Goal: Task Accomplishment & Management: Use online tool/utility

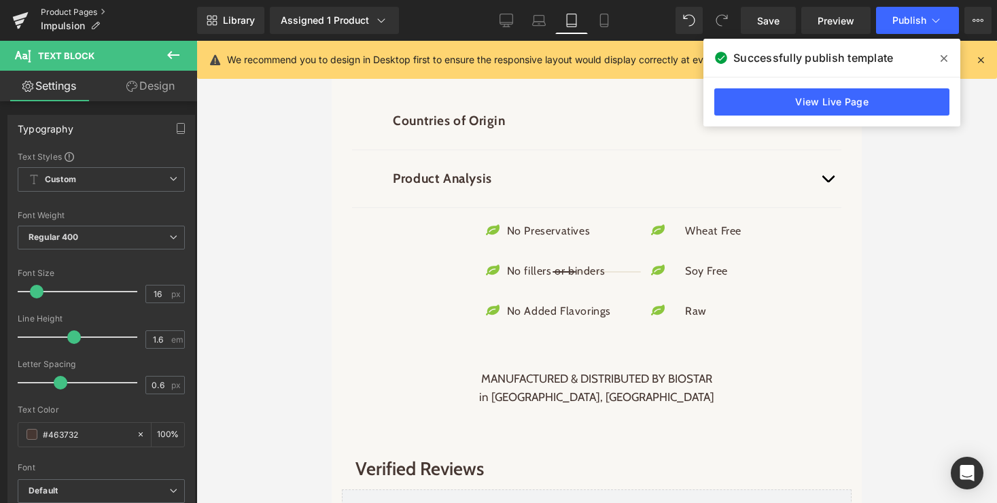
click at [76, 10] on link "Product Pages" at bounding box center [119, 12] width 156 height 11
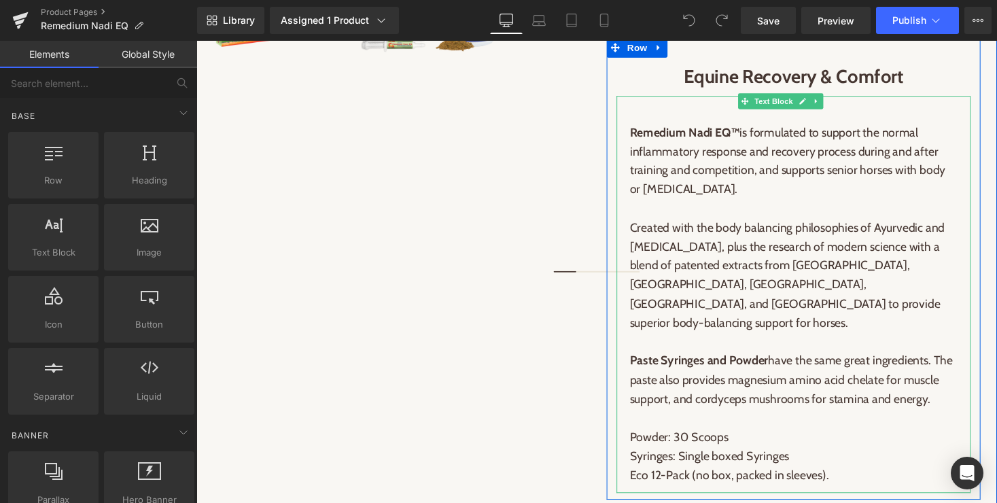
scroll to position [660, 0]
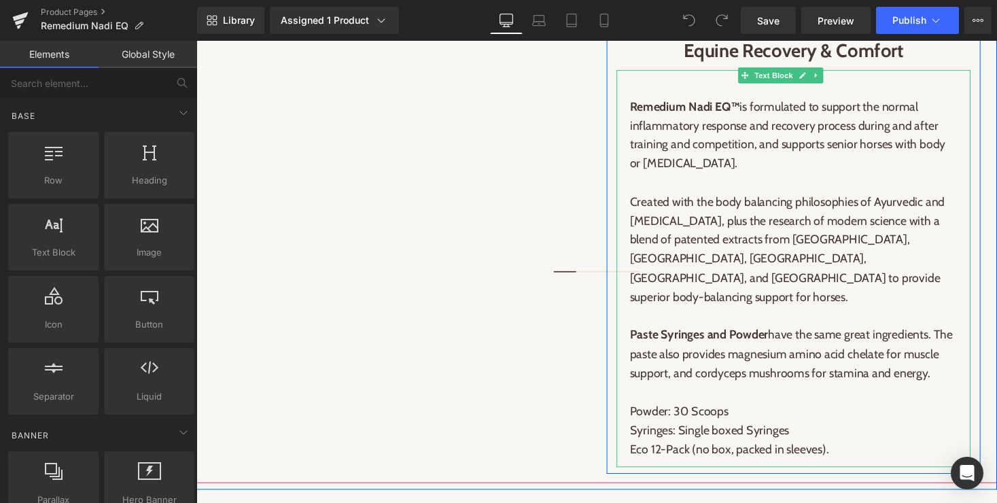
click at [716, 314] on p at bounding box center [809, 324] width 336 height 20
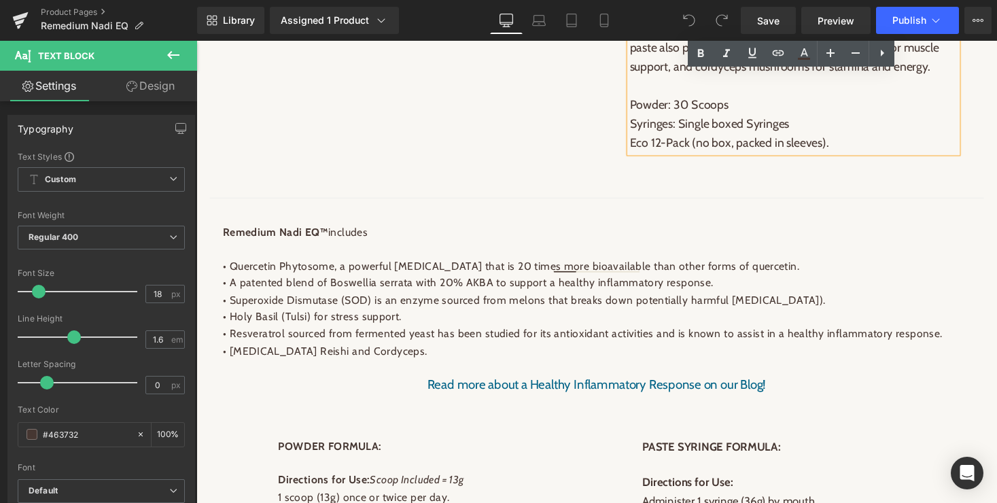
scroll to position [993, 0]
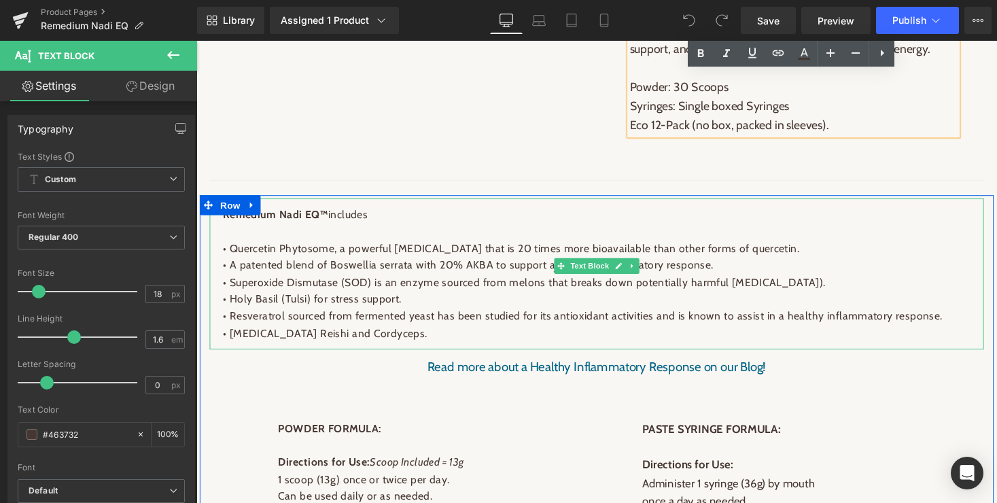
click at [467, 298] on p "• Superoxide Dismutase (SOD) is an enzyme sourced from melons that breaks down …" at bounding box center [608, 289] width 768 height 18
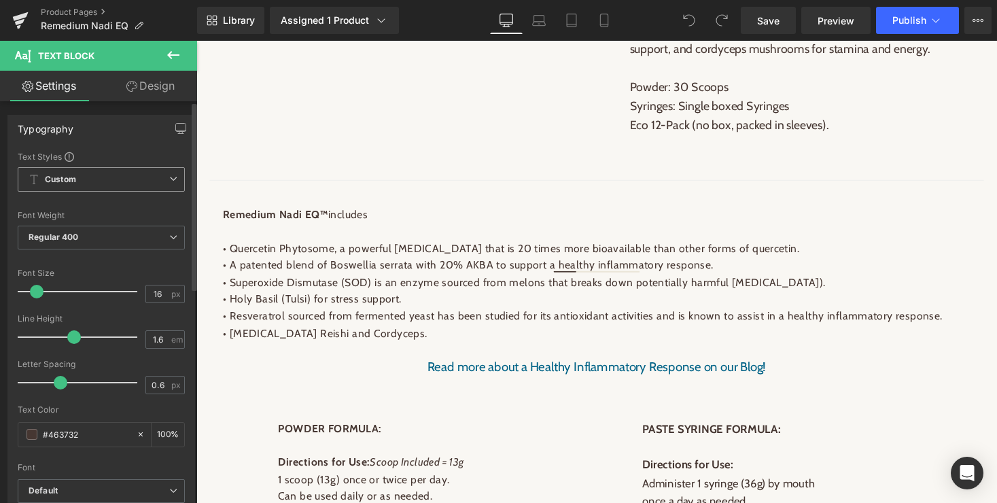
click at [156, 179] on span "Custom Setup Global Style" at bounding box center [101, 179] width 167 height 24
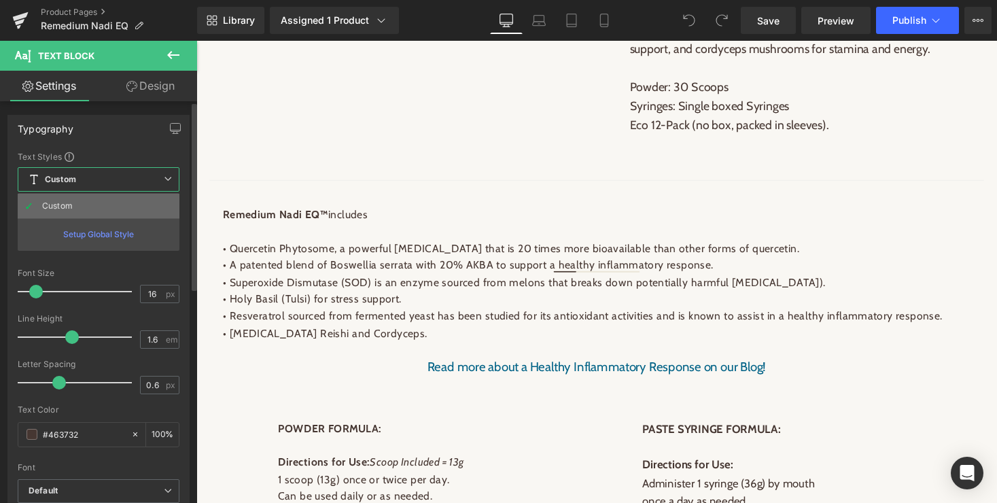
click at [94, 204] on li "Custom" at bounding box center [99, 206] width 162 height 24
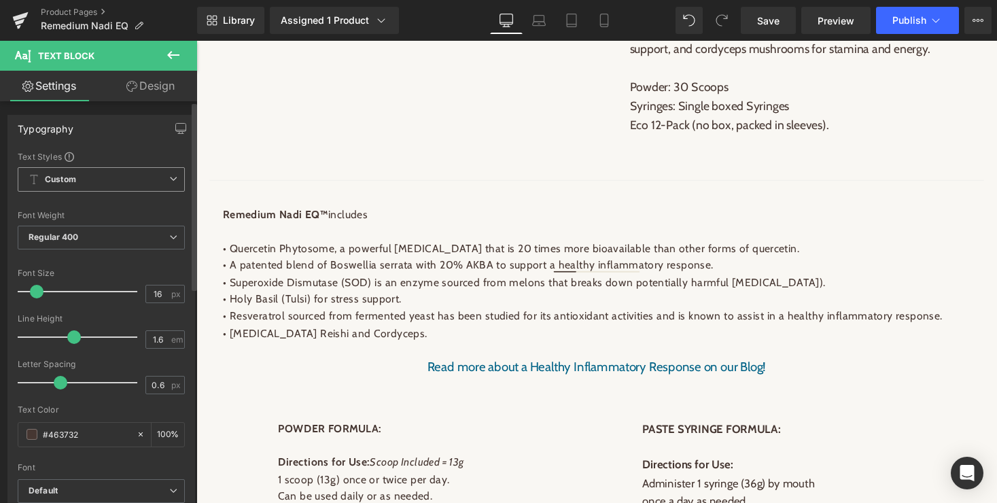
click at [120, 184] on span "Custom Setup Global Style" at bounding box center [101, 179] width 167 height 24
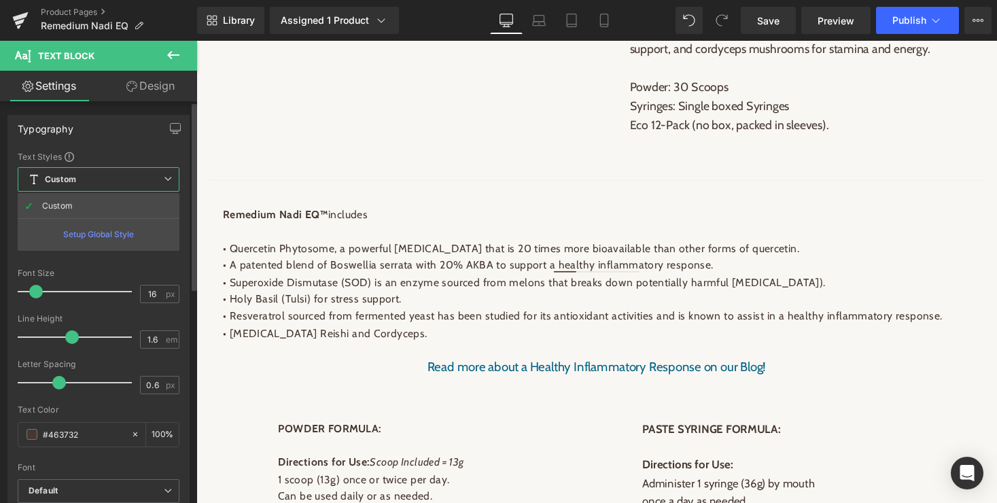
click at [108, 232] on div "Setup Global Style" at bounding box center [99, 234] width 162 height 32
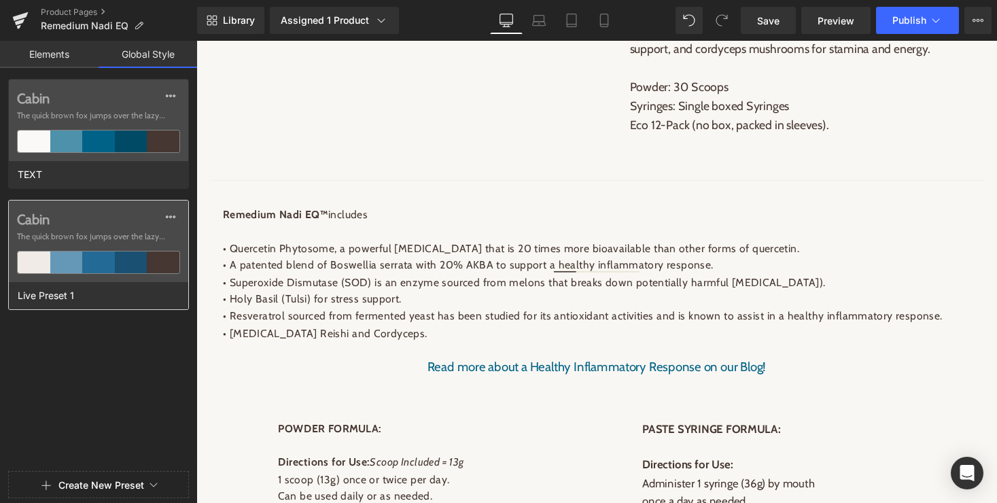
click at [84, 257] on div at bounding box center [98, 262] width 33 height 22
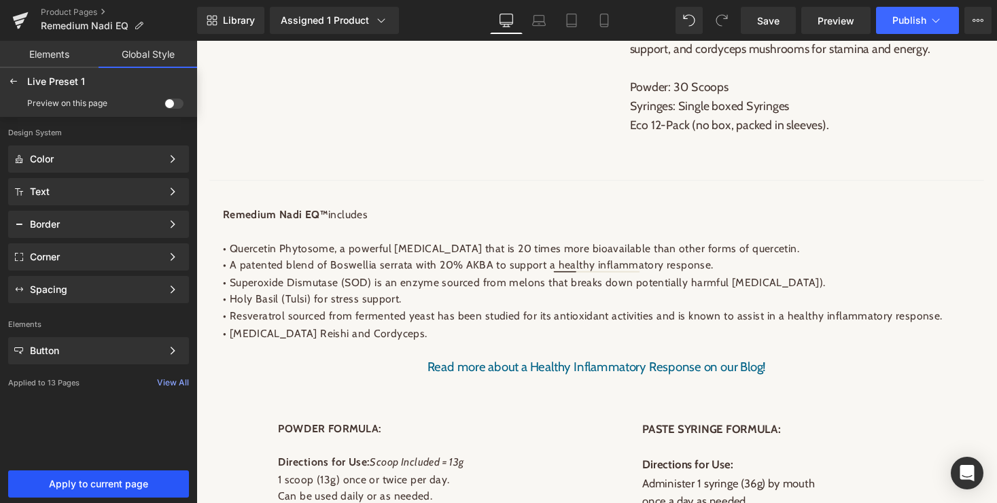
click at [113, 482] on span "Apply to current page" at bounding box center [98, 483] width 164 height 11
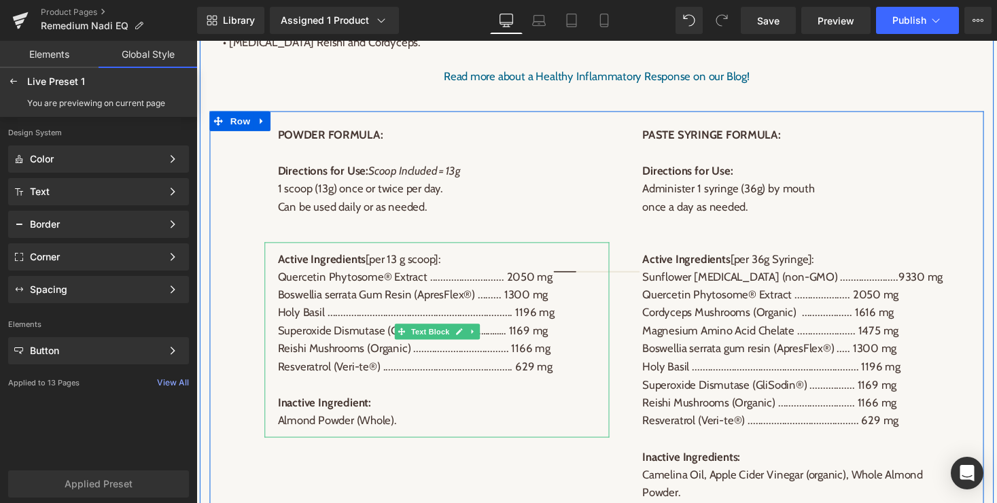
scroll to position [1334, 0]
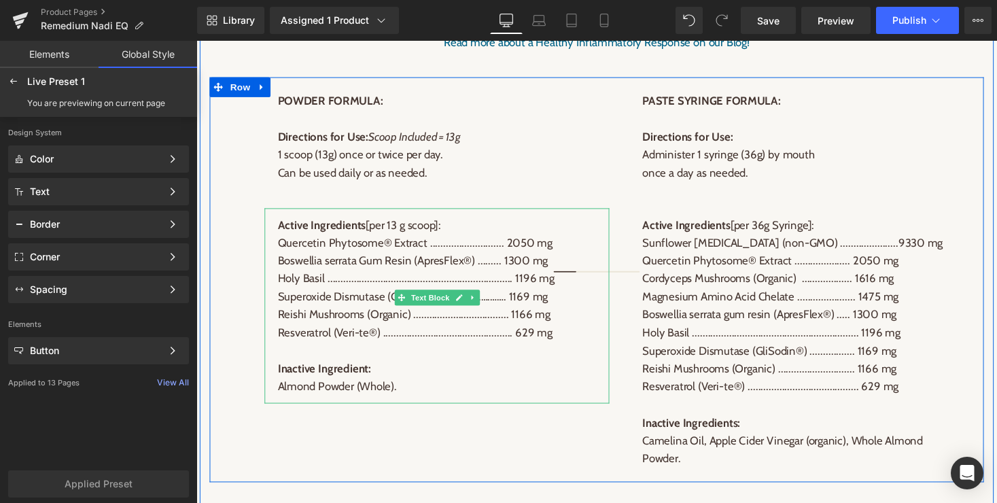
click at [497, 276] on p "Boswellia serrata Gum Resin (ApresFlex®) ......... 1300 mg" at bounding box center [443, 266] width 327 height 18
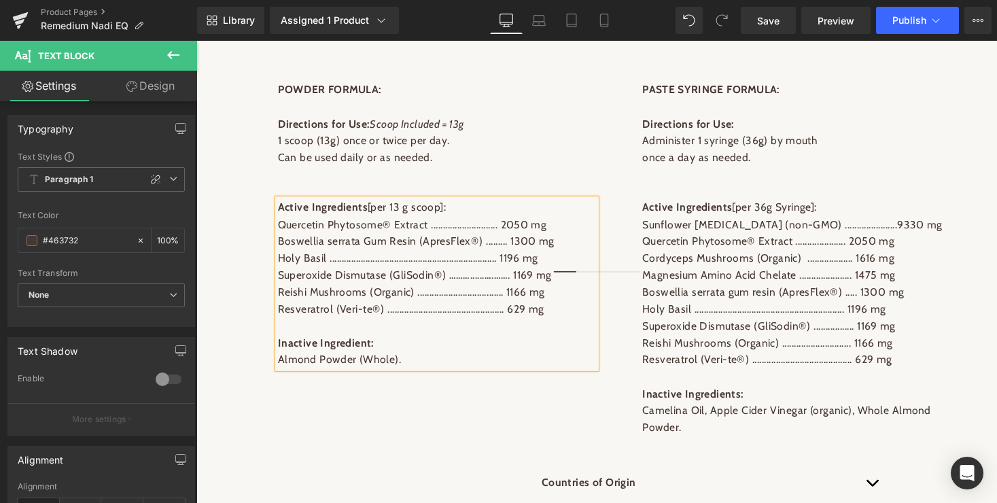
click at [497, 255] on p "Boswellia serrata Gum Resin (ApresFlex®) ......... 1300 mg" at bounding box center [443, 247] width 327 height 18
click at [496, 273] on p "Holy Basil ....................................................................…" at bounding box center [443, 264] width 327 height 18
click at [497, 290] on p "Superoxide Dismutase (GliSodin®) ………......….……. 1169 mg" at bounding box center [443, 281] width 327 height 18
click at [497, 325] on p "Resveratrol (Veri-te®) ................................................. 629 mg" at bounding box center [443, 317] width 327 height 18
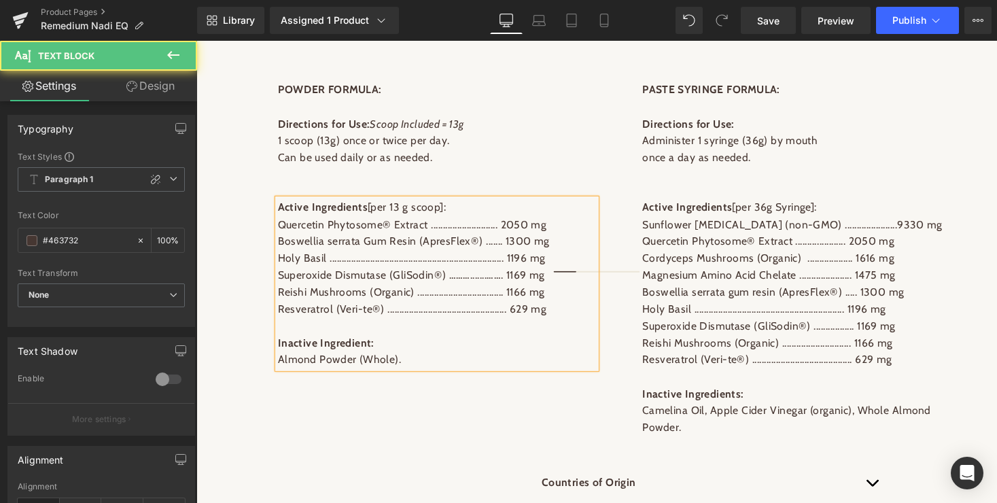
click at [484, 290] on p "Superoxide Dismutase (GliSodin®) ……….......……. 1169 mg" at bounding box center [443, 281] width 327 height 18
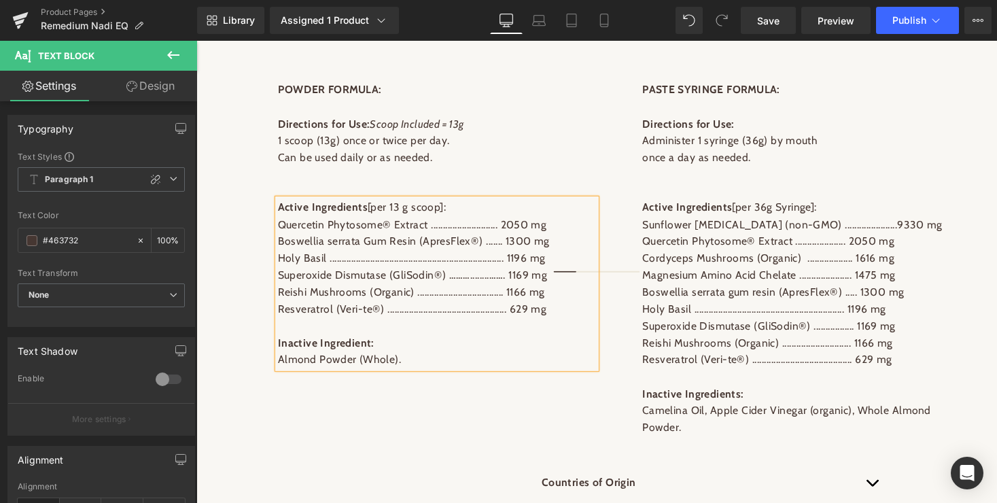
click at [488, 273] on p "Holy Basil ....................................................................…" at bounding box center [443, 264] width 327 height 18
click at [495, 308] on p "Reishi Mushrooms (Organic) .................................... 1166 mg" at bounding box center [443, 299] width 327 height 18
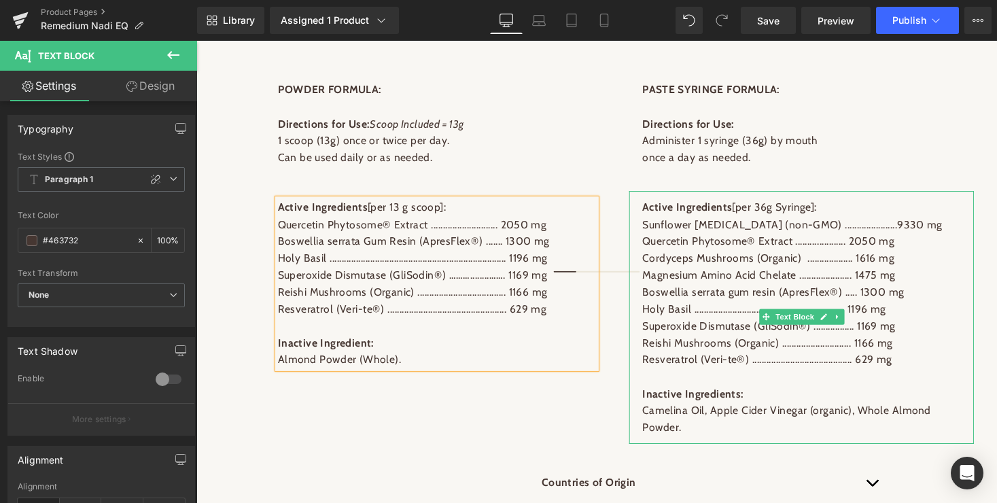
click at [838, 238] on p "Sunflower Lecithin (non-GMO) ......................9330 mg" at bounding box center [817, 230] width 327 height 18
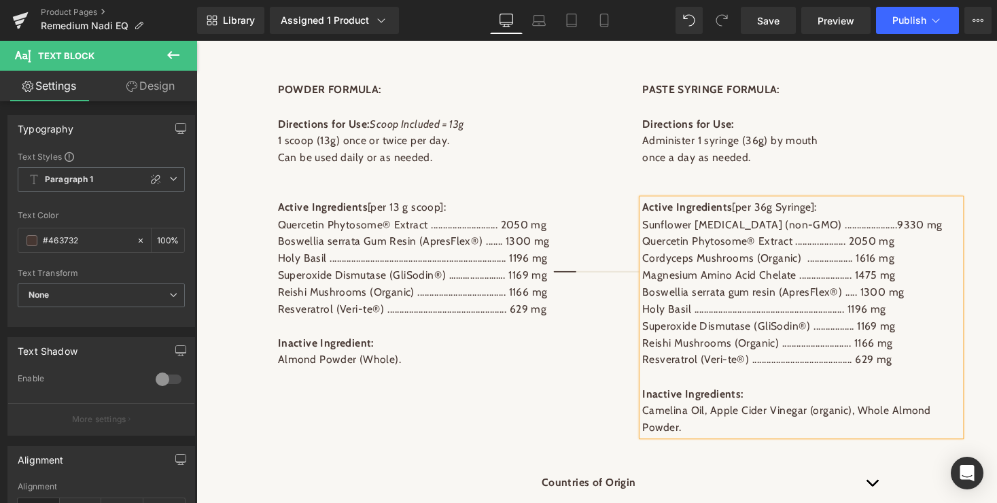
click at [841, 238] on p "Sunflower Lecithin (non-GMO) ......................9330 mg" at bounding box center [817, 230] width 327 height 18
click at [848, 273] on p "Cordyceps Mushrooms (Organic) ................... 1616 mg" at bounding box center [817, 264] width 327 height 18
click at [857, 308] on p "Boswellia serrata gum resin (ApresFlex®) ..... 1300 mg" at bounding box center [817, 299] width 327 height 18
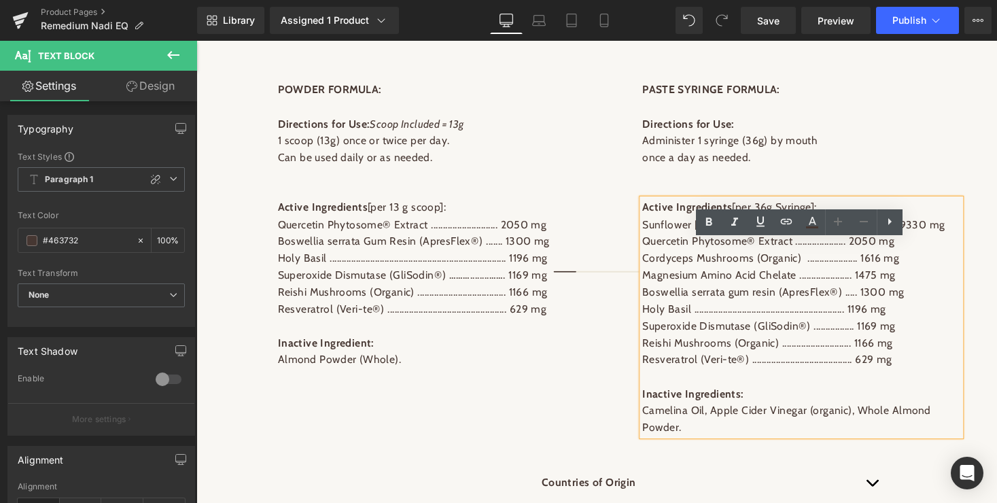
click at [854, 290] on p "Magnesium Amino Acid Chelate ...................... 1475 mg" at bounding box center [817, 281] width 327 height 18
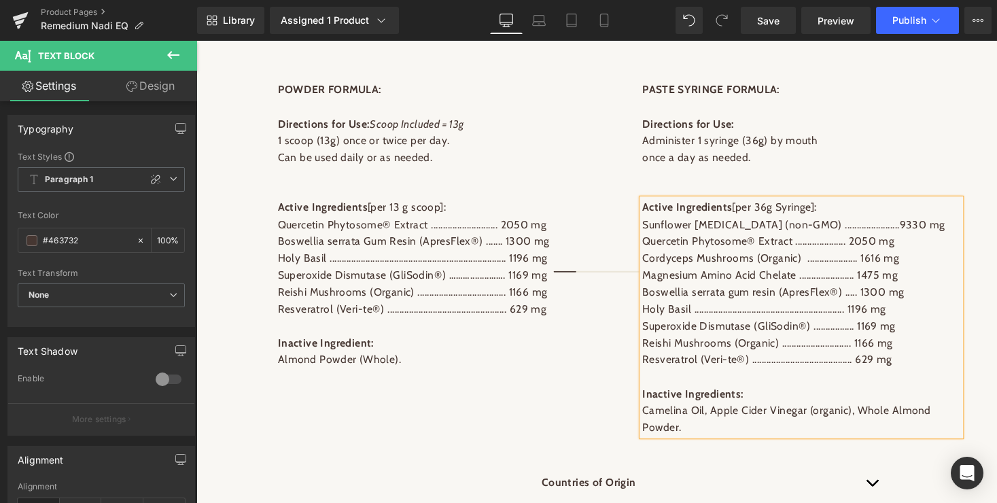
click at [857, 308] on p "Boswellia serrata gum resin (ApresFlex®) ..... 1300 mg" at bounding box center [817, 299] width 327 height 18
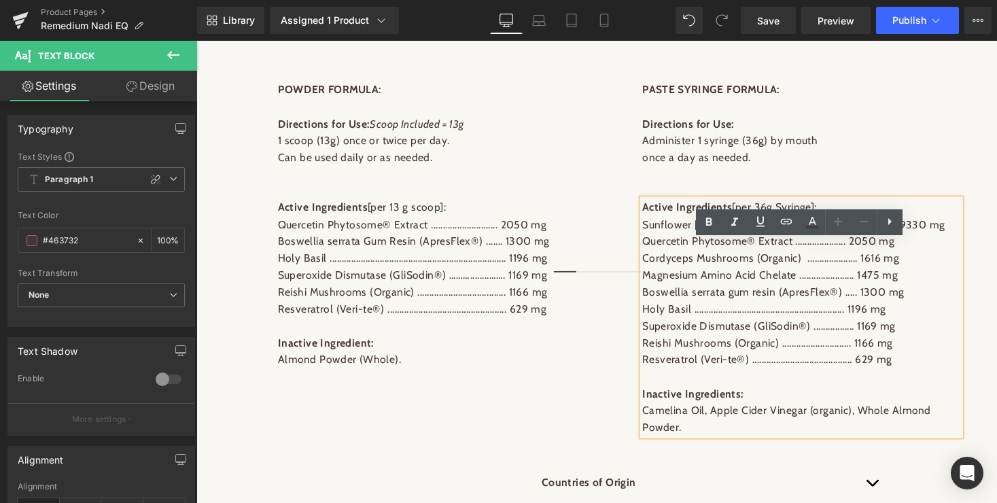
click at [850, 325] on p "Holy Basil ............................................................... 1196…" at bounding box center [817, 317] width 327 height 18
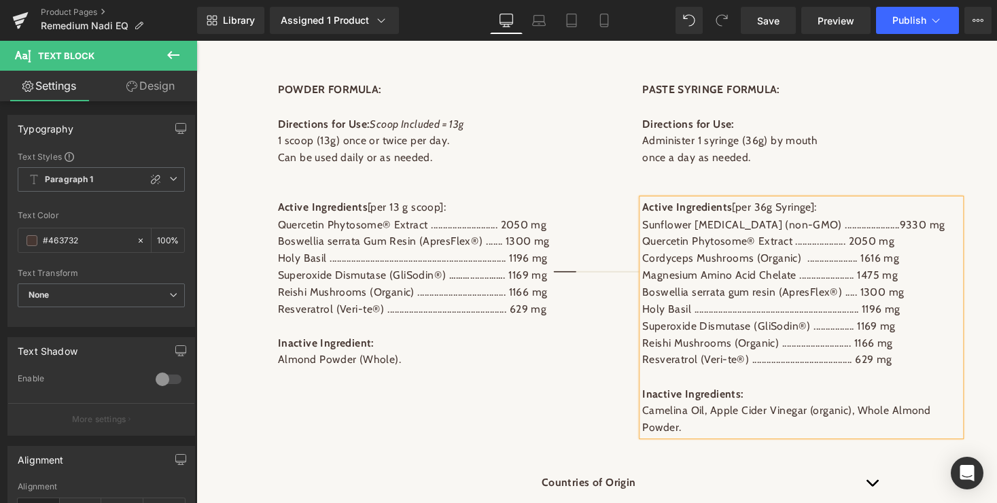
click at [851, 342] on p "Superoxide Dismutase (GliSodin®) ................. 1169 mg" at bounding box center [817, 334] width 327 height 18
click at [845, 360] on p "Reishi Mushrooms (Organic) ............................. 1166 mg" at bounding box center [817, 351] width 327 height 18
click at [839, 377] on p "Resveratrol (Veri-te®) .......................................... 629 mg" at bounding box center [817, 368] width 327 height 18
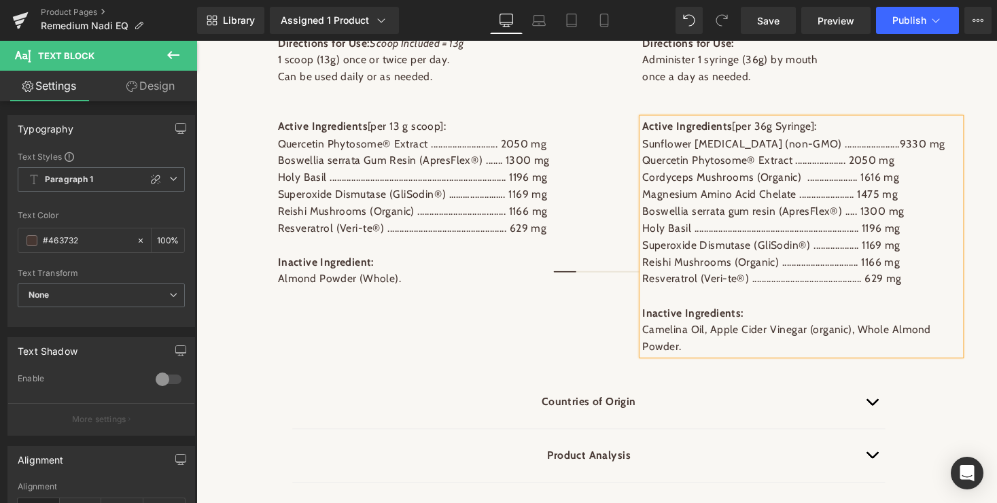
scroll to position [1476, 0]
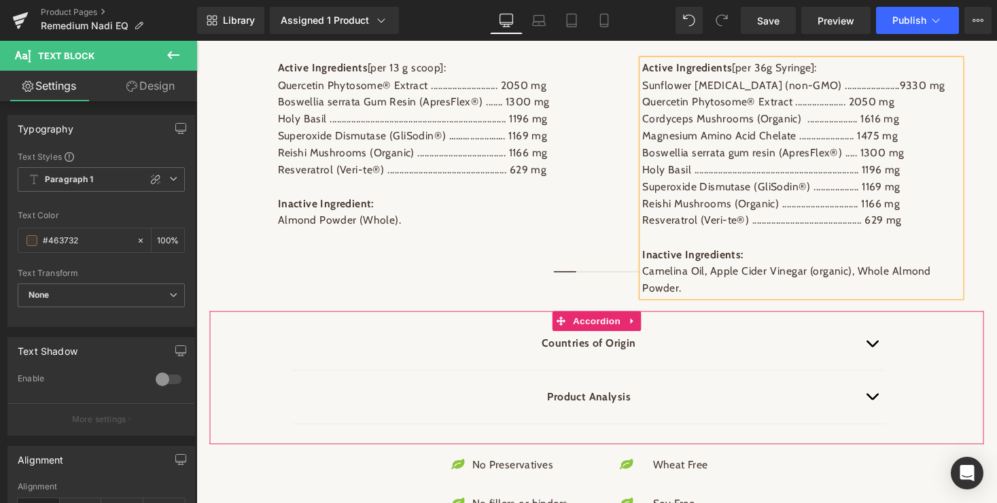
click at [890, 355] on span "button" at bounding box center [890, 355] width 0 height 0
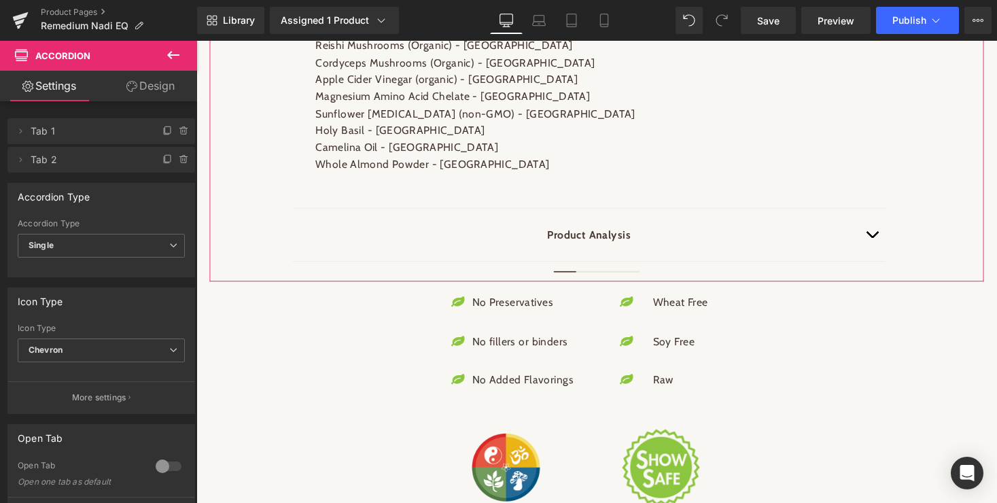
scroll to position [1922, 0]
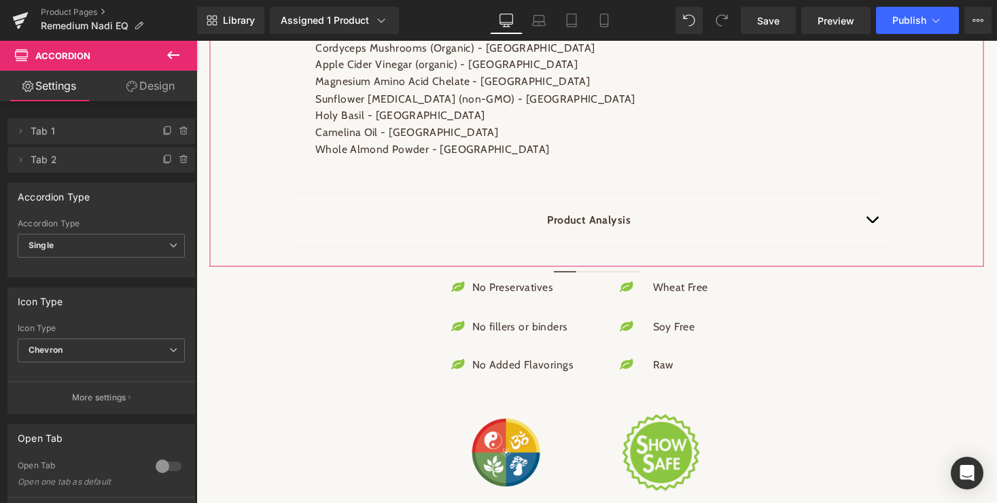
click at [889, 252] on button "button" at bounding box center [889, 225] width 27 height 54
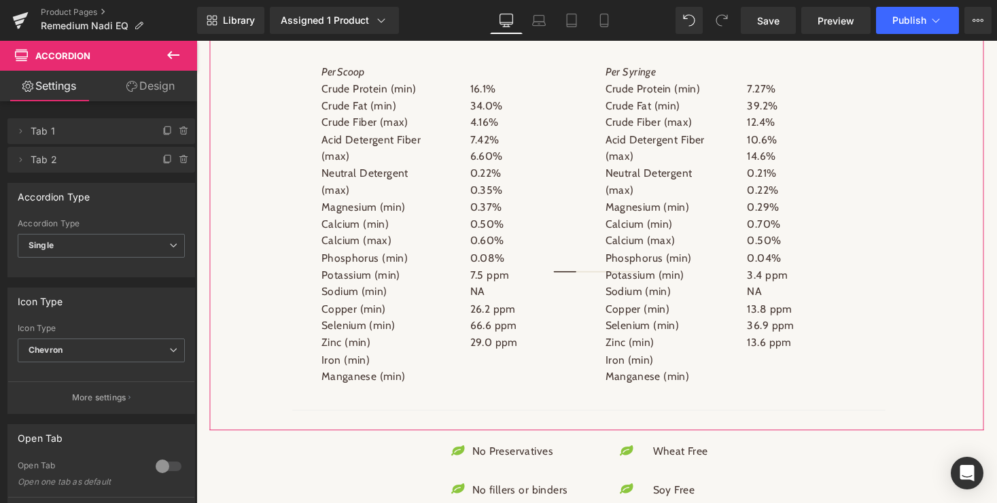
scroll to position [1893, 0]
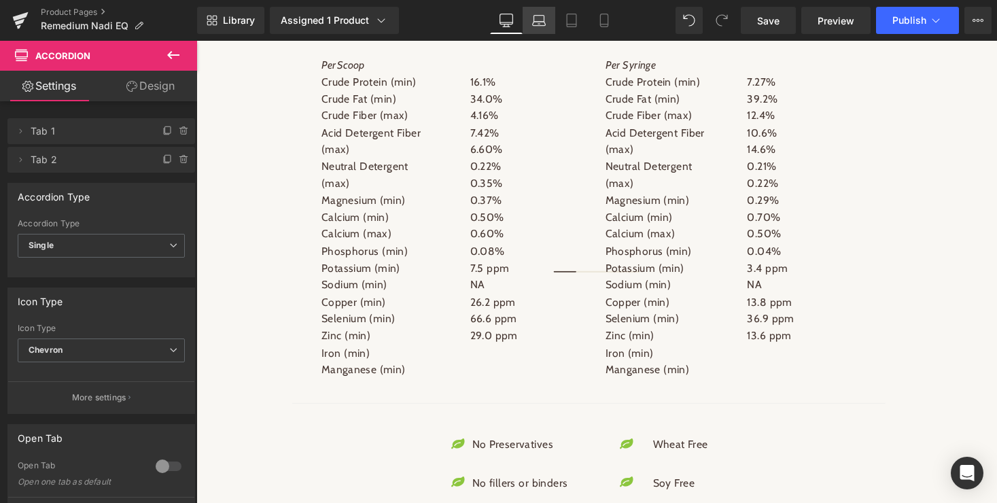
click at [536, 18] on icon at bounding box center [539, 21] width 14 height 14
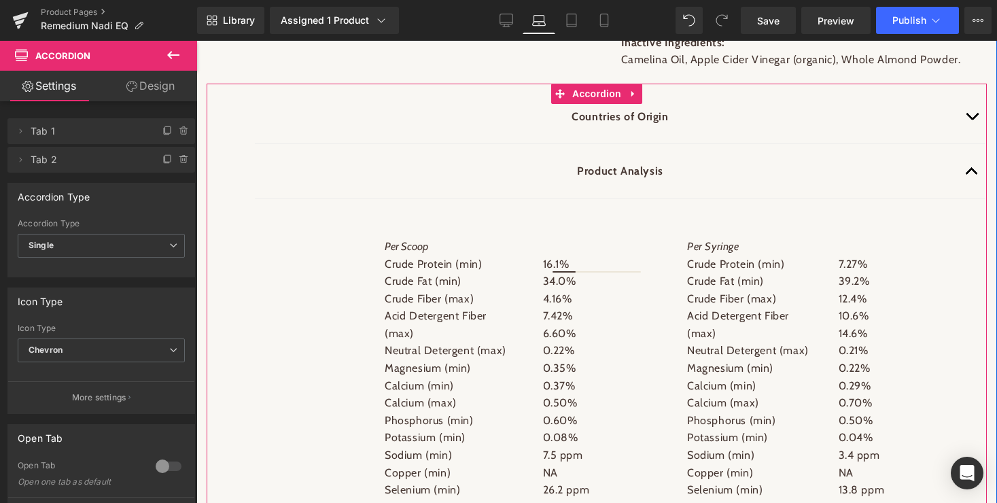
scroll to position [1642, 0]
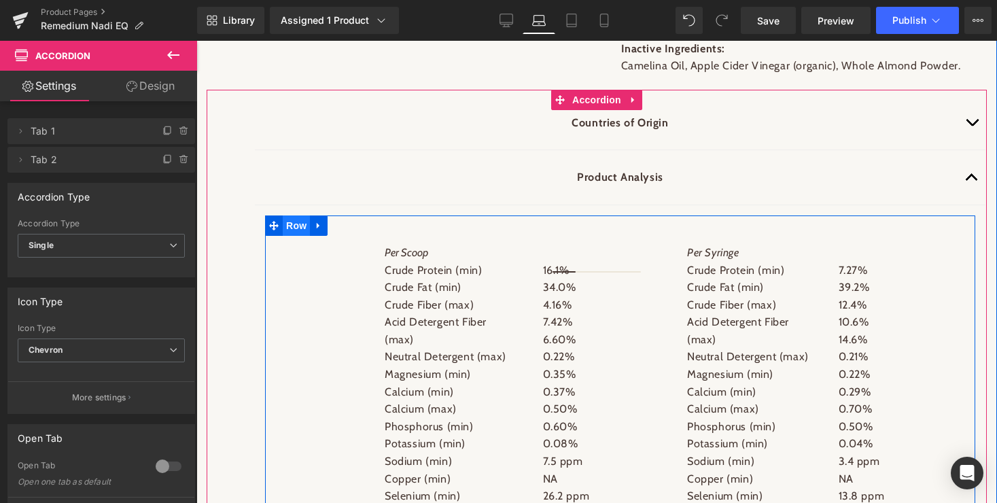
click at [298, 236] on span "Row" at bounding box center [296, 225] width 27 height 20
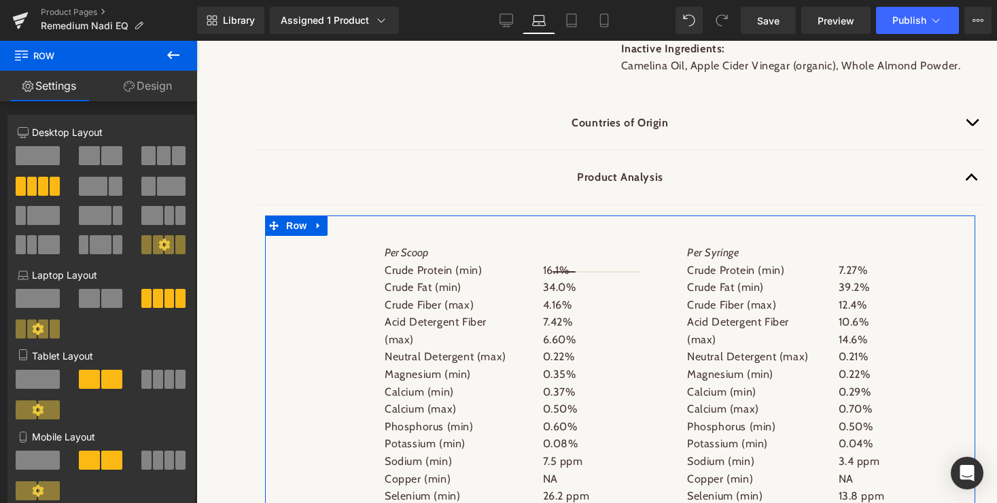
click at [151, 86] on link "Design" at bounding box center [148, 86] width 99 height 31
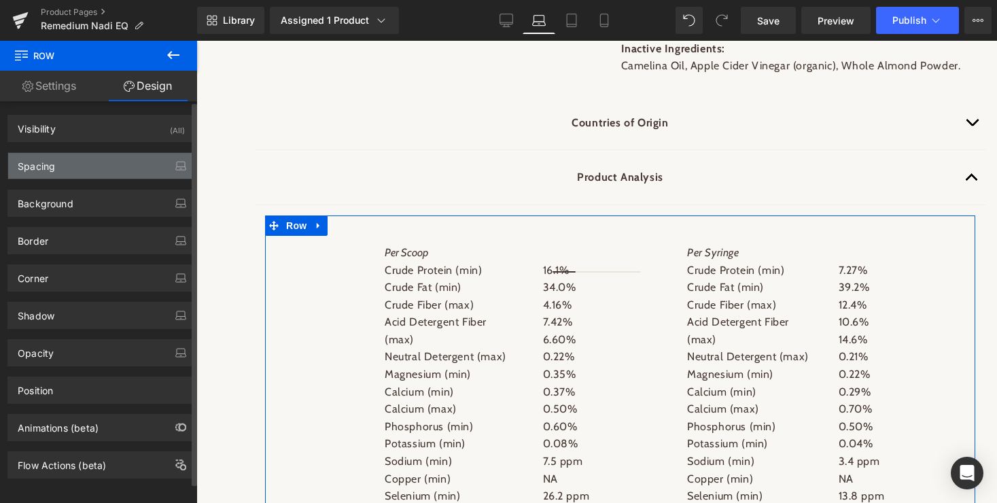
click at [65, 164] on div "Spacing" at bounding box center [101, 166] width 186 height 26
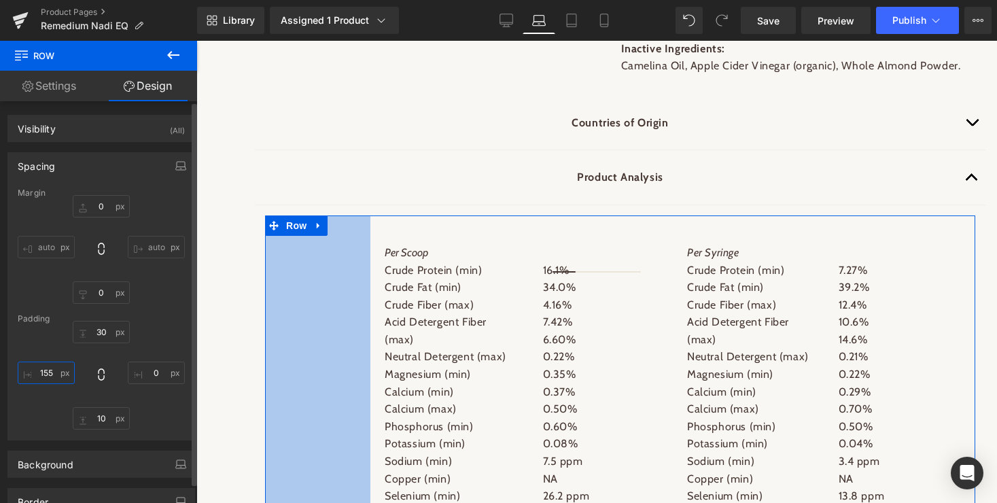
click at [43, 373] on input "155" at bounding box center [46, 372] width 57 height 22
type input "0"
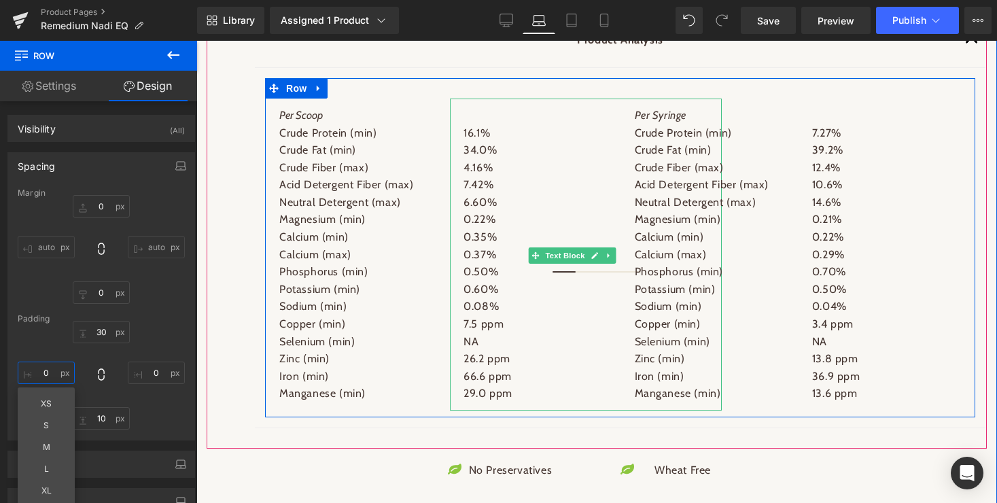
scroll to position [1819, 0]
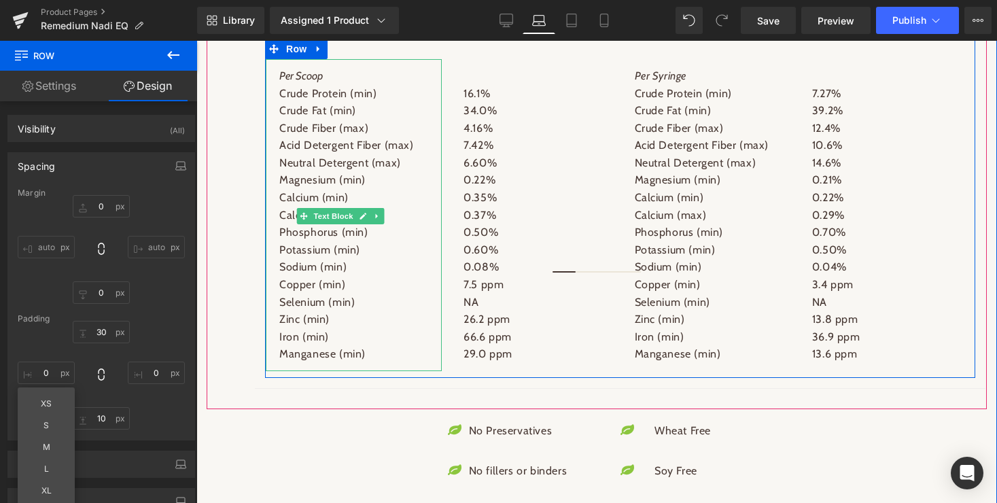
click at [333, 224] on span "Text Block" at bounding box center [332, 216] width 45 height 16
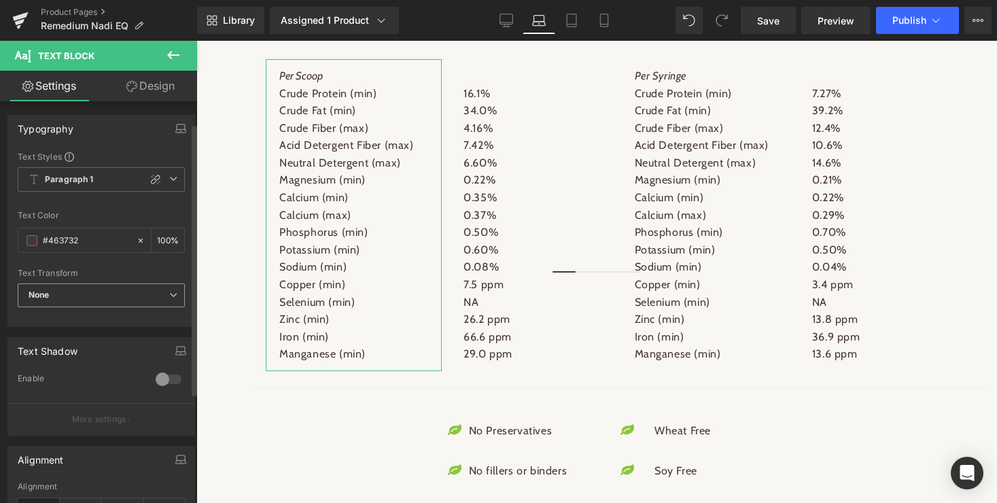
scroll to position [213, 0]
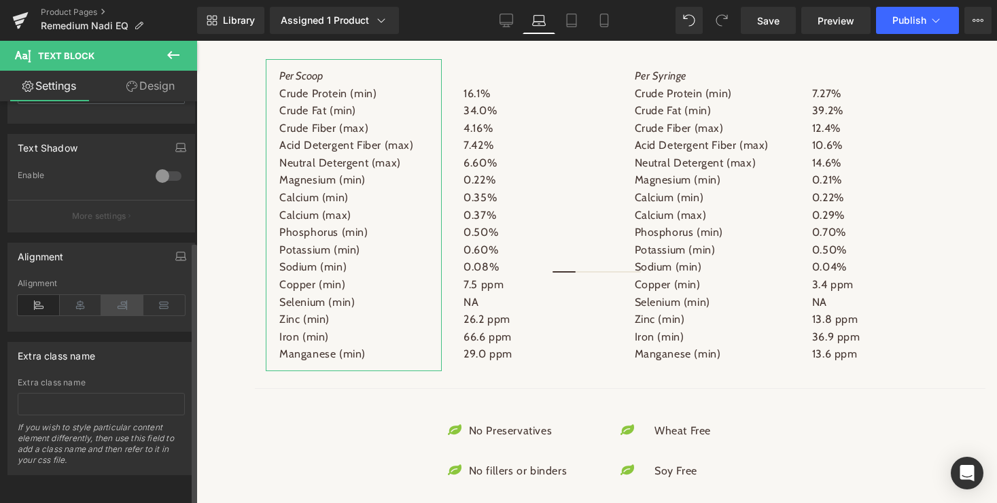
click at [111, 295] on icon at bounding box center [122, 305] width 42 height 20
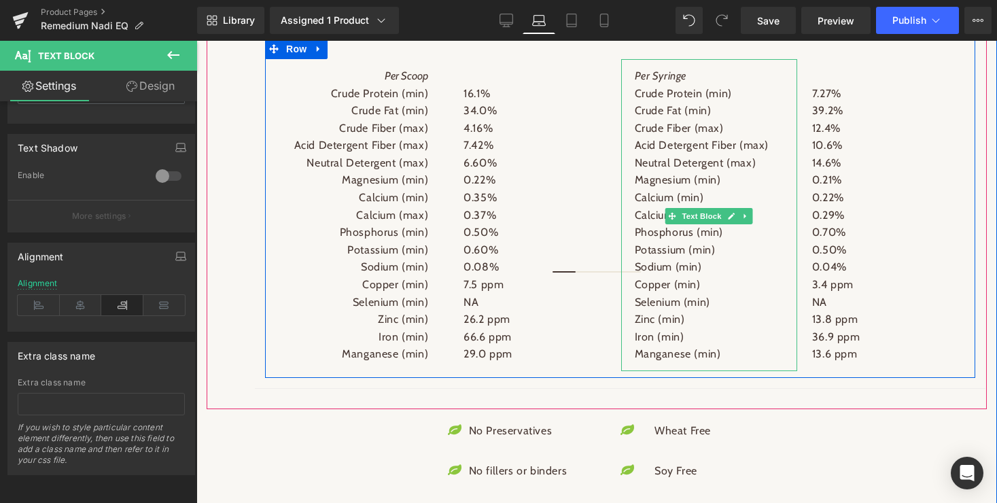
click at [696, 224] on span "Text Block" at bounding box center [701, 216] width 45 height 16
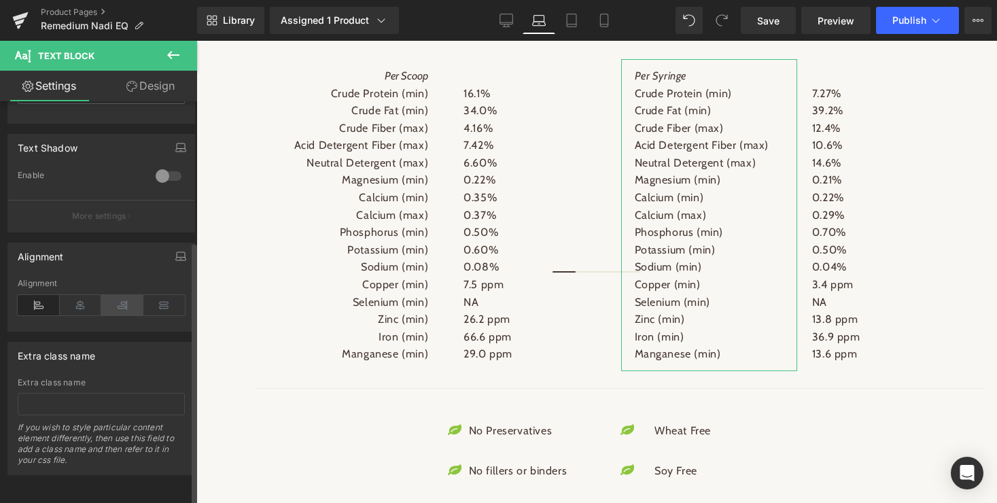
click at [120, 296] on icon at bounding box center [122, 305] width 42 height 20
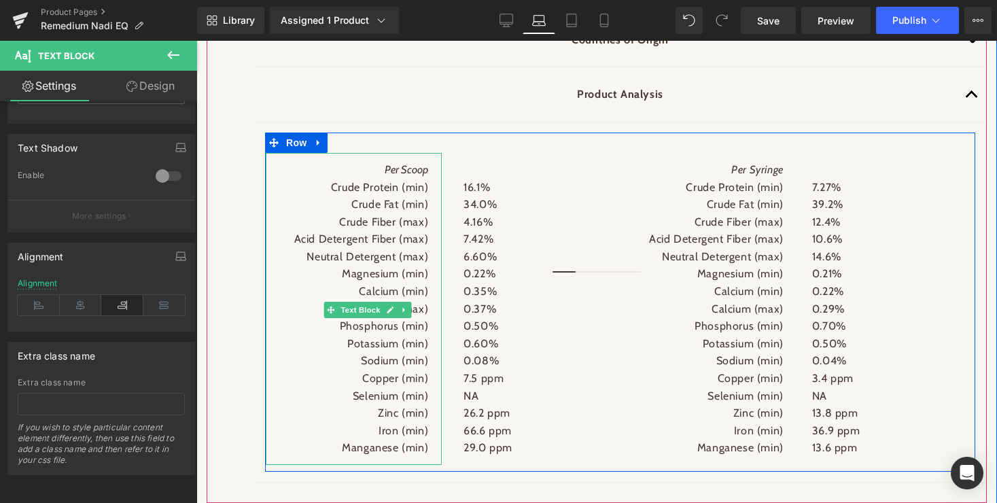
scroll to position [1713, 0]
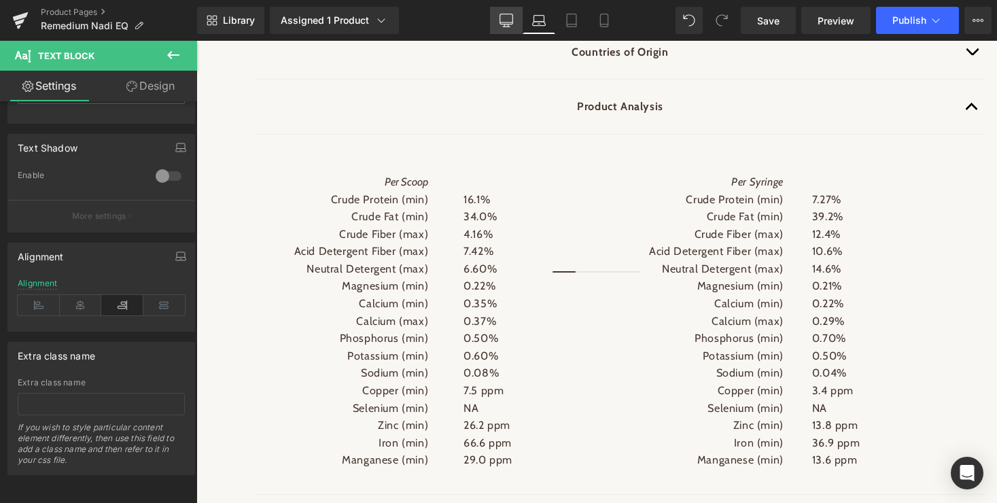
click at [503, 17] on icon at bounding box center [506, 21] width 14 height 14
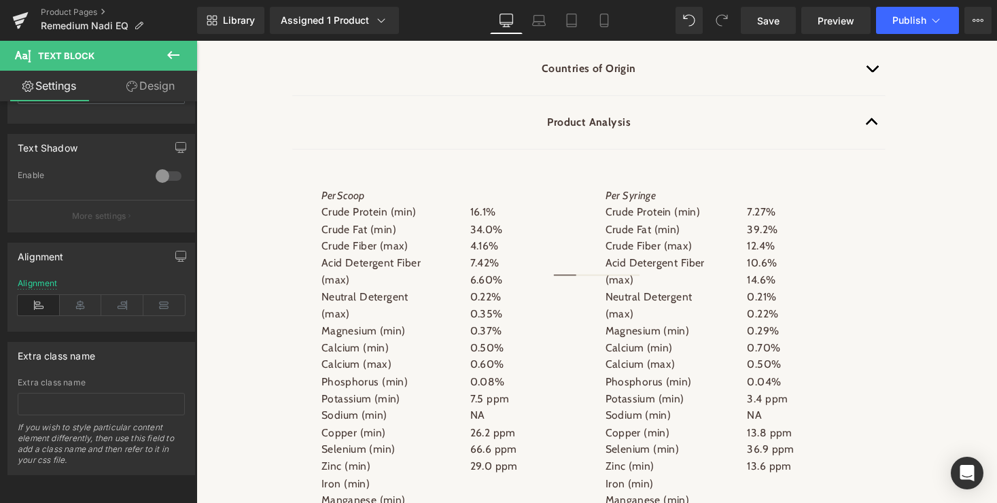
scroll to position [1731, 0]
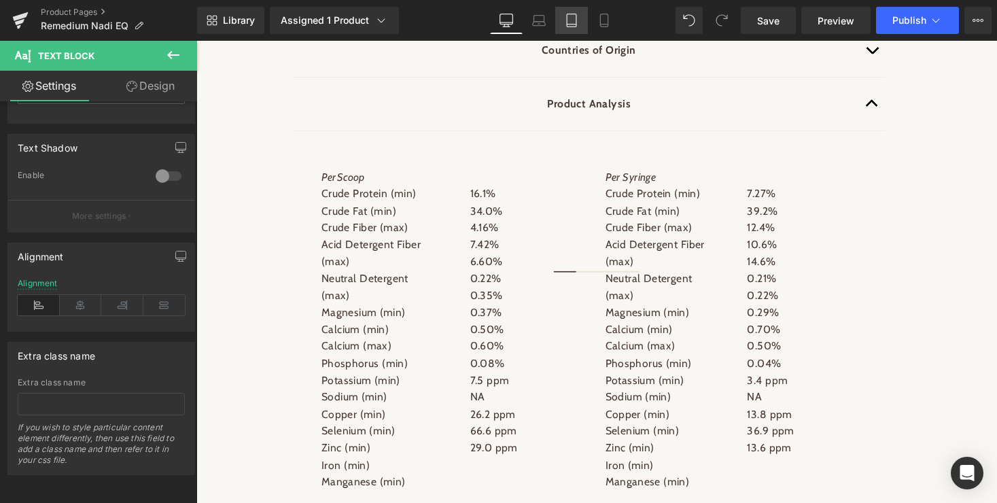
click at [576, 20] on icon at bounding box center [572, 20] width 10 height 13
type input "100"
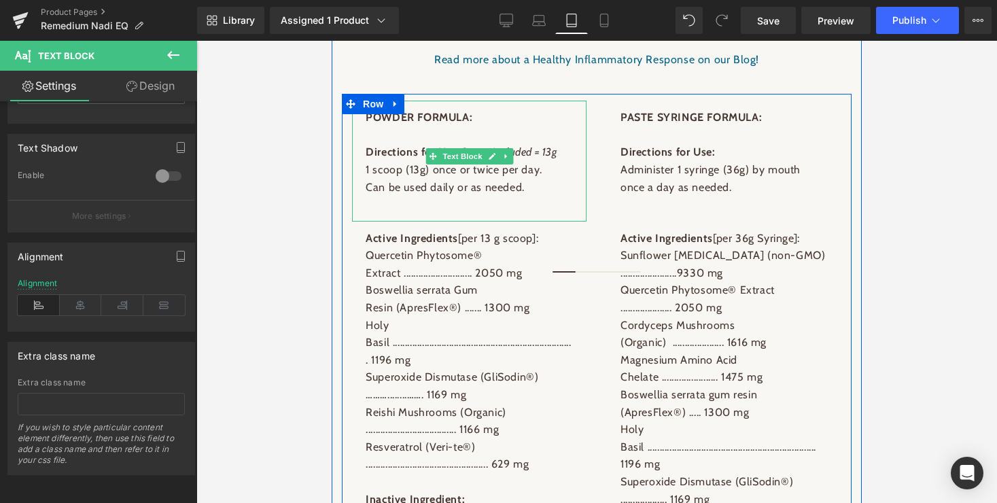
scroll to position [2029, 0]
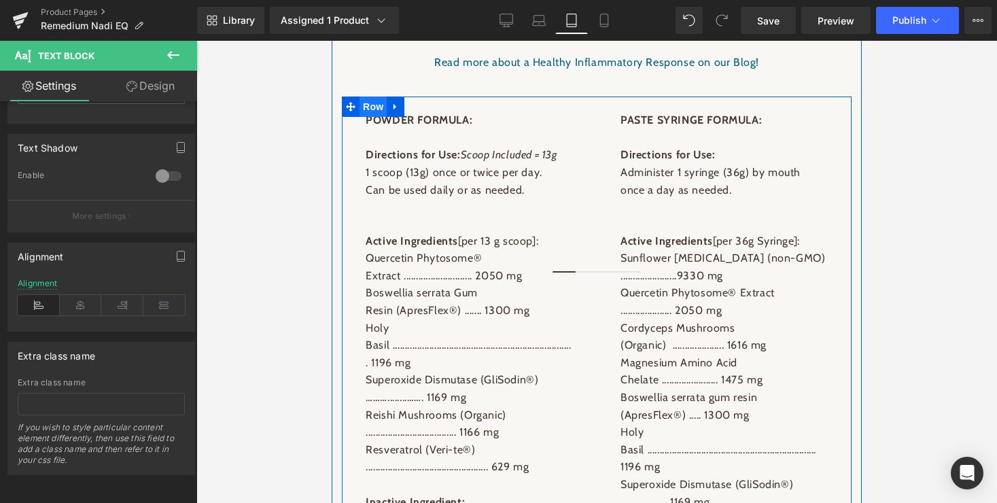
click at [372, 110] on span "Row" at bounding box center [372, 106] width 27 height 20
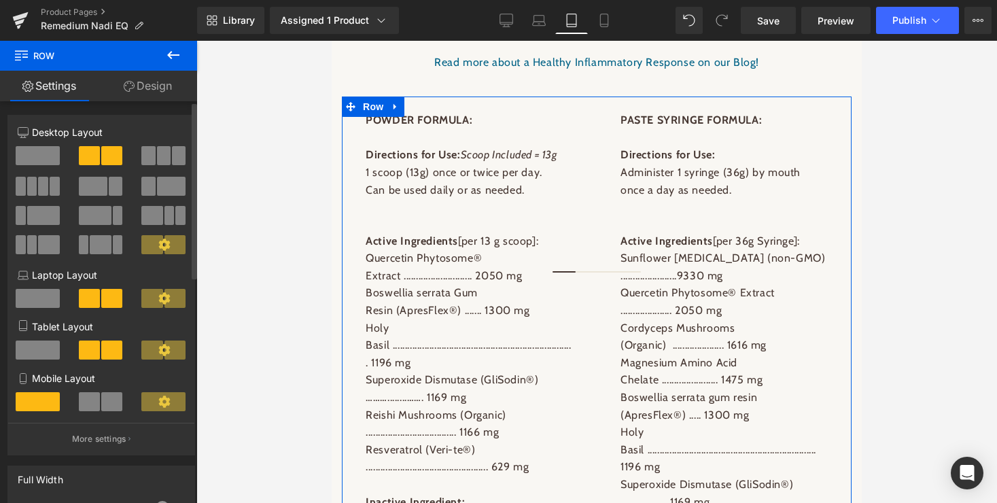
click at [45, 349] on span at bounding box center [38, 349] width 44 height 19
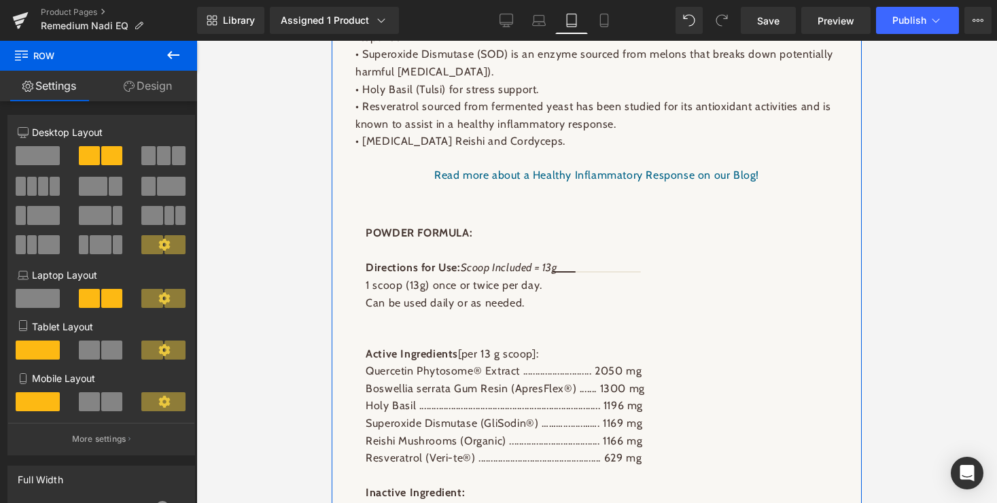
scroll to position [1912, 0]
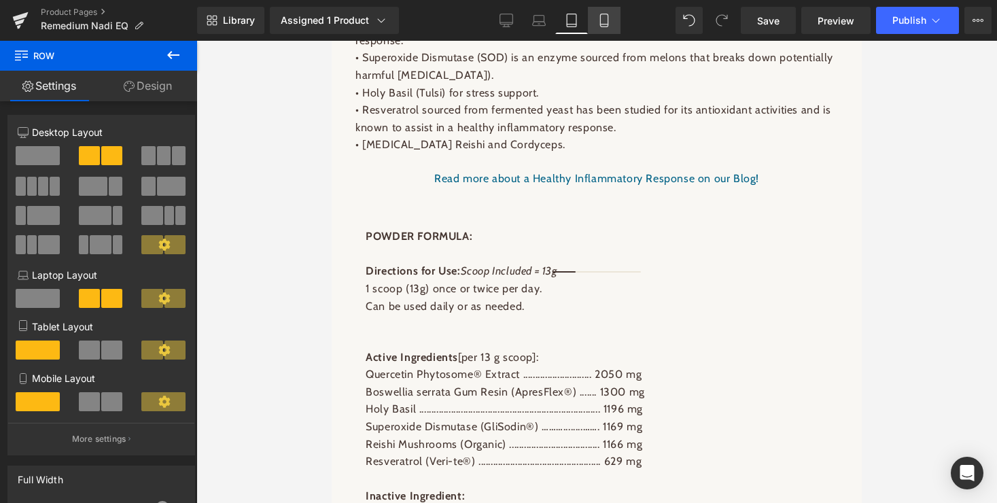
click at [605, 19] on icon at bounding box center [604, 21] width 14 height 14
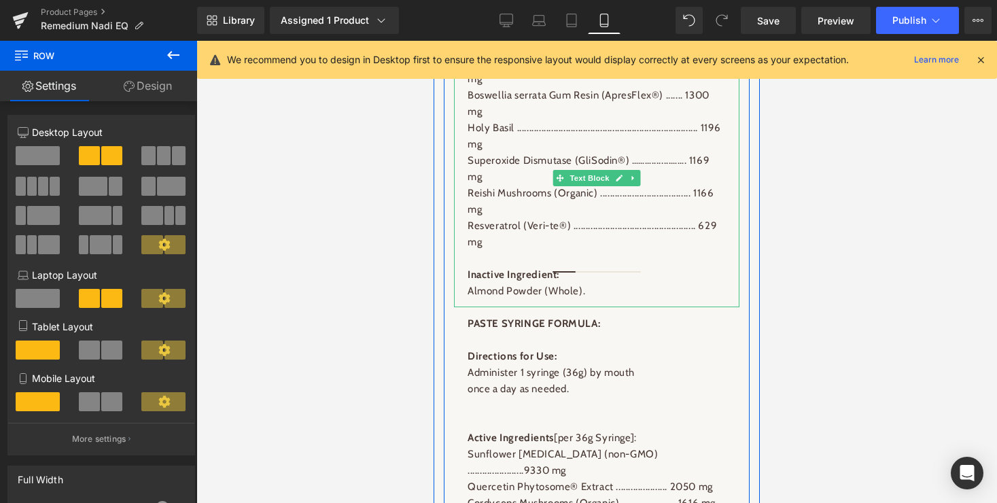
scroll to position [1985, 0]
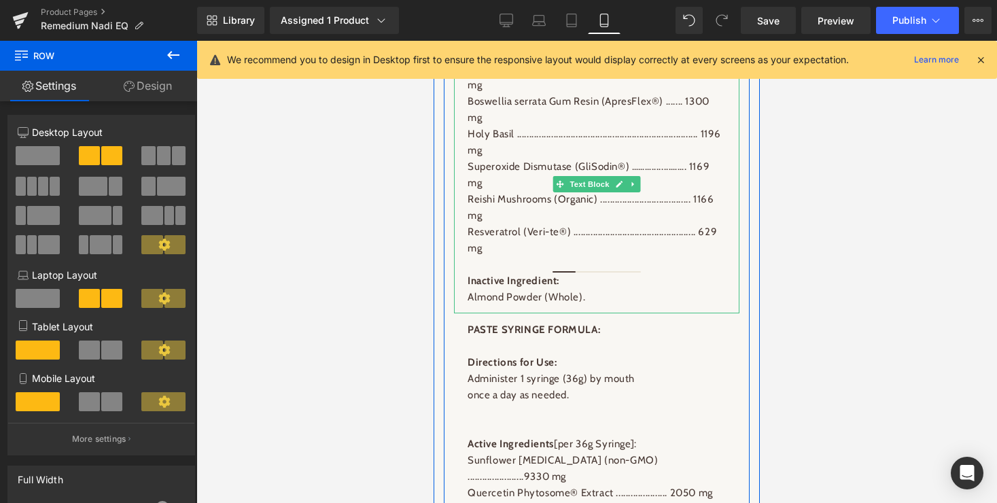
click at [657, 93] on p "Quercetin Phytosome® Extract ............................ 2050 mg" at bounding box center [596, 76] width 258 height 33
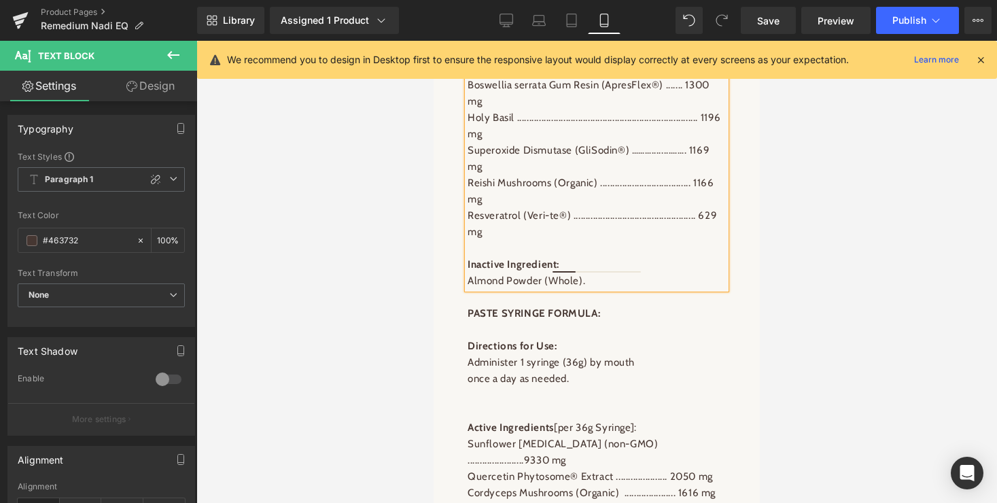
click at [685, 109] on p "Boswellia serrata Gum Resin (ApresFlex®) ....... 1300 mg" at bounding box center [596, 93] width 258 height 33
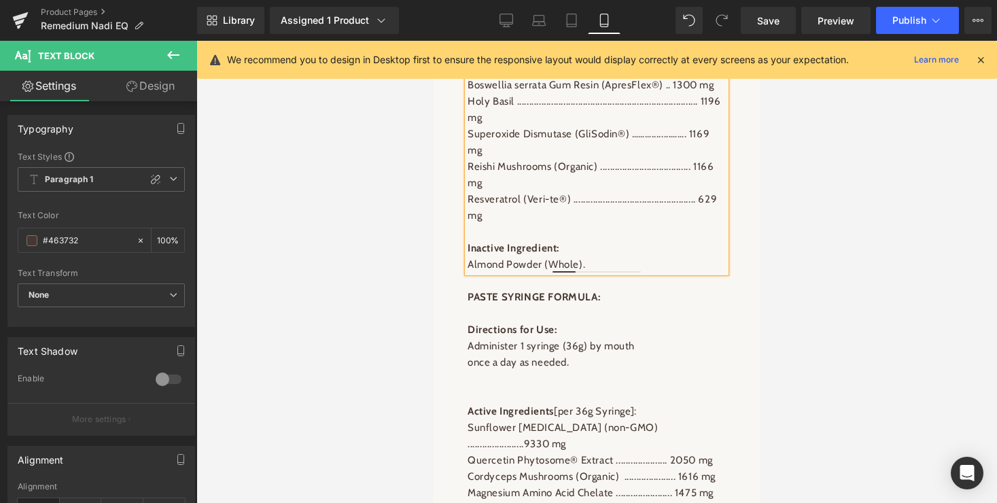
click at [682, 126] on p "Holy Basil ....................................................................…" at bounding box center [596, 109] width 258 height 33
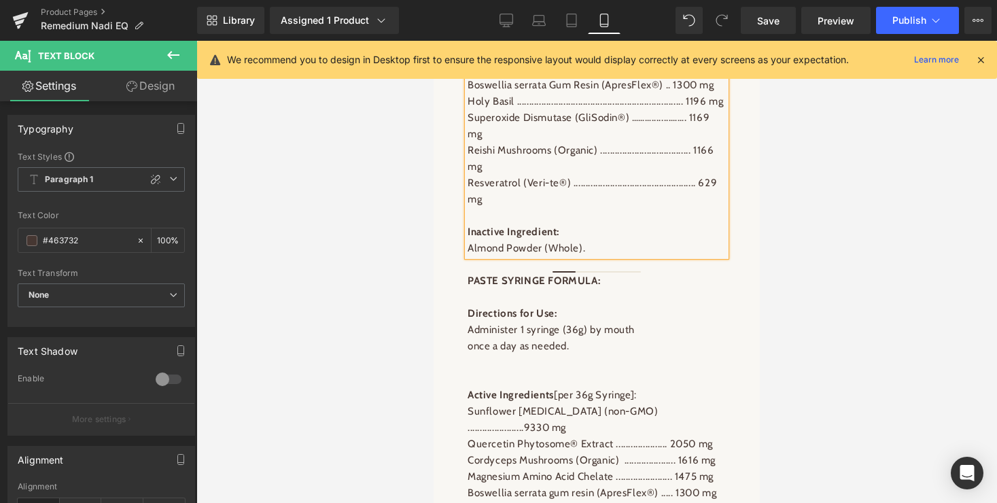
click at [690, 142] on p "Superoxide Dismutase (GliSodin®) ………........……. 1169 mg" at bounding box center [596, 125] width 258 height 33
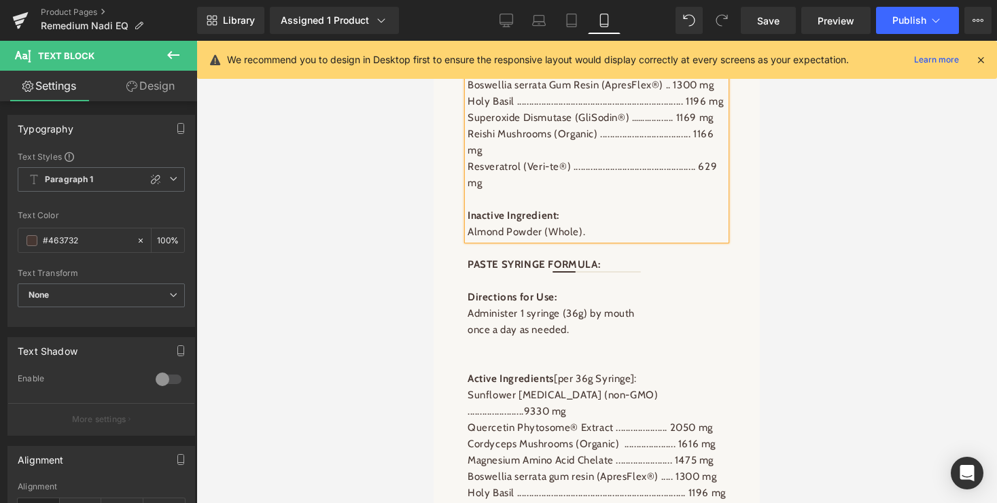
click at [692, 158] on p "Reishi Mushrooms (Organic) ..................................... 1166 mg" at bounding box center [596, 142] width 258 height 33
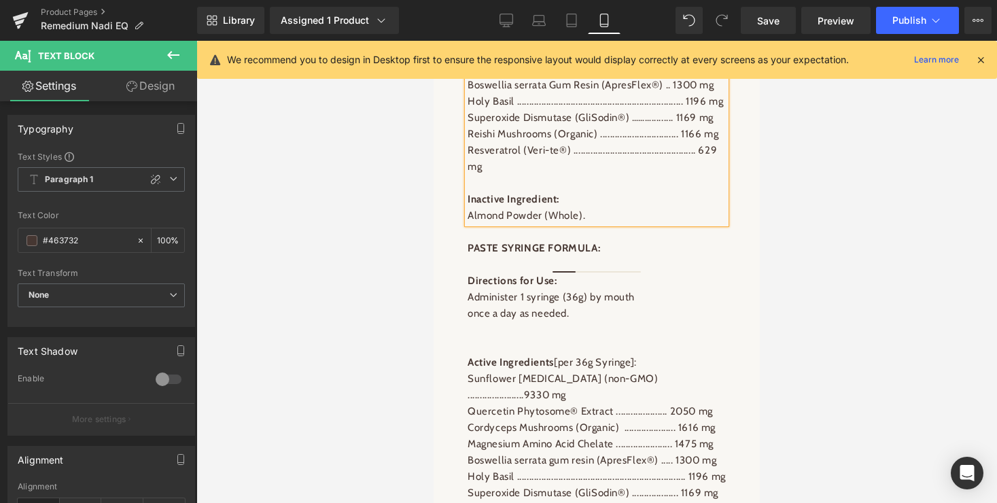
click at [687, 175] on p "Resveratrol (Veri-te®) .................................................. 629 mg" at bounding box center [596, 158] width 258 height 33
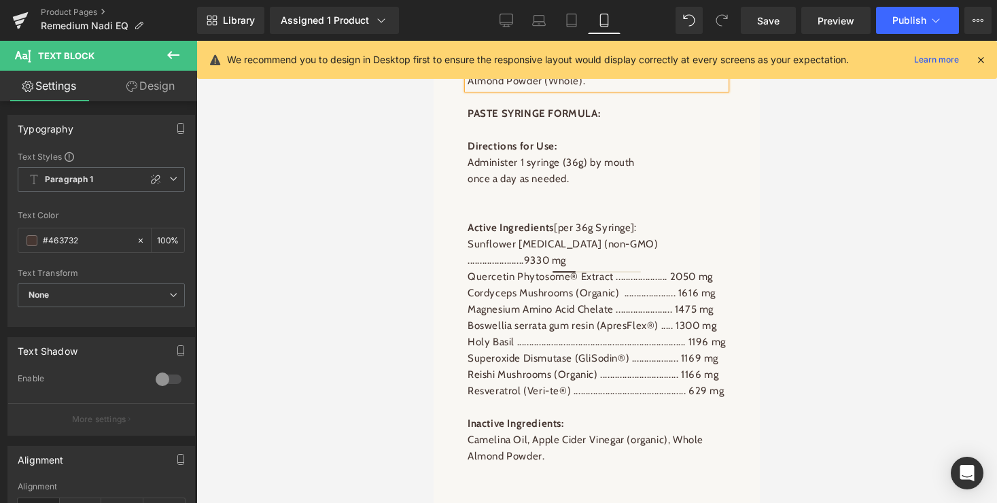
scroll to position [2161, 0]
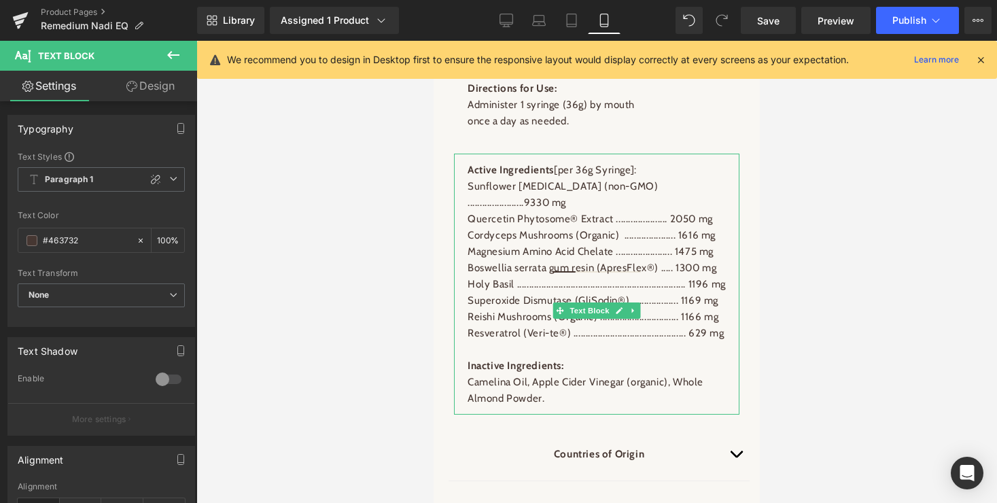
click at [674, 243] on p "Cordyceps Mushrooms (Organic) ..................... 1616 mg" at bounding box center [596, 235] width 258 height 16
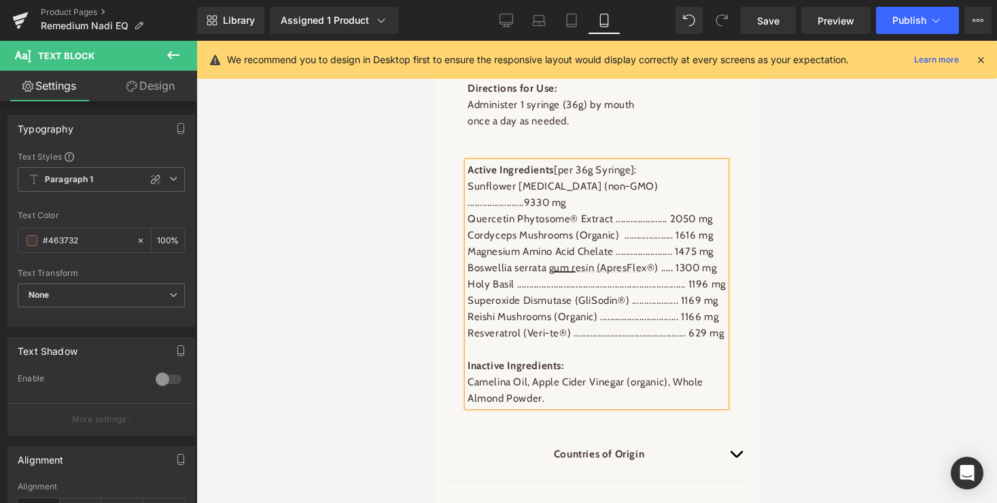
click at [673, 260] on p "Magnesium Amino Acid Chelate ....................... 1475 mg" at bounding box center [596, 251] width 258 height 16
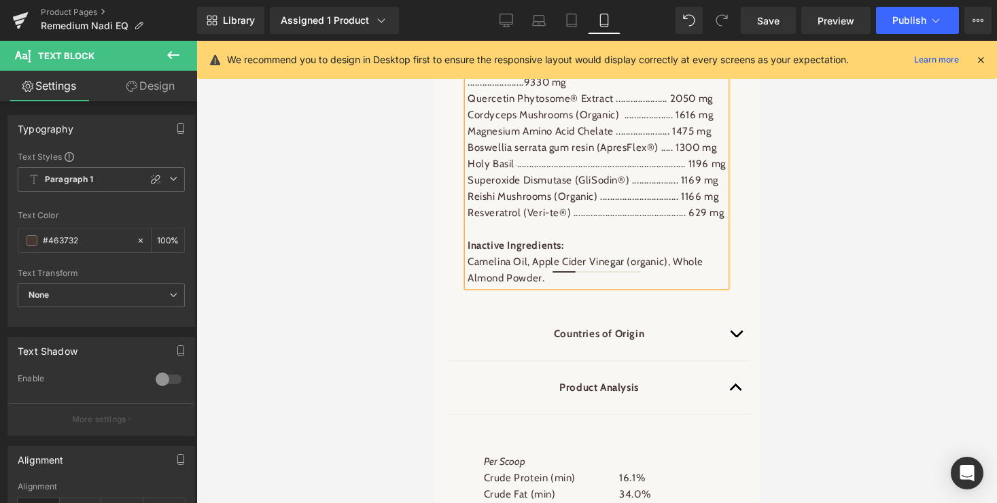
scroll to position [2295, 0]
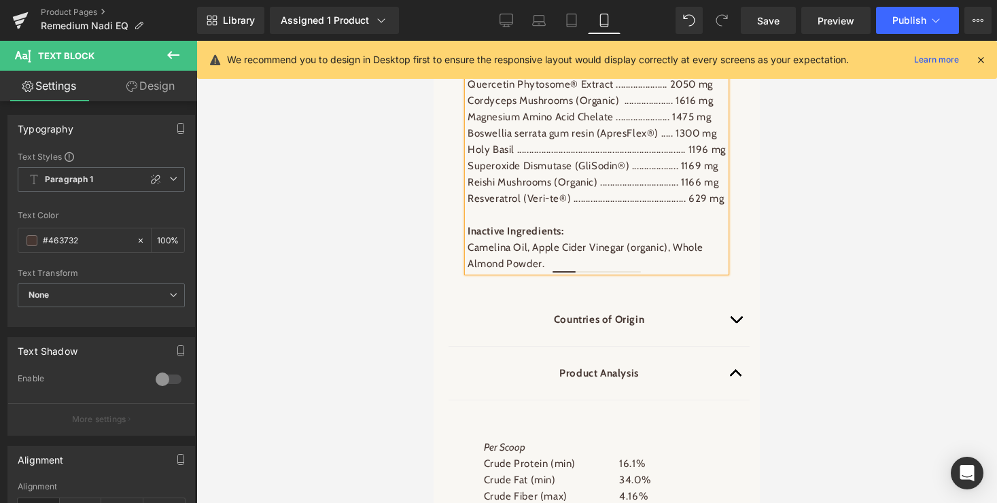
click at [672, 174] on p "Superoxide Dismutase (GliSodin®) ................... 1169 mg" at bounding box center [596, 166] width 258 height 16
click at [674, 158] on p "Holy Basil ....................................................................…" at bounding box center [596, 149] width 258 height 16
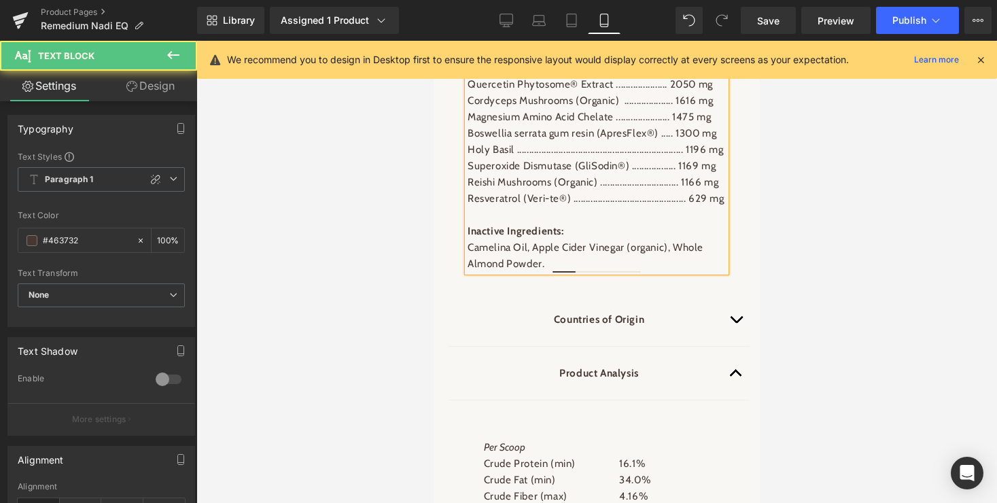
click at [675, 141] on p "Boswellia serrata gum resin (ApresFlex®) ..... 1300 mg" at bounding box center [596, 133] width 258 height 16
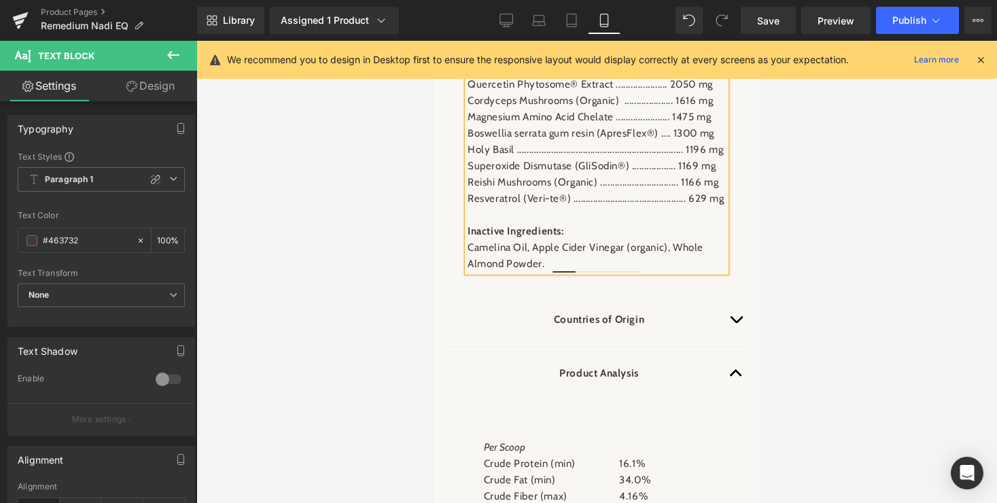
click at [660, 207] on p "Resveratrol (Veri-te®) .............................................. 629 mg" at bounding box center [596, 198] width 258 height 16
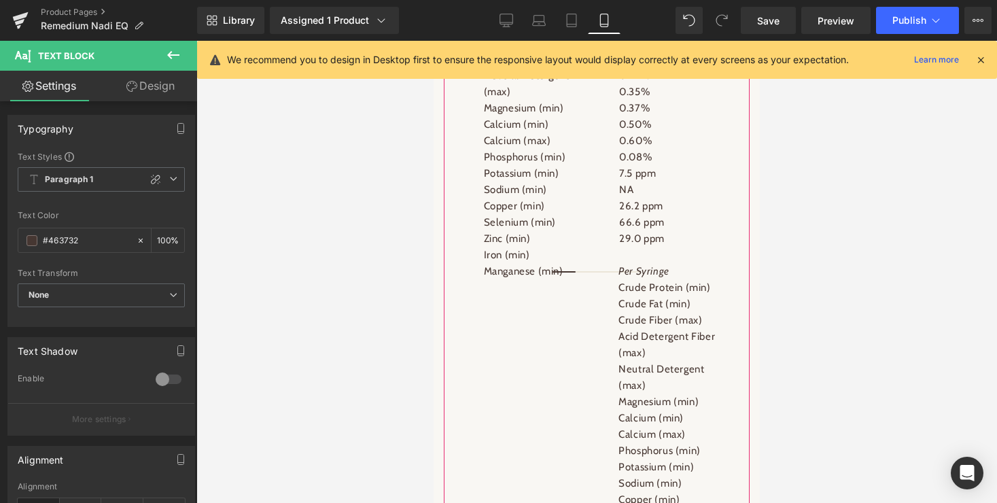
scroll to position [2756, 0]
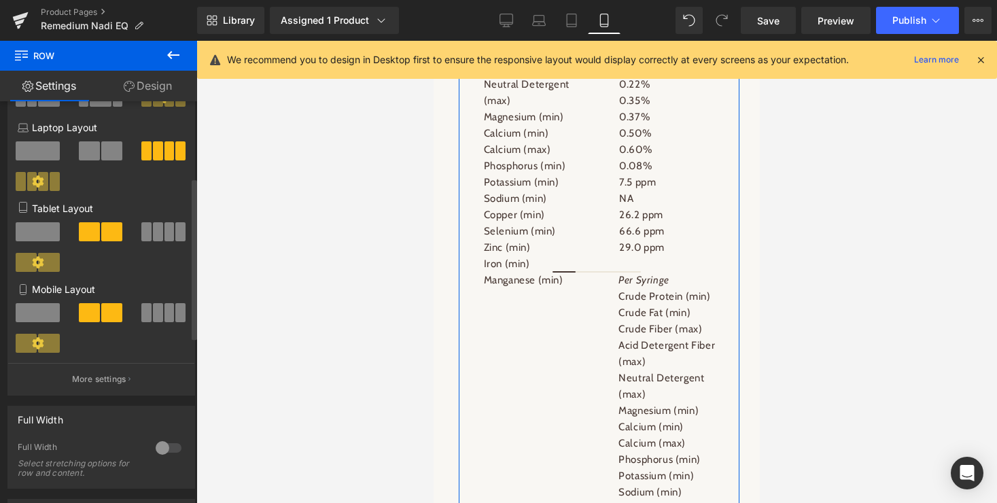
scroll to position [190, 0]
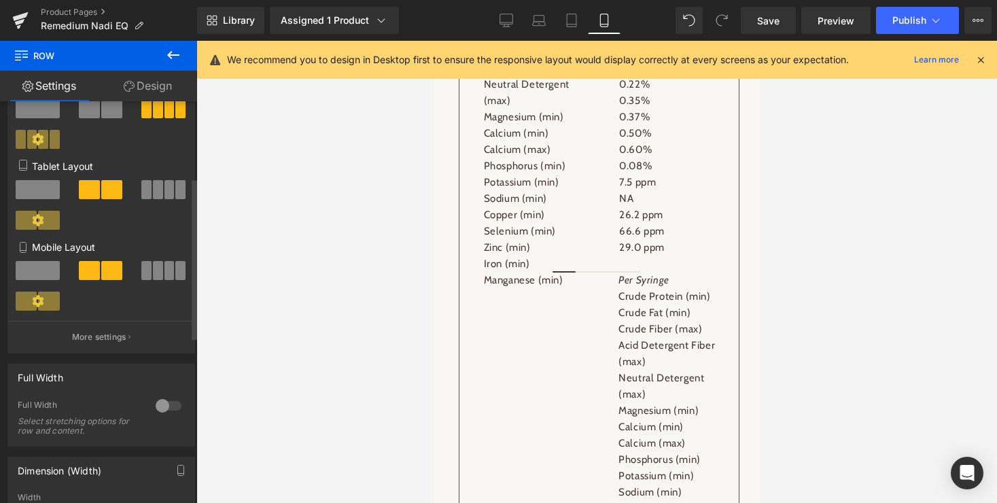
click at [34, 270] on span at bounding box center [38, 270] width 44 height 19
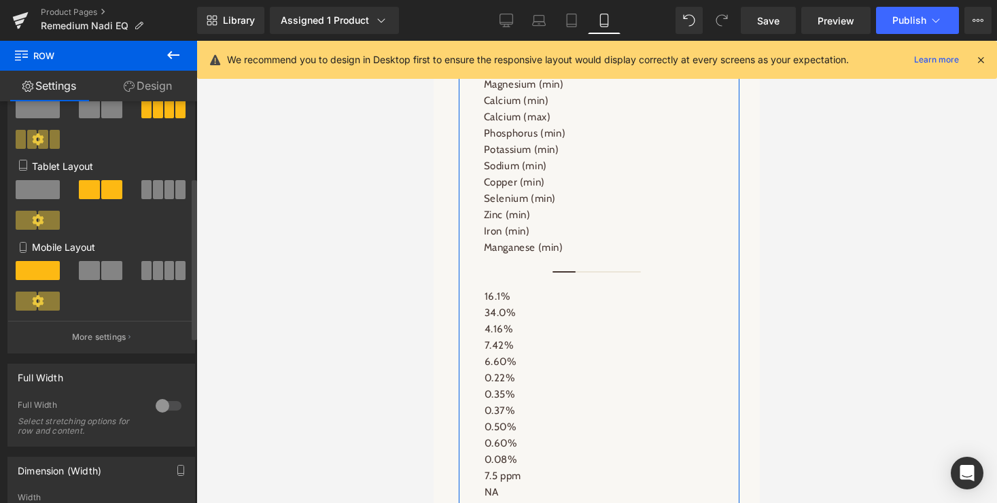
click at [95, 271] on span at bounding box center [89, 270] width 21 height 19
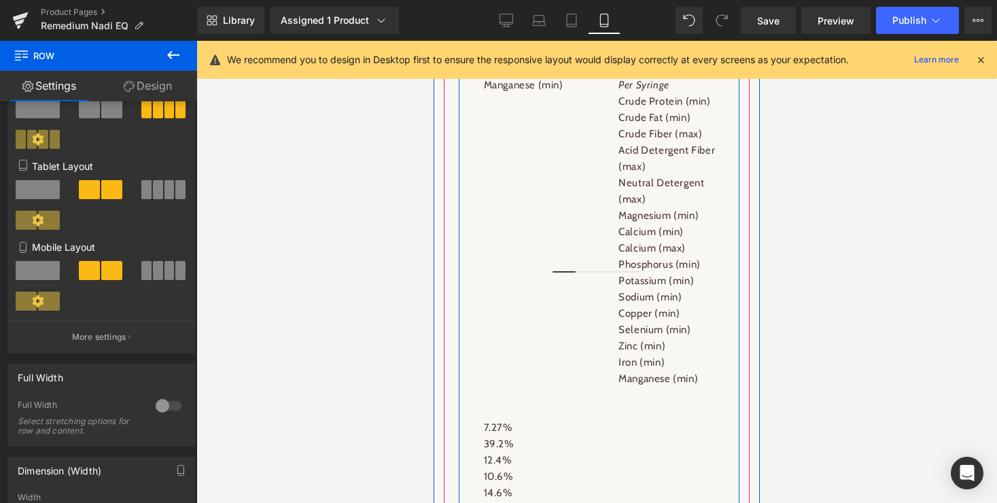
scroll to position [2923, 0]
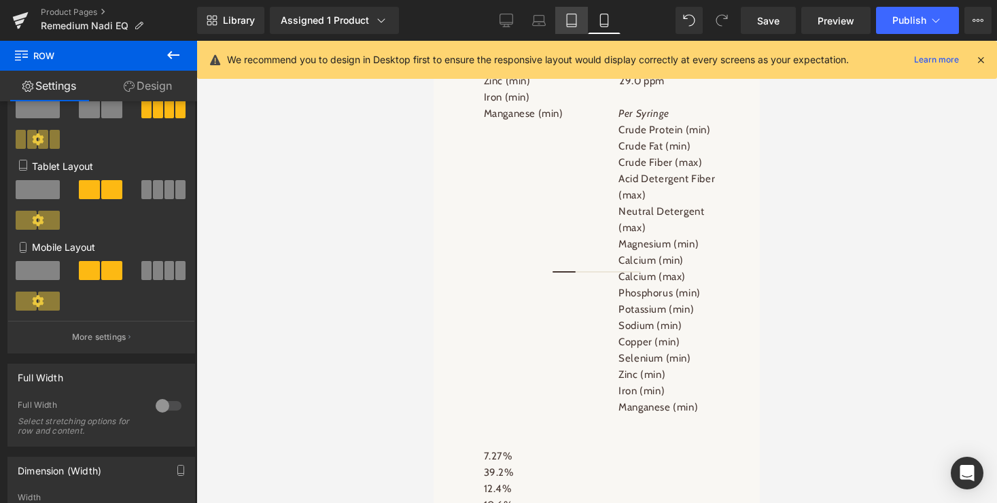
click at [572, 24] on icon at bounding box center [572, 24] width 10 height 0
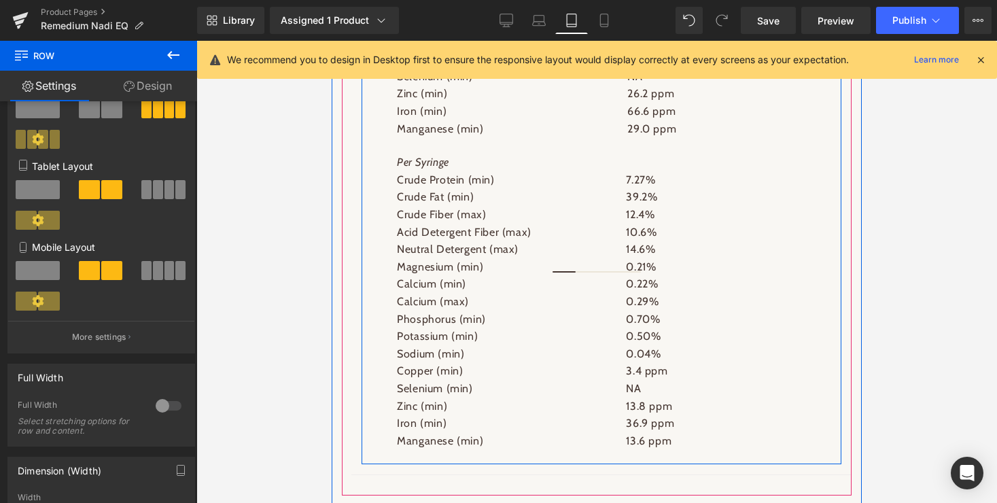
scroll to position [3056, 0]
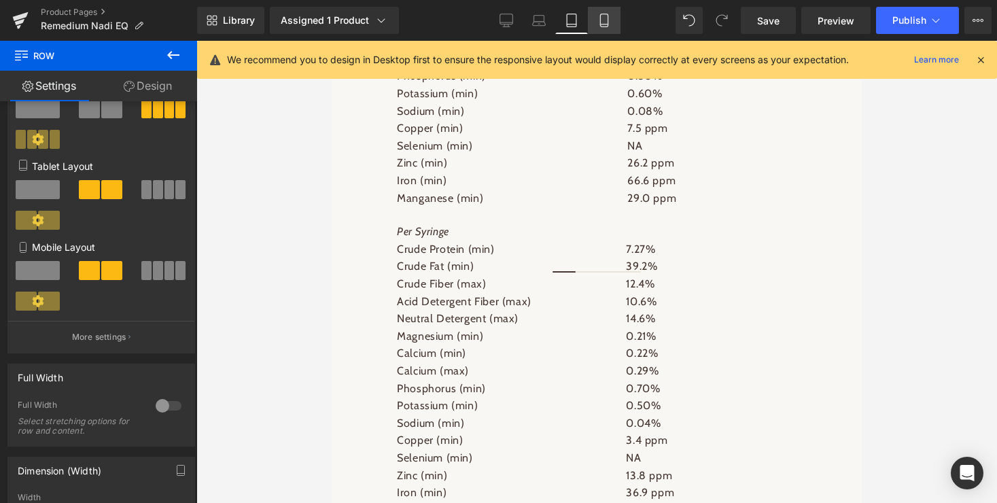
click at [598, 18] on icon at bounding box center [604, 21] width 14 height 14
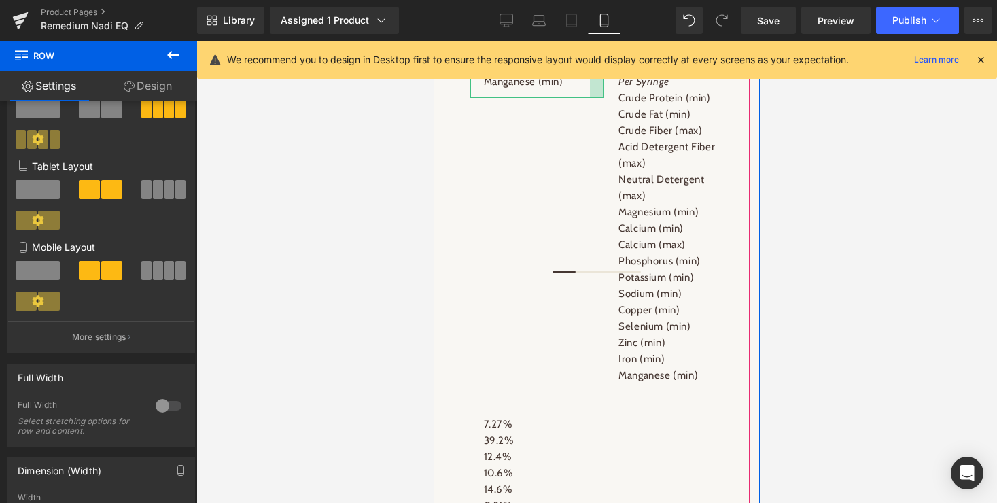
scroll to position [2956, 0]
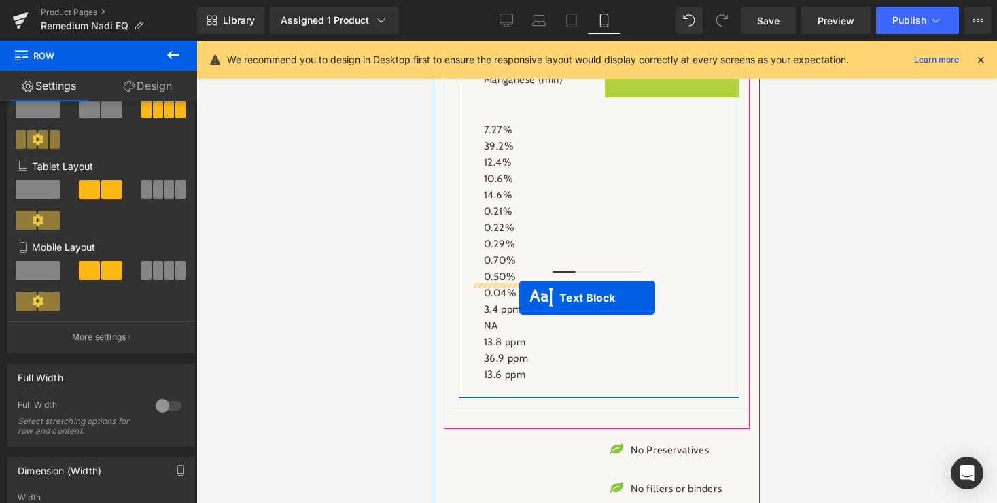
drag, startPoint x: 634, startPoint y: 253, endPoint x: 519, endPoint y: 298, distance: 123.3
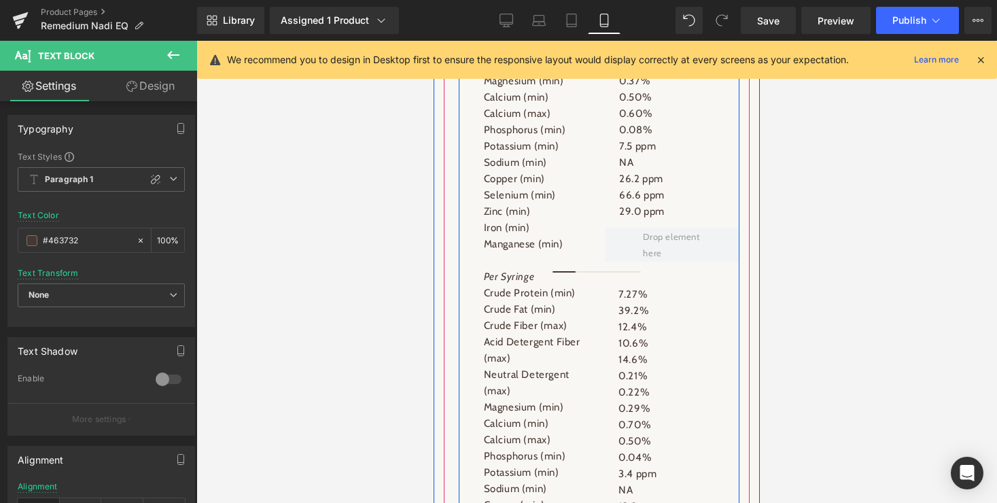
scroll to position [2666, 0]
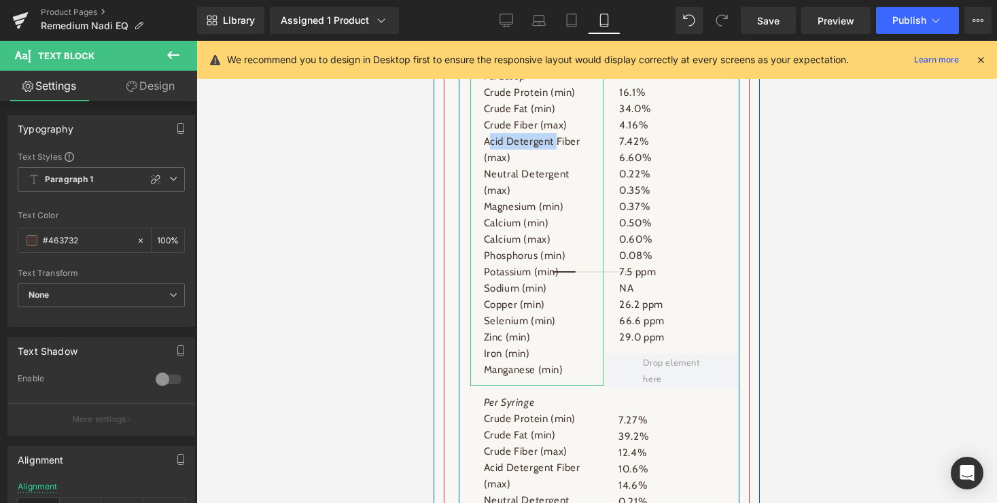
drag, startPoint x: 558, startPoint y: 296, endPoint x: 489, endPoint y: 294, distance: 69.3
click at [489, 166] on p "Acid Detergent Fiber (max)" at bounding box center [537, 149] width 107 height 33
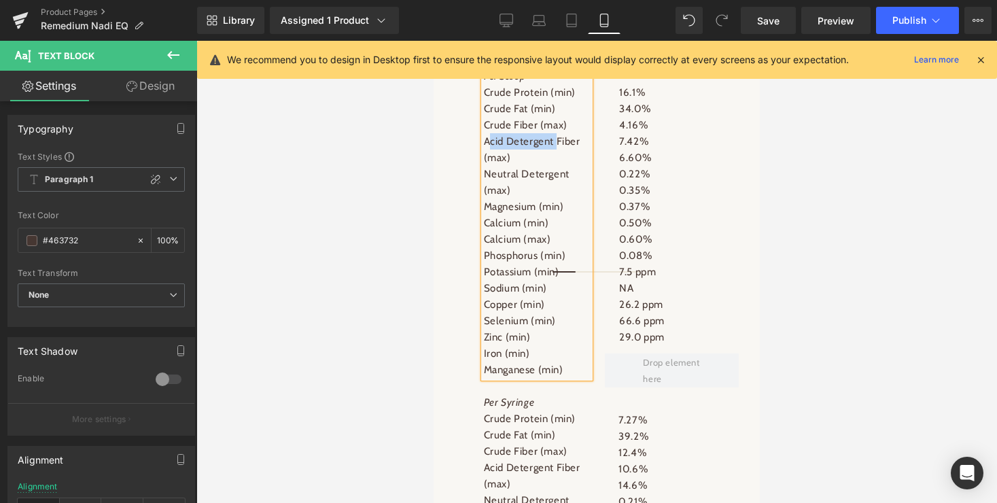
click at [489, 166] on p "Acid Detergent Fiber (max)" at bounding box center [537, 149] width 107 height 33
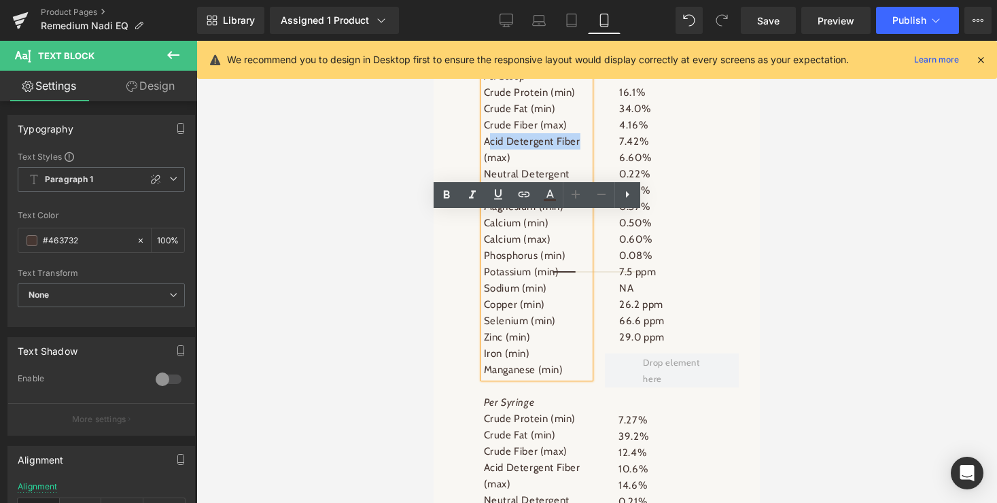
drag, startPoint x: 584, startPoint y: 298, endPoint x: 490, endPoint y: 292, distance: 93.3
click at [490, 166] on p "Acid Detergent Fiber (max)" at bounding box center [537, 149] width 107 height 33
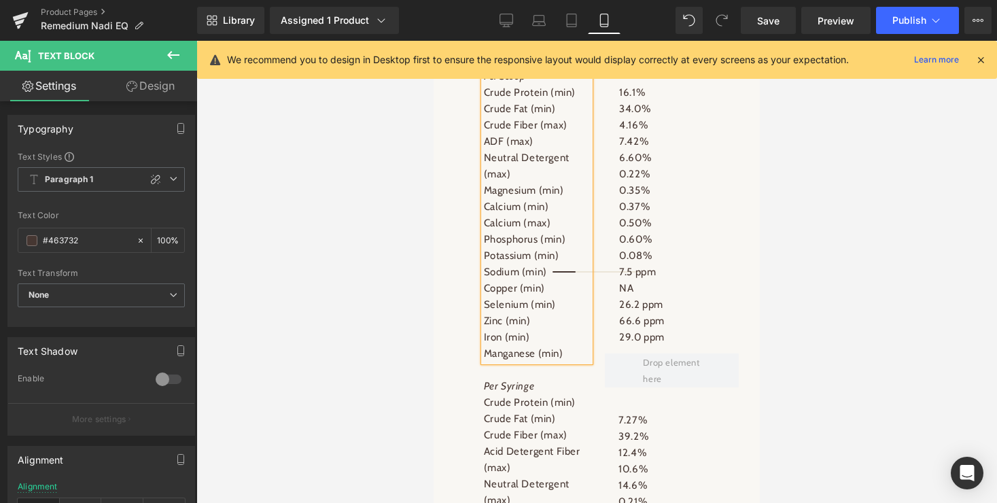
click at [486, 182] on p "Neutral Detergent (max)" at bounding box center [537, 165] width 107 height 33
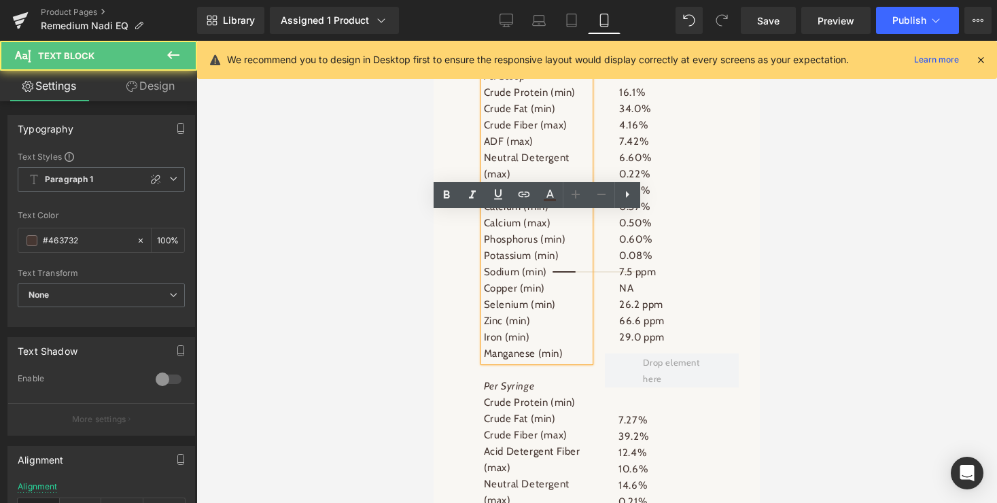
click at [486, 182] on p "Neutral Detergent (max)" at bounding box center [537, 165] width 107 height 33
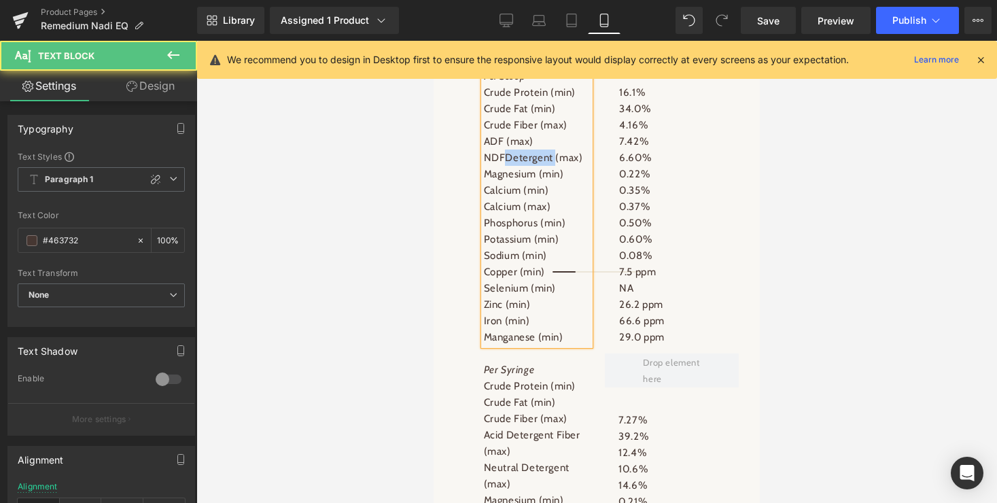
drag, startPoint x: 557, startPoint y: 315, endPoint x: 506, endPoint y: 315, distance: 51.0
click at [506, 166] on p "NDFDetergent (max)" at bounding box center [537, 157] width 107 height 16
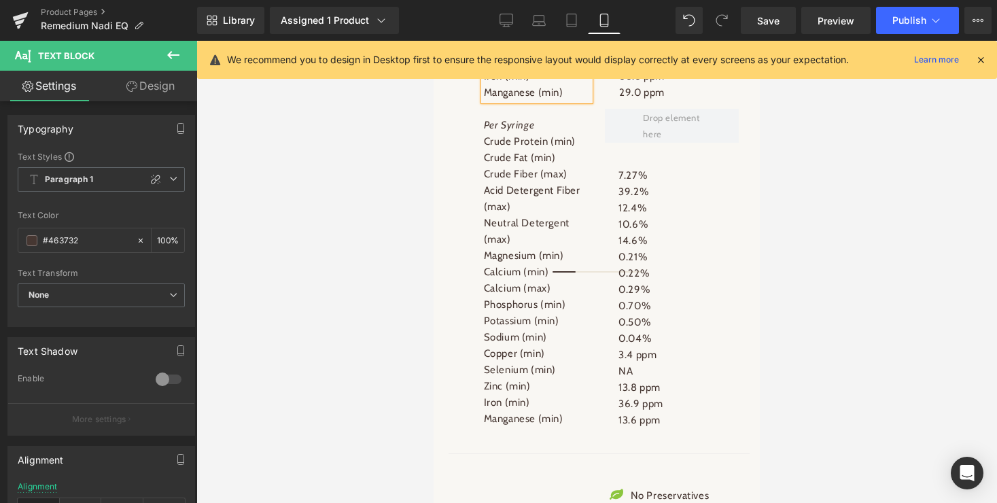
scroll to position [2935, 0]
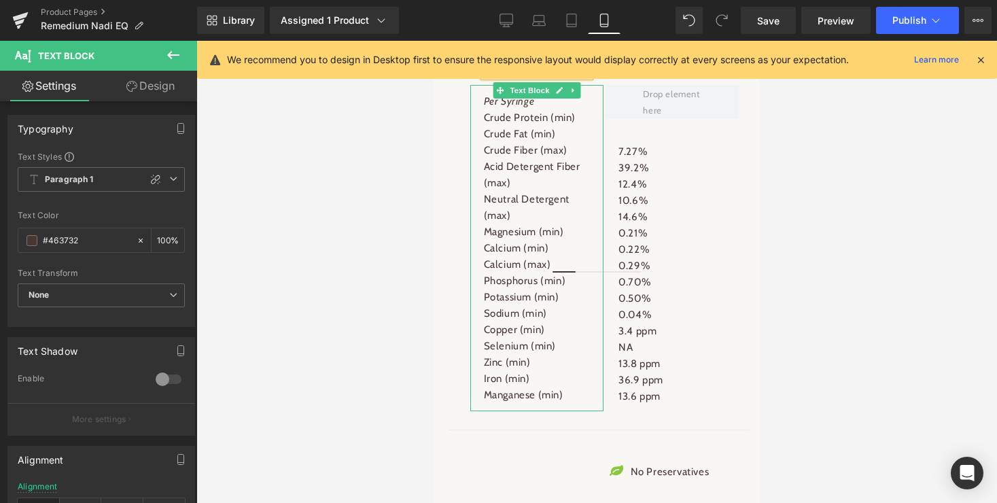
click at [518, 191] on p "Acid Detergent Fiber (max)" at bounding box center [537, 174] width 107 height 33
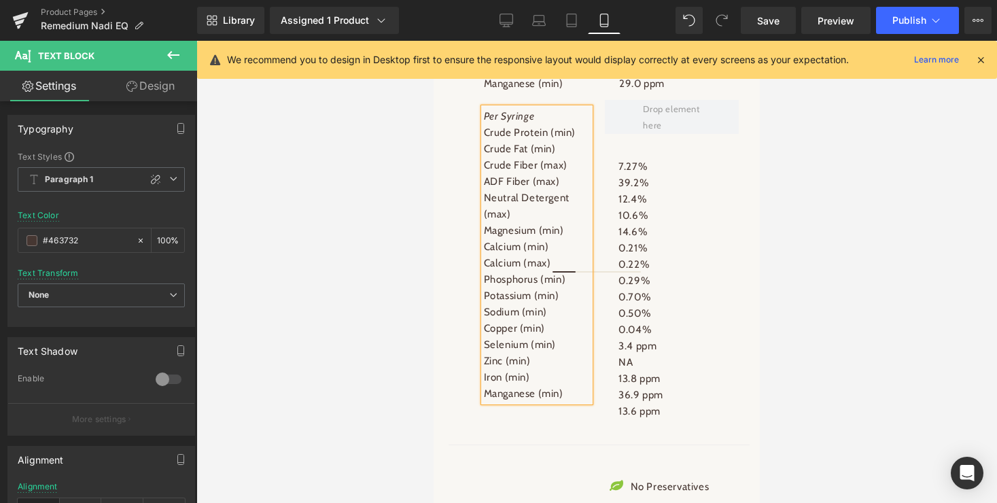
scroll to position [2929, 0]
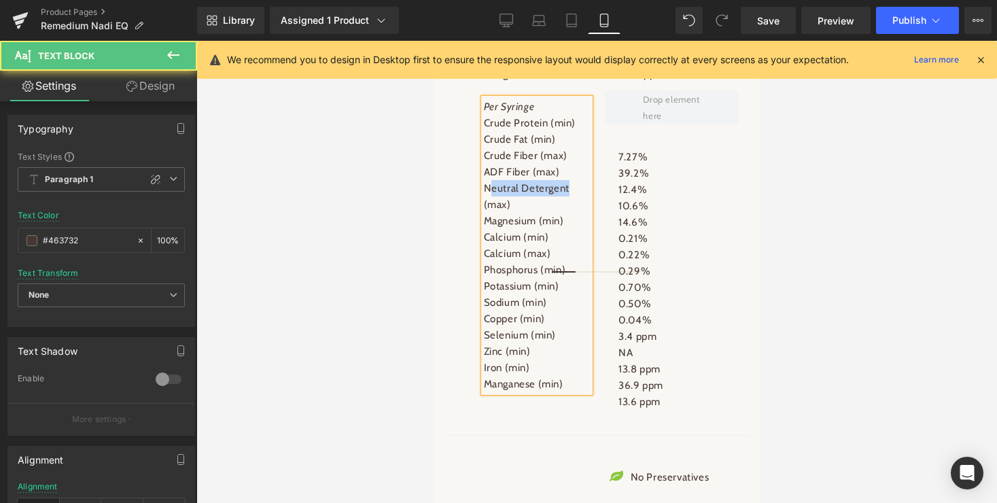
drag, startPoint x: 490, startPoint y: 385, endPoint x: 576, endPoint y: 385, distance: 86.3
click at [576, 213] on p "Neutral Detergent (max)" at bounding box center [537, 196] width 107 height 33
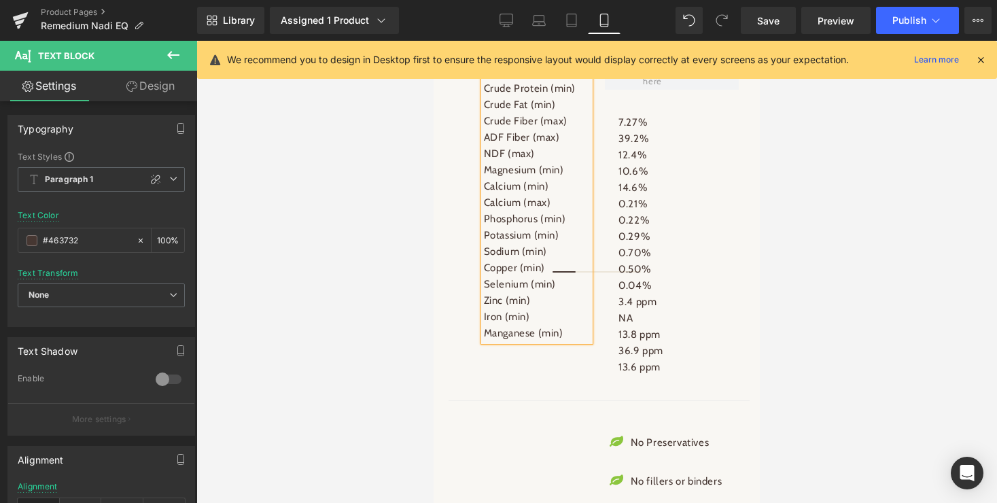
scroll to position [2965, 0]
click at [533, 144] on p "ADF Fiber (max)" at bounding box center [537, 136] width 107 height 16
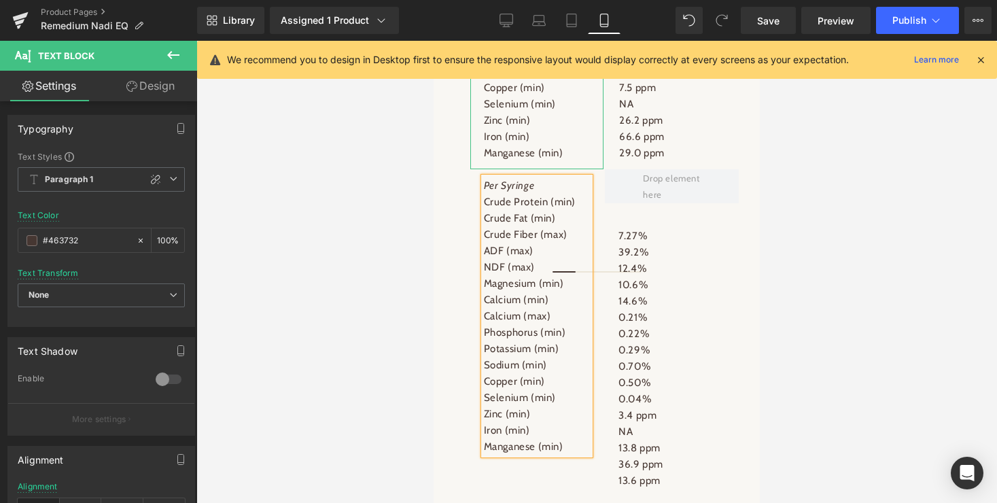
scroll to position [2899, 0]
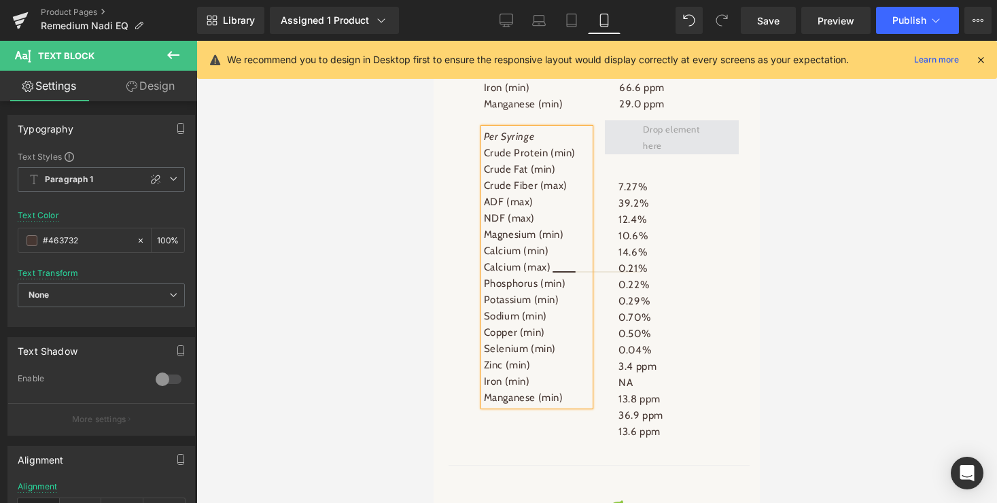
click at [693, 157] on span at bounding box center [671, 137] width 67 height 39
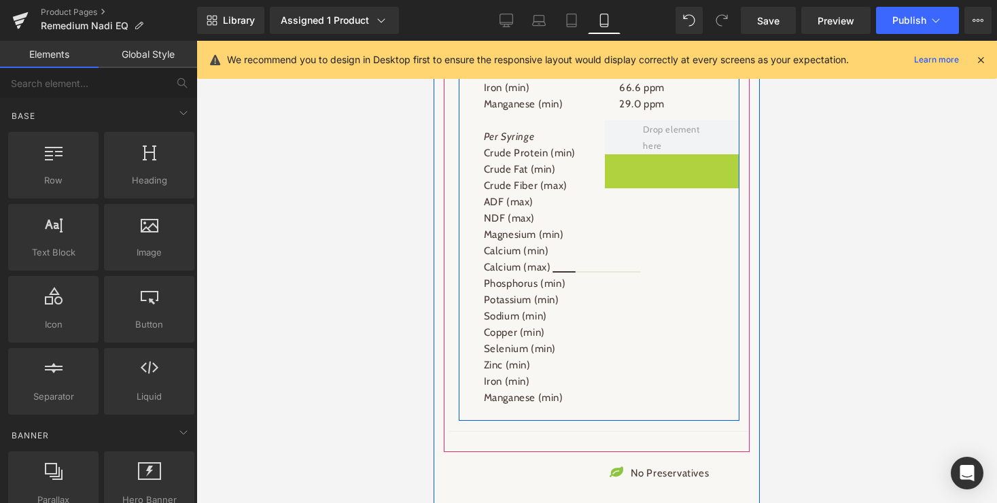
scroll to position [2927, 0]
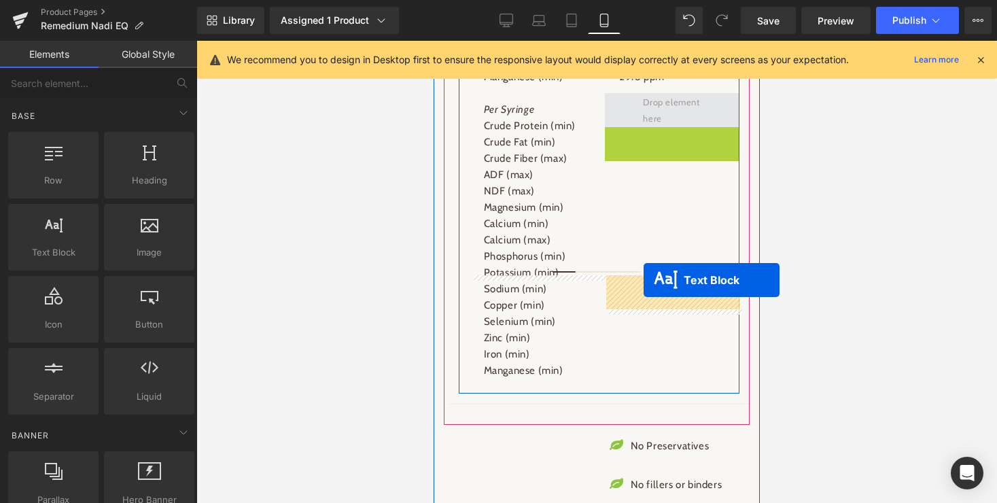
drag, startPoint x: 635, startPoint y: 493, endPoint x: 643, endPoint y: 280, distance: 213.5
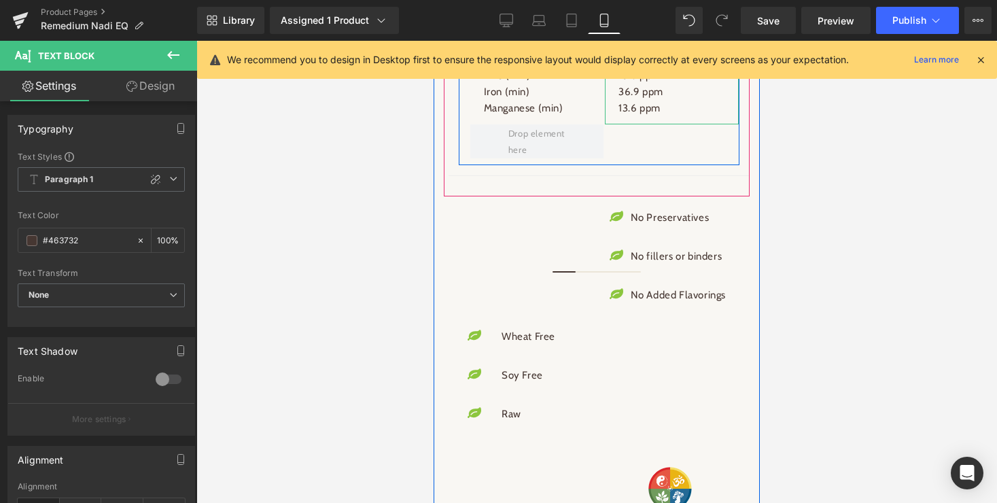
scroll to position [3208, 0]
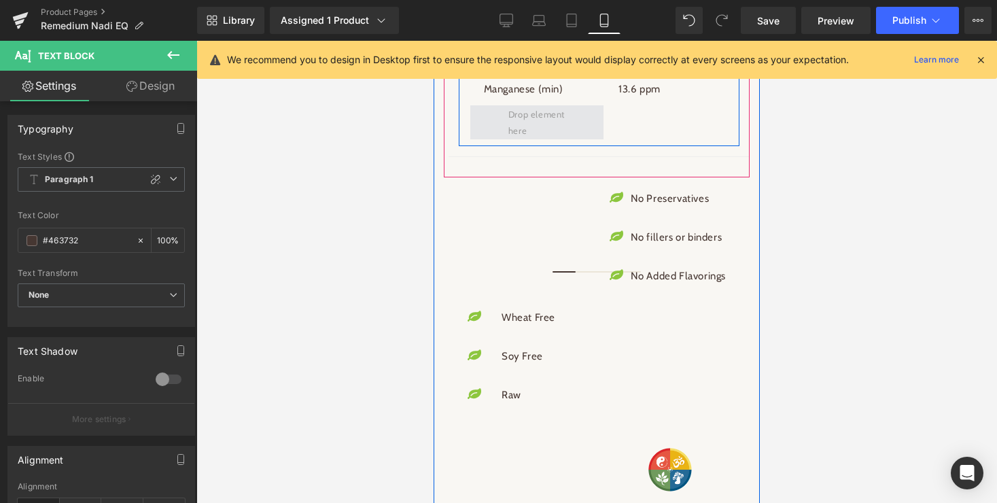
click at [561, 142] on span at bounding box center [536, 122] width 67 height 39
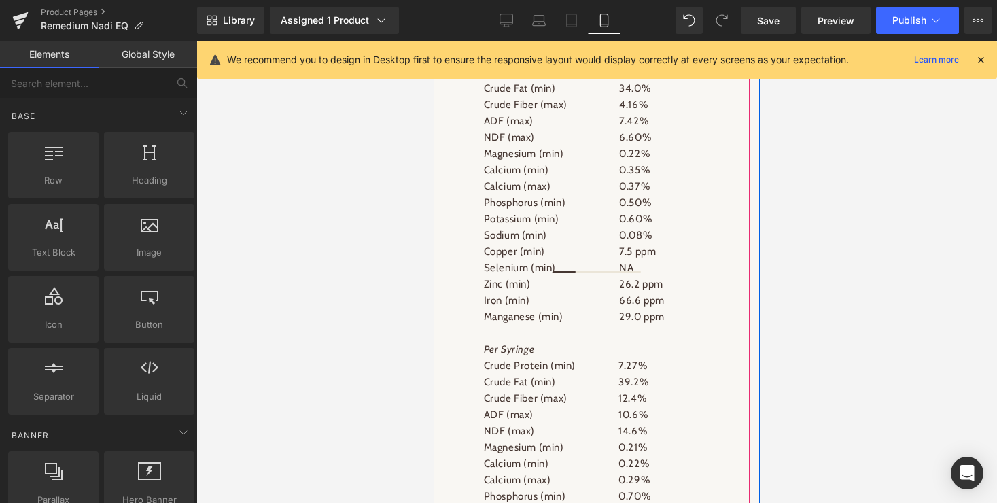
scroll to position [2685, 0]
click at [491, 41] on span "Row" at bounding box center [489, 30] width 27 height 20
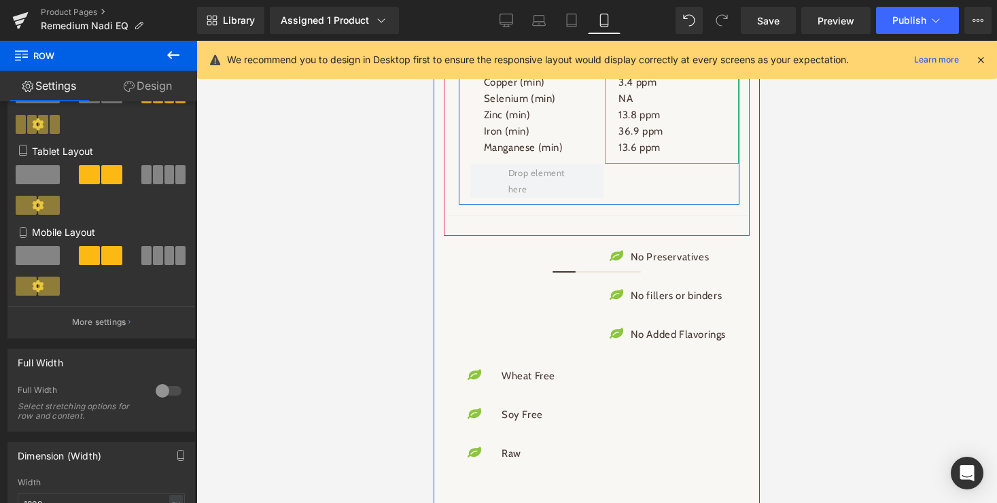
scroll to position [3176, 0]
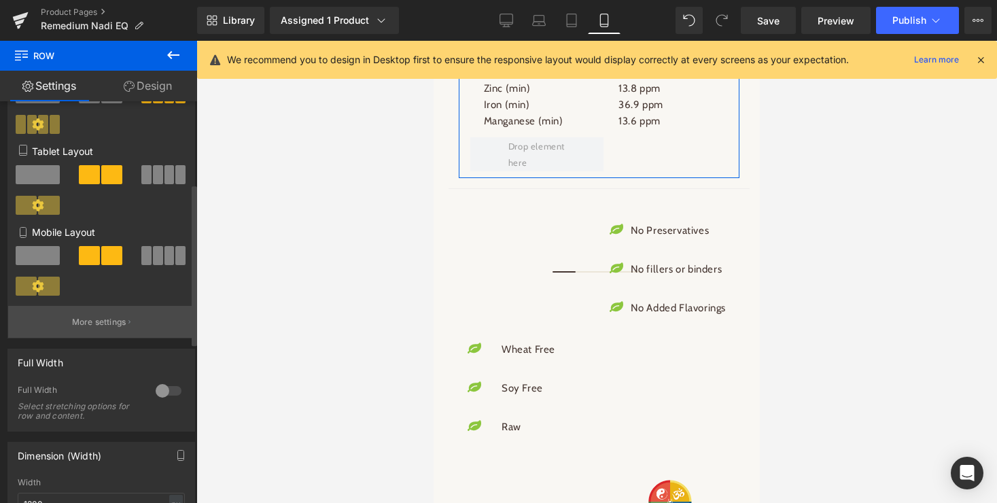
click at [83, 319] on p "More settings" at bounding box center [99, 322] width 54 height 12
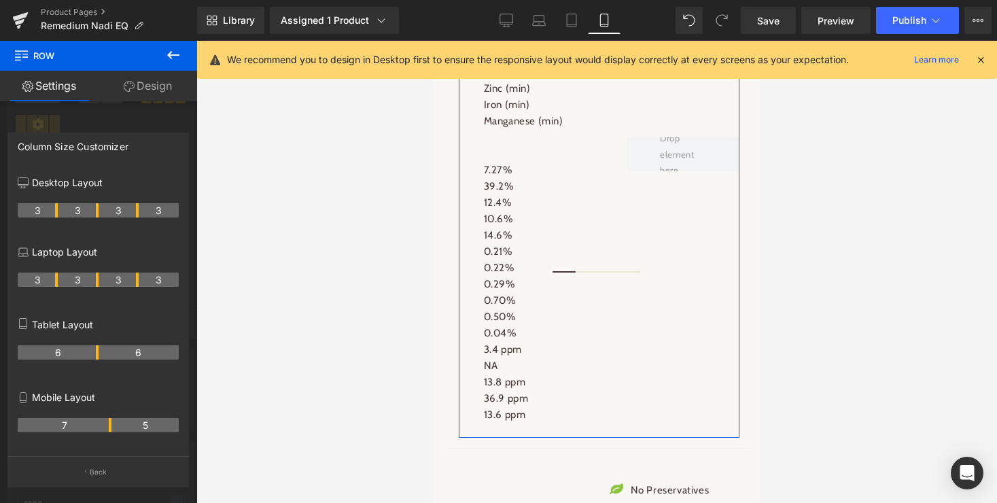
drag, startPoint x: 96, startPoint y: 430, endPoint x: 109, endPoint y: 430, distance: 13.6
click at [109, 430] on th "7" at bounding box center [65, 425] width 94 height 14
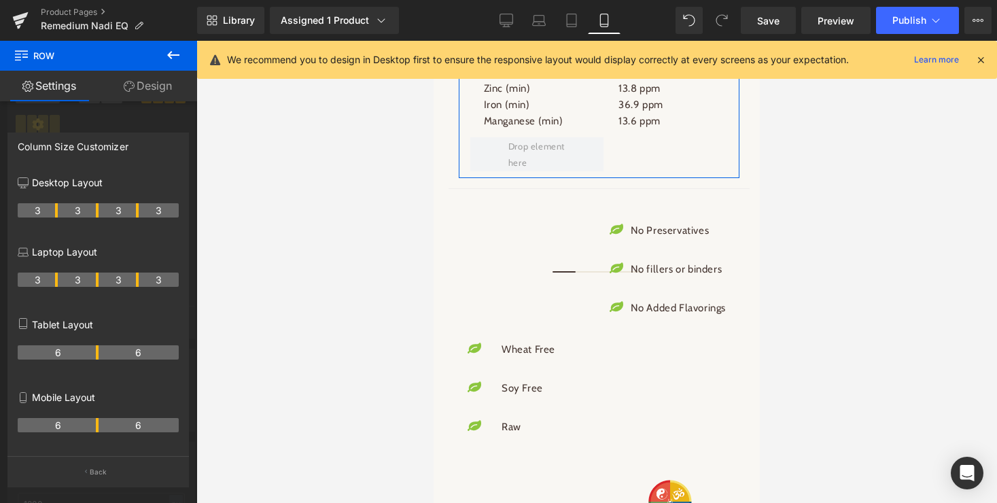
click at [102, 429] on tr "6 6" at bounding box center [98, 425] width 161 height 14
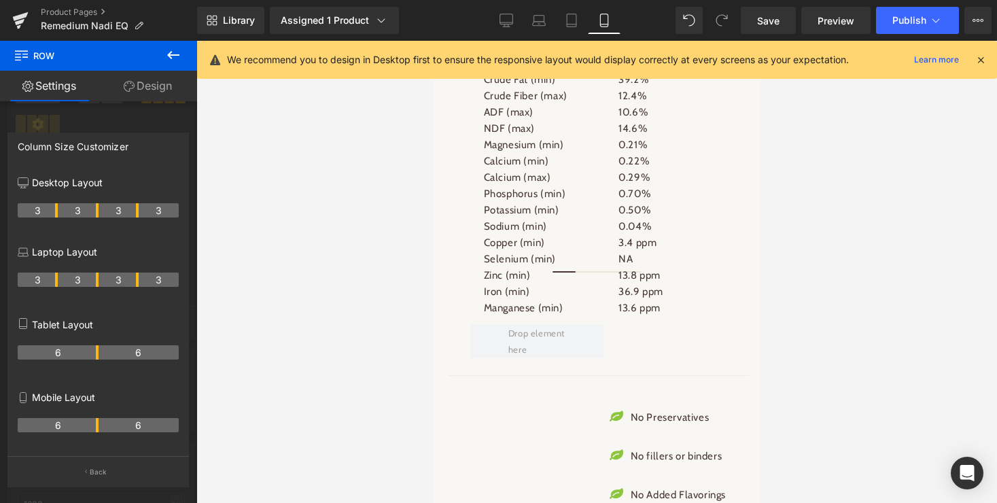
scroll to position [2988, 0]
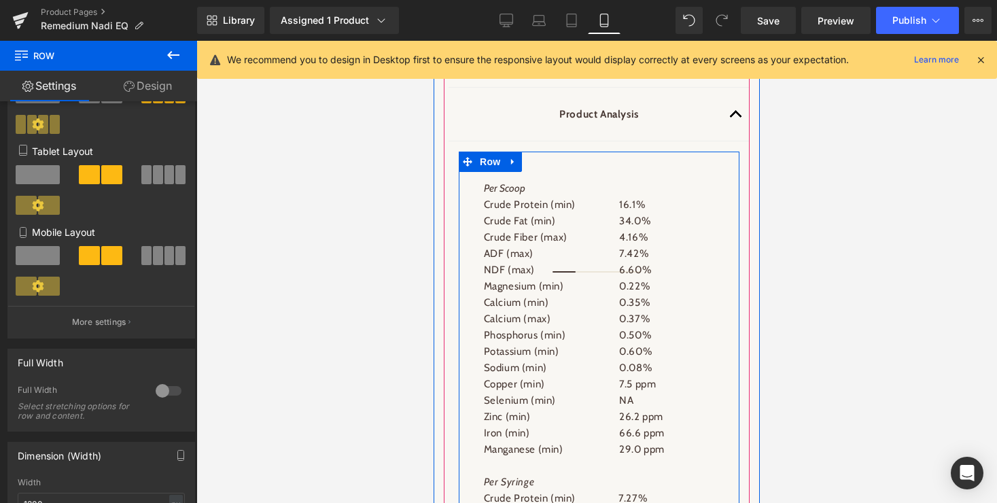
scroll to position [2554, 0]
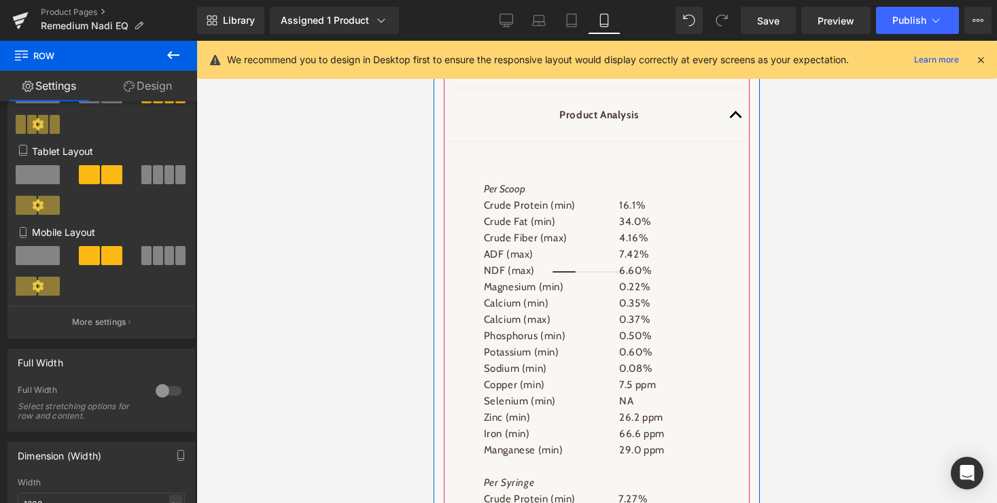
click at [734, 141] on button "button" at bounding box center [735, 114] width 27 height 53
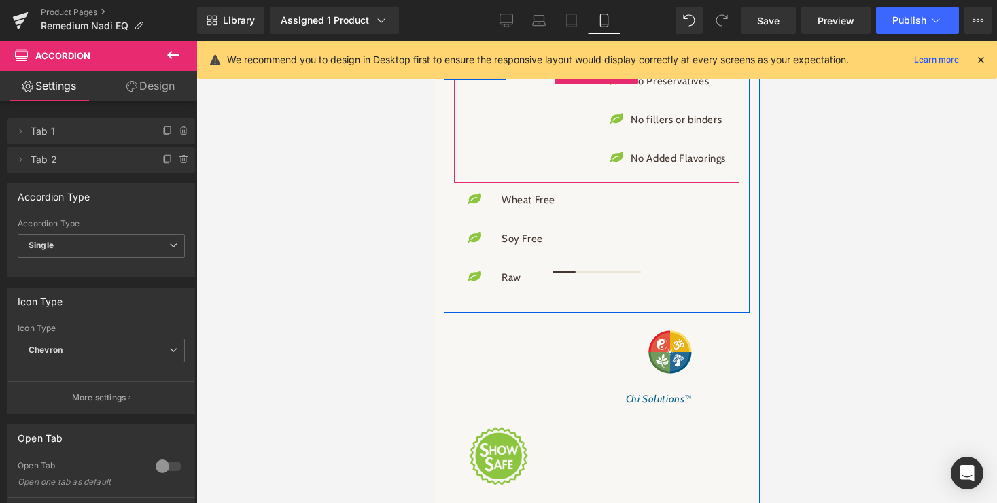
scroll to position [2712, 0]
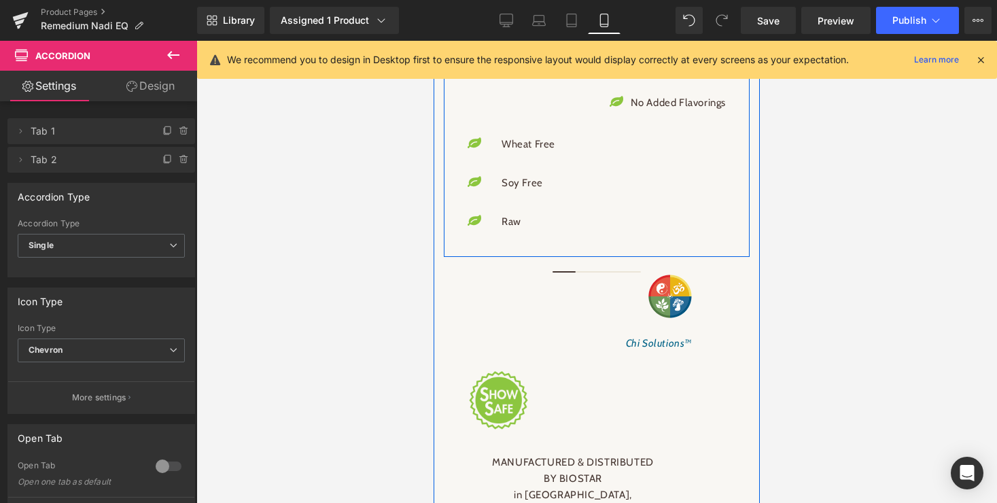
click at [476, 24] on span "Row" at bounding box center [474, 14] width 27 height 20
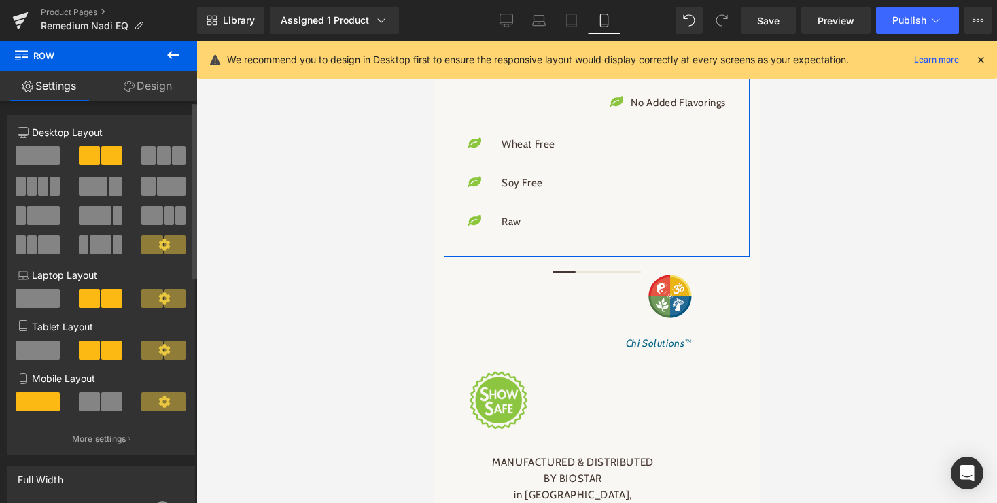
click at [105, 400] on span at bounding box center [111, 401] width 21 height 19
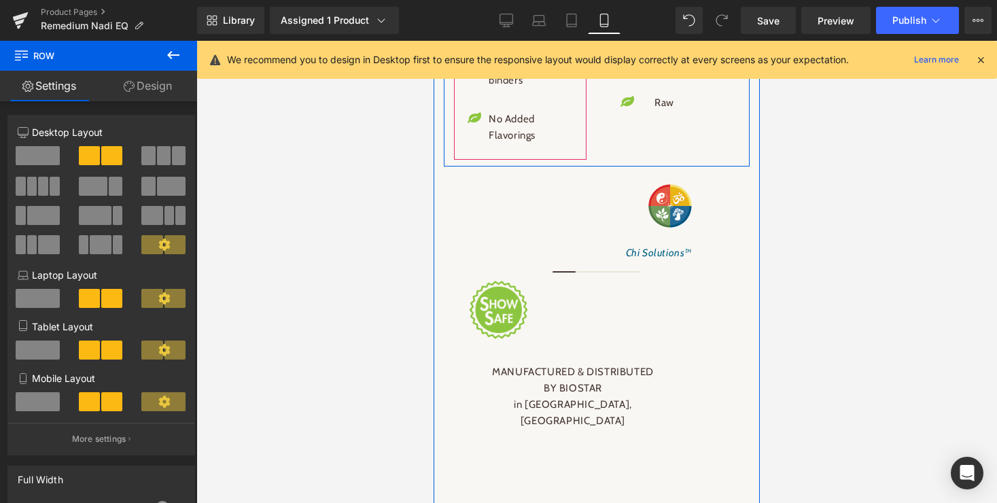
click at [522, 41] on div "No Preservatives Text Block" at bounding box center [528, 25] width 115 height 33
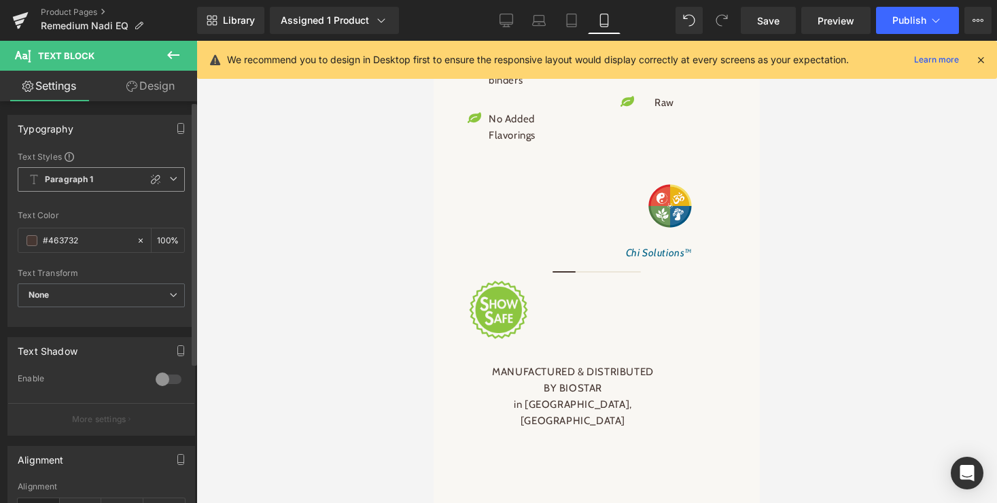
click at [103, 175] on span "Paragraph 1" at bounding box center [101, 179] width 167 height 24
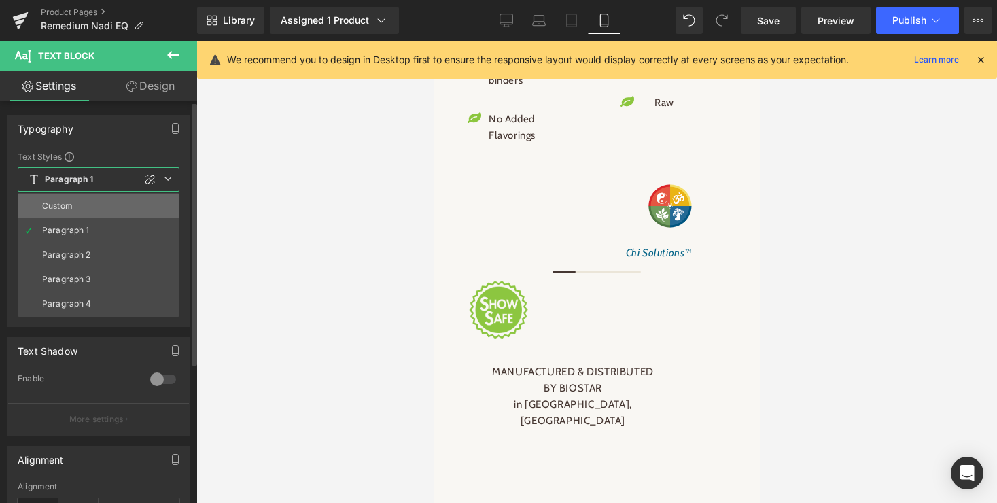
click at [46, 207] on div "Custom" at bounding box center [57, 206] width 31 height 10
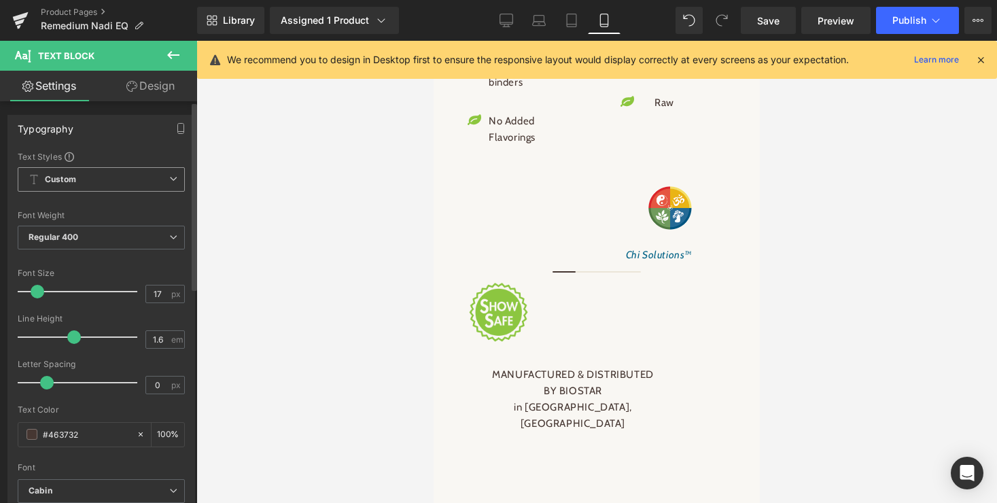
click at [102, 176] on span "Custom" at bounding box center [101, 179] width 167 height 24
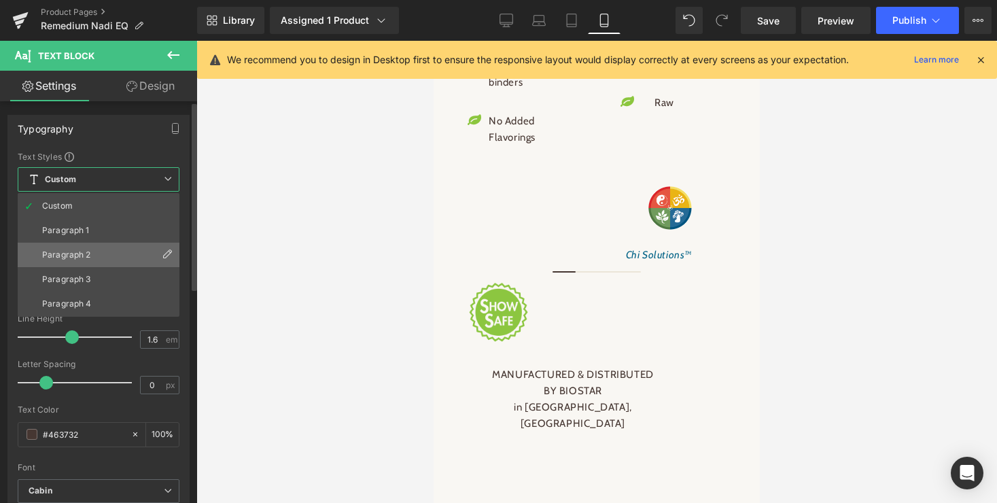
click at [73, 257] on div "Paragraph 2" at bounding box center [66, 255] width 49 height 10
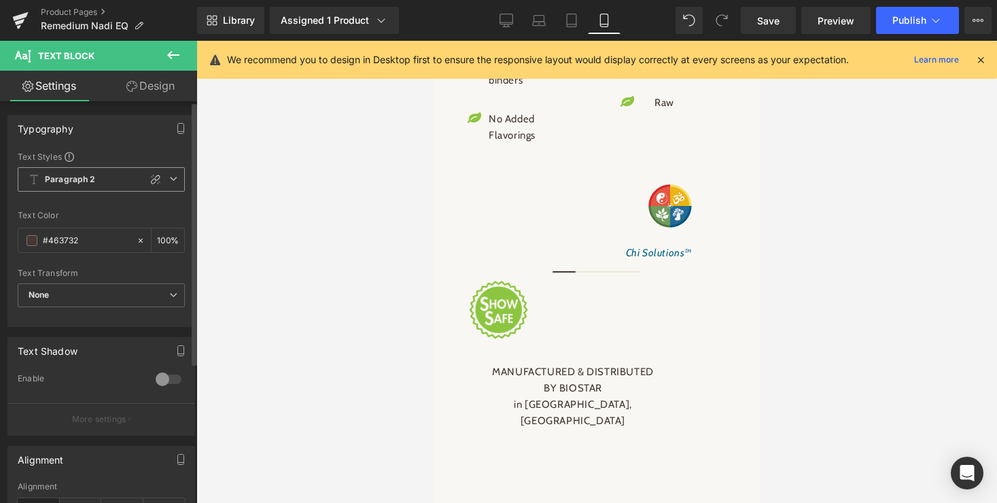
click at [89, 179] on b "Paragraph 2" at bounding box center [70, 180] width 51 height 12
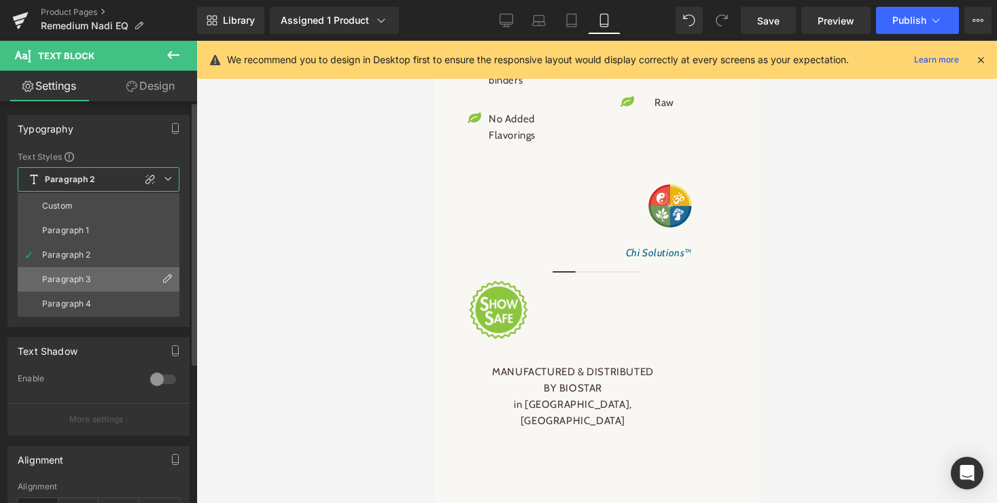
click at [79, 274] on div "Paragraph 3" at bounding box center [66, 279] width 49 height 10
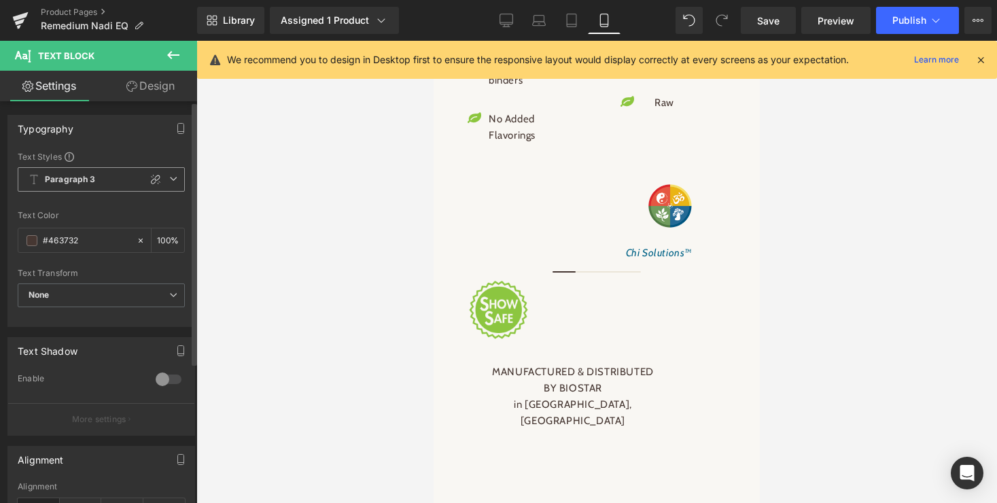
click at [94, 178] on b "Paragraph 3" at bounding box center [70, 180] width 51 height 12
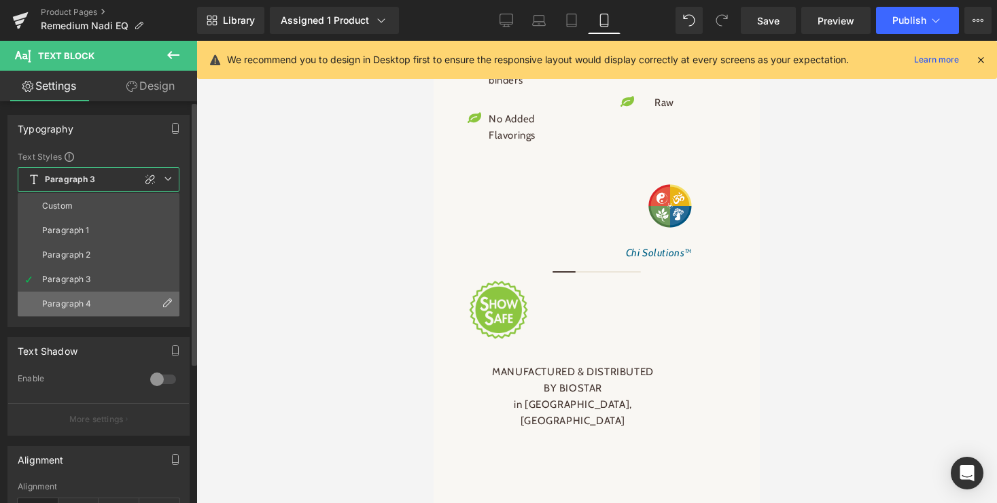
click at [71, 306] on div "Paragraph 4" at bounding box center [67, 304] width 50 height 10
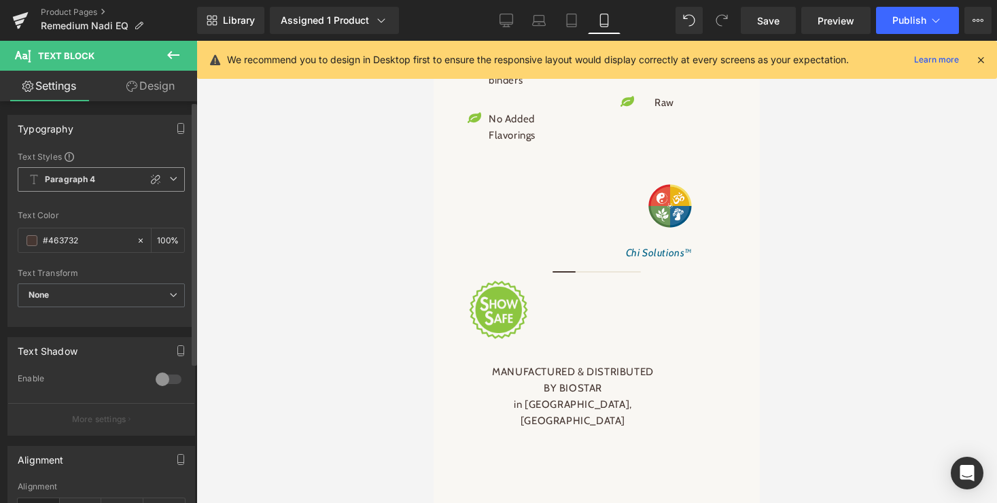
click at [96, 181] on span "Paragraph 4" at bounding box center [101, 179] width 167 height 24
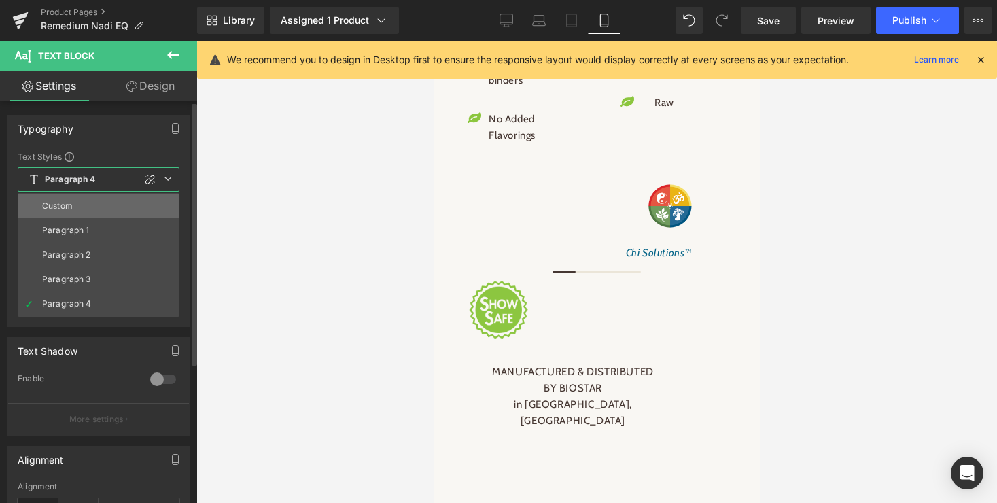
click at [70, 207] on div "Custom" at bounding box center [57, 206] width 31 height 10
type input "6"
type input "1.5"
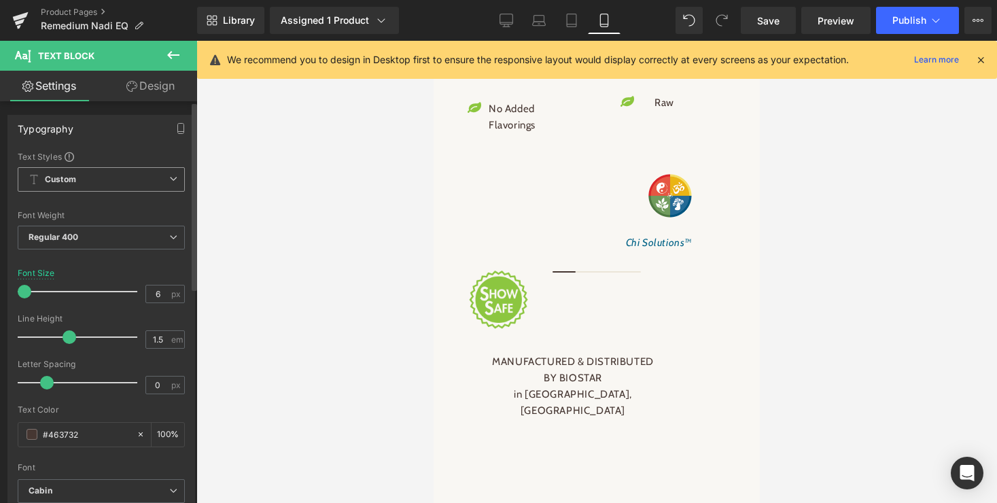
click at [91, 176] on span "Custom" at bounding box center [101, 179] width 167 height 24
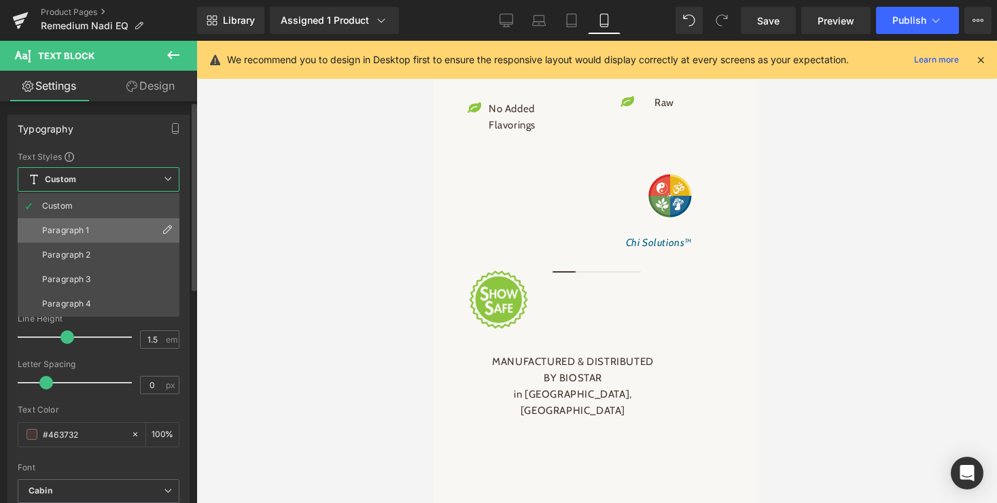
click at [68, 226] on div "Paragraph 1" at bounding box center [66, 231] width 48 height 10
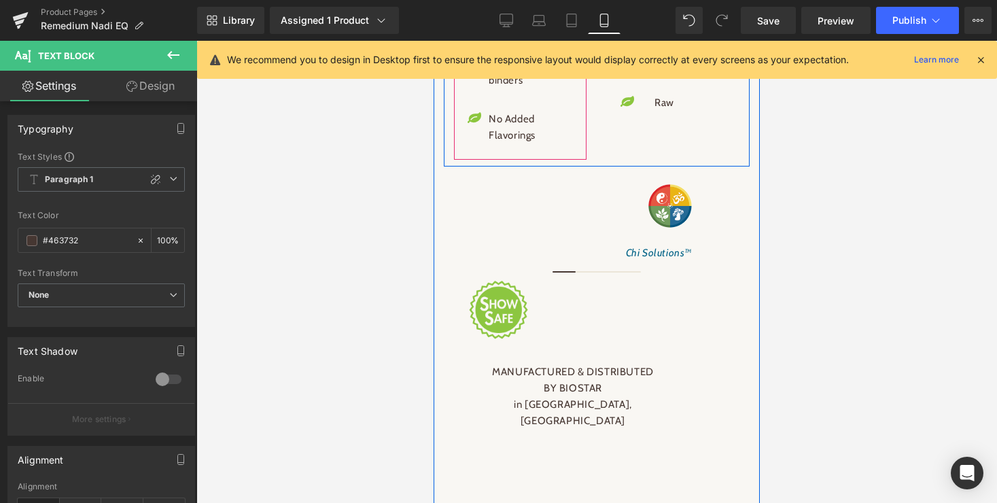
click at [569, 33] on p "No Preservatives" at bounding box center [530, 25] width 84 height 16
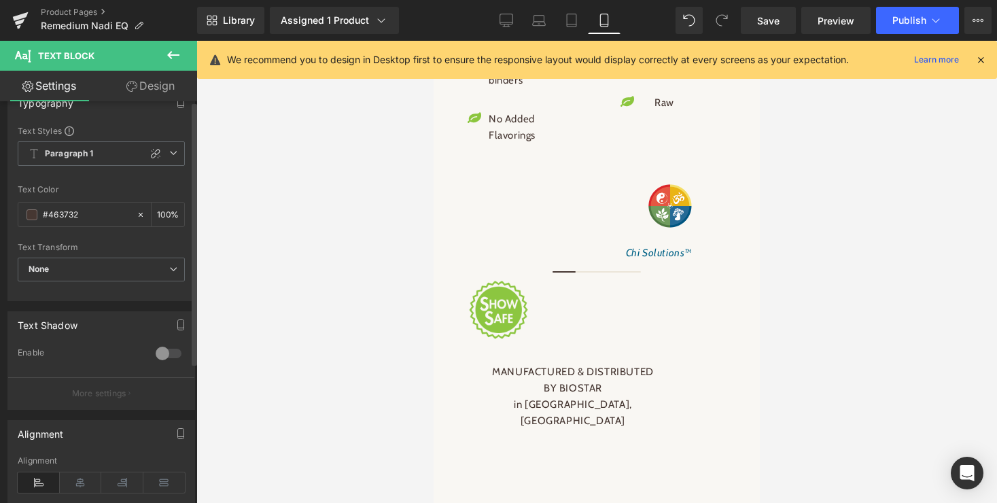
scroll to position [0, 0]
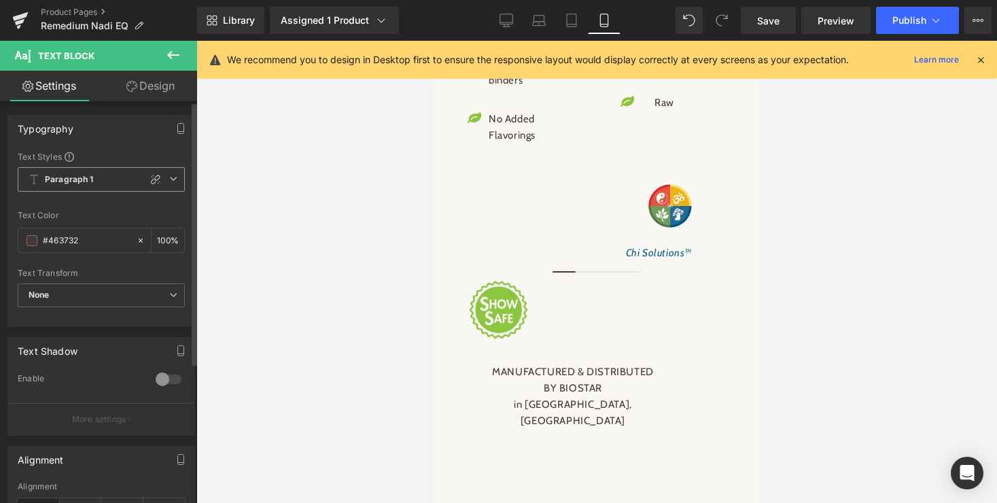
click at [169, 179] on icon at bounding box center [173, 179] width 8 height 8
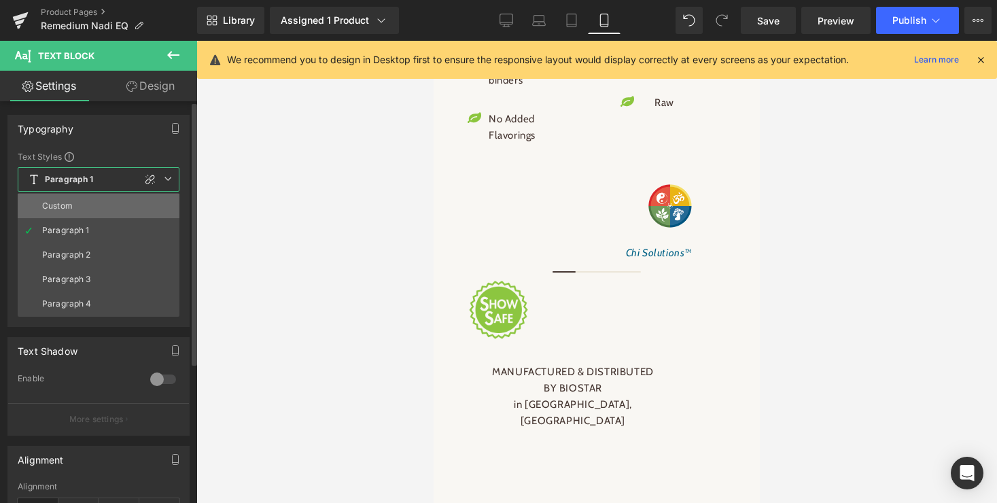
click at [66, 205] on div "Custom" at bounding box center [57, 206] width 31 height 10
type input "17"
type input "1.6"
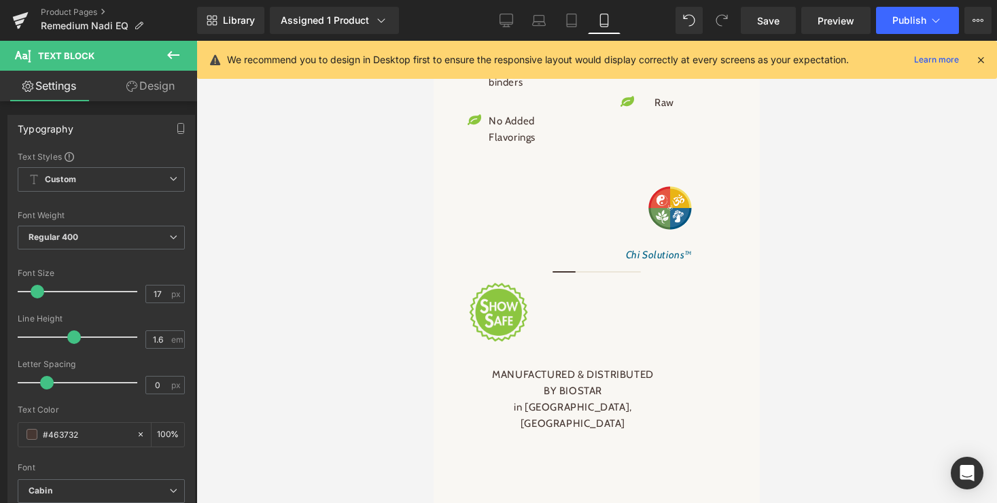
click at [155, 86] on link "Design" at bounding box center [150, 86] width 99 height 31
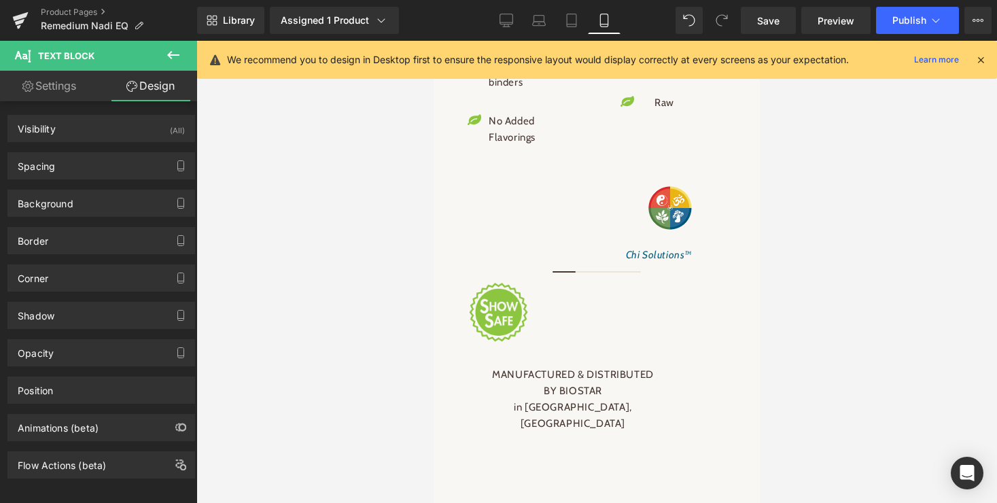
click at [59, 90] on link "Settings" at bounding box center [49, 86] width 99 height 31
type input "100"
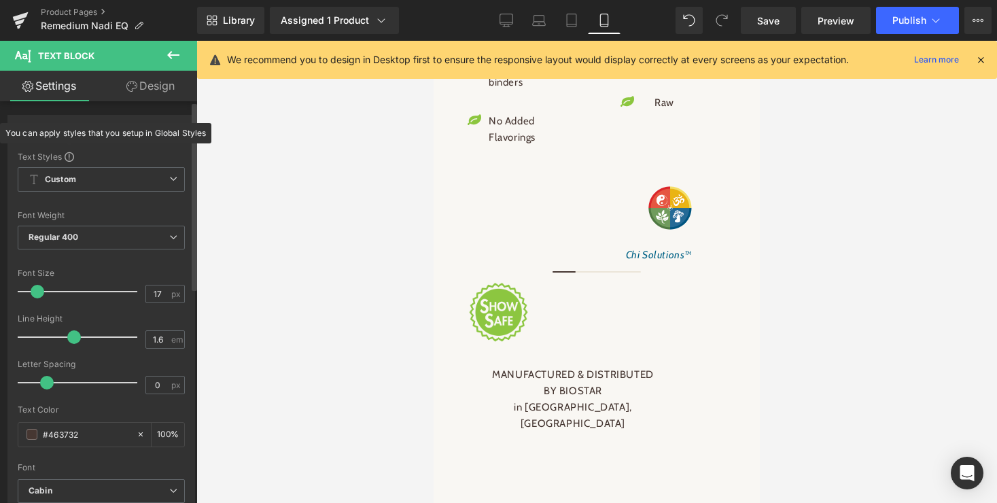
click at [67, 157] on span at bounding box center [70, 157] width 10 height 10
click at [71, 177] on b "Custom" at bounding box center [60, 180] width 31 height 12
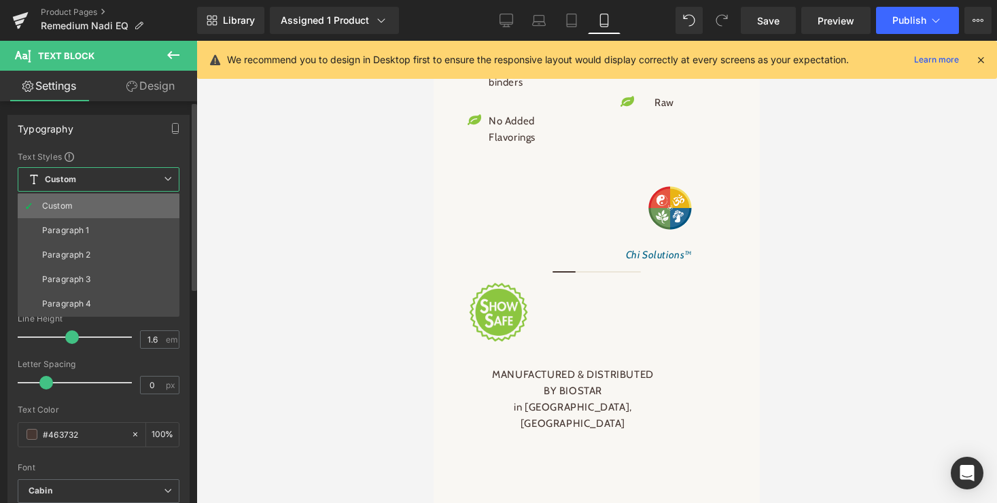
click at [60, 204] on div "Custom" at bounding box center [57, 206] width 31 height 10
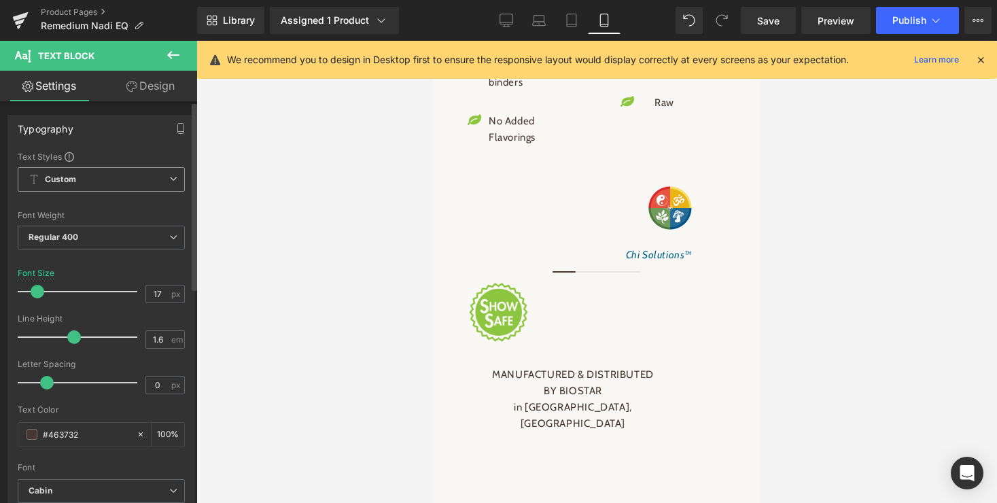
click at [63, 185] on span "Custom" at bounding box center [101, 179] width 167 height 24
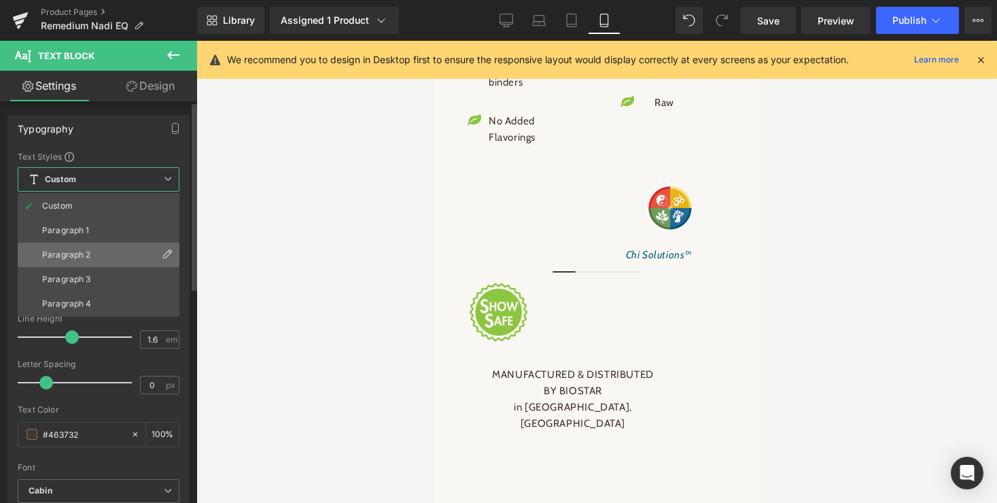
click at [166, 250] on icon at bounding box center [167, 254] width 11 height 11
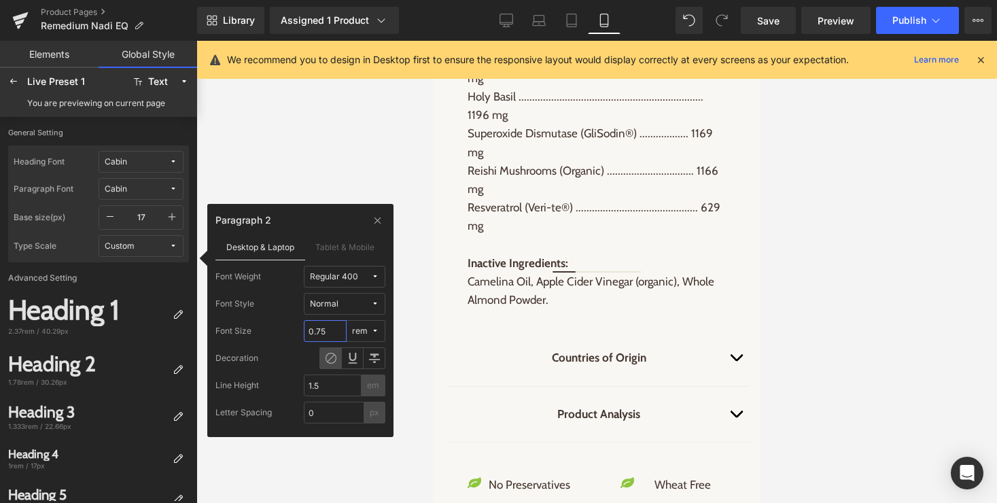
drag, startPoint x: 326, startPoint y: 334, endPoint x: 308, endPoint y: 332, distance: 18.4
click at [308, 332] on input "0.75" at bounding box center [325, 331] width 43 height 22
type input ".9"
click at [277, 359] on div "Decoration" at bounding box center [300, 358] width 170 height 22
click at [325, 385] on input "1.5" at bounding box center [333, 385] width 58 height 22
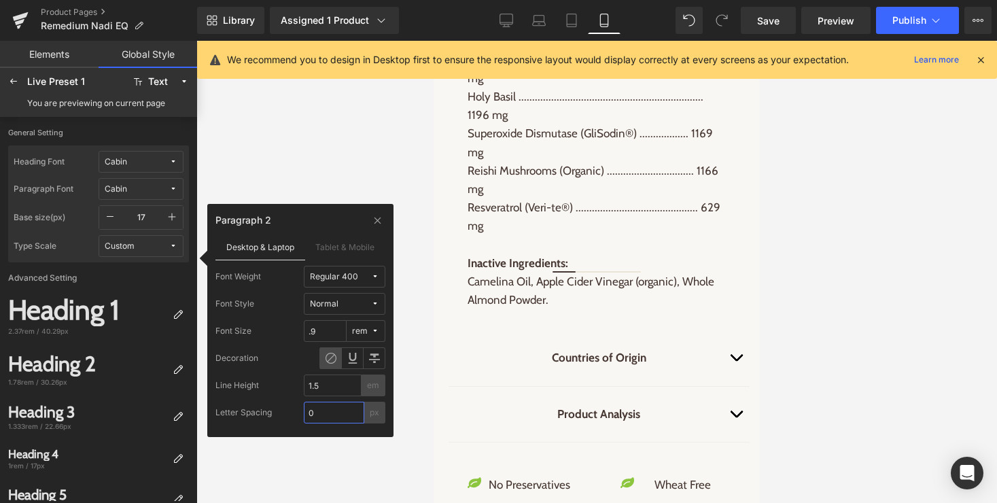
click at [325, 412] on input "0" at bounding box center [334, 412] width 60 height 22
click at [341, 246] on label "Tablet & Mobile" at bounding box center [345, 247] width 81 height 26
click at [281, 425] on div "Paragraph 2 Desktop & Laptop Tablet & Mobile Font Weight Regular 400 Font Style…" at bounding box center [300, 320] width 186 height 233
click at [15, 80] on icon at bounding box center [13, 81] width 11 height 11
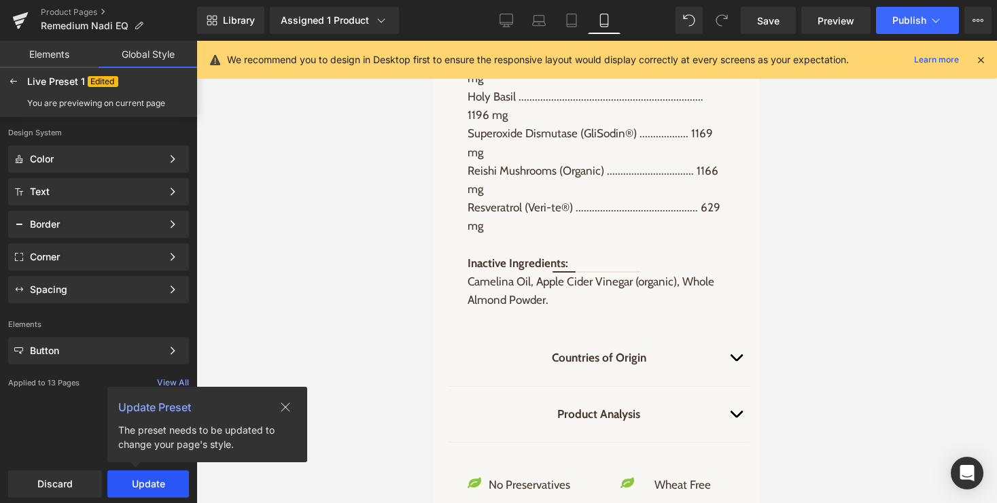
click at [162, 482] on button "Update" at bounding box center [148, 483] width 82 height 27
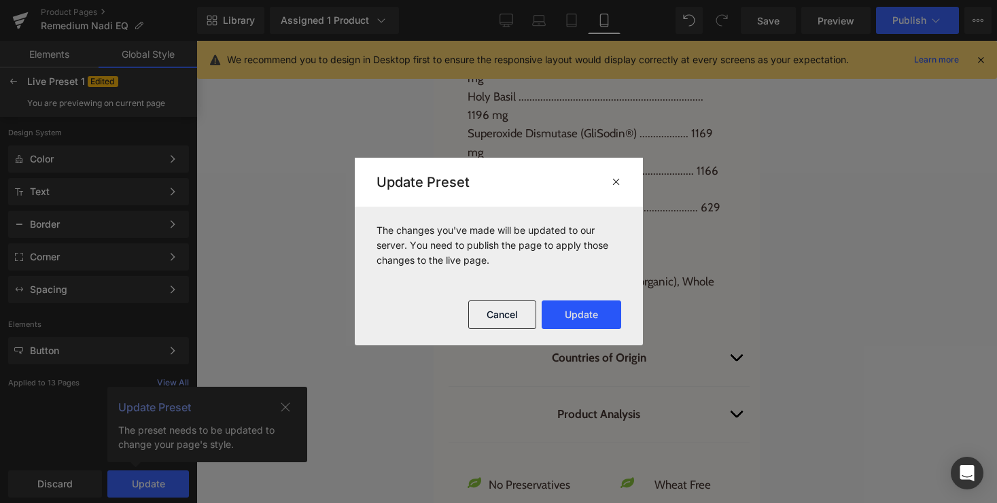
click at [576, 314] on button "Update" at bounding box center [580, 314] width 79 height 29
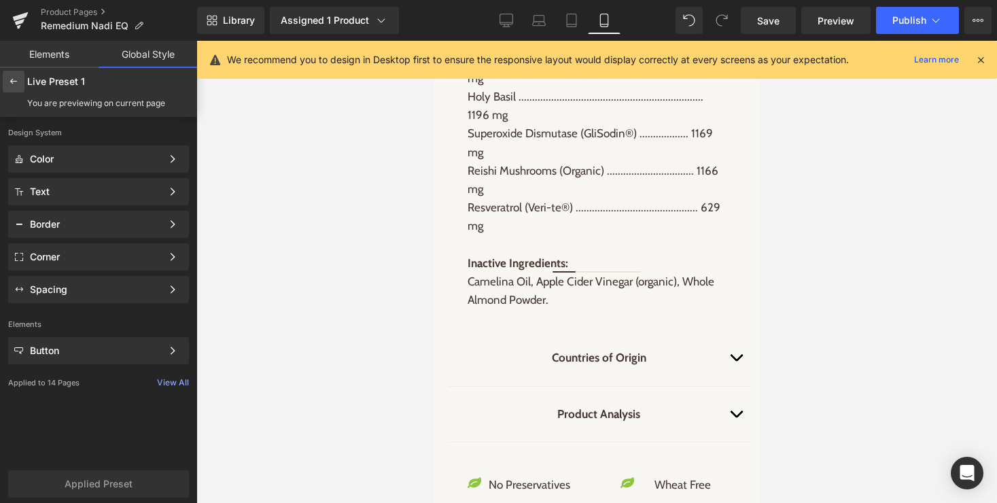
click at [13, 77] on icon at bounding box center [13, 81] width 11 height 11
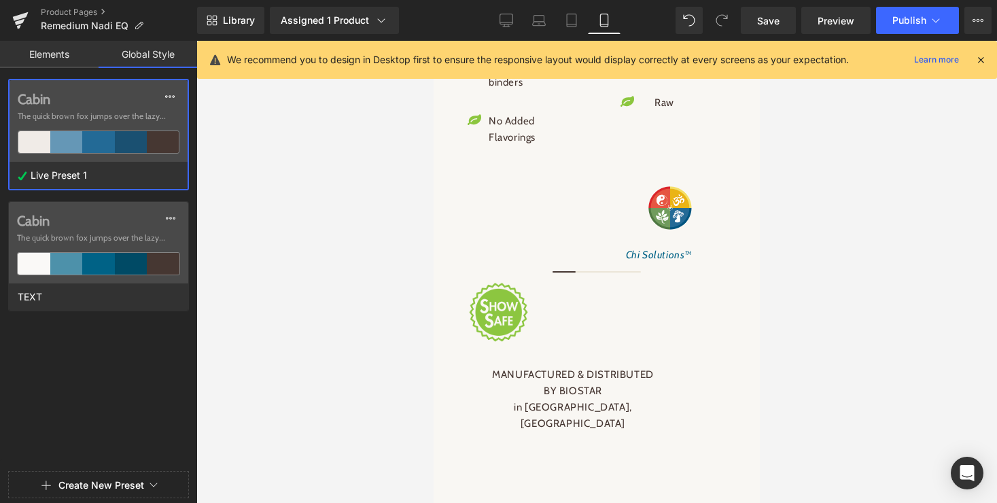
click at [55, 48] on link "Elements" at bounding box center [49, 54] width 99 height 27
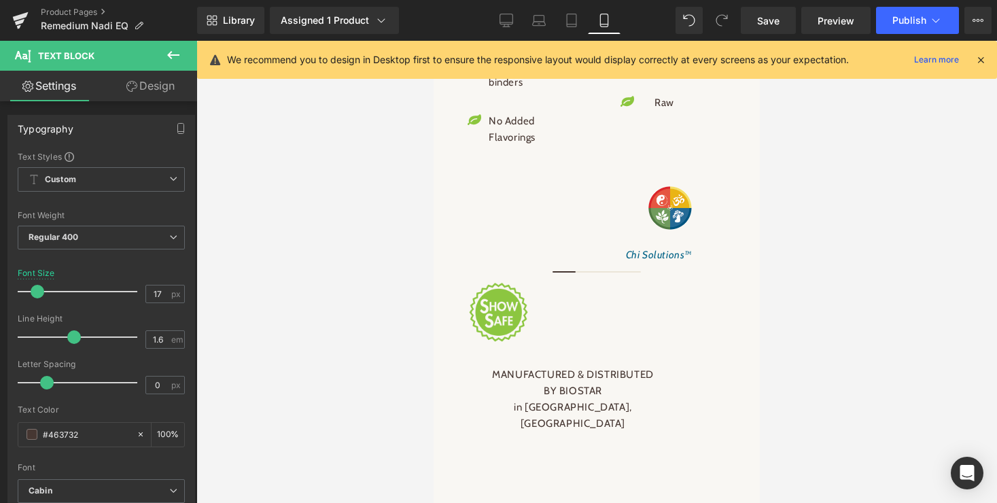
click at [169, 177] on icon at bounding box center [173, 179] width 8 height 8
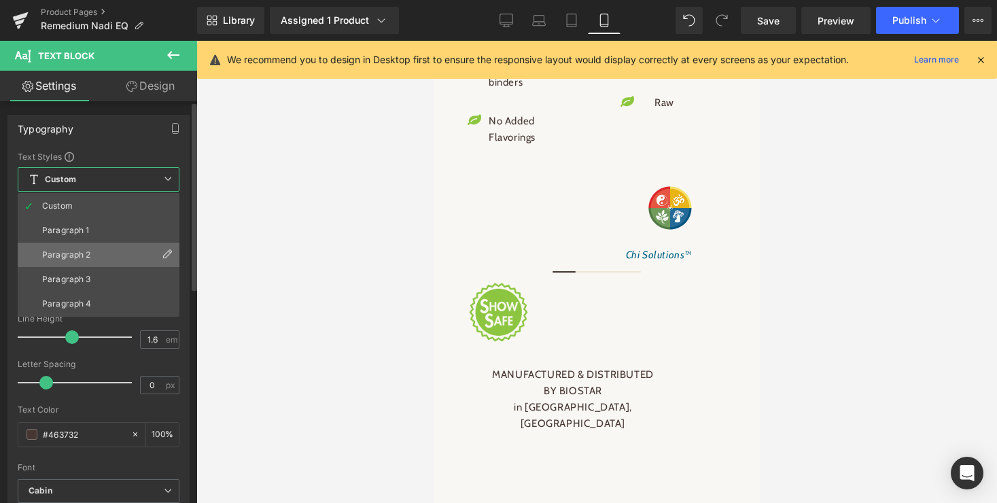
click at [103, 249] on li "Paragraph 2" at bounding box center [99, 255] width 162 height 24
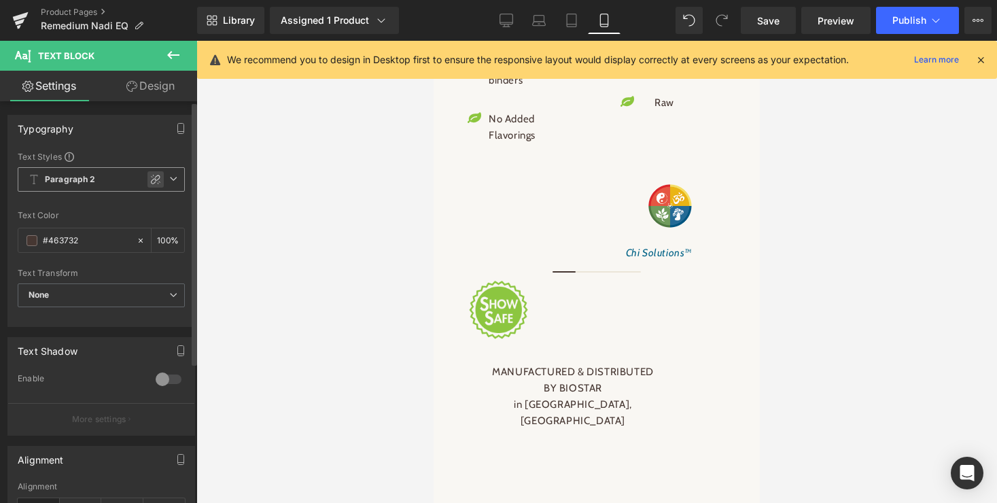
click at [150, 178] on icon at bounding box center [155, 179] width 11 height 11
type input "10.2"
type input "1.5"
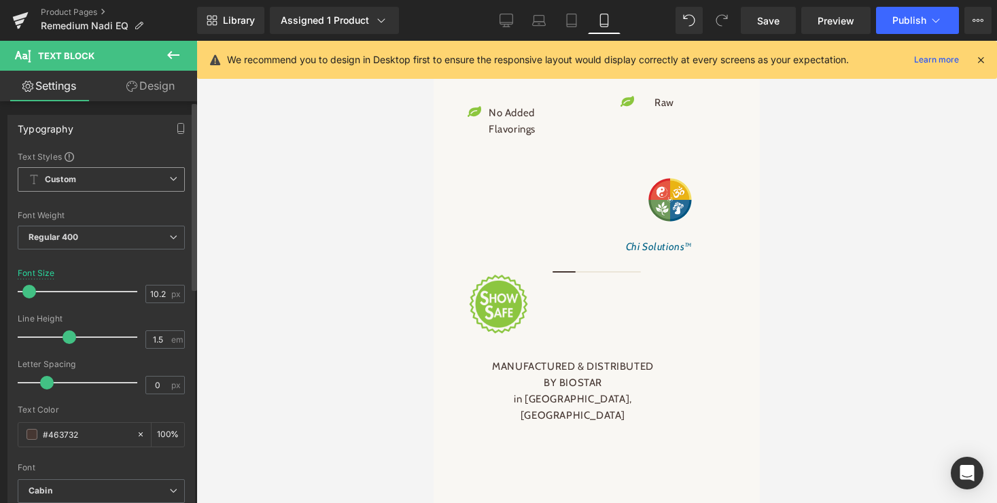
click at [169, 178] on icon at bounding box center [173, 179] width 8 height 8
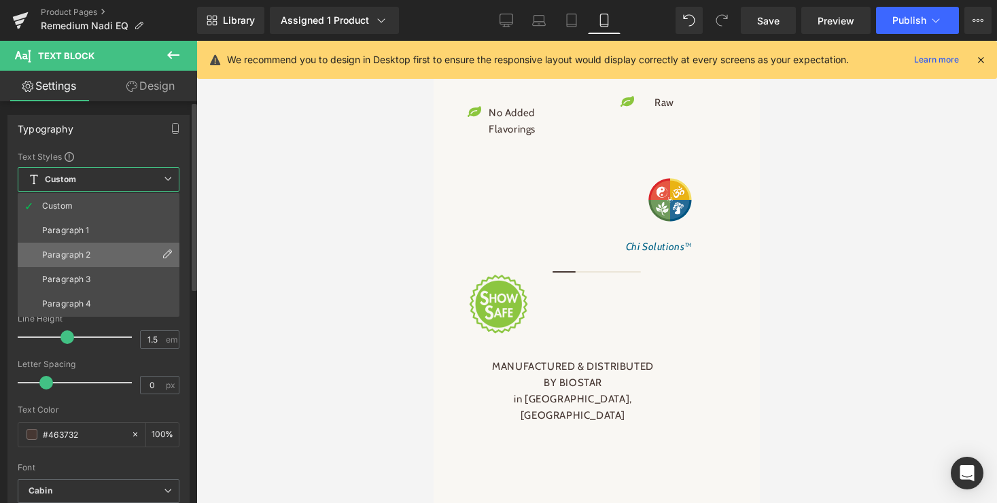
click at [78, 252] on div "Paragraph 2" at bounding box center [66, 255] width 49 height 10
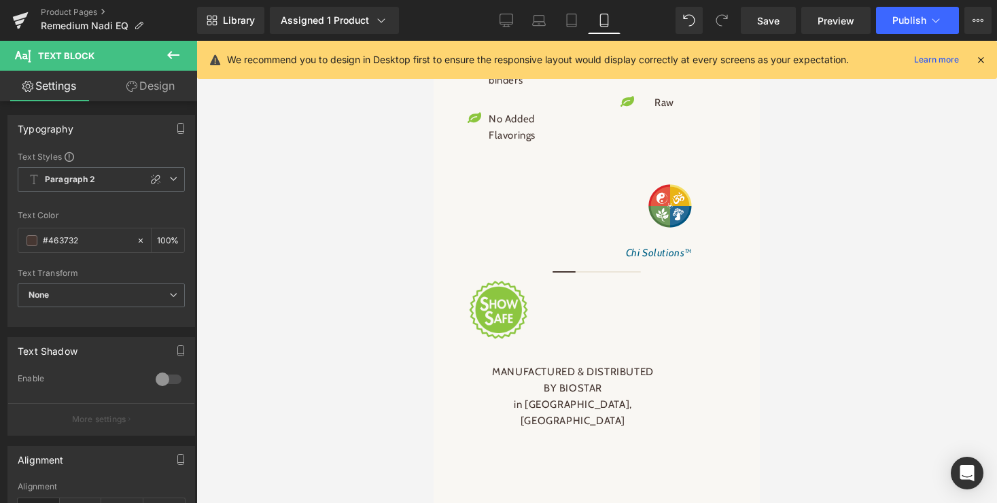
click at [162, 85] on link "Design" at bounding box center [150, 86] width 99 height 31
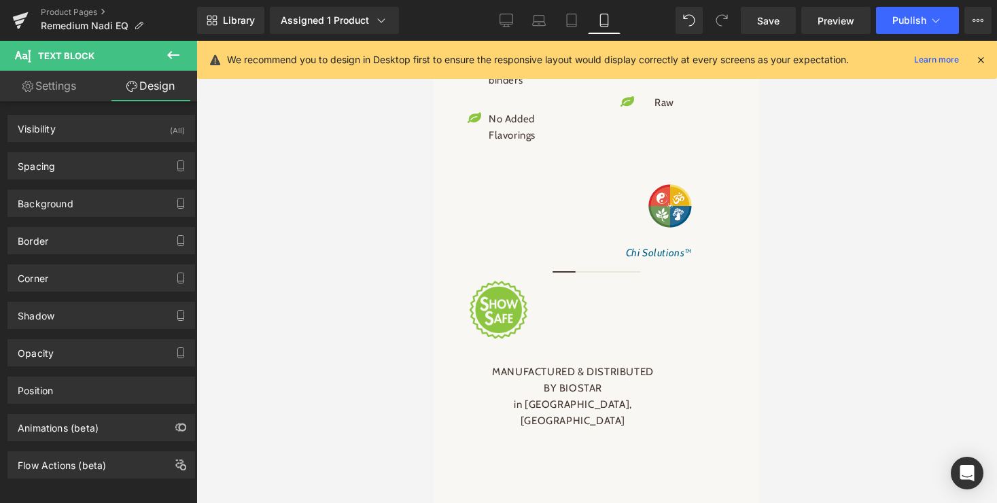
click at [54, 85] on link "Settings" at bounding box center [49, 86] width 99 height 31
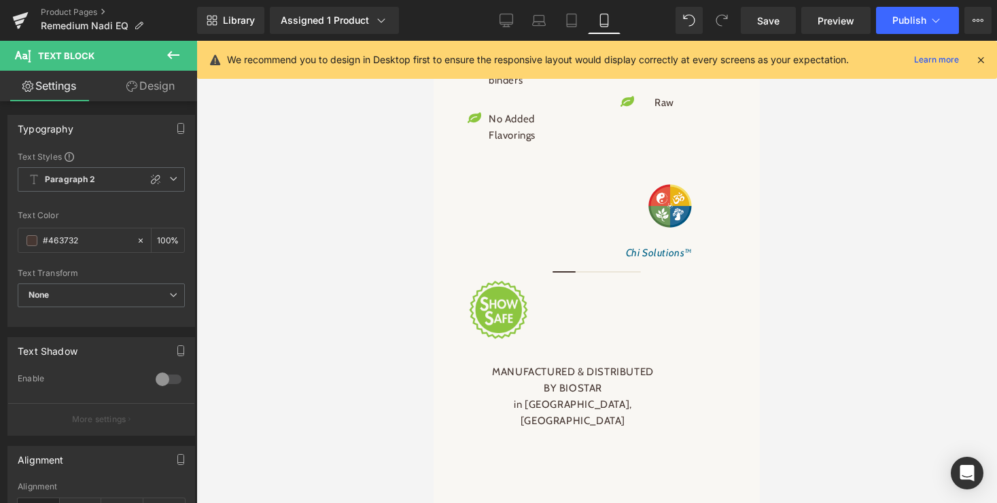
click at [158, 90] on link "Design" at bounding box center [150, 86] width 99 height 31
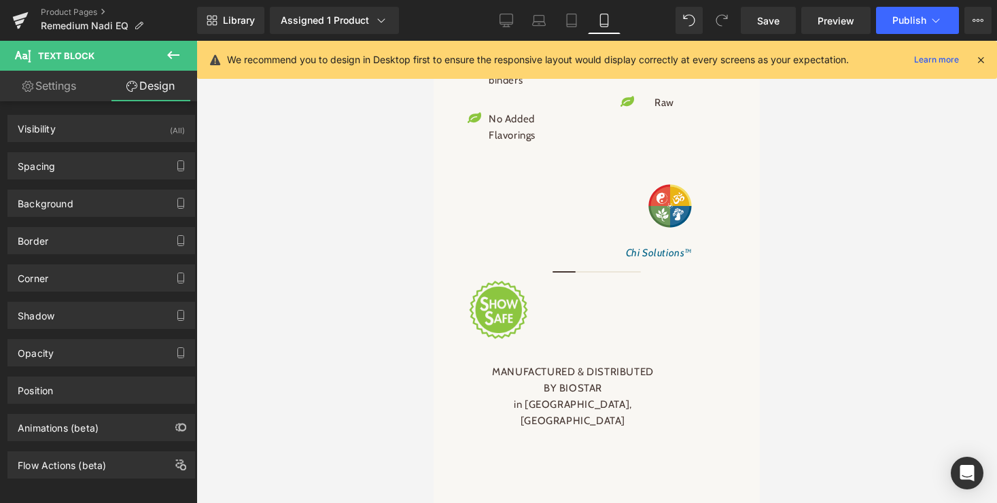
click at [71, 84] on link "Settings" at bounding box center [49, 86] width 99 height 31
type input "100"
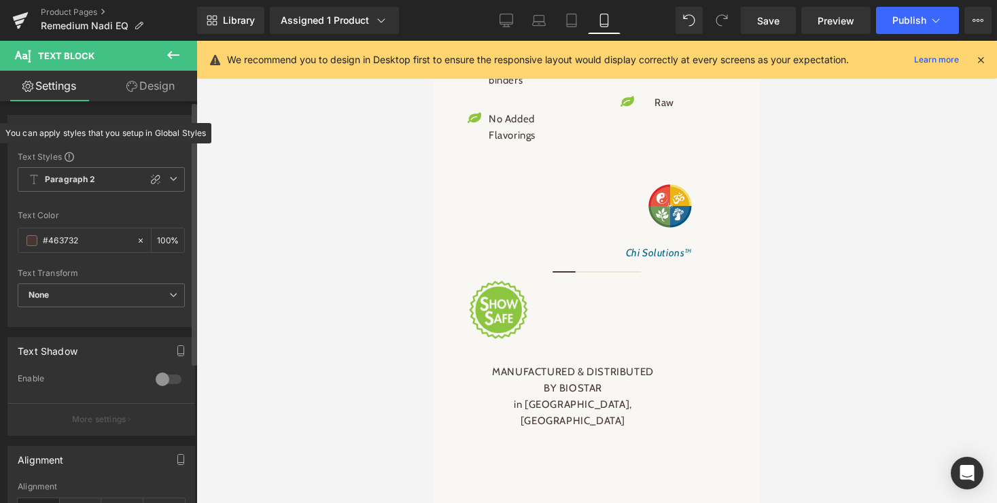
click at [68, 155] on span at bounding box center [70, 157] width 10 height 10
click at [86, 175] on b "Paragraph 2" at bounding box center [70, 180] width 51 height 12
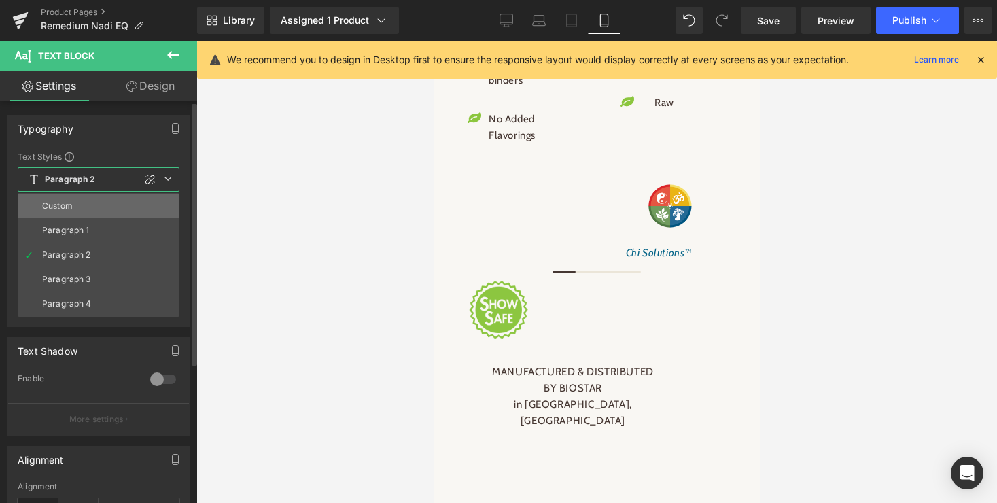
click at [61, 202] on div "Custom" at bounding box center [57, 206] width 31 height 10
type input "1.5"
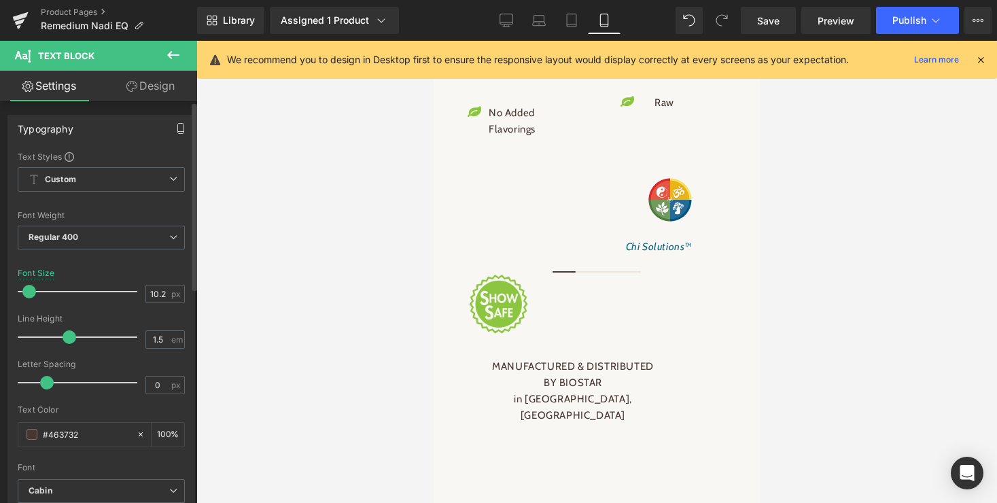
click at [175, 126] on icon "button" at bounding box center [180, 128] width 11 height 11
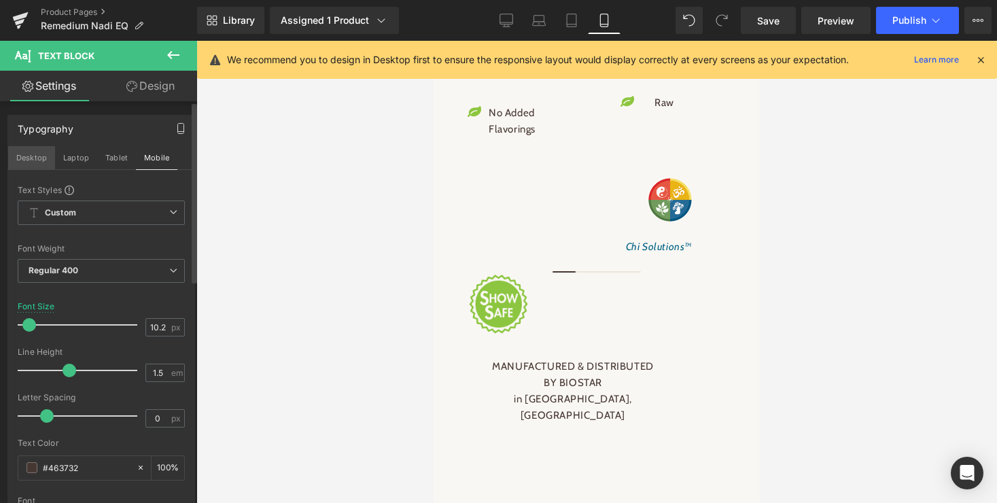
click at [28, 160] on button "Desktop" at bounding box center [31, 157] width 47 height 23
type input "15.3"
type input "100"
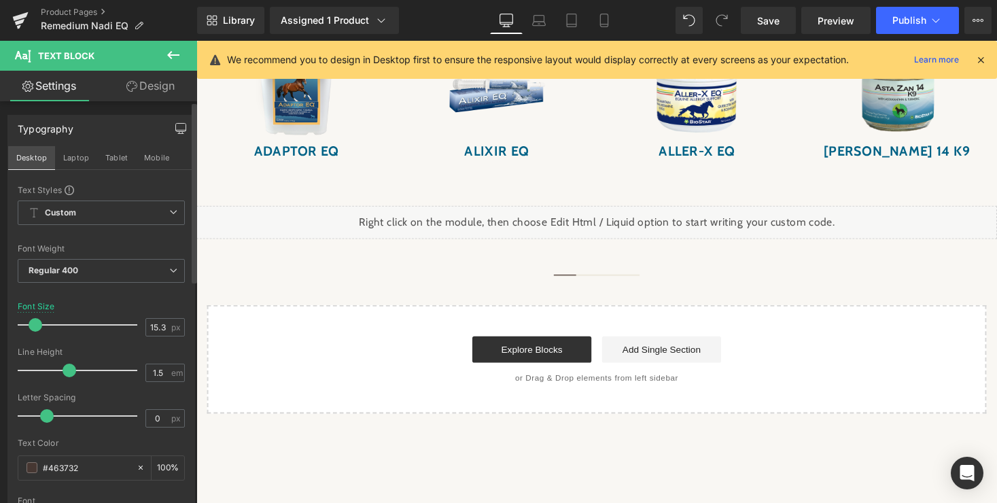
scroll to position [1770, 0]
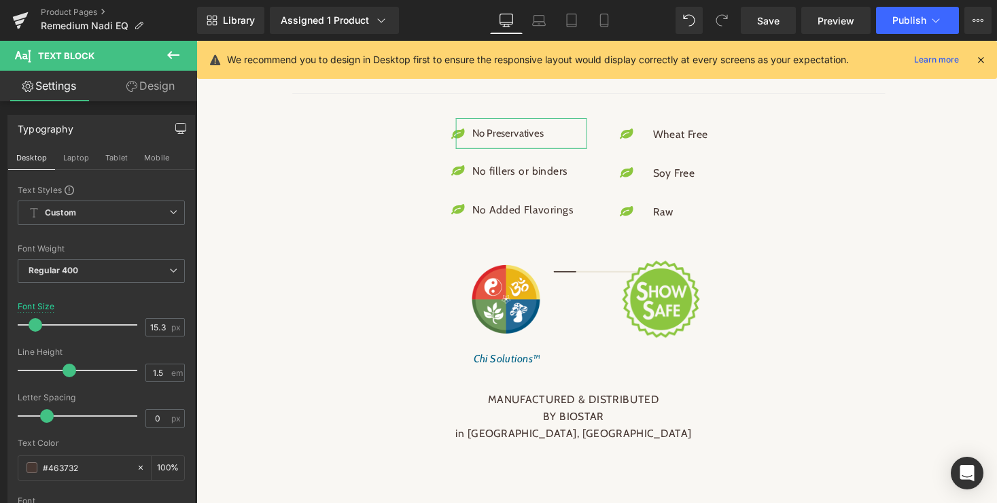
click at [177, 125] on icon "button" at bounding box center [180, 128] width 11 height 11
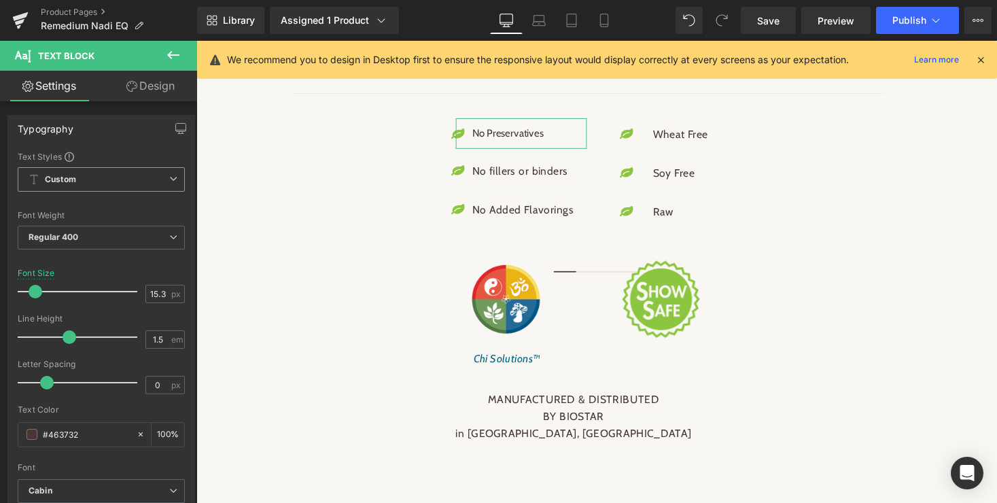
click at [169, 181] on icon at bounding box center [173, 179] width 8 height 8
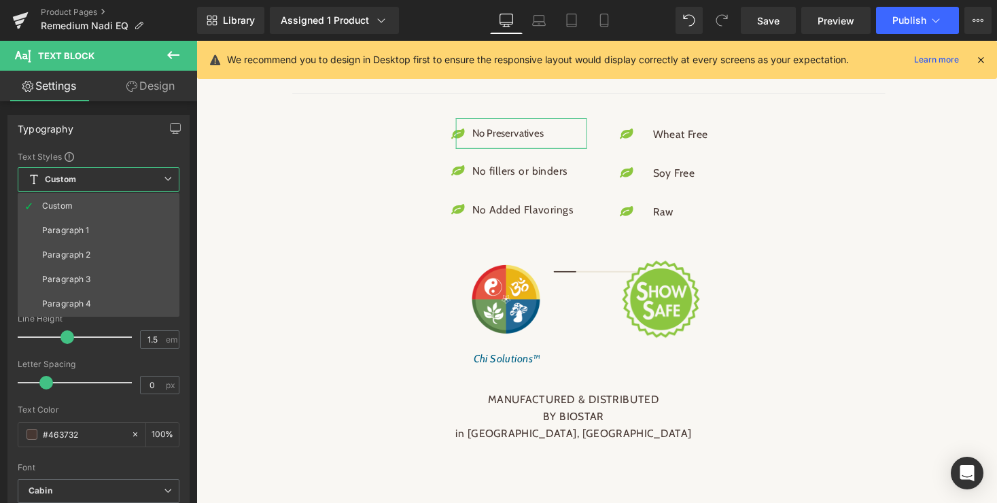
click at [113, 148] on div "Typography Text Styles Custom Paragraph 1 Paragraph 2 Paragraph 3 Paragraph 4 C…" at bounding box center [98, 343] width 182 height 457
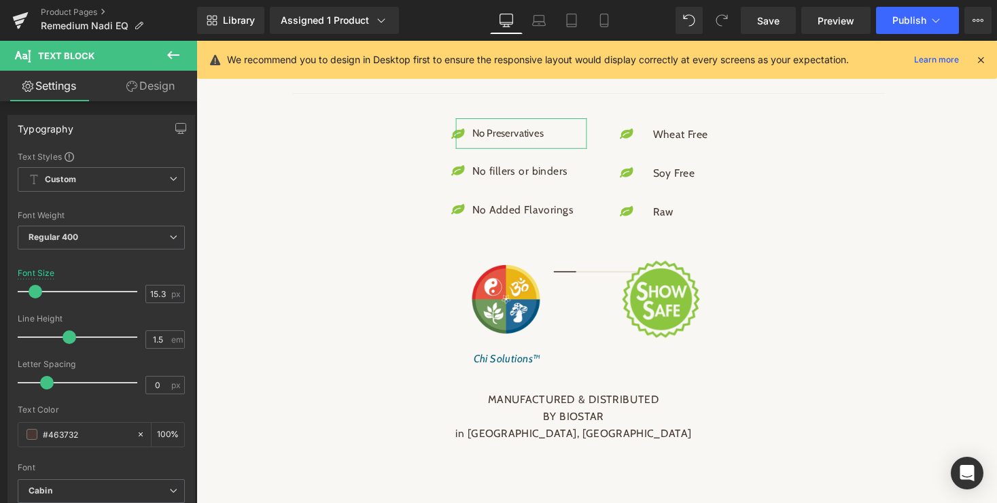
type input "15"
click at [35, 293] on span at bounding box center [36, 292] width 14 height 14
click at [103, 357] on div at bounding box center [101, 355] width 167 height 9
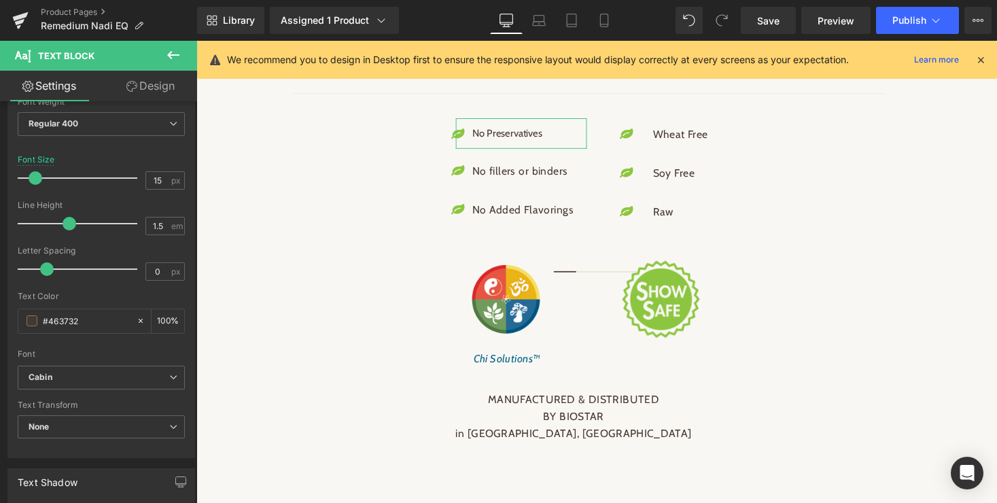
scroll to position [0, 0]
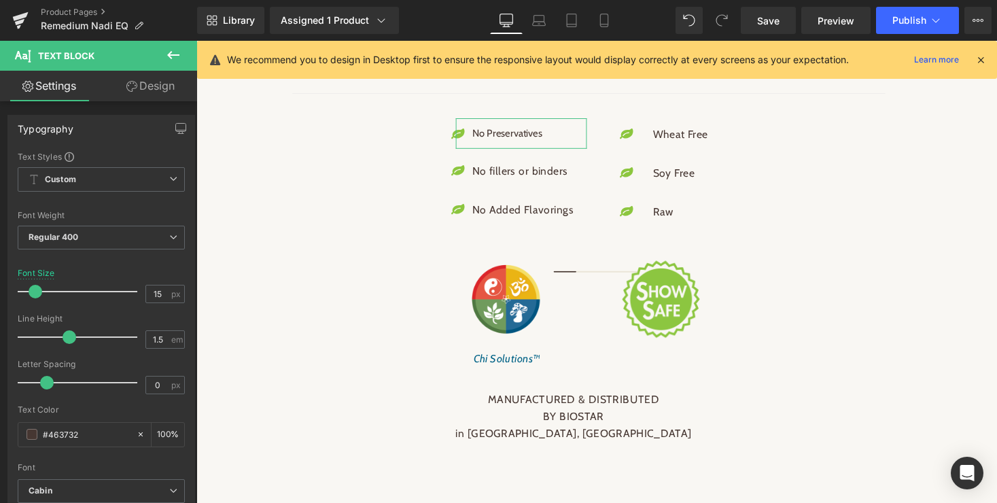
click at [18, 86] on link "Settings" at bounding box center [49, 86] width 99 height 31
click at [175, 125] on icon "button" at bounding box center [180, 128] width 11 height 11
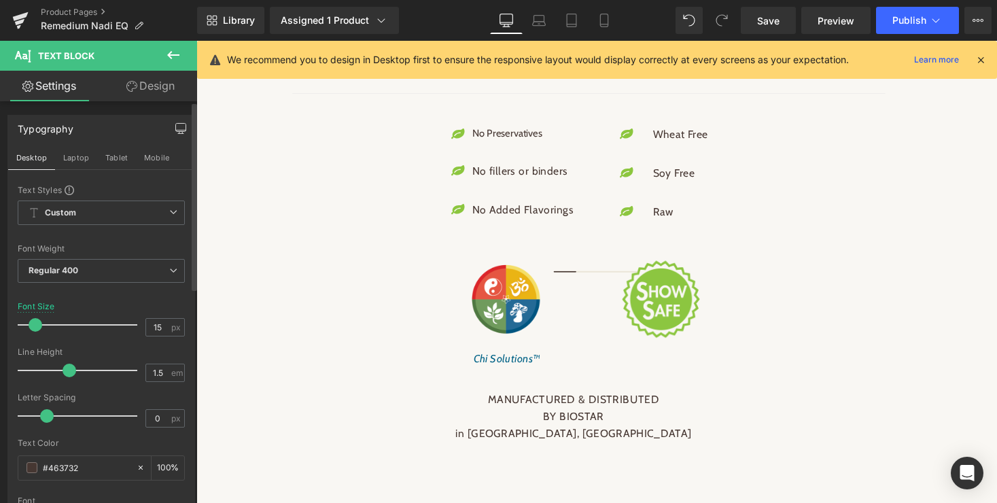
click at [170, 53] on icon at bounding box center [173, 55] width 12 height 8
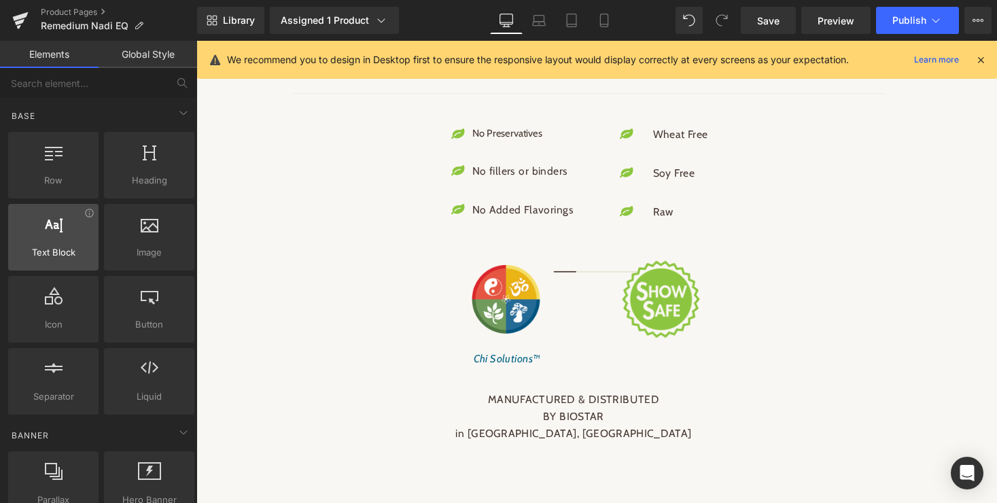
click at [61, 255] on span "Text Block" at bounding box center [53, 252] width 82 height 14
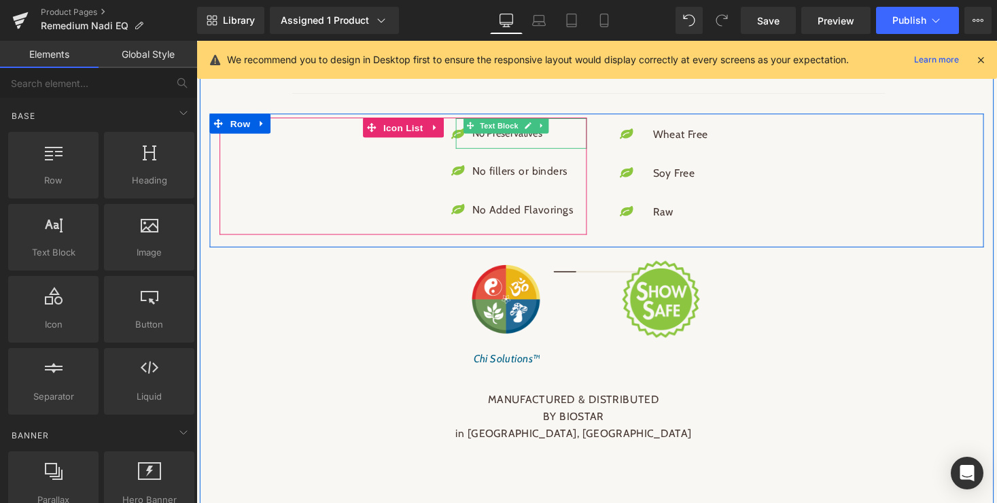
click at [522, 144] on p "No Preservatives" at bounding box center [532, 136] width 104 height 16
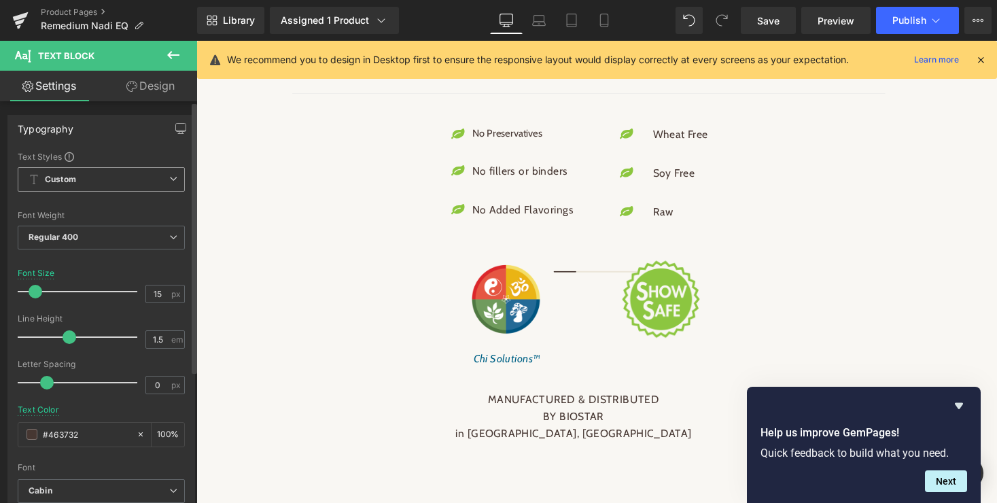
click at [169, 179] on icon at bounding box center [173, 179] width 8 height 8
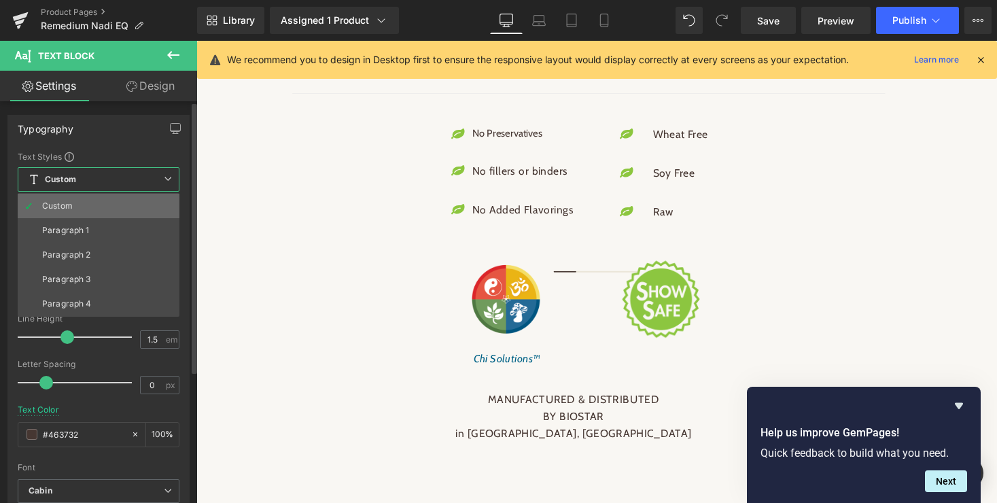
click at [53, 205] on div "Custom" at bounding box center [57, 206] width 31 height 10
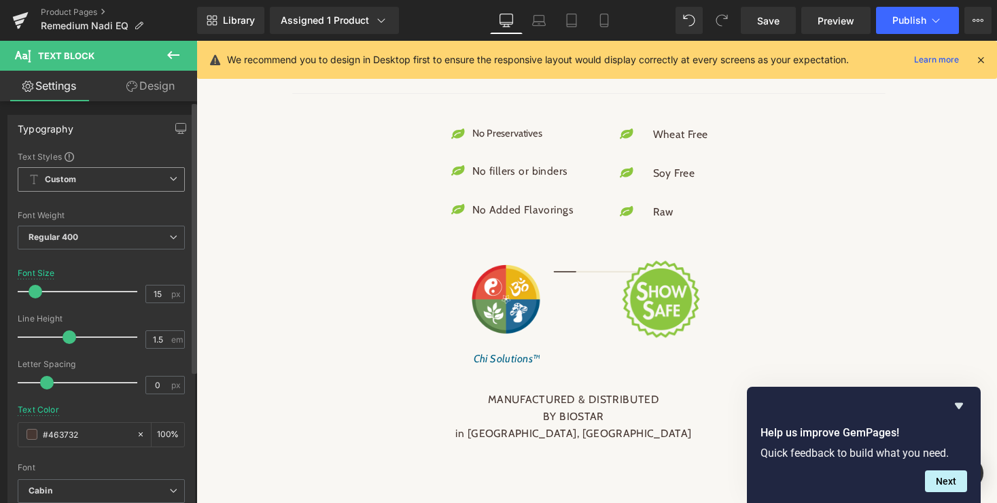
click at [83, 180] on span "Custom" at bounding box center [101, 179] width 167 height 24
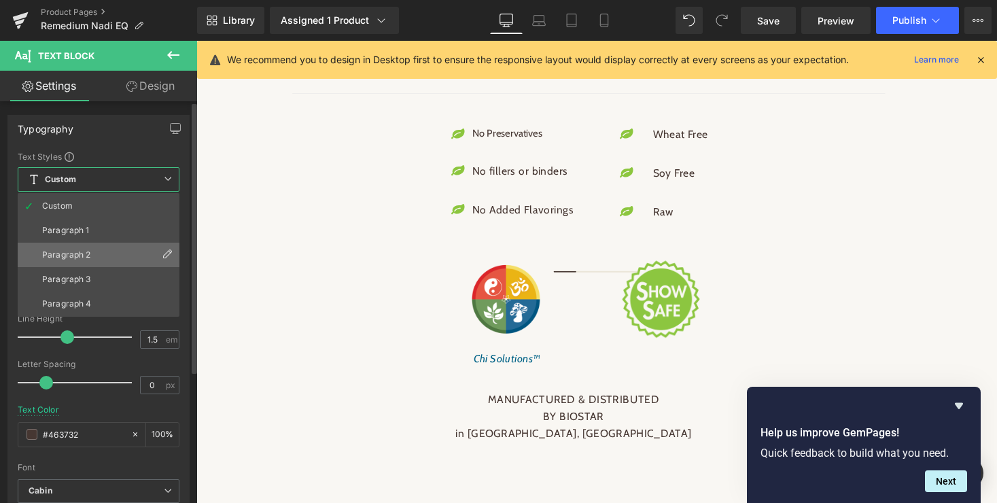
click at [74, 246] on li "Paragraph 2" at bounding box center [99, 255] width 162 height 24
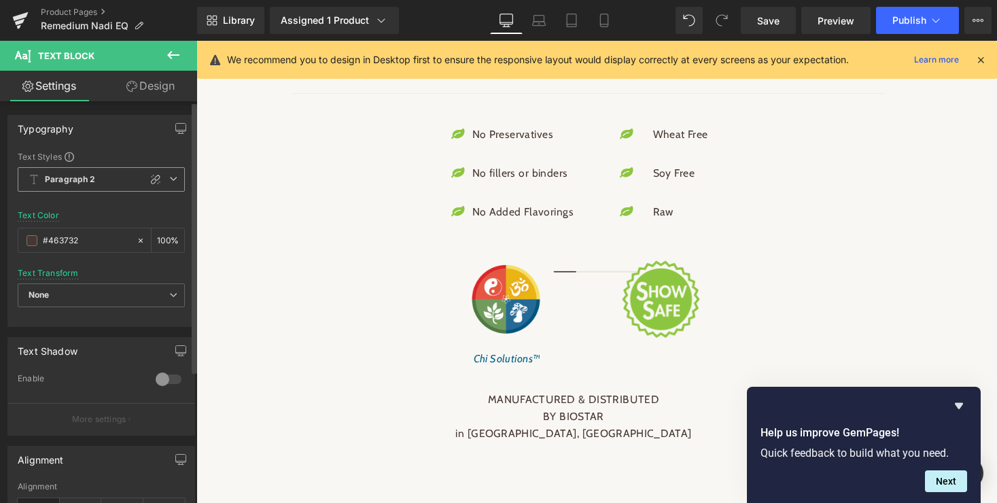
click at [82, 179] on b "Paragraph 2" at bounding box center [70, 180] width 51 height 12
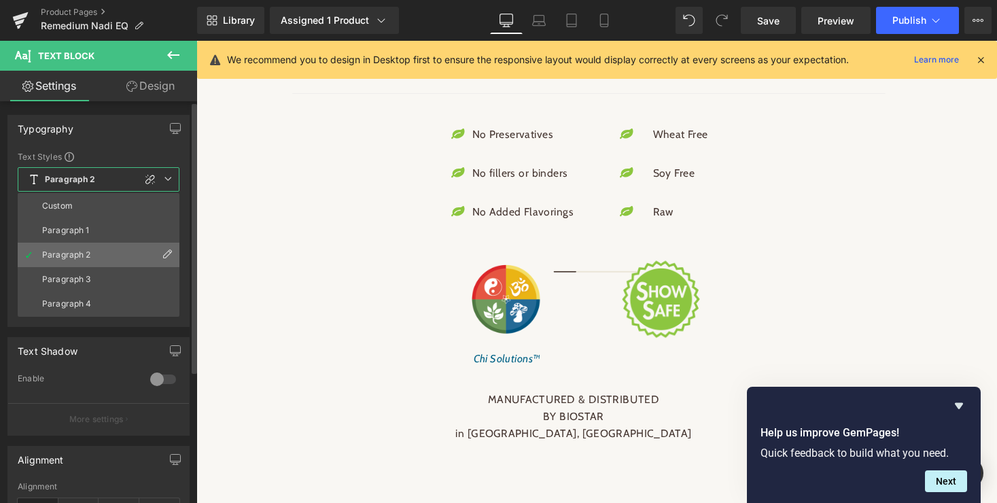
click at [67, 260] on li "Paragraph 2" at bounding box center [99, 255] width 162 height 24
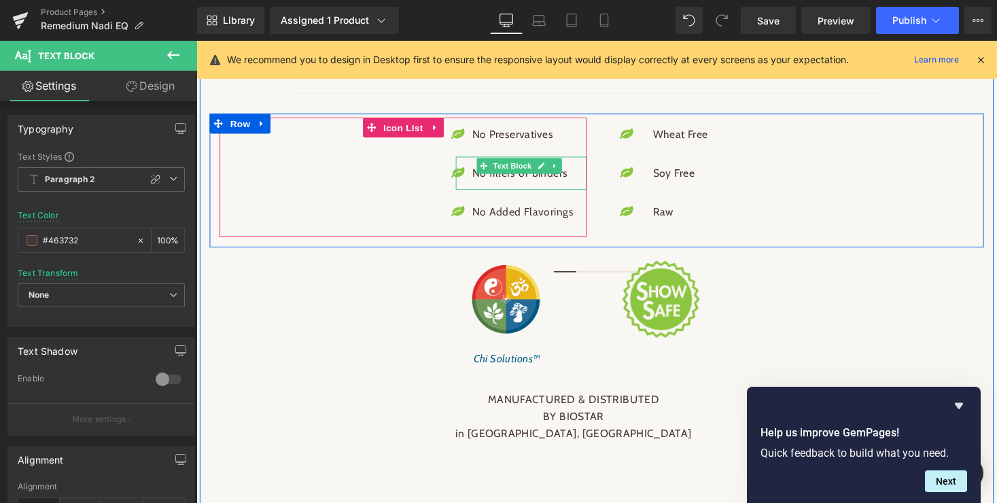
click at [522, 177] on span "Text Block" at bounding box center [521, 169] width 45 height 16
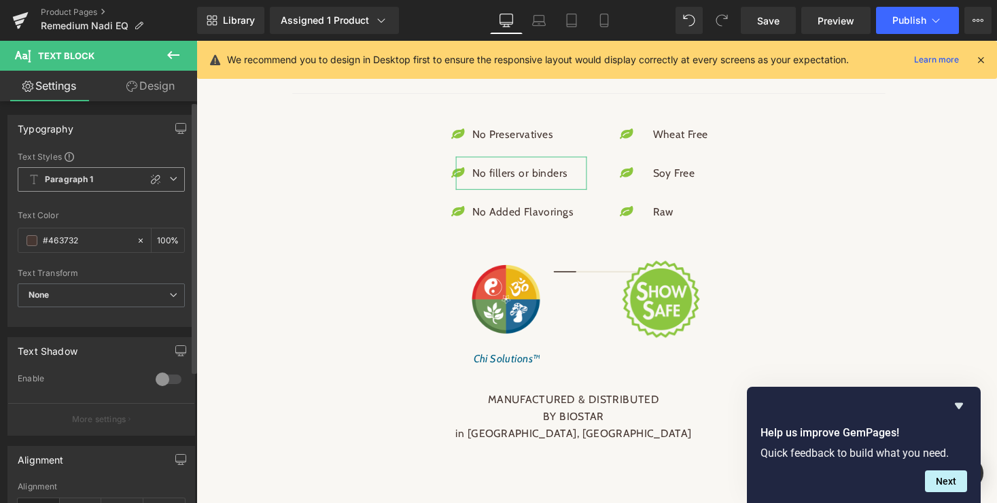
click at [170, 179] on icon at bounding box center [173, 179] width 8 height 8
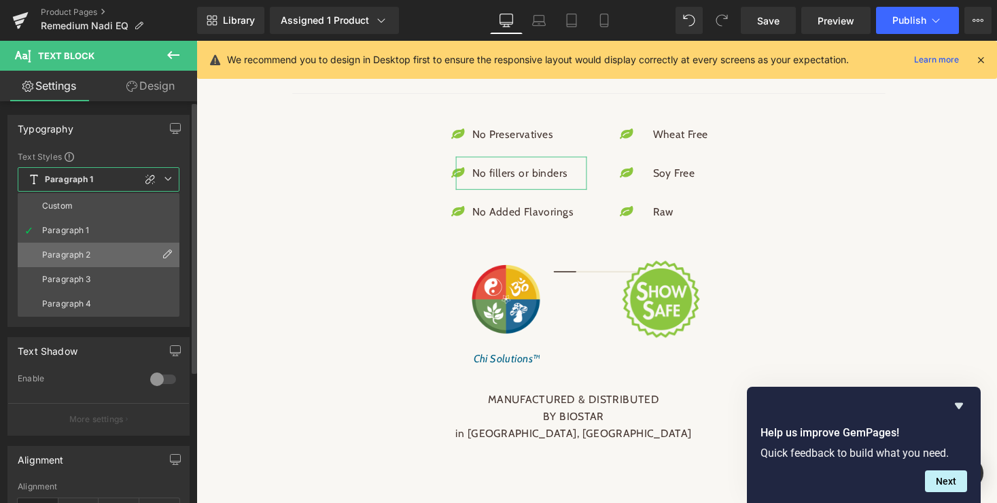
click at [60, 249] on li "Paragraph 2" at bounding box center [99, 255] width 162 height 24
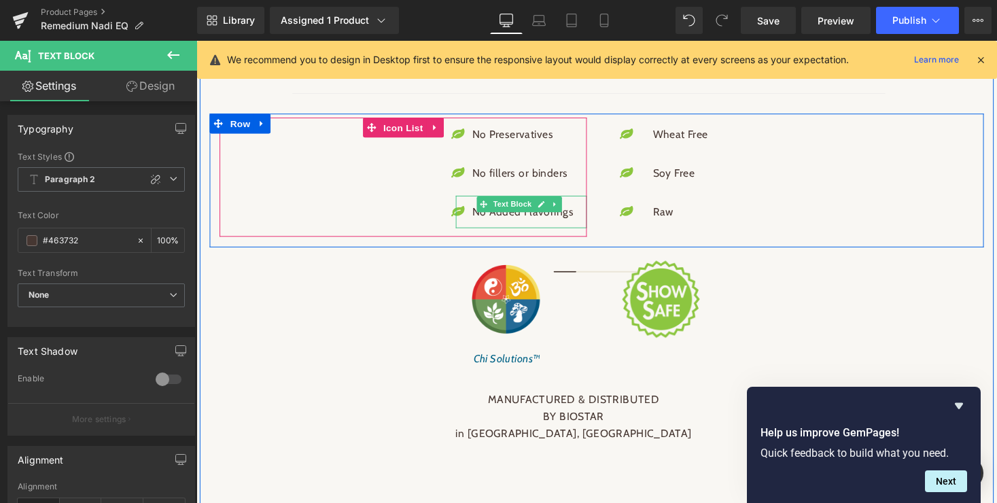
click at [516, 226] on p "No Added Flavorings" at bounding box center [532, 217] width 104 height 18
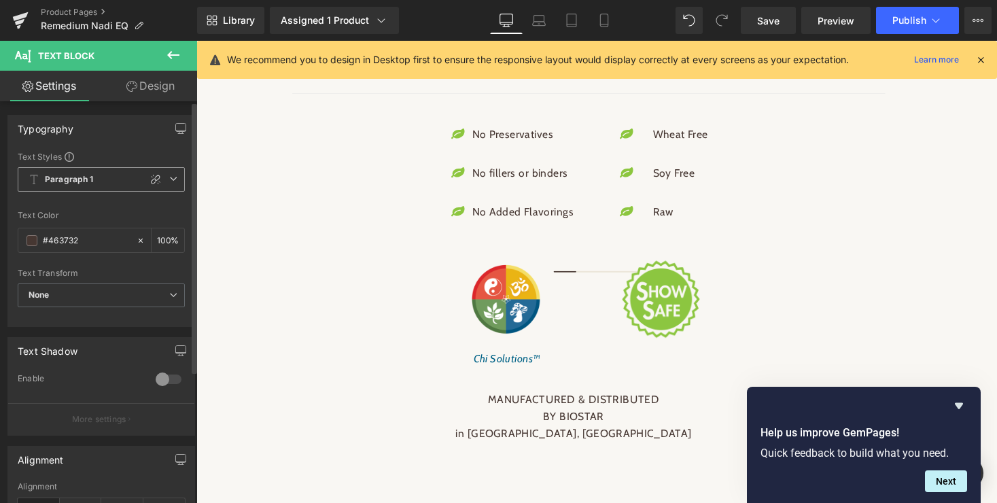
click at [168, 183] on span "Paragraph 1" at bounding box center [101, 179] width 167 height 24
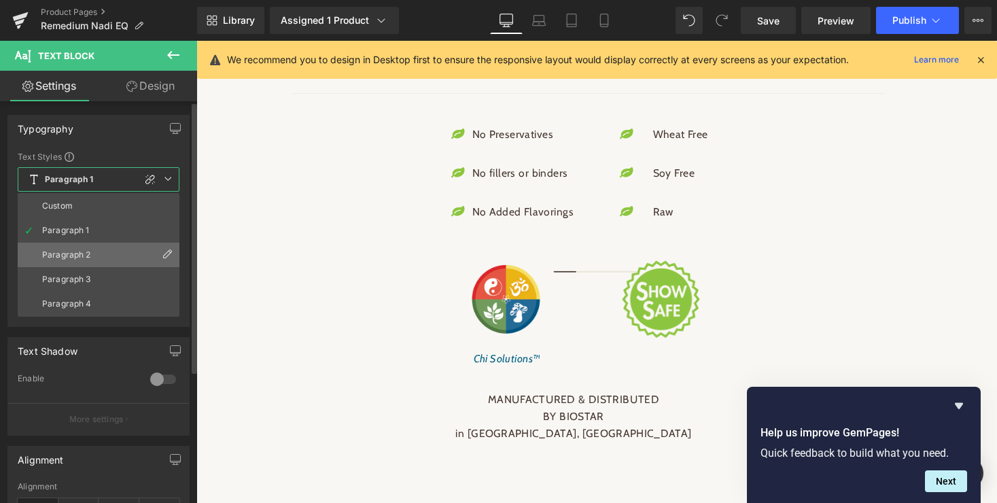
click at [73, 249] on li "Paragraph 2" at bounding box center [99, 255] width 162 height 24
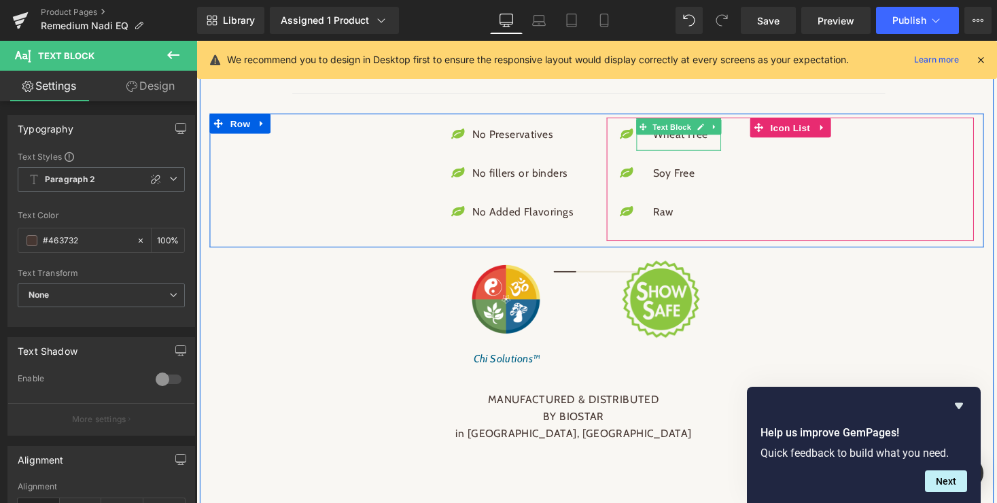
click at [687, 137] on span "Text Block" at bounding box center [684, 129] width 45 height 16
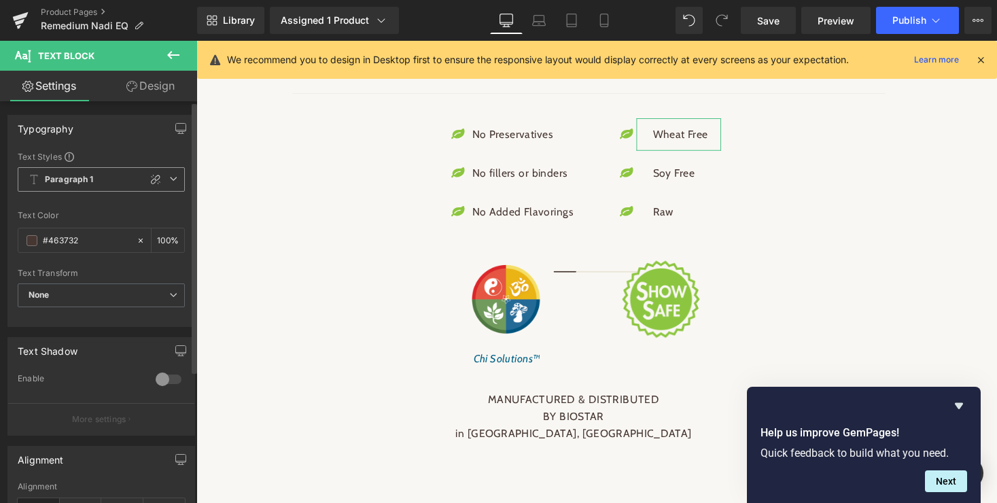
click at [169, 178] on icon at bounding box center [173, 179] width 8 height 8
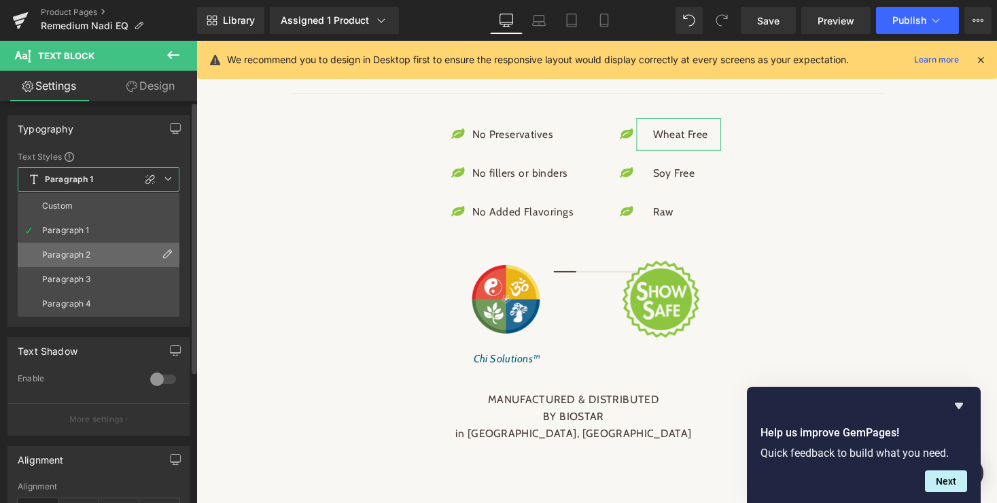
click at [72, 248] on li "Paragraph 2" at bounding box center [99, 255] width 162 height 24
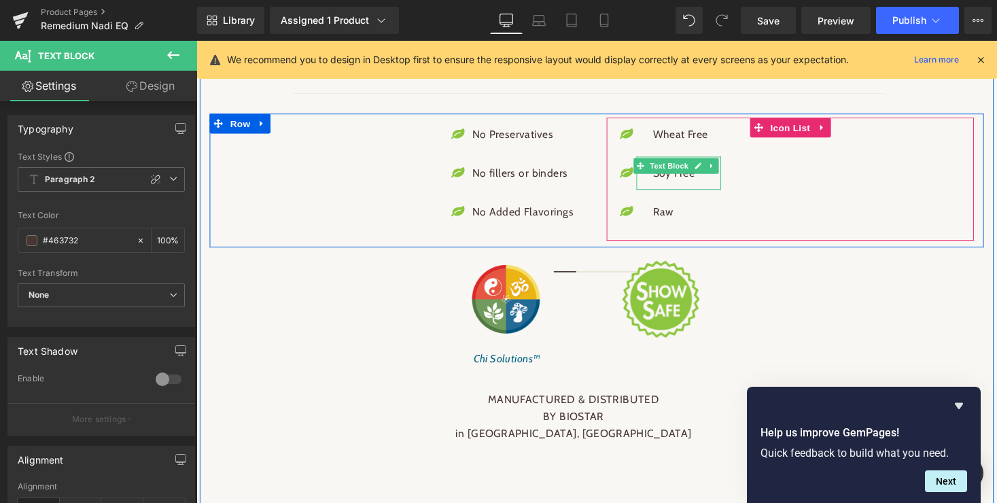
click at [690, 177] on span "Text Block" at bounding box center [681, 169] width 45 height 16
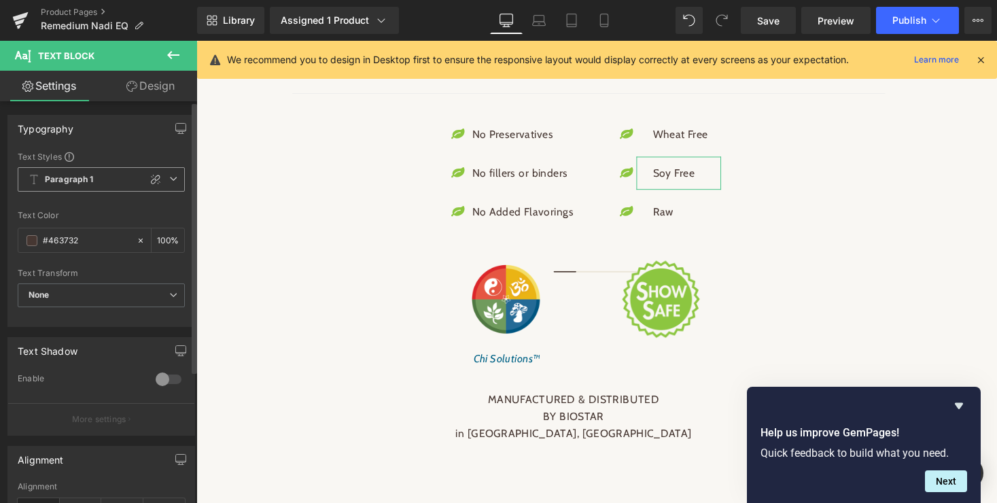
click at [171, 177] on icon at bounding box center [173, 179] width 8 height 8
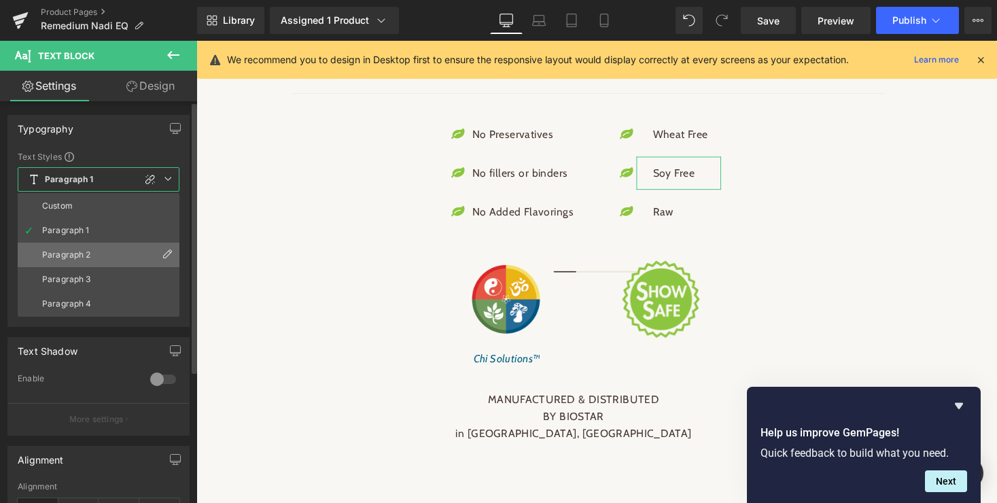
click at [86, 250] on div "Paragraph 2" at bounding box center [66, 255] width 49 height 10
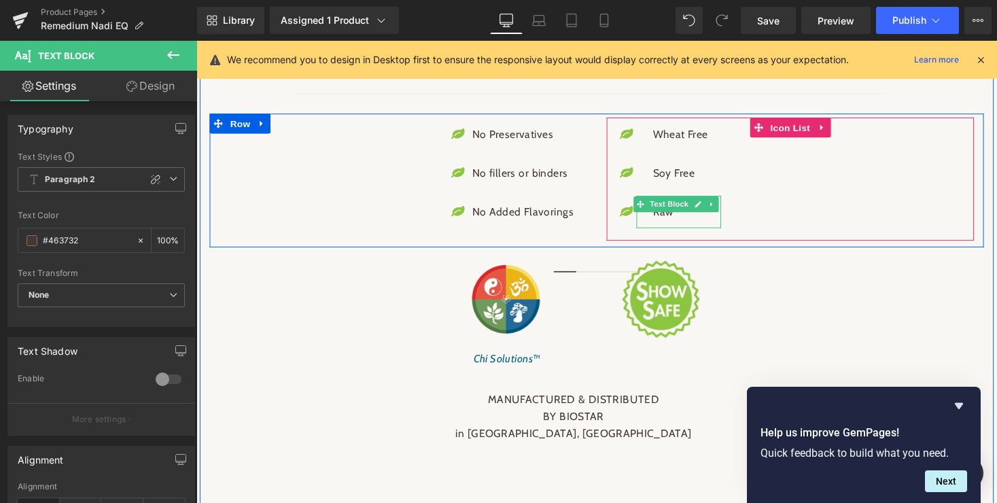
click at [680, 226] on p "Raw" at bounding box center [693, 217] width 56 height 18
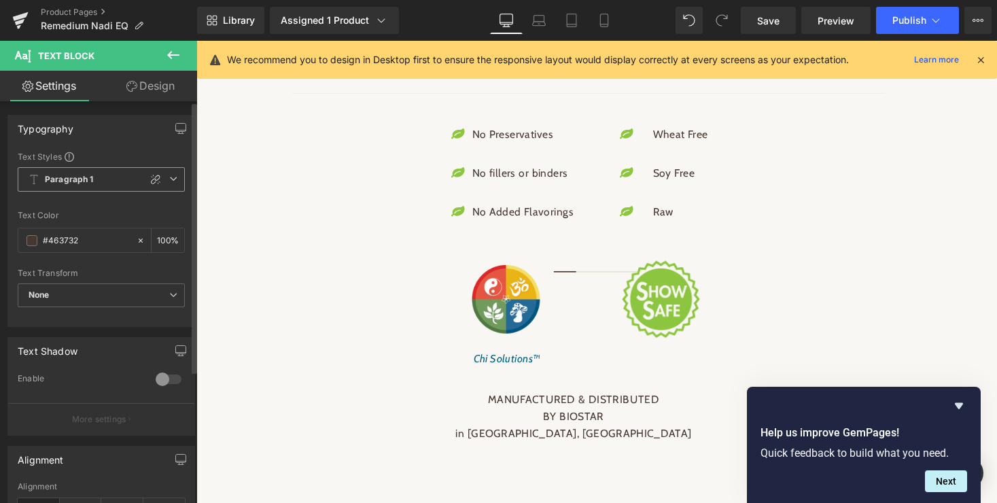
click at [169, 178] on icon at bounding box center [173, 179] width 8 height 8
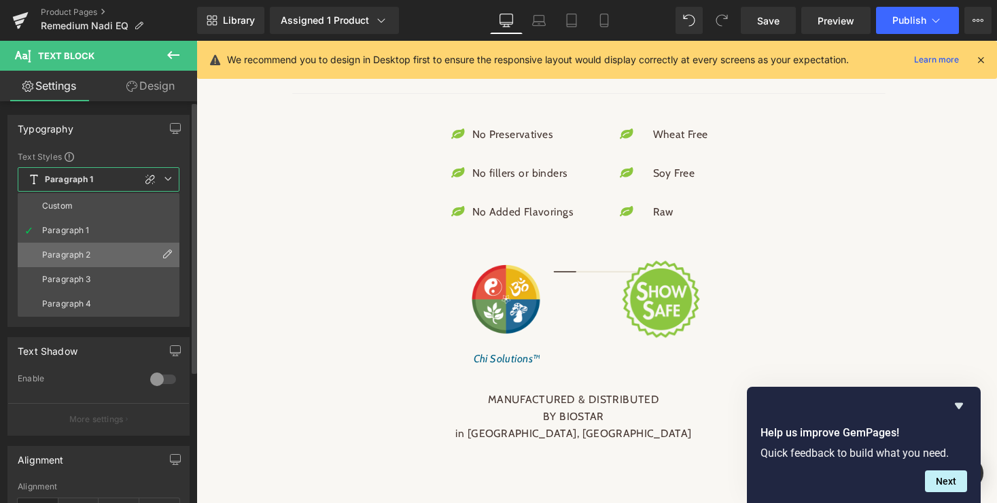
click at [60, 254] on div "Paragraph 2" at bounding box center [66, 255] width 49 height 10
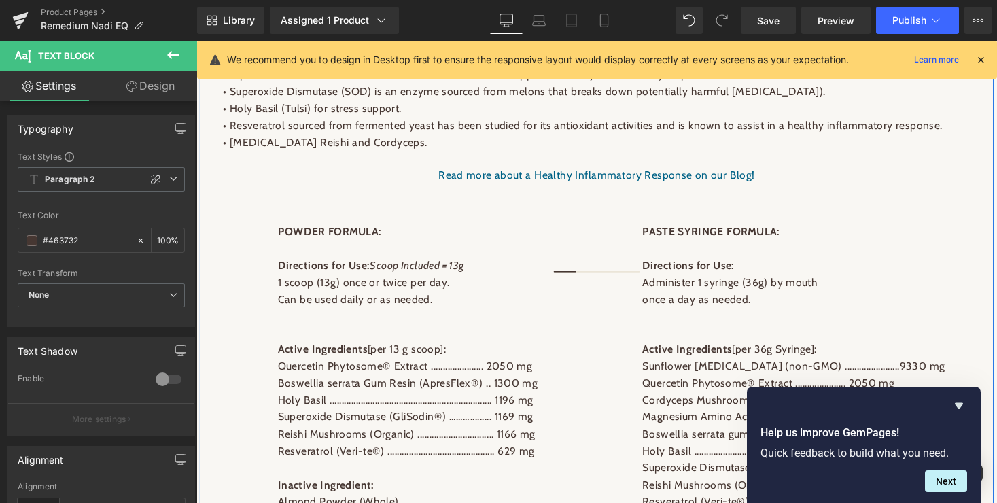
scroll to position [1132, 0]
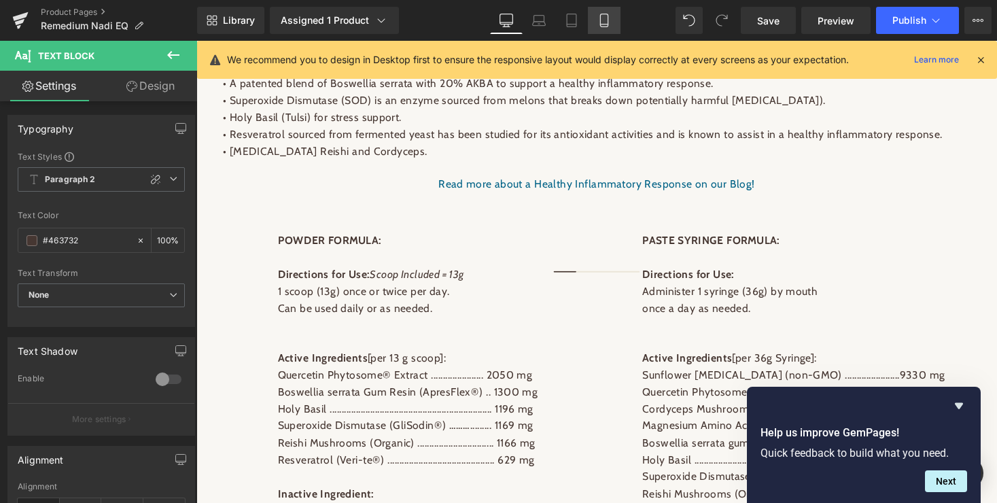
click at [606, 20] on icon at bounding box center [604, 21] width 14 height 14
type input "100"
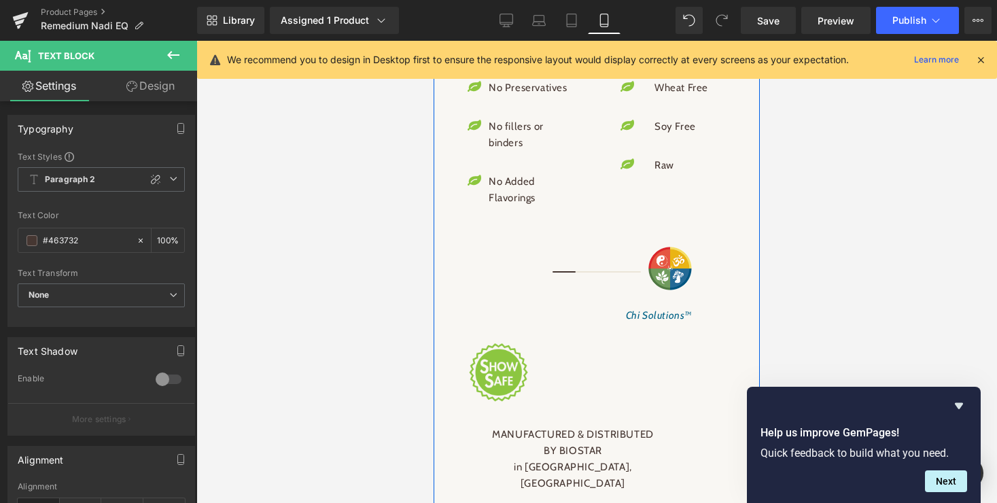
scroll to position [2685, 0]
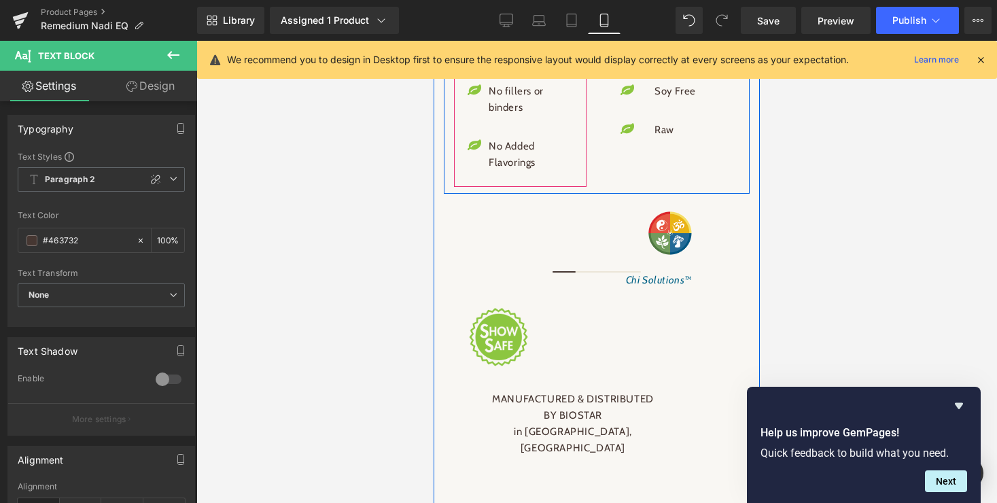
click at [548, 50] on link at bounding box center [540, 41] width 14 height 16
click at [474, 52] on span "Row" at bounding box center [474, 41] width 27 height 20
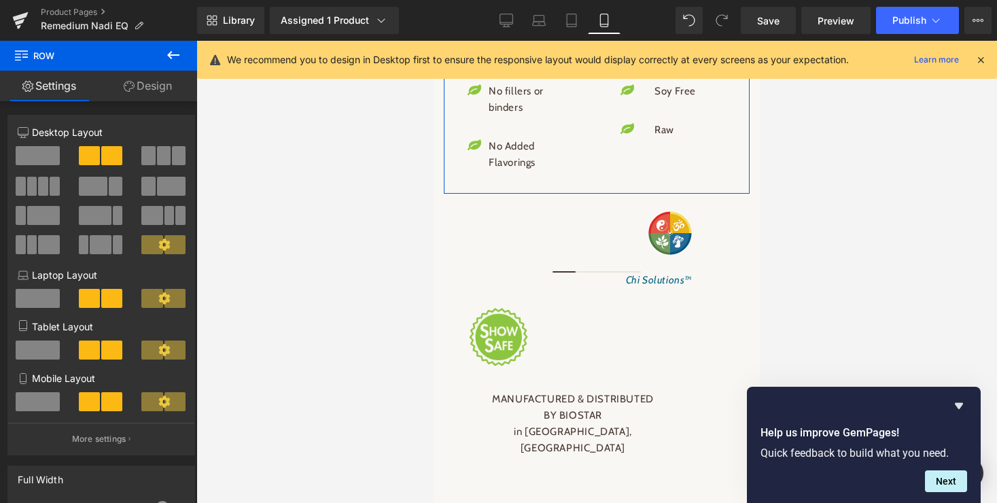
click at [156, 85] on link "Design" at bounding box center [148, 86] width 99 height 31
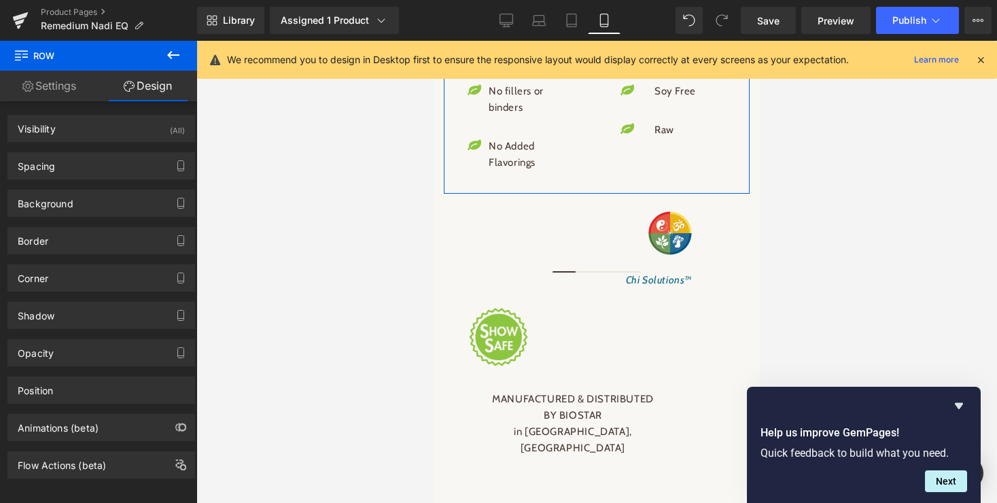
click at [43, 86] on link "Settings" at bounding box center [49, 86] width 99 height 31
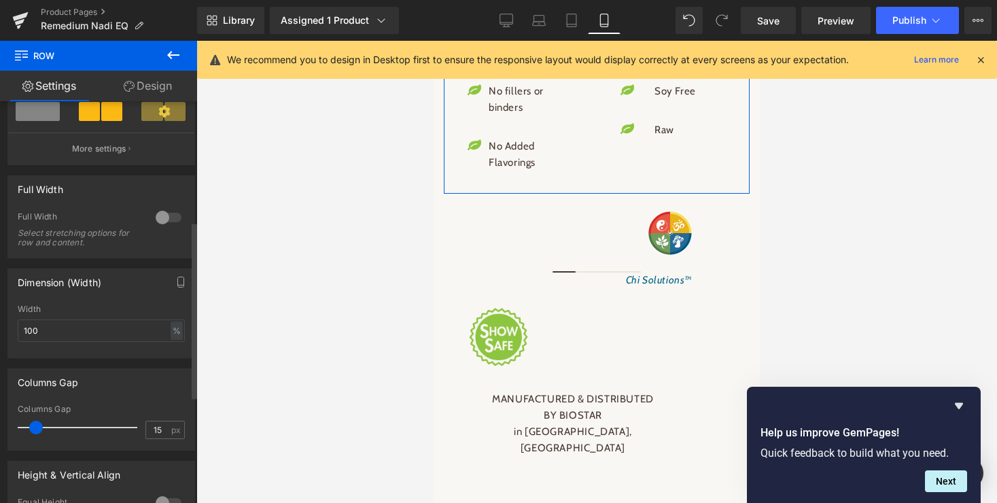
scroll to position [300, 0]
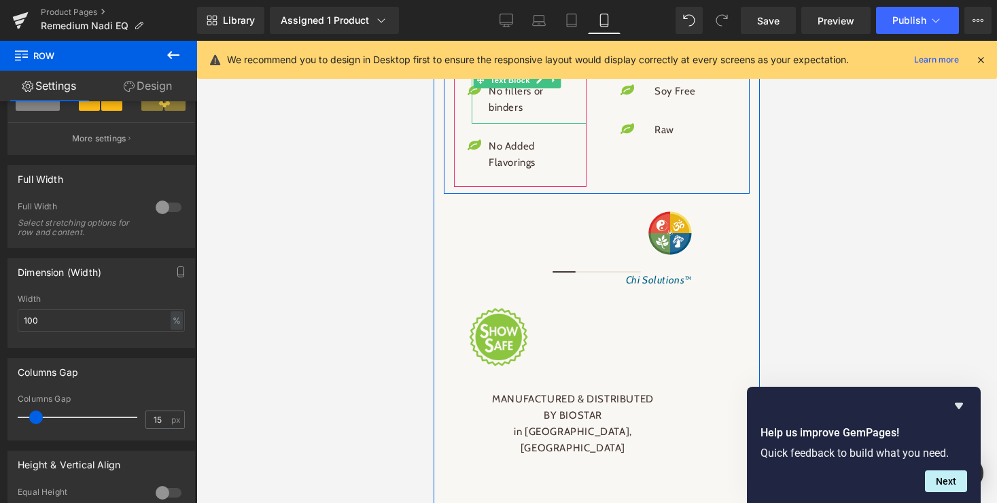
click at [532, 88] on span "Text Block" at bounding box center [509, 80] width 45 height 16
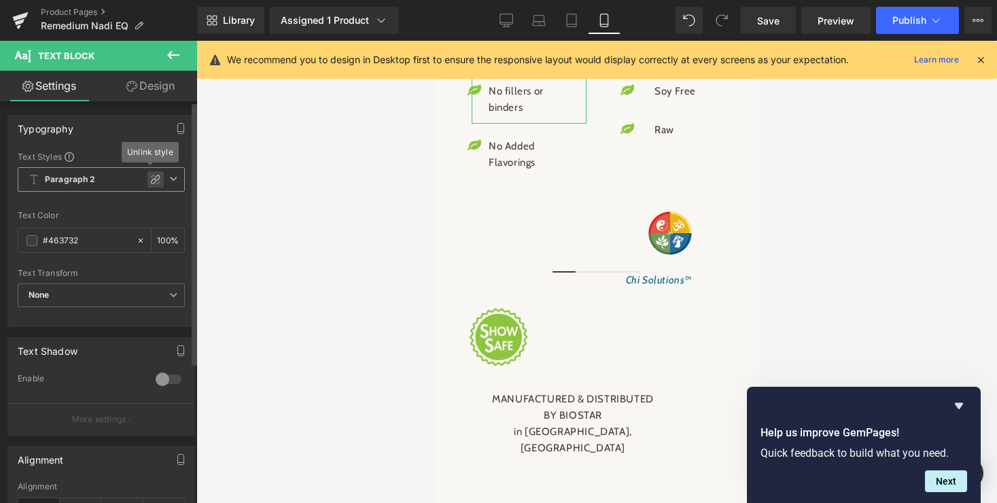
click at [151, 181] on icon at bounding box center [155, 179] width 11 height 11
type input "1.5"
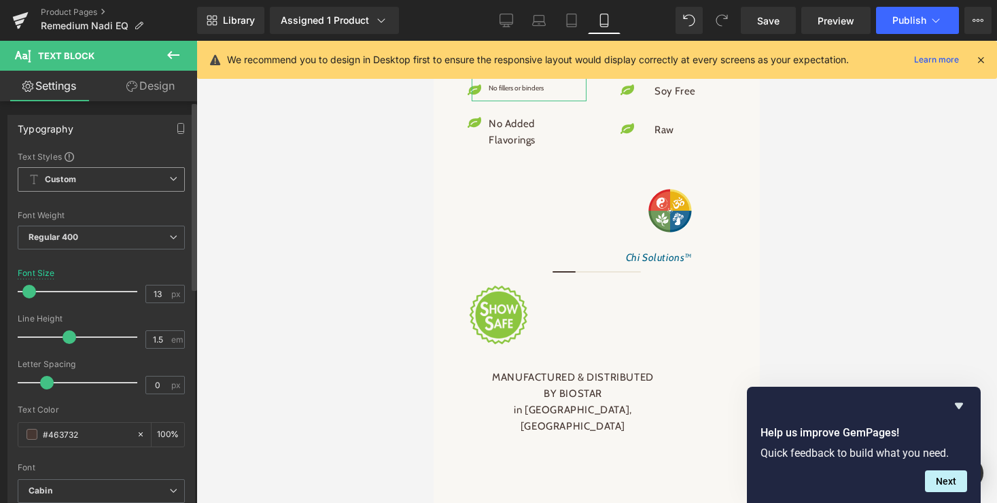
type input "14"
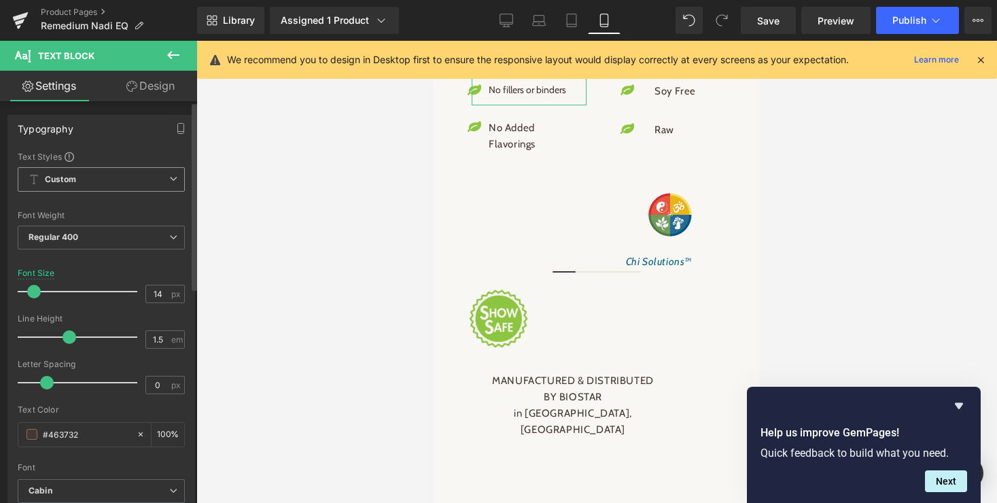
click at [34, 291] on span at bounding box center [34, 292] width 14 height 14
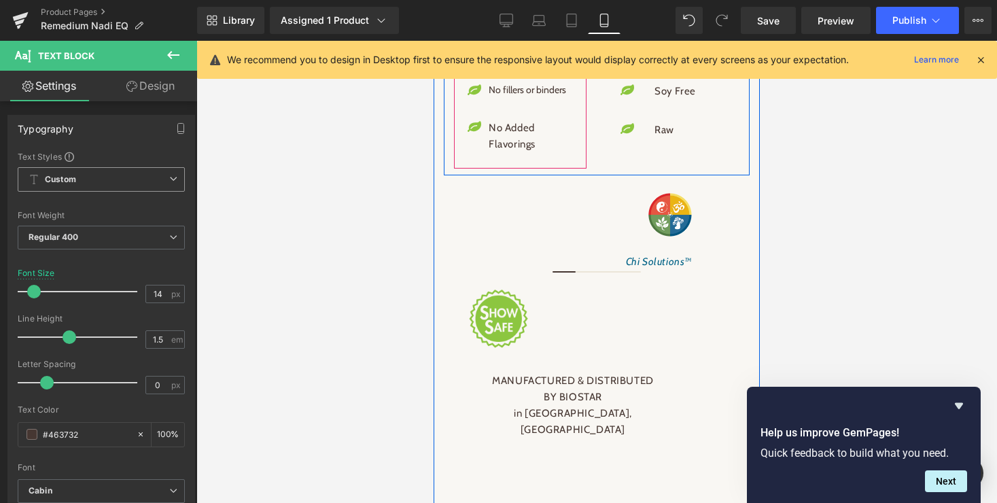
click at [570, 50] on link at bounding box center [569, 41] width 14 height 16
click at [503, 69] on div at bounding box center [528, 64] width 115 height 8
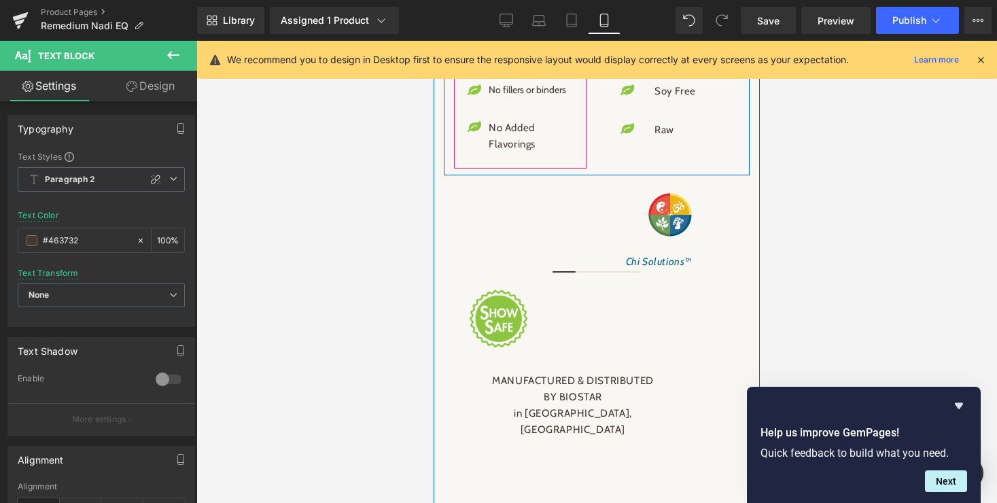
click at [507, 56] on span "Icon List" at bounding box center [520, 45] width 48 height 20
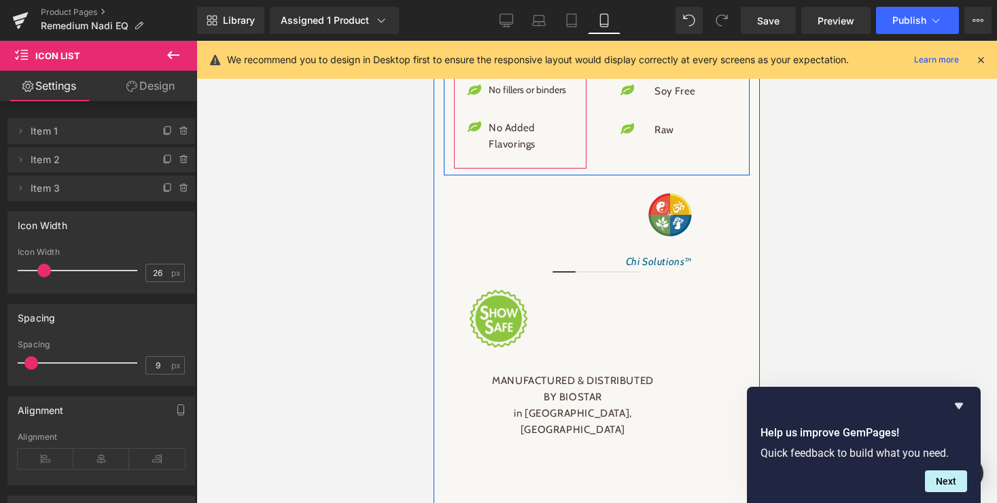
click at [493, 69] on div at bounding box center [528, 64] width 115 height 8
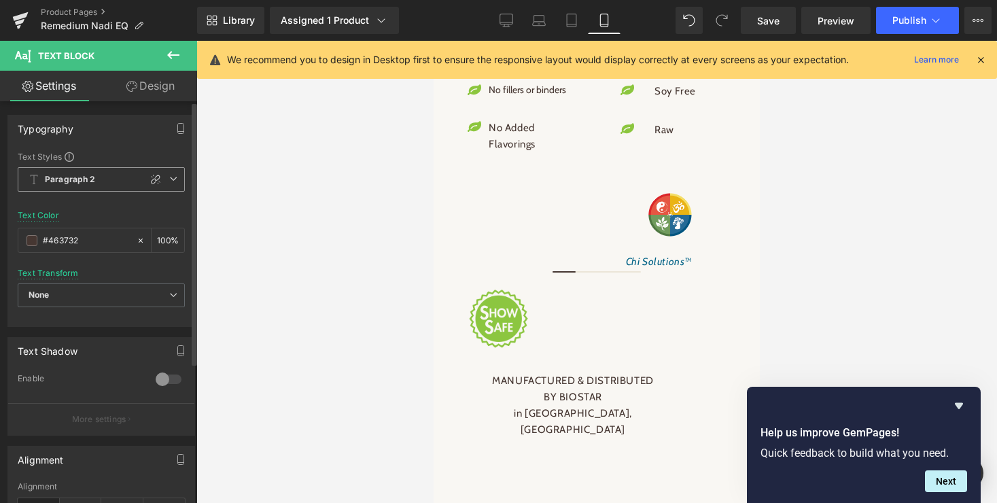
click at [169, 175] on icon at bounding box center [173, 179] width 8 height 8
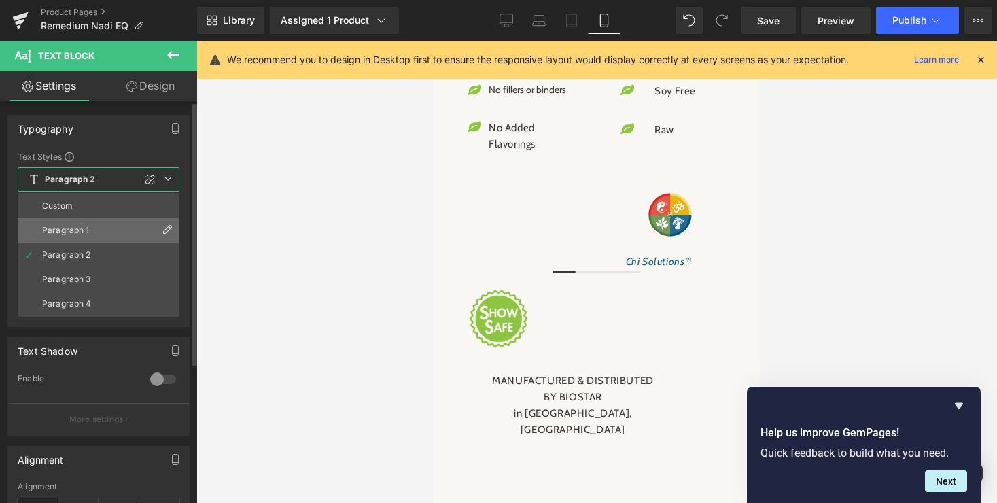
click at [69, 232] on div "Paragraph 1" at bounding box center [66, 231] width 48 height 10
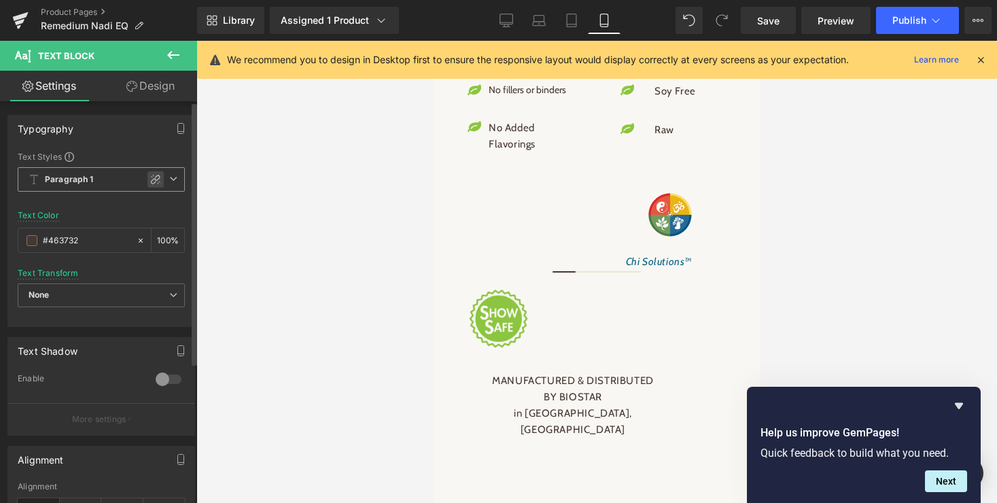
click at [154, 181] on icon at bounding box center [155, 179] width 11 height 11
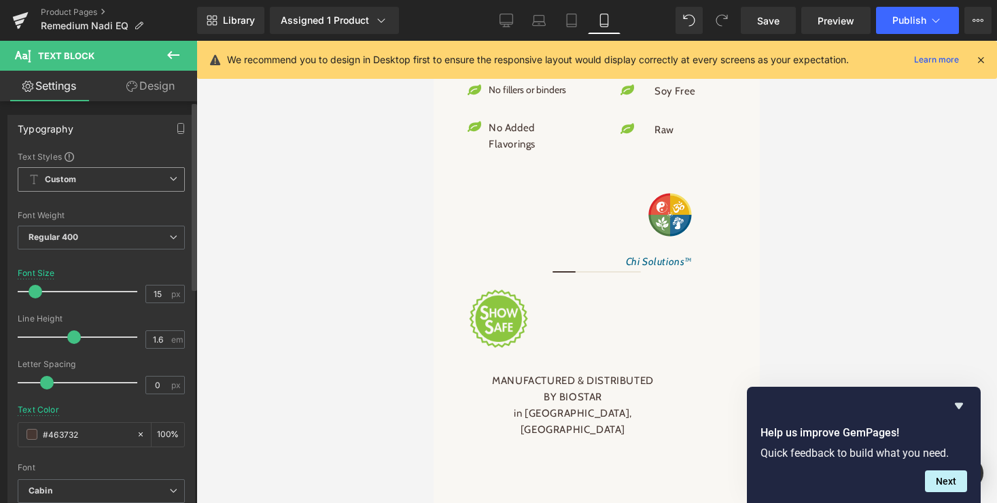
type input "14"
click at [34, 289] on span at bounding box center [34, 292] width 14 height 14
type input "1.5"
click at [69, 336] on span at bounding box center [69, 337] width 14 height 14
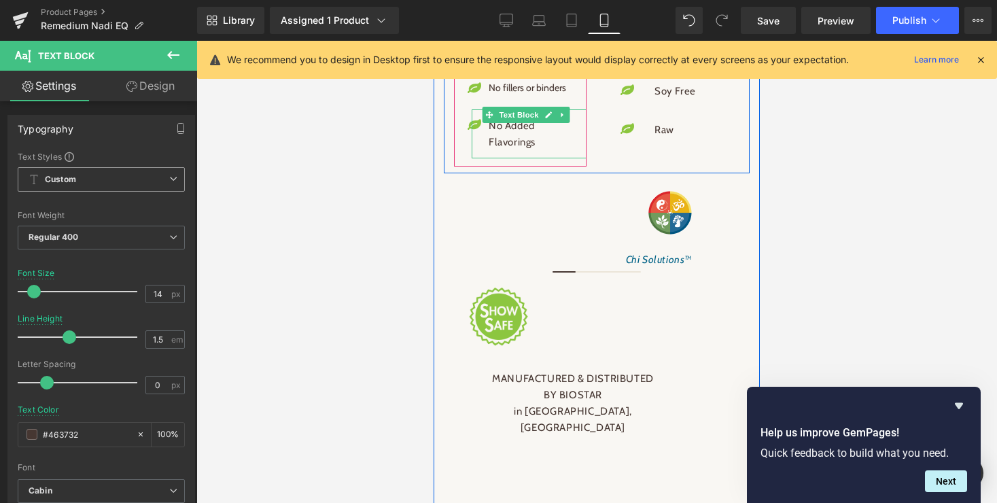
click at [531, 123] on span "Text Block" at bounding box center [518, 115] width 45 height 16
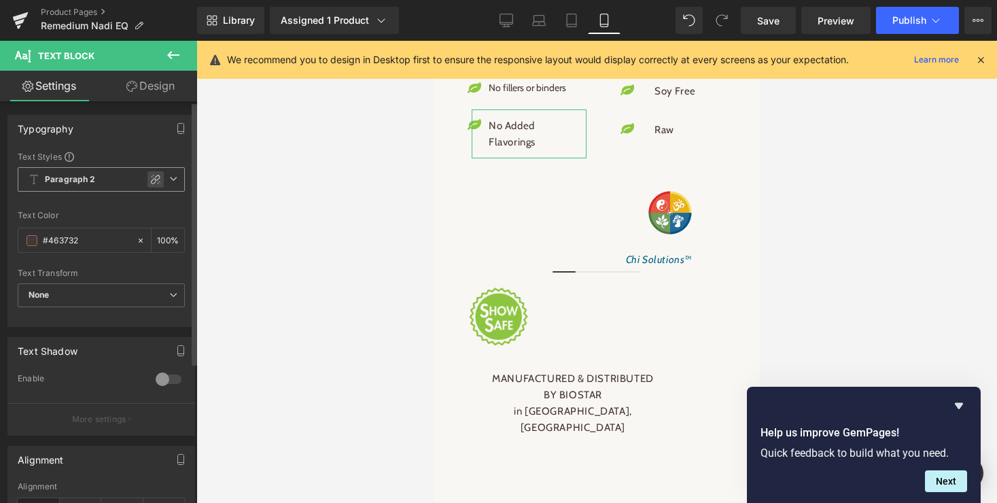
click at [150, 178] on icon at bounding box center [155, 179] width 11 height 11
type input "1.5"
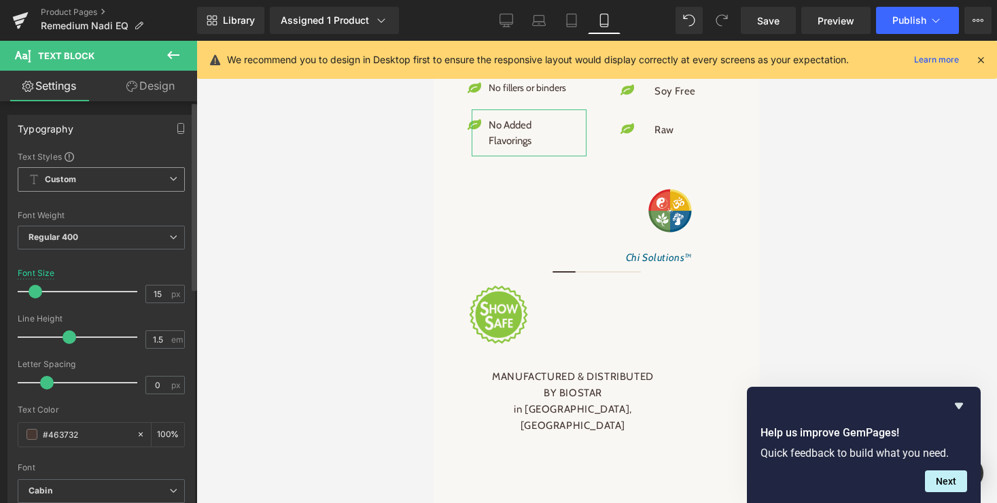
type input "14"
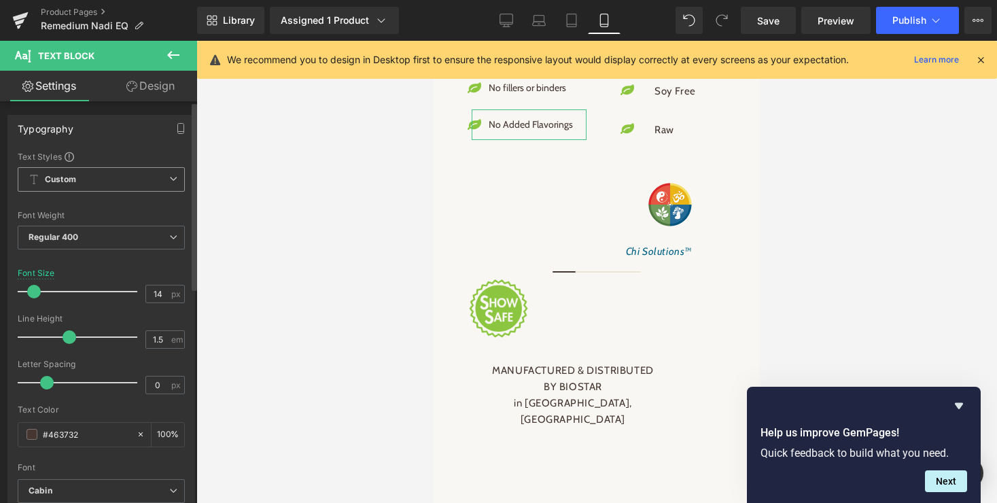
click at [30, 293] on span at bounding box center [34, 292] width 14 height 14
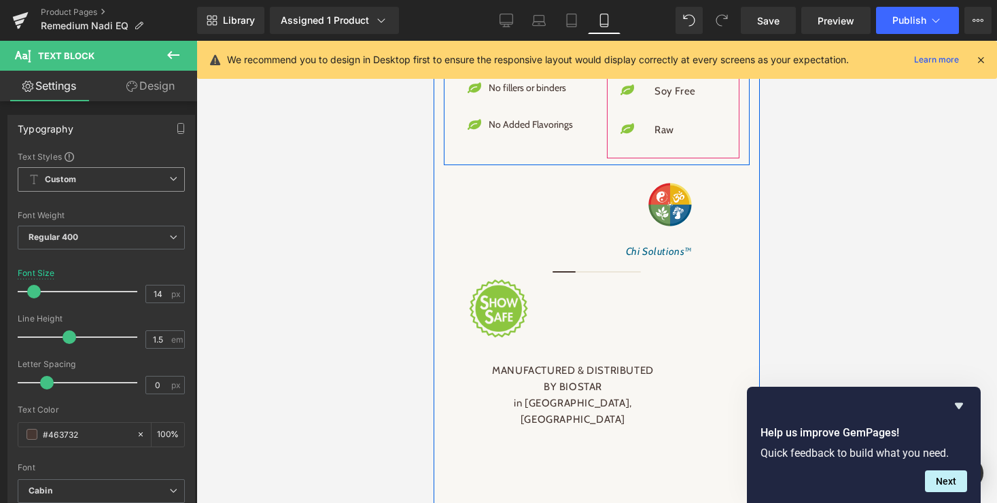
click at [668, 69] on div at bounding box center [679, 64] width 84 height 8
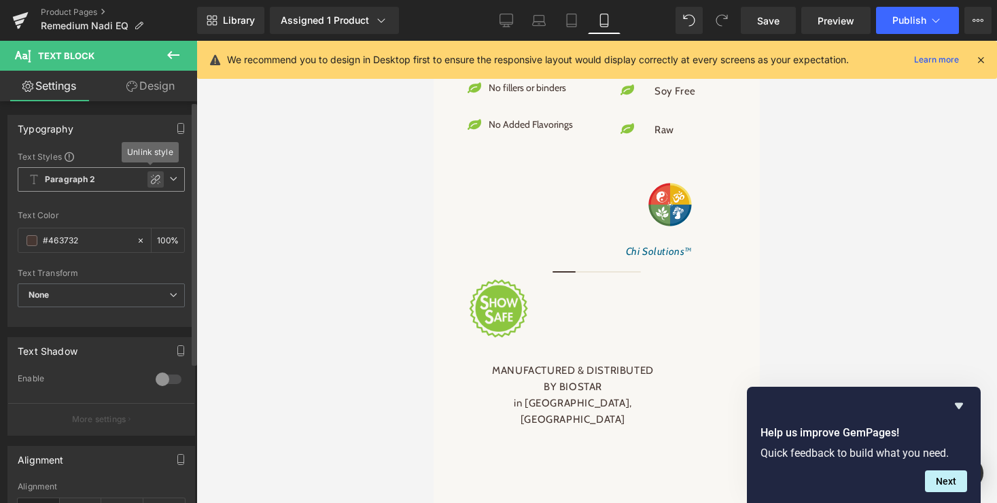
click at [147, 178] on div at bounding box center [155, 179] width 16 height 16
type input "1.5"
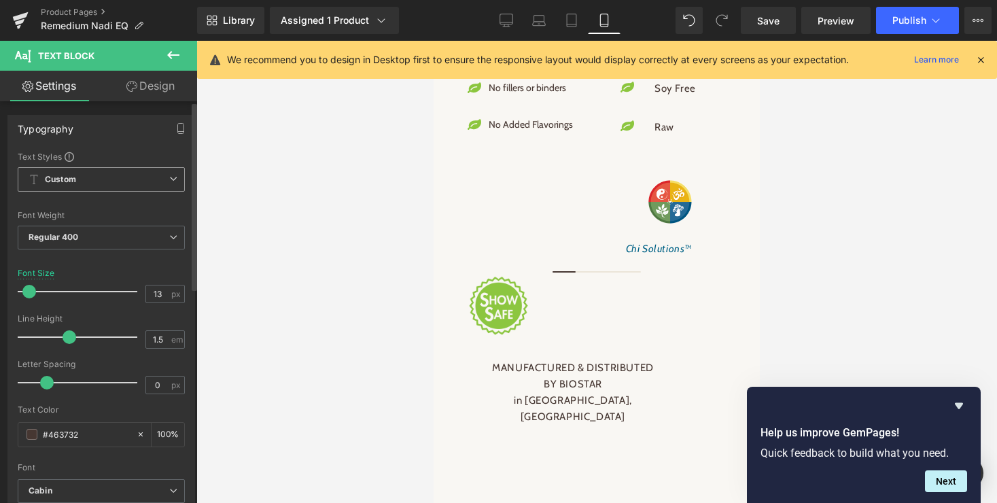
type input "14"
click at [34, 291] on span at bounding box center [34, 292] width 14 height 14
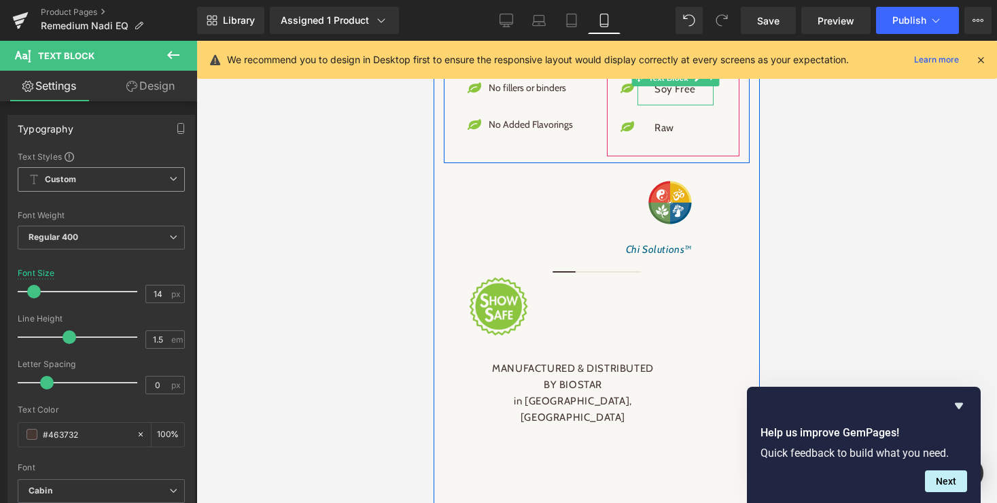
click at [671, 86] on span "Text Block" at bounding box center [668, 78] width 45 height 16
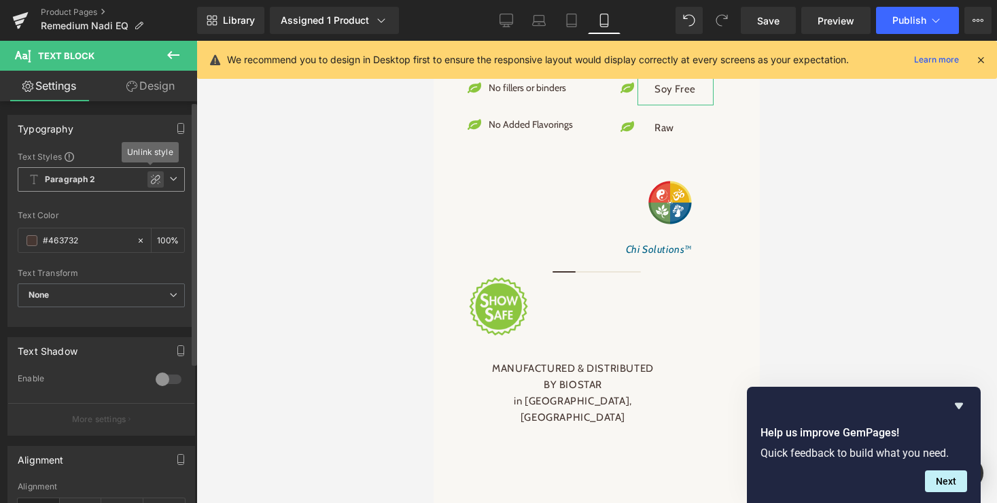
click at [151, 179] on icon at bounding box center [155, 179] width 11 height 11
type input "1.5"
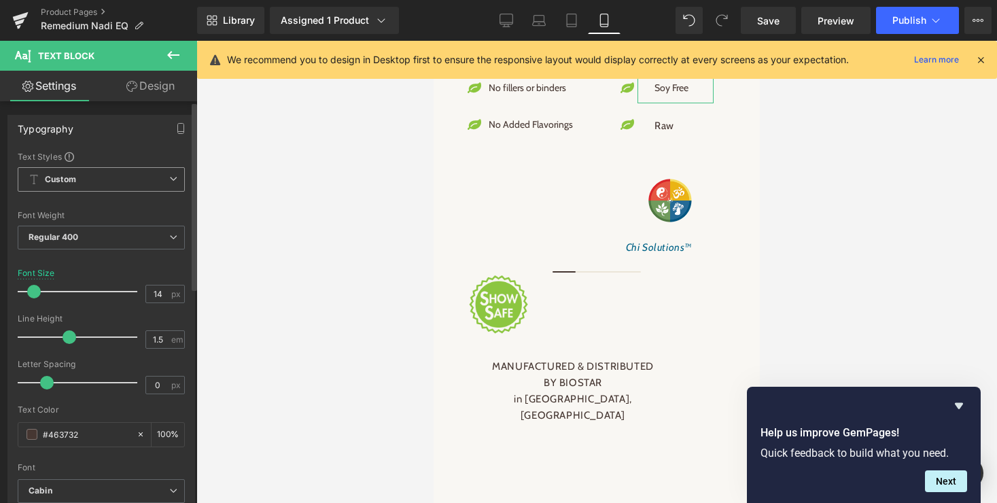
click at [33, 293] on span at bounding box center [34, 292] width 14 height 14
click at [177, 127] on icon "button" at bounding box center [180, 128] width 11 height 11
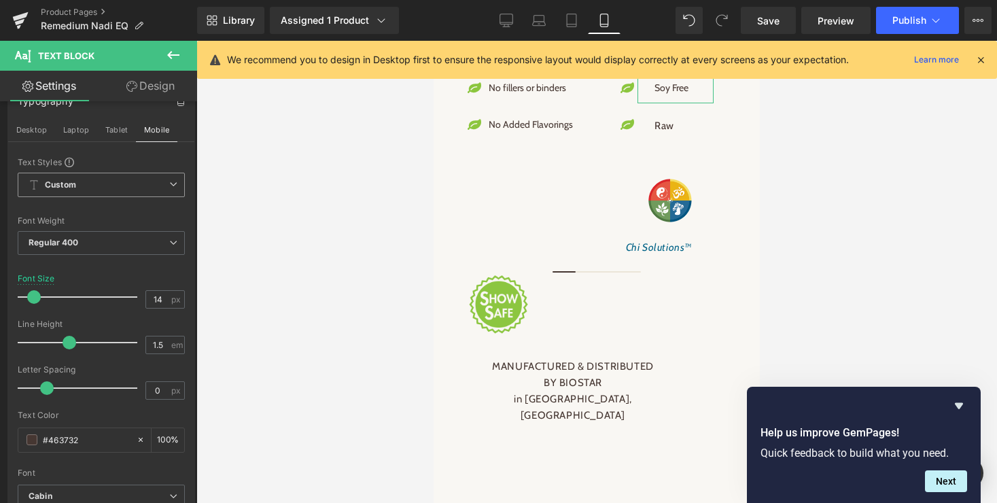
click at [169, 182] on icon at bounding box center [173, 184] width 8 height 8
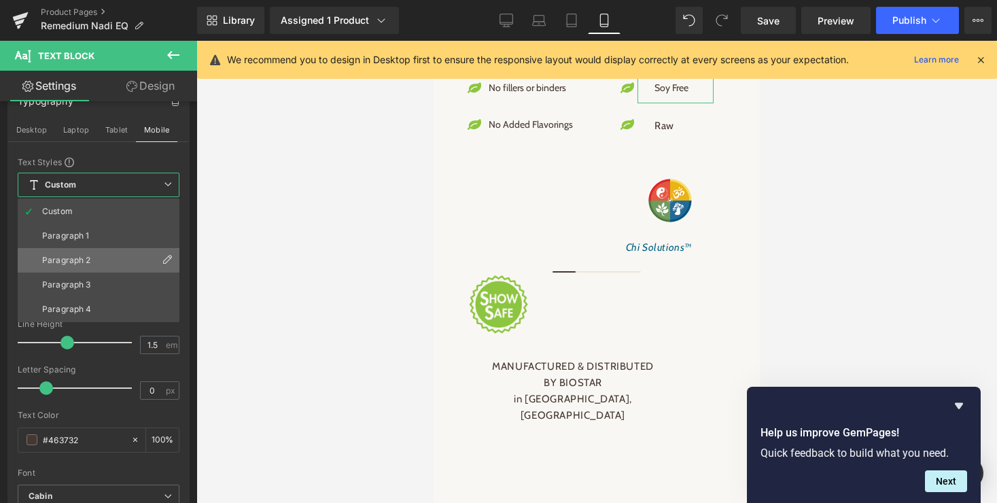
click at [102, 254] on li "Paragraph 2" at bounding box center [99, 260] width 162 height 24
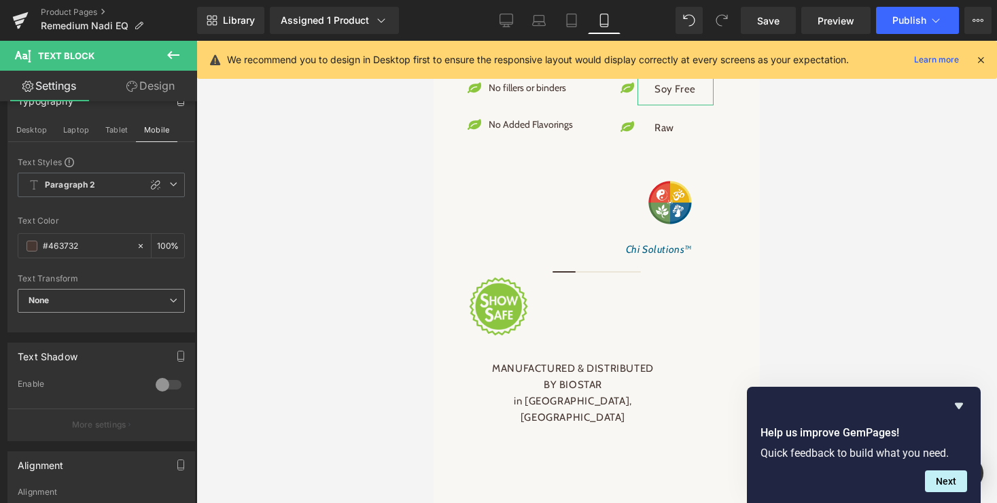
click at [93, 290] on span "None" at bounding box center [101, 301] width 167 height 24
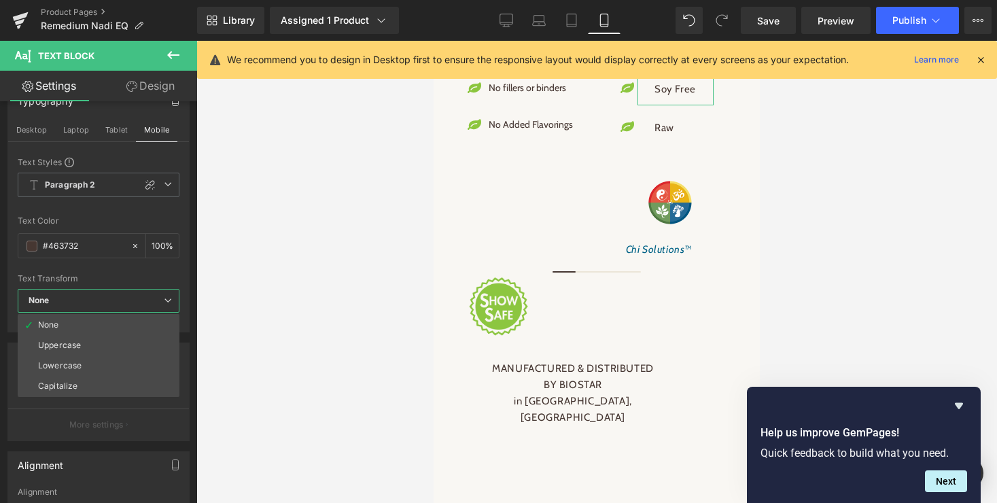
click at [92, 274] on div "Text Transform" at bounding box center [99, 279] width 162 height 10
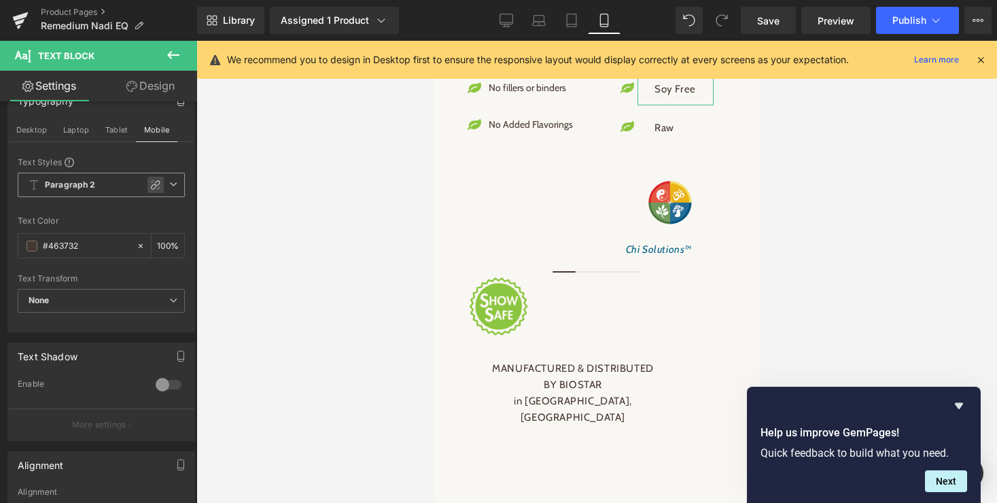
click at [151, 187] on icon at bounding box center [155, 184] width 11 height 11
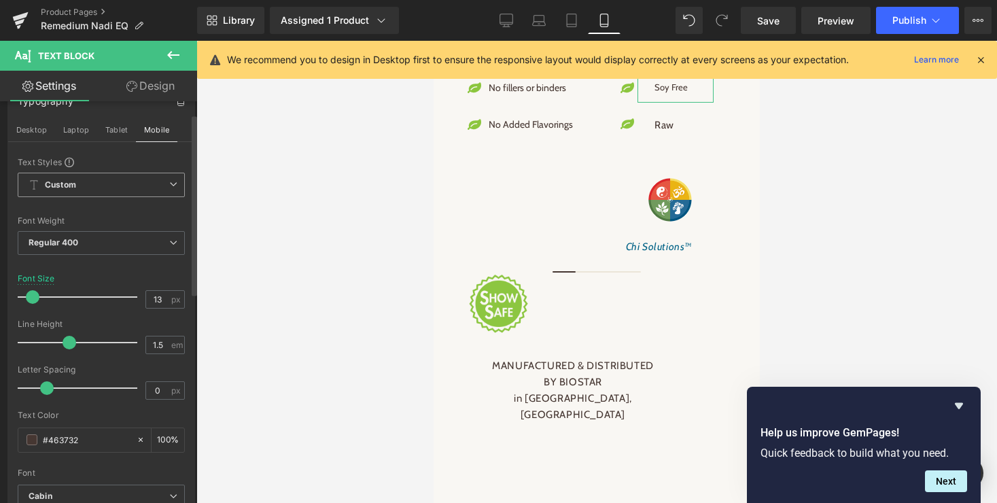
type input "14"
click at [32, 303] on div at bounding box center [80, 296] width 113 height 27
type input "2.8"
click at [106, 378] on div at bounding box center [80, 387] width 113 height 27
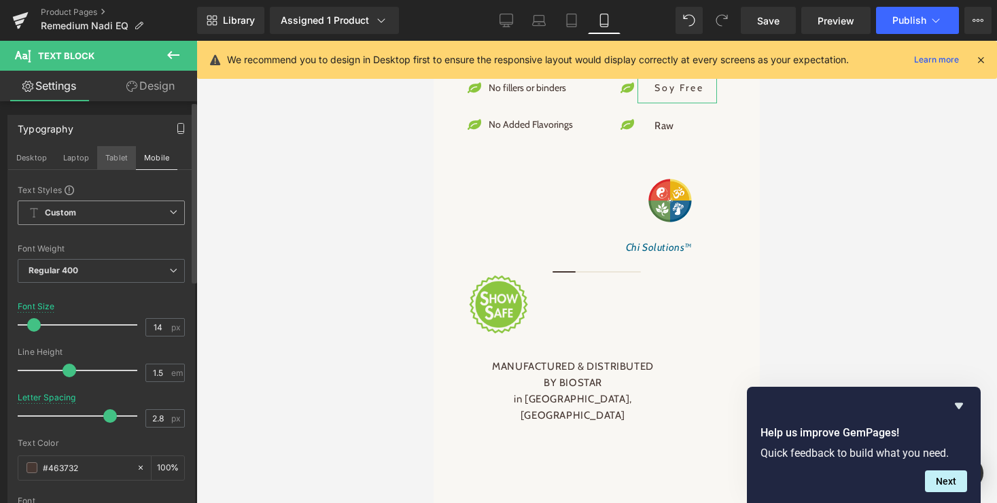
click at [114, 154] on button "Tablet" at bounding box center [116, 157] width 39 height 23
type input "10.2"
type input "0"
type input "100"
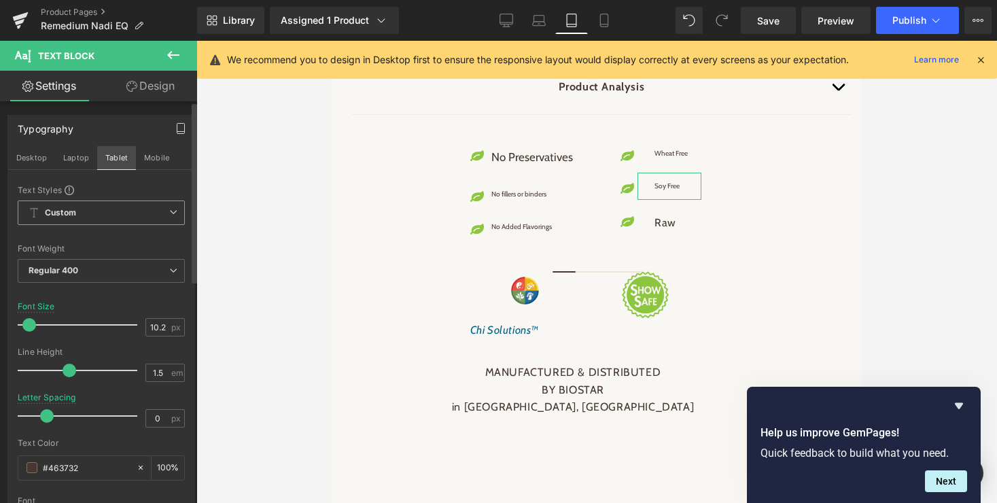
scroll to position [2814, 0]
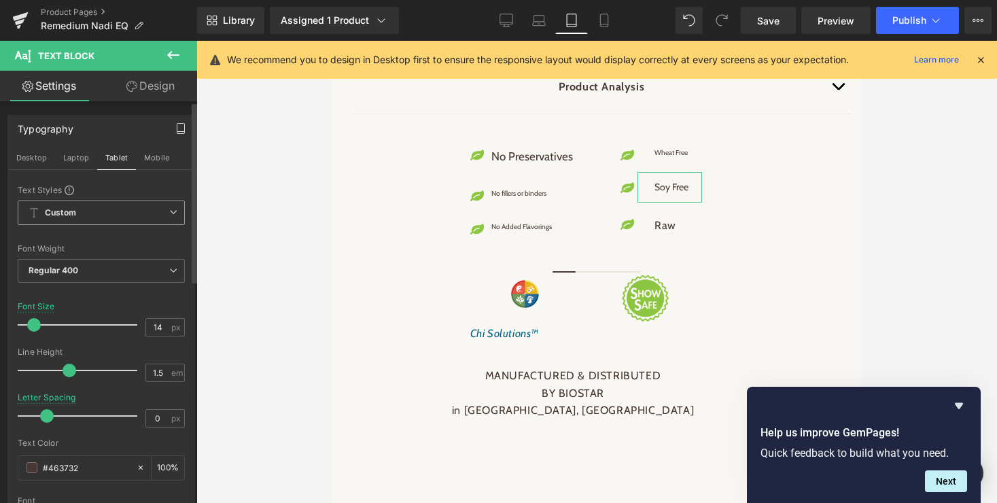
click at [33, 326] on span at bounding box center [34, 325] width 14 height 14
click at [72, 154] on button "Laptop" at bounding box center [76, 157] width 42 height 23
type input "15.3"
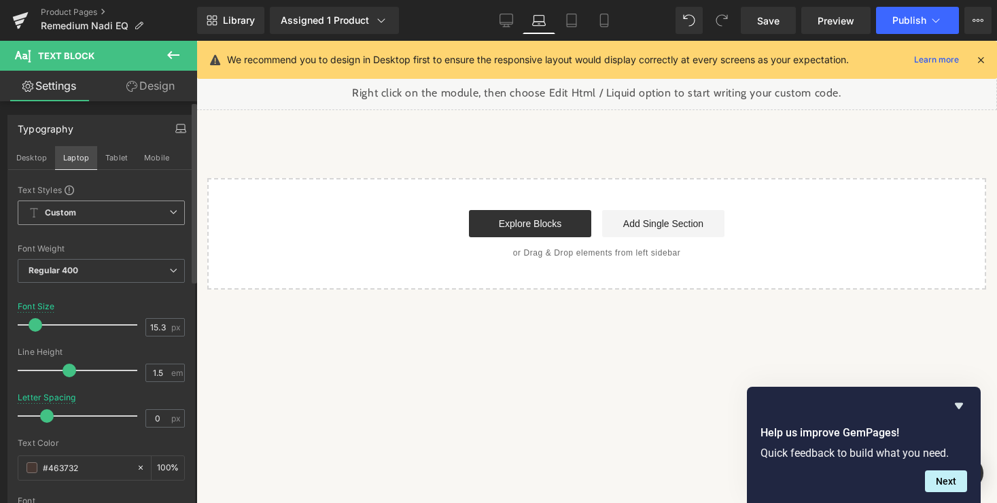
scroll to position [1726, 0]
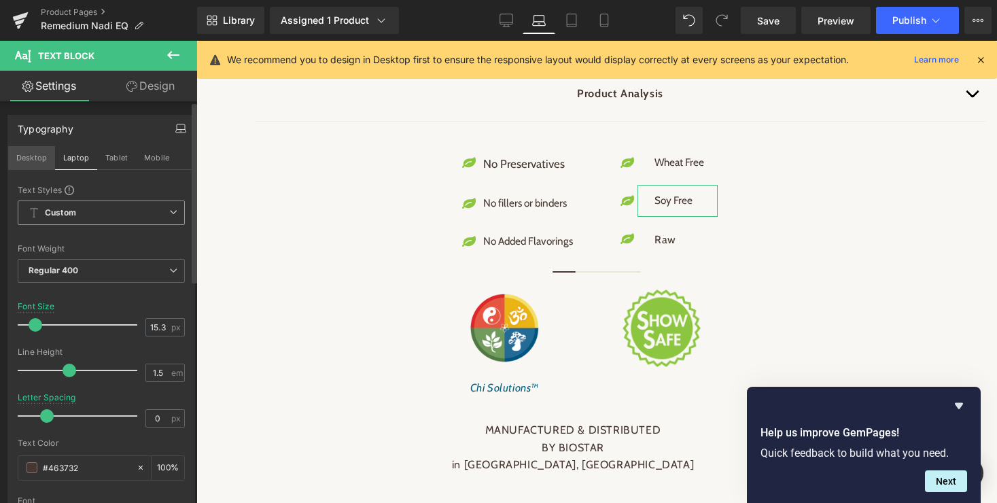
click at [33, 156] on button "Desktop" at bounding box center [31, 157] width 47 height 23
type input "100"
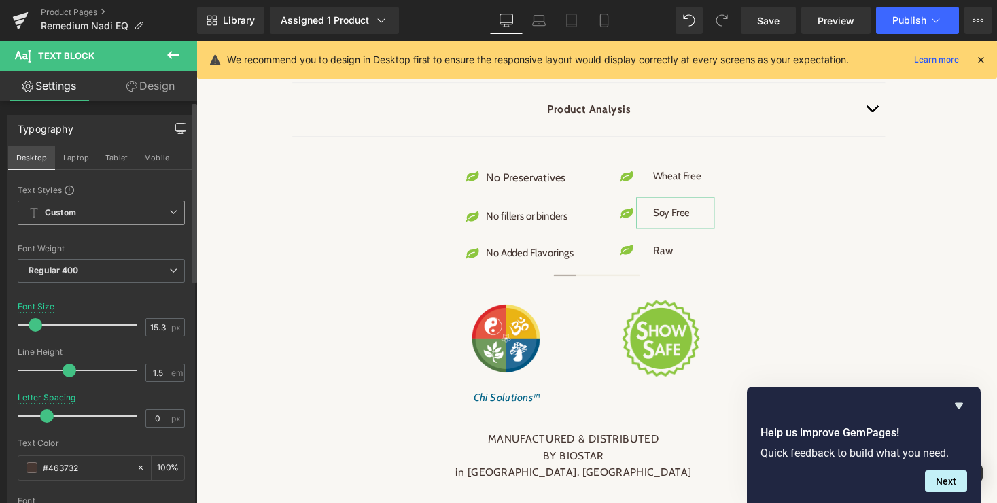
scroll to position [1744, 0]
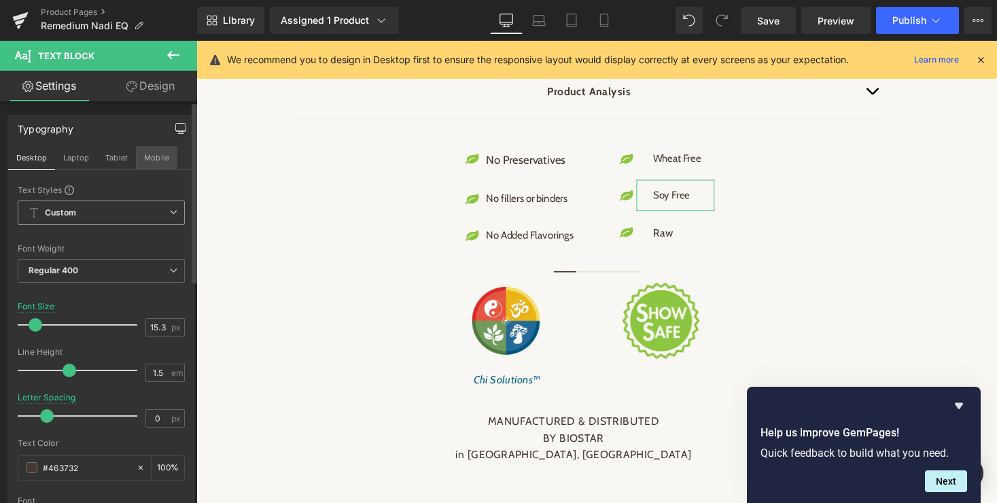
click at [156, 158] on button "Mobile" at bounding box center [156, 157] width 41 height 23
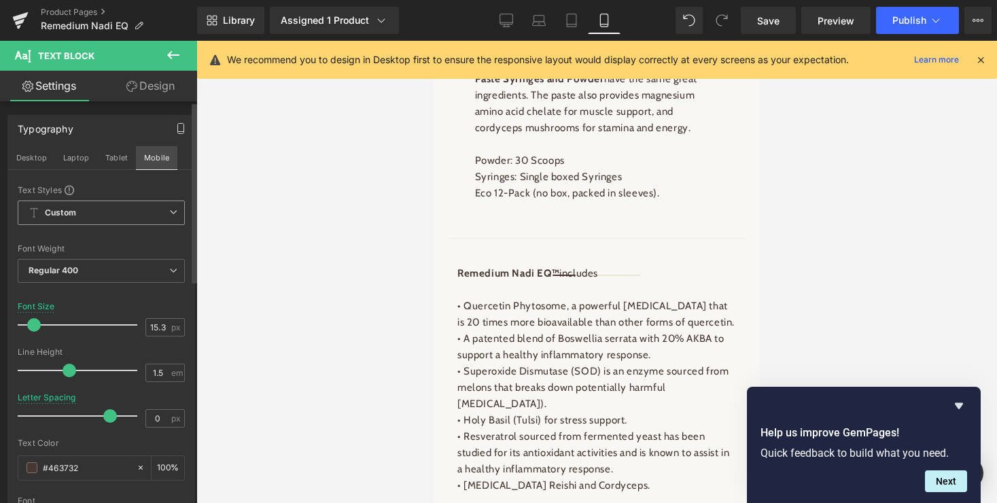
type input "14"
type input "2.8"
type input "100"
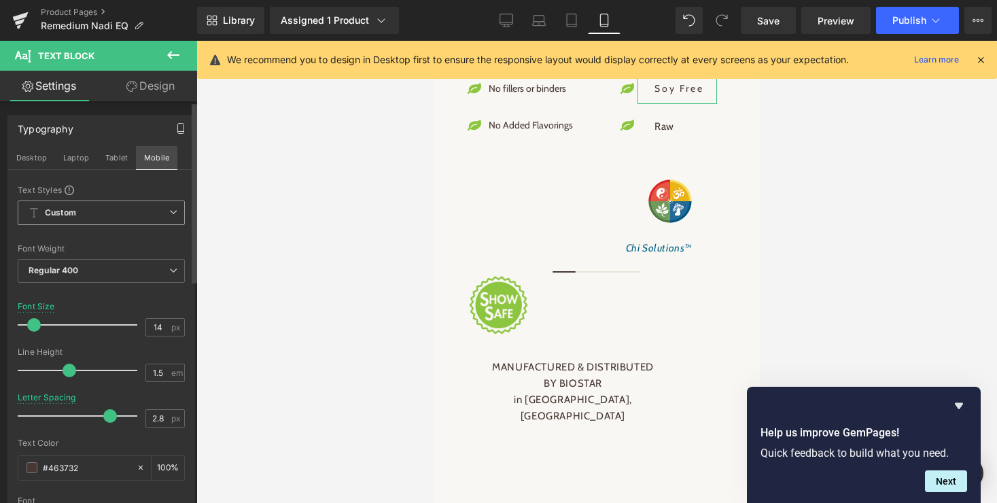
scroll to position [2684, 0]
type input "0"
drag, startPoint x: 105, startPoint y: 416, endPoint x: 45, endPoint y: 414, distance: 60.5
click at [45, 414] on span at bounding box center [47, 416] width 14 height 14
click at [120, 387] on div at bounding box center [101, 388] width 167 height 9
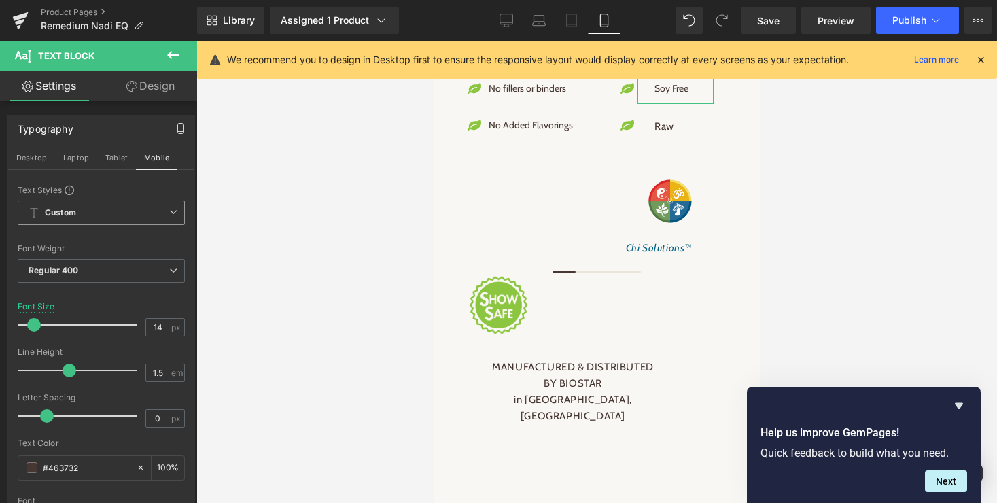
click at [169, 209] on icon at bounding box center [173, 212] width 8 height 8
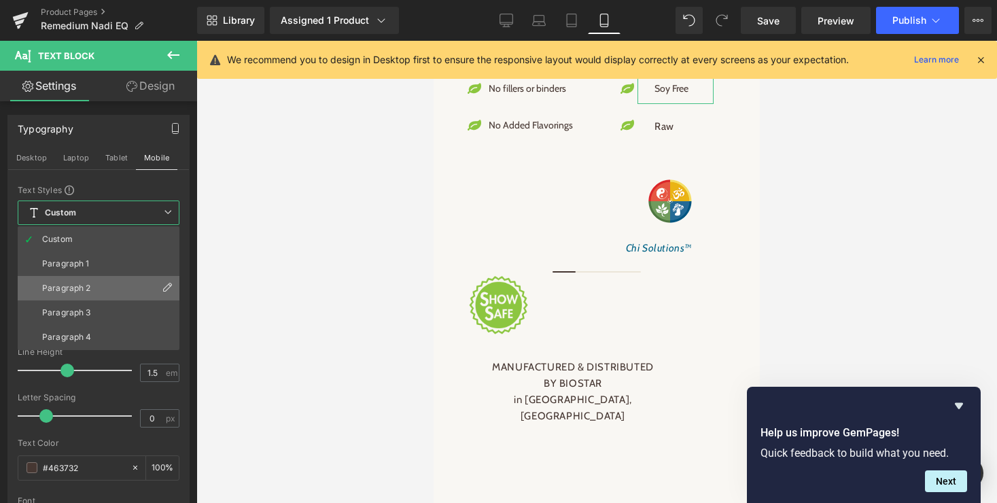
click at [75, 283] on div "Paragraph 2" at bounding box center [66, 288] width 49 height 10
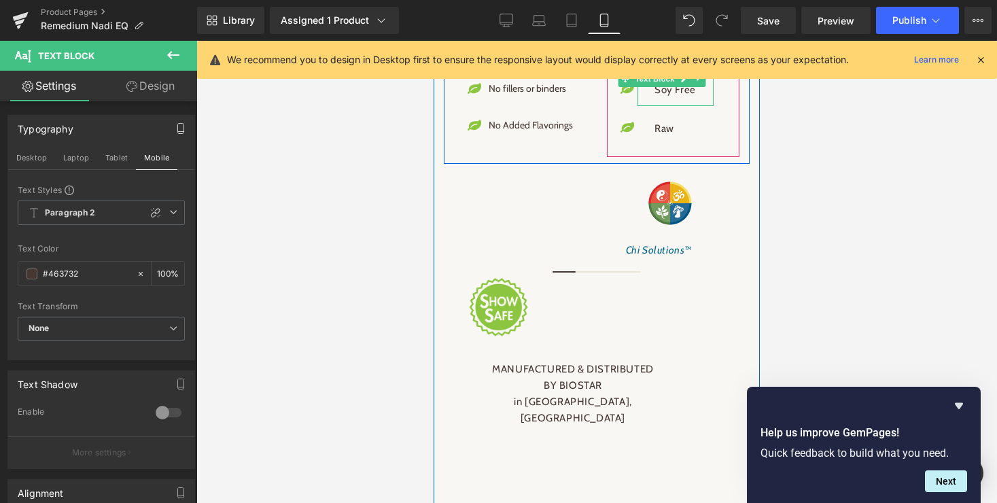
click at [673, 98] on p "Soy Free" at bounding box center [677, 90] width 46 height 16
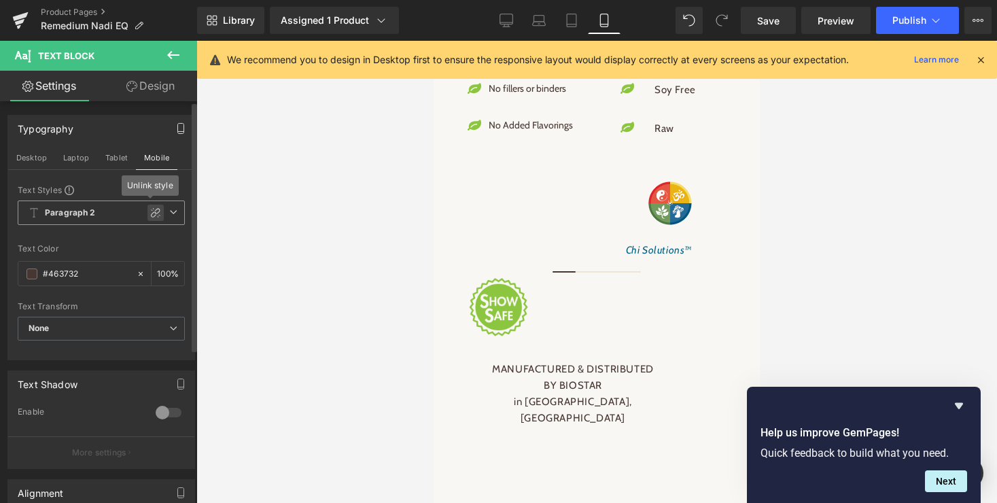
click at [151, 213] on icon at bounding box center [156, 213] width 10 height 10
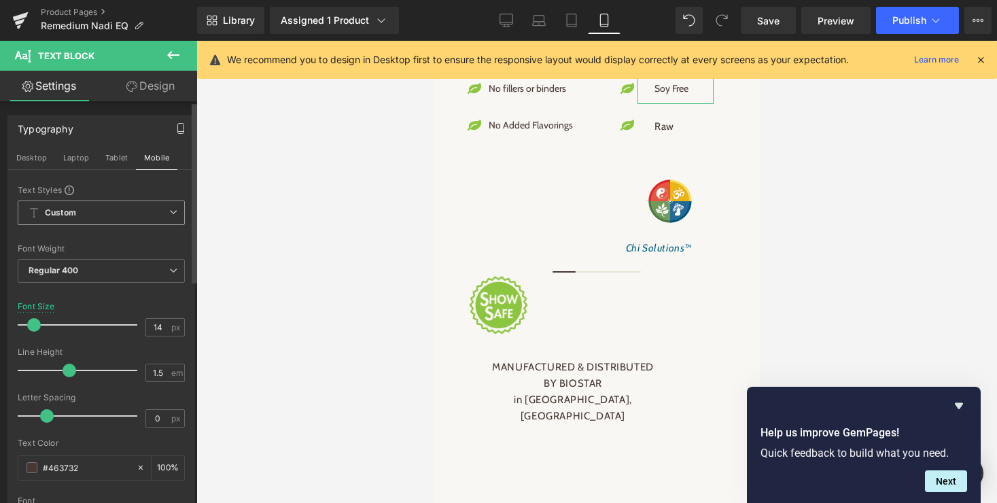
click at [33, 326] on span at bounding box center [34, 325] width 14 height 14
click at [86, 387] on div at bounding box center [101, 388] width 167 height 9
click at [175, 126] on icon "button" at bounding box center [180, 128] width 11 height 11
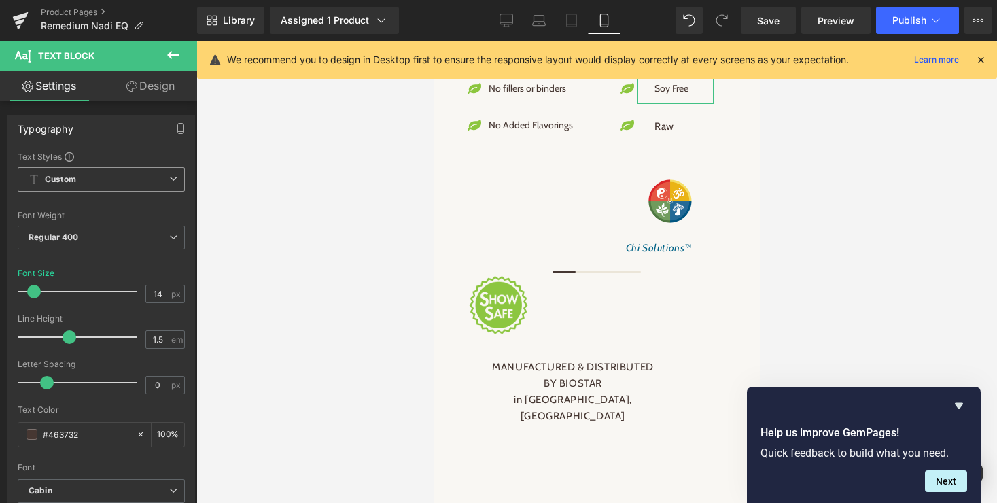
click at [169, 177] on icon at bounding box center [173, 179] width 8 height 8
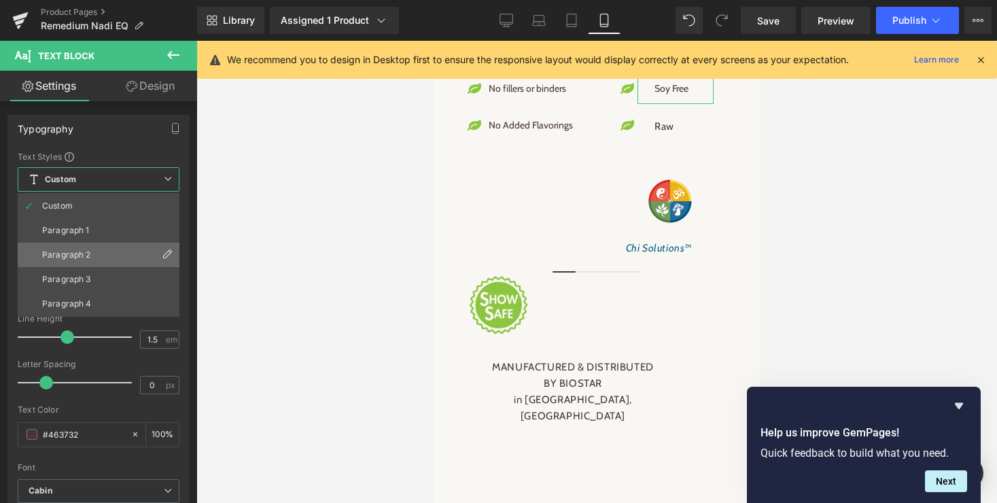
click at [82, 255] on div "Paragraph 2" at bounding box center [66, 255] width 49 height 10
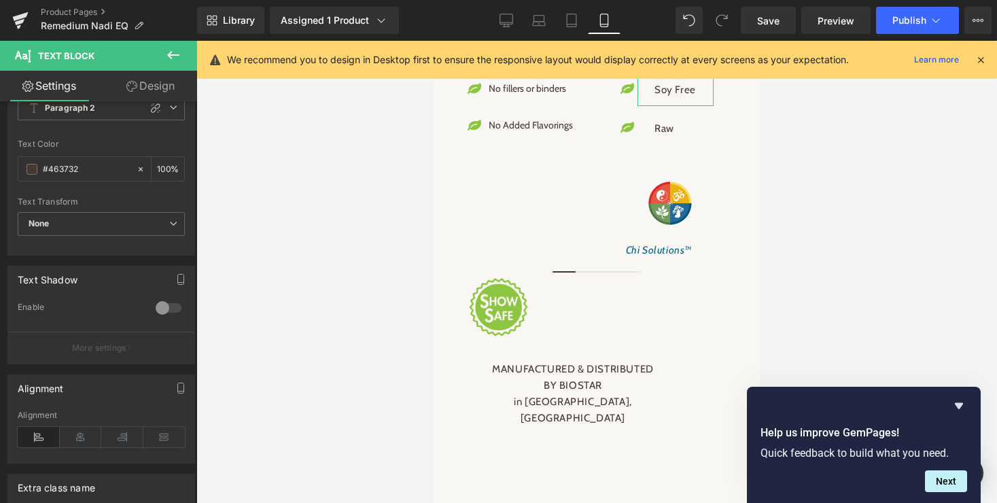
scroll to position [0, 0]
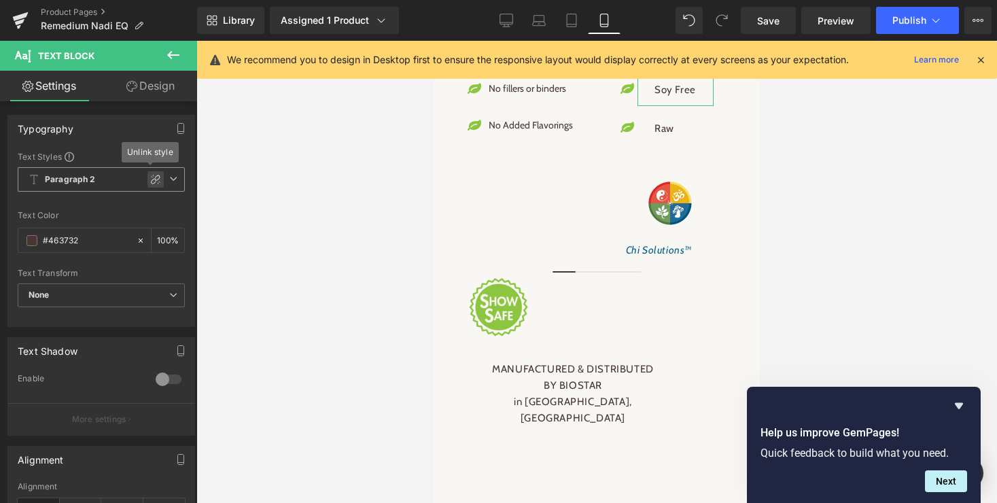
click at [150, 178] on icon at bounding box center [155, 179] width 11 height 11
type input "10.2"
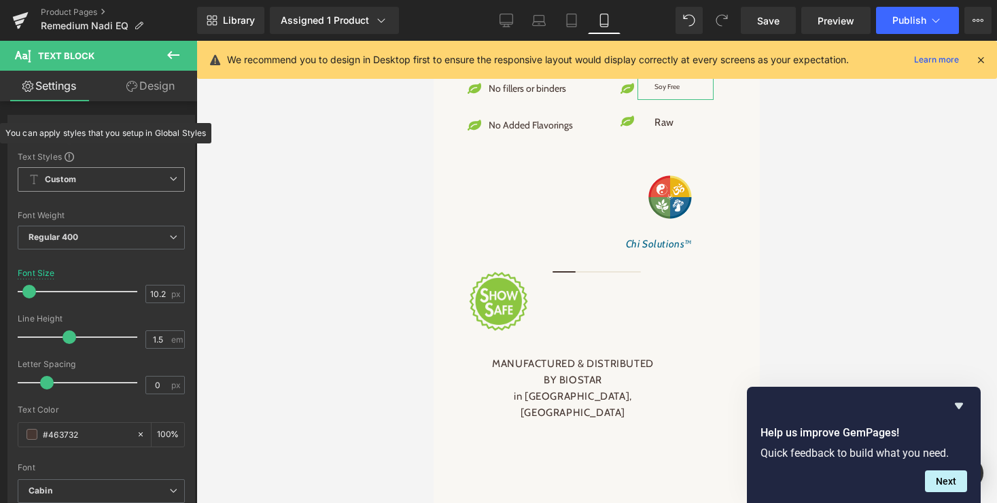
click at [71, 158] on span at bounding box center [70, 157] width 10 height 10
click at [46, 85] on link "Settings" at bounding box center [49, 86] width 99 height 31
click at [158, 86] on link "Design" at bounding box center [150, 86] width 99 height 31
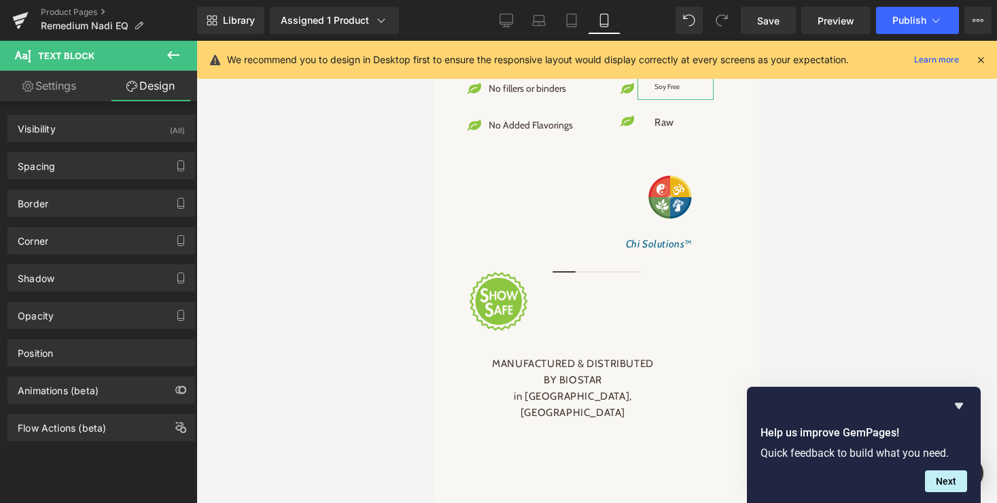
click at [49, 86] on link "Settings" at bounding box center [49, 86] width 99 height 31
type input "100"
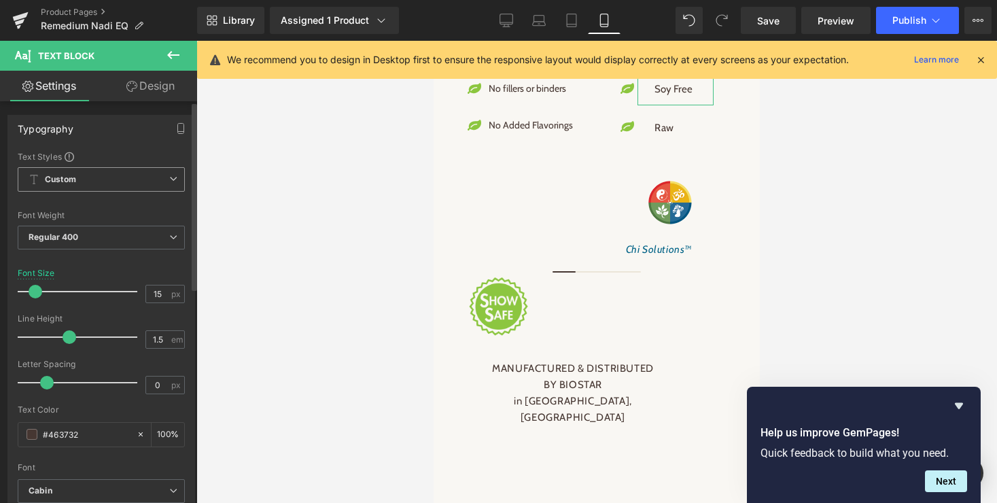
type input "14"
click at [34, 290] on span at bounding box center [34, 292] width 14 height 14
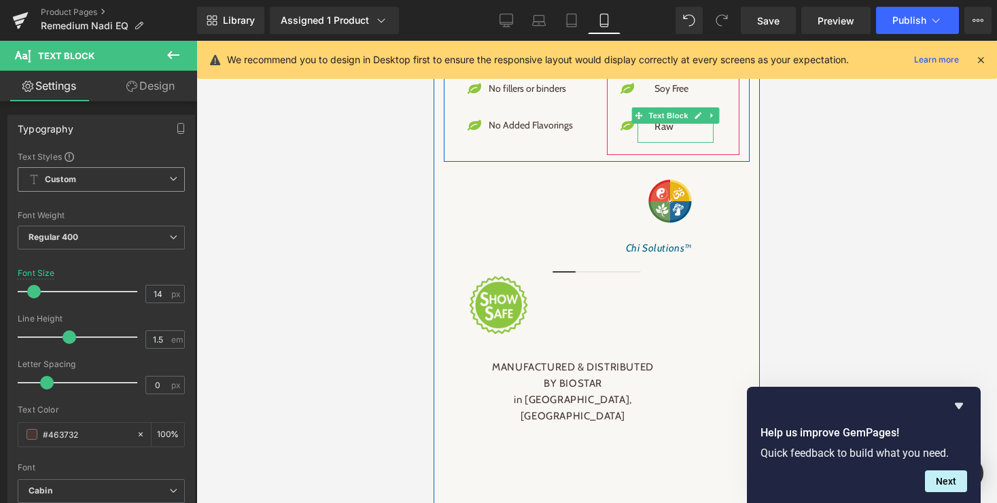
click at [665, 135] on p "Raw" at bounding box center [677, 126] width 46 height 16
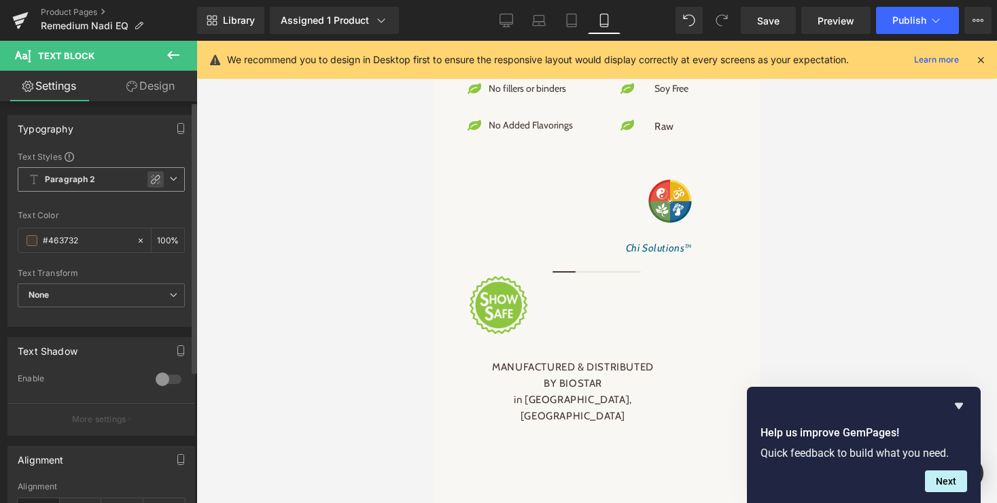
click at [150, 181] on icon at bounding box center [155, 179] width 11 height 11
type input "1.5"
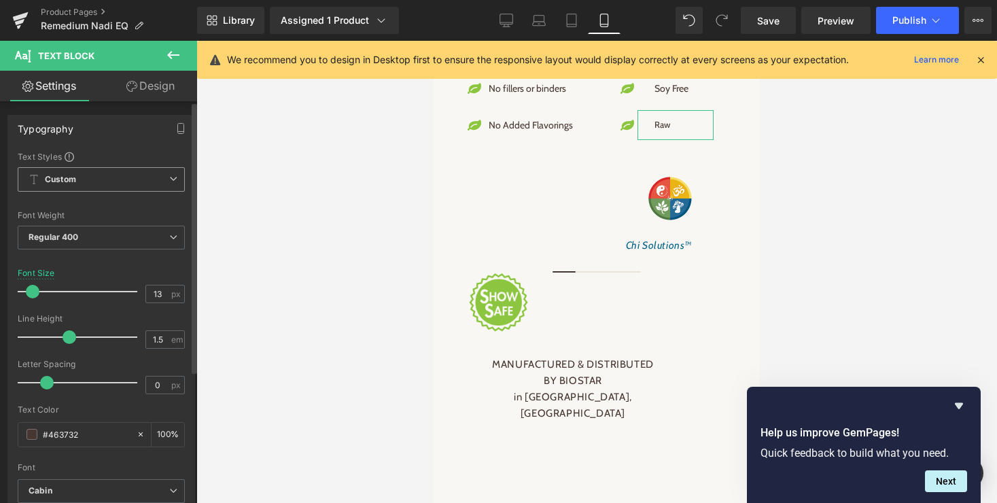
type input "14"
click at [35, 293] on span at bounding box center [34, 292] width 14 height 14
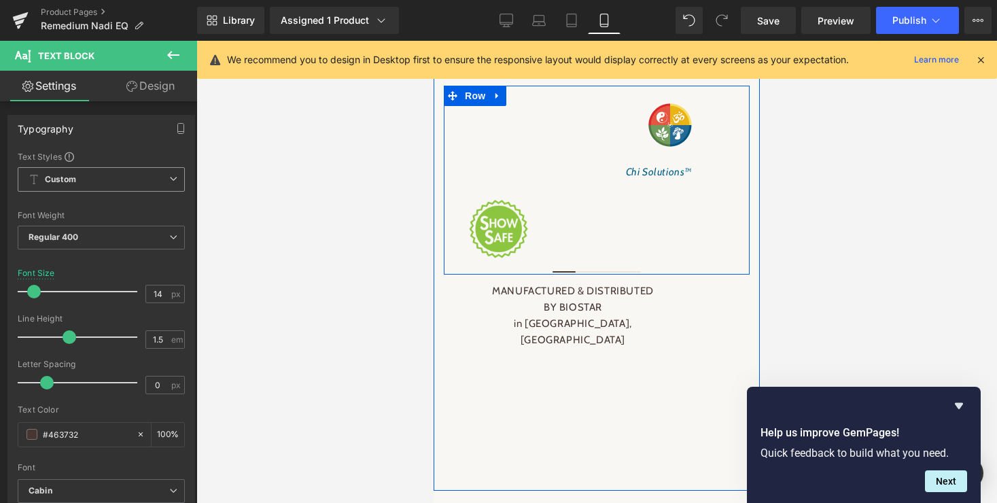
scroll to position [2759, 0]
click at [470, 105] on span "Row" at bounding box center [474, 94] width 27 height 20
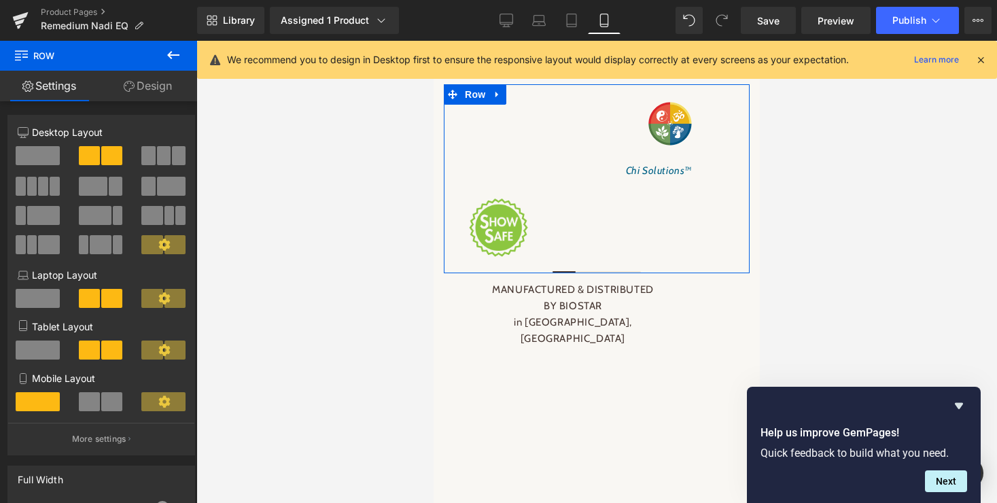
click at [85, 402] on span at bounding box center [89, 401] width 21 height 19
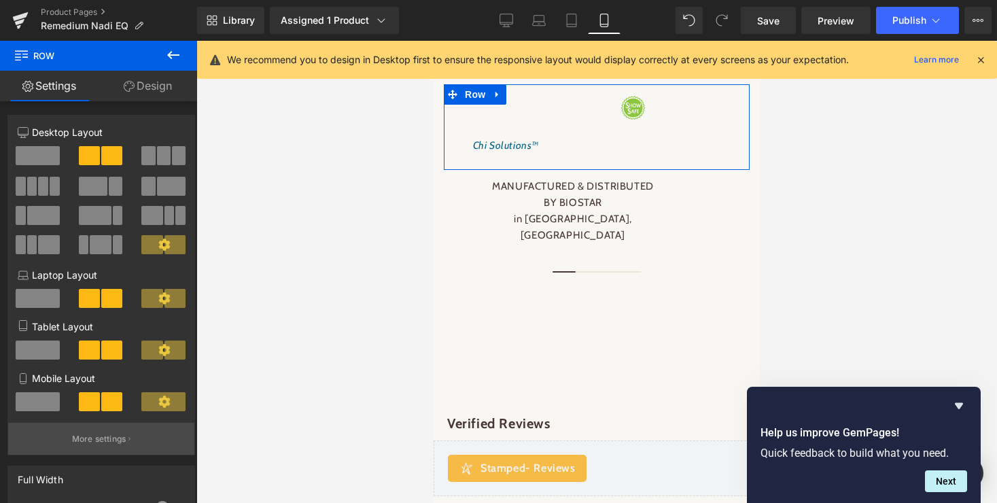
click at [113, 441] on p "More settings" at bounding box center [99, 439] width 54 height 12
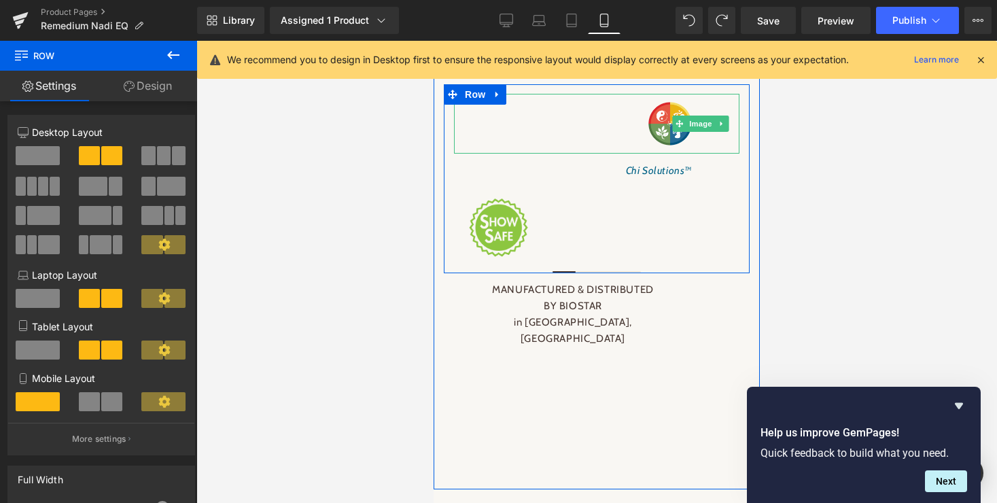
click at [469, 145] on link at bounding box center [596, 123] width 258 height 43
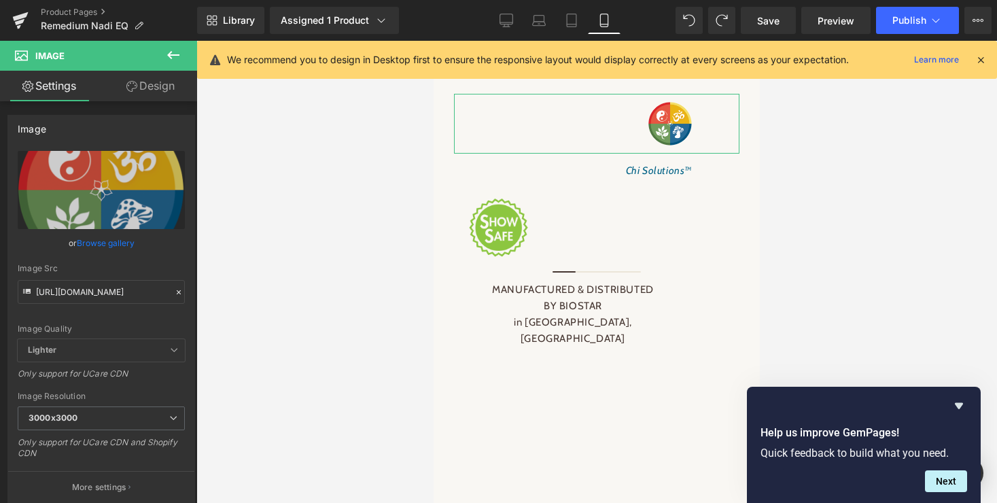
click at [164, 90] on link "Design" at bounding box center [150, 86] width 99 height 31
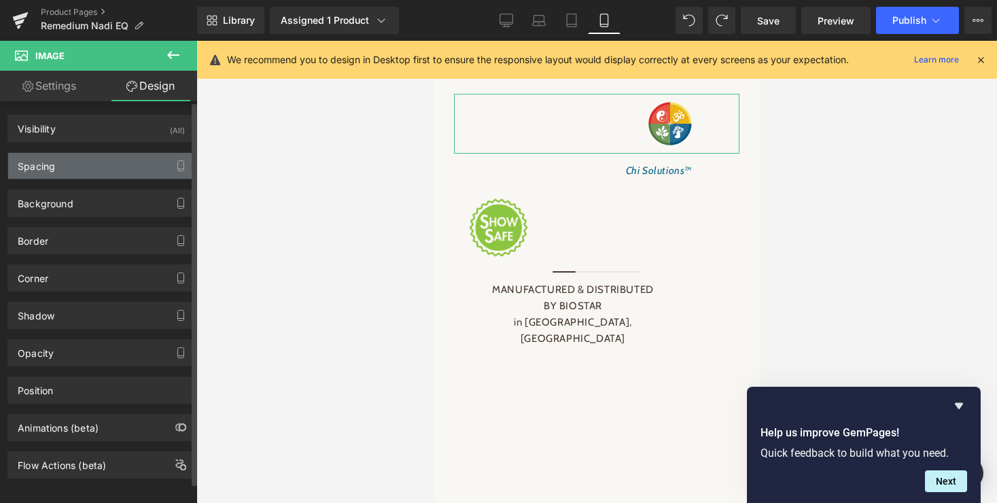
type input "10"
type input "0"
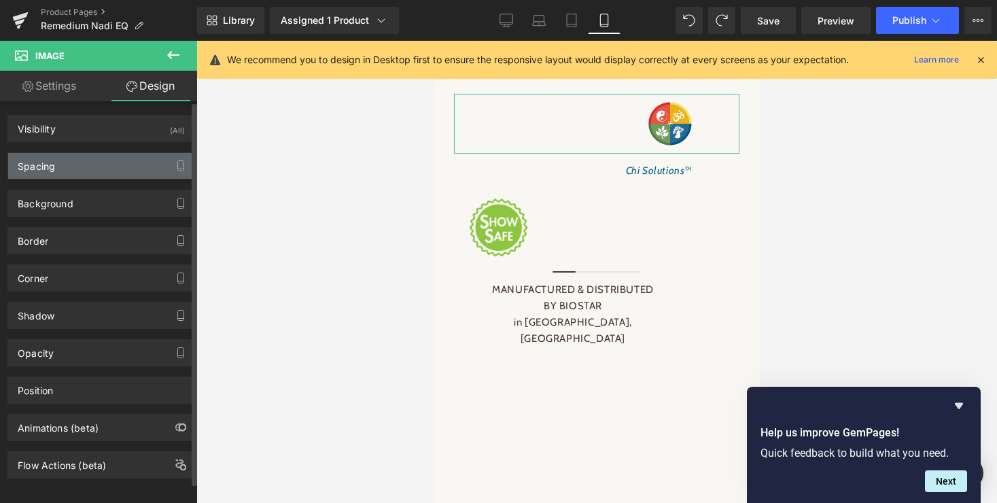
type input "50"
type input "0"
click at [106, 164] on div "Spacing" at bounding box center [101, 166] width 186 height 26
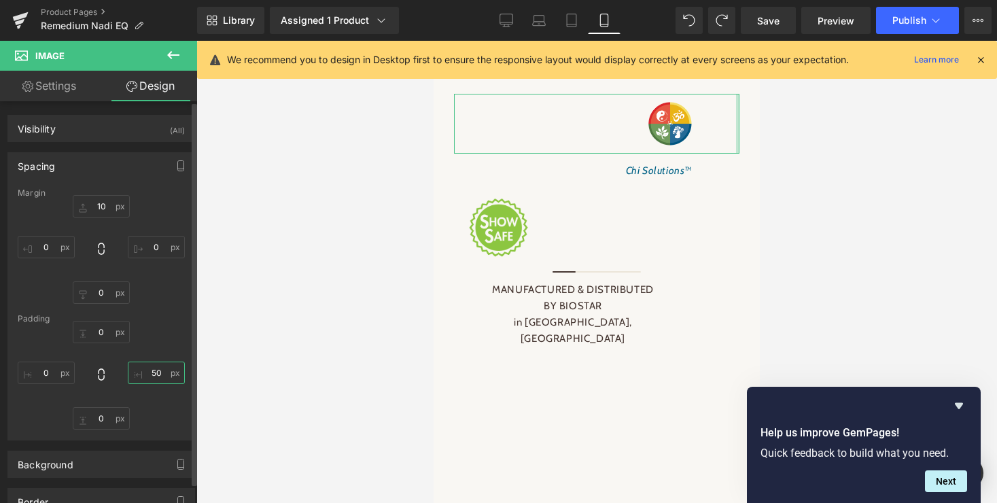
click at [149, 373] on input "50" at bounding box center [156, 372] width 57 height 22
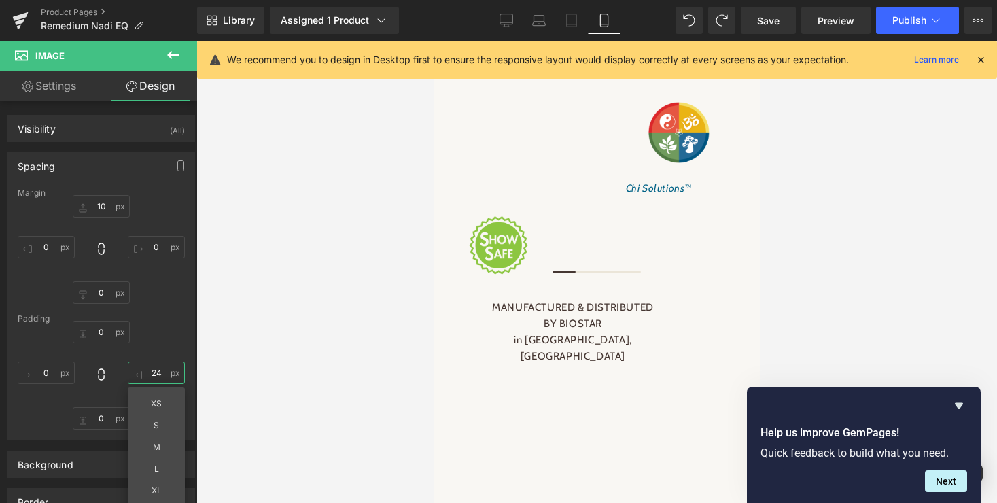
type input "24"
click at [303, 401] on div at bounding box center [596, 272] width 800 height 462
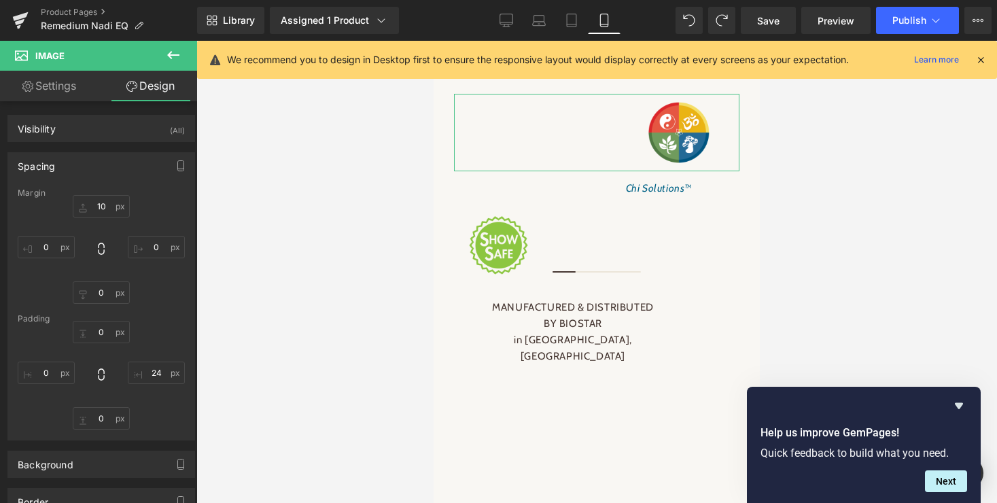
click at [53, 85] on link "Settings" at bounding box center [49, 86] width 99 height 31
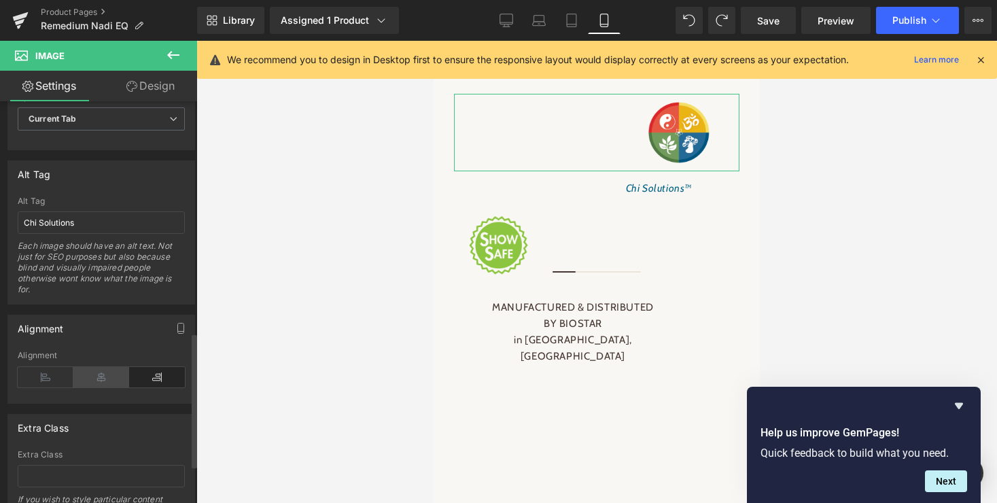
scroll to position [730, 0]
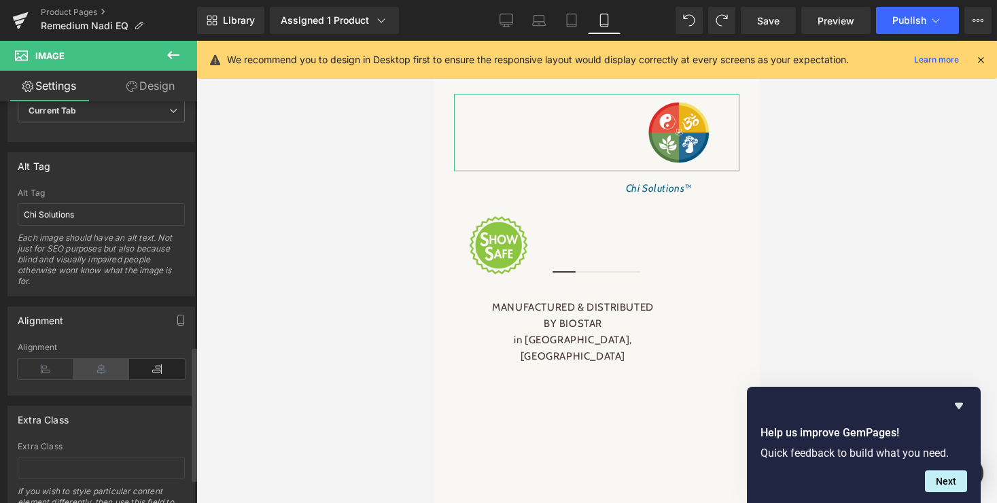
click at [101, 370] on icon at bounding box center [101, 369] width 56 height 20
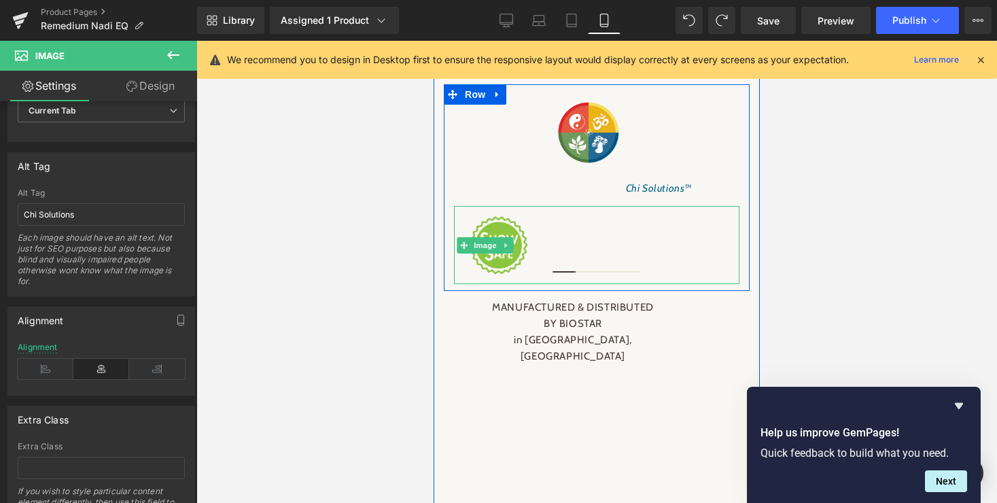
click at [478, 253] on span "Image" at bounding box center [485, 245] width 29 height 16
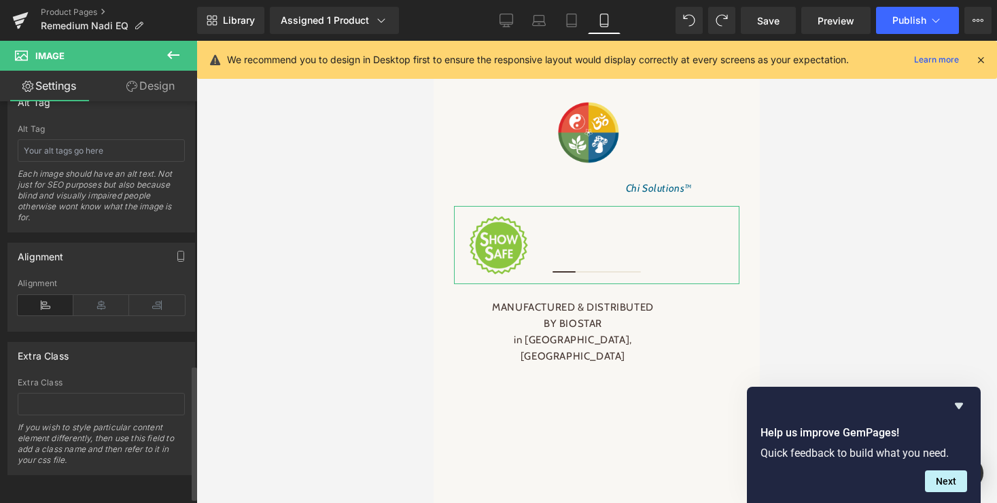
scroll to position [803, 0]
click at [99, 295] on icon at bounding box center [101, 305] width 56 height 20
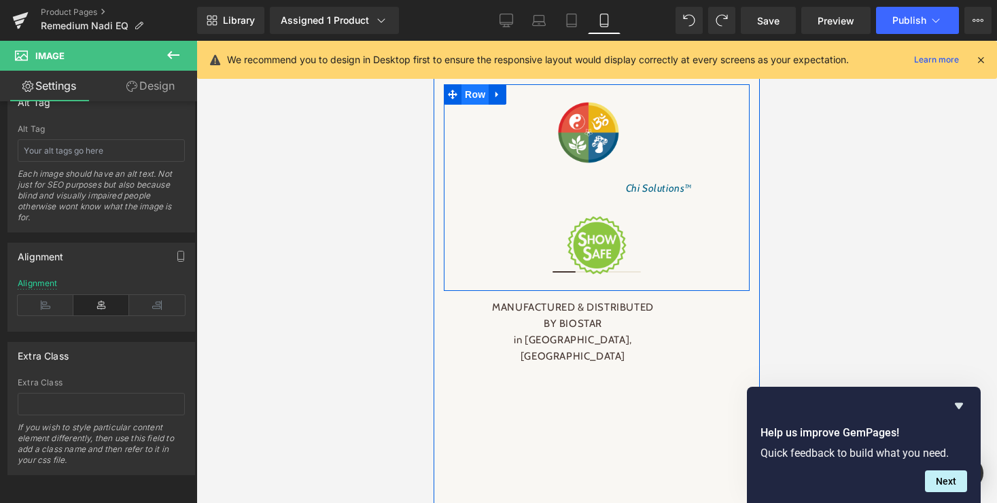
click at [476, 105] on span "Row" at bounding box center [474, 94] width 27 height 20
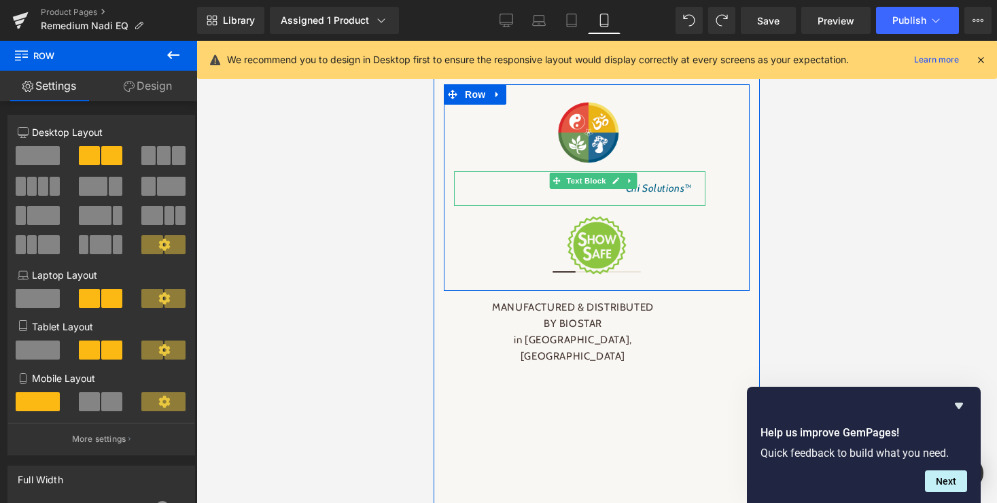
click at [586, 189] on span "Text Block" at bounding box center [585, 181] width 45 height 16
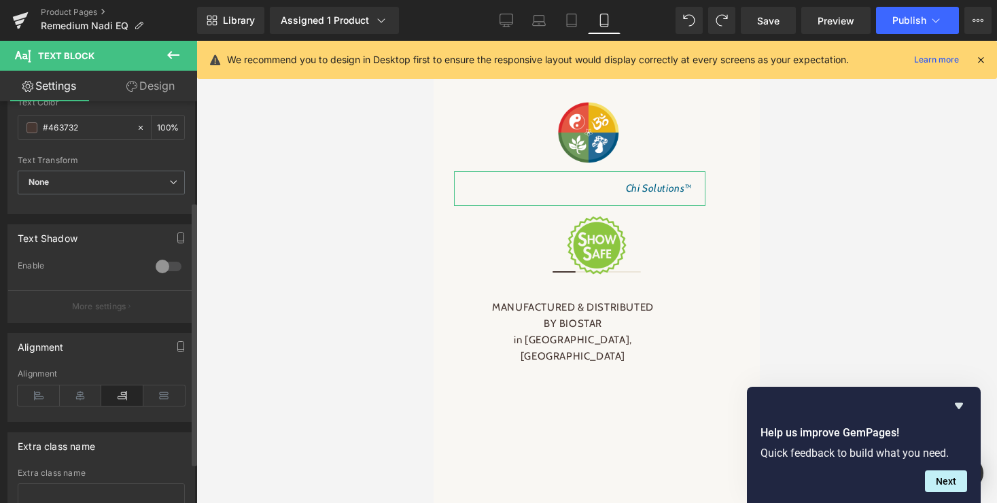
scroll to position [213, 0]
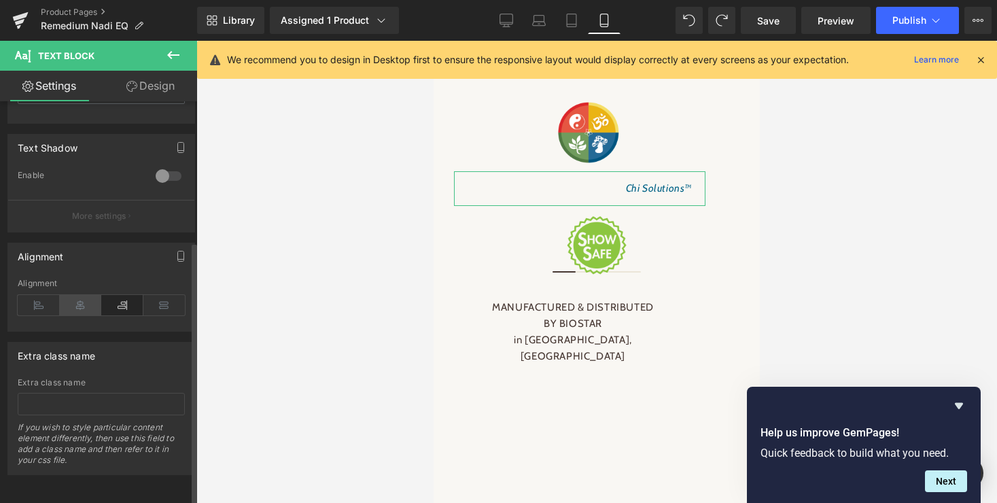
click at [79, 300] on icon at bounding box center [81, 305] width 42 height 20
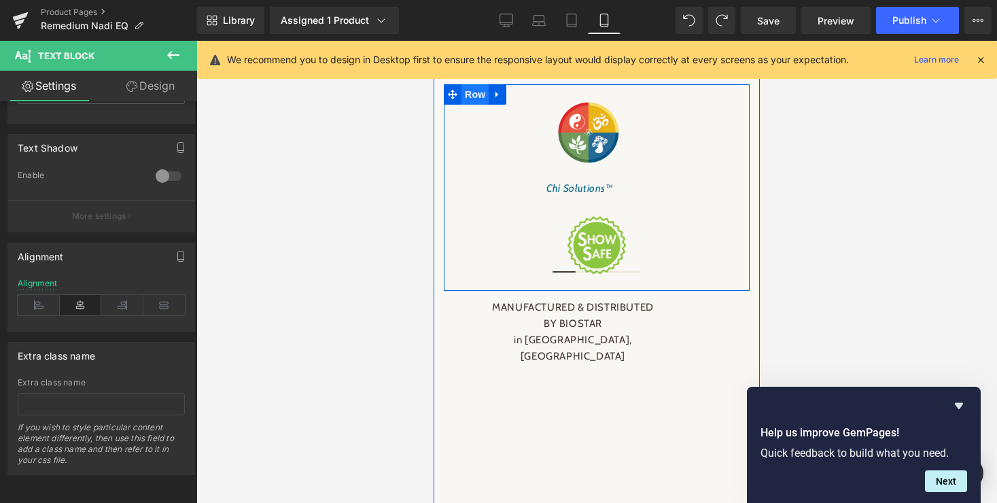
click at [478, 105] on span "Row" at bounding box center [474, 94] width 27 height 20
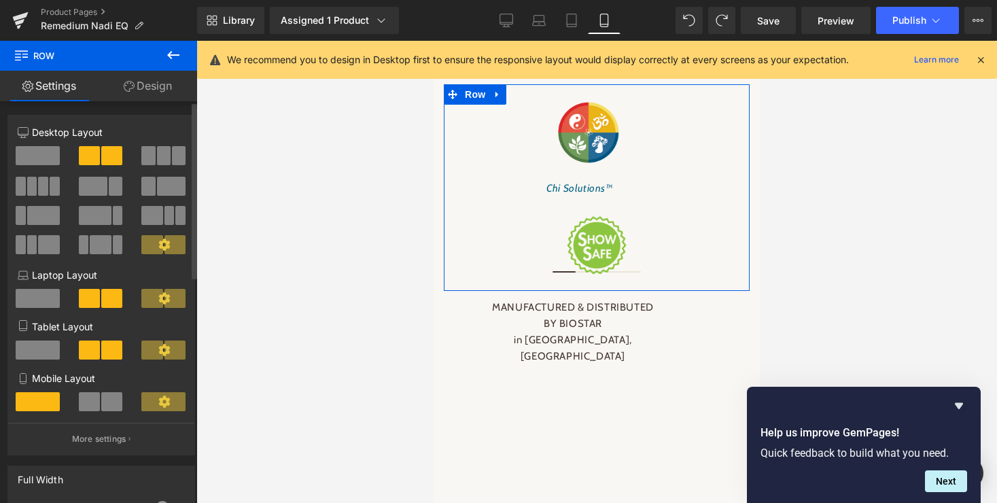
click at [96, 407] on span at bounding box center [89, 401] width 21 height 19
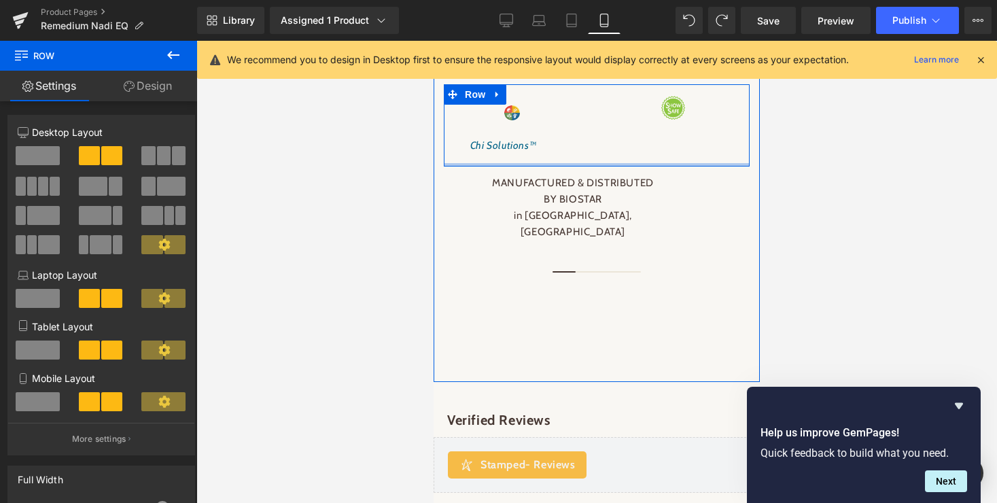
click at [585, 166] on div at bounding box center [597, 164] width 306 height 3
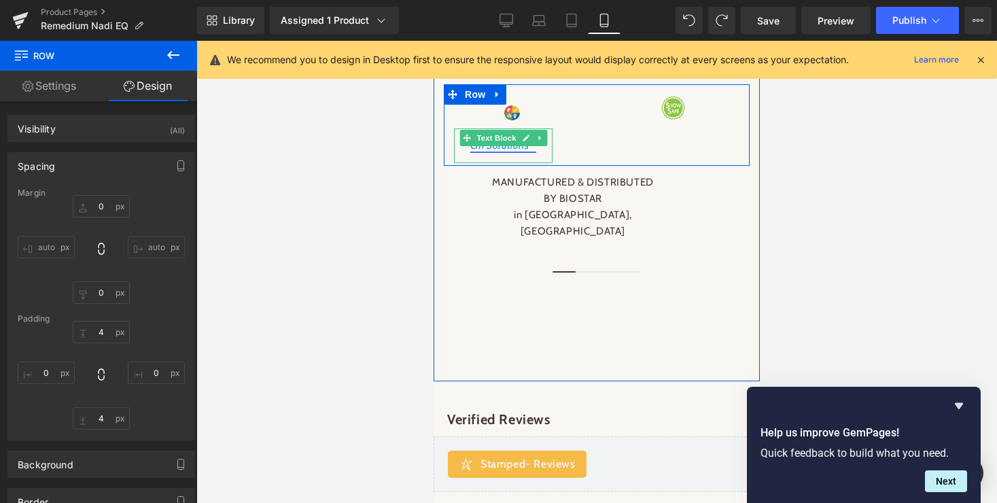
click at [503, 151] on link "Chi Solutions™" at bounding box center [503, 145] width 66 height 12
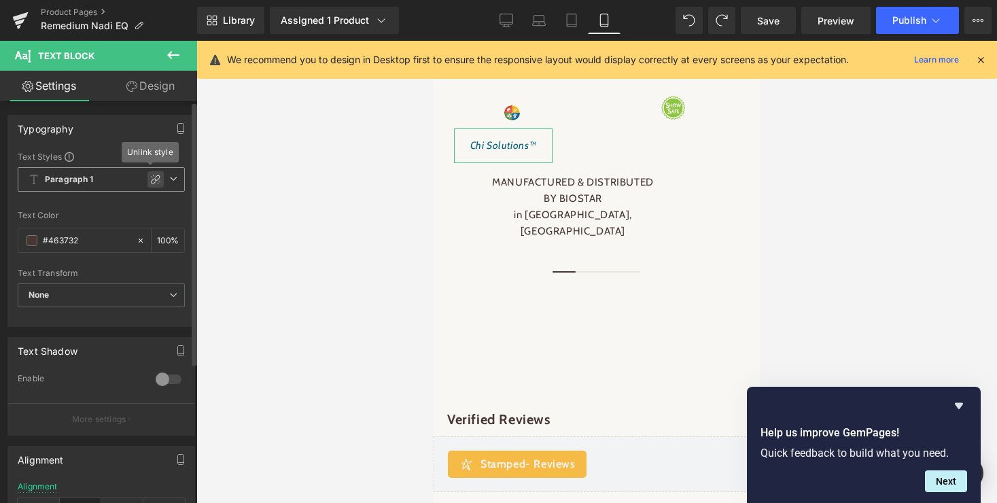
click at [153, 179] on icon at bounding box center [155, 179] width 11 height 11
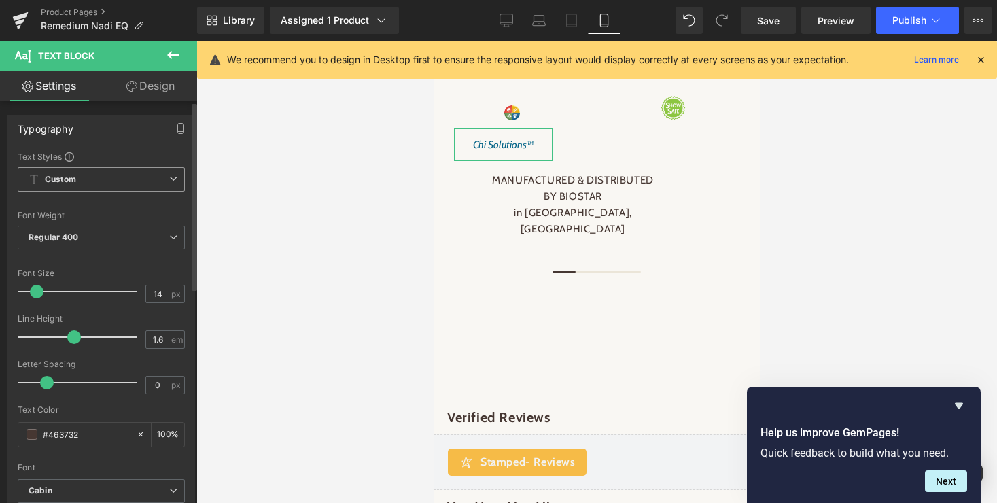
type input "13"
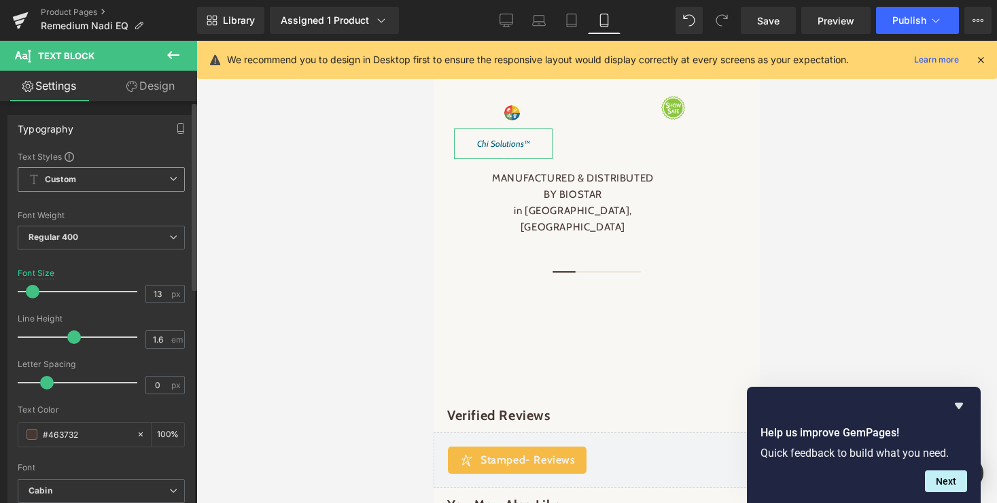
click at [30, 293] on span at bounding box center [33, 292] width 14 height 14
type input "1.4"
drag, startPoint x: 71, startPoint y: 340, endPoint x: 61, endPoint y: 340, distance: 9.5
click at [61, 340] on span at bounding box center [65, 337] width 14 height 14
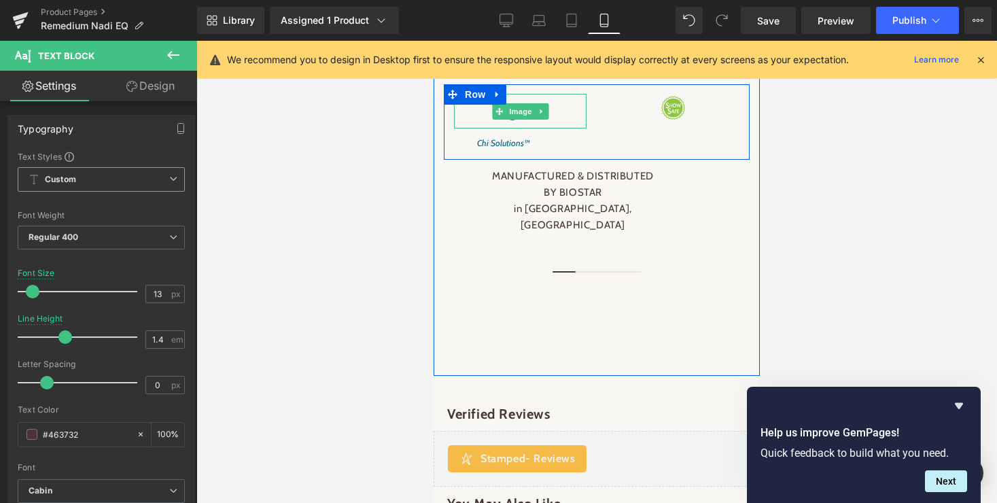
click at [514, 120] on span "Image" at bounding box center [520, 111] width 29 height 16
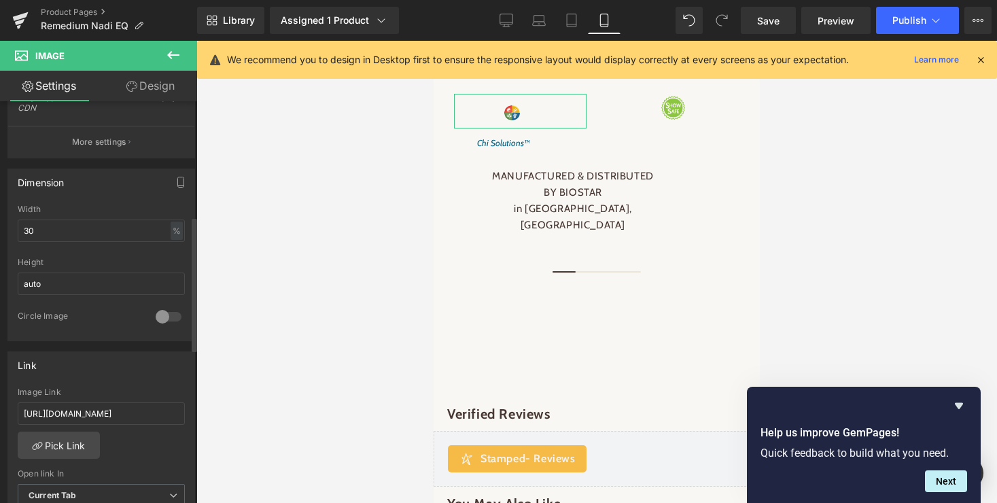
scroll to position [351, 0]
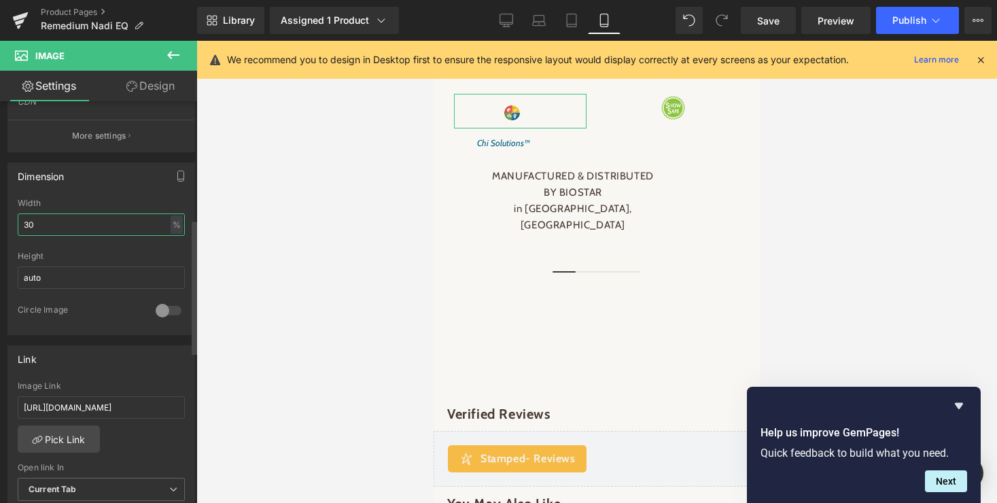
click at [43, 228] on input "30" at bounding box center [101, 224] width 167 height 22
drag, startPoint x: 43, startPoint y: 228, endPoint x: 23, endPoint y: 226, distance: 19.8
click at [23, 226] on input "30" at bounding box center [101, 224] width 167 height 22
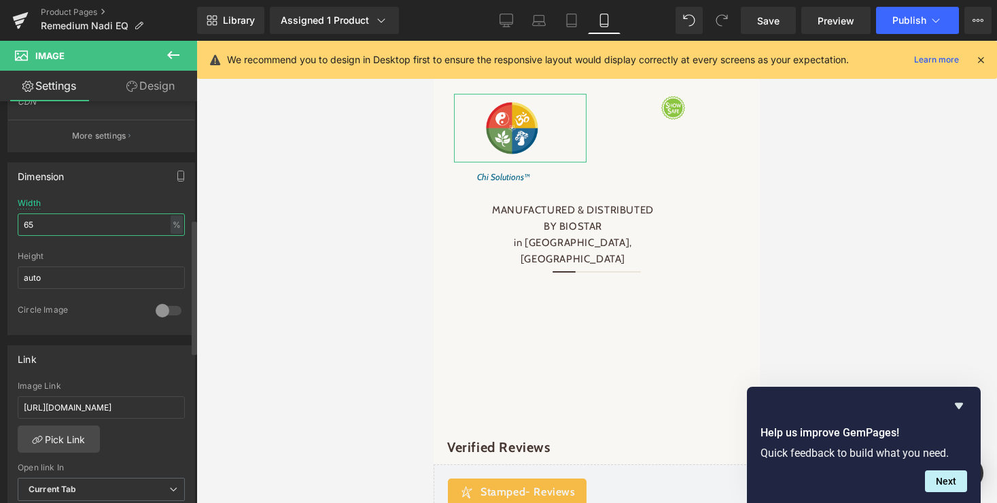
type input "65"
click at [99, 253] on div "Height" at bounding box center [101, 256] width 167 height 10
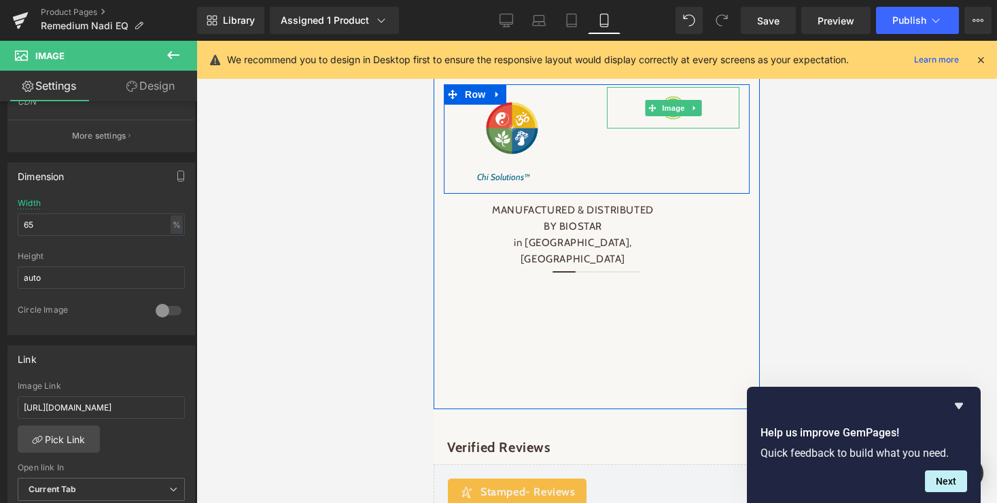
click at [675, 116] on span "Image" at bounding box center [673, 108] width 29 height 16
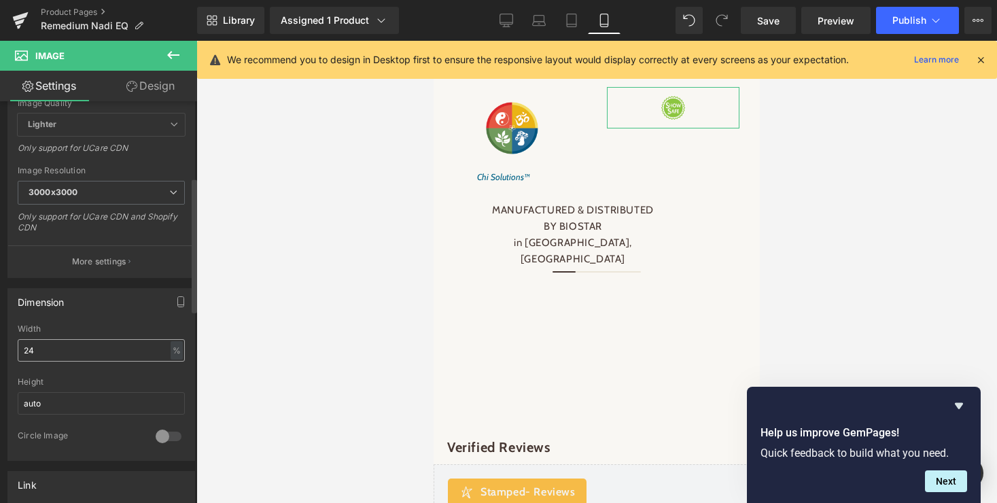
scroll to position [226, 0]
drag, startPoint x: 57, startPoint y: 355, endPoint x: 19, endPoint y: 351, distance: 38.3
click at [19, 351] on input "24" at bounding box center [101, 349] width 167 height 22
drag, startPoint x: 39, startPoint y: 352, endPoint x: 20, endPoint y: 351, distance: 19.0
click at [20, 351] on input "50" at bounding box center [101, 349] width 167 height 22
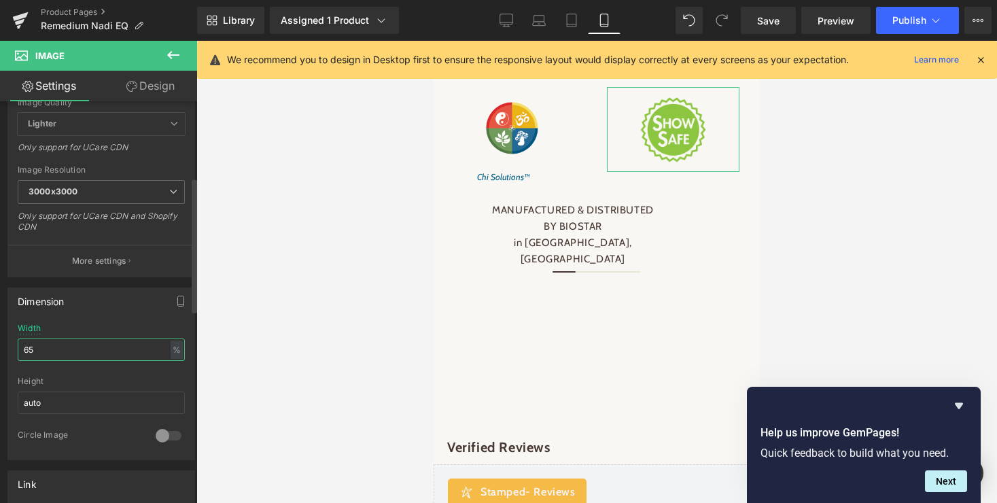
type input "6"
type input "60"
click at [152, 374] on div at bounding box center [101, 372] width 167 height 9
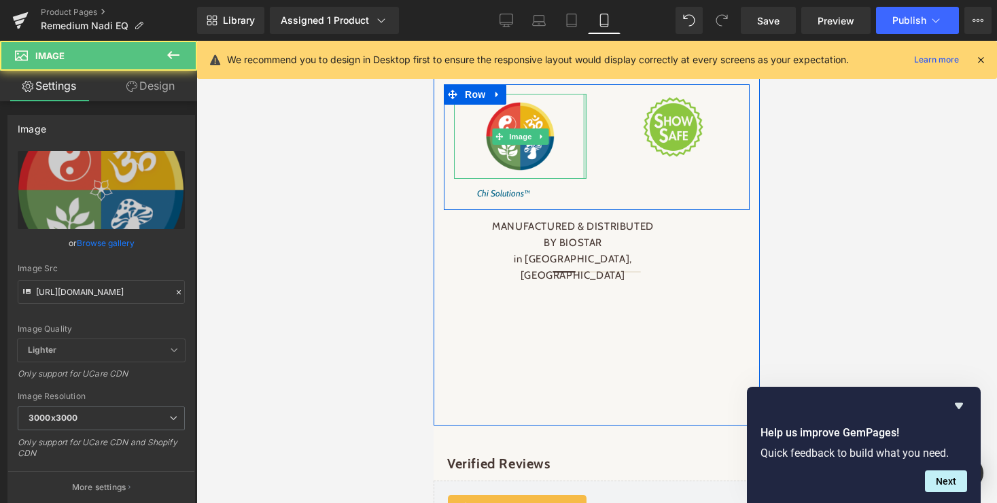
drag, startPoint x: 574, startPoint y: 271, endPoint x: 582, endPoint y: 271, distance: 7.5
click at [582, 179] on div "Image" at bounding box center [520, 136] width 132 height 85
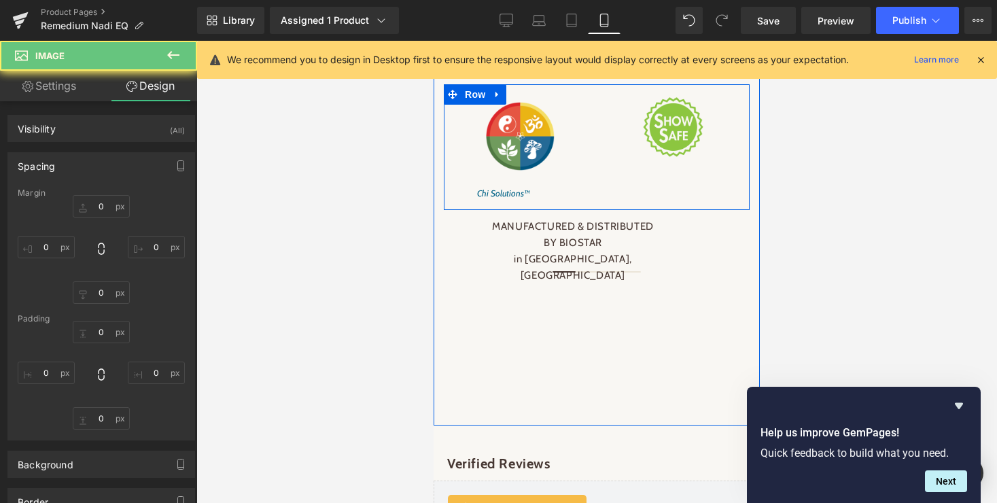
type input "10"
type input "0"
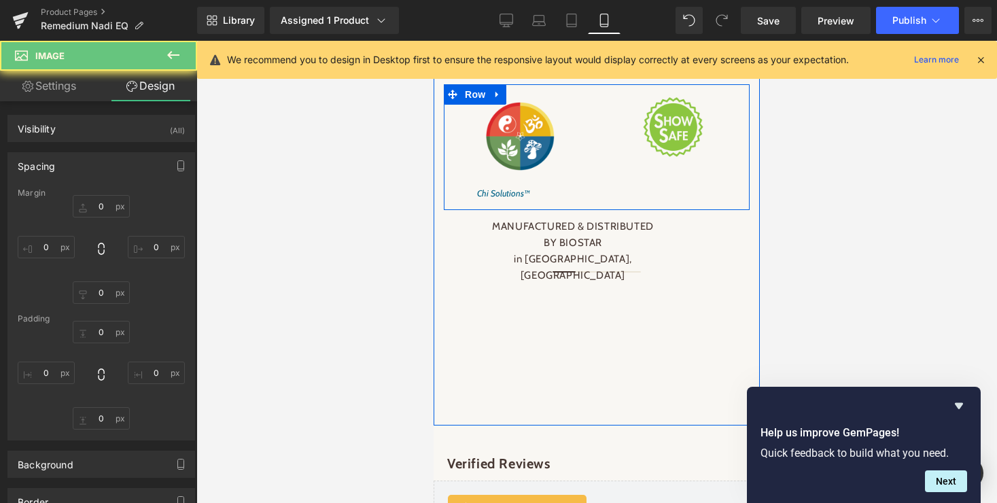
type input "0"
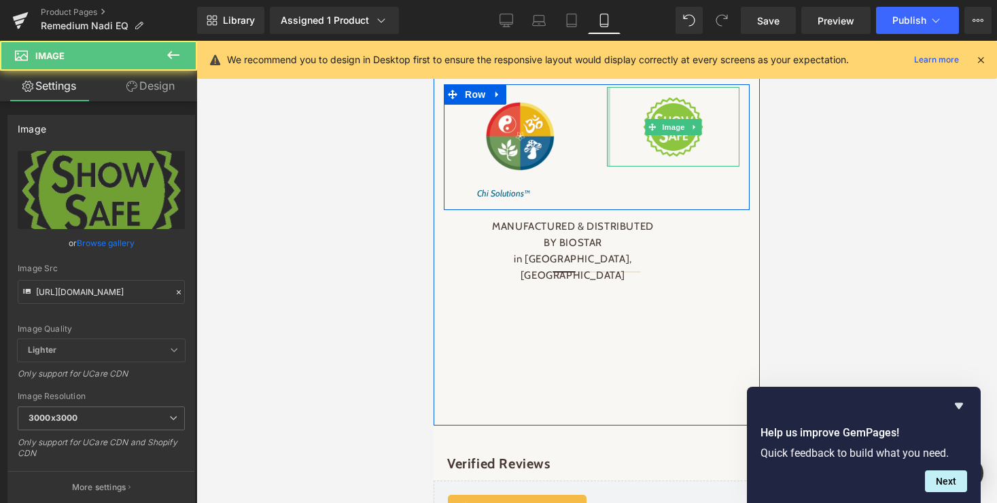
drag, startPoint x: 613, startPoint y: 291, endPoint x: 603, endPoint y: 292, distance: 10.2
click at [603, 166] on div "Image" at bounding box center [672, 126] width 153 height 79
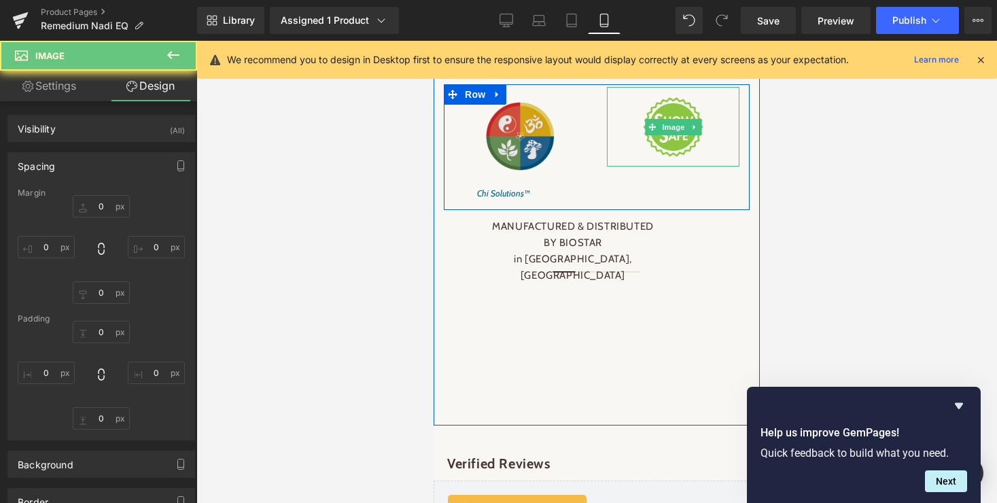
type input "0"
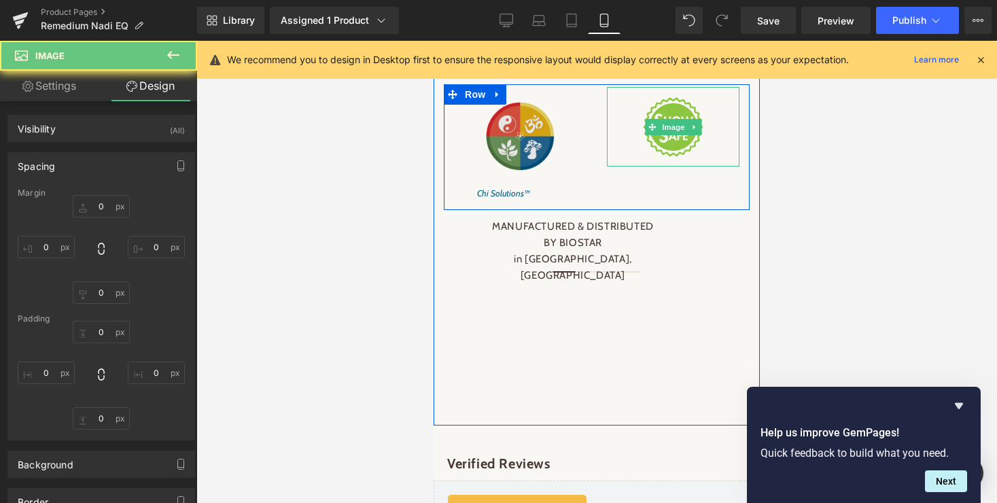
type input "0"
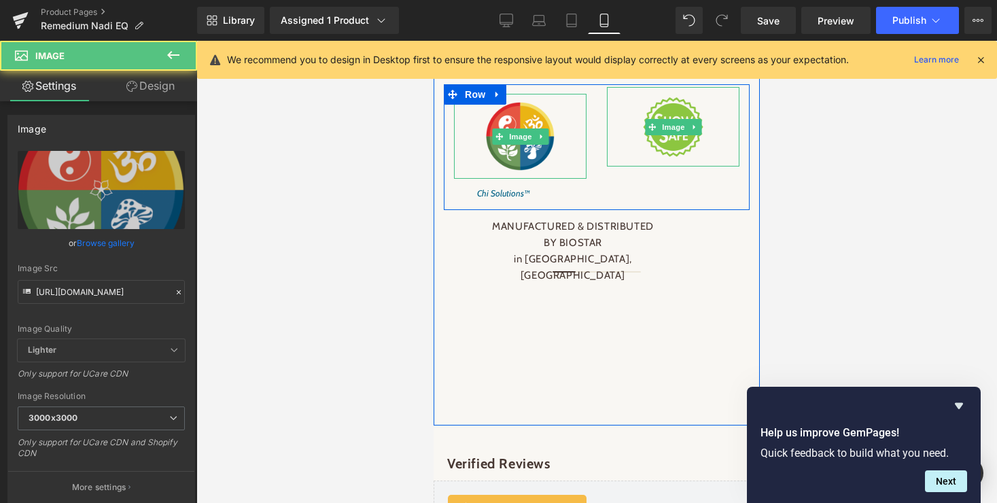
drag, startPoint x: 574, startPoint y: 312, endPoint x: 558, endPoint y: 312, distance: 15.6
click at [558, 179] on div "Image" at bounding box center [520, 136] width 132 height 85
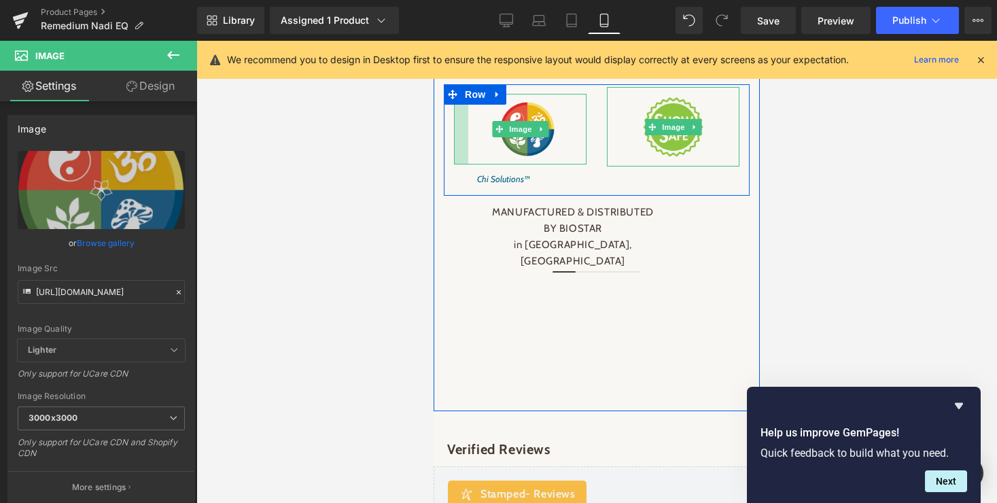
drag, startPoint x: 464, startPoint y: 307, endPoint x: 478, endPoint y: 307, distance: 14.3
click at [478, 164] on div "Image" at bounding box center [520, 129] width 132 height 71
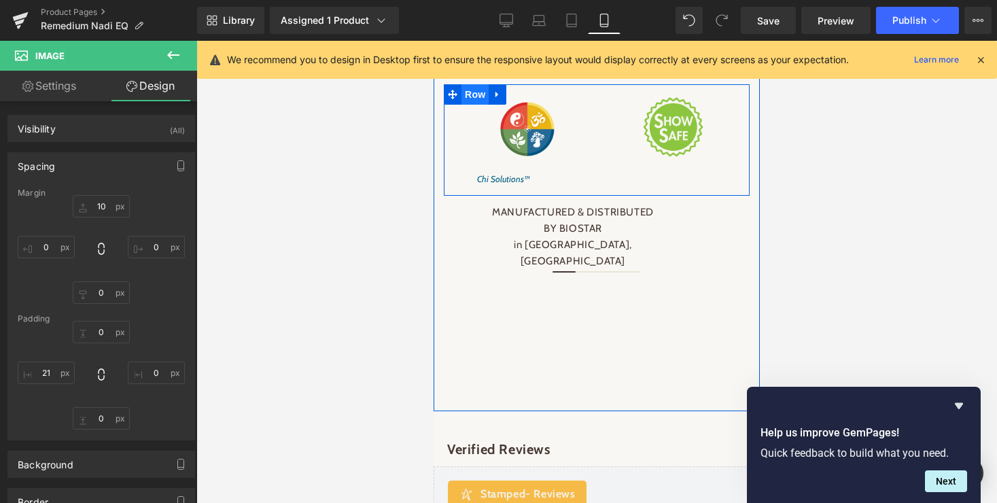
click at [474, 105] on span "Row" at bounding box center [474, 94] width 27 height 20
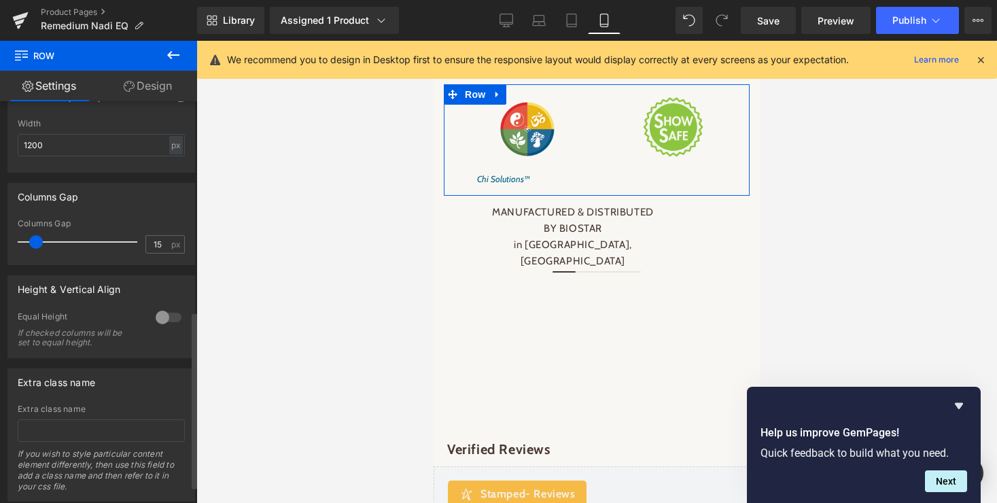
scroll to position [484, 0]
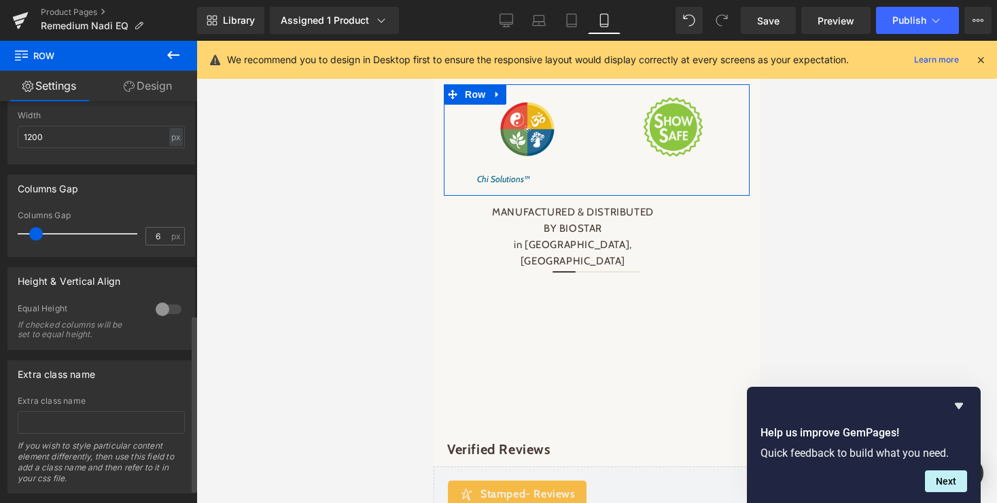
type input "0"
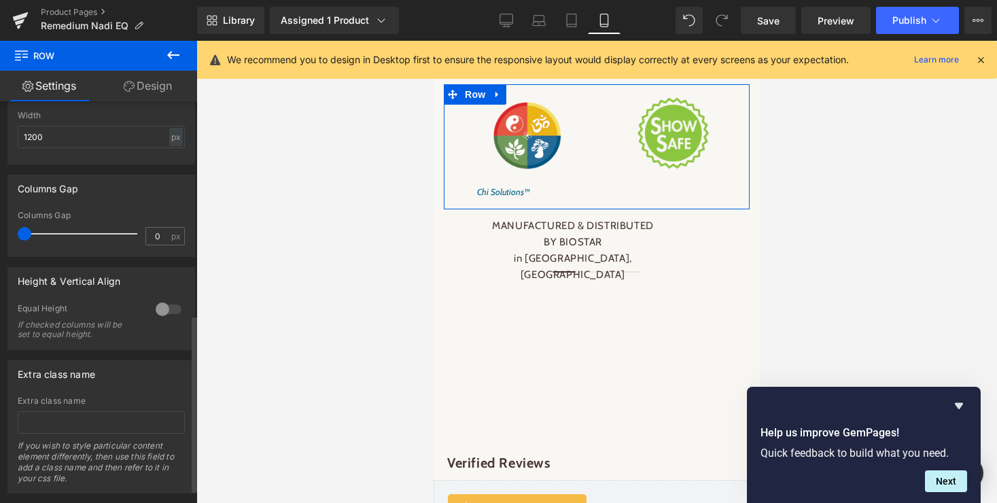
drag, startPoint x: 39, startPoint y: 237, endPoint x: 9, endPoint y: 237, distance: 29.9
click at [9, 237] on div "0px Columns Gap 0 px" at bounding box center [101, 234] width 186 height 46
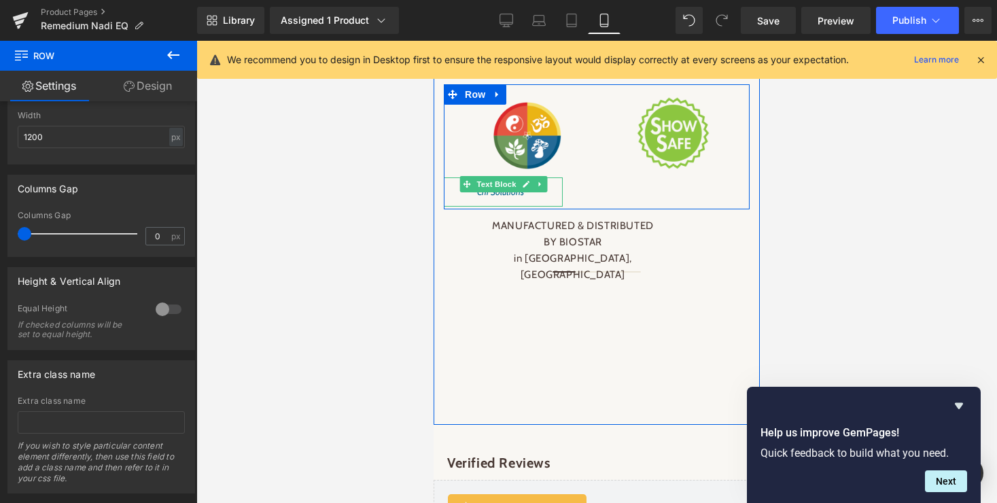
click at [497, 192] on span "Text Block" at bounding box center [496, 184] width 45 height 16
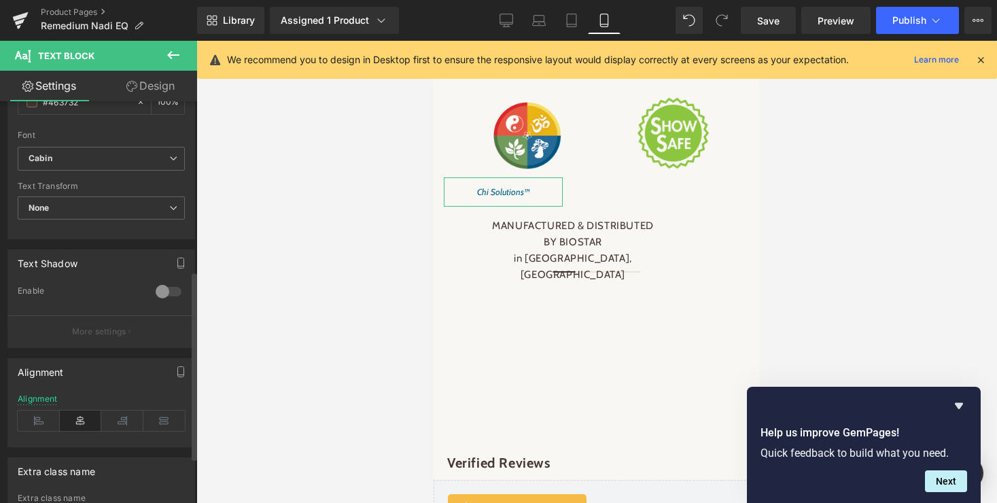
scroll to position [361, 0]
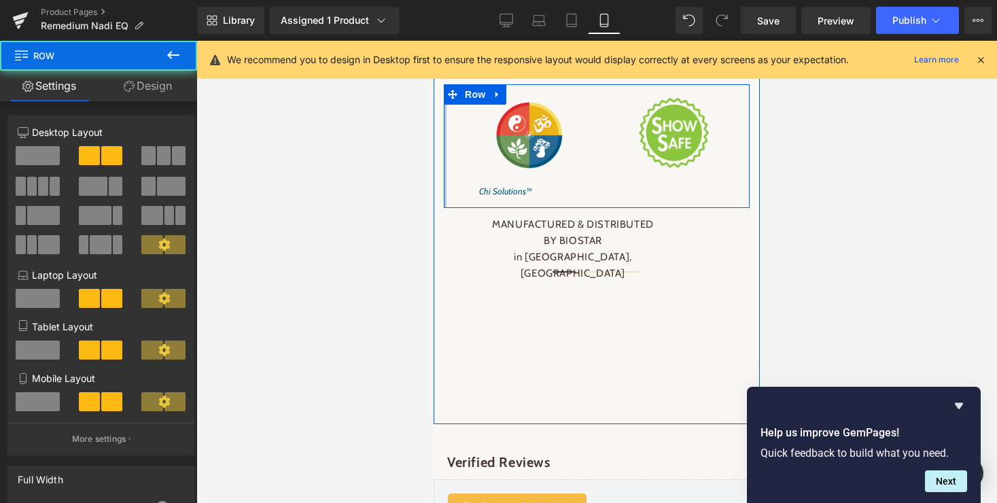
click at [448, 208] on div "Image Chi Solutions™ Text Block Image Row" at bounding box center [597, 146] width 306 height 124
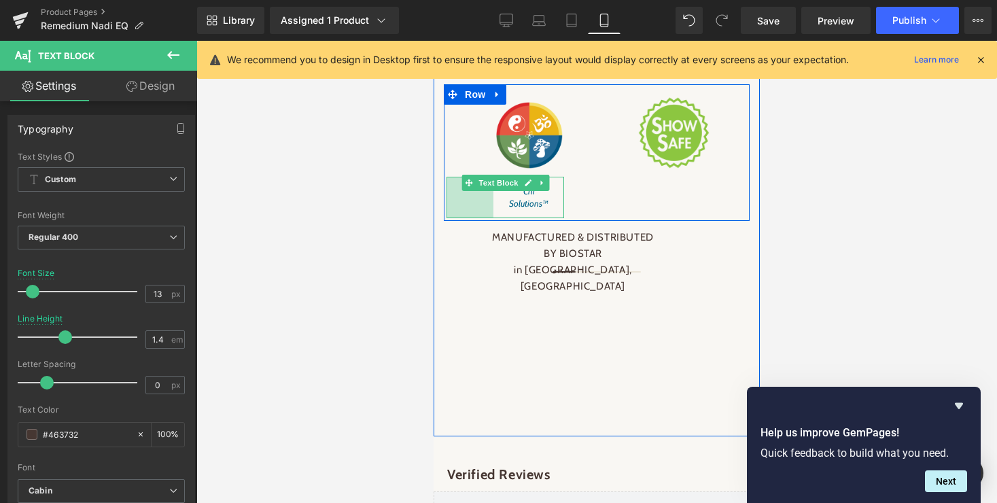
drag, startPoint x: 448, startPoint y: 334, endPoint x: 495, endPoint y: 335, distance: 46.9
click at [495, 217] on div "Chi Solutions™ Text Block 69px" at bounding box center [505, 197] width 118 height 41
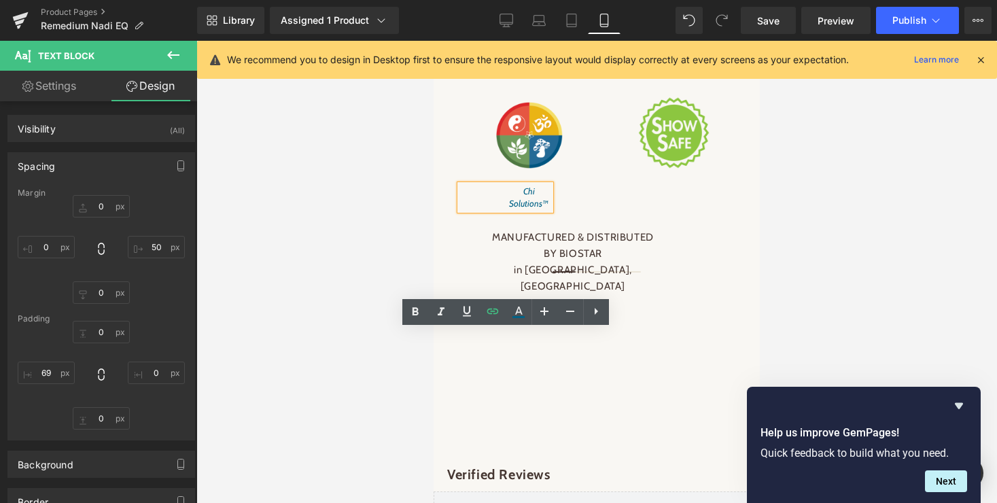
click at [599, 220] on div "Image Chi Solutions™ Text Block 69px Image Row" at bounding box center [597, 152] width 306 height 136
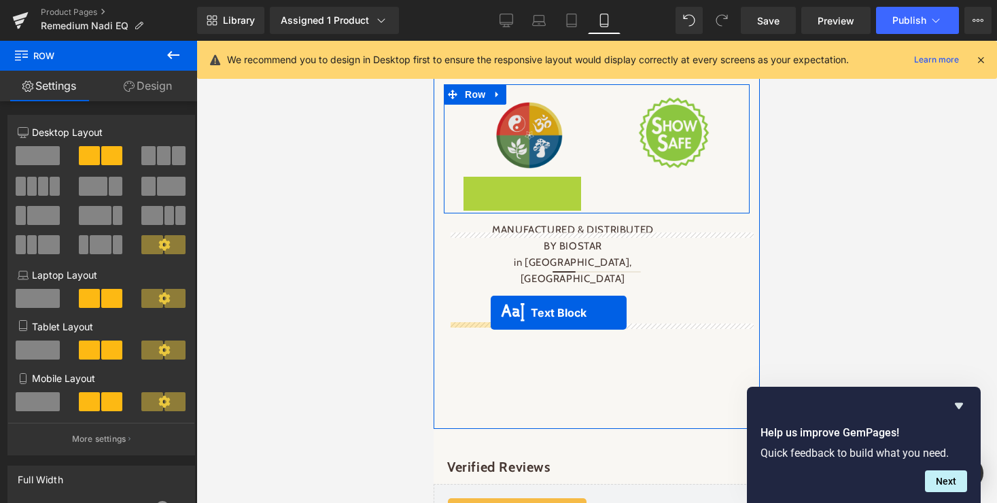
drag, startPoint x: 467, startPoint y: 332, endPoint x: 490, endPoint y: 312, distance: 29.9
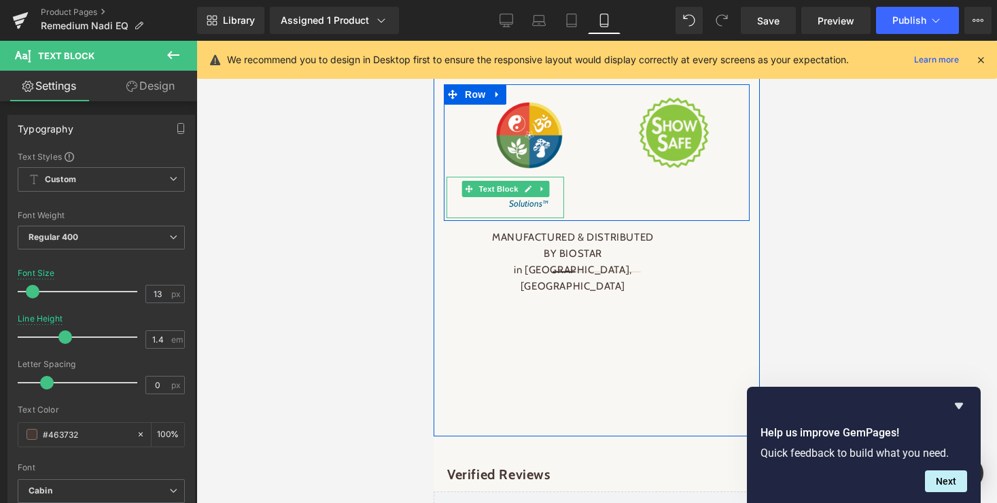
click at [498, 197] on span "Text Block" at bounding box center [498, 189] width 45 height 16
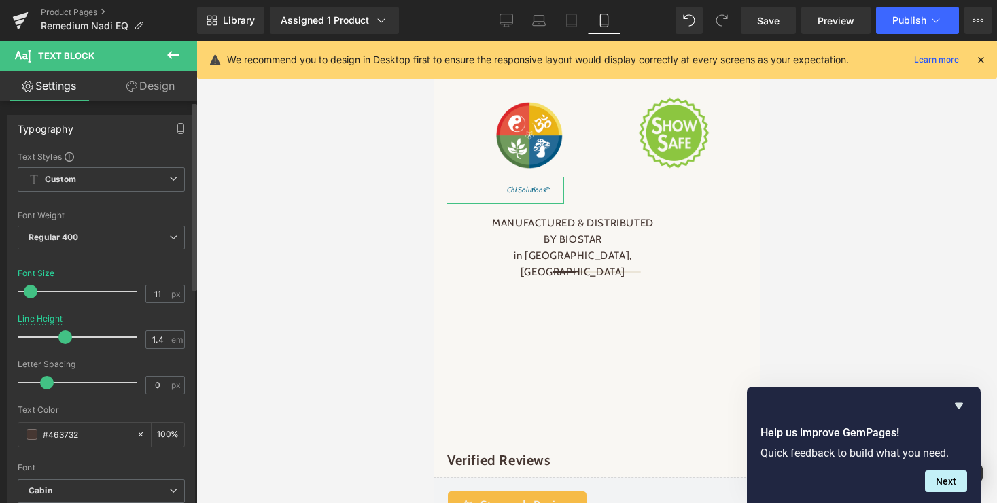
type input "10"
click at [28, 293] on span at bounding box center [29, 292] width 14 height 14
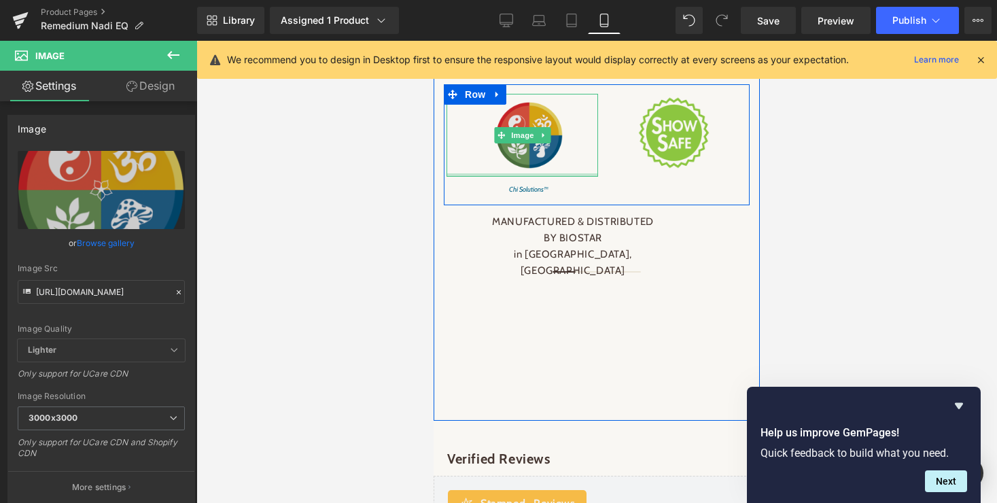
click at [526, 177] on div "Image" at bounding box center [521, 135] width 151 height 83
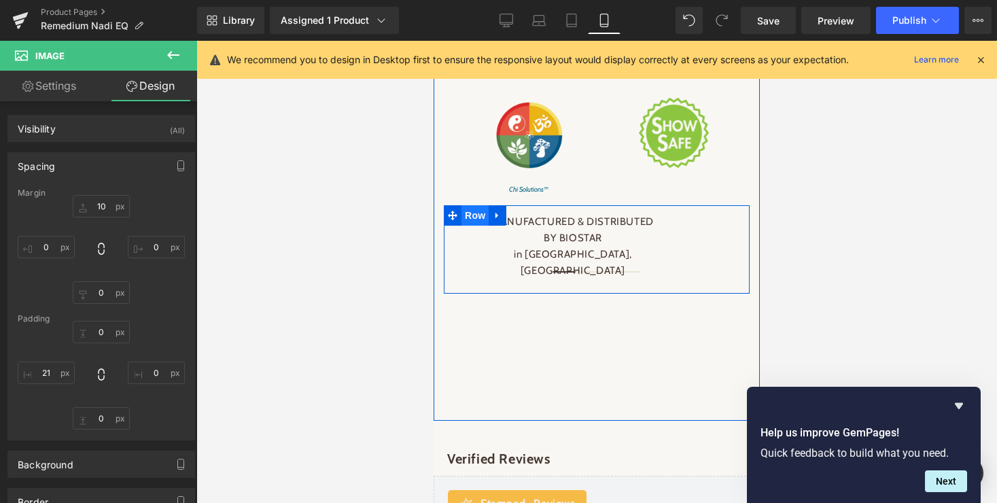
click at [474, 226] on span "Row" at bounding box center [474, 215] width 27 height 20
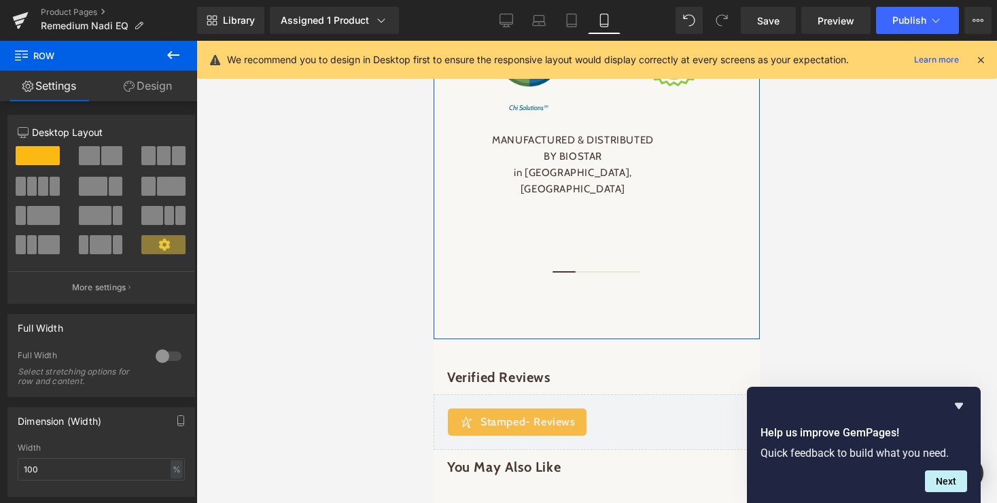
scroll to position [2853, 0]
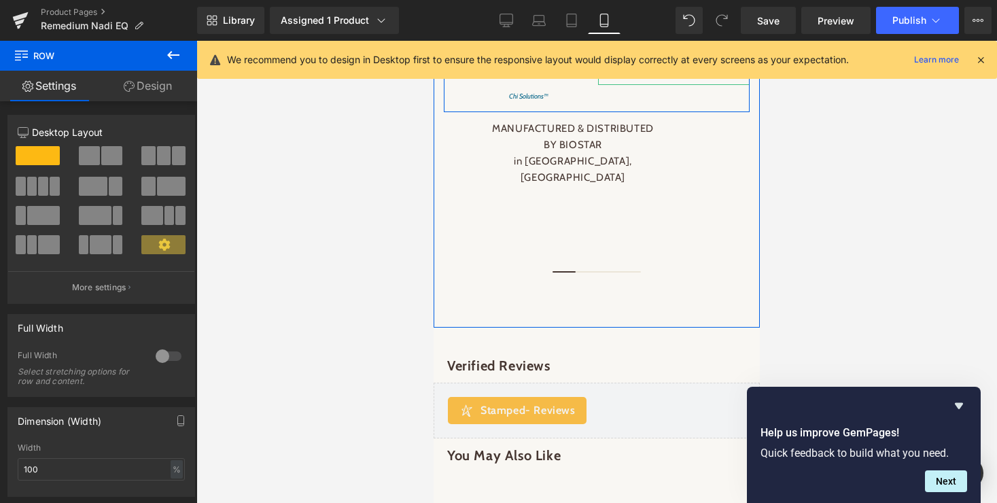
click at [674, 48] on span "Image" at bounding box center [674, 39] width 29 height 16
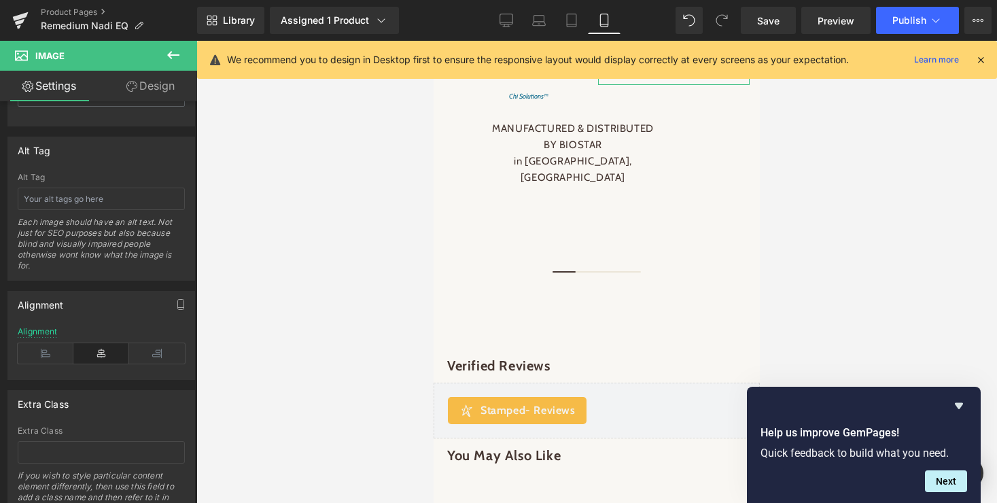
scroll to position [749, 0]
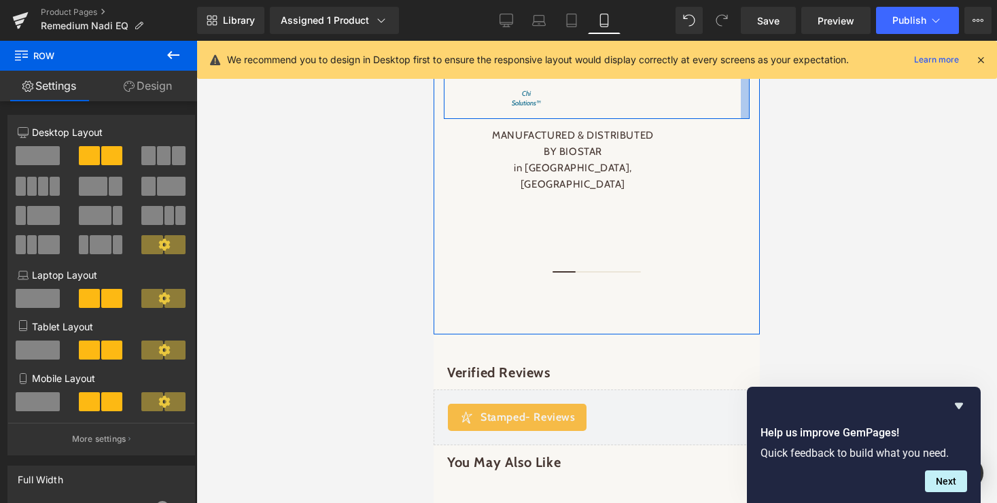
drag, startPoint x: 746, startPoint y: 186, endPoint x: 737, endPoint y: 186, distance: 8.8
click at [737, 119] on div "Image Chi Solutions™ Text Block 69px Image Row" at bounding box center [597, 55] width 306 height 128
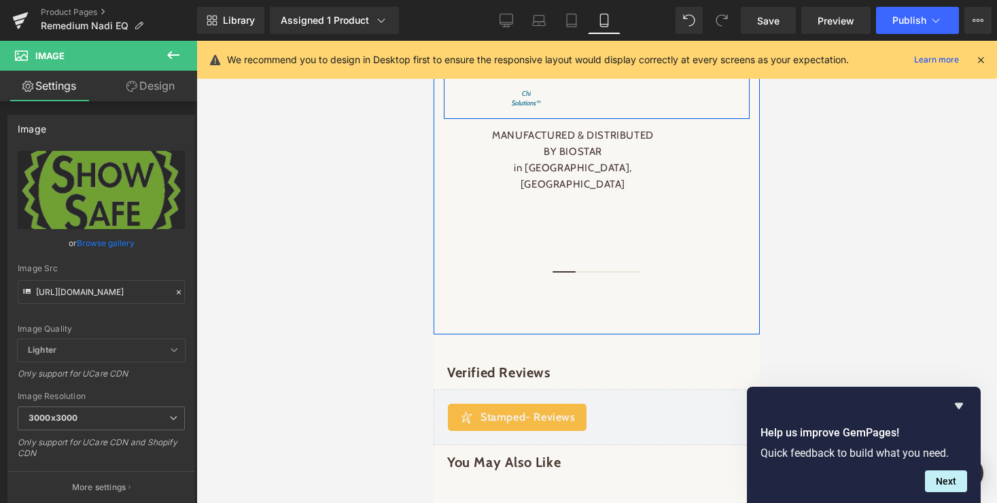
click at [730, 79] on div "Image" at bounding box center [667, 36] width 147 height 85
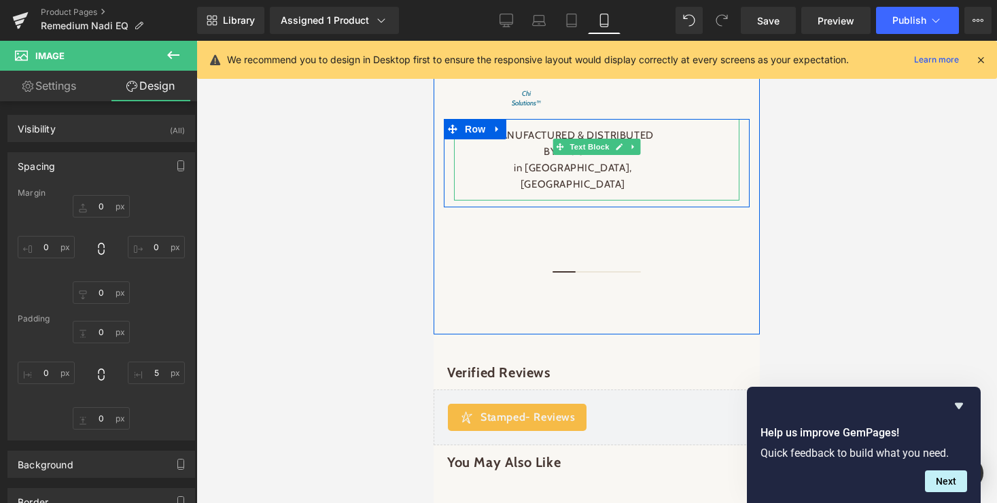
click at [588, 155] on span "Text Block" at bounding box center [589, 147] width 45 height 16
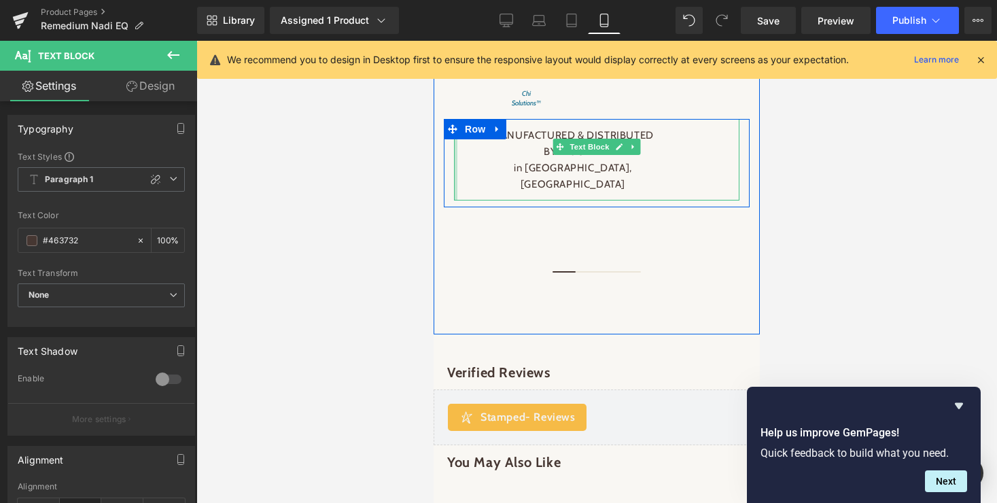
click at [459, 200] on div "MANUFACTURED & DISTRIBUTED BY BIOSTAR in Gordonsville, VA Text Block" at bounding box center [596, 160] width 285 height 82
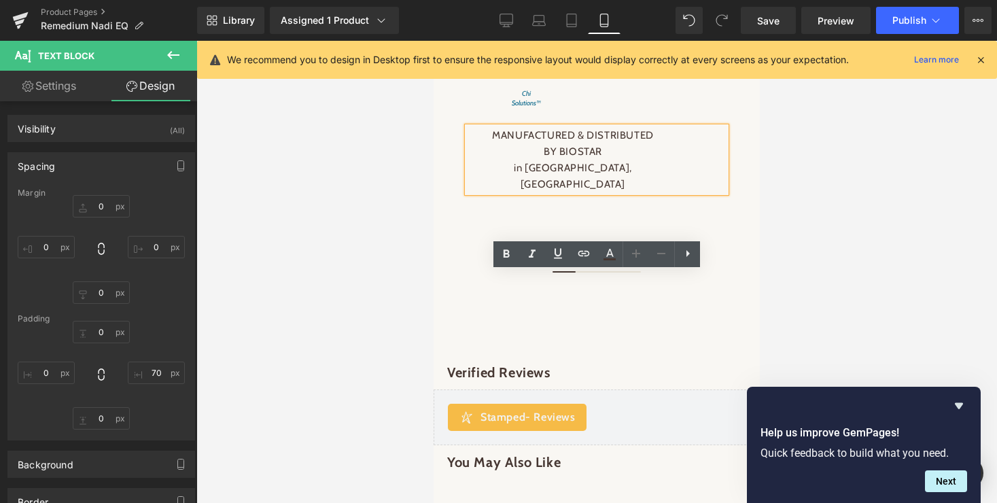
click at [578, 160] on p "BY BIOSTAR" at bounding box center [572, 151] width 211 height 16
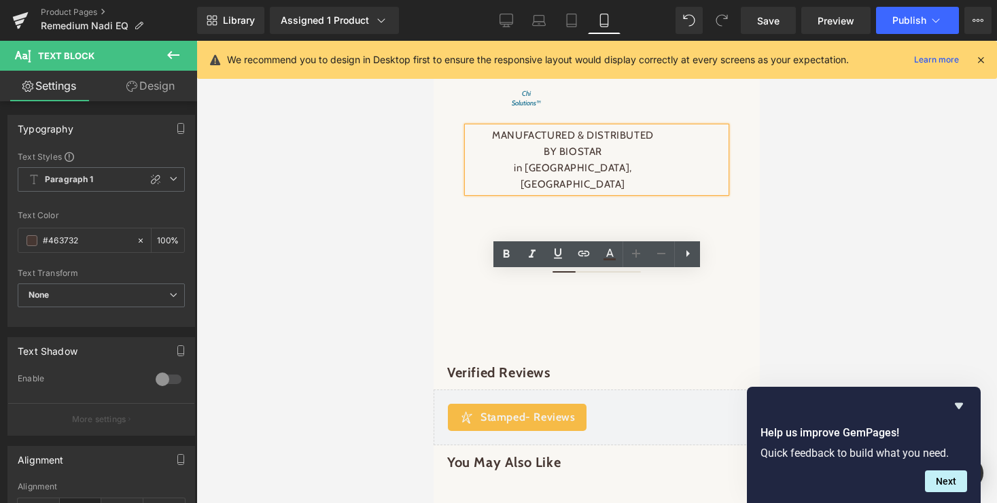
click at [800, 272] on div at bounding box center [596, 272] width 800 height 462
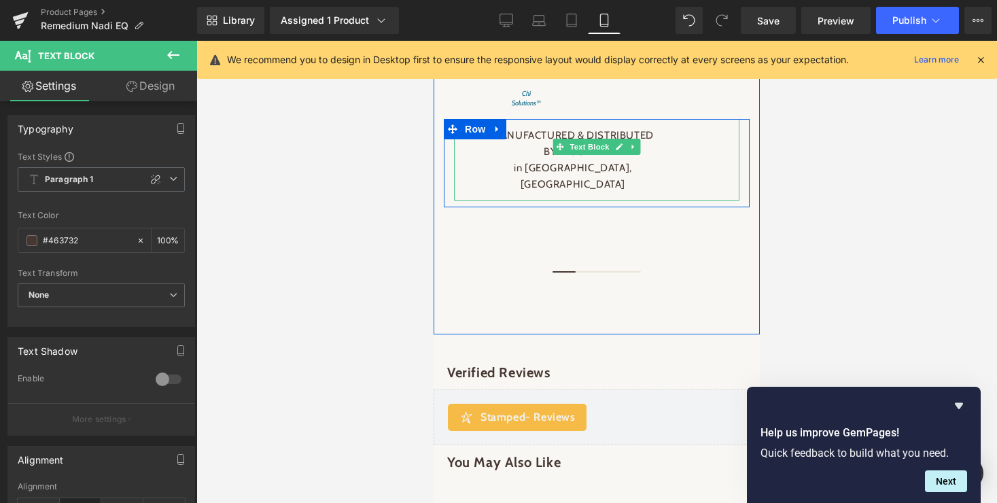
click at [579, 155] on span "Text Block" at bounding box center [589, 147] width 45 height 16
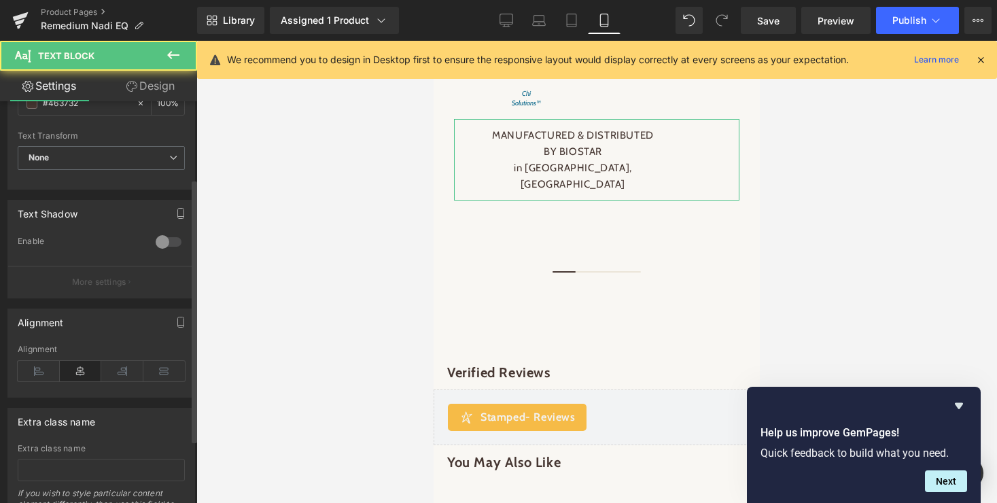
scroll to position [213, 0]
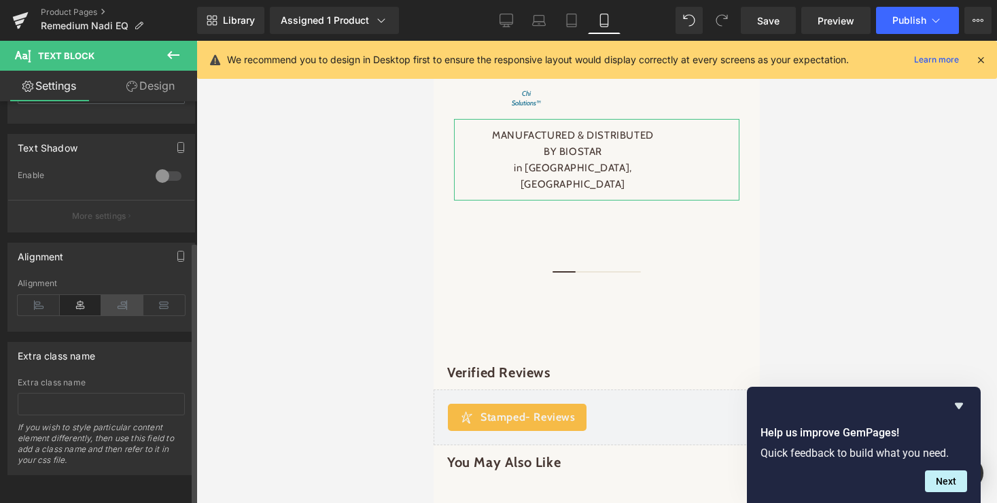
click at [116, 295] on icon at bounding box center [122, 305] width 42 height 20
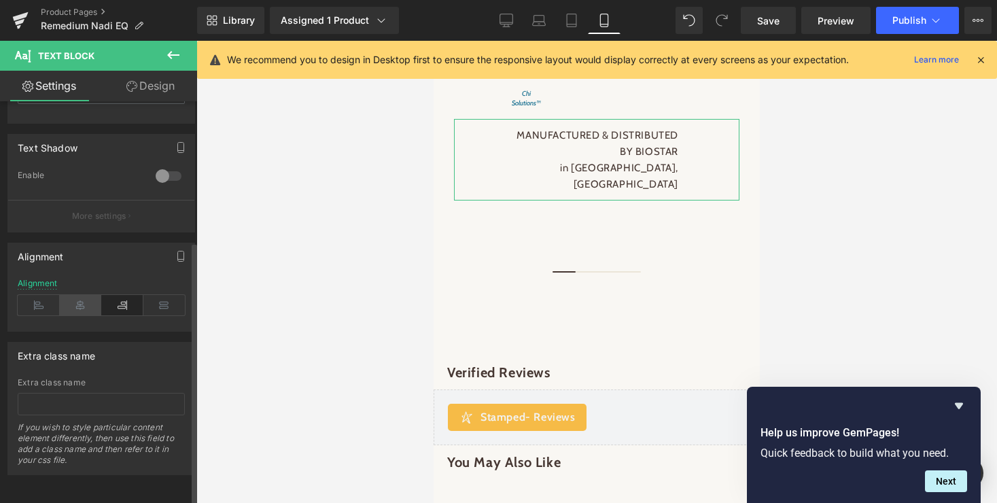
click at [78, 296] on icon at bounding box center [81, 305] width 42 height 20
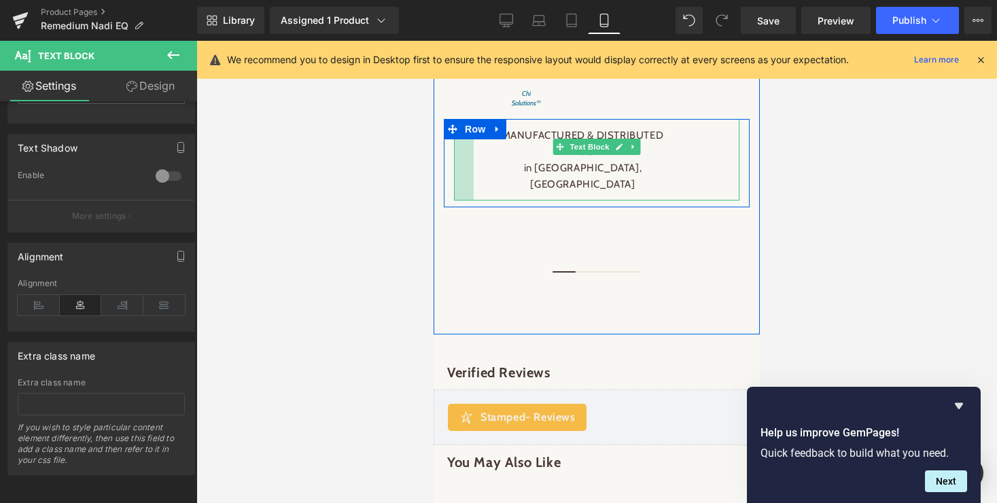
drag, startPoint x: 454, startPoint y: 304, endPoint x: 474, endPoint y: 304, distance: 19.7
click at [474, 200] on div "MANUFACTURED & DISTRIBUTED BY BIOSTAR in Gordonsville, VA Text Block" at bounding box center [596, 160] width 285 height 82
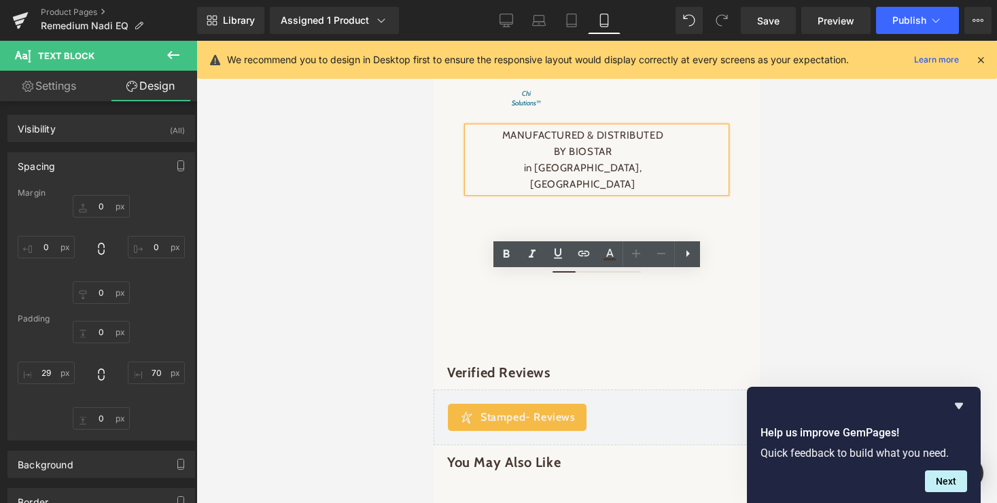
click at [683, 192] on div "MANUFACTURED & DISTRIBUTED BY BIOSTAR in Gordonsville, VA" at bounding box center [596, 159] width 258 height 65
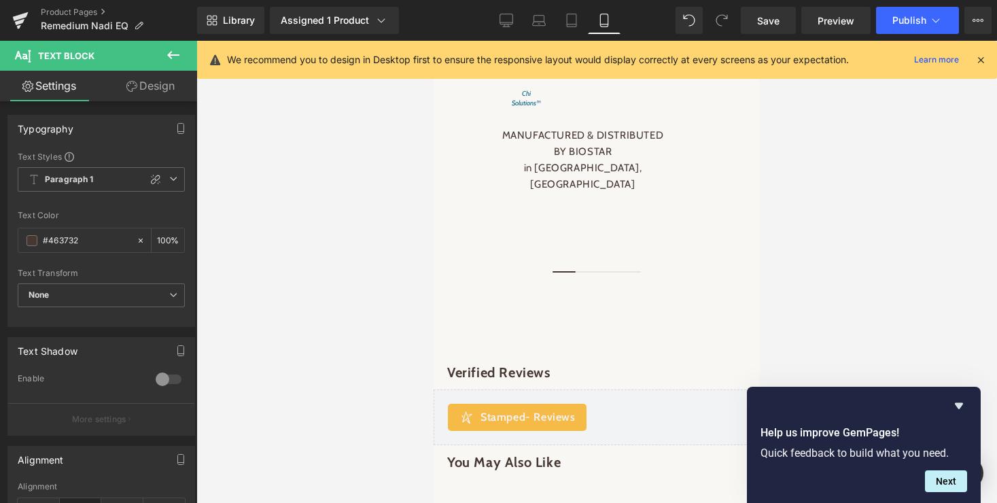
click at [159, 86] on link "Design" at bounding box center [150, 86] width 99 height 31
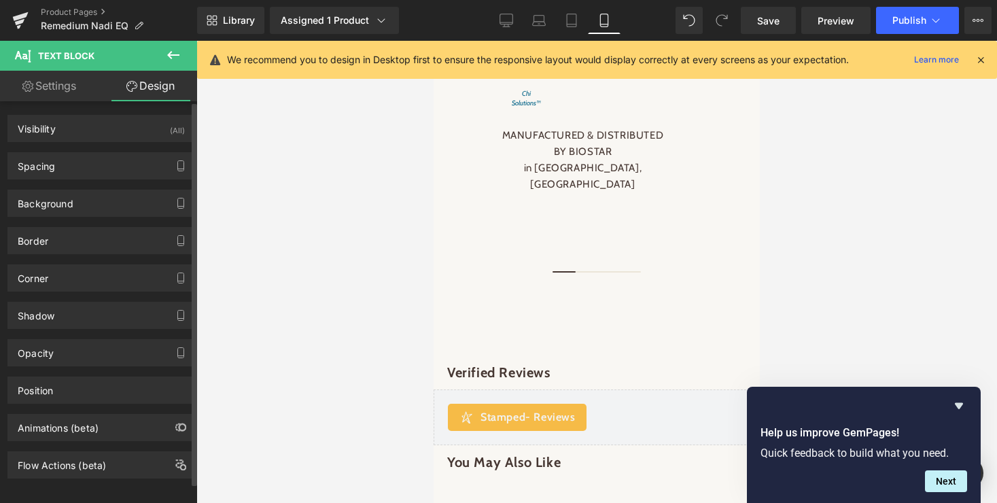
type input "0"
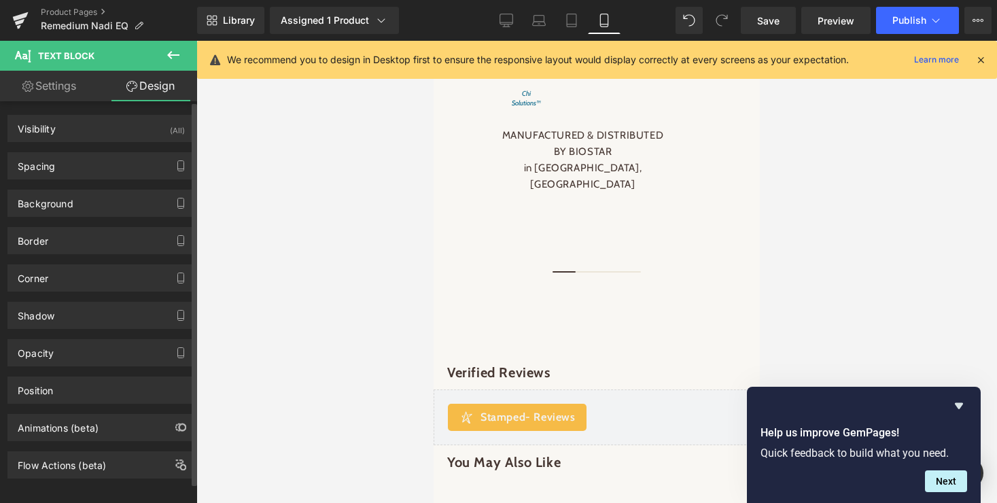
type input "70"
type input "0"
type input "29"
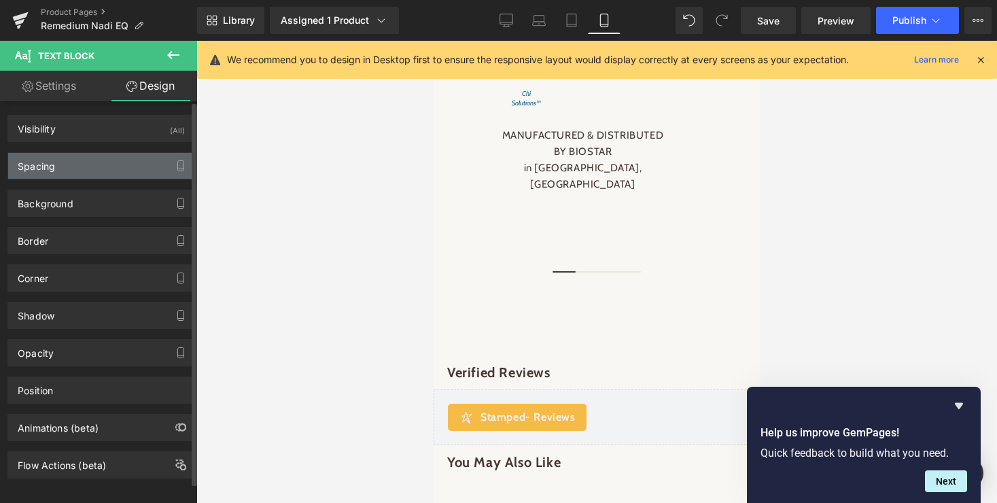
click at [49, 169] on div "Spacing" at bounding box center [36, 162] width 37 height 19
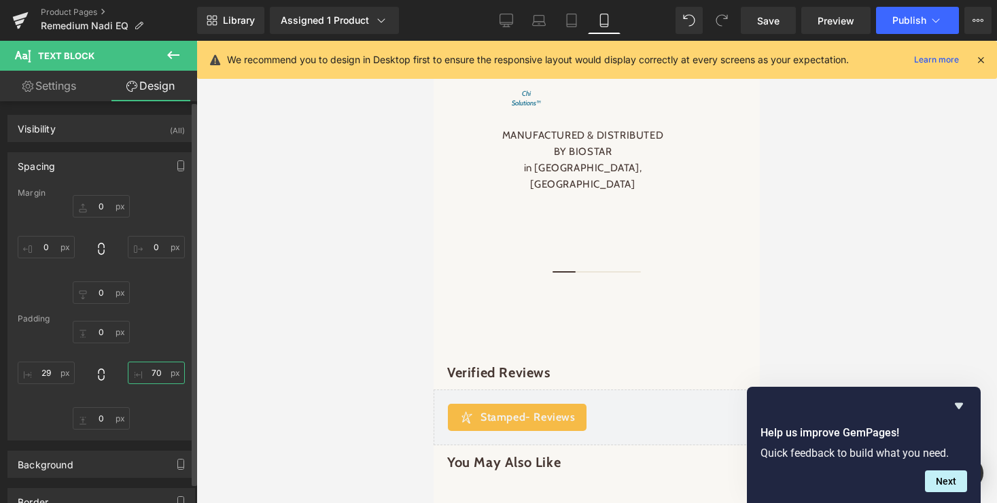
click at [151, 374] on input "70" at bounding box center [156, 372] width 57 height 22
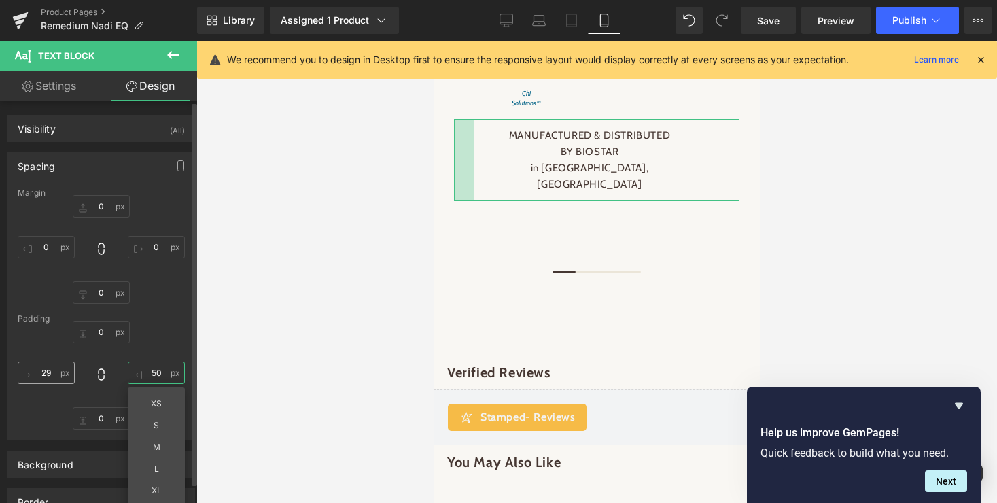
type input "50"
click at [47, 371] on input "29" at bounding box center [46, 372] width 57 height 22
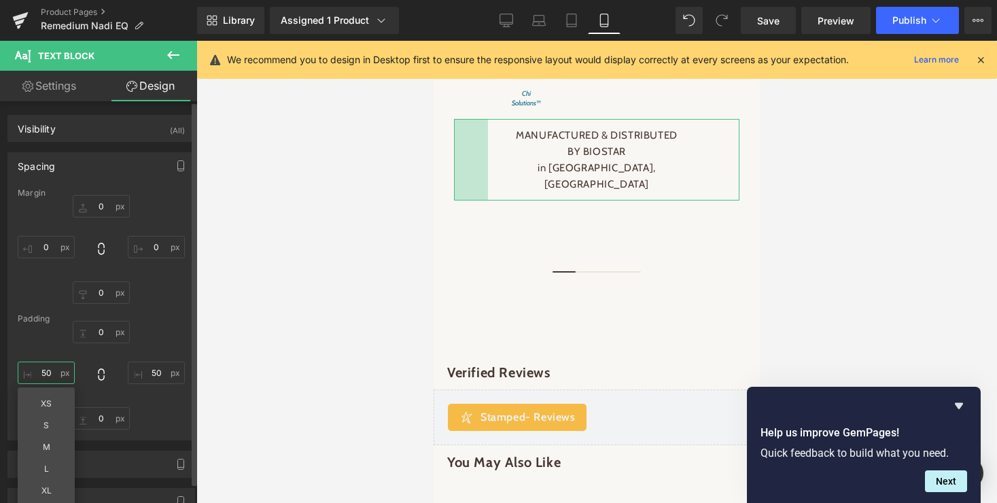
type input "5"
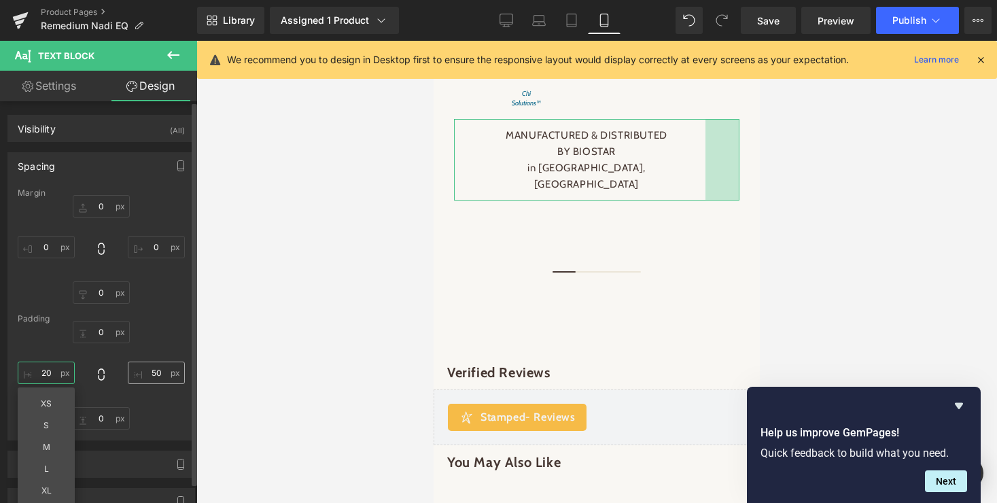
type input "20"
click at [154, 373] on input "50" at bounding box center [156, 372] width 57 height 22
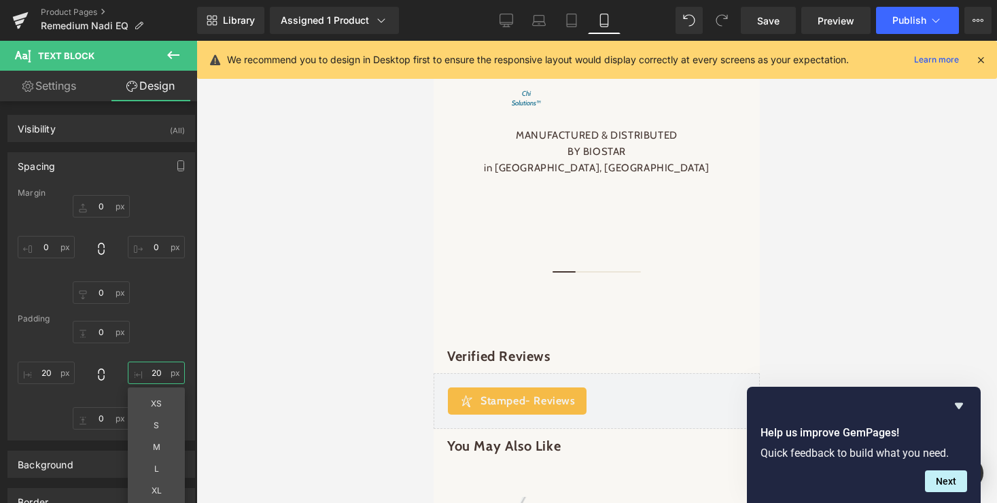
type input "20"
click at [280, 353] on div at bounding box center [596, 272] width 800 height 462
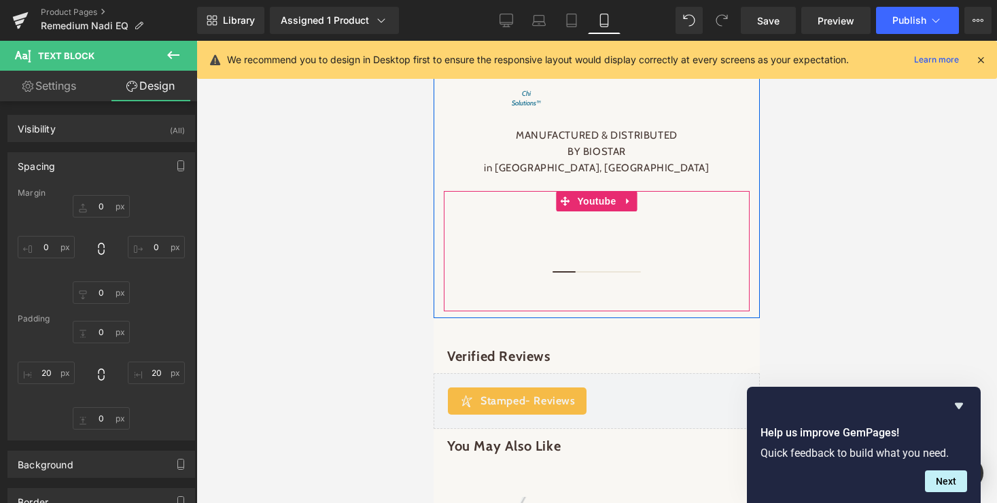
click at [465, 311] on div "Youtube" at bounding box center [597, 251] width 306 height 120
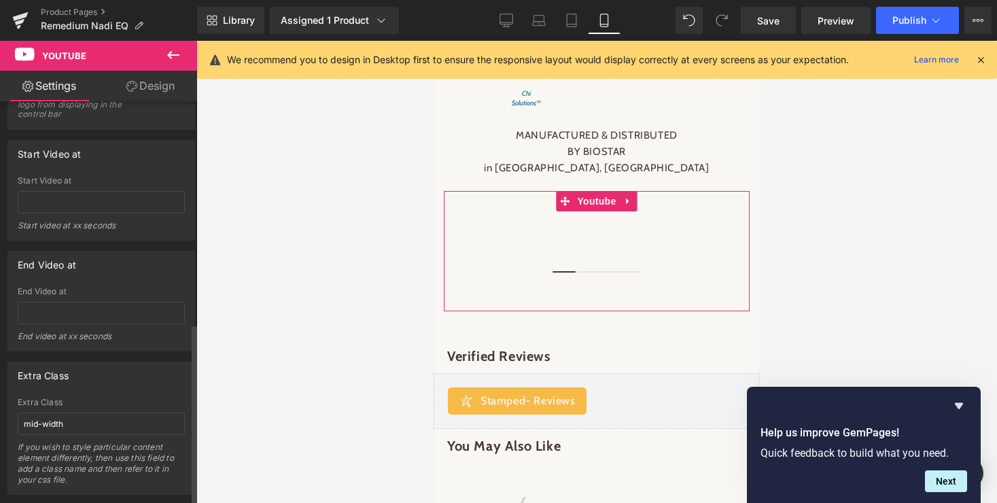
scroll to position [490, 0]
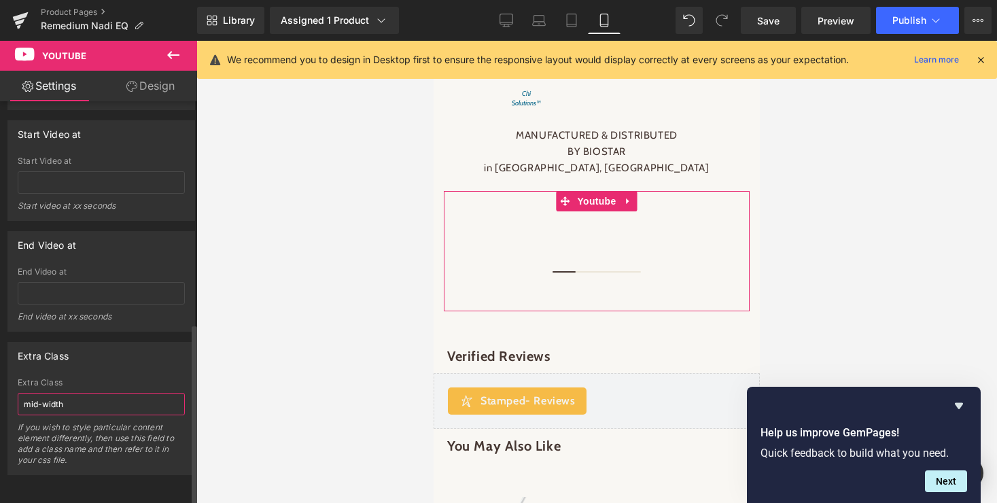
drag, startPoint x: 74, startPoint y: 393, endPoint x: 20, endPoint y: 392, distance: 53.7
click at [20, 393] on input "mid-width" at bounding box center [101, 404] width 167 height 22
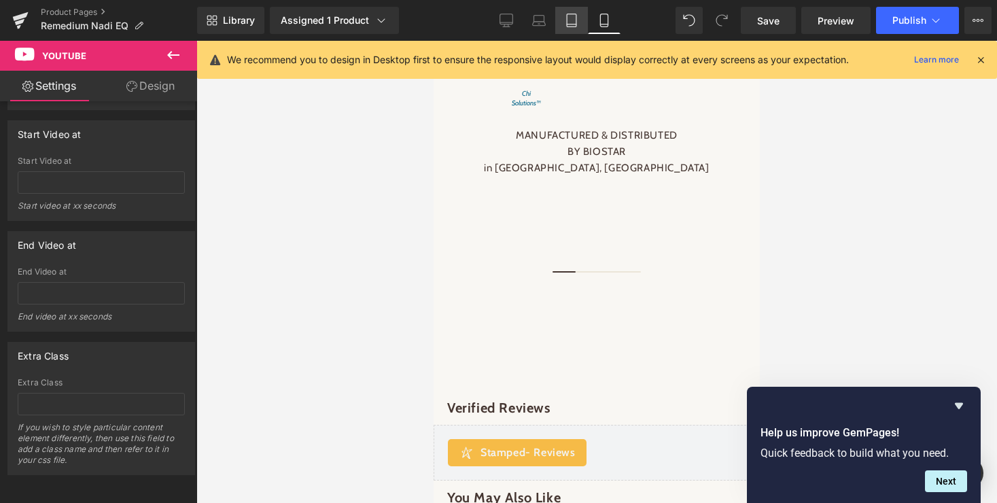
click at [574, 23] on icon at bounding box center [572, 21] width 14 height 14
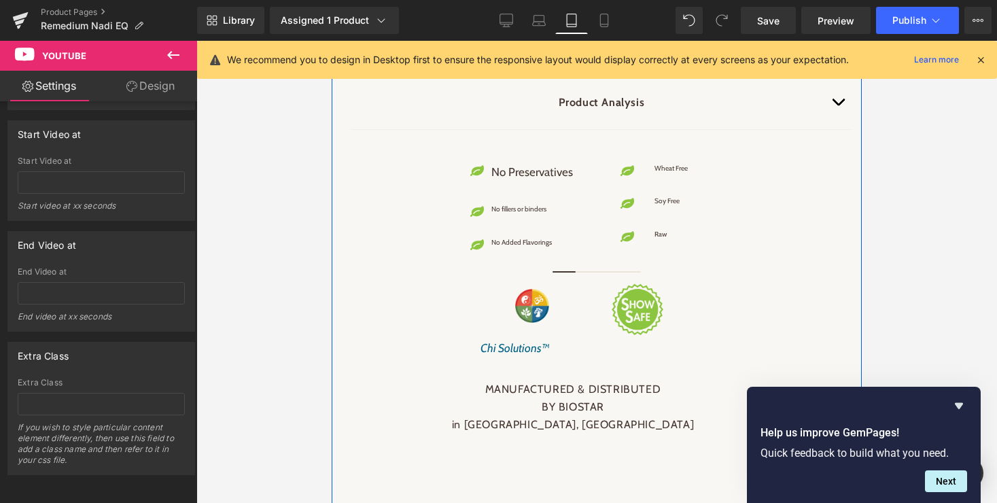
scroll to position [2794, 0]
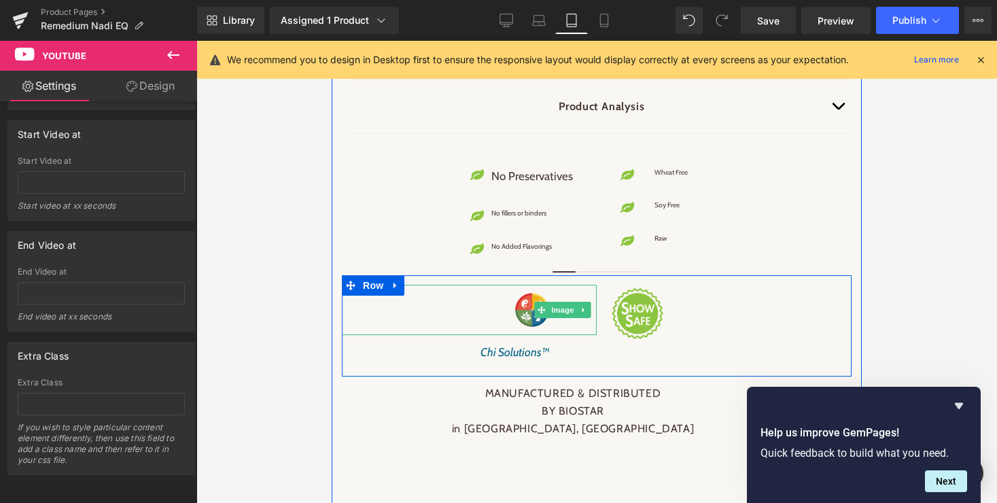
click at [558, 318] on span "Image" at bounding box center [562, 310] width 29 height 16
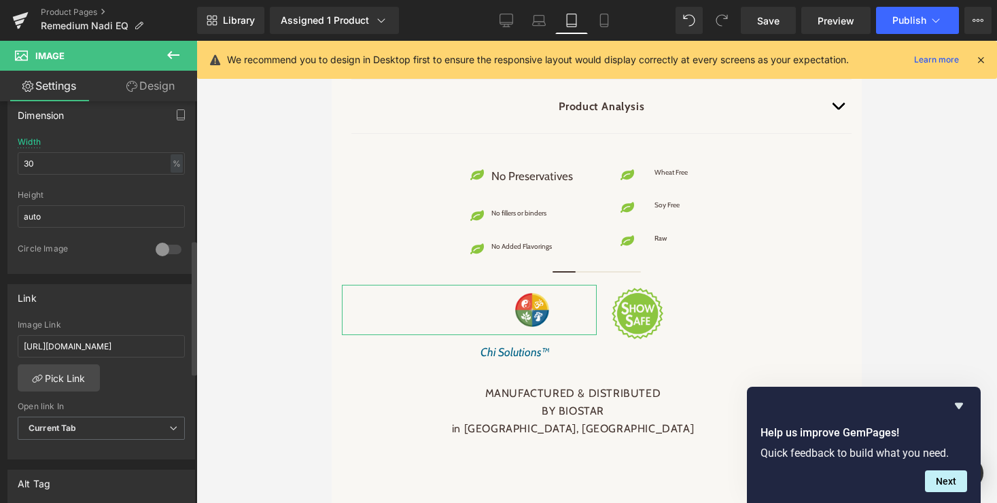
scroll to position [420, 0]
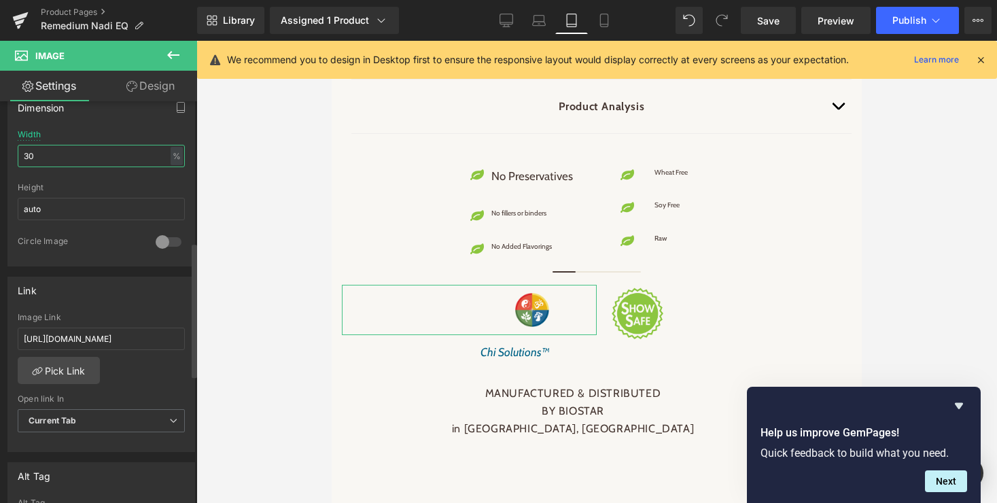
drag, startPoint x: 62, startPoint y: 158, endPoint x: 18, endPoint y: 156, distance: 44.2
click at [18, 156] on input "30" at bounding box center [101, 156] width 167 height 22
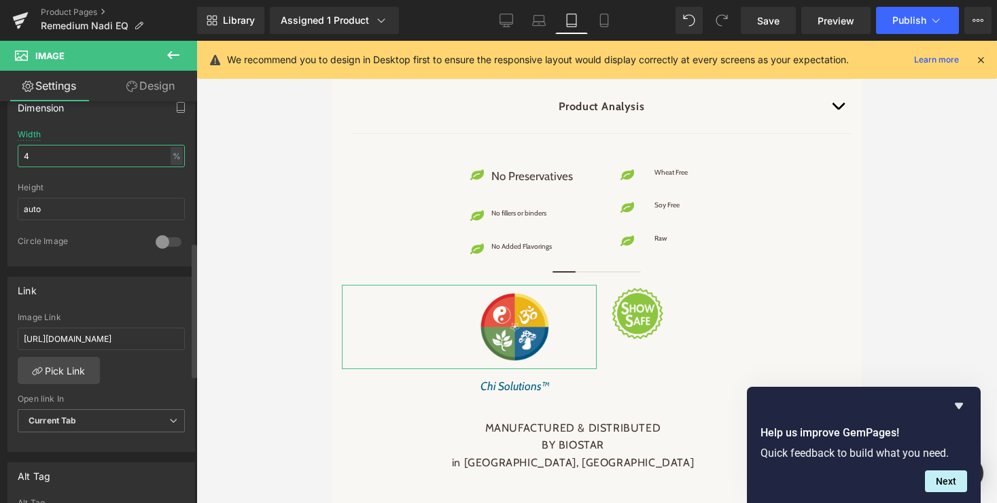
type input "40"
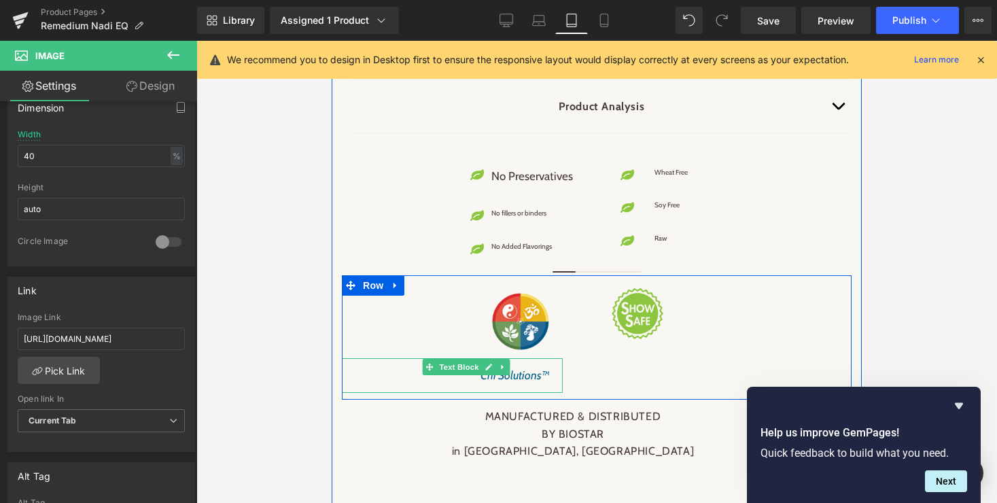
click at [458, 375] on span "Text Block" at bounding box center [458, 367] width 45 height 16
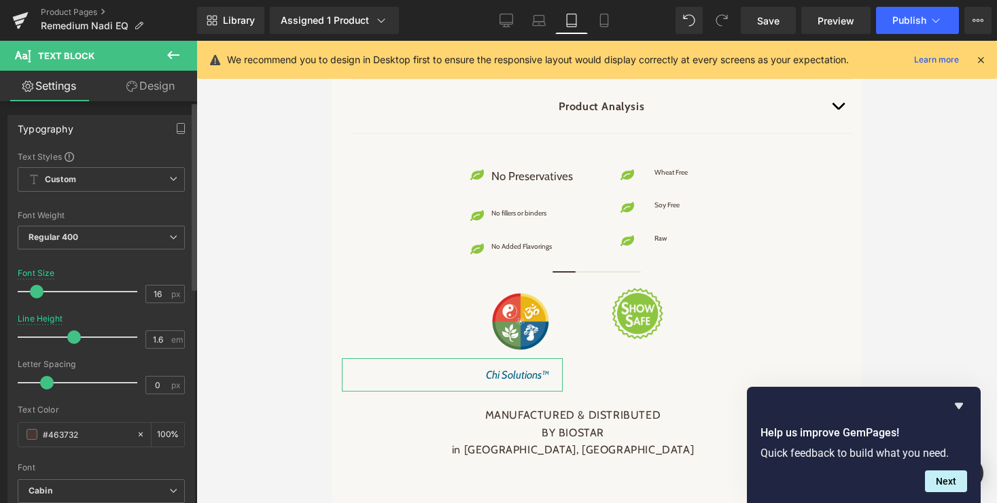
type input "15"
click at [33, 293] on span at bounding box center [36, 292] width 14 height 14
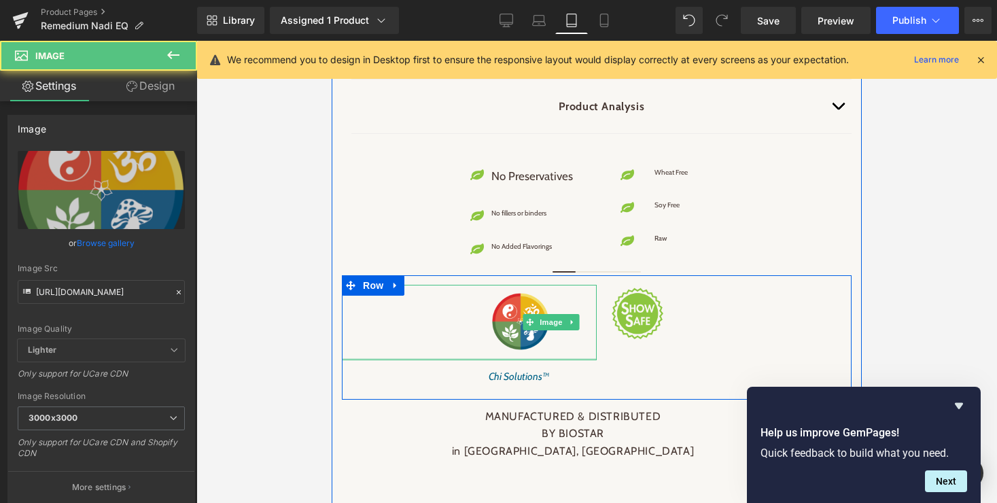
click at [521, 360] on div "Image" at bounding box center [469, 322] width 255 height 75
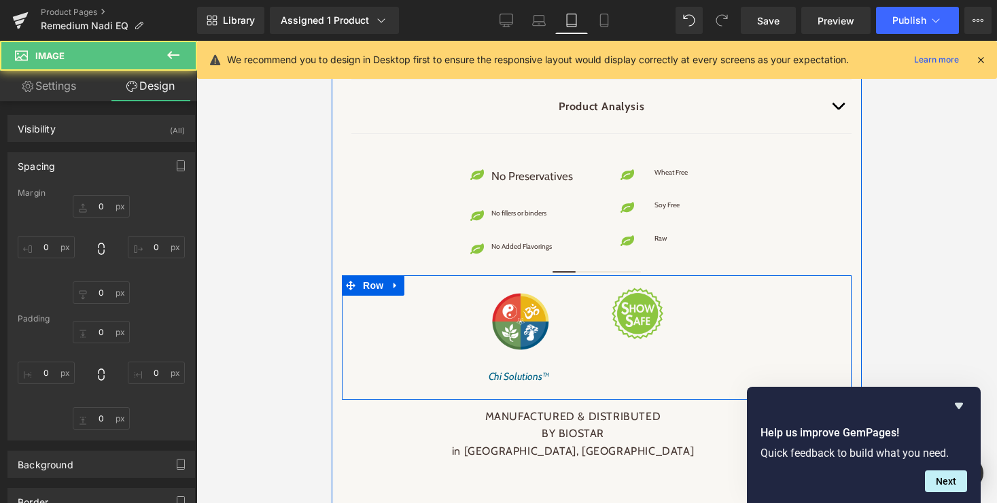
type input "10"
type input "0"
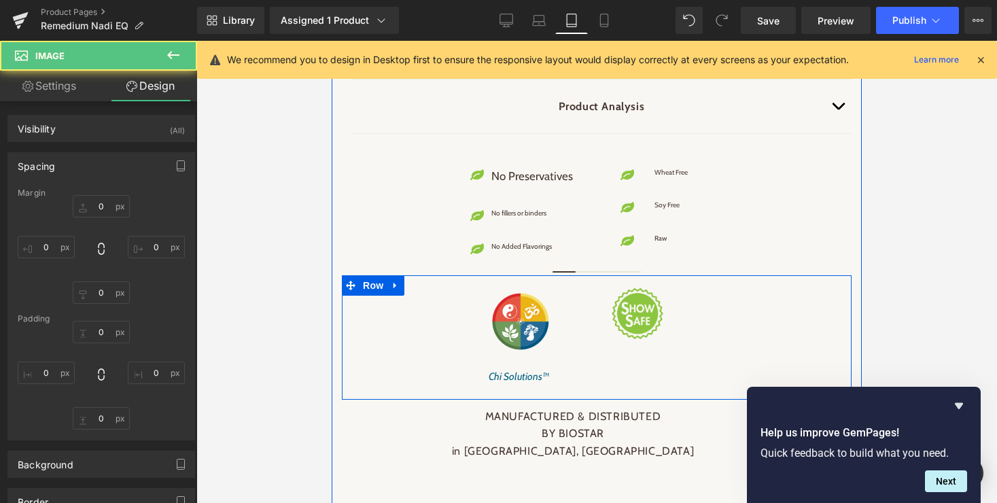
type input "50"
type input "3"
type input "0"
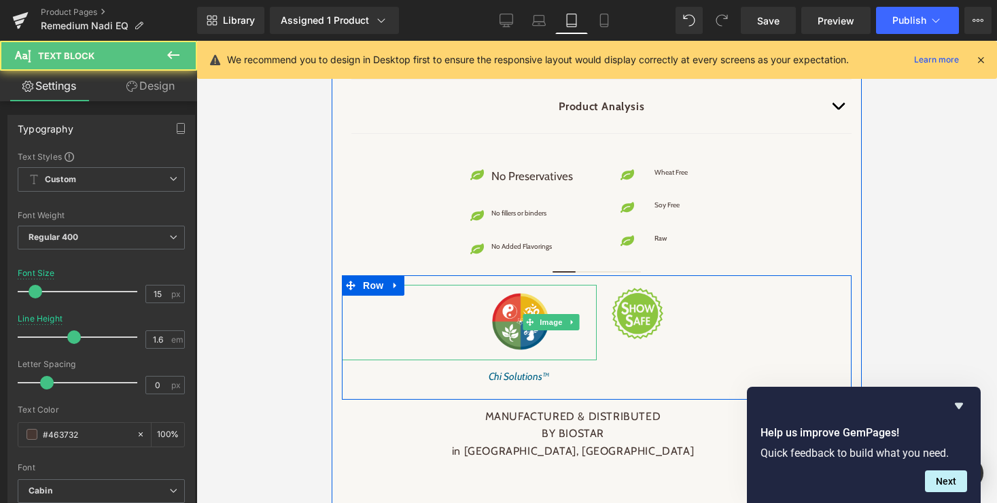
click at [521, 393] on div "Image Chi Solutions™ Text Block 69px" at bounding box center [469, 335] width 255 height 115
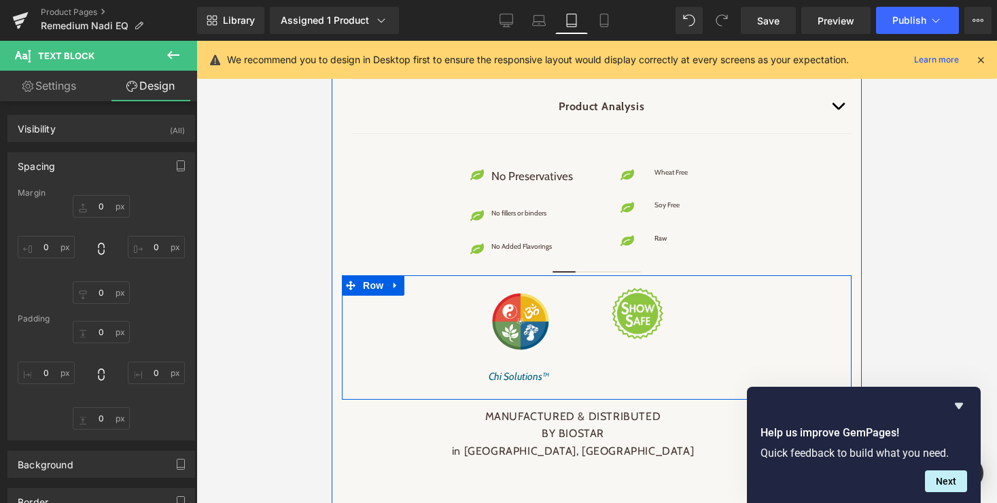
type input "0"
type input "50"
type input "0"
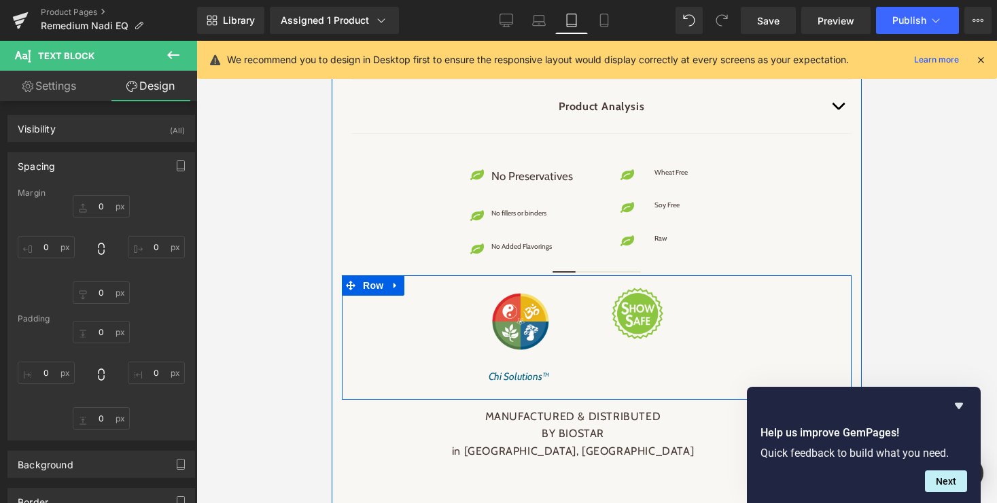
type input "0"
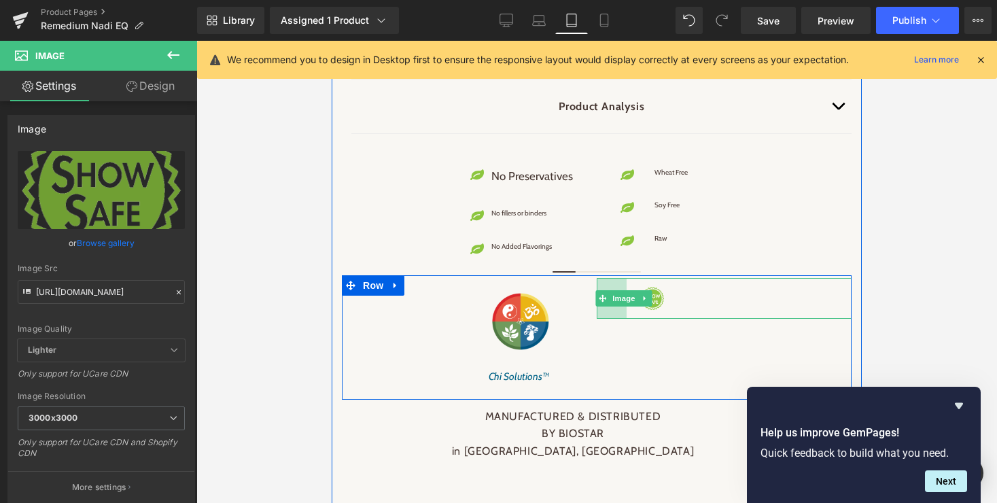
drag, startPoint x: 601, startPoint y: 380, endPoint x: 630, endPoint y: 381, distance: 29.9
click at [630, 381] on div "Image Chi Solutions™ Text Block 69px Image 44px Row" at bounding box center [597, 337] width 510 height 124
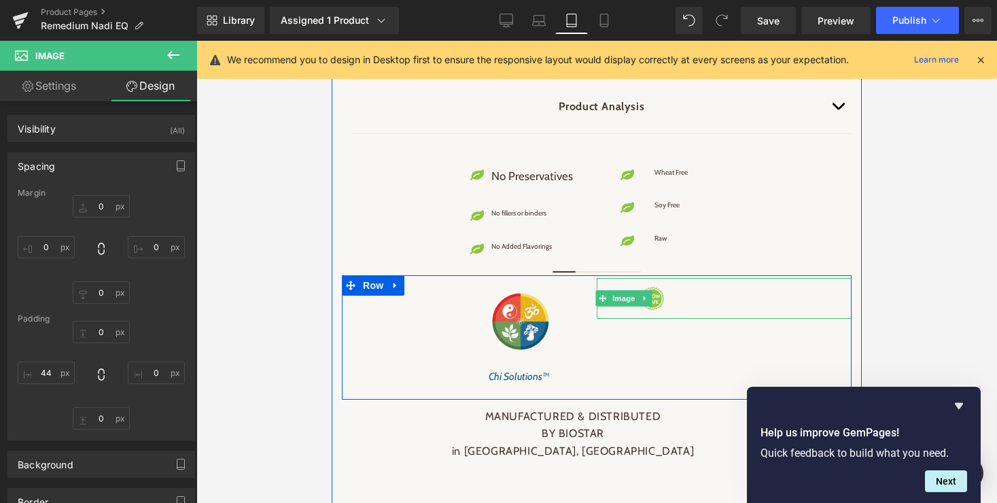
click at [704, 310] on div at bounding box center [724, 298] width 228 height 24
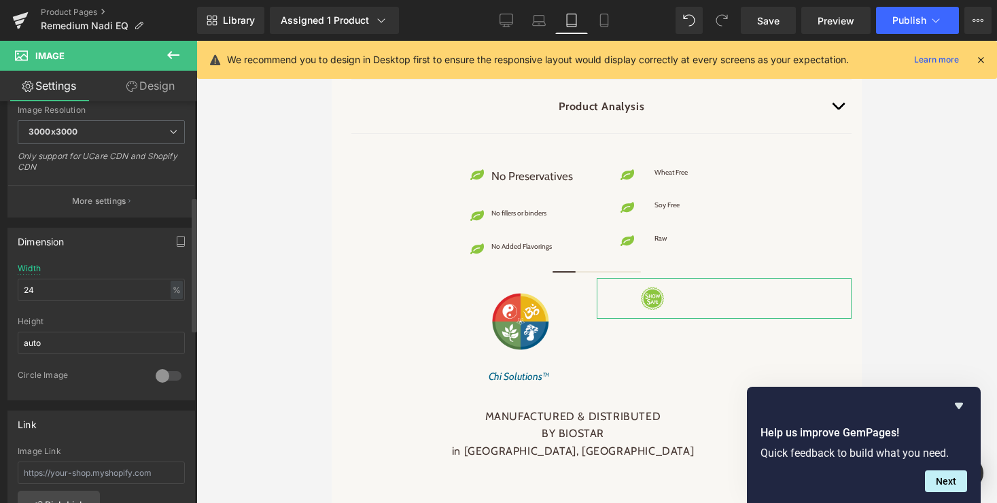
scroll to position [287, 0]
drag, startPoint x: 38, startPoint y: 287, endPoint x: 23, endPoint y: 287, distance: 14.9
click at [23, 287] on input "24" at bounding box center [101, 288] width 167 height 22
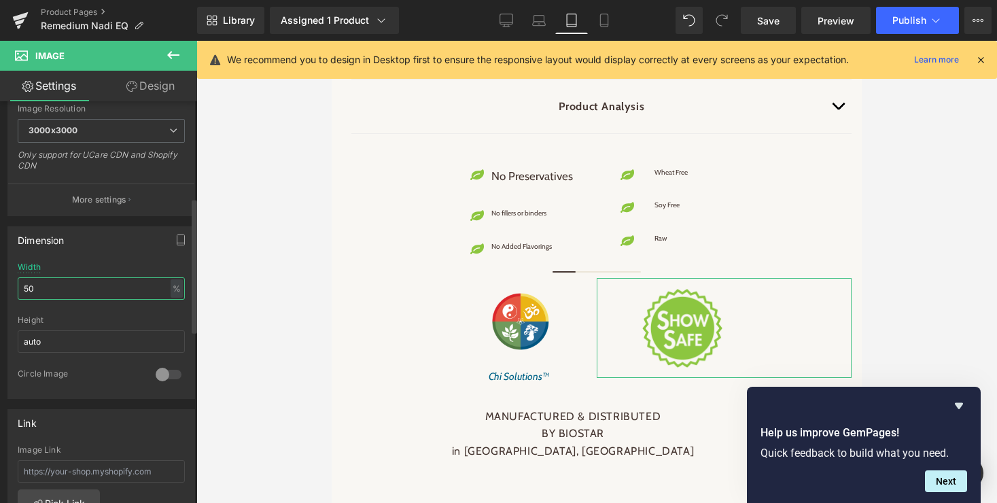
type input "5"
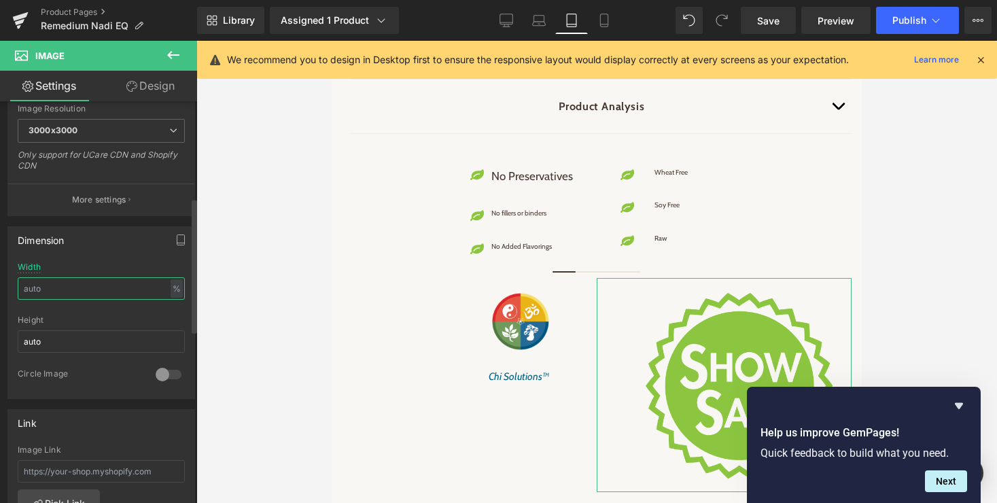
type input "5"
type input "40"
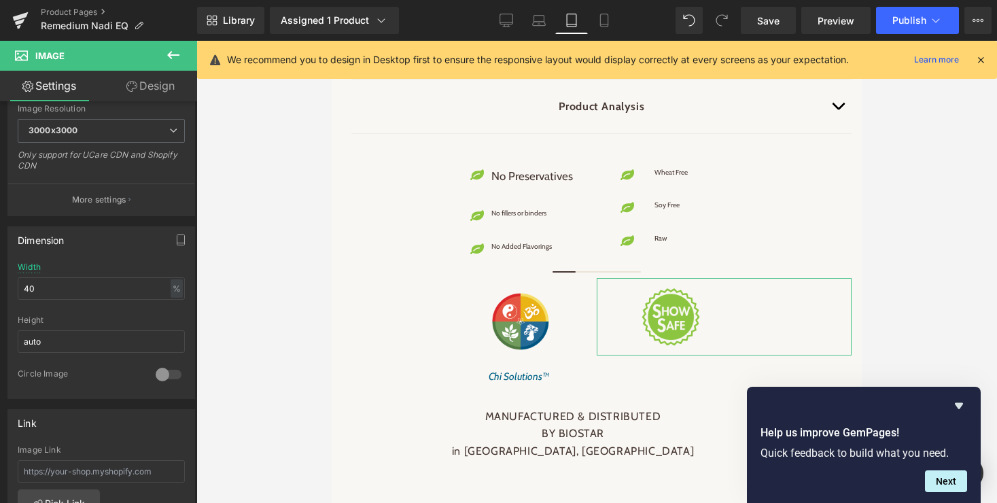
click at [148, 88] on link "Design" at bounding box center [150, 86] width 99 height 31
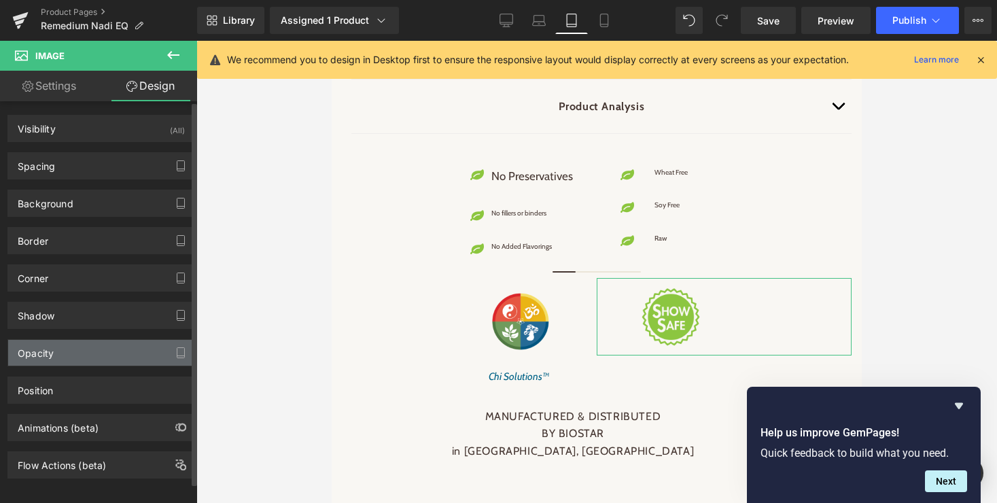
type input "0"
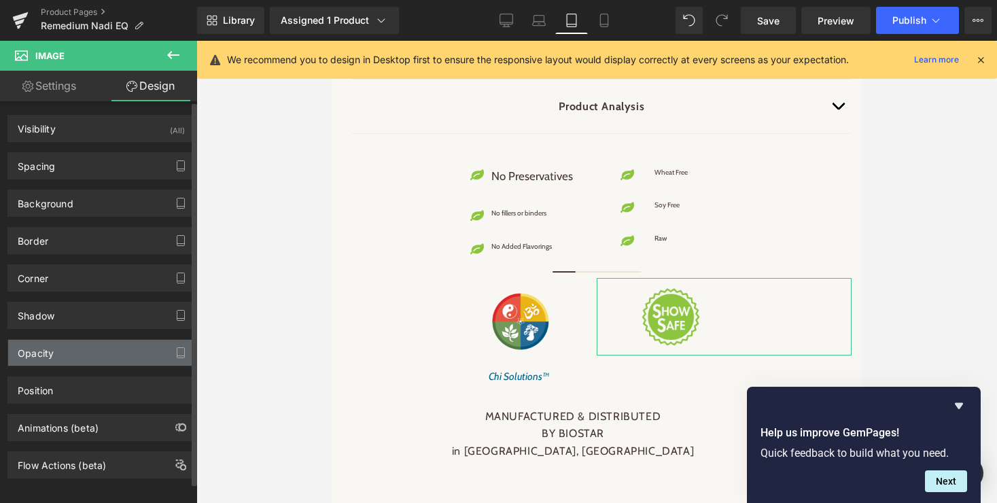
type input "0"
type input "44"
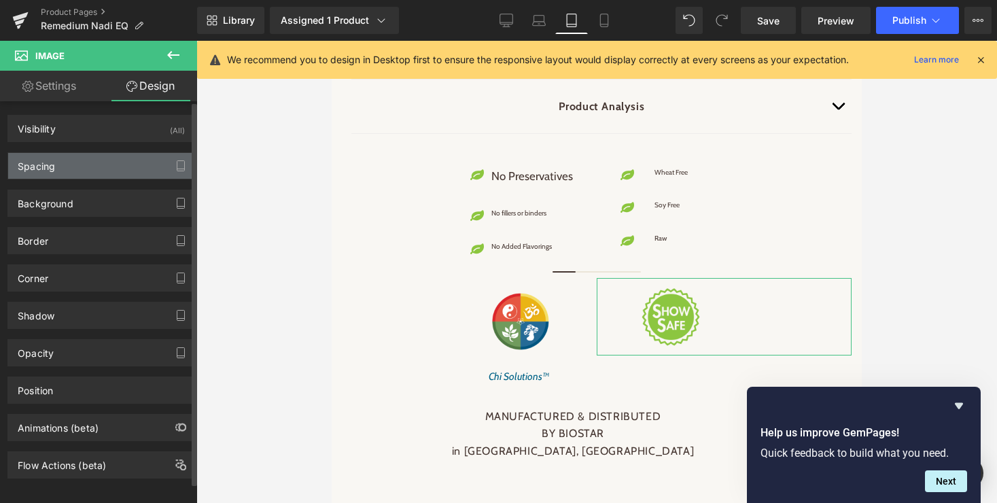
click at [98, 168] on div "Spacing" at bounding box center [101, 166] width 186 height 26
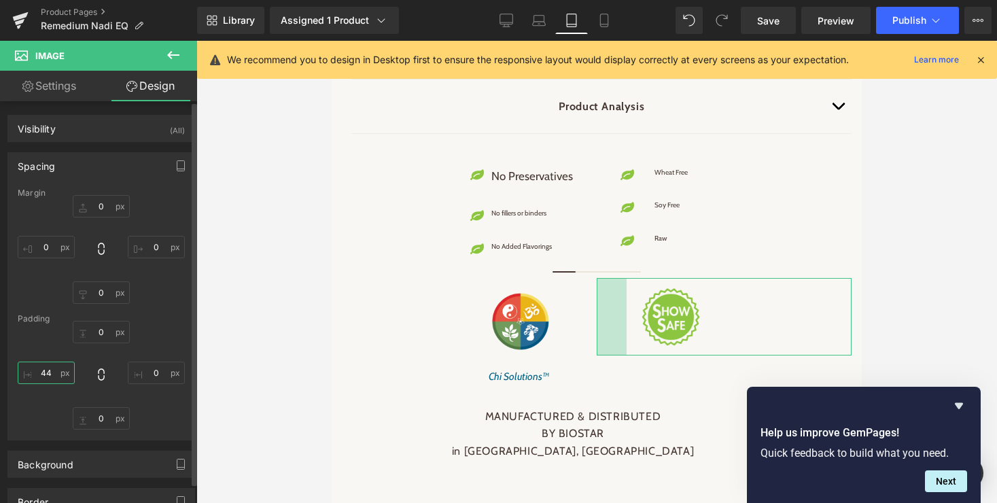
click at [54, 374] on input "44" at bounding box center [46, 372] width 57 height 22
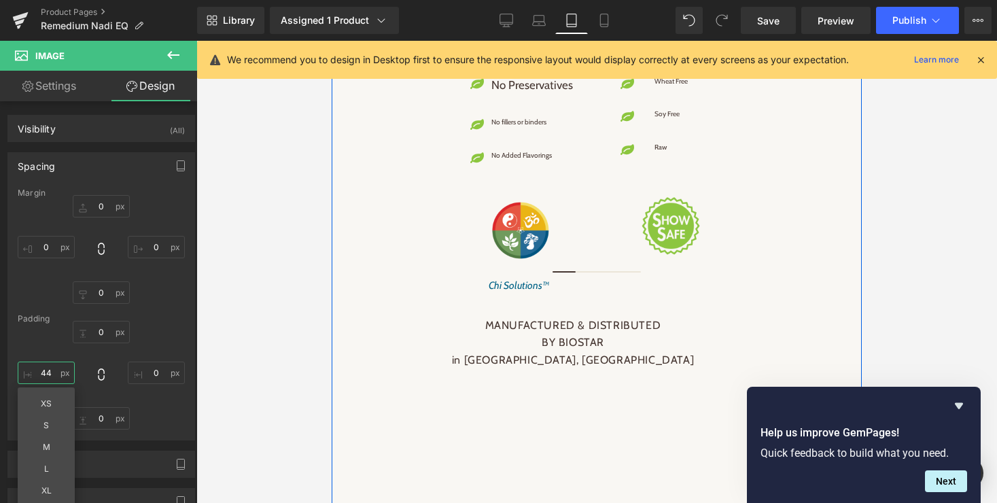
scroll to position [2959, 0]
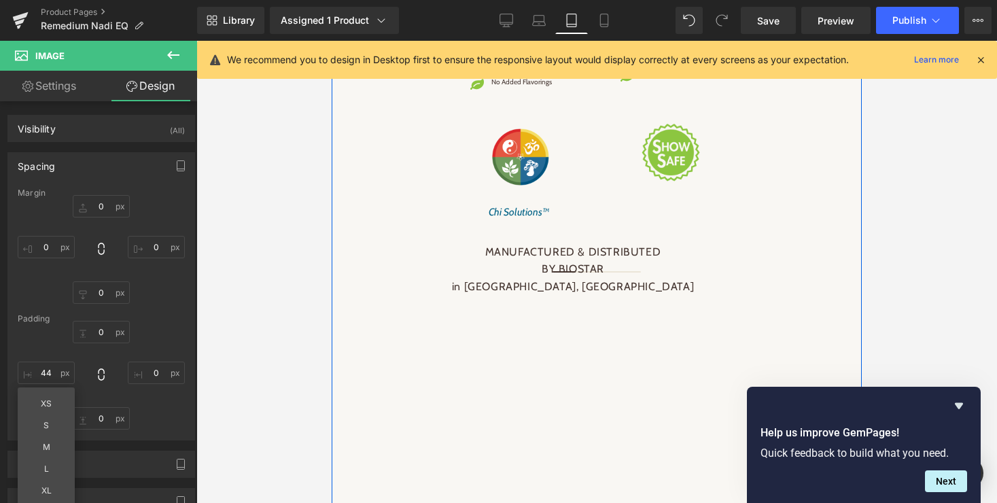
click at [510, 270] on span "Text Block" at bounding box center [487, 262] width 45 height 16
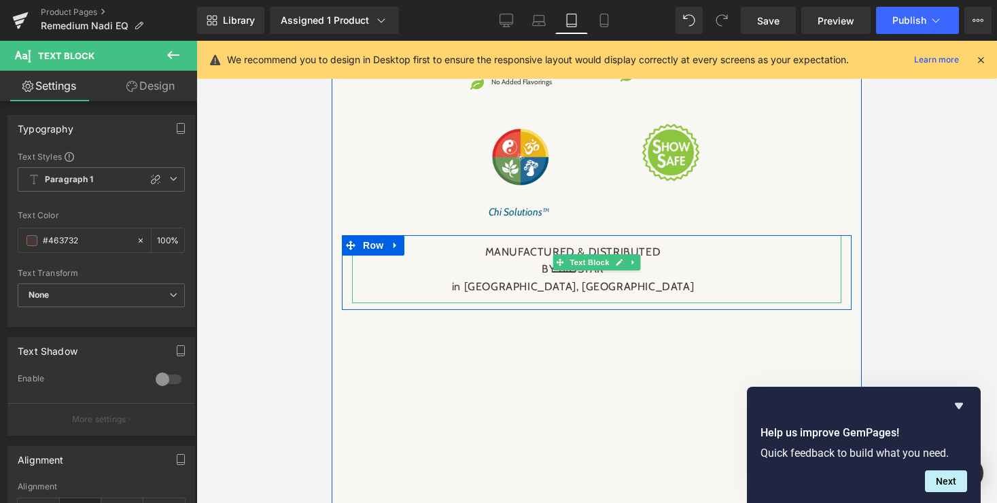
click at [589, 270] on span "Text Block" at bounding box center [589, 262] width 45 height 16
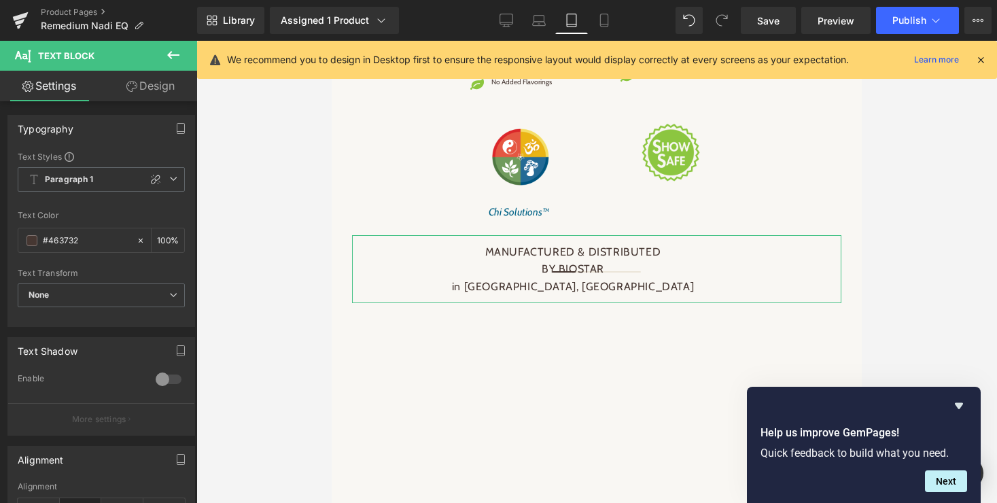
click at [159, 88] on link "Design" at bounding box center [150, 86] width 99 height 31
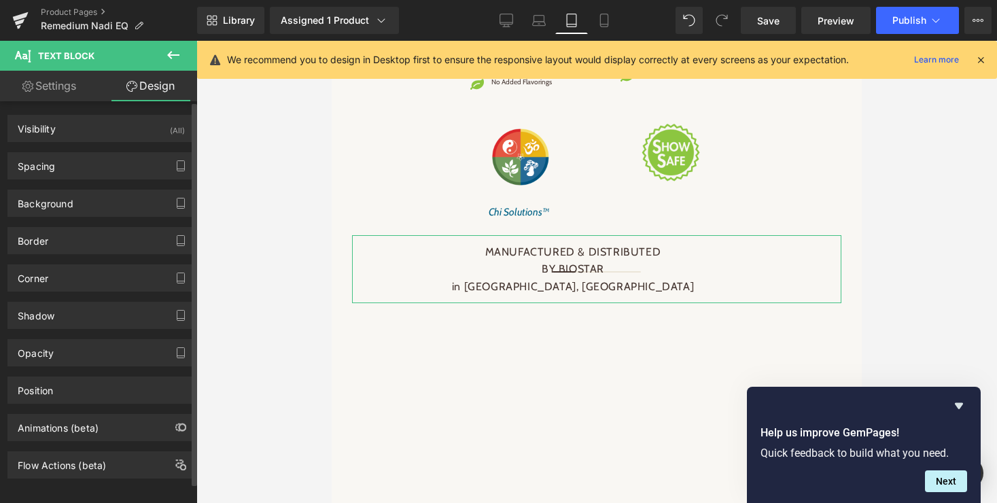
type input "0"
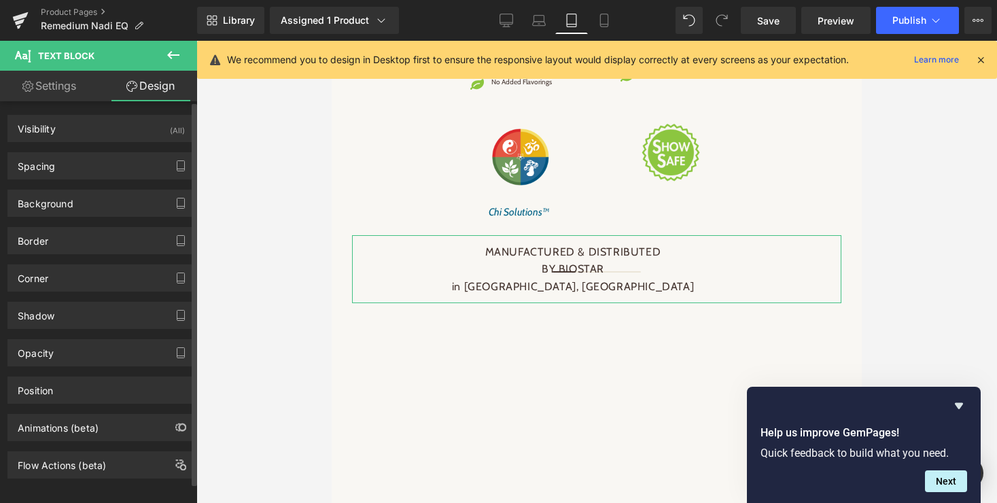
type input "70"
type input "0"
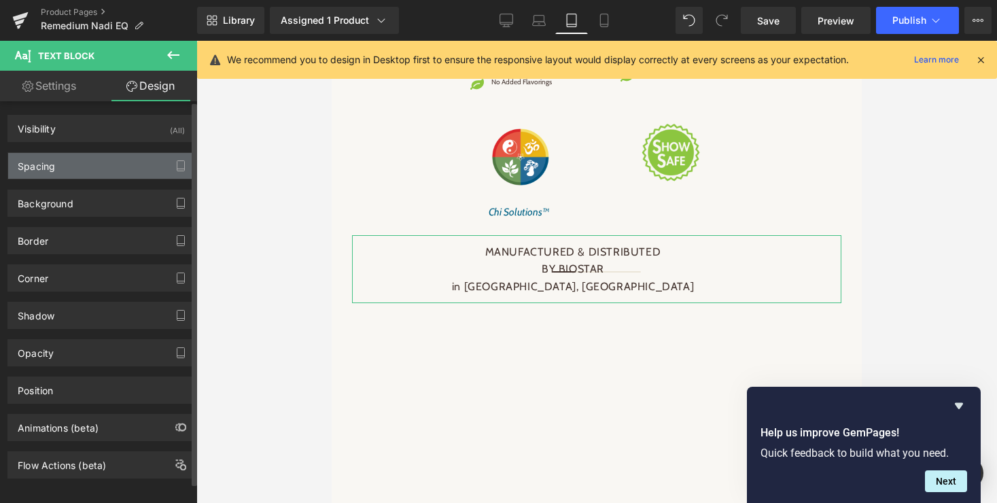
click at [46, 165] on div "Spacing" at bounding box center [36, 162] width 37 height 19
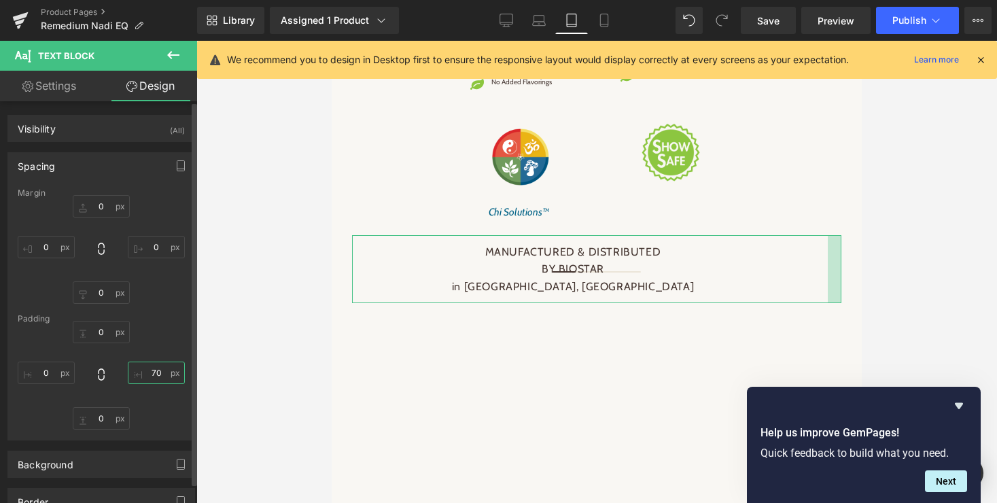
click at [150, 374] on input "70" at bounding box center [156, 372] width 57 height 22
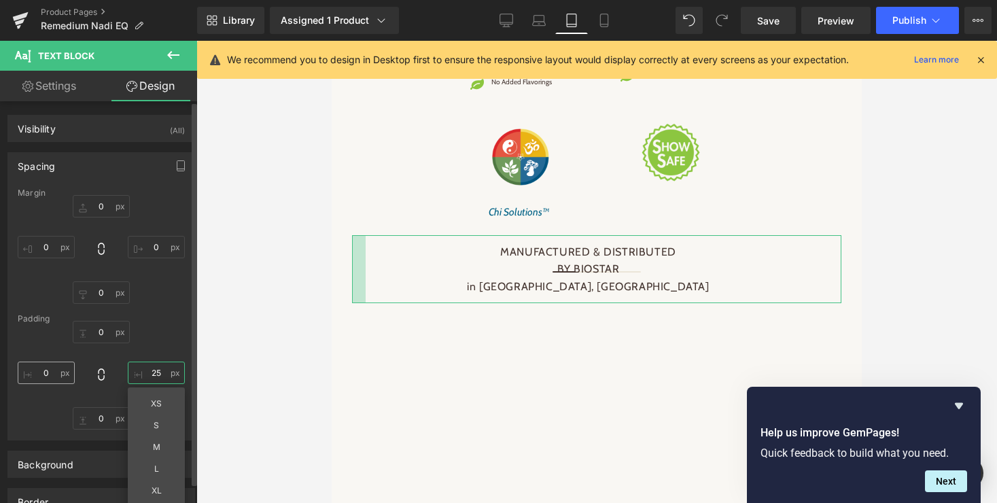
type input "25"
click at [50, 374] on input "0" at bounding box center [46, 372] width 57 height 22
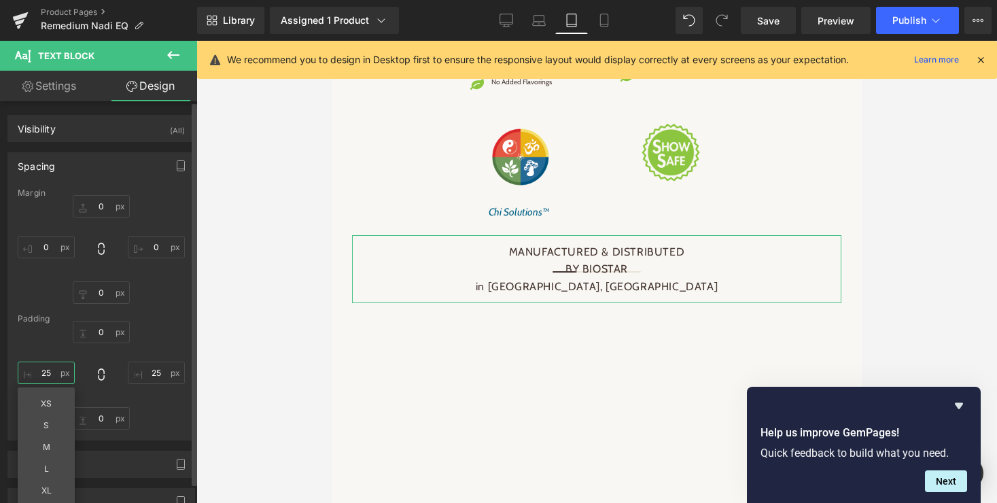
type input "25"
click at [127, 400] on div "0px 0 25 25 0px 0 25 25 XS S M L XL Edit Value" at bounding box center [101, 375] width 167 height 109
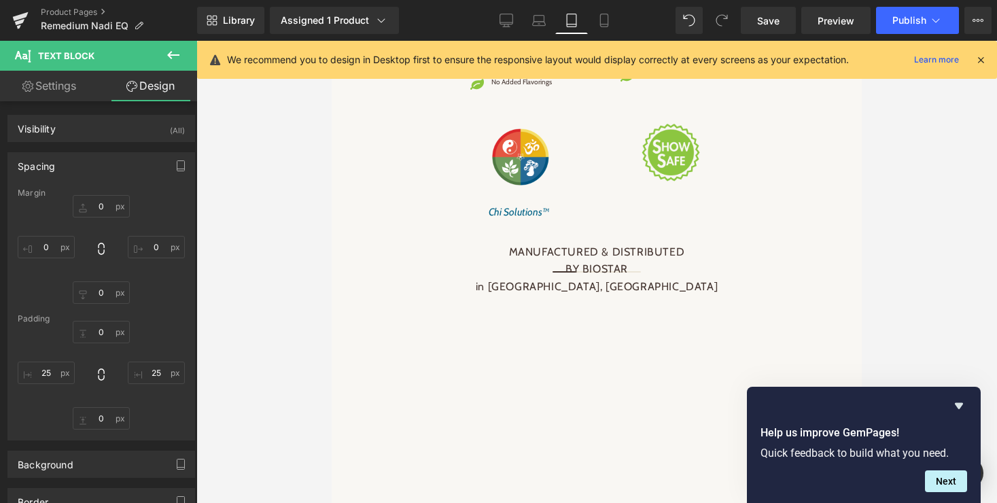
click at [296, 307] on div at bounding box center [596, 272] width 800 height 462
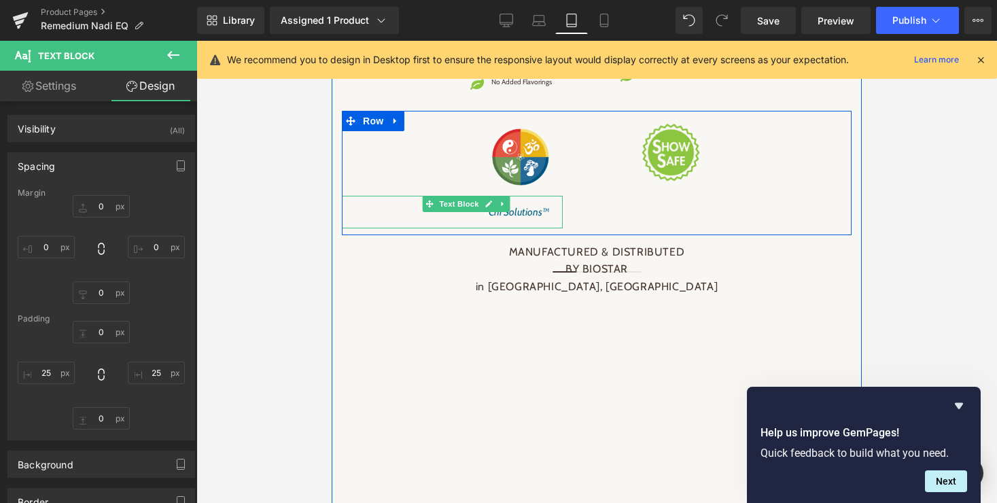
click at [456, 212] on span "Text Block" at bounding box center [458, 204] width 45 height 16
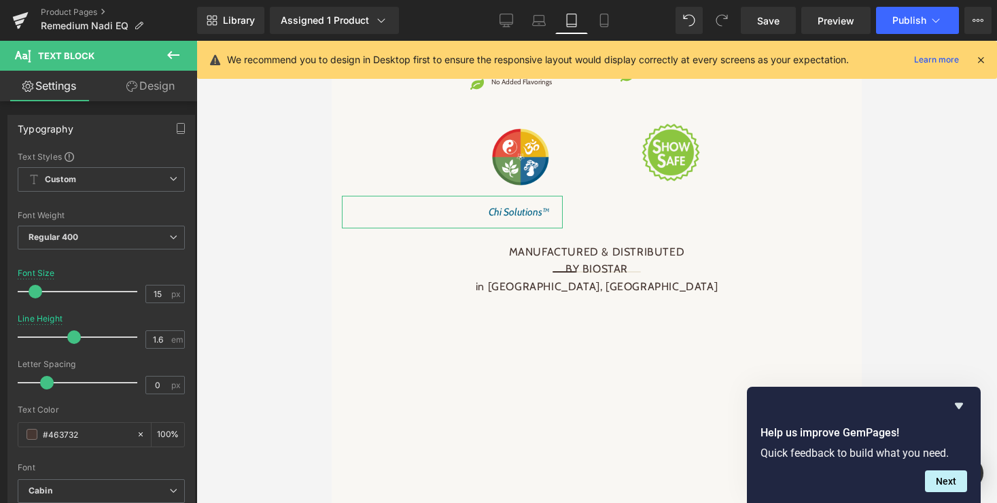
click at [161, 81] on link "Design" at bounding box center [150, 86] width 99 height 31
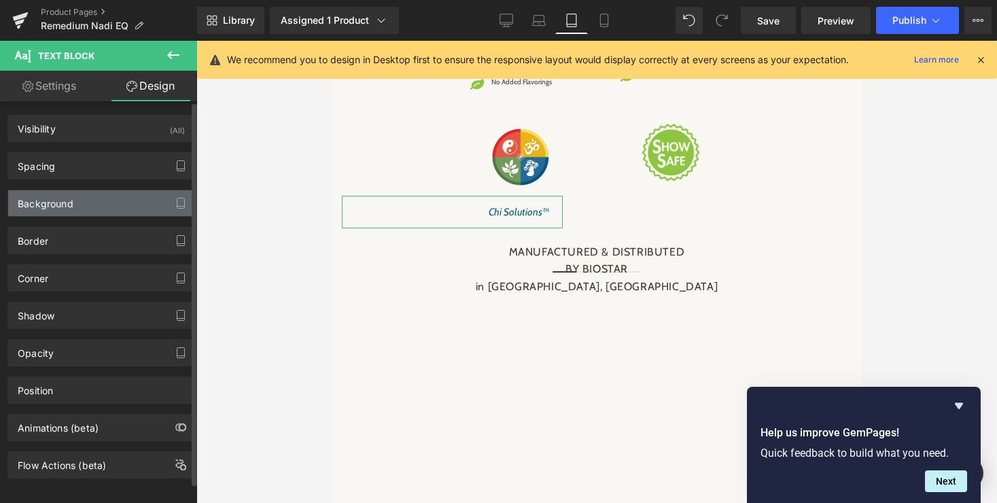
type input "0"
type input "50"
type input "0"
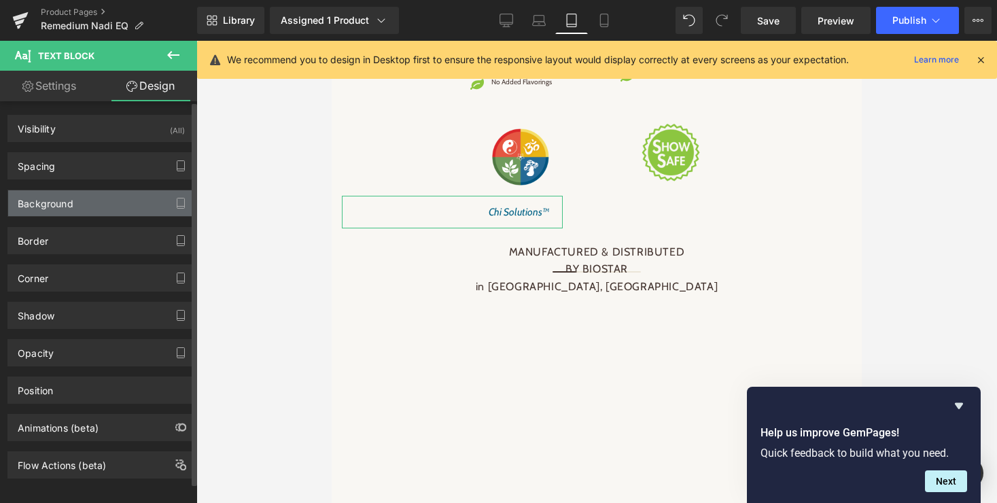
type input "0"
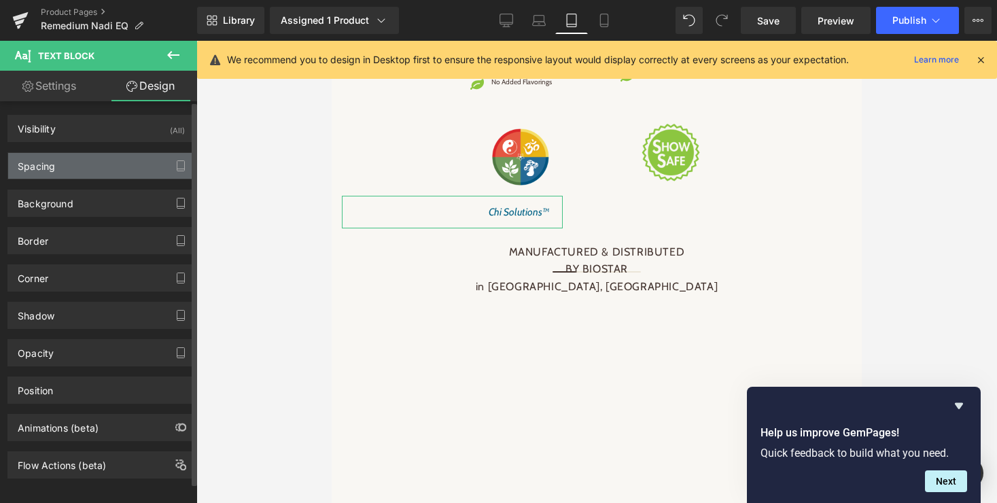
click at [99, 167] on div "Spacing" at bounding box center [101, 166] width 186 height 26
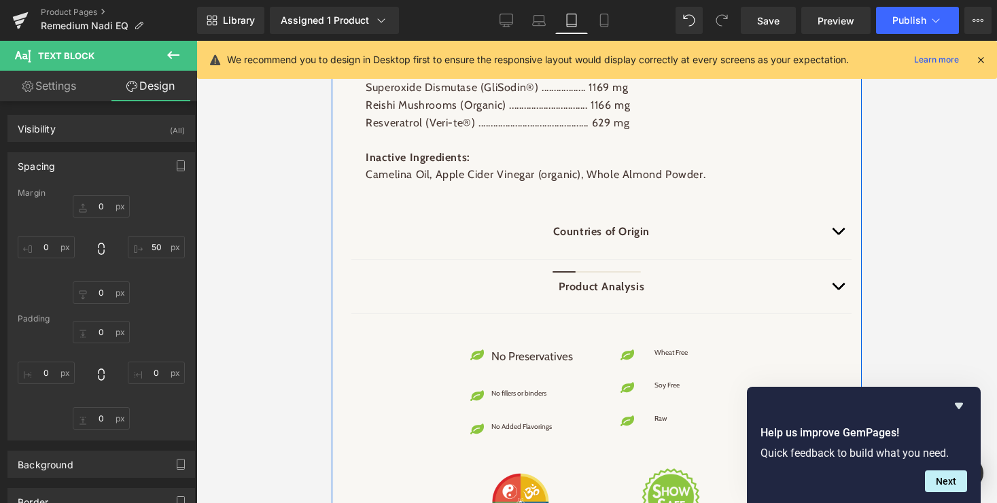
scroll to position [2611, 0]
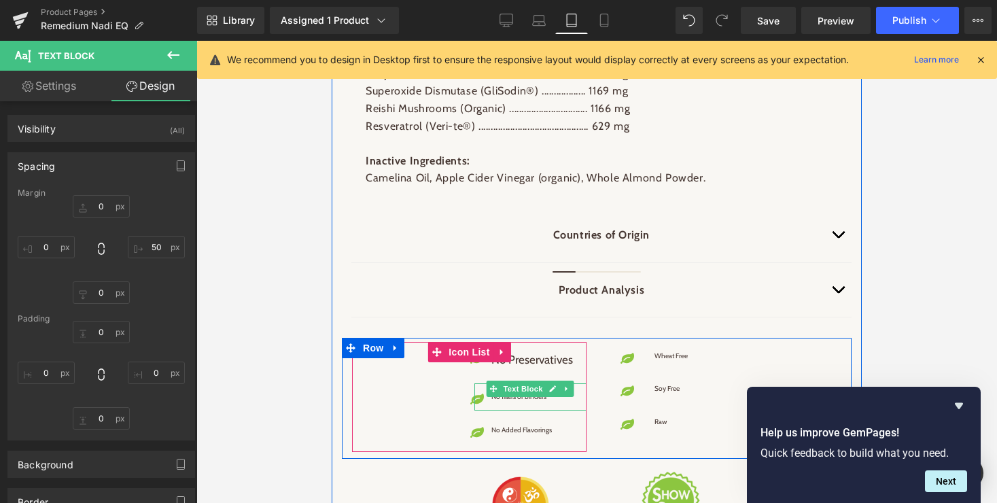
click at [520, 397] on span "Text Block" at bounding box center [522, 388] width 45 height 16
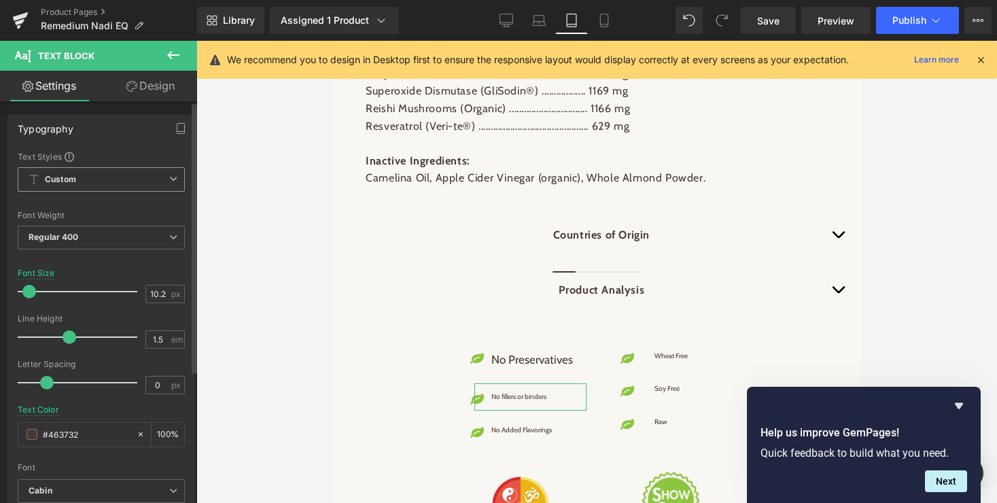
click at [169, 181] on icon at bounding box center [173, 179] width 8 height 8
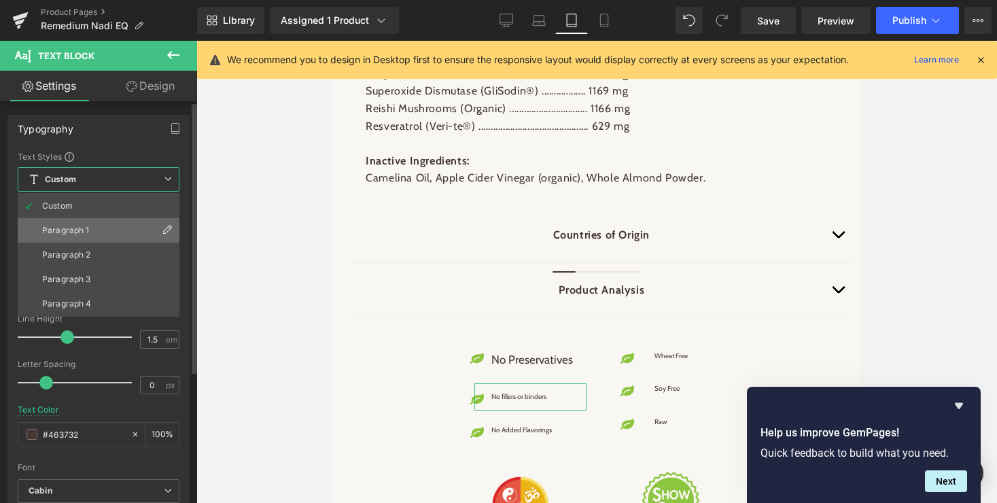
click at [92, 222] on li "Paragraph 1" at bounding box center [99, 230] width 162 height 24
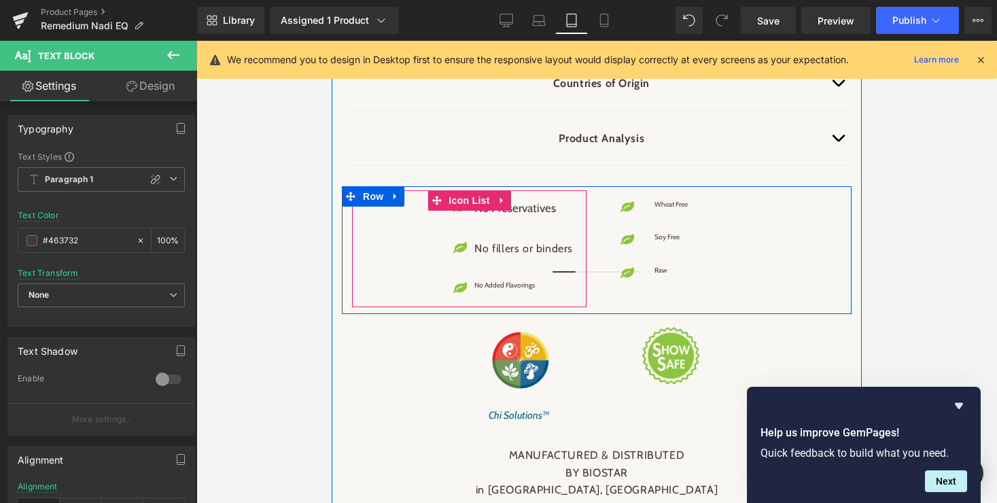
scroll to position [2837, 0]
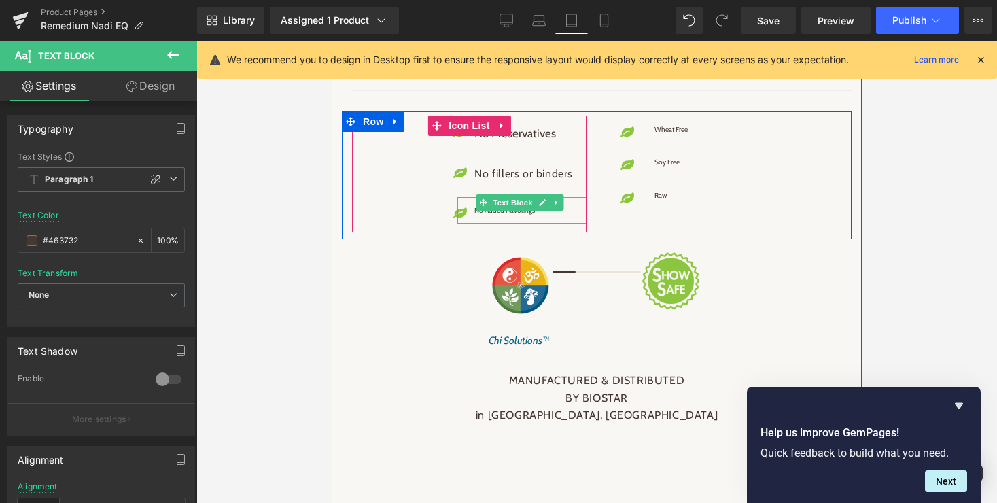
click at [516, 211] on span "Text Block" at bounding box center [512, 202] width 45 height 16
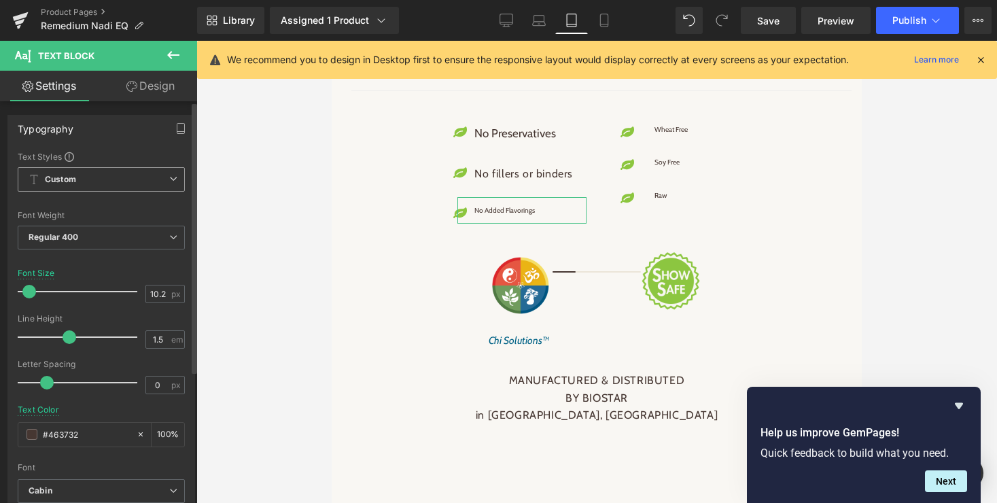
click at [169, 178] on icon at bounding box center [173, 179] width 8 height 8
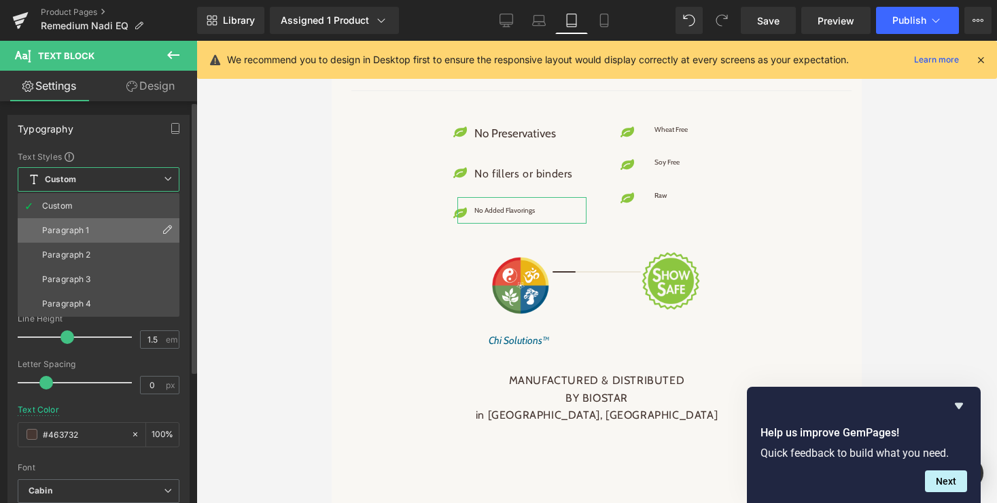
click at [100, 231] on li "Paragraph 1" at bounding box center [99, 230] width 162 height 24
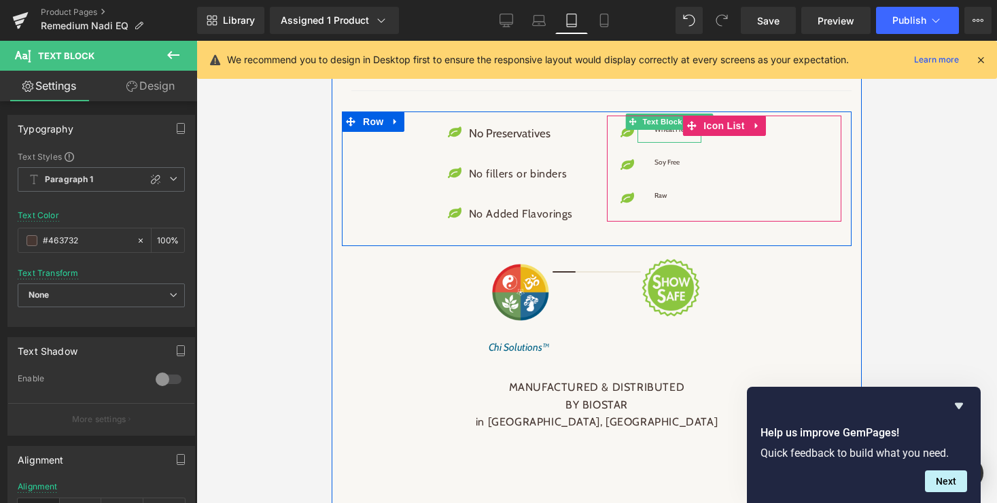
click at [666, 135] on p "Wheat Free" at bounding box center [670, 129] width 33 height 10
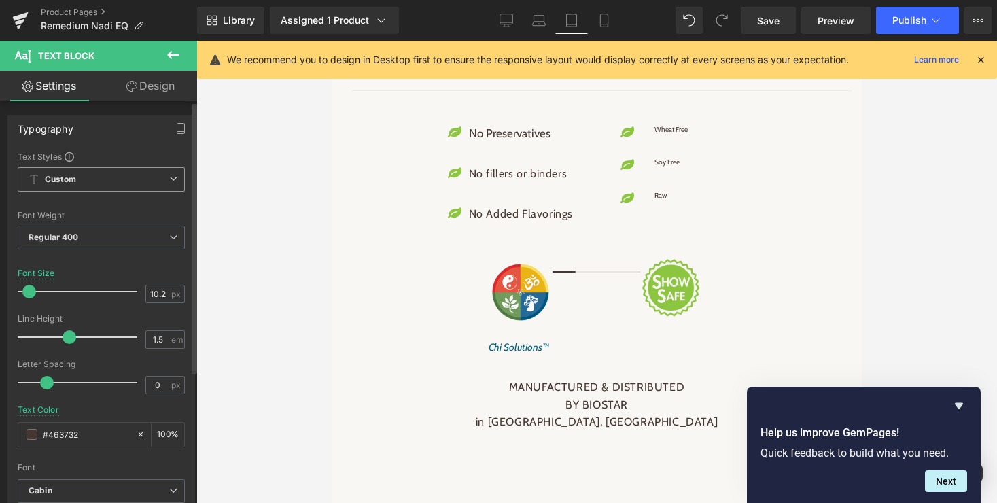
click at [169, 177] on icon at bounding box center [173, 179] width 8 height 8
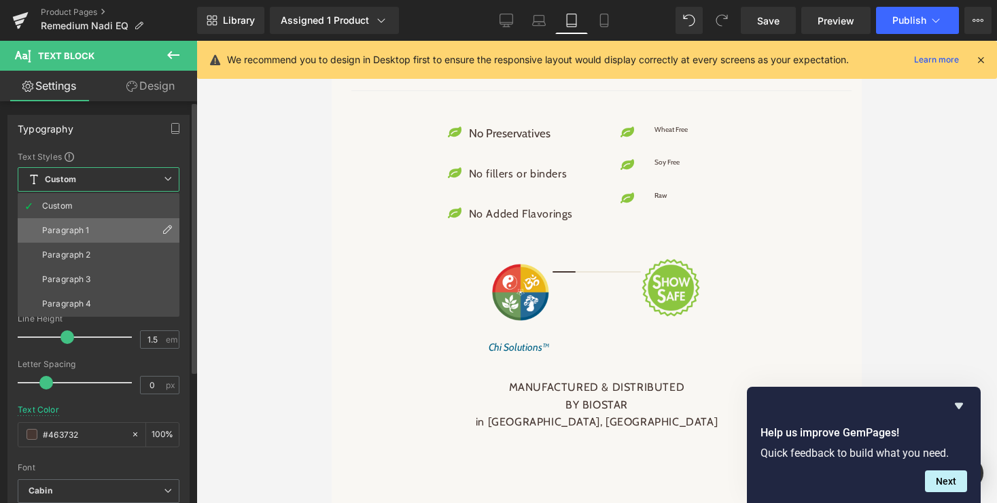
click at [68, 228] on div "Paragraph 1" at bounding box center [66, 231] width 48 height 10
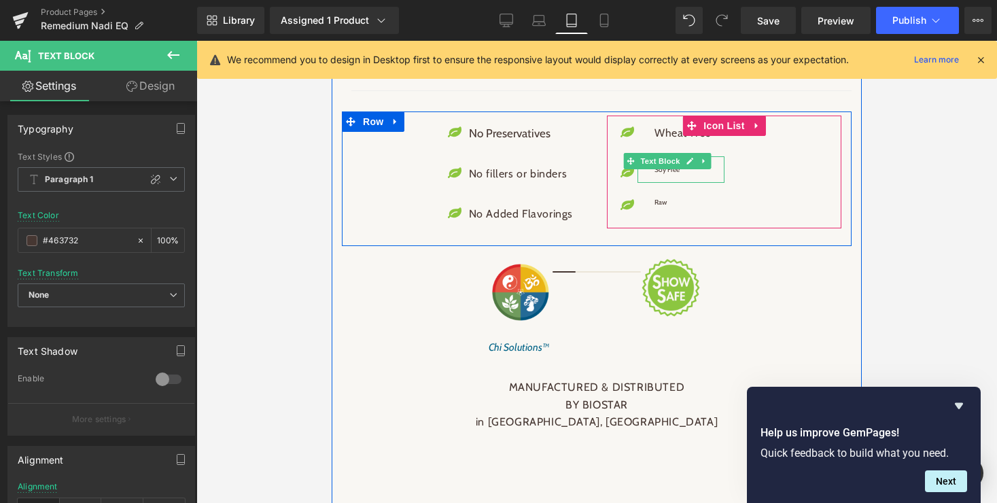
click at [668, 169] on span "Text Block" at bounding box center [659, 161] width 45 height 16
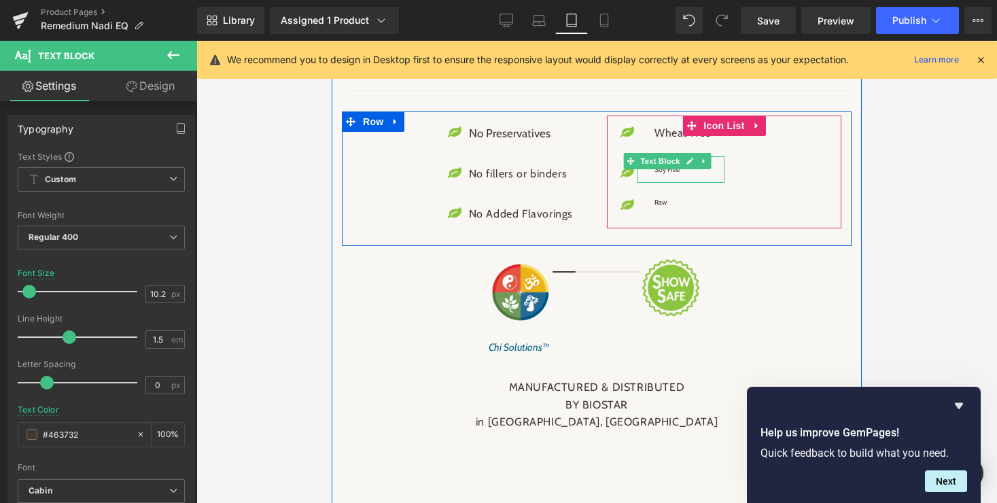
click at [660, 169] on span "Text Block" at bounding box center [659, 161] width 45 height 16
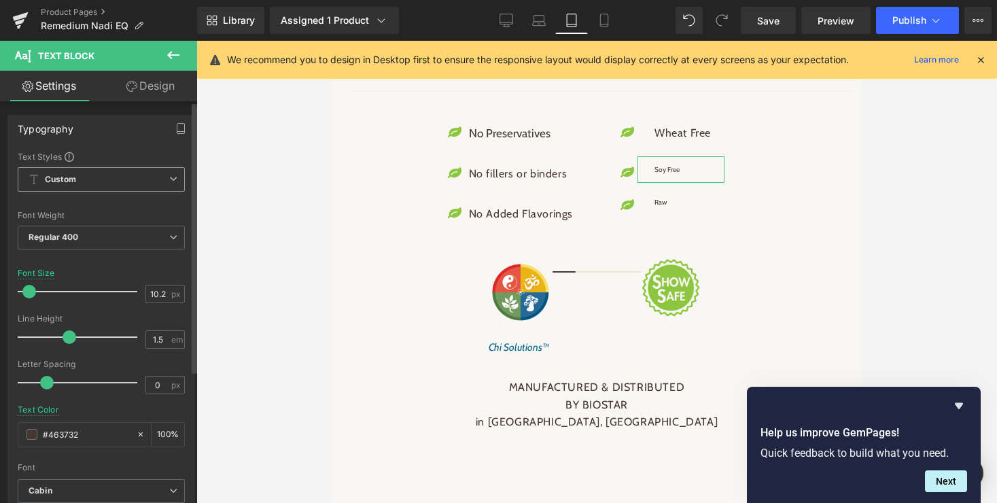
click at [167, 172] on span "Custom" at bounding box center [101, 179] width 167 height 24
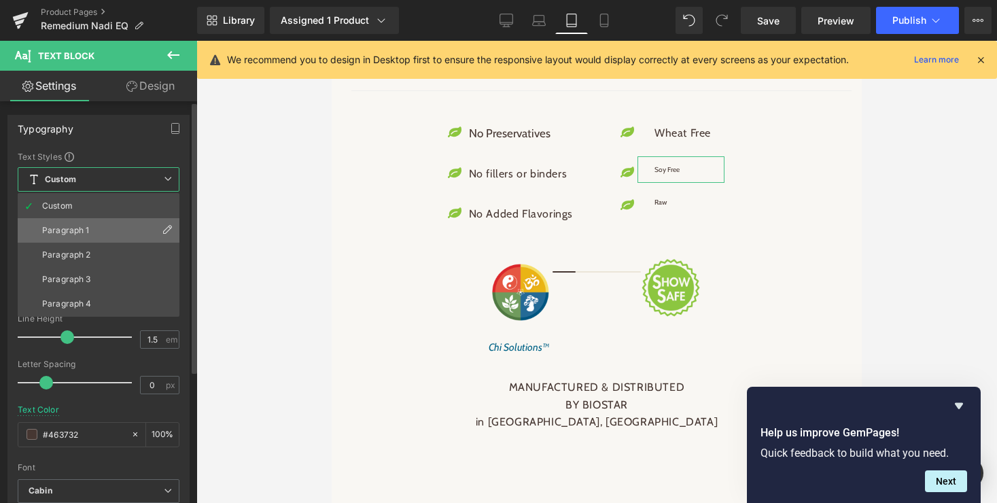
click at [120, 232] on li "Paragraph 1" at bounding box center [99, 230] width 162 height 24
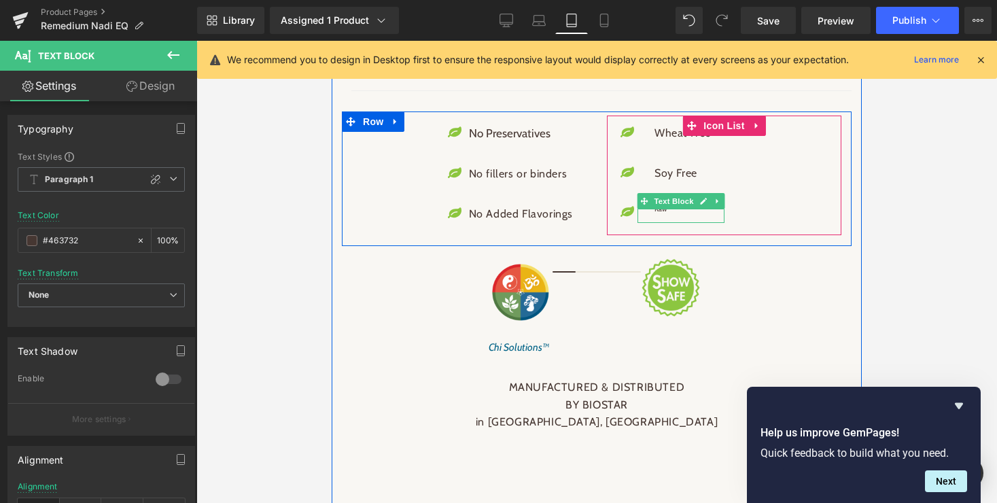
click at [664, 214] on p "Raw" at bounding box center [682, 209] width 56 height 10
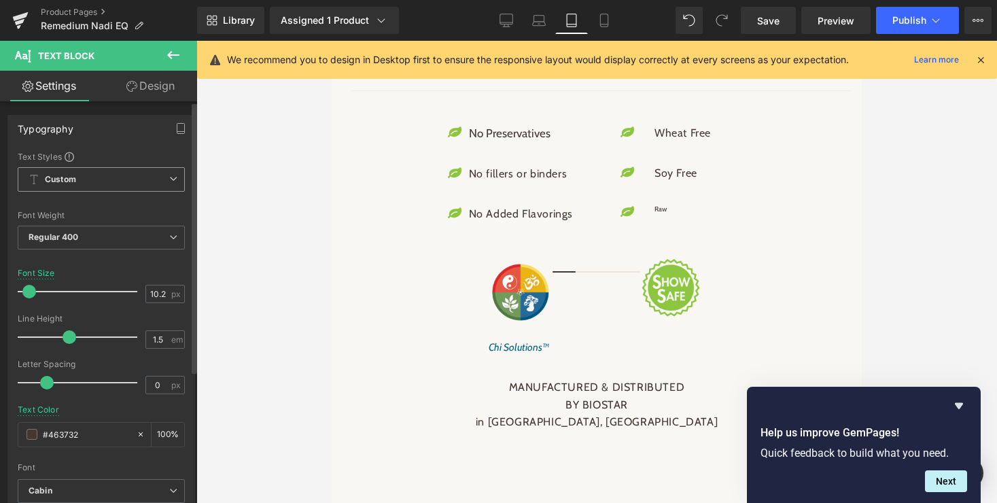
click at [96, 179] on span "Custom" at bounding box center [101, 179] width 167 height 24
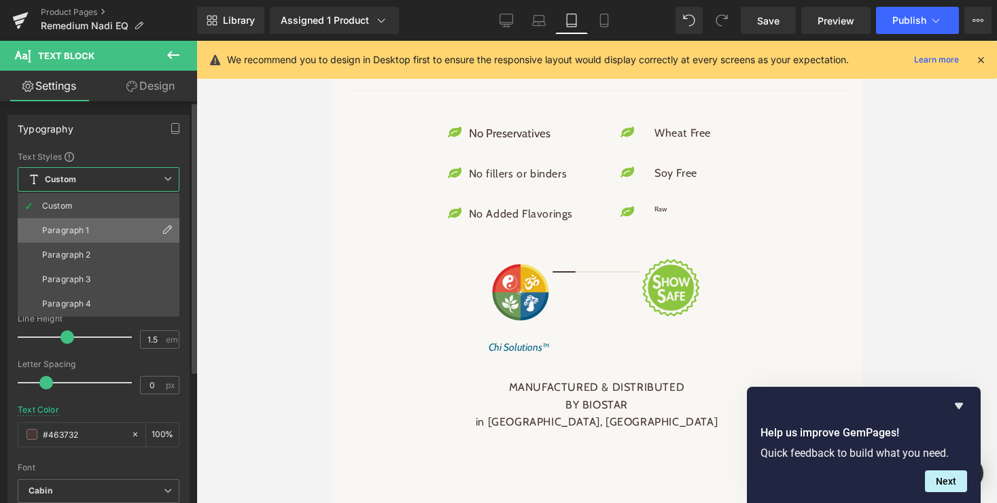
click at [59, 227] on div "Paragraph 1" at bounding box center [66, 231] width 48 height 10
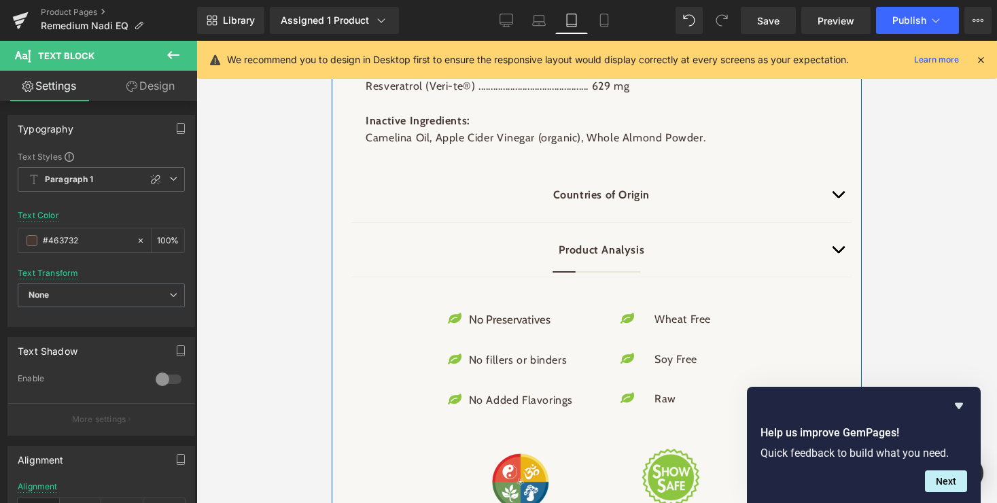
scroll to position [2650, 0]
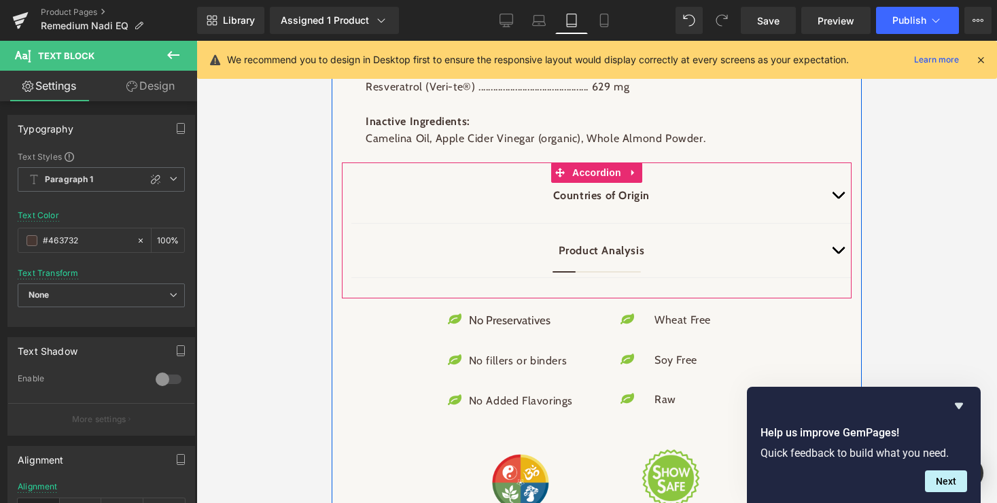
click at [838, 253] on span "button" at bounding box center [838, 253] width 0 height 0
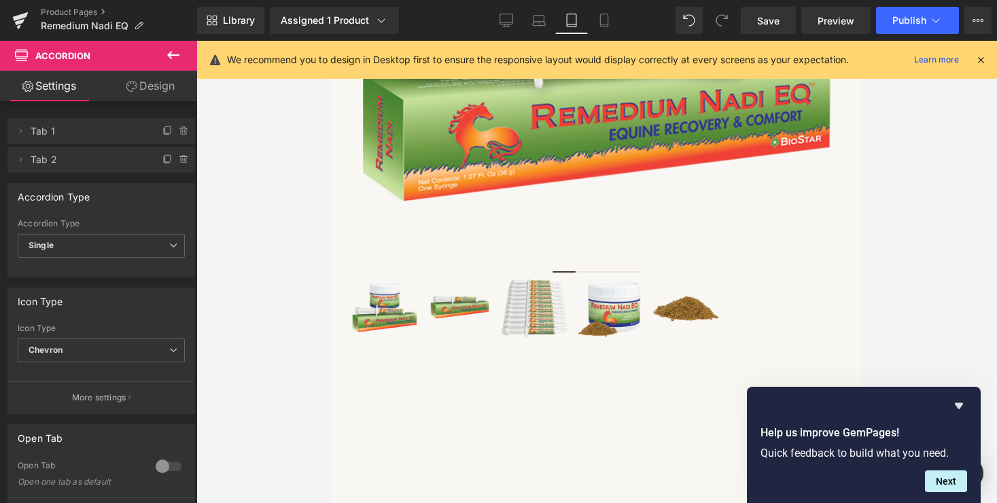
scroll to position [359, 0]
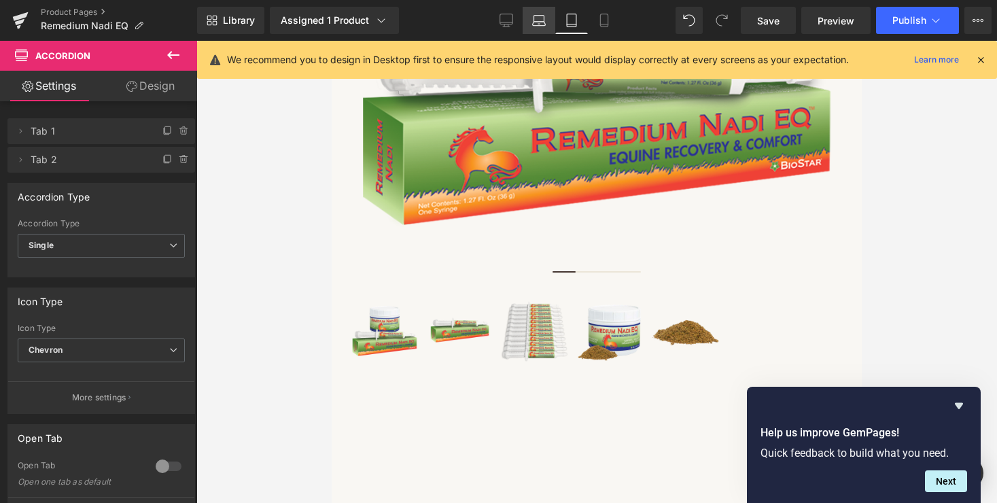
click at [540, 16] on icon at bounding box center [539, 21] width 14 height 14
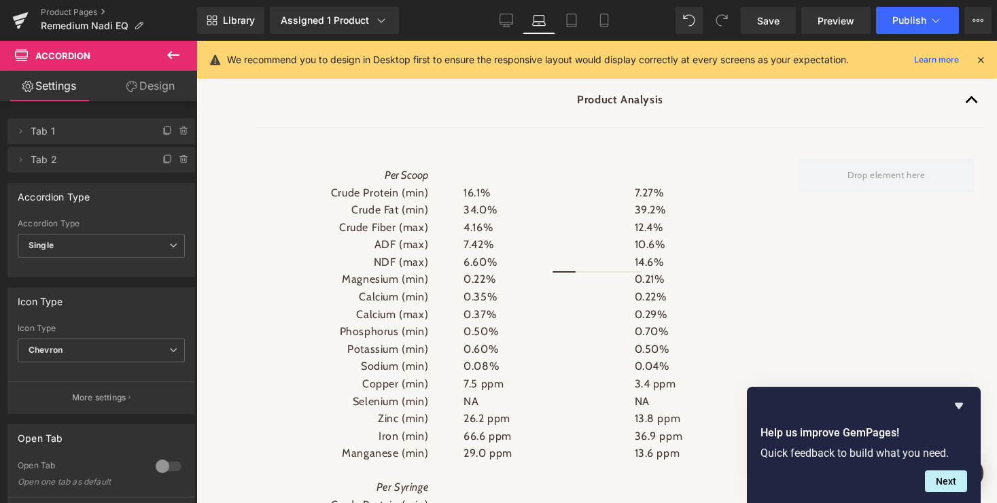
scroll to position [1715, 0]
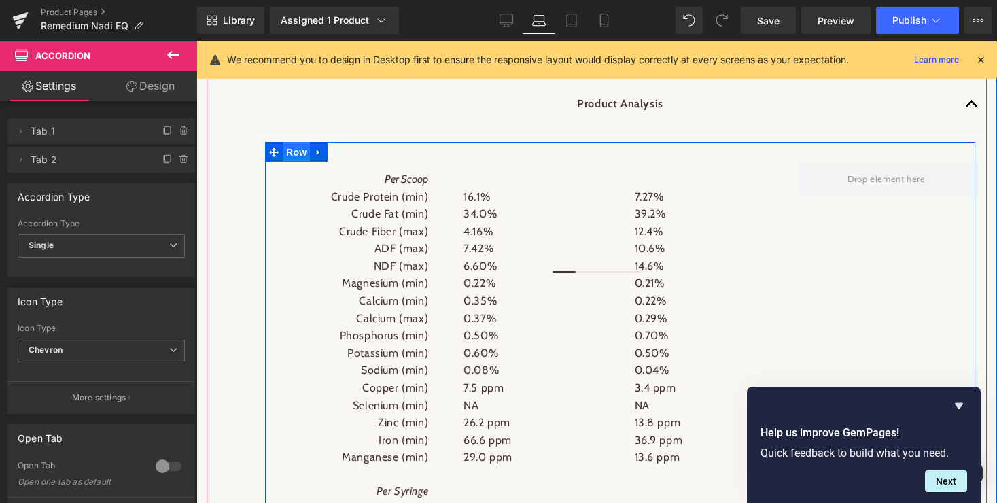
click at [296, 162] on span "Row" at bounding box center [296, 152] width 27 height 20
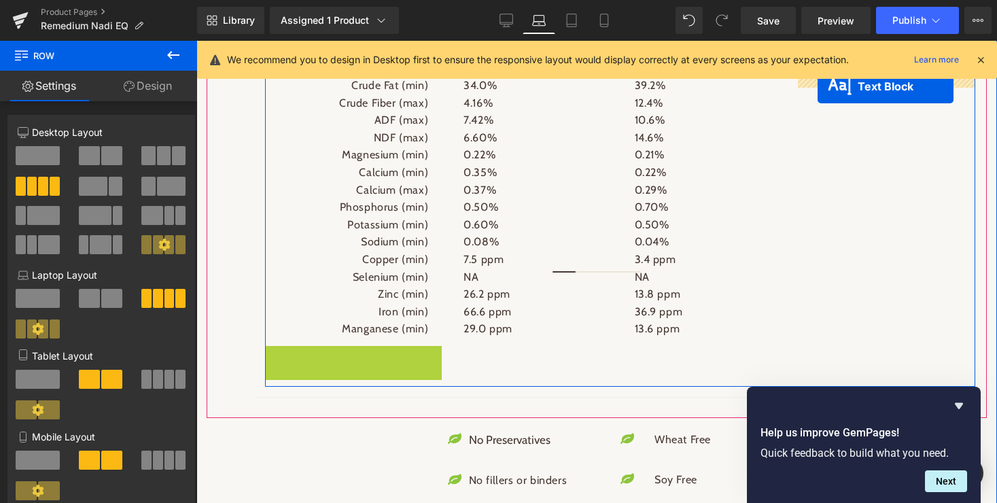
scroll to position [1817, 0]
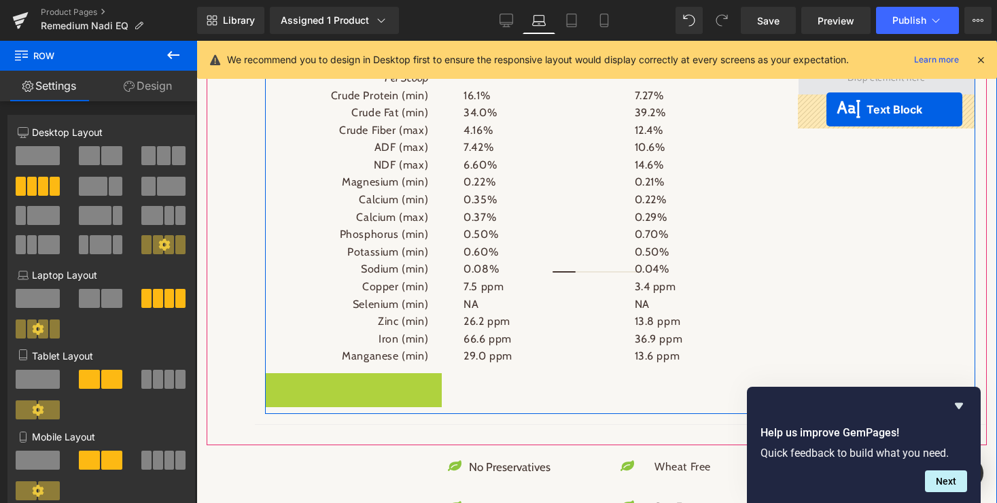
drag, startPoint x: 330, startPoint y: 353, endPoint x: 826, endPoint y: 109, distance: 552.6
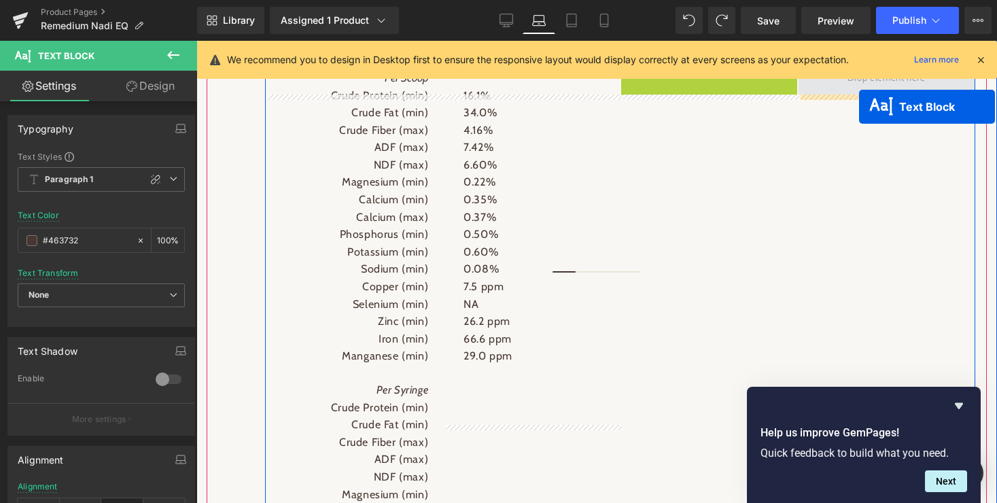
drag, startPoint x: 672, startPoint y: 252, endPoint x: 859, endPoint y: 107, distance: 236.7
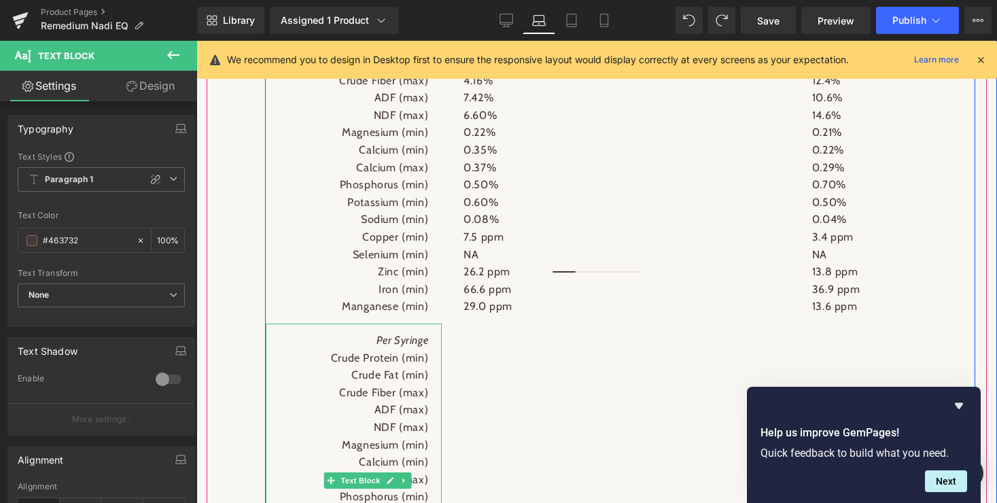
scroll to position [1893, 0]
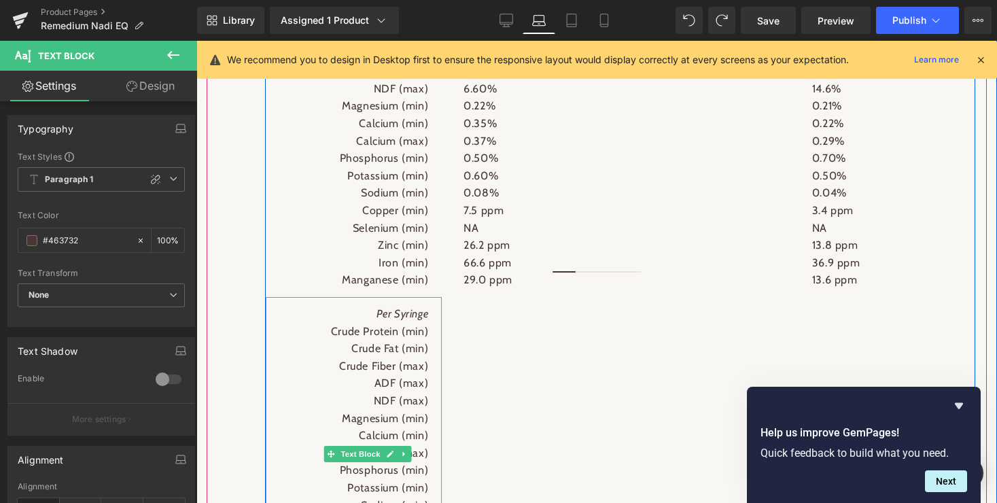
click at [389, 375] on p "Crude Fiber (max)" at bounding box center [353, 366] width 149 height 18
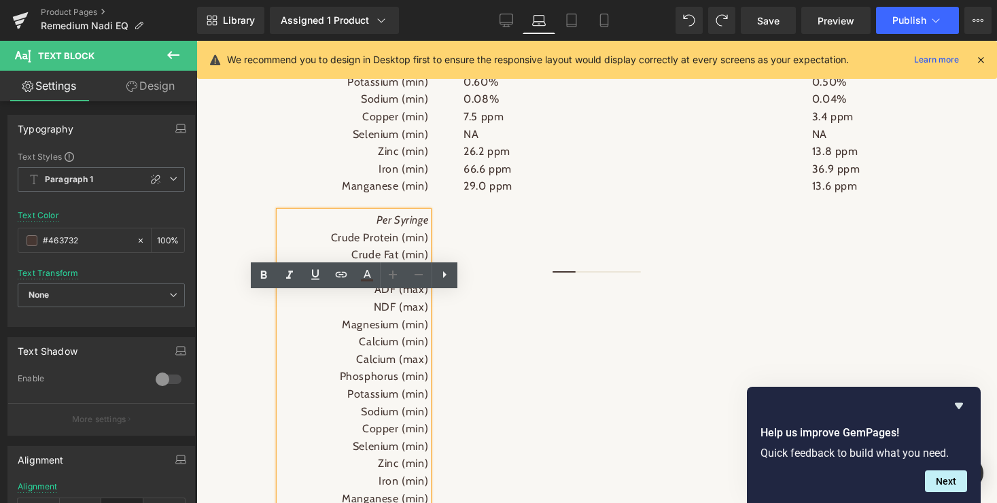
scroll to position [2013, 0]
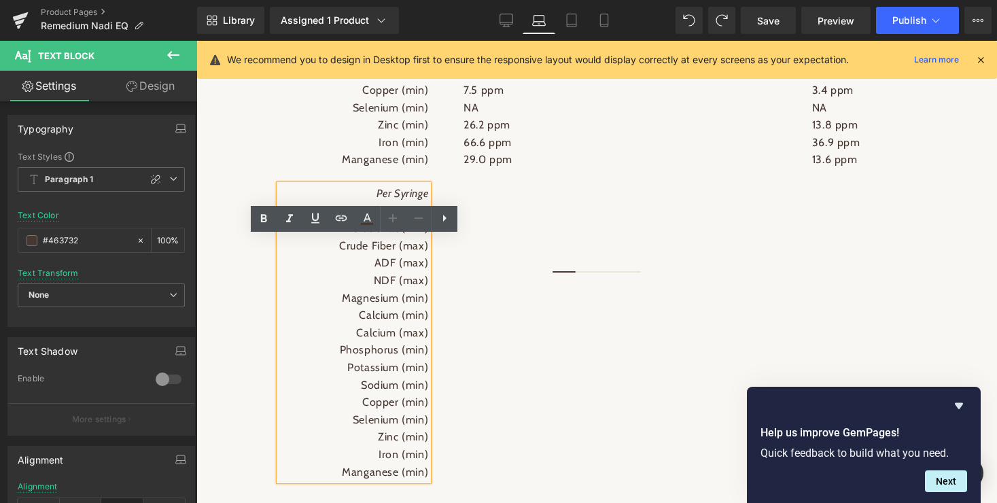
click at [370, 376] on p "Potassium (min)" at bounding box center [353, 368] width 149 height 18
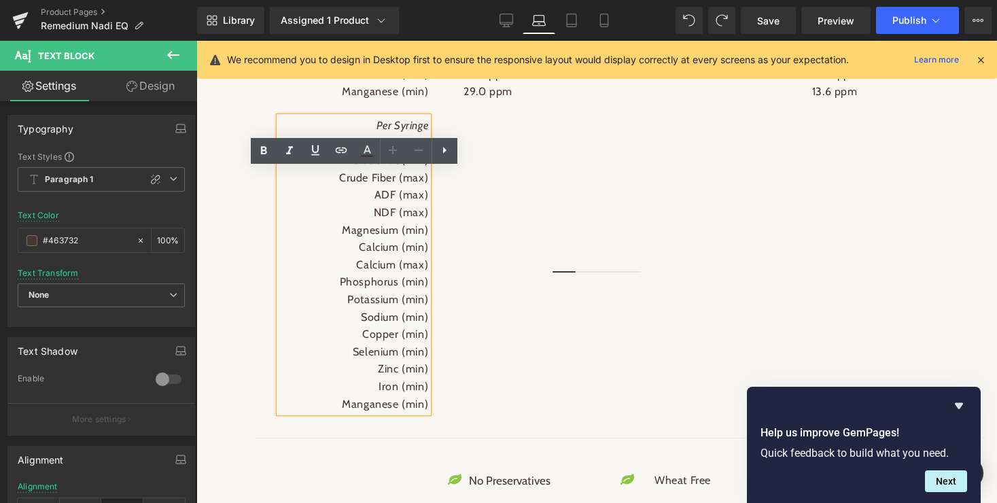
scroll to position [2113, 0]
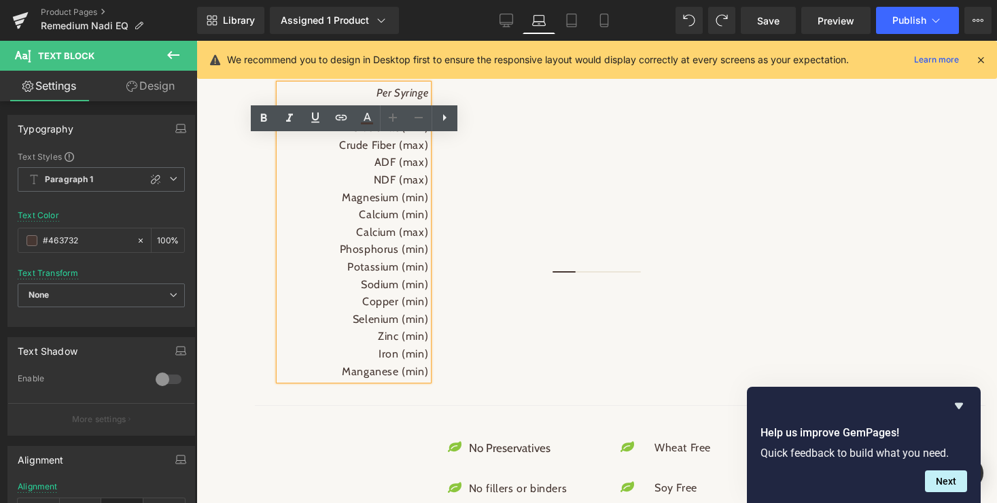
click at [496, 378] on div "Per Scoop Crude Protein (min) Crude Fat (min) Crude Fiber (max) ADF (max) NDF (…" at bounding box center [620, 69] width 710 height 651
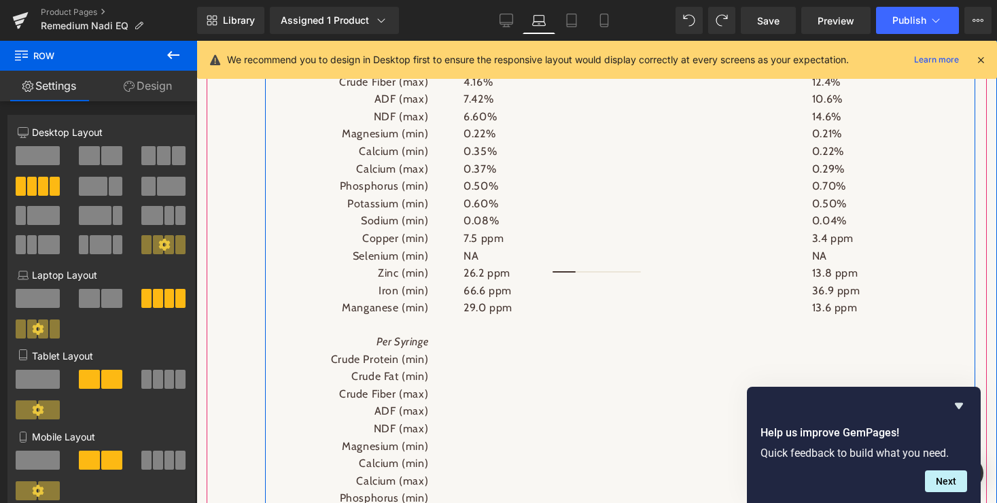
scroll to position [1860, 0]
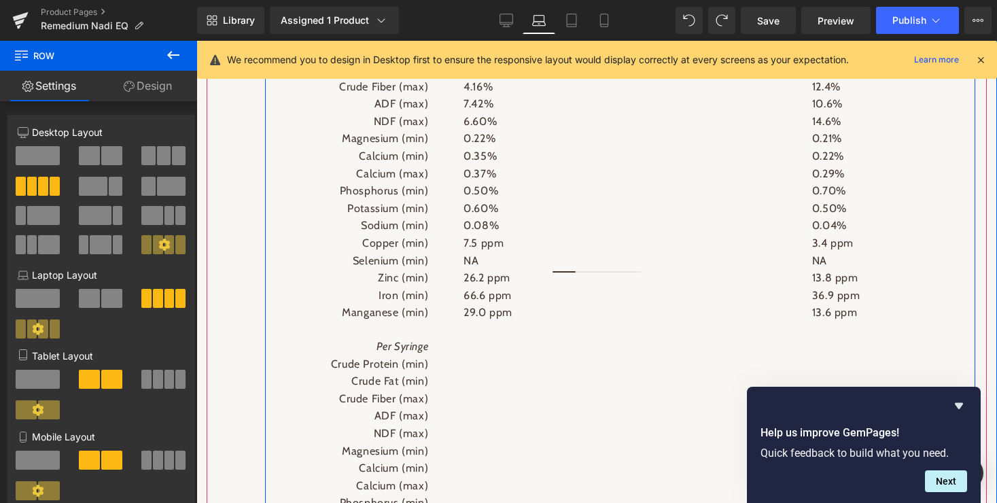
click at [530, 287] on p "26.2 ppm" at bounding box center [585, 278] width 244 height 18
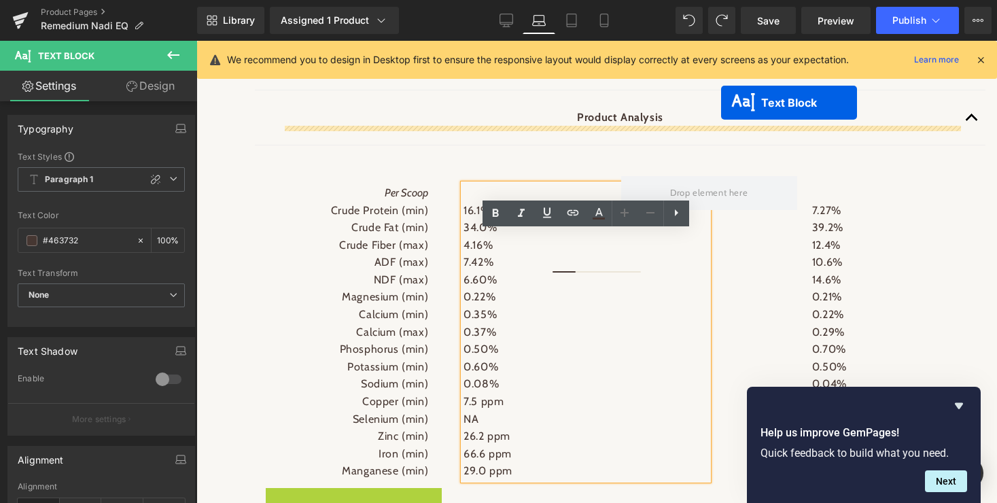
scroll to position [1675, 0]
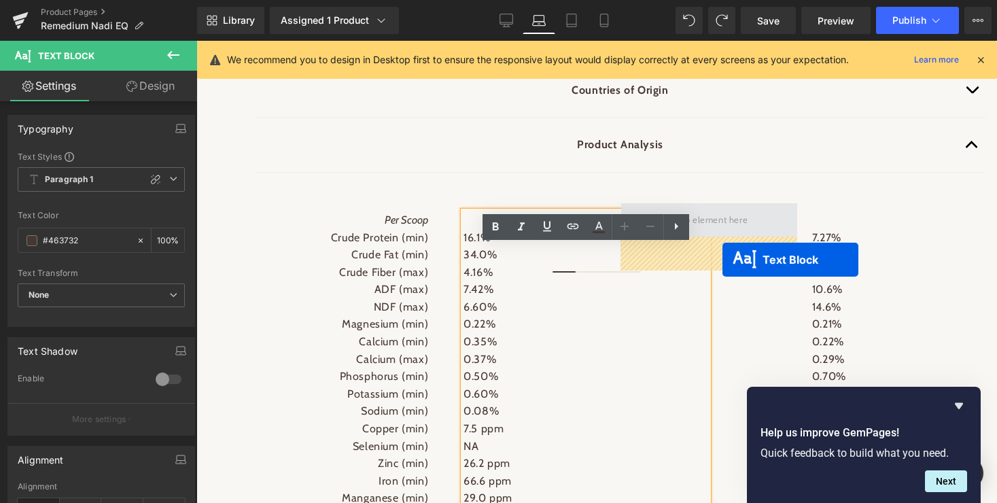
drag, startPoint x: 332, startPoint y: 450, endPoint x: 722, endPoint y: 260, distance: 434.8
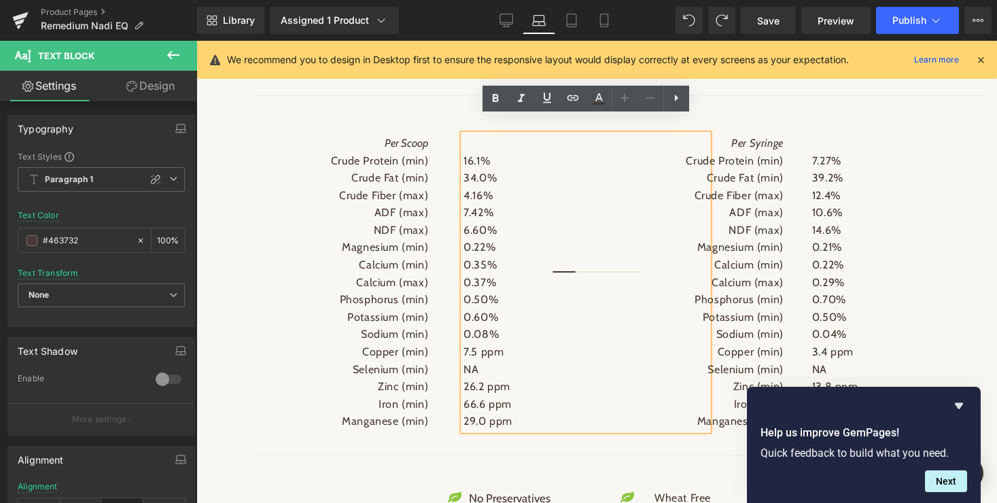
scroll to position [1748, 0]
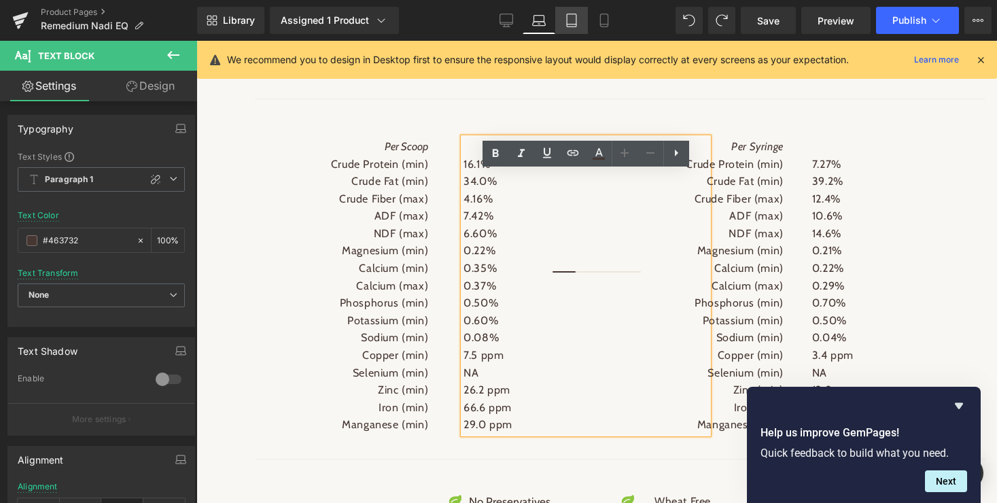
click at [573, 18] on icon at bounding box center [572, 21] width 14 height 14
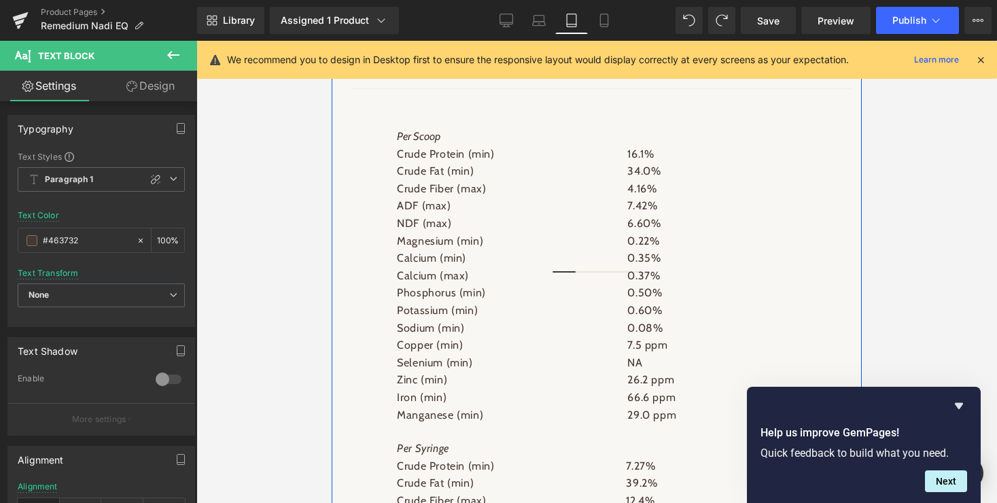
scroll to position [2786, 0]
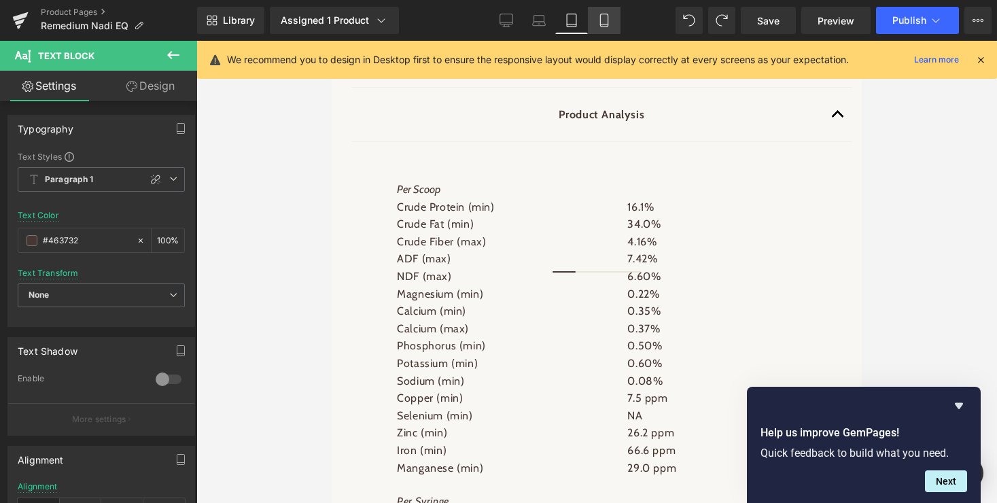
click at [607, 22] on icon at bounding box center [604, 21] width 14 height 14
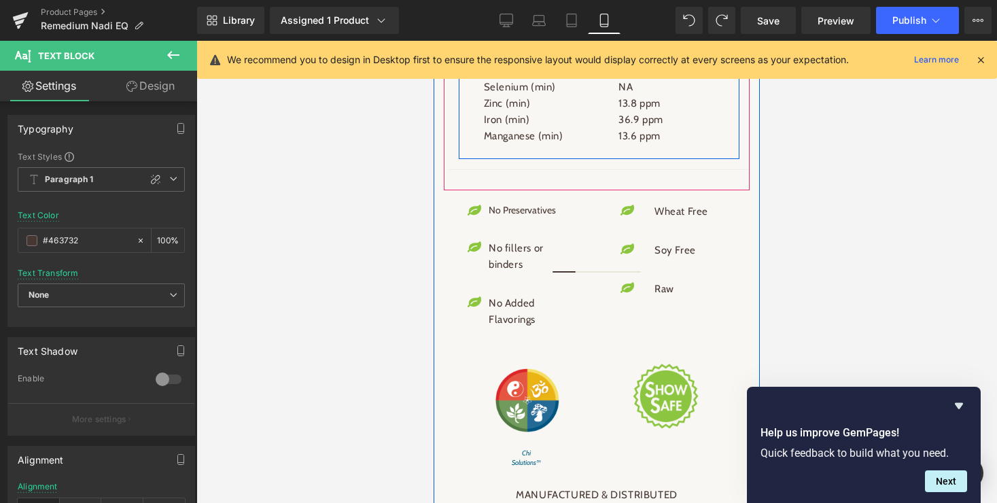
scroll to position [2906, 0]
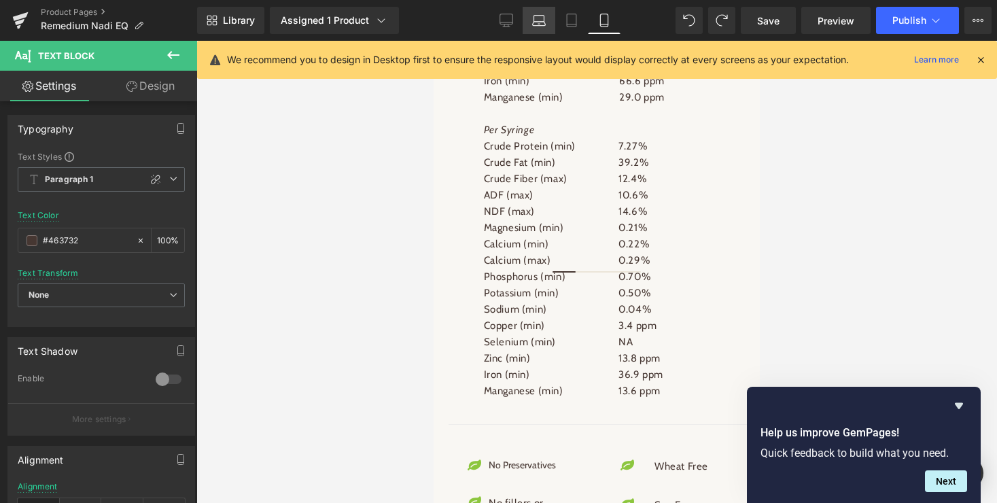
click at [538, 17] on icon at bounding box center [539, 21] width 14 height 14
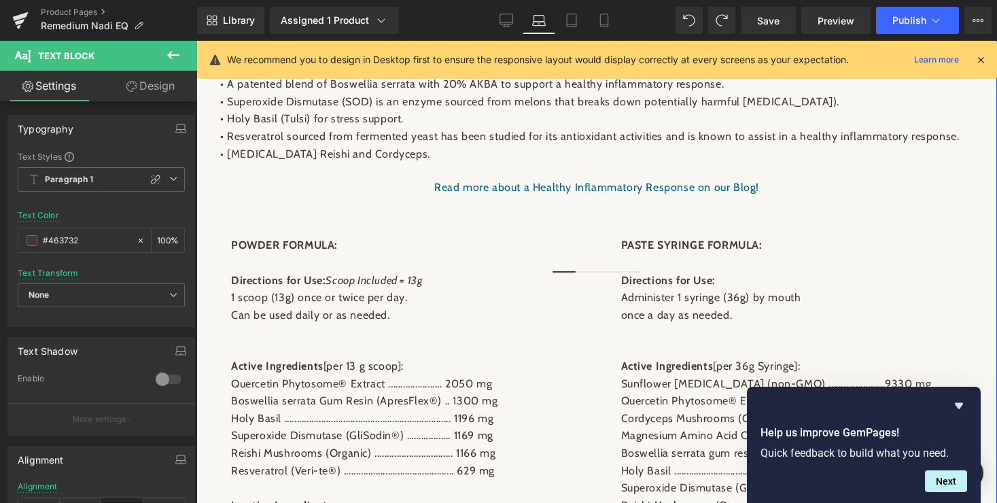
scroll to position [1132, 0]
click at [505, 20] on icon at bounding box center [506, 21] width 14 height 14
type input "100"
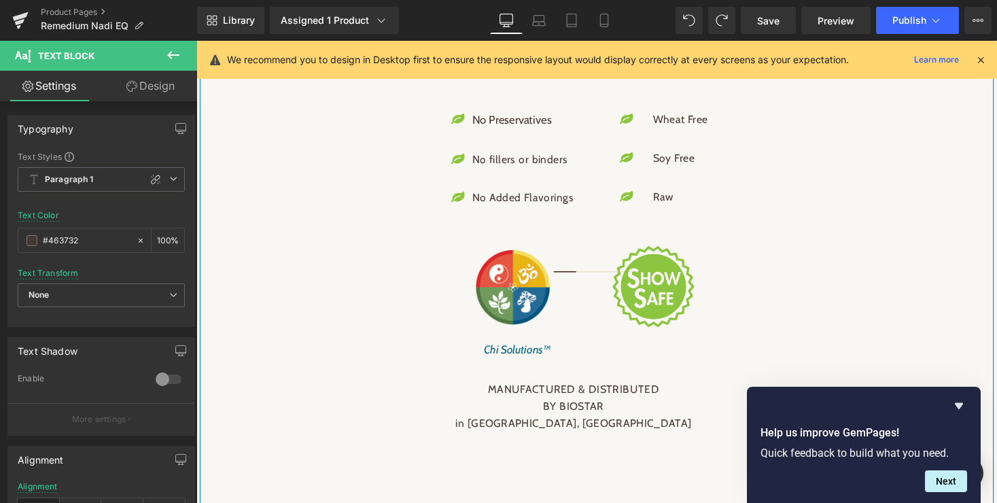
scroll to position [2209, 0]
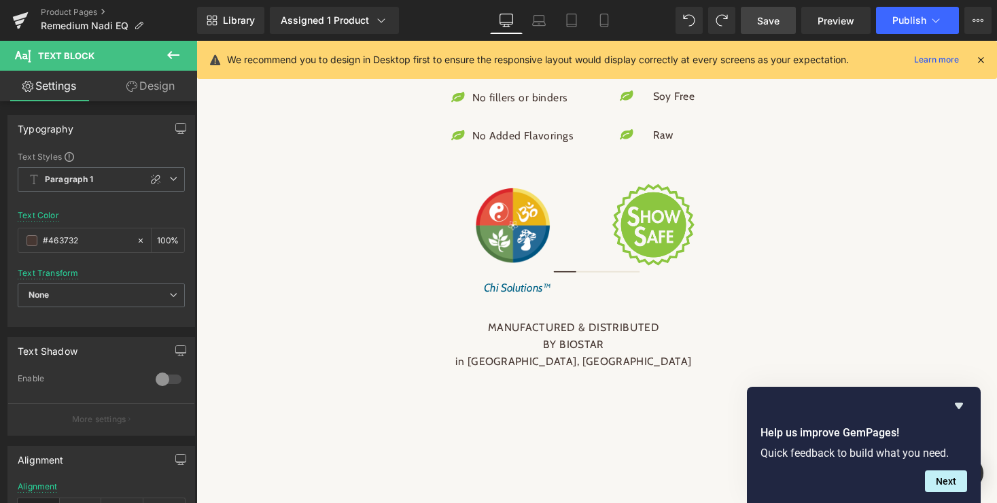
click at [766, 24] on span "Save" at bounding box center [768, 21] width 22 height 14
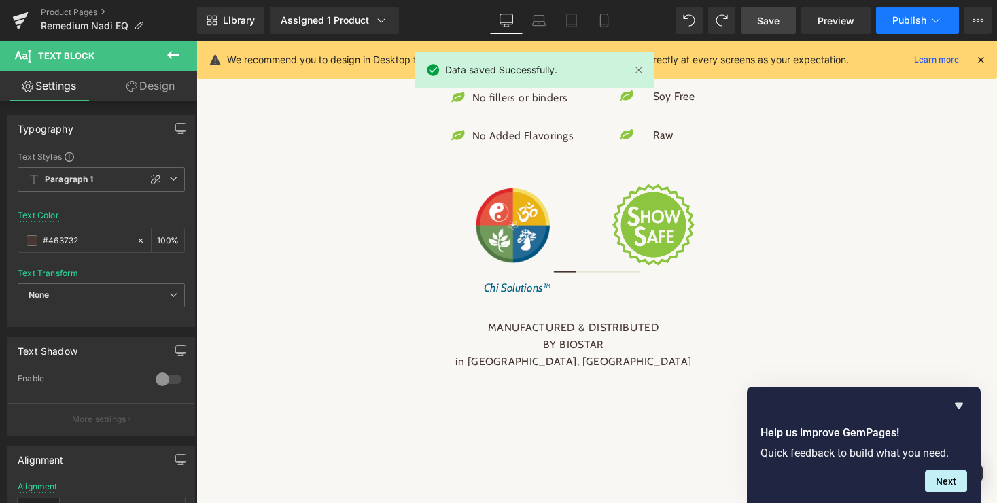
click at [938, 16] on icon at bounding box center [936, 21] width 14 height 14
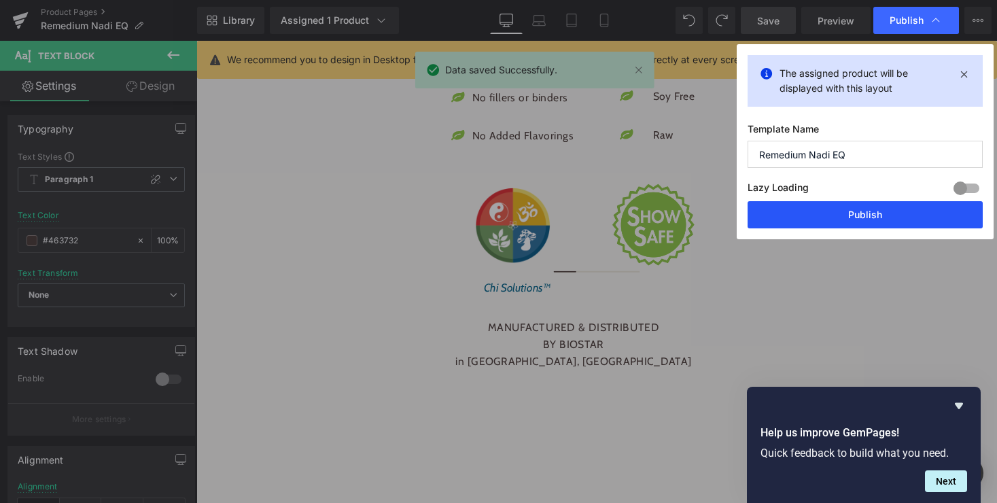
click at [855, 213] on button "Publish" at bounding box center [864, 214] width 235 height 27
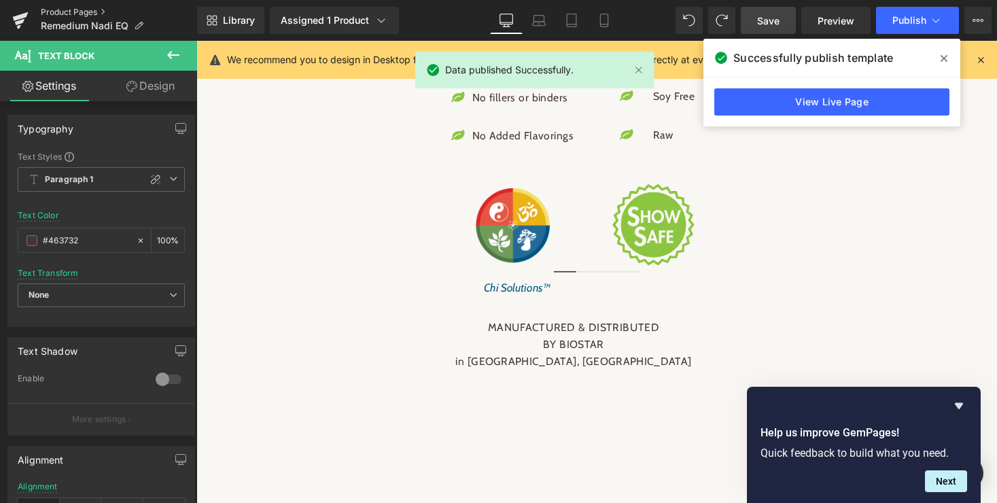
click at [76, 10] on link "Product Pages" at bounding box center [119, 12] width 156 height 11
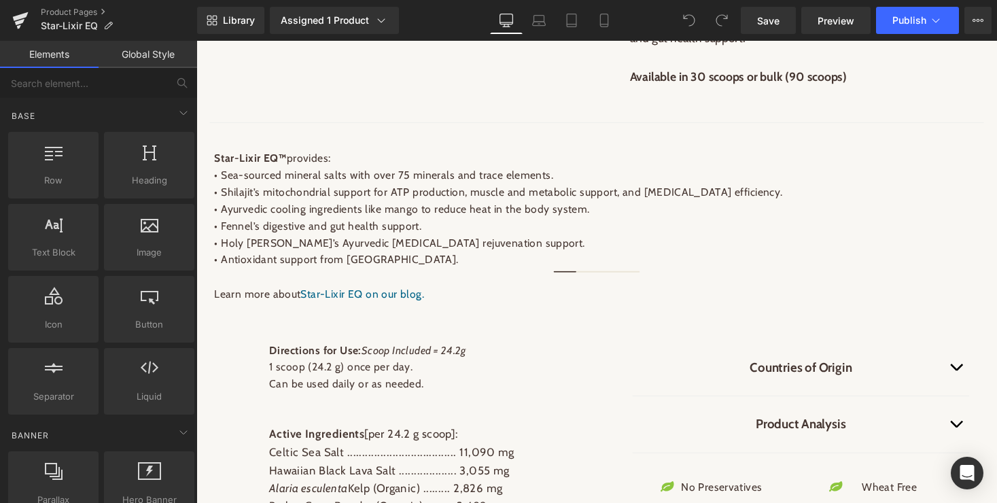
scroll to position [765, 0]
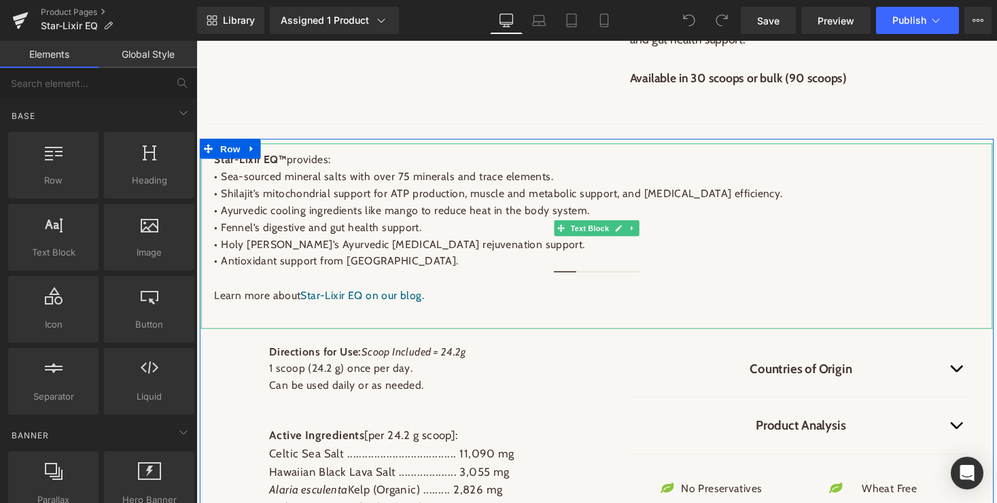
click at [299, 207] on p "• Shilajit’s mitochondrial support for ATP production, muscle and metabolic sup…" at bounding box center [607, 198] width 785 height 18
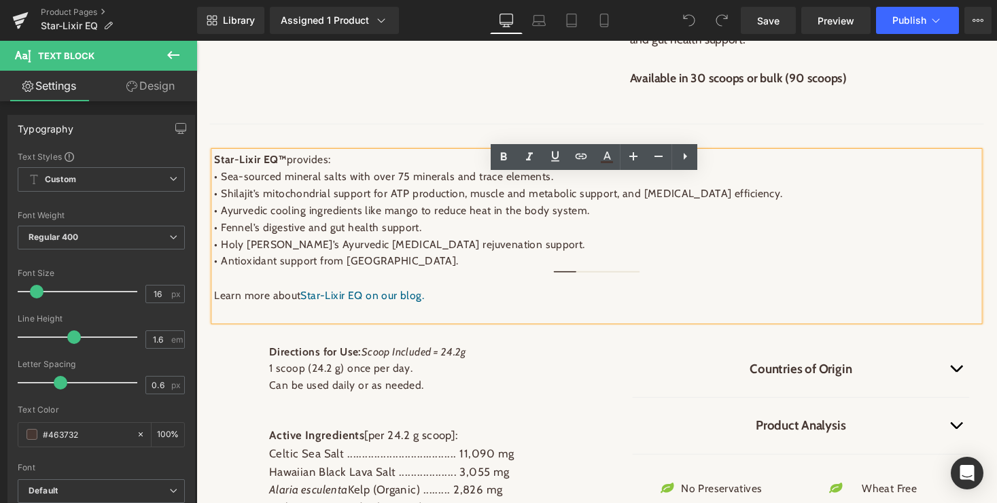
click at [151, 84] on link "Design" at bounding box center [150, 86] width 99 height 31
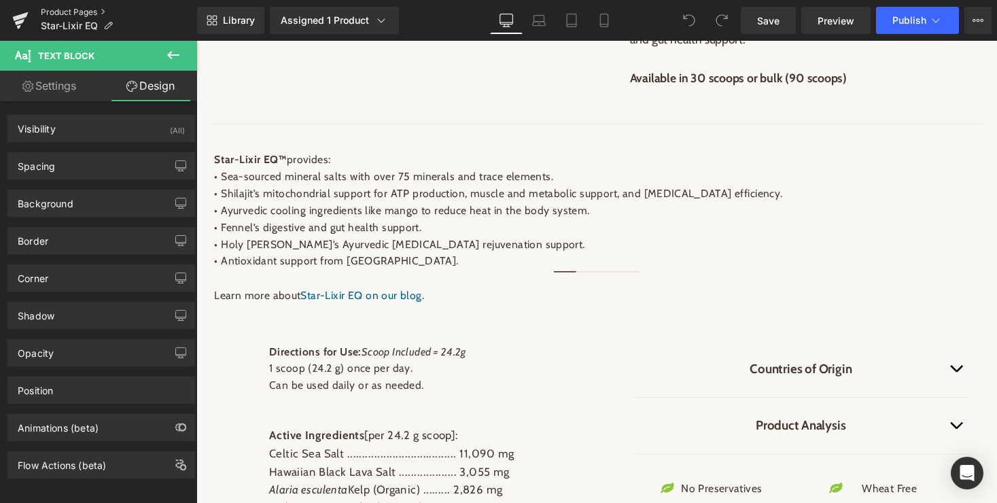
click at [73, 7] on link "Product Pages" at bounding box center [119, 12] width 156 height 11
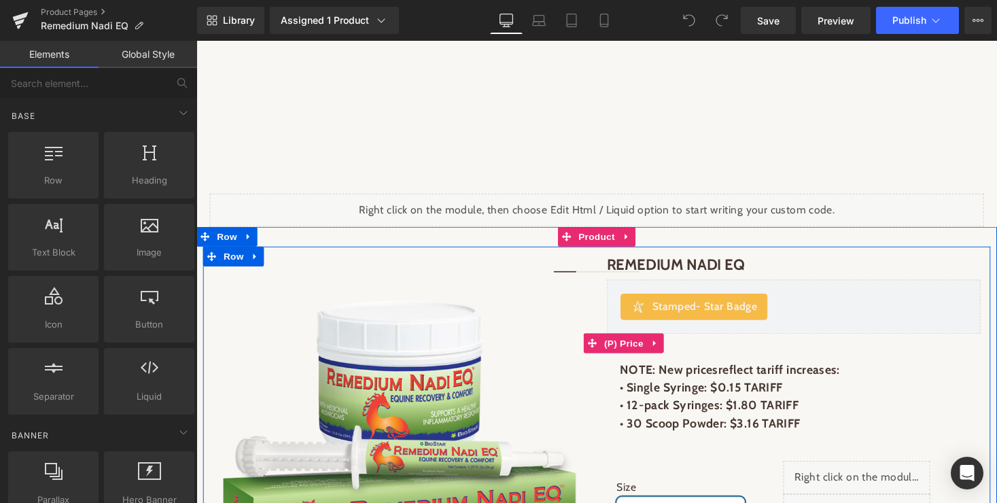
click at [673, 350] on link at bounding box center [668, 351] width 18 height 20
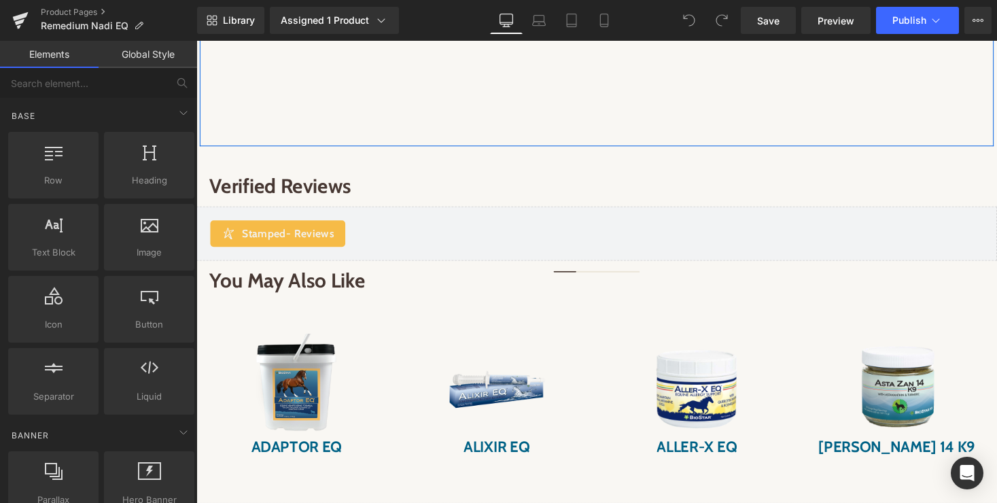
scroll to position [2677, 0]
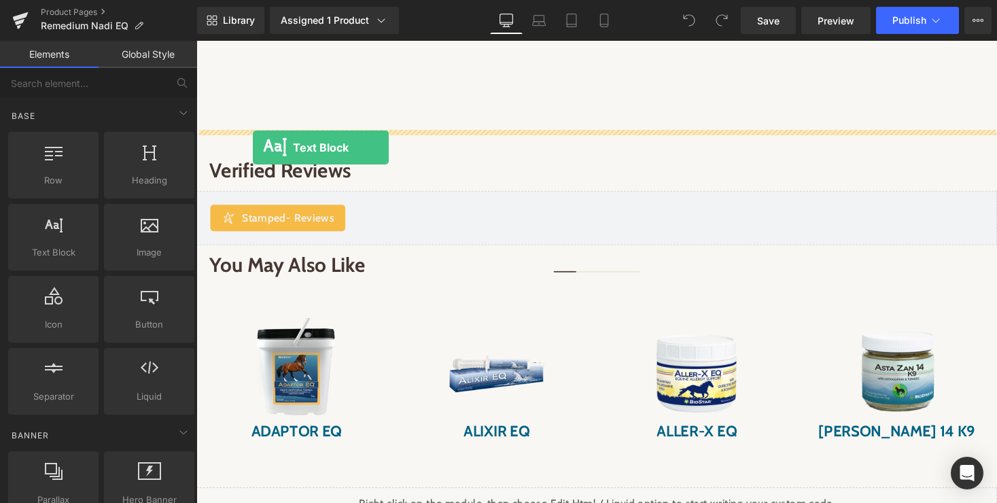
drag, startPoint x: 259, startPoint y: 278, endPoint x: 254, endPoint y: 150, distance: 127.8
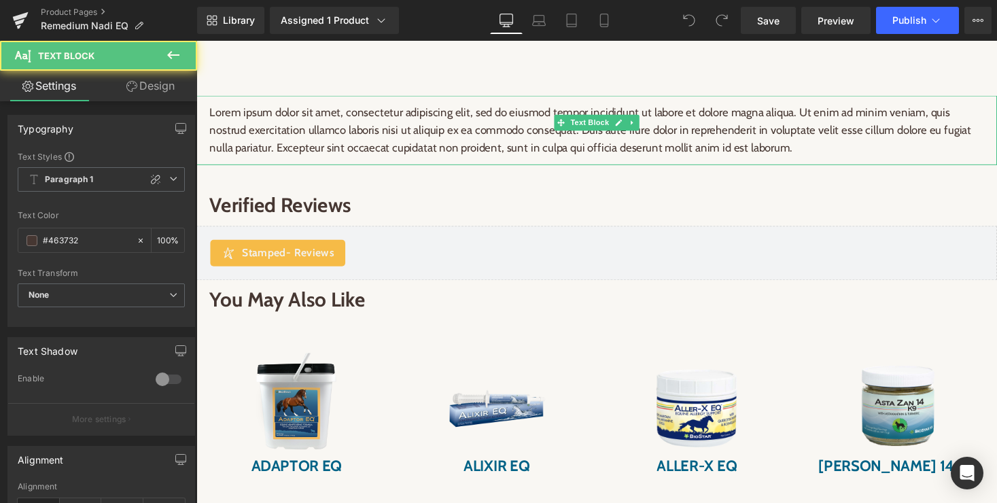
scroll to position [2605, 0]
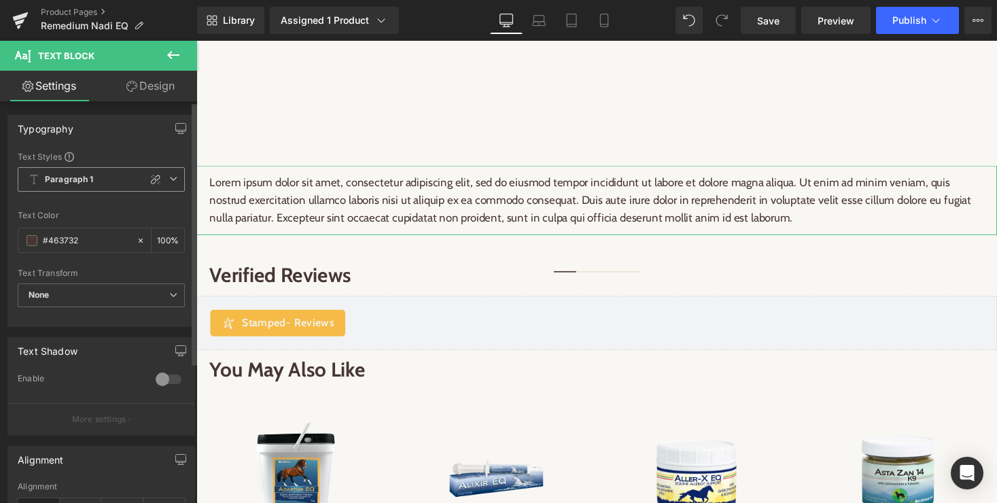
click at [169, 177] on icon at bounding box center [173, 179] width 8 height 8
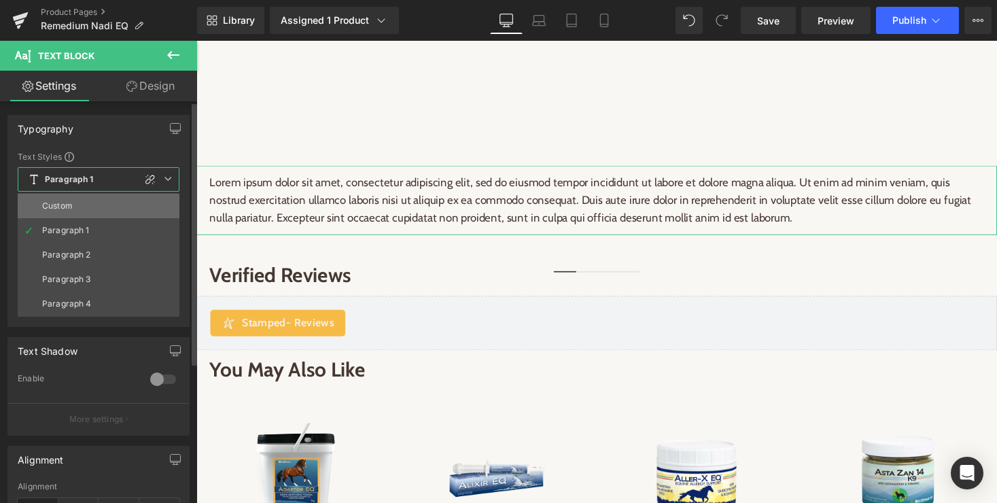
click at [58, 209] on div "Custom" at bounding box center [57, 206] width 31 height 10
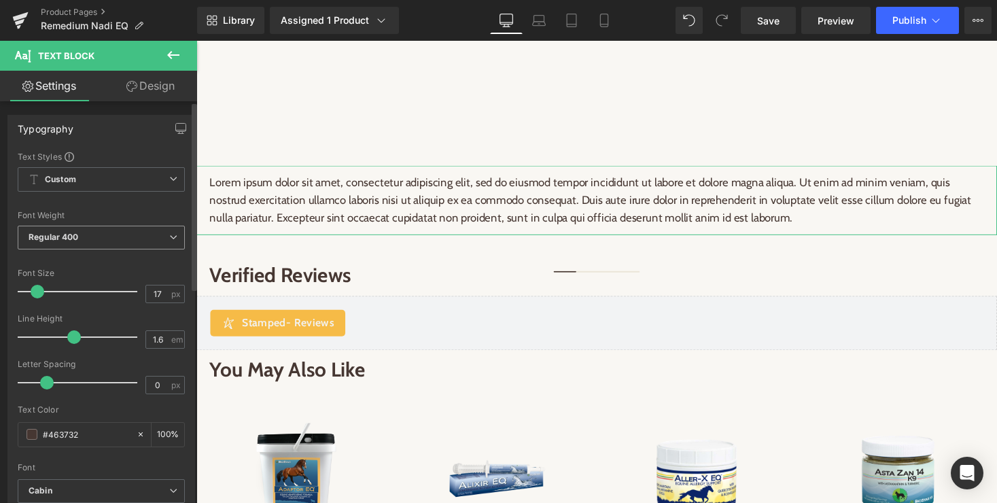
click at [52, 232] on span "Regular 400" at bounding box center [101, 238] width 167 height 24
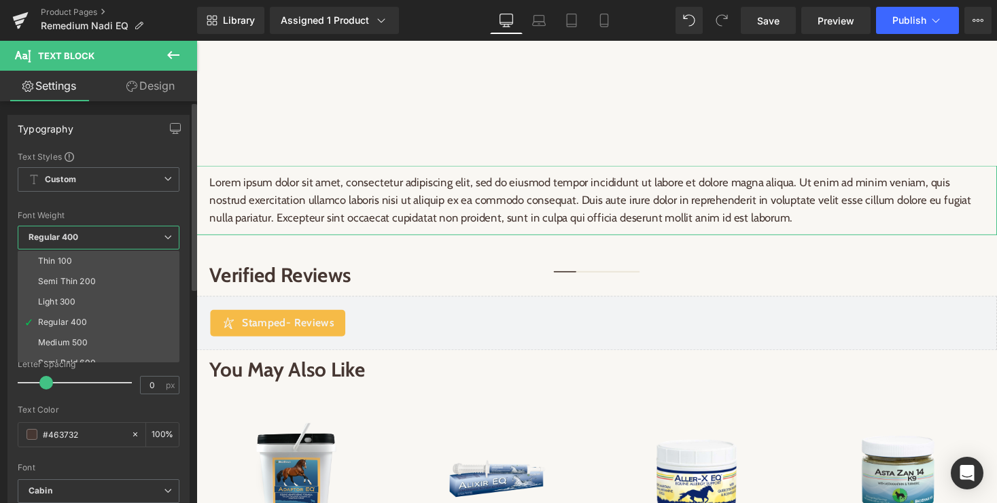
click at [77, 211] on div "Font Weight" at bounding box center [99, 216] width 162 height 10
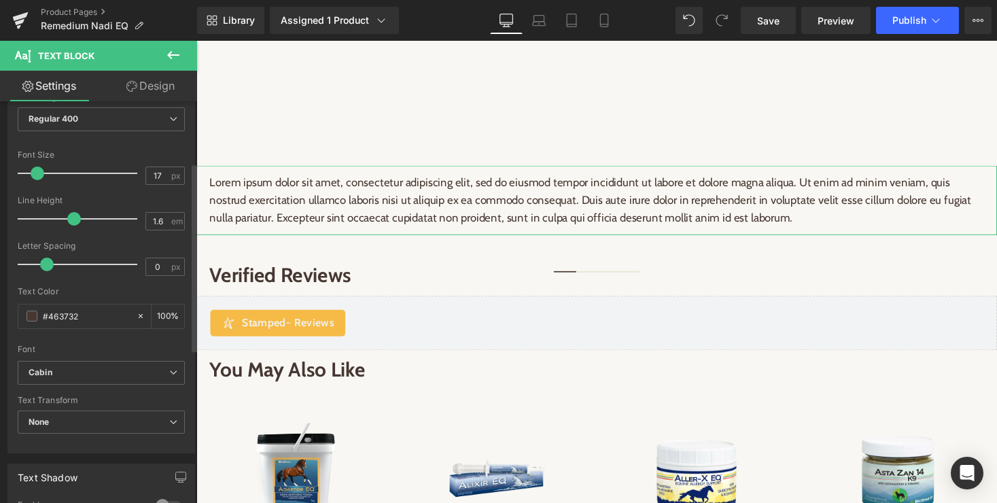
scroll to position [179, 0]
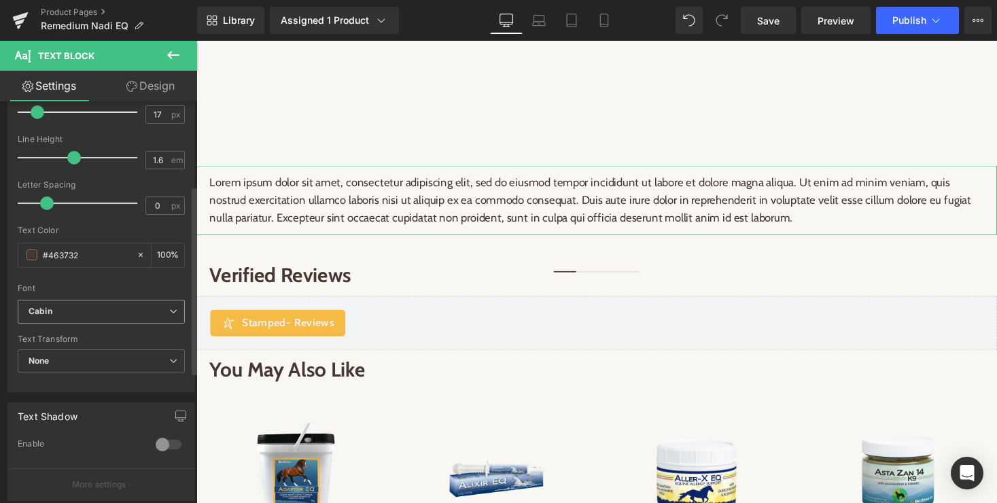
click at [113, 319] on span "Cabin" at bounding box center [101, 312] width 167 height 24
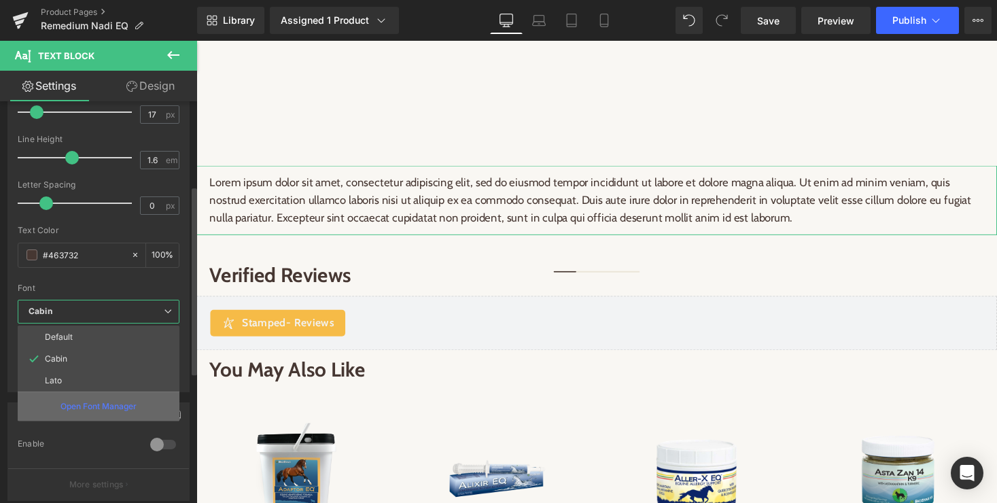
click at [106, 408] on p "Open Font Manager" at bounding box center [98, 406] width 76 height 12
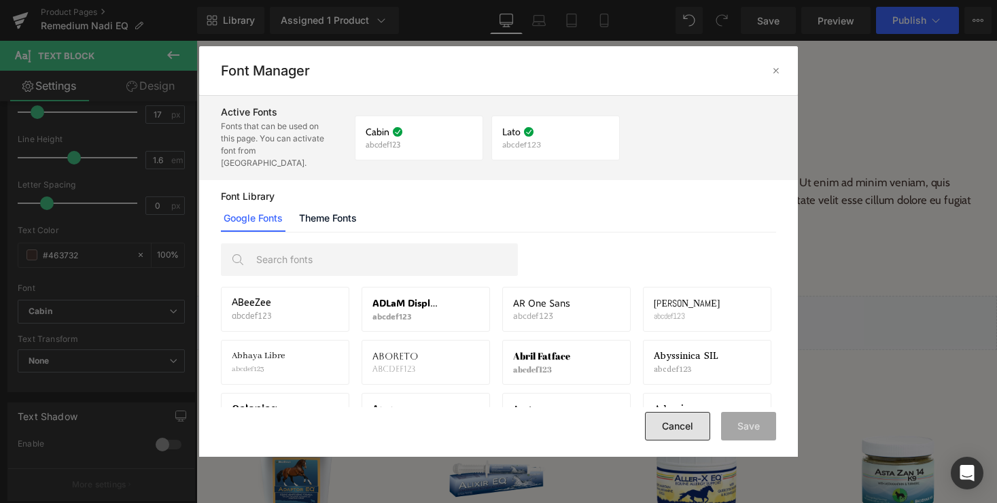
click at [681, 422] on button "Cancel" at bounding box center [677, 426] width 65 height 29
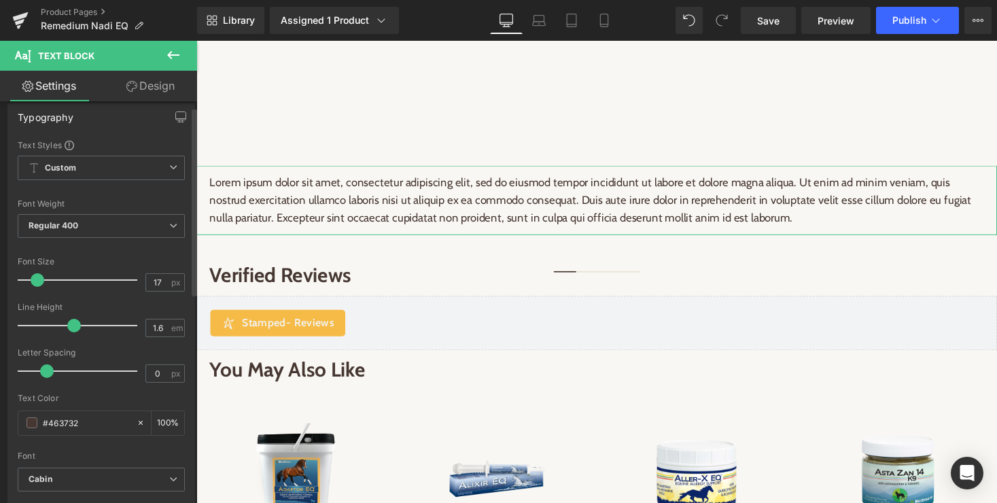
scroll to position [0, 0]
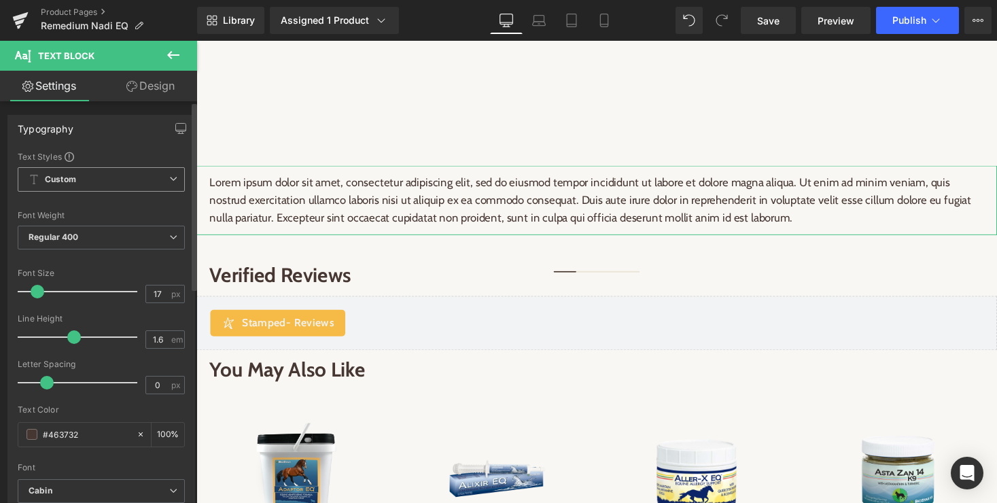
click at [170, 178] on icon at bounding box center [173, 179] width 8 height 8
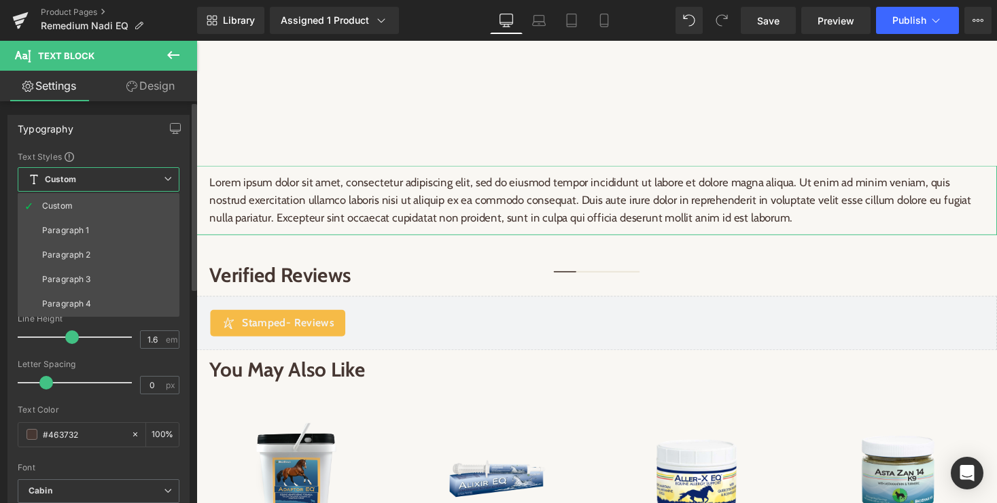
click at [68, 156] on span at bounding box center [70, 157] width 10 height 10
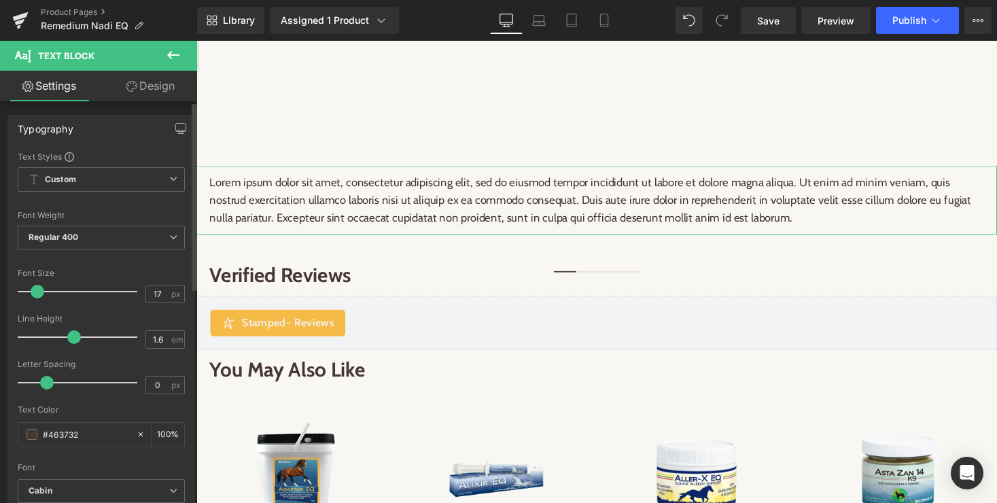
click at [58, 129] on div "Typography" at bounding box center [46, 124] width 56 height 19
click at [156, 81] on link "Design" at bounding box center [150, 86] width 99 height 31
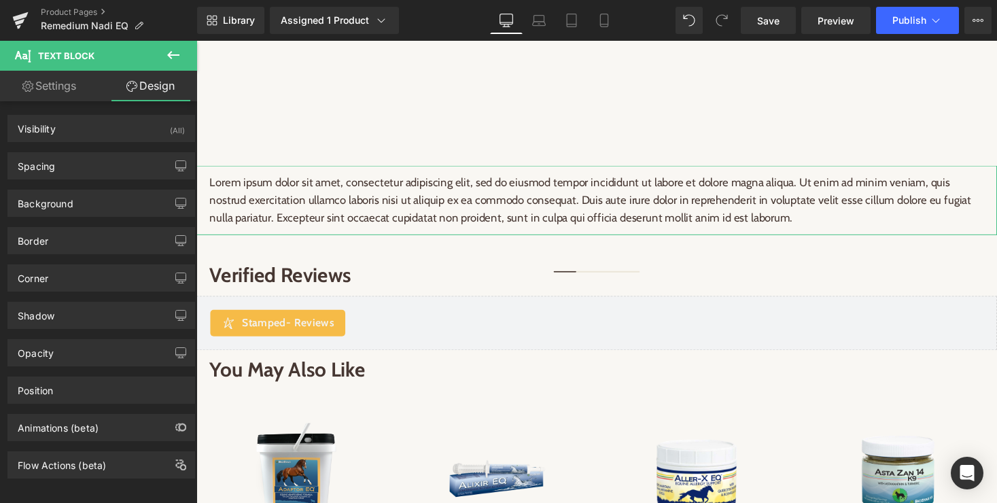
click at [156, 81] on link "Design" at bounding box center [150, 86] width 99 height 31
click at [46, 86] on link "Settings" at bounding box center [49, 86] width 99 height 31
type input "100"
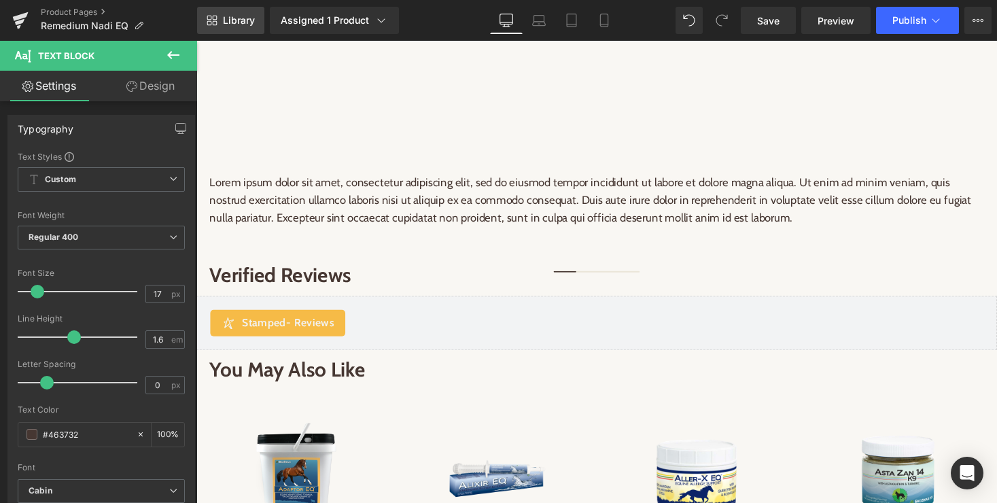
click at [251, 26] on span "Library" at bounding box center [239, 20] width 32 height 12
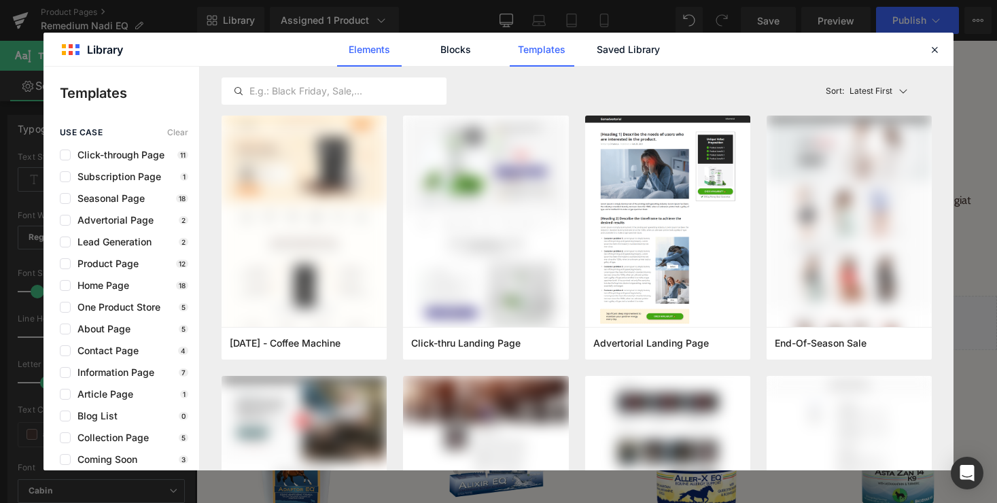
click at [374, 50] on link "Elements" at bounding box center [369, 50] width 65 height 34
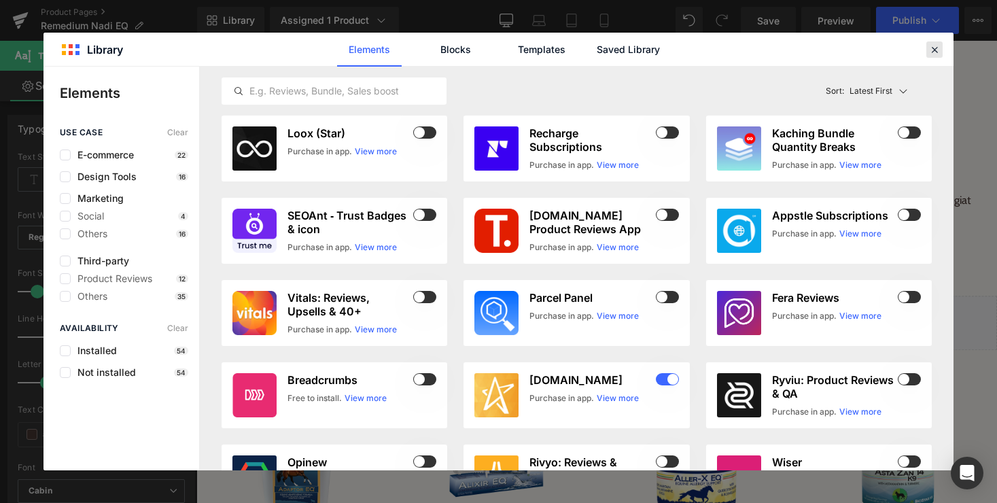
click at [933, 50] on icon at bounding box center [934, 49] width 12 height 12
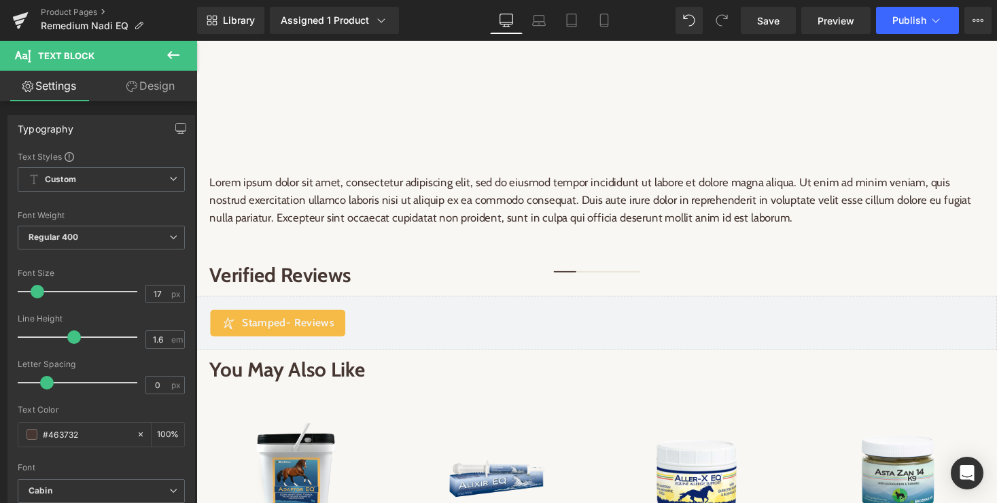
click at [20, 56] on icon at bounding box center [23, 54] width 16 height 16
click at [383, 19] on icon at bounding box center [381, 21] width 14 height 14
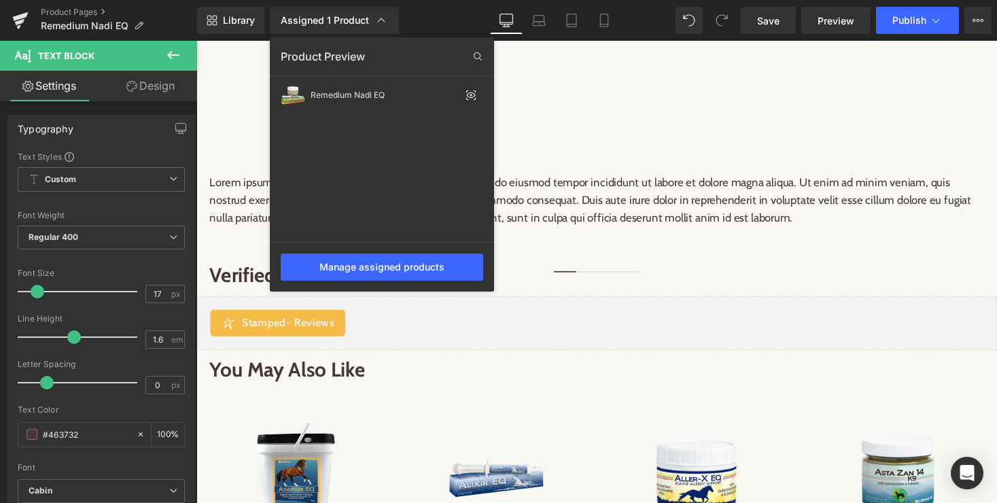
click at [667, 238] on div at bounding box center [596, 272] width 800 height 462
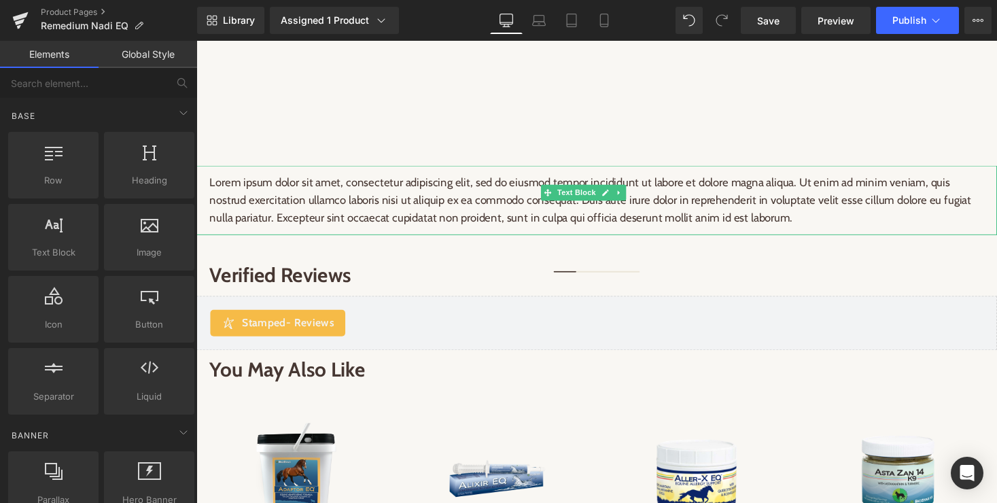
click at [282, 177] on p "Lorem ipsum dolor sit amet, consectetur adipiscing elit, sed do eiusmod tempor …" at bounding box center [607, 205] width 795 height 56
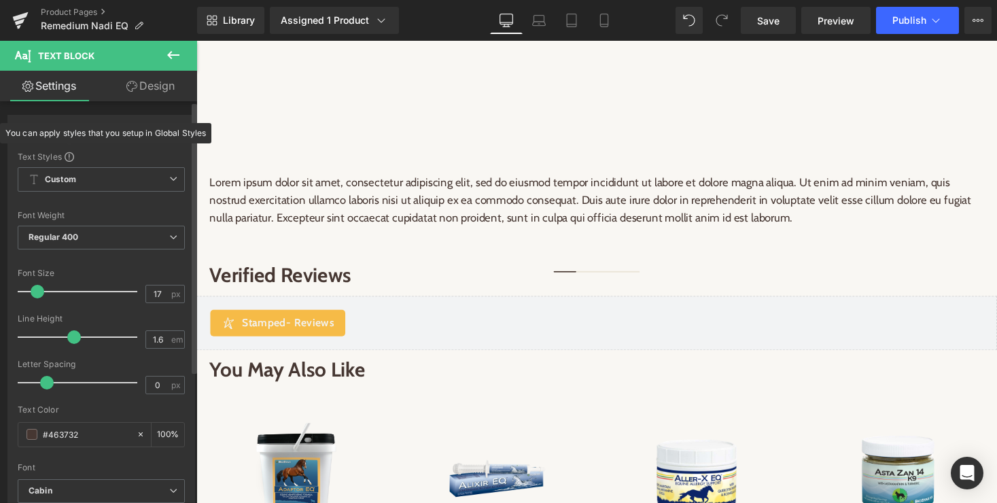
click at [68, 157] on span at bounding box center [70, 157] width 10 height 10
click at [178, 133] on div "You can apply styles that you setup in Global Styles" at bounding box center [105, 133] width 211 height 20
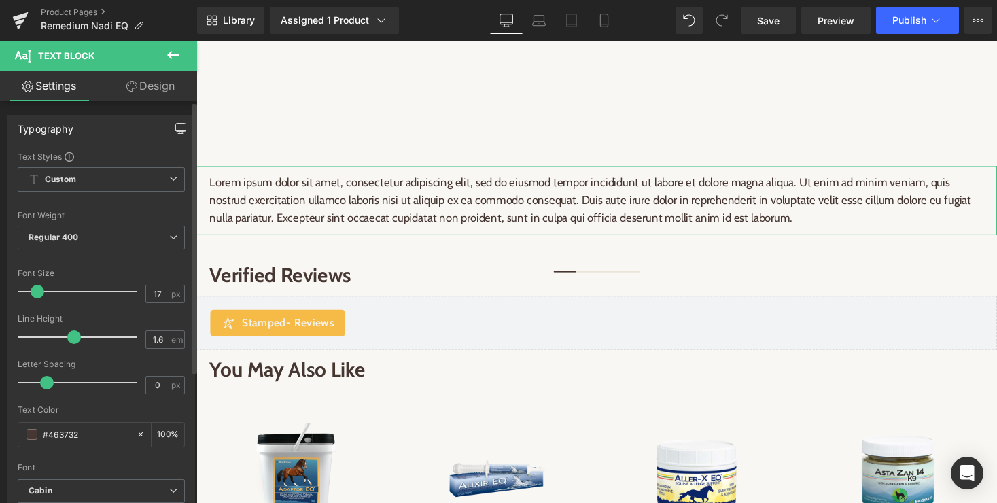
click at [175, 130] on icon "button" at bounding box center [180, 128] width 11 height 11
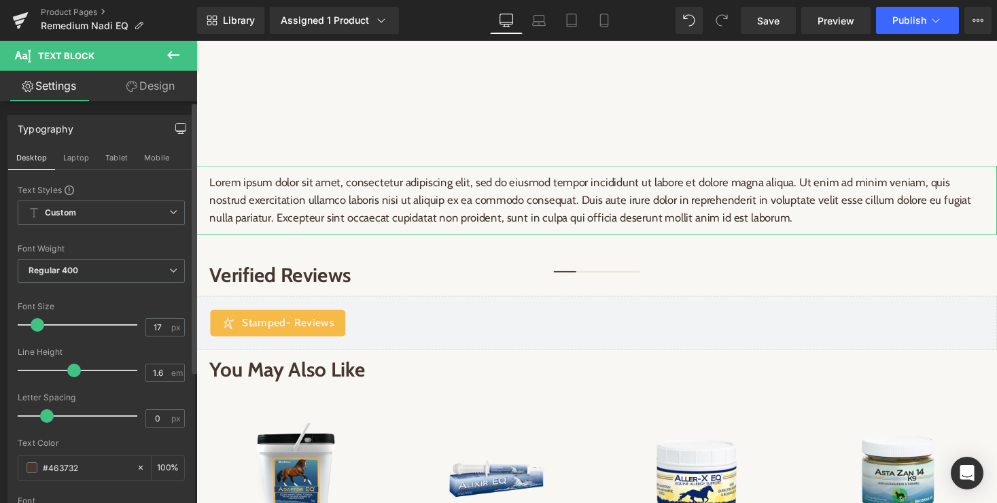
click at [149, 91] on link "Design" at bounding box center [150, 86] width 99 height 31
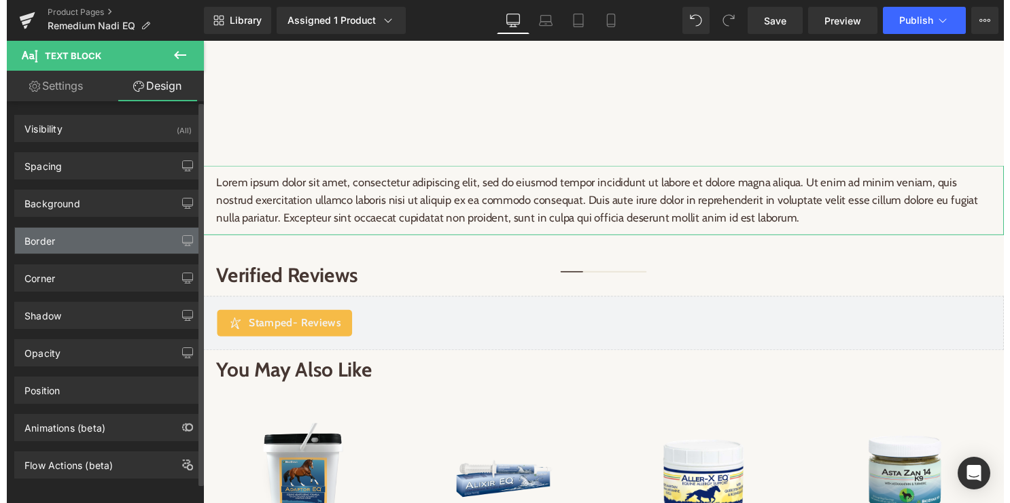
scroll to position [14, 0]
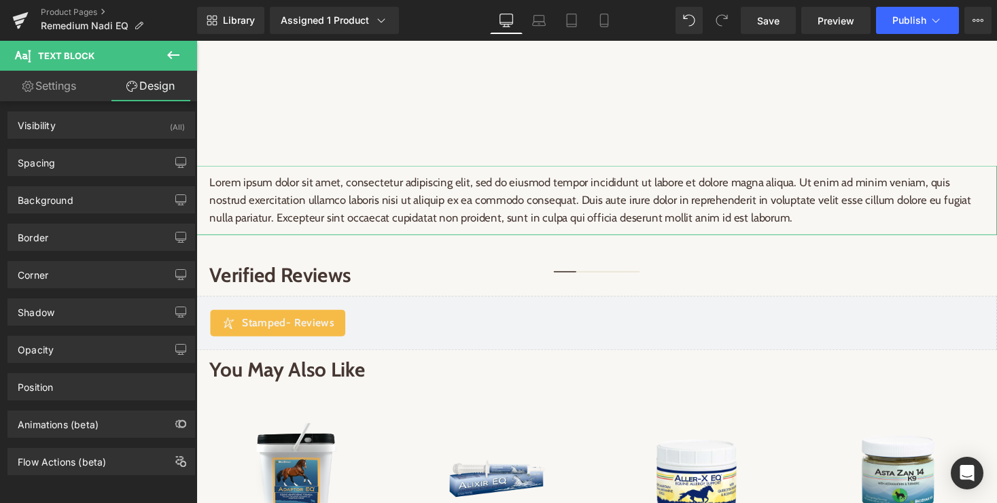
click at [52, 87] on link "Settings" at bounding box center [49, 86] width 99 height 31
type input "100"
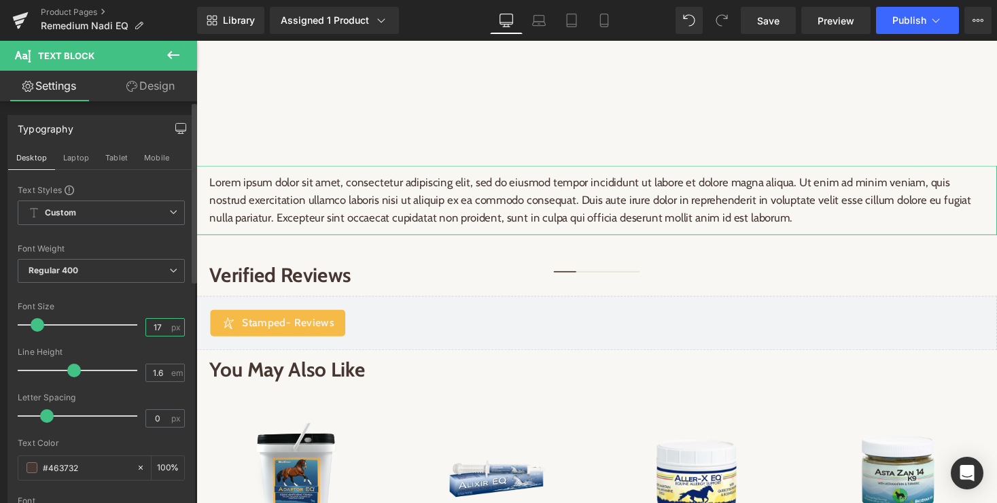
click at [164, 329] on input "17" at bounding box center [158, 327] width 24 height 17
click at [122, 306] on div "Font Size" at bounding box center [101, 307] width 167 height 10
click at [72, 214] on b "Custom" at bounding box center [60, 213] width 31 height 12
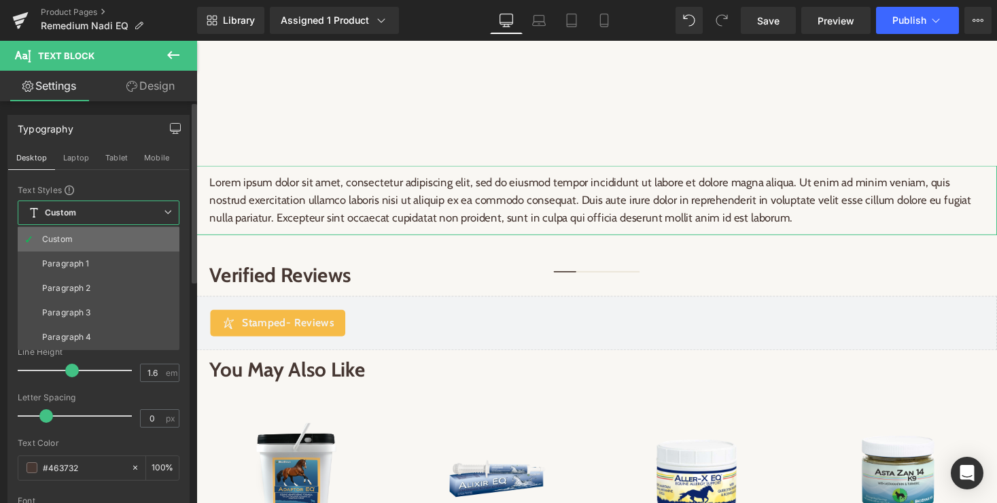
click at [68, 233] on li "Custom" at bounding box center [99, 239] width 162 height 24
click at [68, 233] on div at bounding box center [99, 236] width 162 height 9
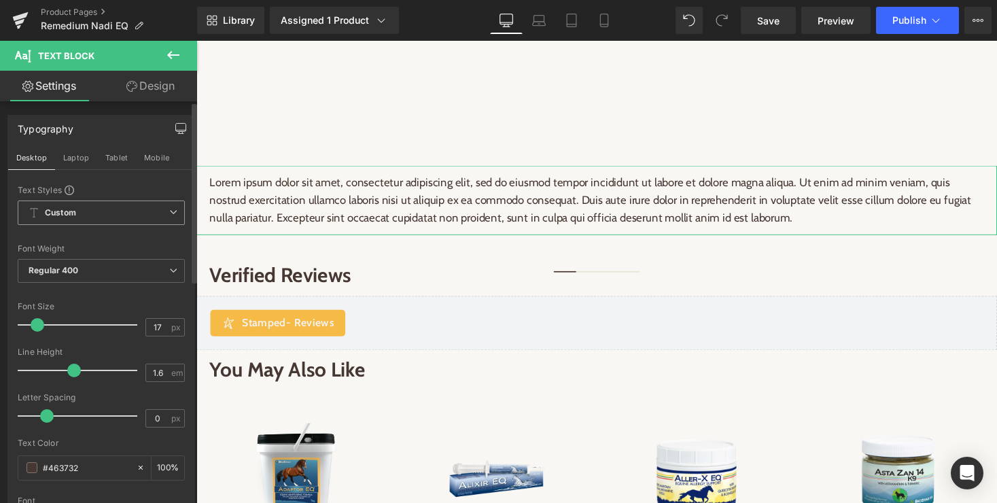
click at [65, 219] on span "Custom" at bounding box center [101, 212] width 167 height 24
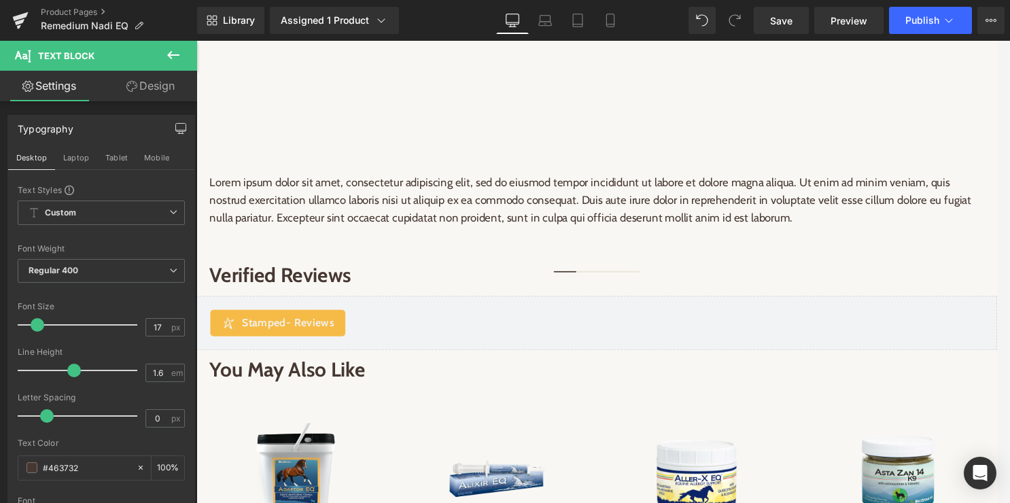
click at [169, 53] on icon at bounding box center [173, 55] width 12 height 8
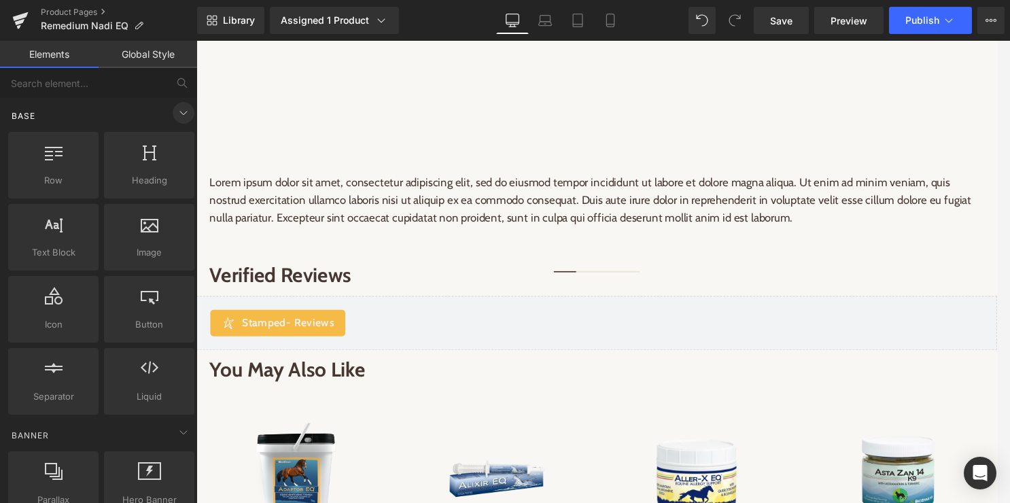
click at [176, 111] on icon at bounding box center [183, 113] width 16 height 16
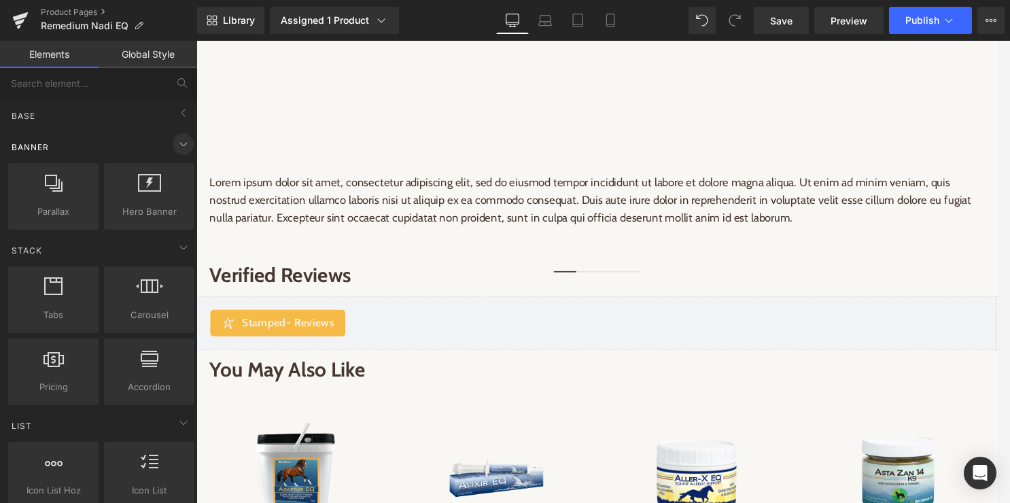
click at [177, 143] on icon at bounding box center [183, 144] width 16 height 16
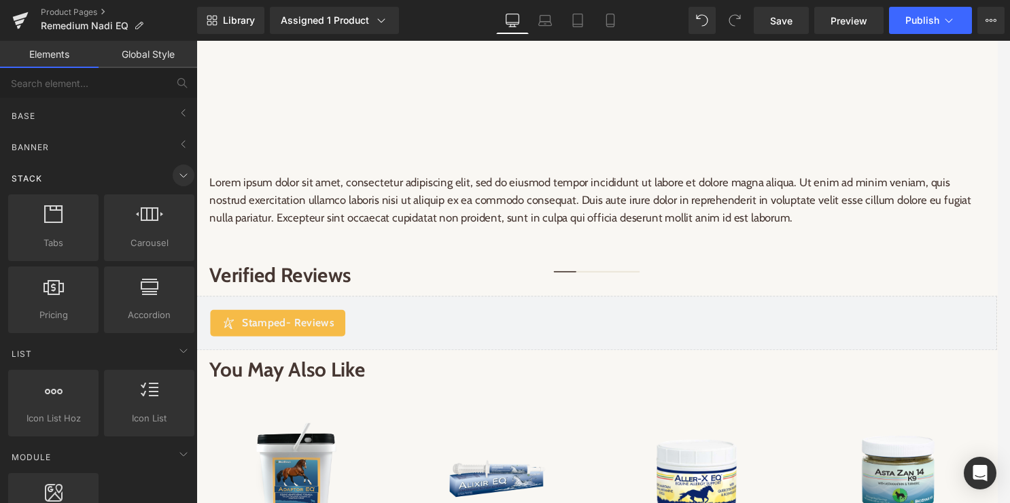
click at [181, 177] on icon at bounding box center [183, 175] width 16 height 16
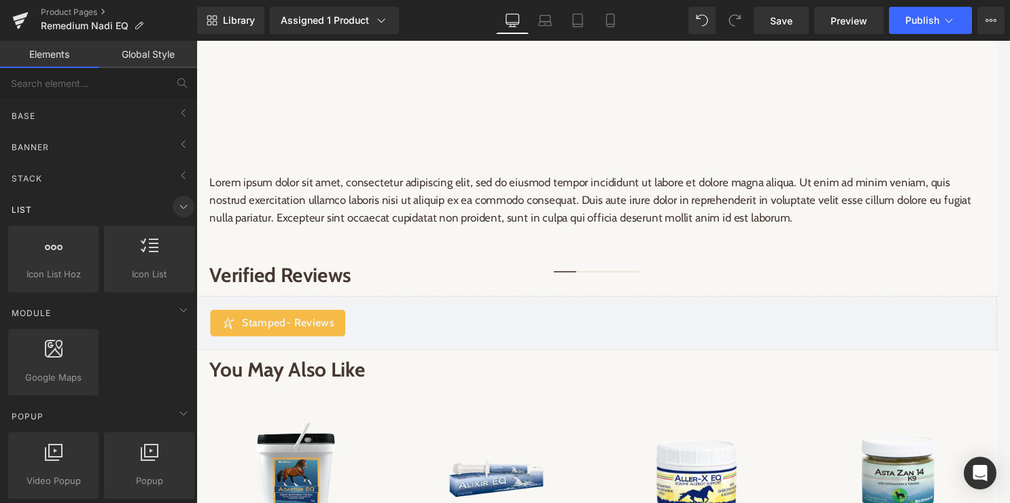
click at [180, 209] on icon at bounding box center [183, 206] width 16 height 16
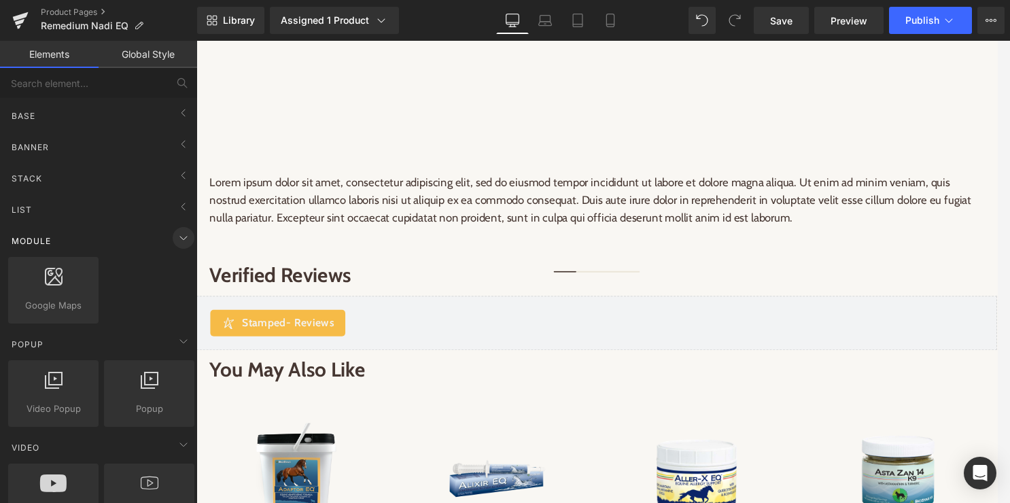
click at [180, 238] on icon at bounding box center [183, 237] width 7 height 3
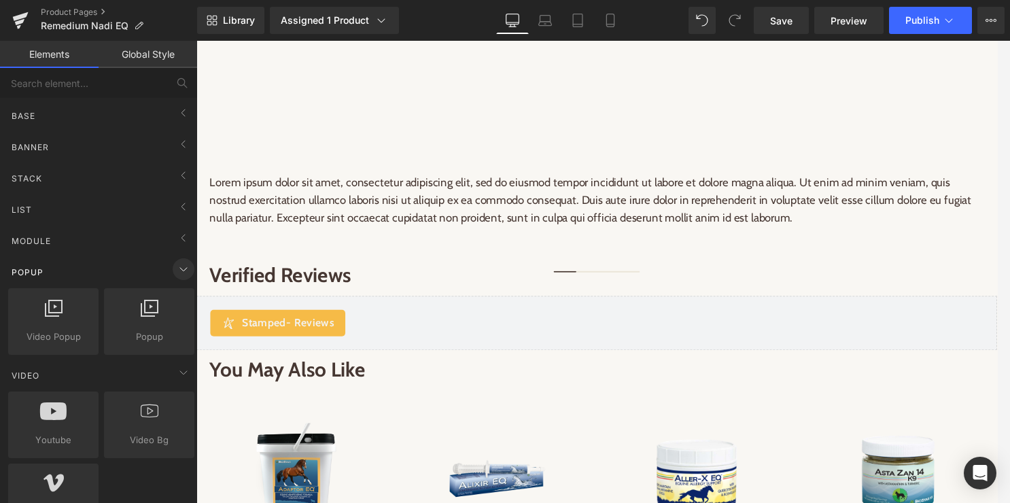
click at [180, 270] on icon at bounding box center [183, 269] width 7 height 3
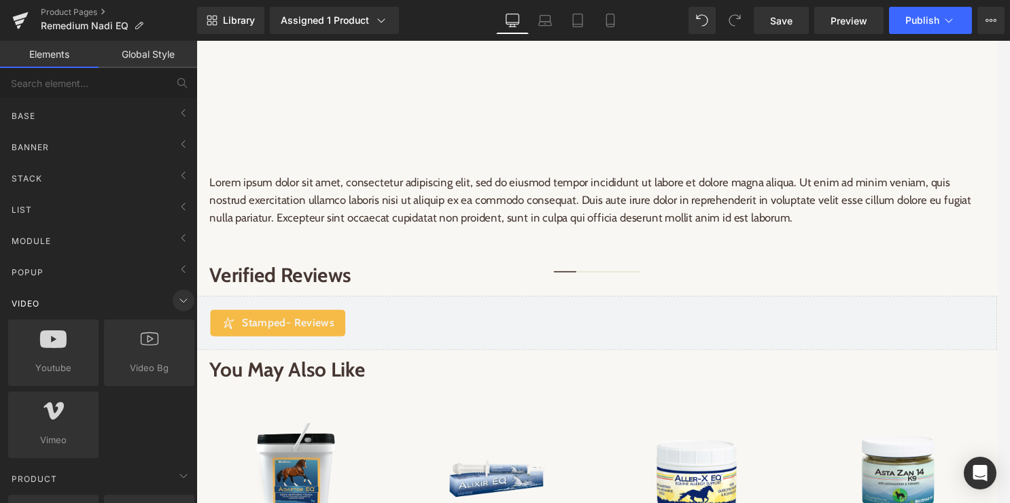
click at [180, 295] on icon at bounding box center [183, 300] width 16 height 16
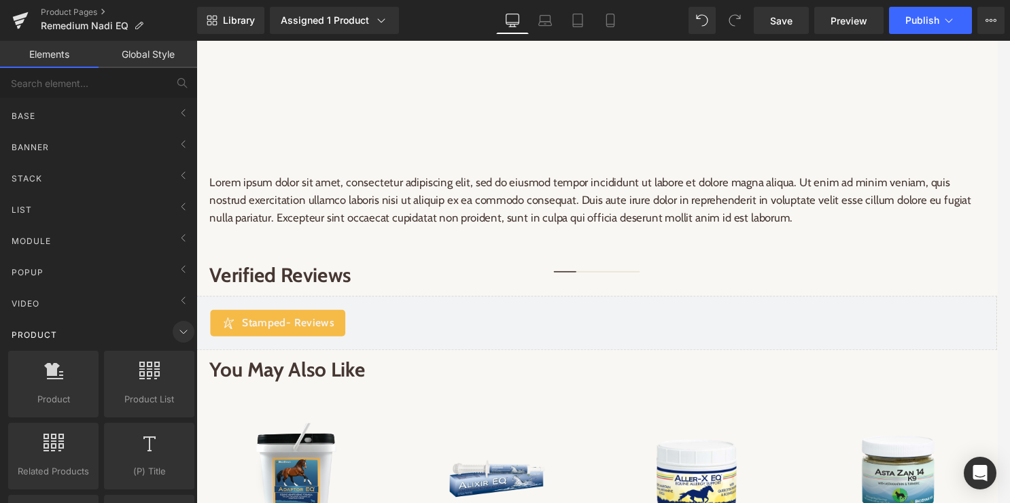
click at [179, 328] on icon at bounding box center [183, 331] width 16 height 16
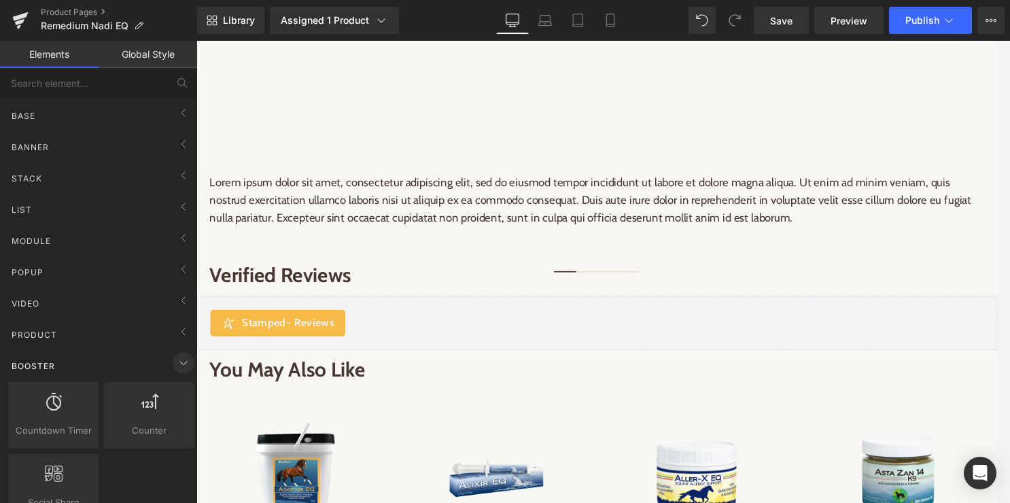
click at [180, 361] on icon at bounding box center [183, 363] width 16 height 16
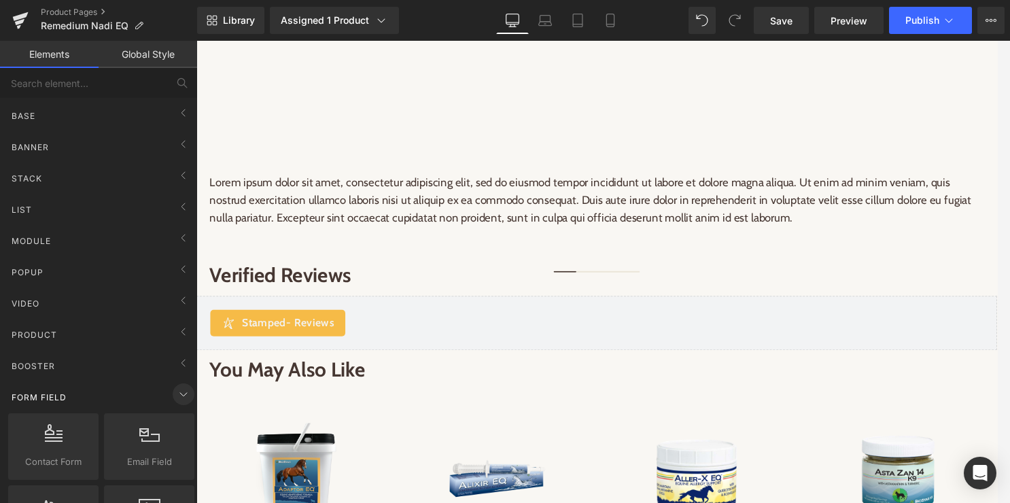
click at [179, 393] on icon at bounding box center [183, 394] width 16 height 16
click at [179, 423] on icon at bounding box center [183, 425] width 16 height 16
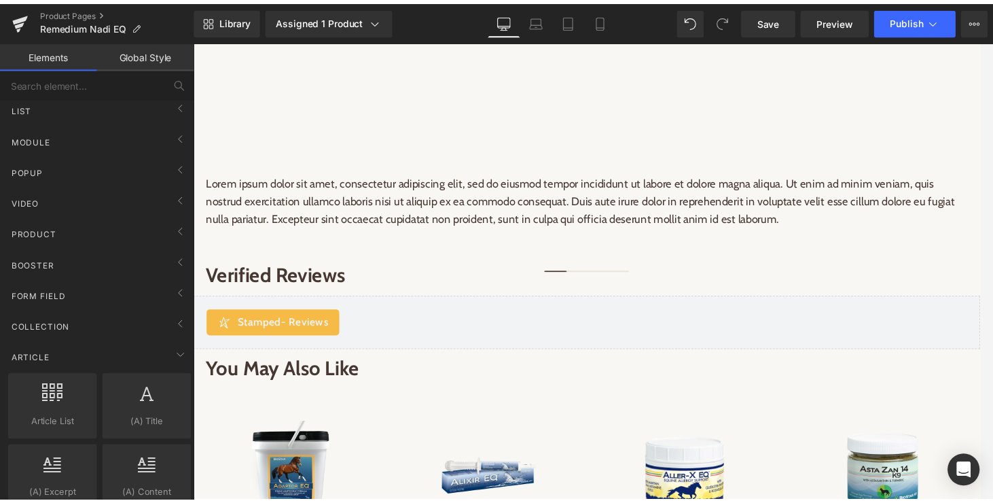
scroll to position [0, 0]
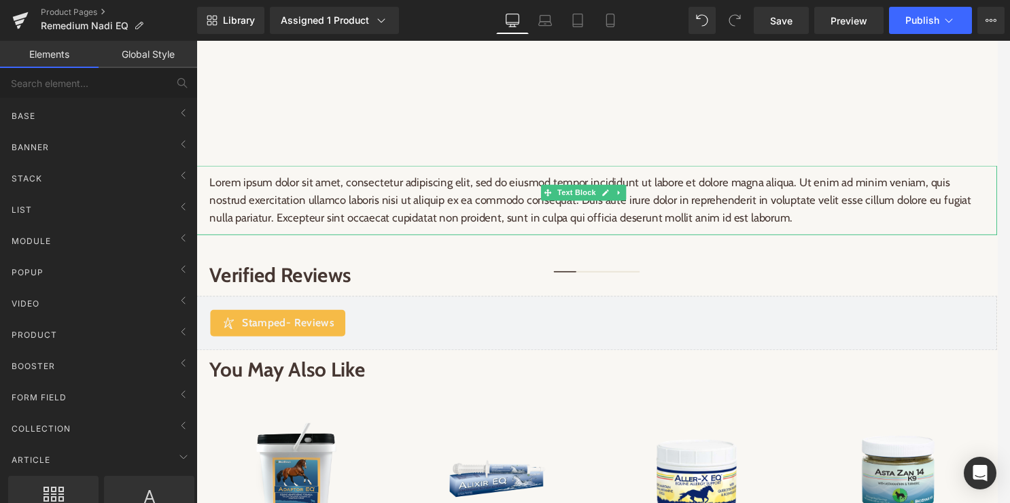
click at [247, 177] on p "Lorem ipsum dolor sit amet, consectetur adipiscing elit, sed do eiusmod tempor …" at bounding box center [607, 205] width 795 height 56
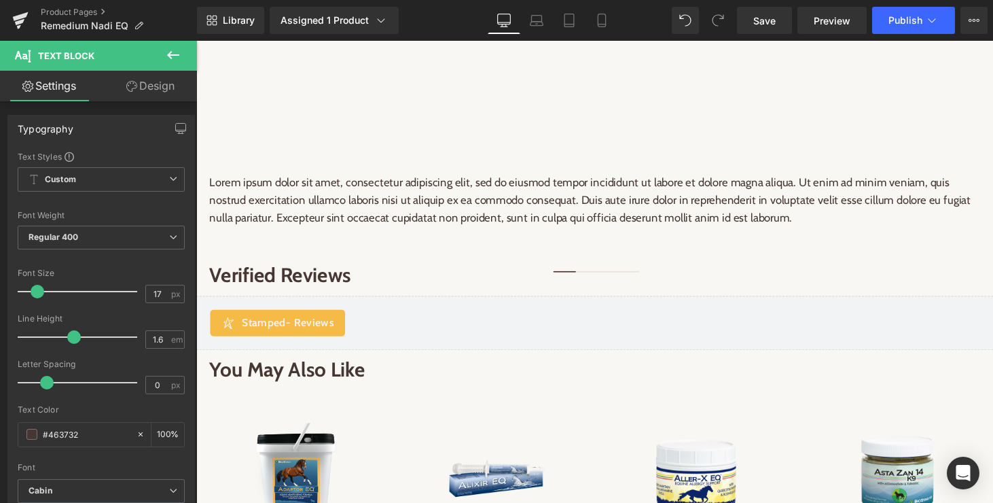
click at [173, 52] on icon at bounding box center [173, 55] width 16 height 16
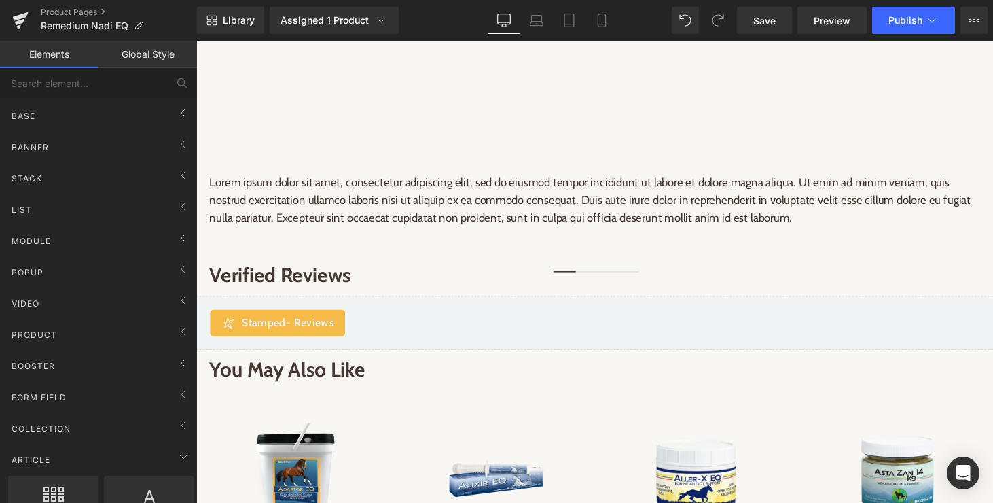
click at [34, 53] on link "Elements" at bounding box center [49, 54] width 99 height 27
click at [143, 48] on link "Global Style" at bounding box center [148, 54] width 99 height 27
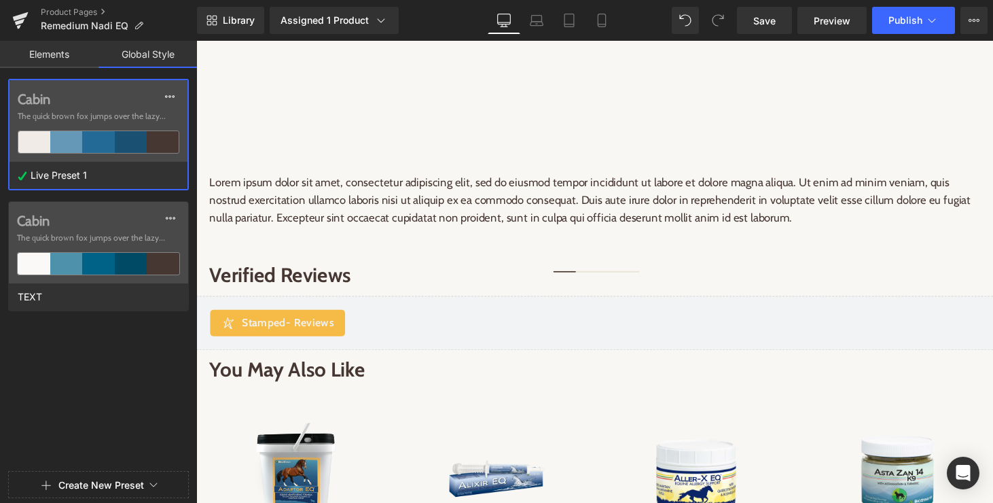
click at [79, 115] on span "The quick brown fox jumps over the lazy..." at bounding box center [99, 116] width 162 height 12
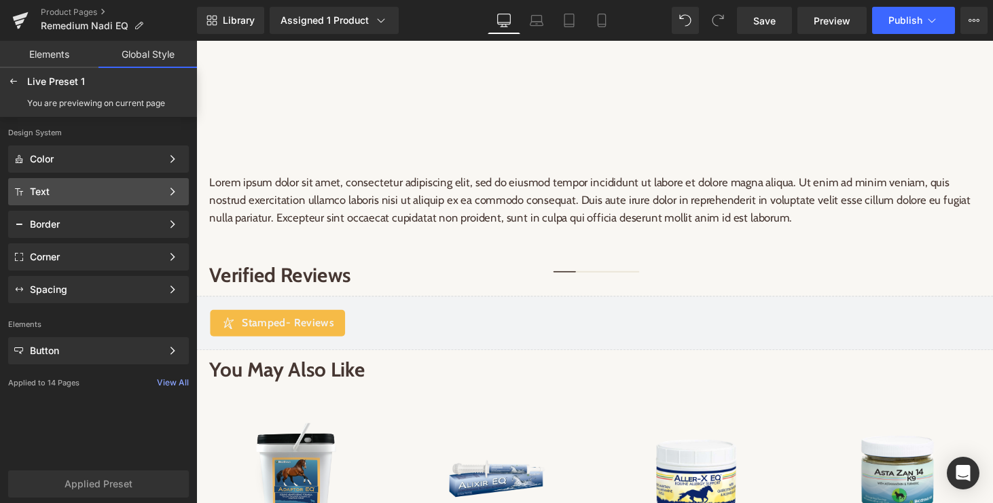
click at [90, 187] on div "Text" at bounding box center [96, 191] width 132 height 11
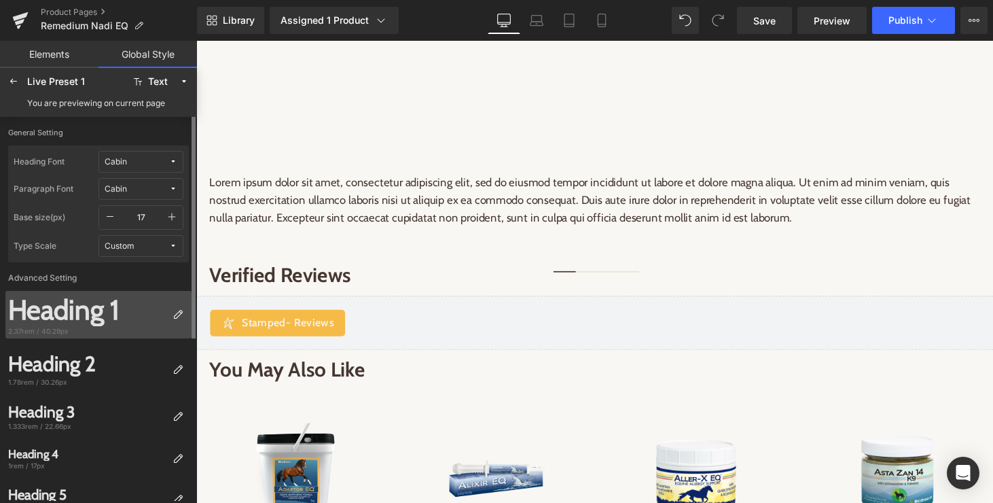
click at [109, 309] on div "Heading 1" at bounding box center [87, 309] width 159 height 33
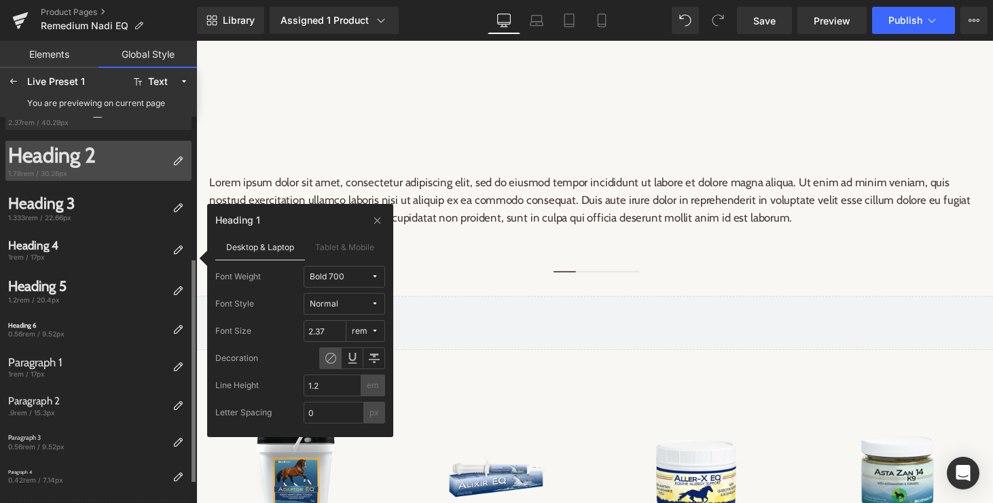
scroll to position [248, 0]
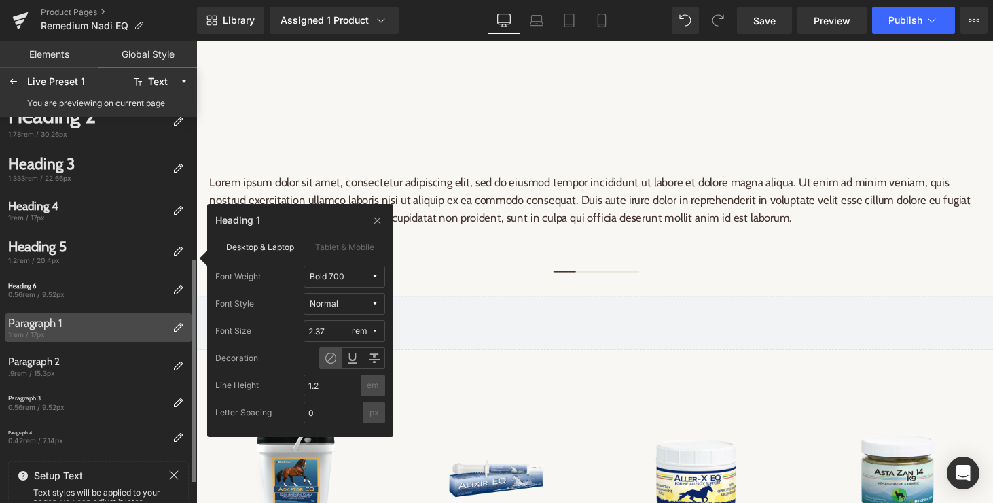
click at [43, 329] on div "1rem / 17px" at bounding box center [87, 334] width 159 height 10
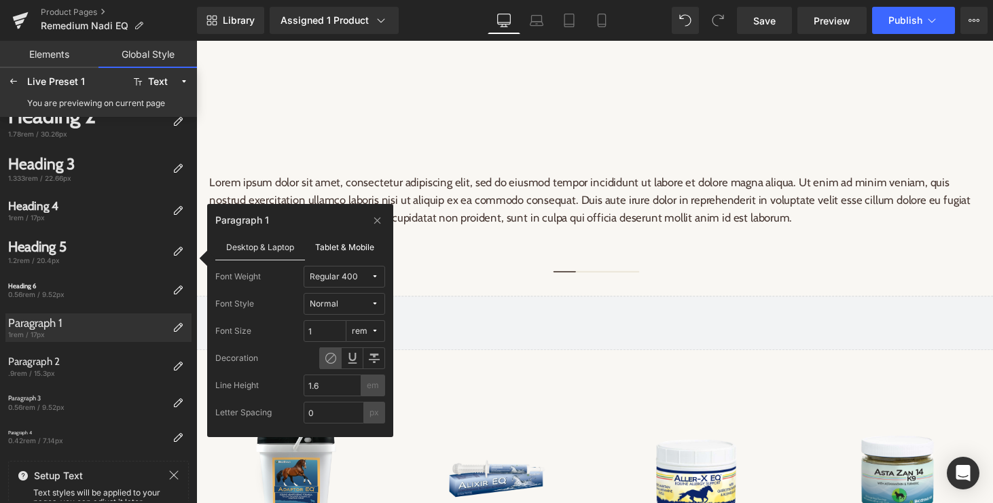
click at [351, 250] on label "Tablet & Mobile" at bounding box center [345, 247] width 81 height 26
click at [315, 332] on input "1" at bounding box center [325, 331] width 43 height 22
type input ".7"
click at [324, 388] on input "1.6" at bounding box center [333, 385] width 58 height 22
type input "1.5"
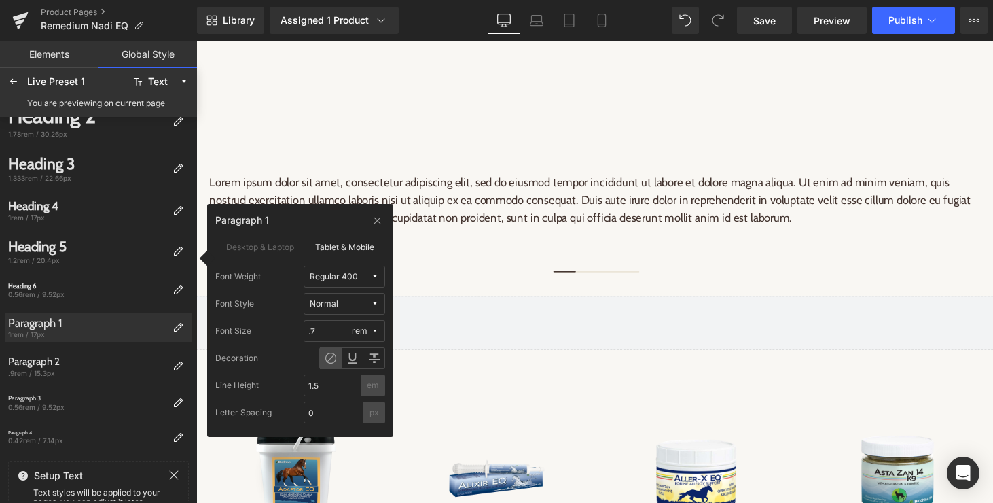
click at [287, 392] on div "Line Height 1.5 em" at bounding box center [300, 385] width 170 height 22
click at [245, 248] on label "Desktop & Laptop" at bounding box center [260, 247] width 90 height 26
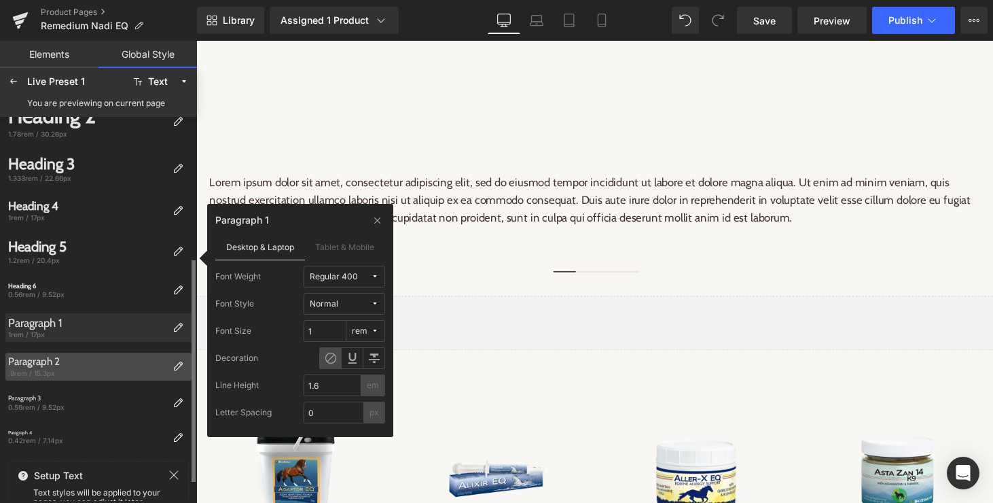
click at [110, 363] on div "Paragraph 2" at bounding box center [87, 361] width 159 height 12
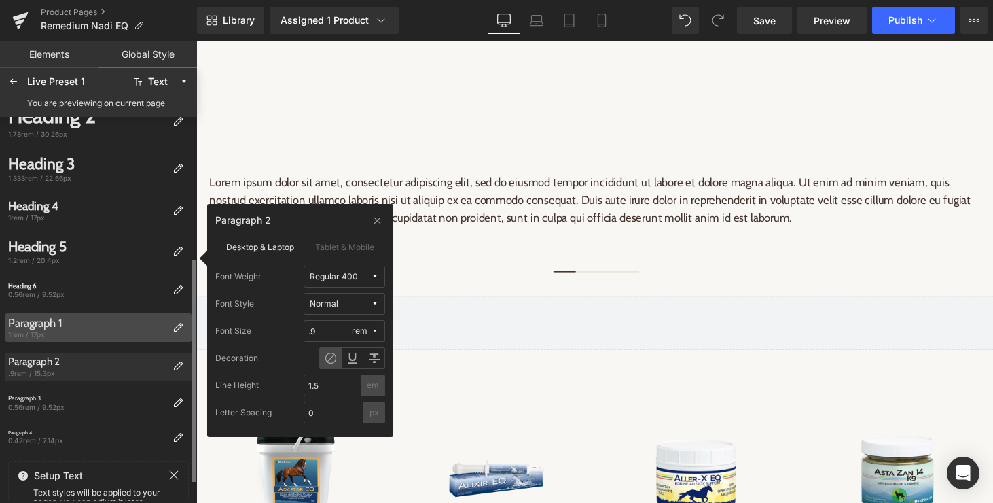
click at [69, 334] on div "1rem / 17px" at bounding box center [87, 334] width 159 height 10
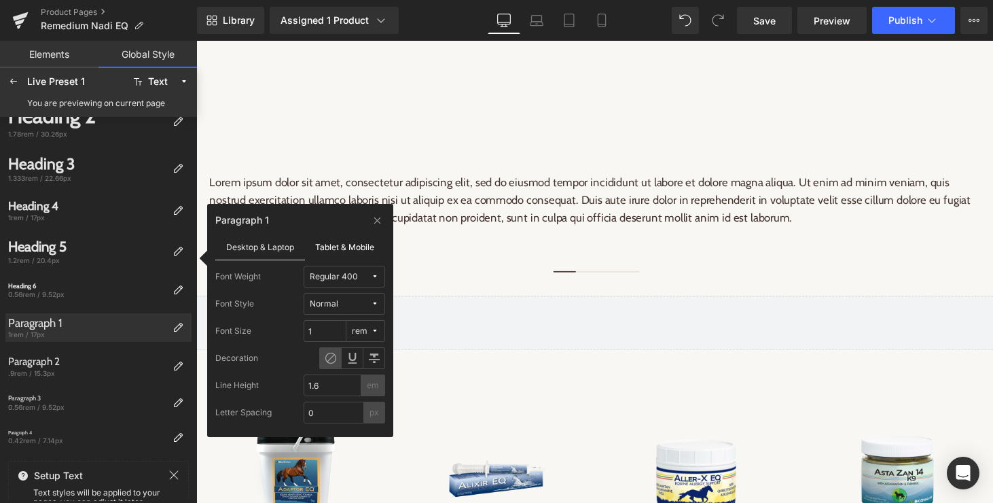
click at [354, 244] on label "Tablet & Mobile" at bounding box center [345, 247] width 81 height 26
click at [319, 331] on input ".7" at bounding box center [325, 331] width 43 height 22
type input "1"
click at [327, 389] on input "1.5" at bounding box center [333, 385] width 58 height 22
type input "1.6"
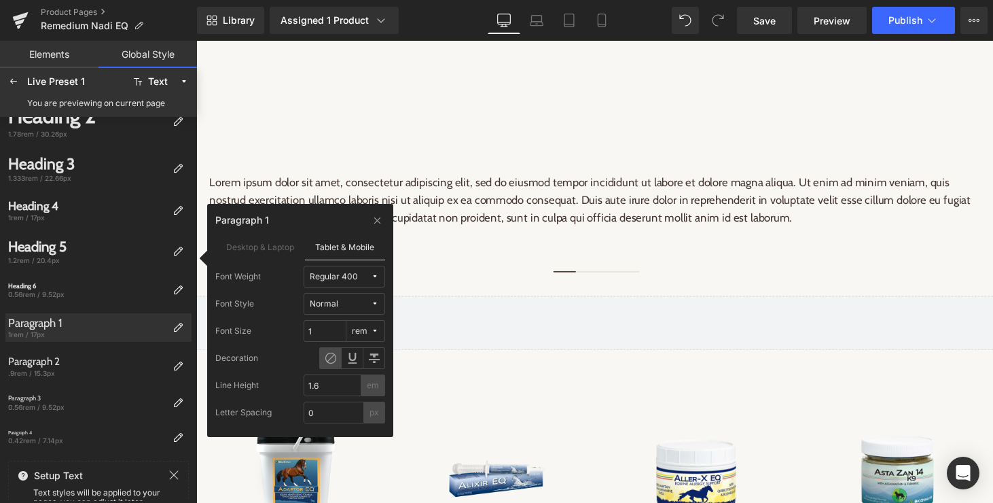
click at [284, 363] on div "Decoration" at bounding box center [300, 358] width 170 height 22
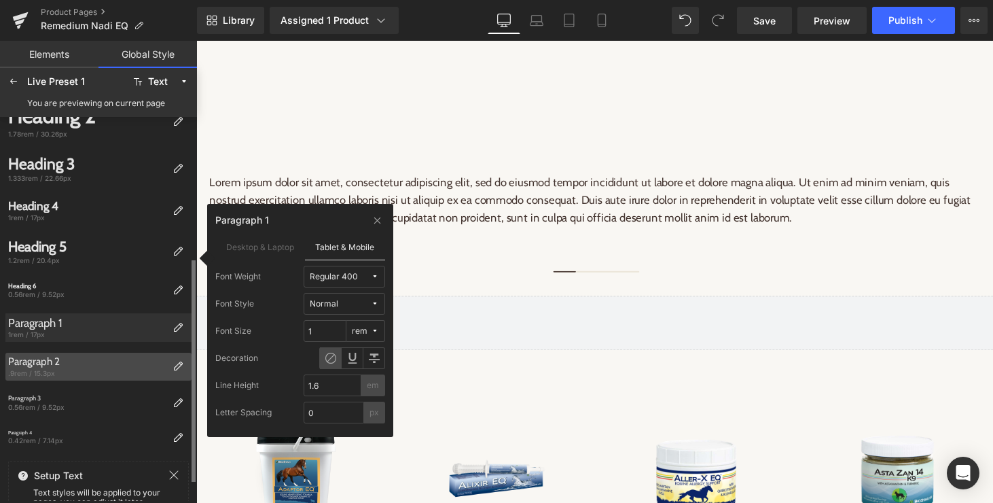
click at [65, 363] on div "Paragraph 2" at bounding box center [87, 361] width 159 height 12
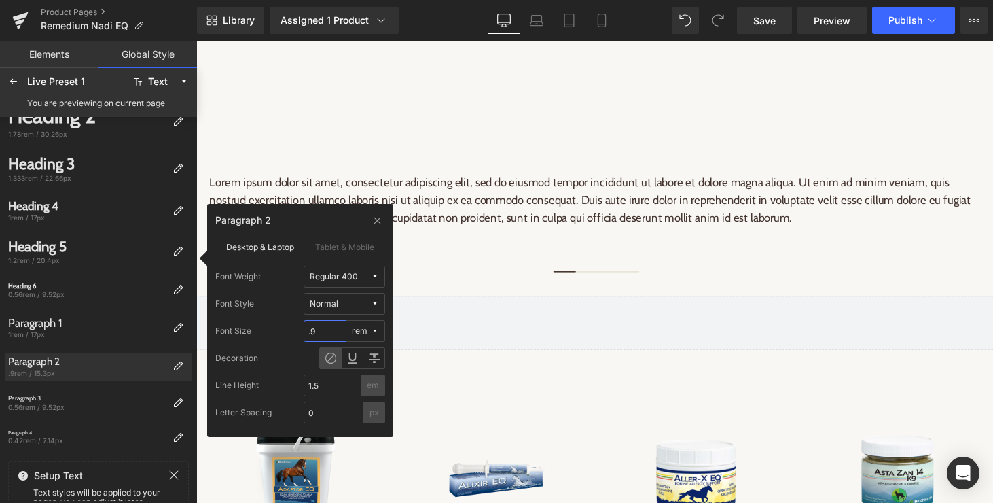
click at [327, 334] on input ".9" at bounding box center [325, 331] width 43 height 22
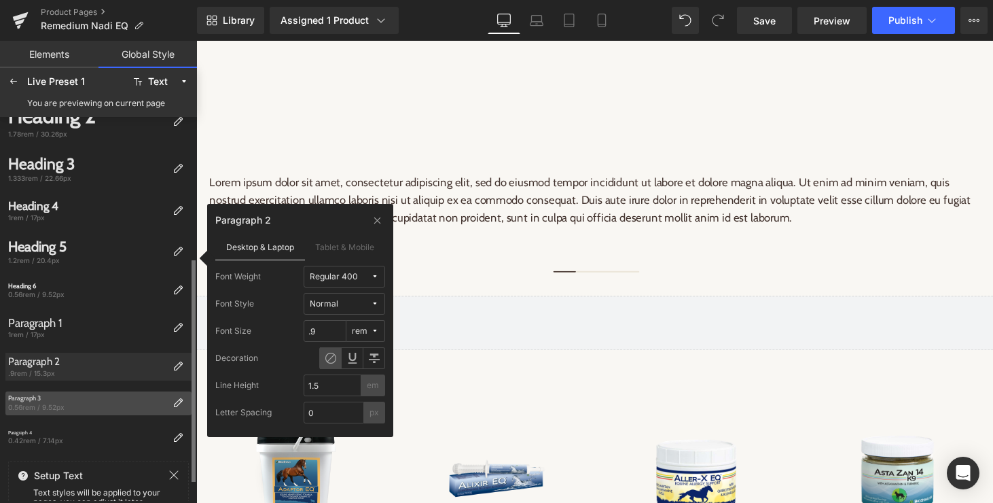
click at [96, 397] on div "Paragraph 3" at bounding box center [87, 397] width 159 height 7
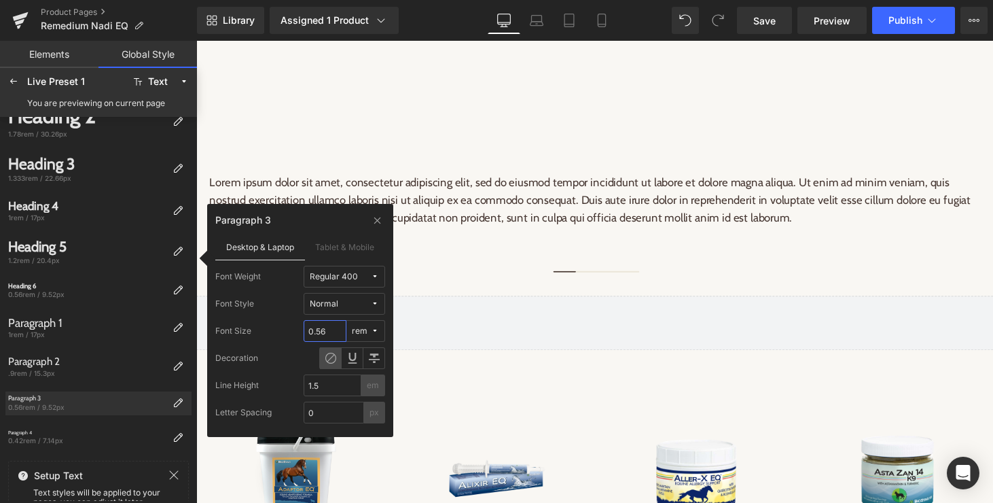
click at [327, 332] on input "0.56" at bounding box center [325, 331] width 43 height 22
type input "0.7"
click at [325, 385] on input "1.5" at bounding box center [333, 385] width 58 height 22
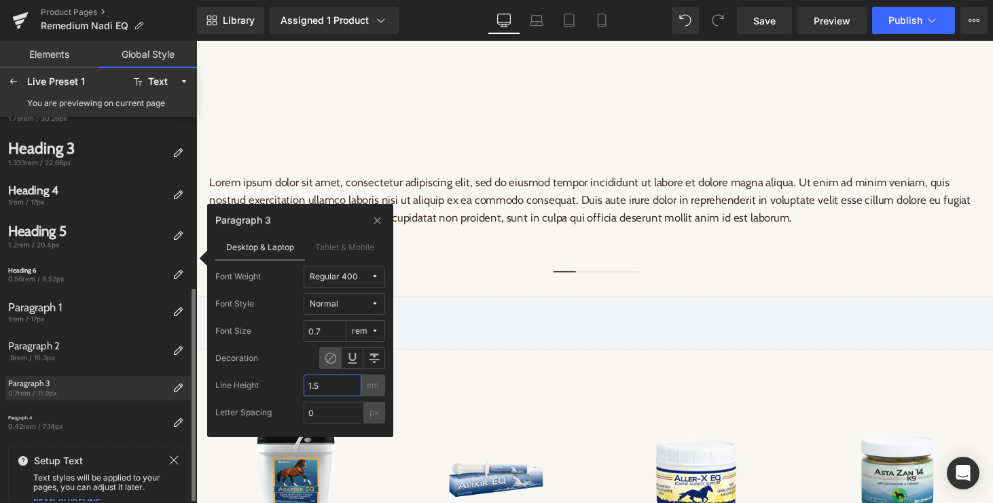
scroll to position [281, 0]
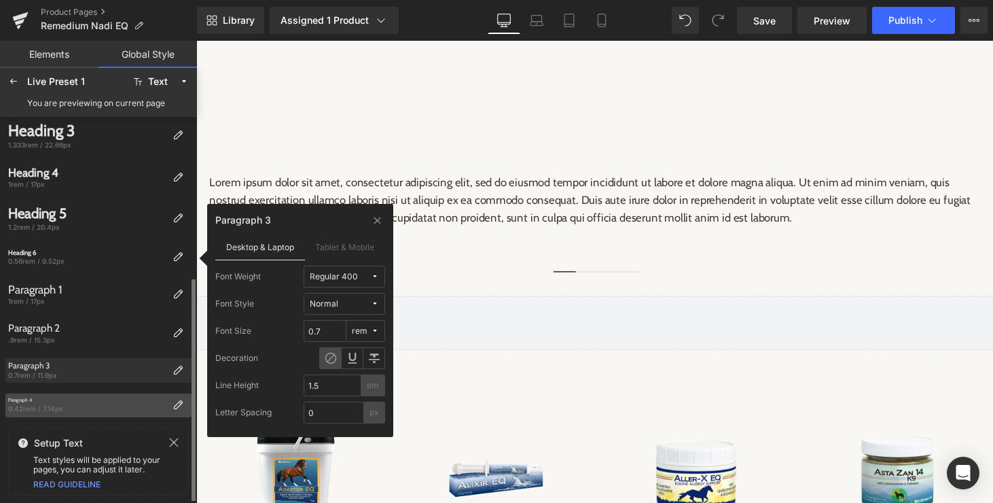
click at [57, 401] on div "Paragraph 4" at bounding box center [87, 400] width 159 height 6
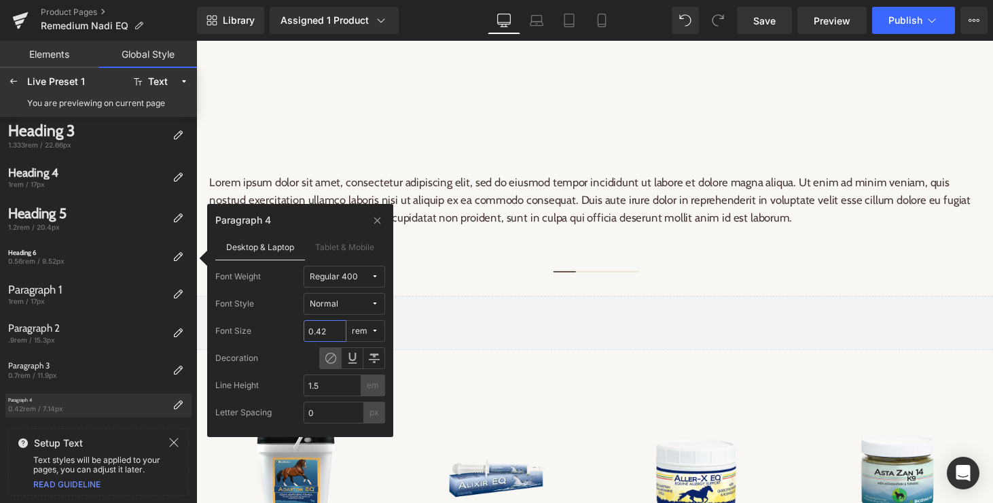
click at [327, 332] on input "0.42" at bounding box center [325, 331] width 43 height 22
type input "0.6"
click at [349, 242] on label "Tablet & Mobile" at bounding box center [345, 247] width 81 height 26
click at [262, 246] on label "Desktop & Laptop" at bounding box center [260, 247] width 90 height 26
click at [334, 243] on label "Tablet & Mobile" at bounding box center [345, 247] width 81 height 26
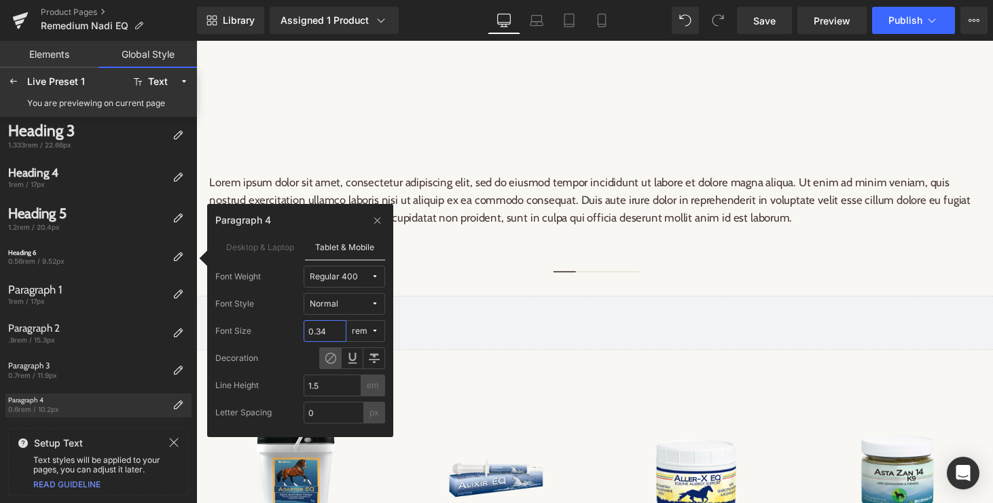
click at [327, 330] on input "0.34" at bounding box center [325, 331] width 43 height 22
type input "0.6"
click at [270, 250] on label "Desktop & Laptop" at bounding box center [260, 247] width 90 height 26
click at [338, 247] on label "Tablet & Mobile" at bounding box center [345, 247] width 81 height 26
click at [342, 274] on div "Regular 400" at bounding box center [334, 277] width 48 height 10
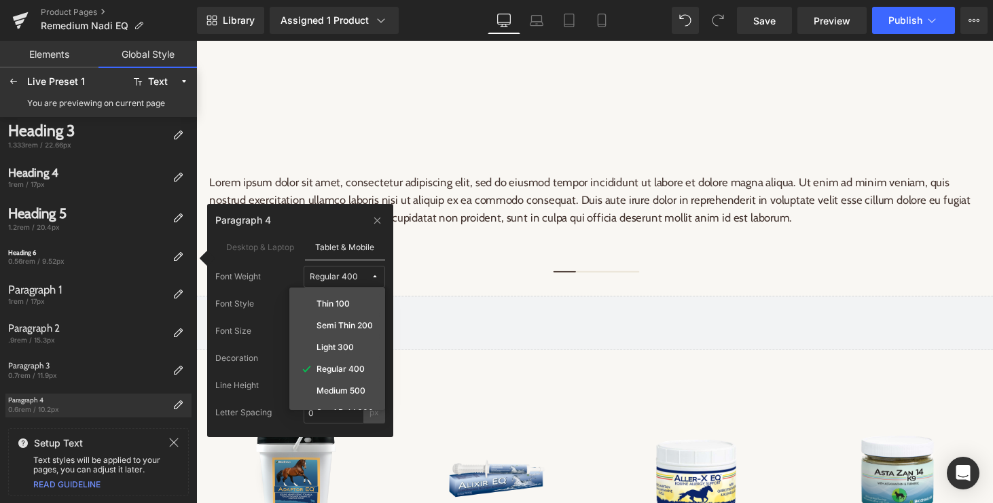
click at [279, 274] on div "Font Weight Regular 400 Thin 100 Semi Thin 200 Light 300 Regular 400 Medium 500…" at bounding box center [300, 277] width 170 height 22
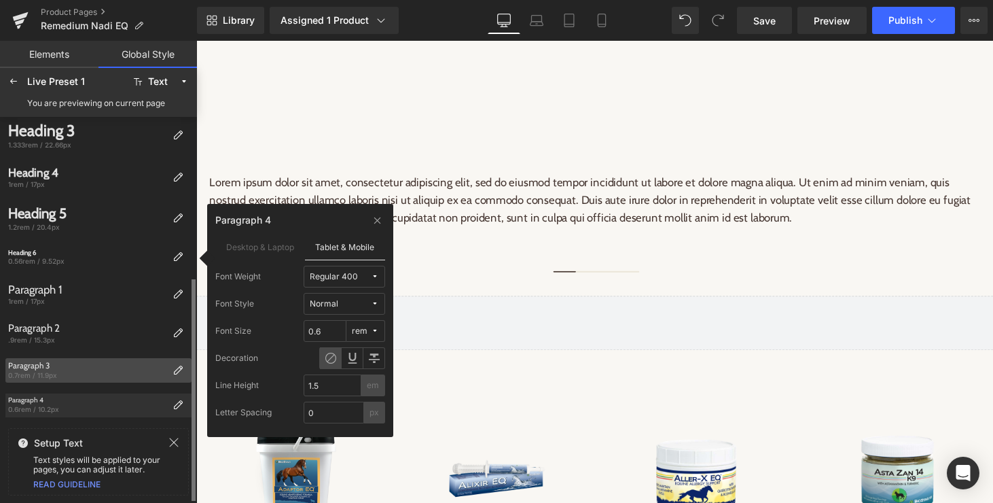
click at [118, 375] on div "0.7rem / 11.9px" at bounding box center [87, 375] width 159 height 10
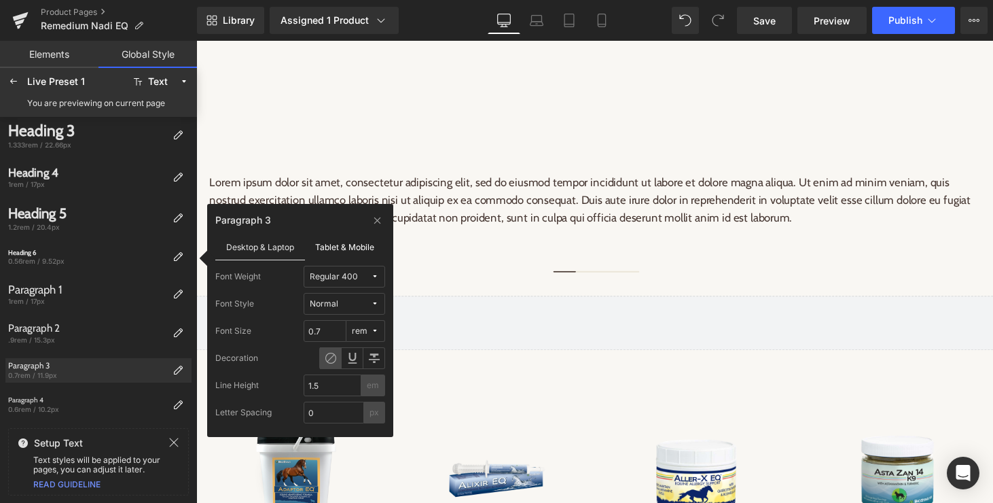
click at [346, 247] on label "Tablet & Mobile" at bounding box center [345, 247] width 81 height 26
click at [329, 333] on input "0.45" at bounding box center [325, 331] width 43 height 22
type input "0.7"
click at [262, 249] on label "Desktop & Laptop" at bounding box center [260, 247] width 90 height 26
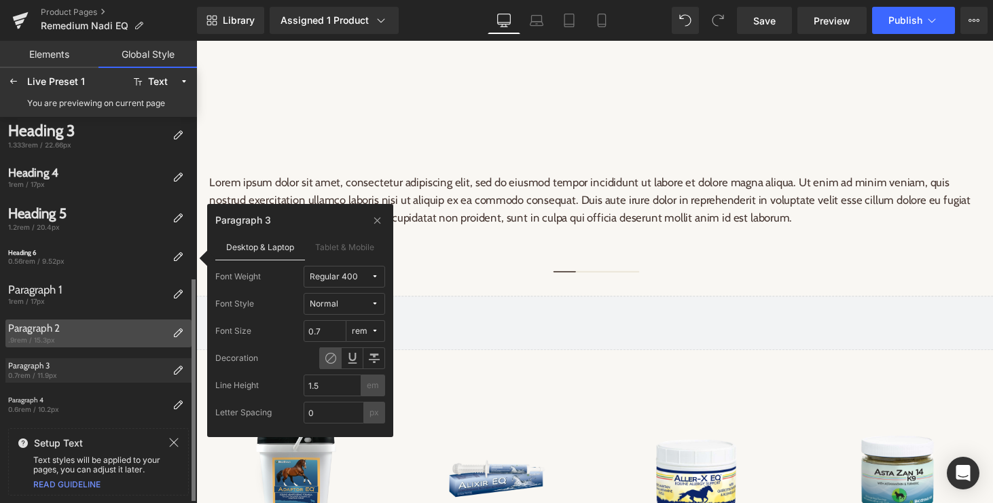
click at [80, 341] on div ".9rem / 15.3px" at bounding box center [87, 340] width 159 height 10
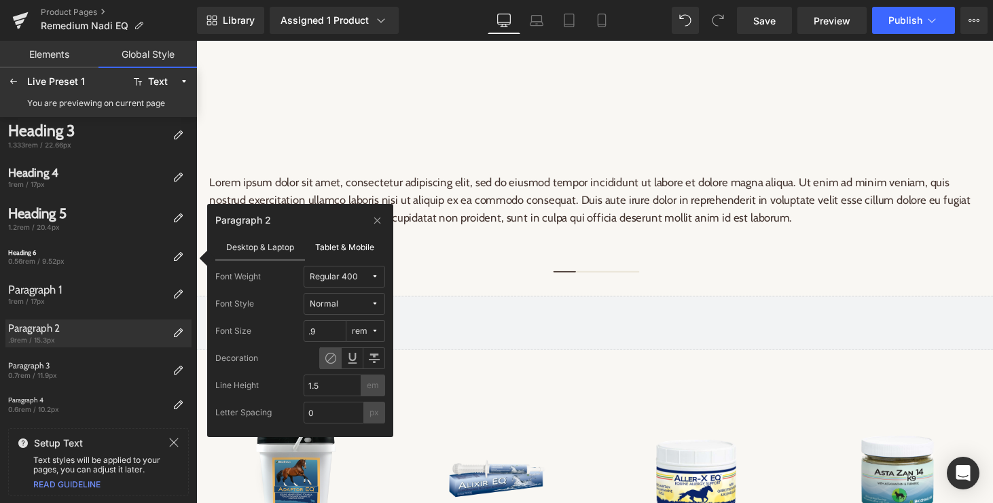
click at [349, 249] on label "Tablet & Mobile" at bounding box center [345, 247] width 81 height 26
click at [327, 332] on input "0.6" at bounding box center [325, 331] width 43 height 22
type input "0.9"
click at [282, 305] on div "Font Style Normal" at bounding box center [300, 304] width 170 height 22
click at [288, 276] on div "Font Weight Regular 400" at bounding box center [300, 277] width 170 height 22
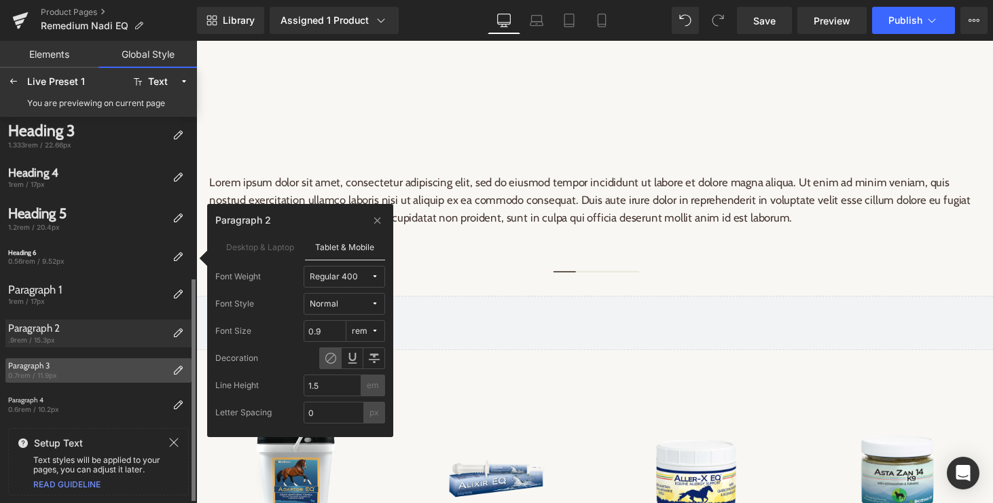
click at [101, 359] on div "Paragraph 3 0.7rem / 11.9px" at bounding box center [86, 370] width 162 height 24
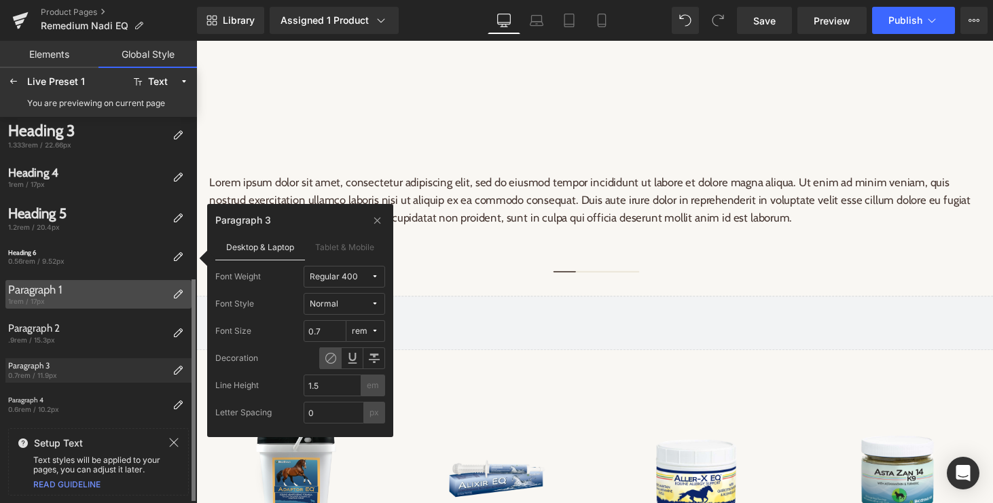
click at [98, 294] on div "Paragraph 1" at bounding box center [87, 290] width 159 height 14
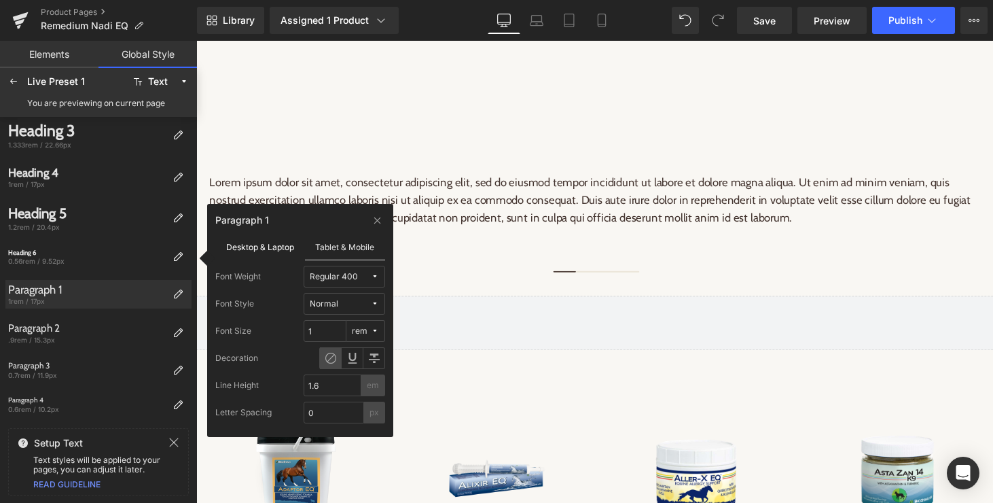
click at [249, 245] on label "Desktop & Laptop" at bounding box center [260, 247] width 90 height 26
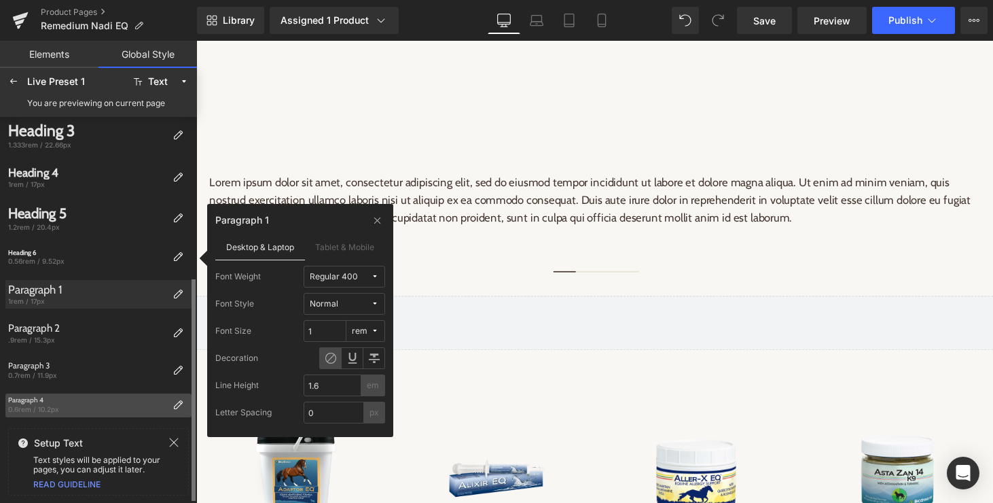
click at [112, 400] on div "Paragraph 4" at bounding box center [87, 400] width 159 height 8
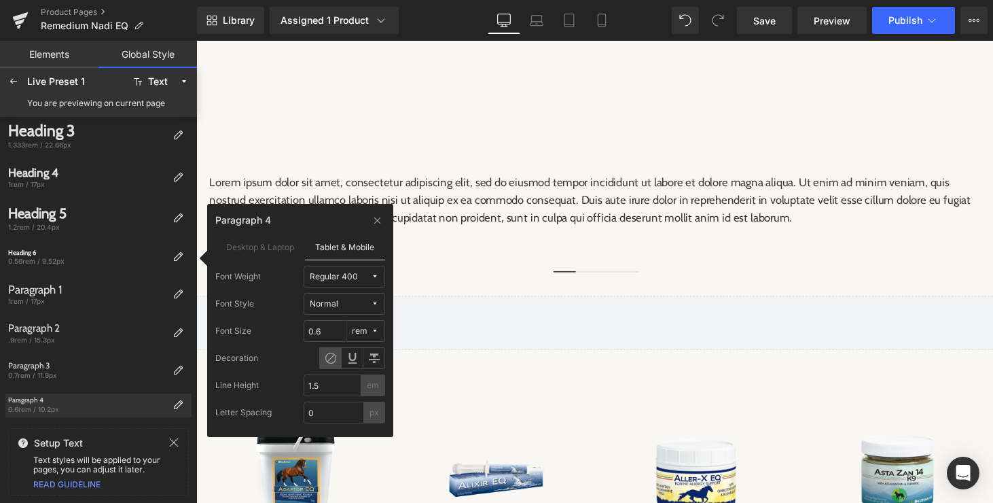
click at [344, 305] on span "Normal" at bounding box center [340, 304] width 61 height 10
click at [360, 346] on div "Italic" at bounding box center [353, 353] width 53 height 22
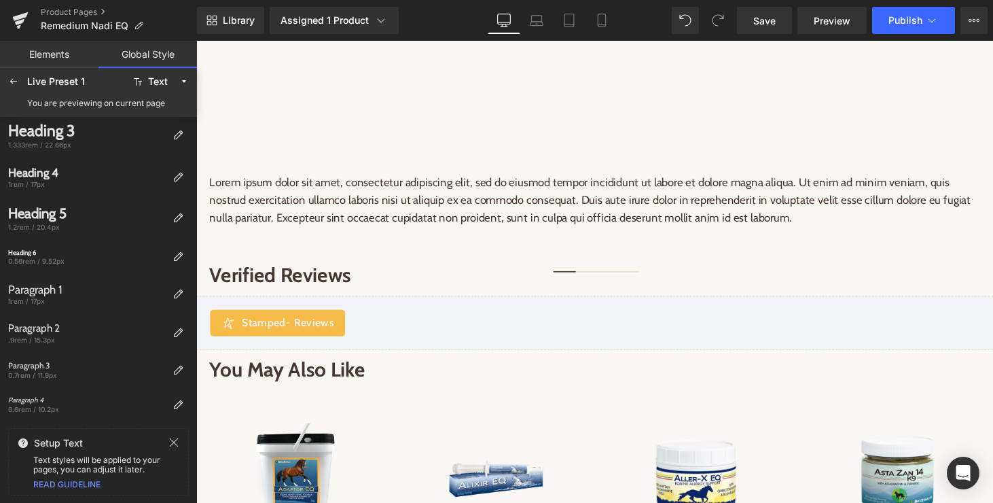
click at [173, 442] on icon at bounding box center [173, 442] width 11 height 11
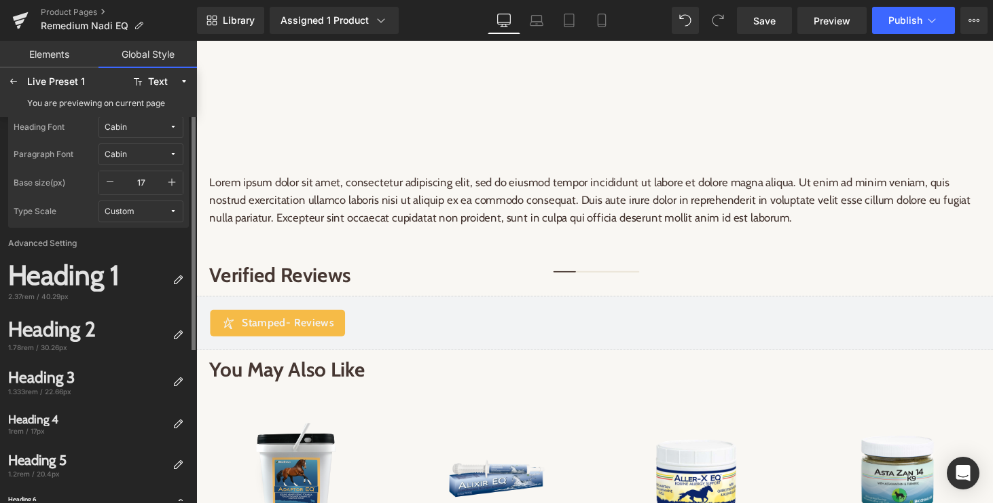
scroll to position [0, 0]
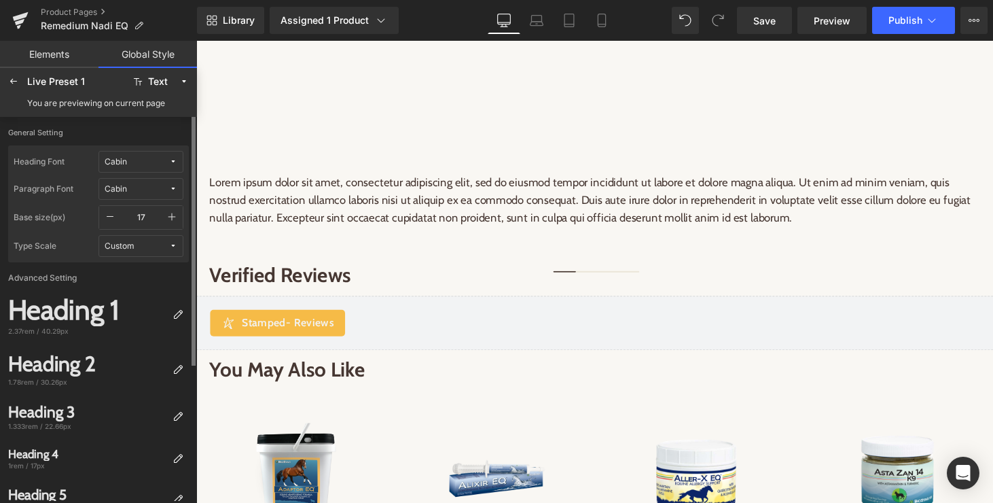
click at [132, 245] on div "Custom" at bounding box center [120, 246] width 30 height 10
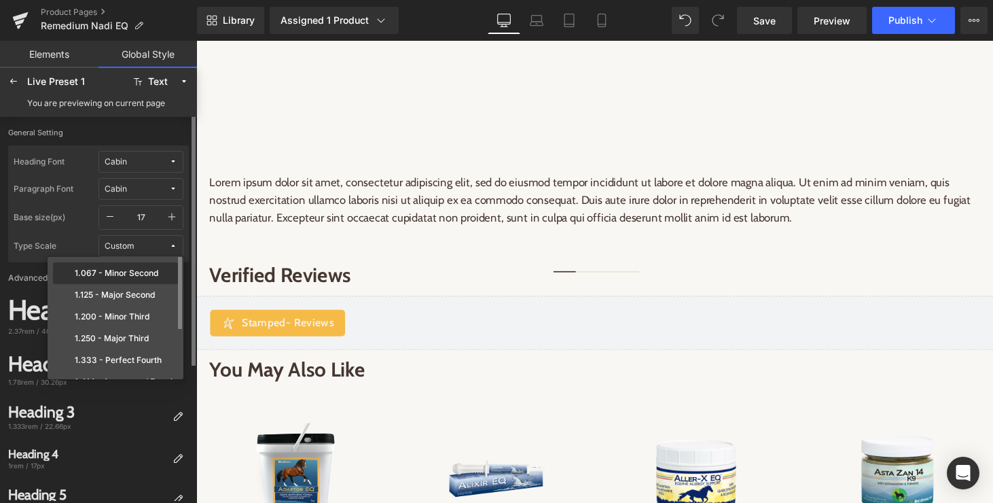
click at [117, 274] on label "1.067 - Minor Second" at bounding box center [117, 273] width 84 height 10
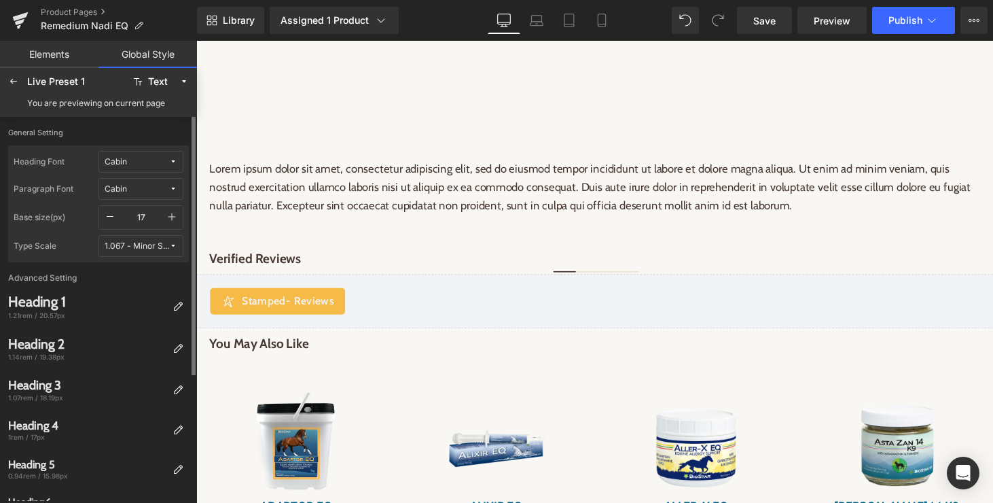
click at [146, 249] on div "1.067 - Minor Second" at bounding box center [137, 246] width 65 height 10
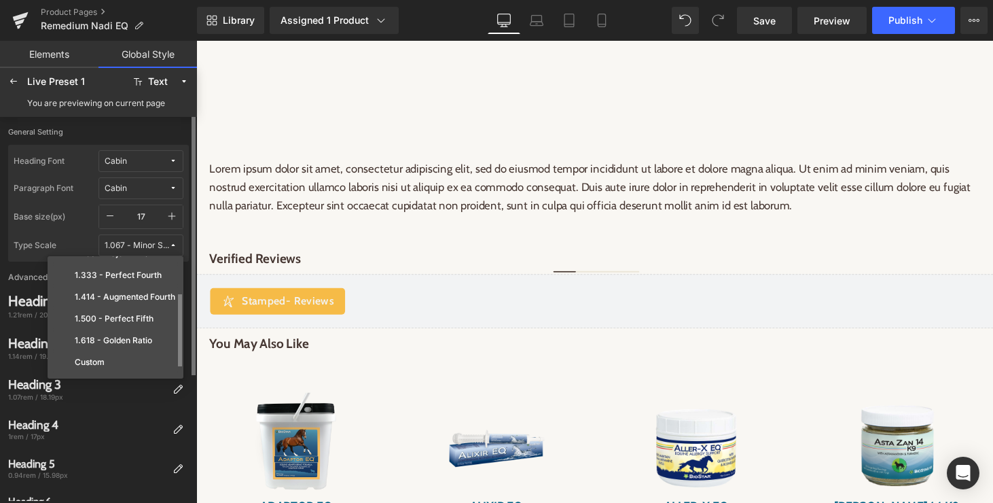
scroll to position [2, 0]
click at [126, 355] on div "Custom" at bounding box center [116, 360] width 120 height 11
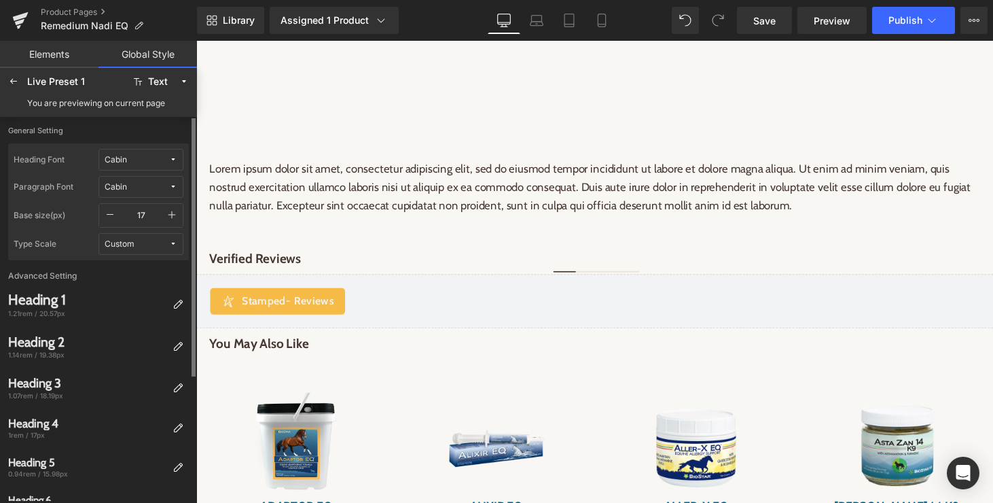
click at [149, 248] on span "Custom" at bounding box center [137, 244] width 65 height 10
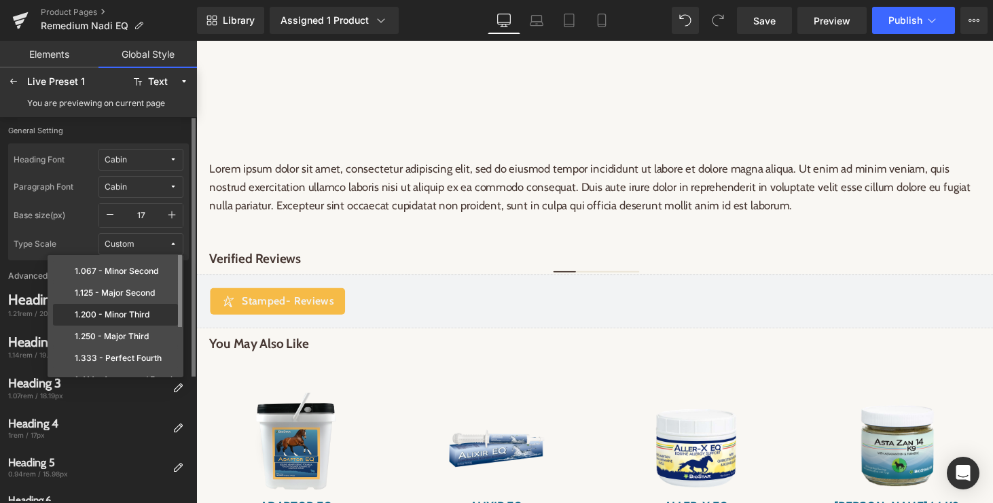
click at [113, 313] on label "1.200 - Minor Third" at bounding box center [112, 315] width 75 height 10
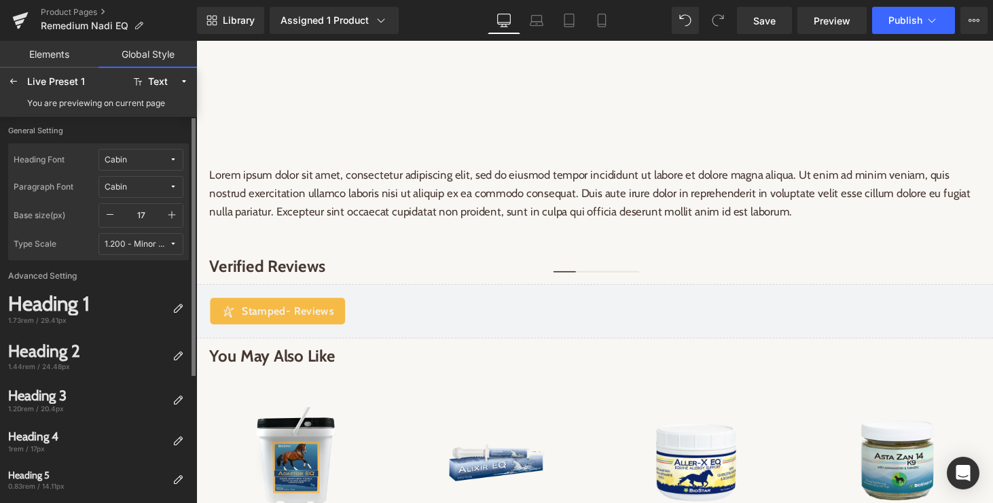
click at [140, 243] on div "1.200 - Minor Third" at bounding box center [137, 244] width 65 height 10
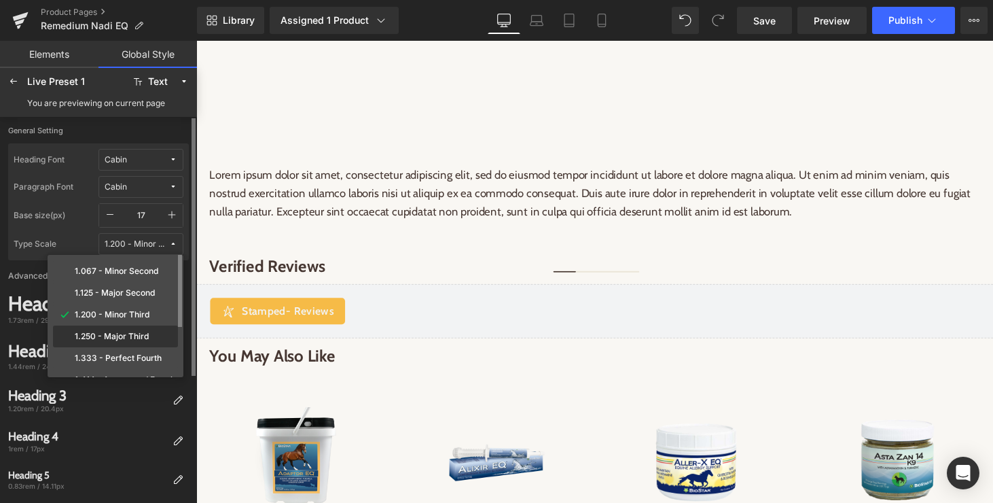
click at [121, 332] on label "1.250 - Major Third" at bounding box center [112, 337] width 74 height 10
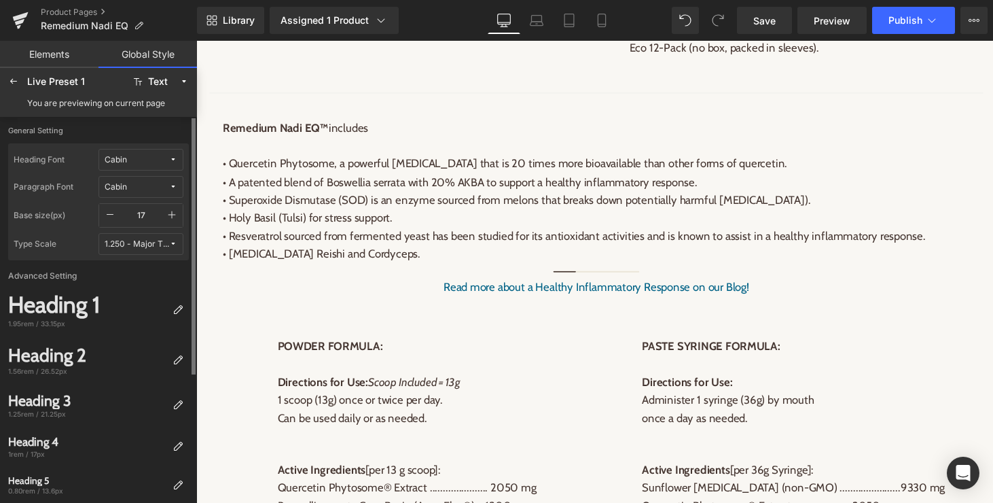
scroll to position [1495, 0]
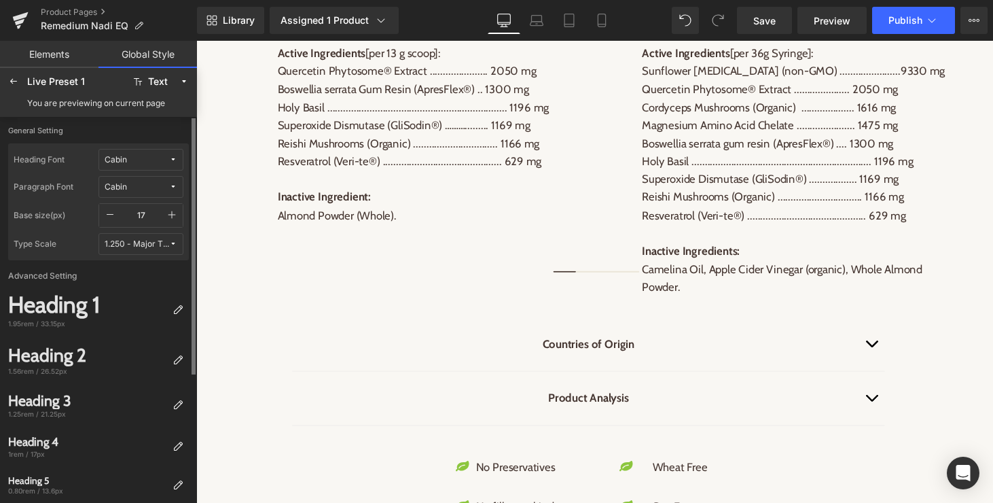
click at [46, 54] on link "Elements" at bounding box center [49, 54] width 99 height 27
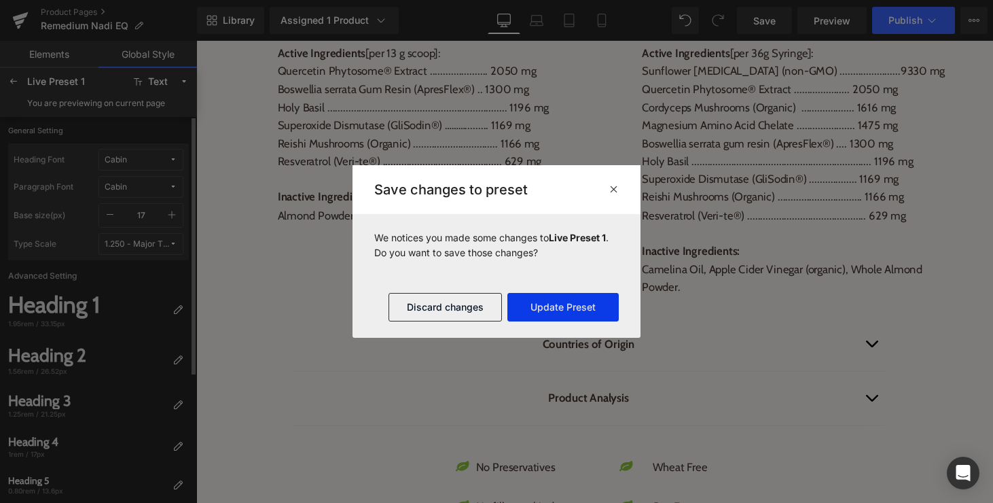
click at [535, 306] on button "Update Preset" at bounding box center [562, 307] width 111 height 29
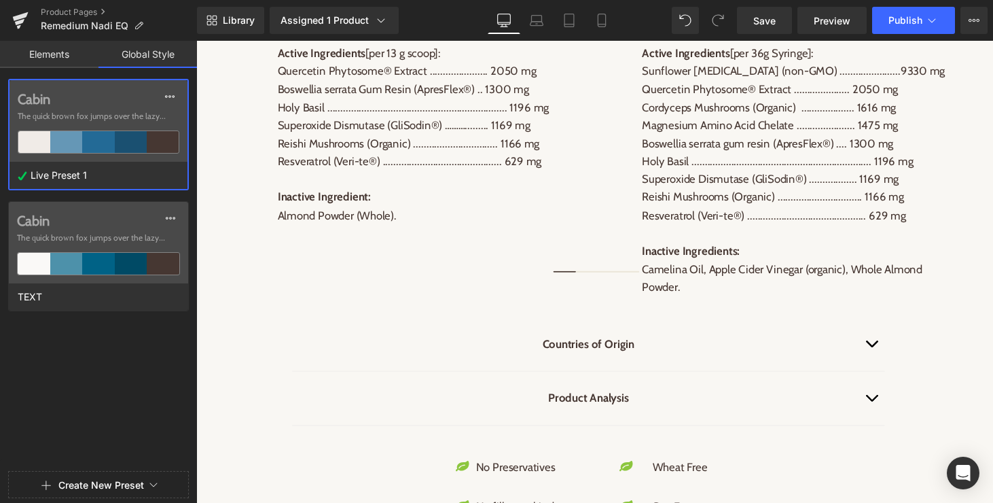
click at [43, 56] on link "Elements" at bounding box center [49, 54] width 99 height 27
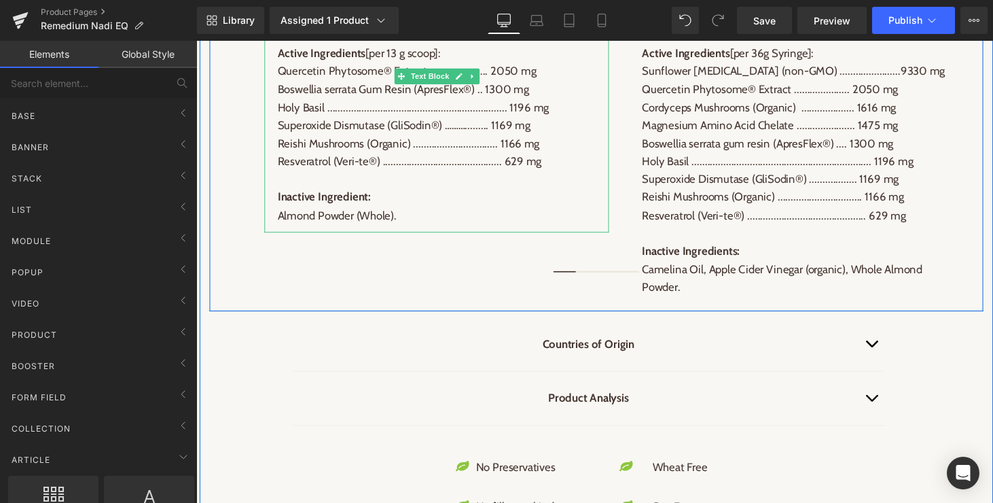
click at [309, 211] on p "Almond Powder (Whole)." at bounding box center [443, 220] width 327 height 18
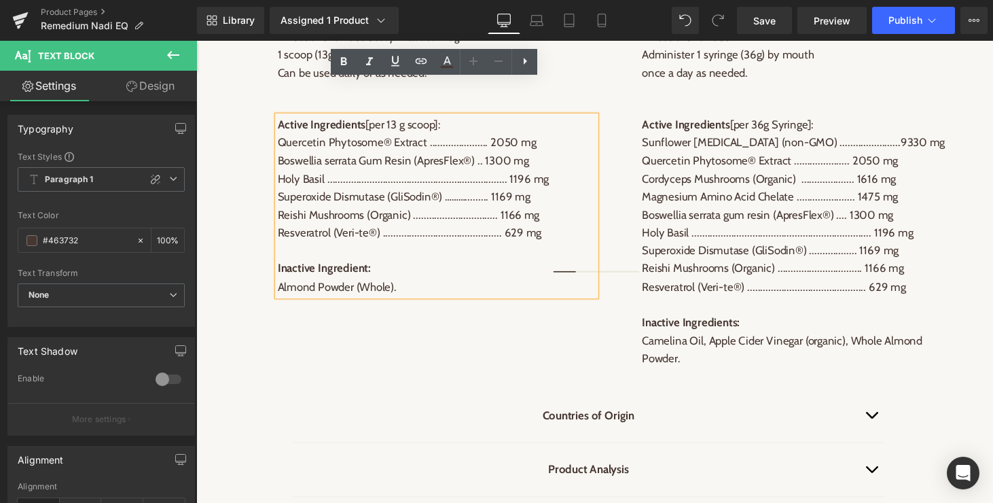
scroll to position [1420, 0]
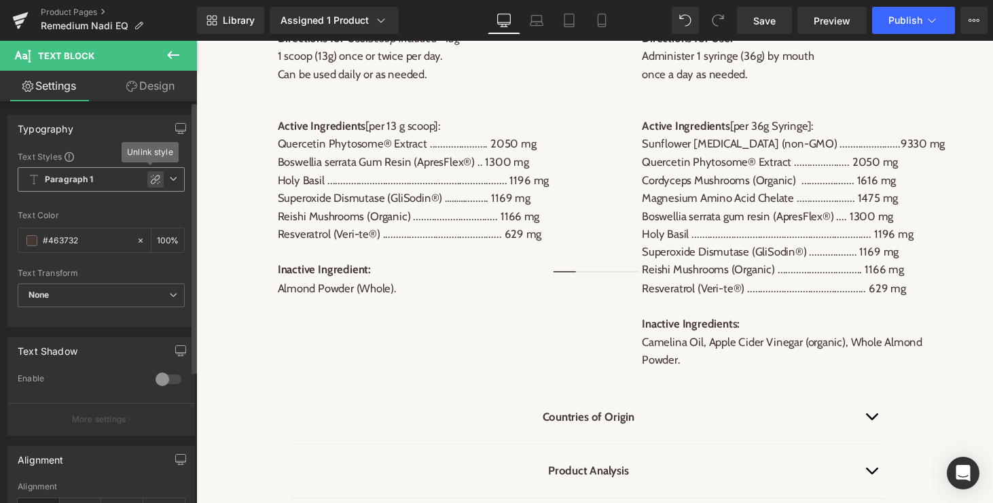
click at [150, 178] on icon at bounding box center [155, 179] width 11 height 11
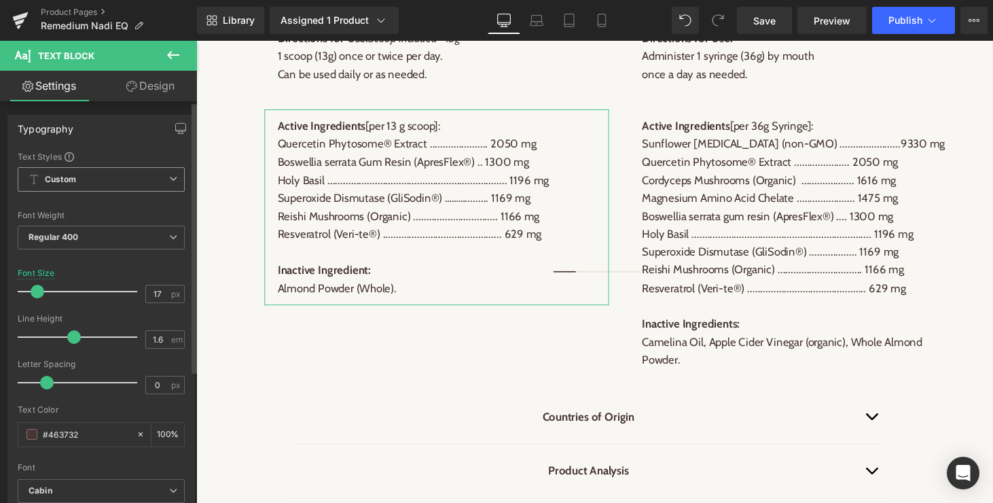
click at [156, 177] on span "Custom" at bounding box center [101, 179] width 167 height 24
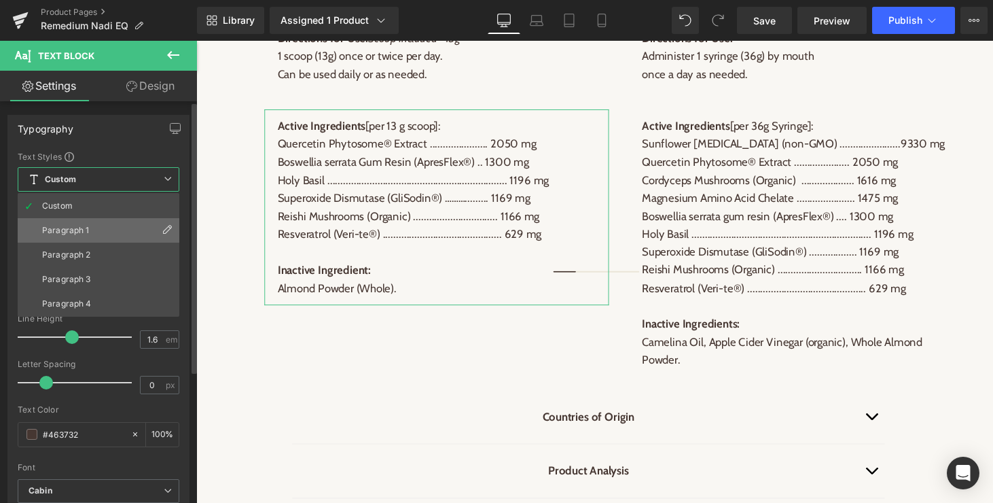
click at [79, 231] on div "Paragraph 1" at bounding box center [66, 231] width 48 height 10
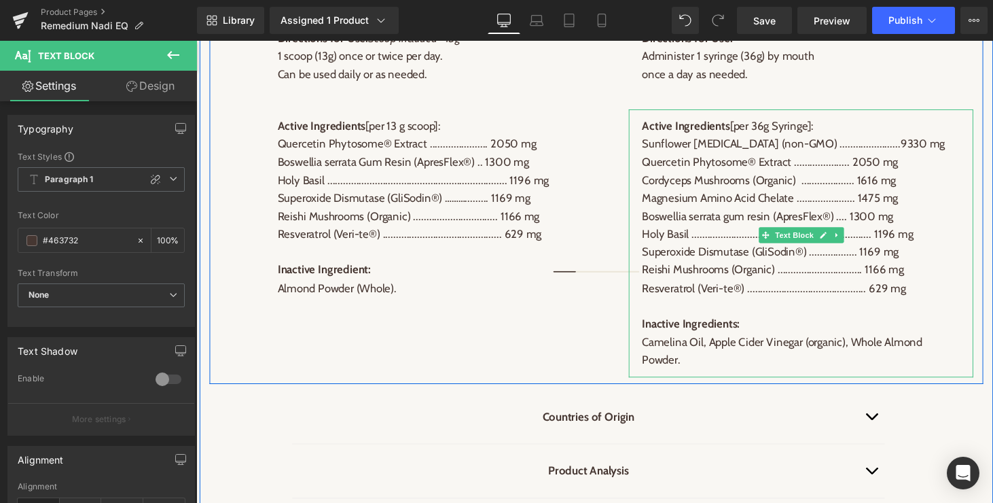
click at [690, 194] on p "Magnesium Amino Acid Chelate ...................... 1475 mg" at bounding box center [817, 203] width 327 height 18
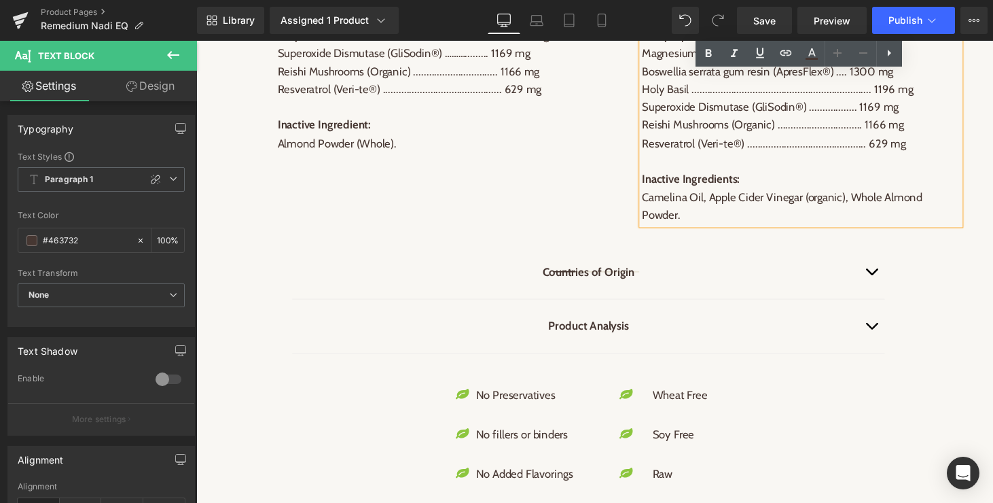
scroll to position [1549, 0]
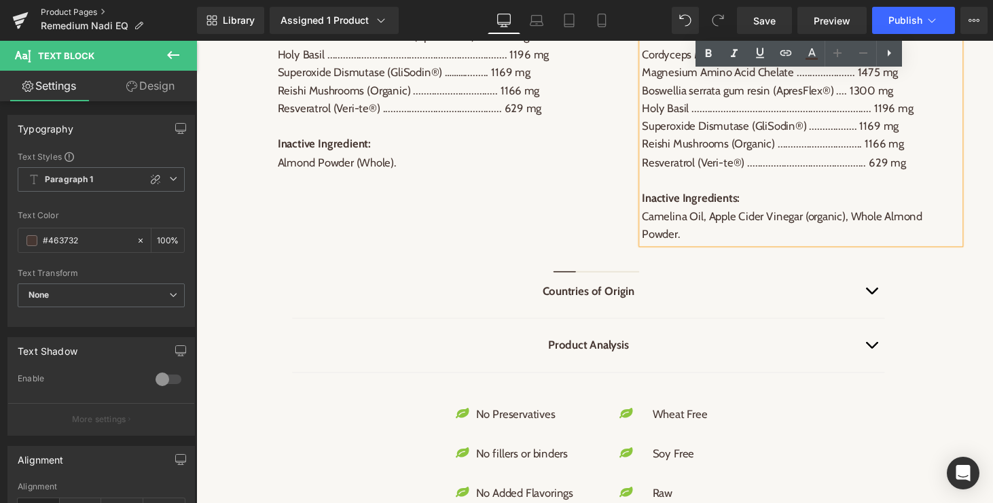
click at [92, 9] on link "Product Pages" at bounding box center [119, 12] width 156 height 11
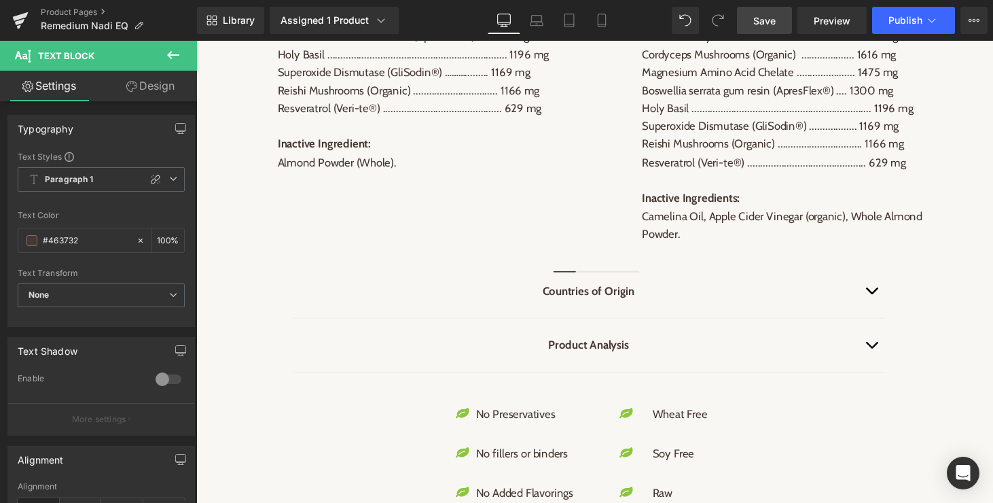
click at [756, 24] on span "Save" at bounding box center [764, 21] width 22 height 14
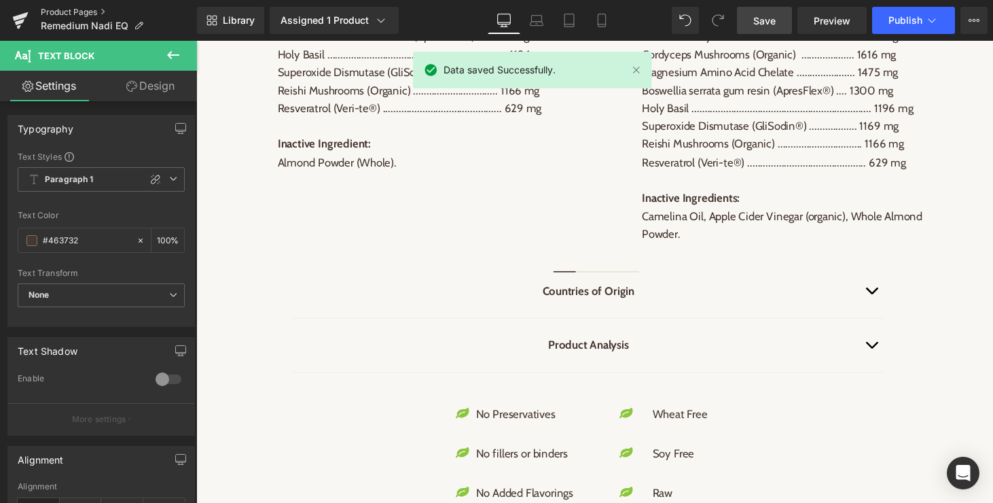
click at [89, 9] on link "Product Pages" at bounding box center [119, 12] width 156 height 11
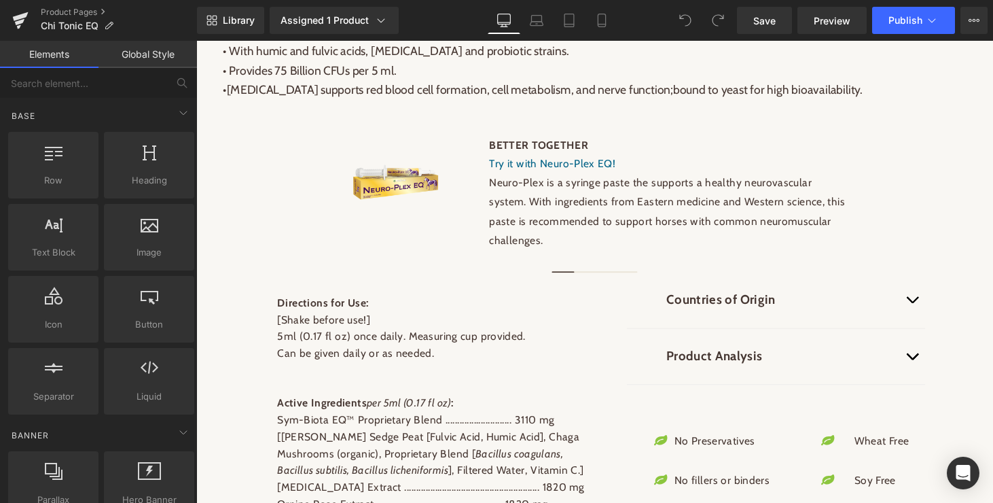
scroll to position [838, 0]
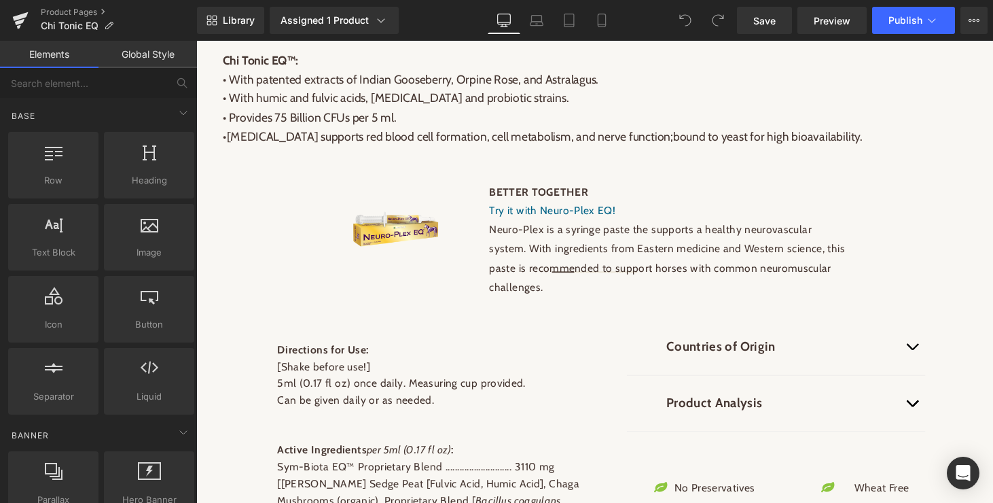
click at [543, 262] on p "Neuro-Plex is a syringe paste the supports a healthy neurovascular system. With…" at bounding box center [683, 265] width 368 height 78
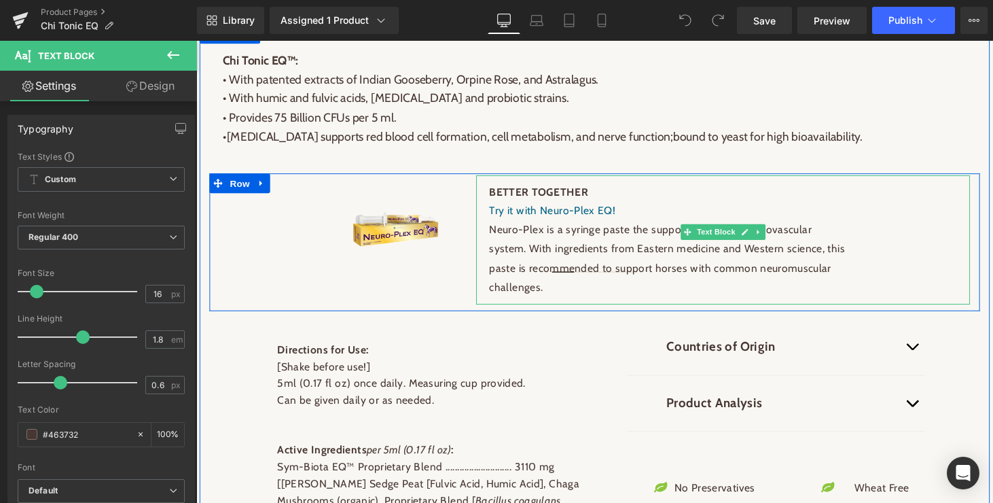
click at [548, 222] on span "Try it with Neuro-Plex EQ!" at bounding box center [564, 215] width 130 height 13
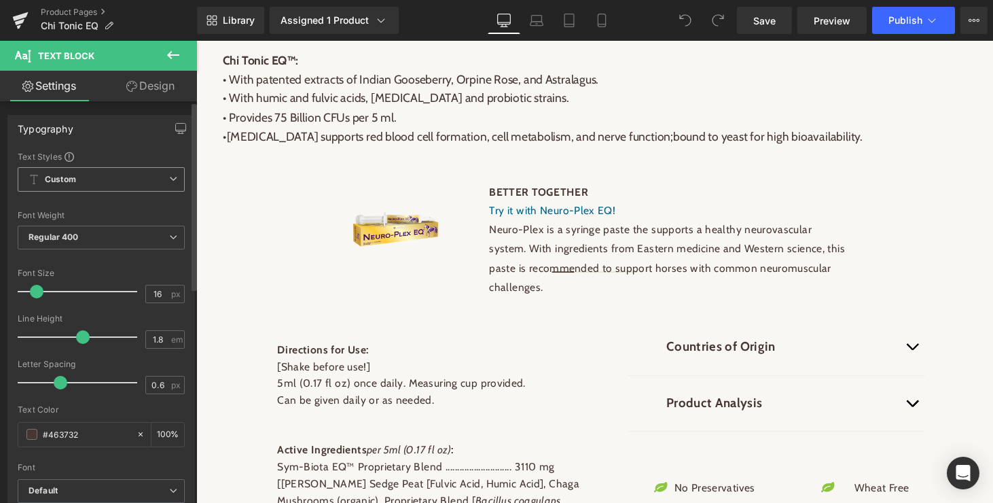
click at [171, 175] on icon at bounding box center [173, 179] width 8 height 8
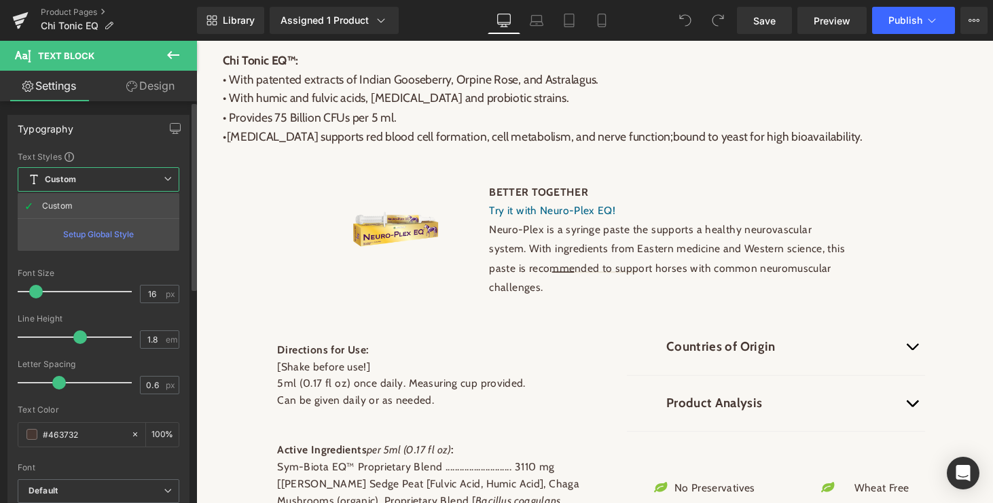
click at [107, 232] on div "Setup Global Style" at bounding box center [99, 234] width 162 height 32
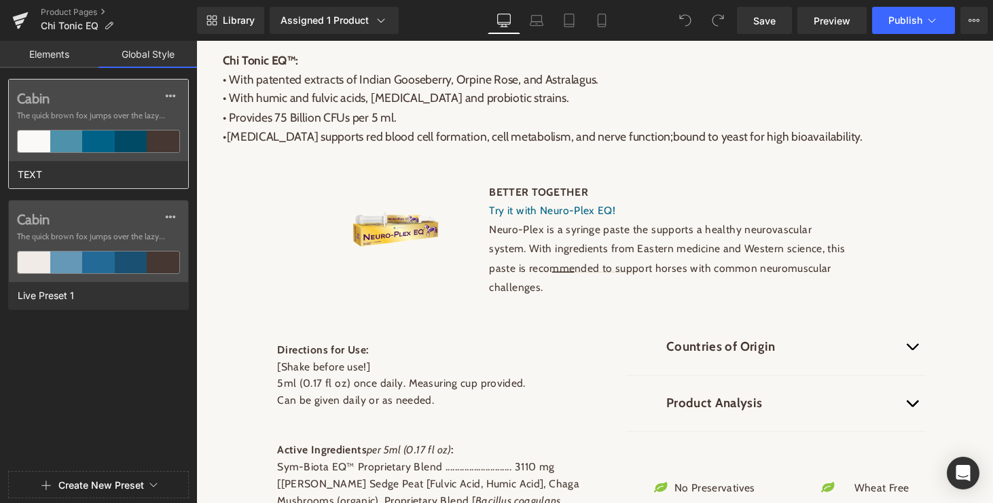
click at [84, 136] on div at bounding box center [98, 141] width 33 height 22
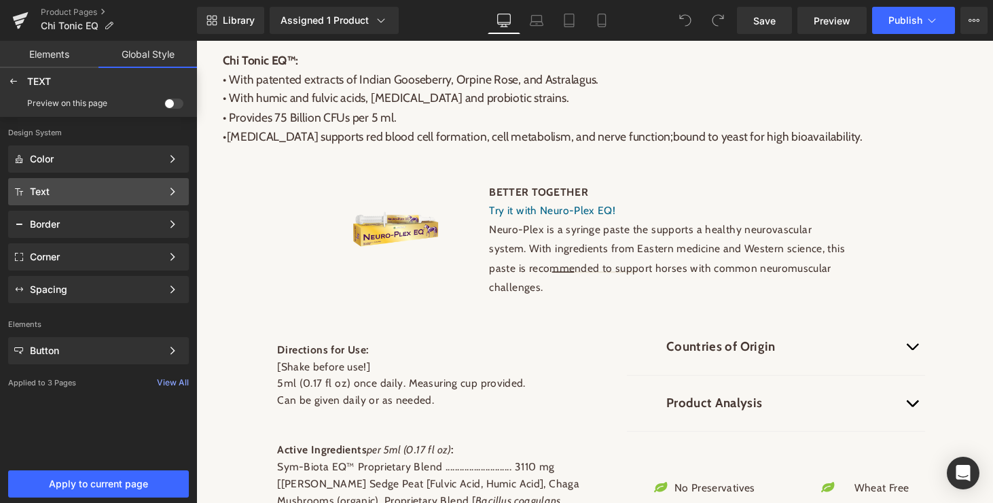
click at [111, 193] on div "Text" at bounding box center [96, 191] width 132 height 11
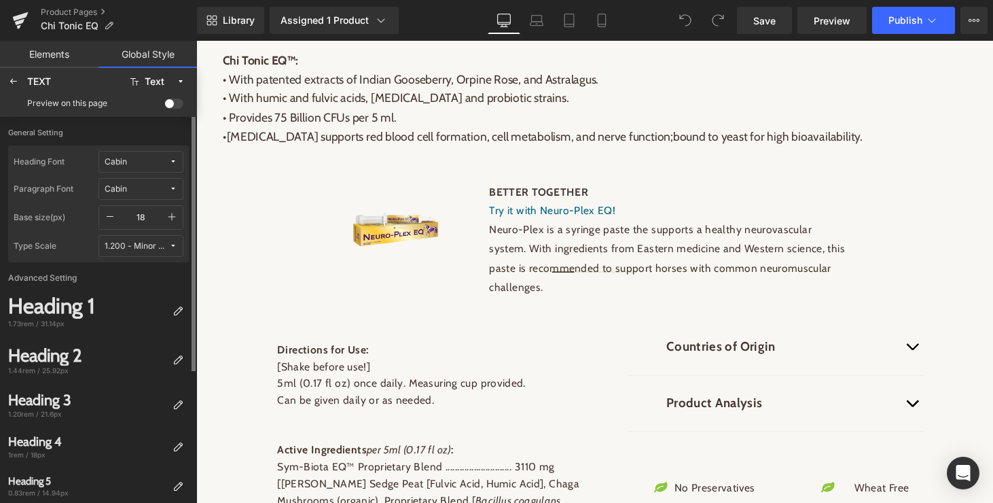
click at [108, 215] on icon "button" at bounding box center [110, 216] width 11 height 11
type input "17"
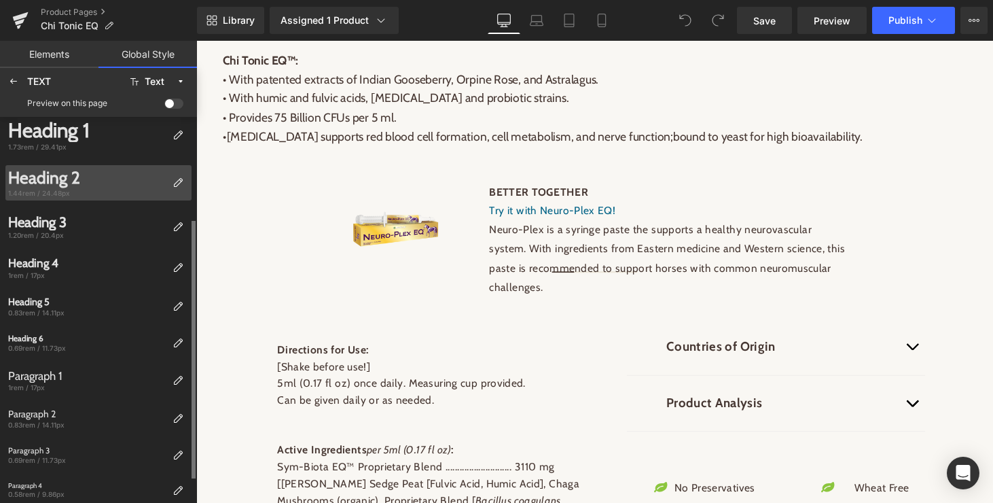
scroll to position [187, 0]
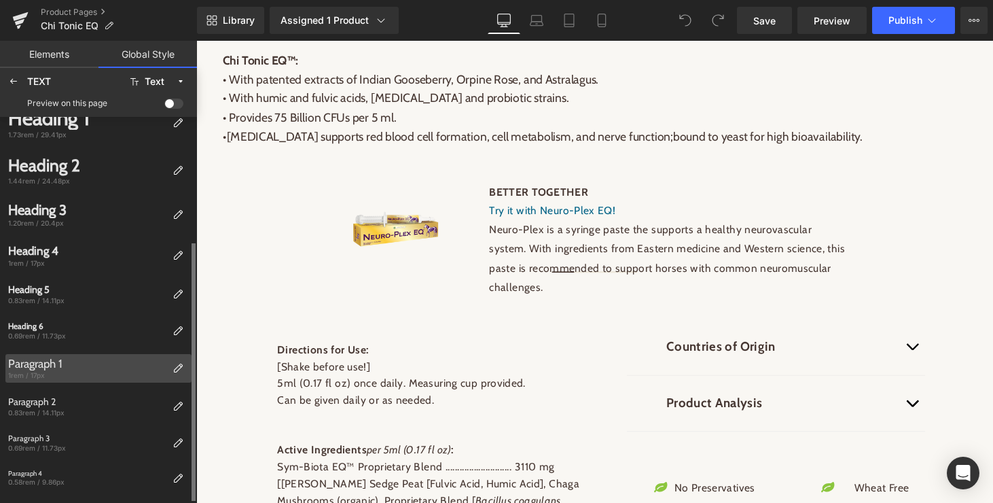
click at [111, 372] on div "1rem / 17px" at bounding box center [87, 375] width 159 height 10
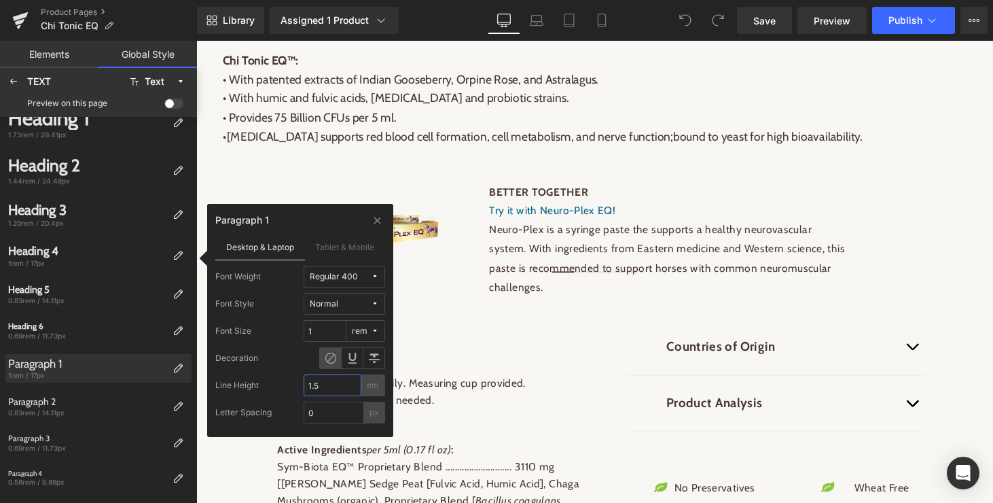
click at [325, 383] on input "1.5" at bounding box center [333, 385] width 58 height 22
type input "1.6"
click at [338, 246] on label "Tablet & Mobile" at bounding box center [345, 247] width 81 height 26
click at [327, 329] on input "0.8" at bounding box center [325, 331] width 43 height 22
type input "0"
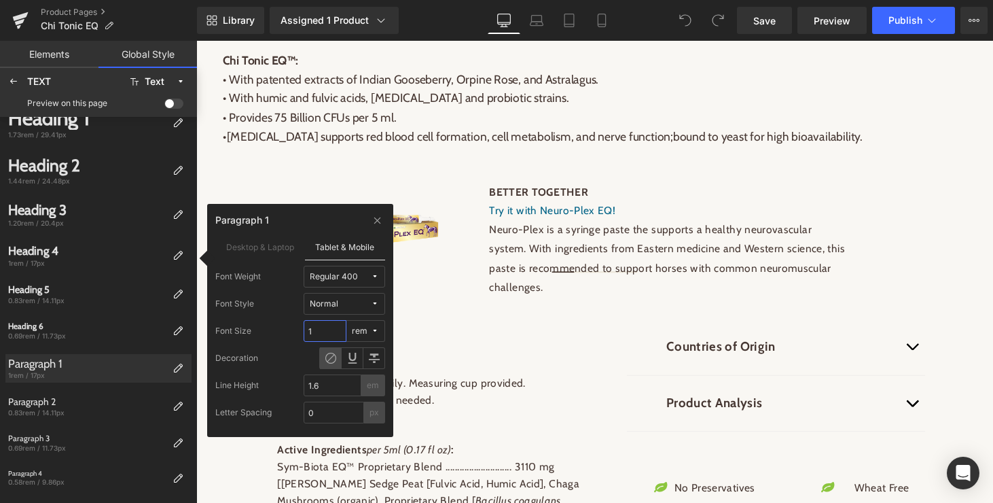
type input "1"
click at [313, 229] on div "Paragraph 1" at bounding box center [300, 223] width 170 height 22
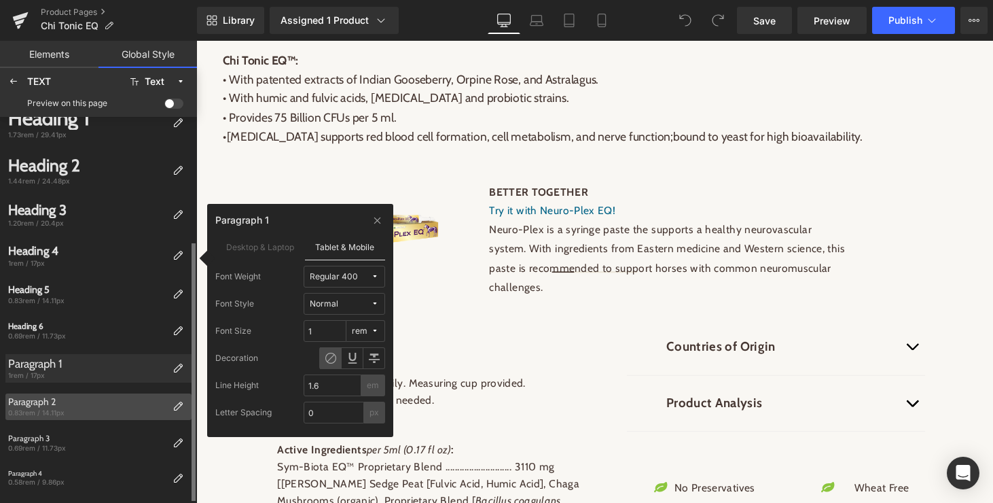
click at [132, 412] on div "0.83rem / 14.11px" at bounding box center [87, 413] width 159 height 10
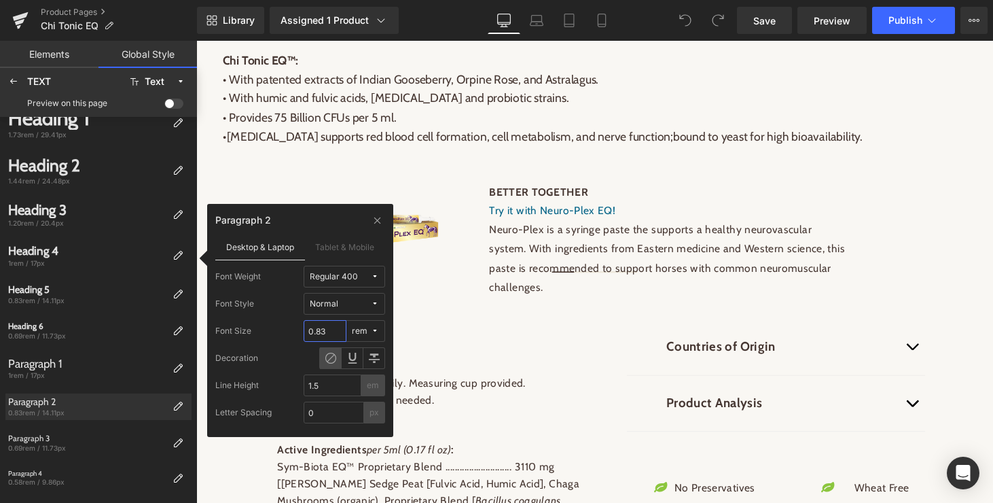
click at [332, 334] on input "0.83" at bounding box center [325, 331] width 43 height 22
type input "0.8"
click at [332, 389] on input "1.5" at bounding box center [333, 385] width 58 height 22
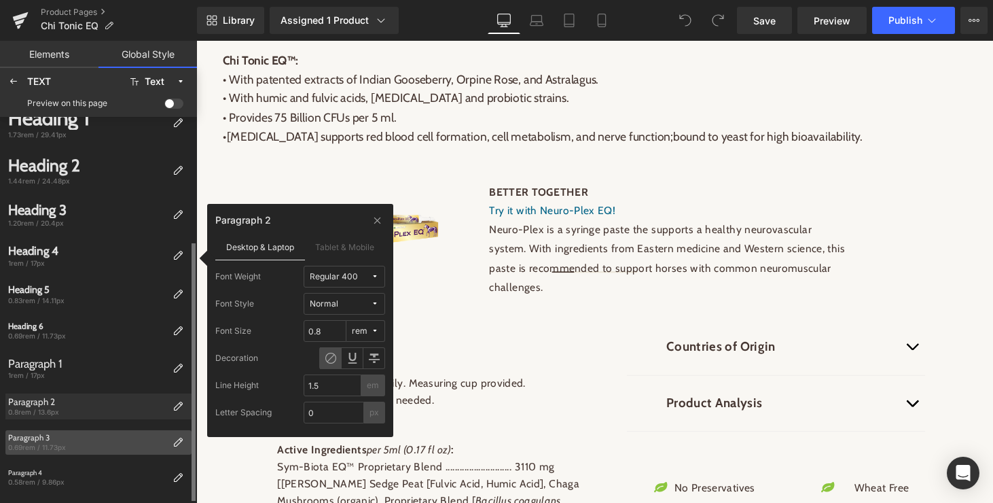
click at [139, 435] on div "Paragraph 3" at bounding box center [87, 438] width 159 height 10
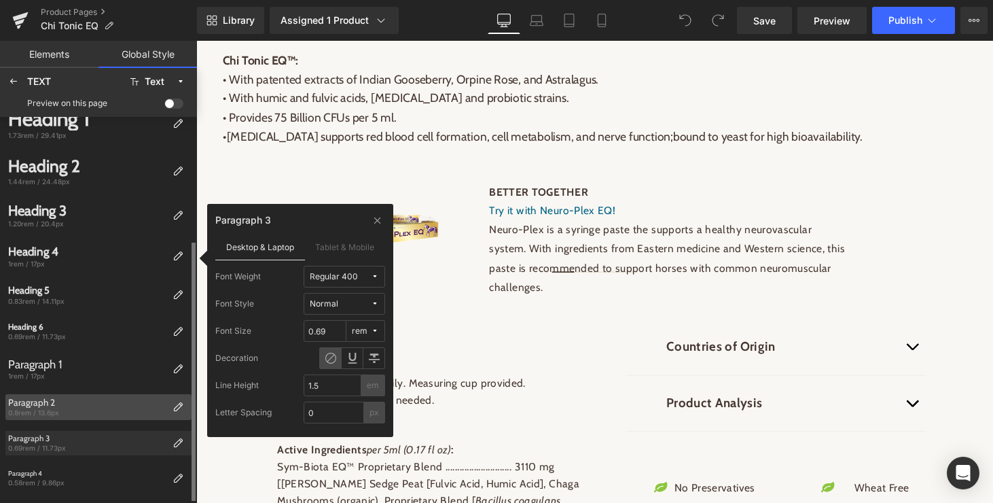
click at [123, 406] on div "Paragraph 2" at bounding box center [87, 402] width 159 height 11
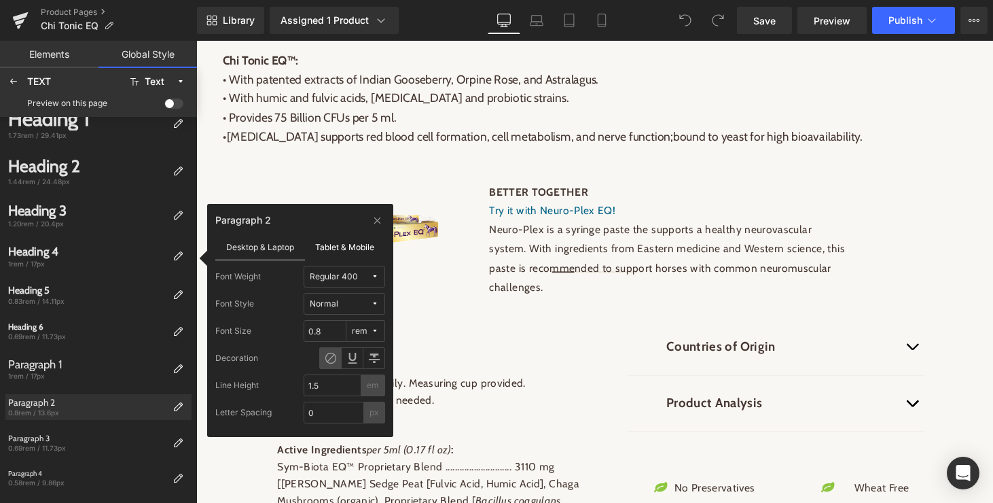
click at [355, 242] on label "Tablet & Mobile" at bounding box center [345, 247] width 81 height 26
click at [329, 329] on input "0.67" at bounding box center [325, 331] width 43 height 22
type input "0.8"
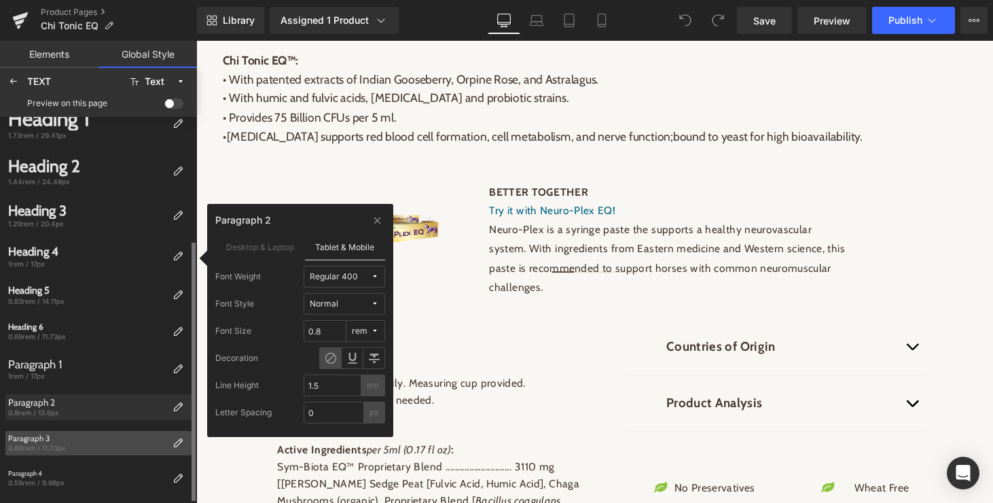
click at [127, 444] on div "0.69rem / 11.73px" at bounding box center [87, 448] width 159 height 10
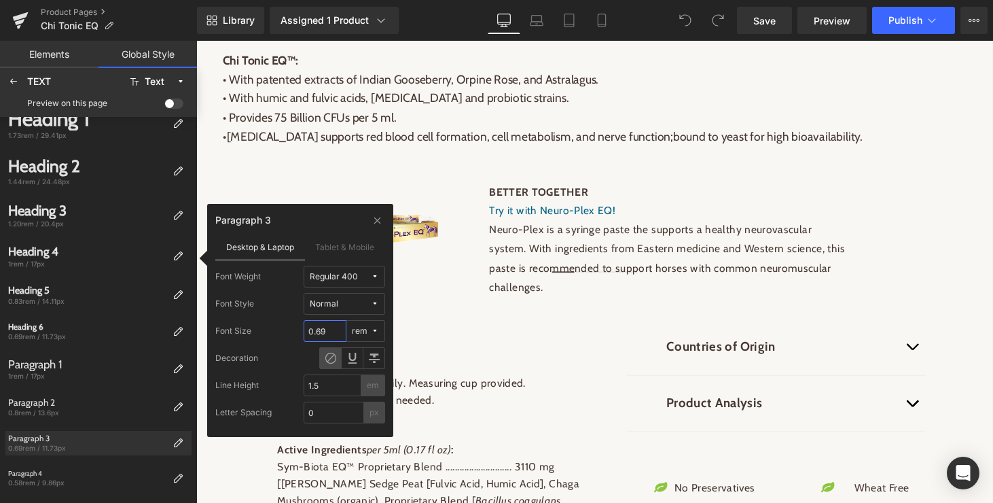
click at [327, 332] on input "0.69" at bounding box center [325, 331] width 43 height 22
type input "0.6"
click at [361, 248] on label "Tablet & Mobile" at bounding box center [345, 247] width 81 height 26
click at [332, 337] on input "0.56" at bounding box center [325, 331] width 43 height 22
type input "0.6"
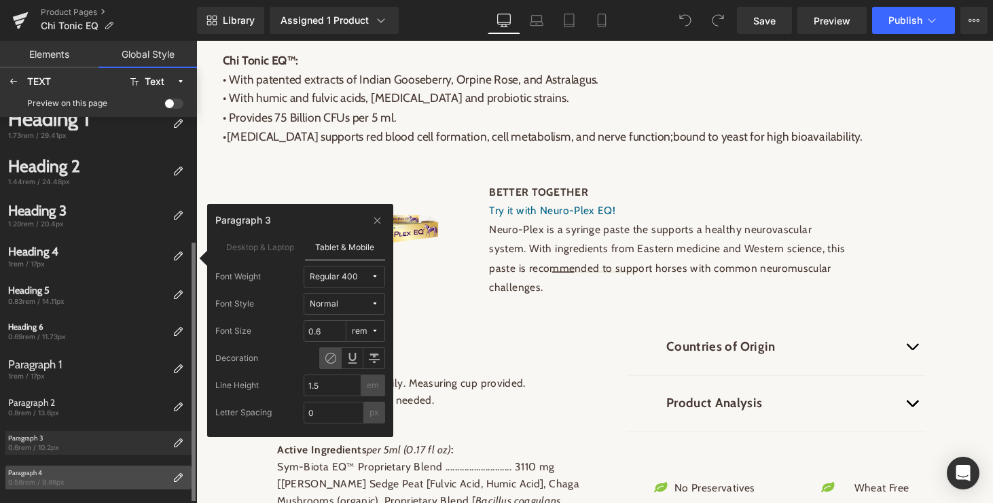
click at [90, 478] on div "0.58rem / 9.86px" at bounding box center [87, 482] width 159 height 10
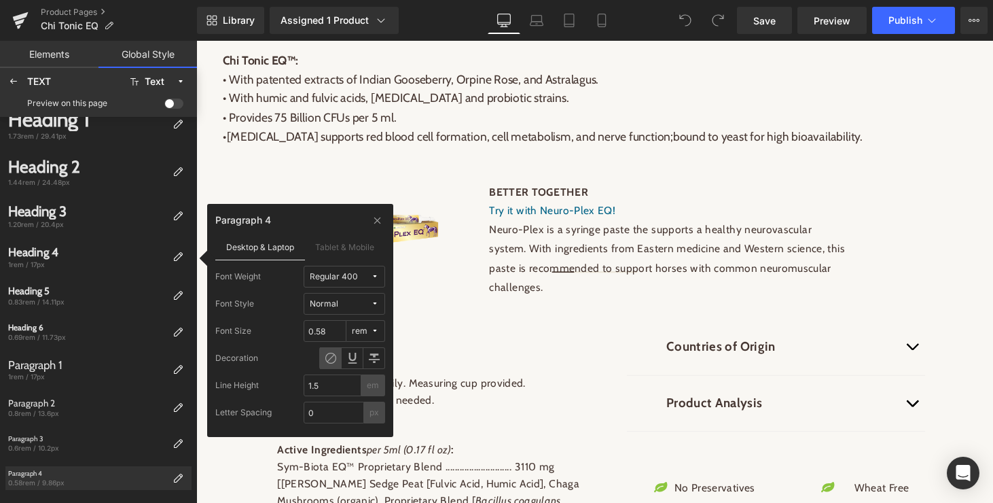
click at [319, 302] on div "Normal" at bounding box center [324, 304] width 29 height 10
click at [352, 349] on label "Italic" at bounding box center [358, 353] width 18 height 10
click at [334, 330] on input "0.58" at bounding box center [325, 331] width 43 height 22
type input "0.6"
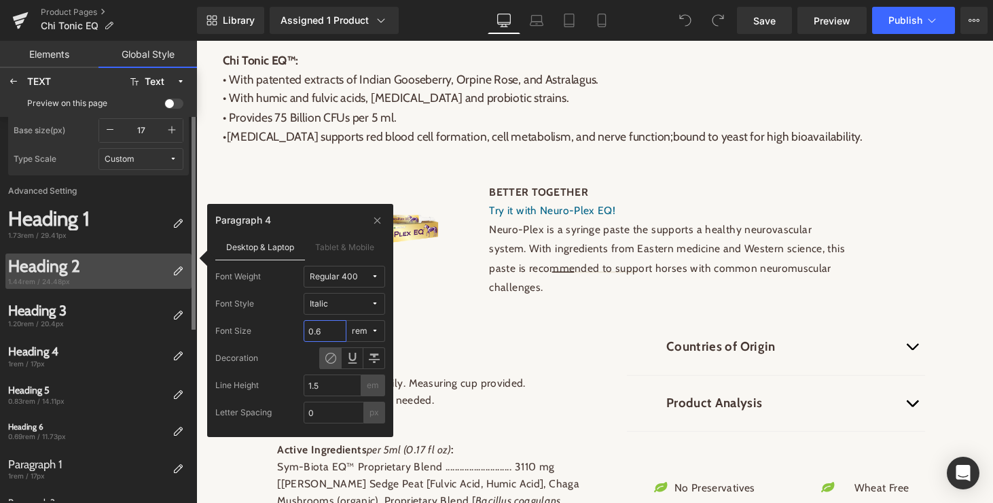
scroll to position [0, 0]
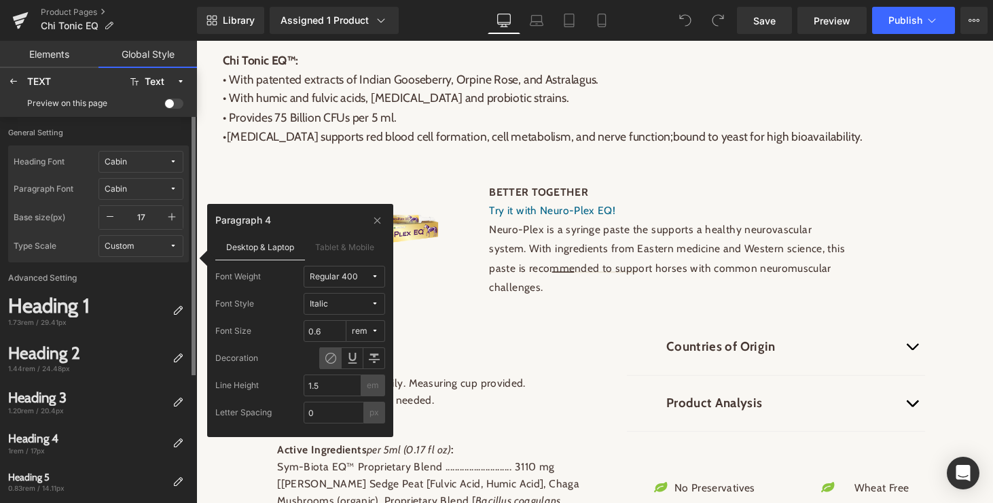
click at [144, 134] on label "General Setting" at bounding box center [98, 137] width 181 height 18
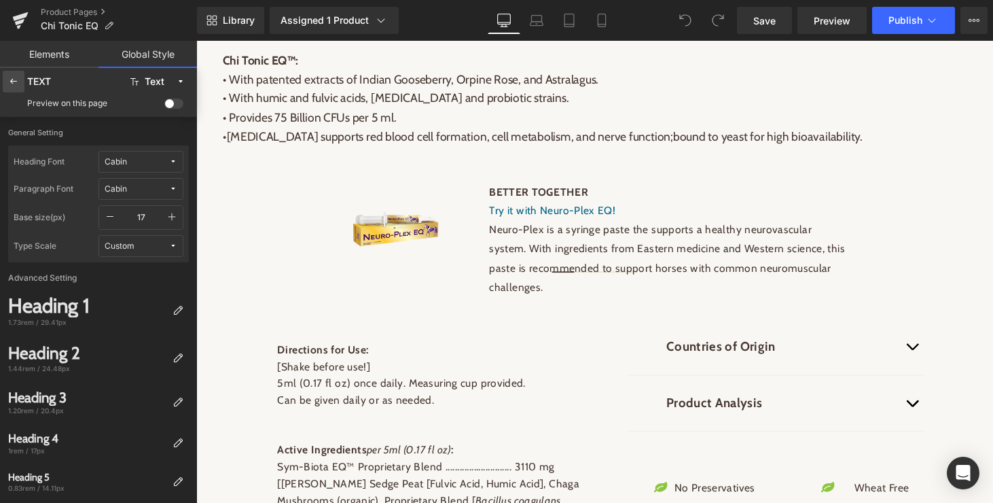
click at [10, 80] on icon at bounding box center [13, 81] width 11 height 11
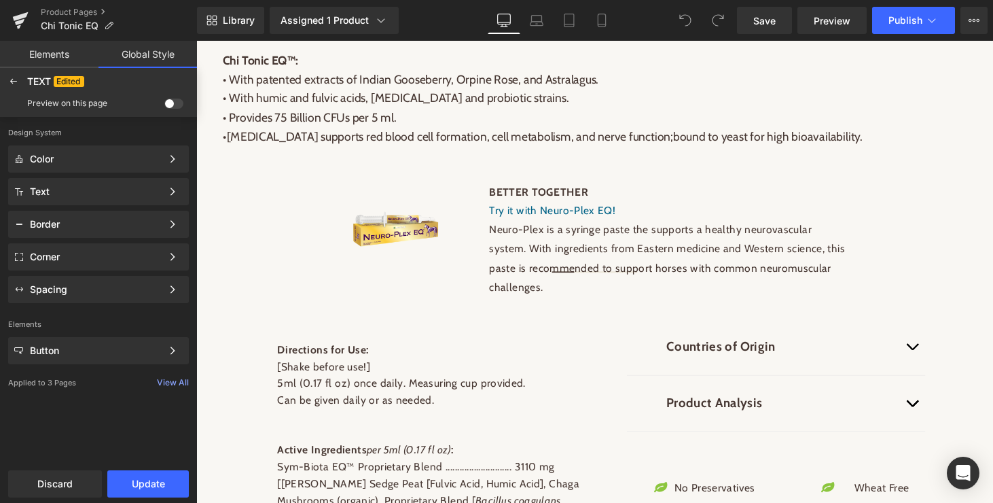
click at [50, 52] on link "Elements" at bounding box center [49, 54] width 99 height 27
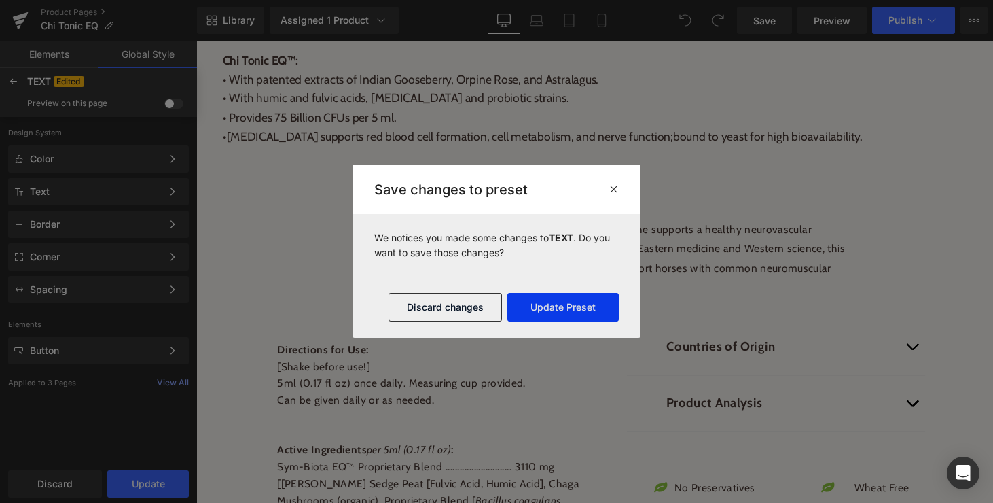
click at [536, 303] on button "Update Preset" at bounding box center [562, 307] width 111 height 29
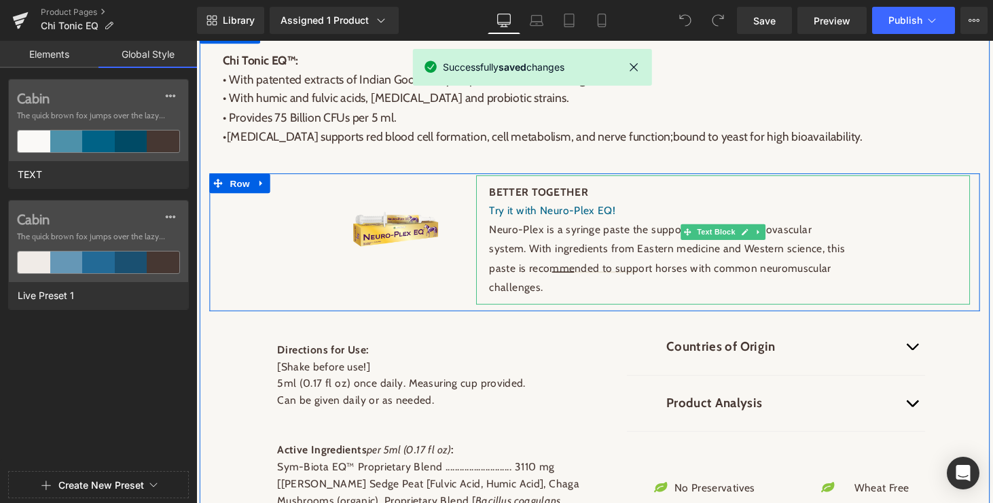
click at [528, 263] on p "Neuro-Plex is a syringe paste the supports a healthy neurovascular system. With…" at bounding box center [683, 265] width 368 height 78
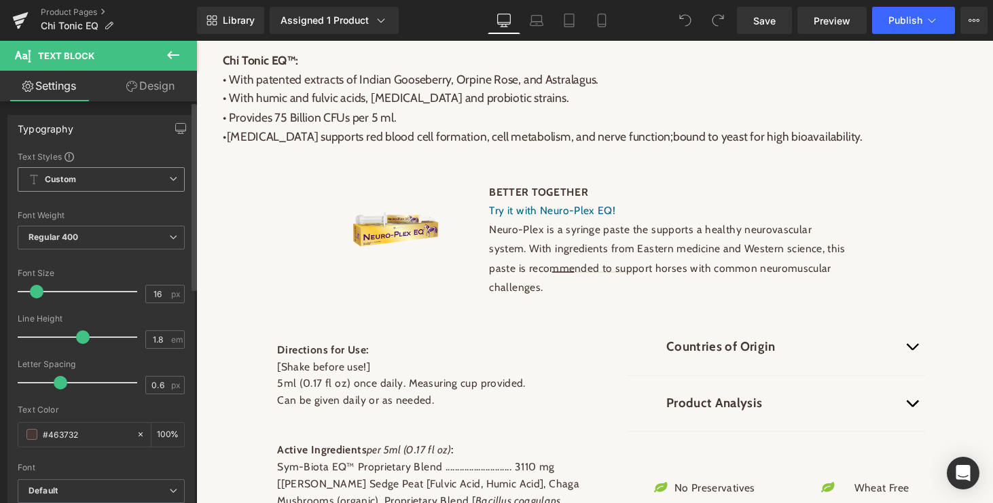
click at [70, 176] on b "Custom" at bounding box center [60, 180] width 31 height 12
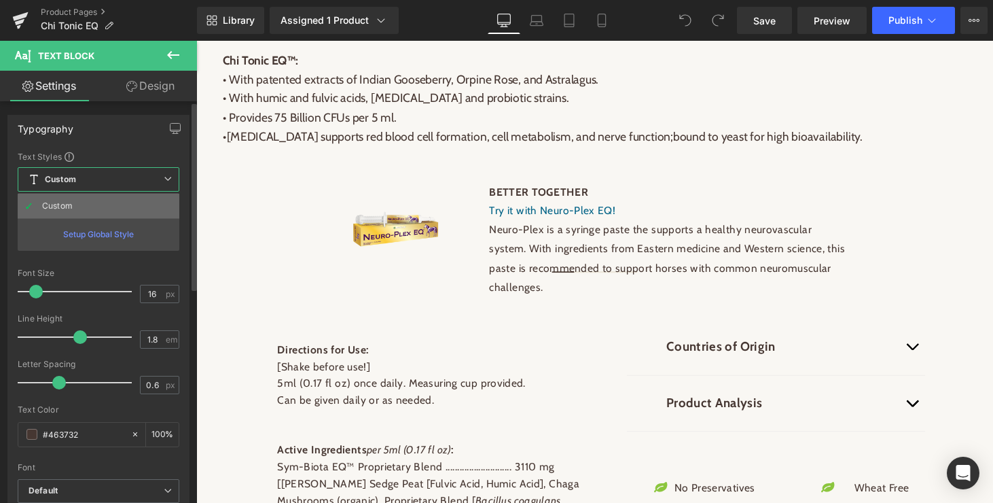
click at [50, 198] on li "Custom" at bounding box center [99, 206] width 162 height 24
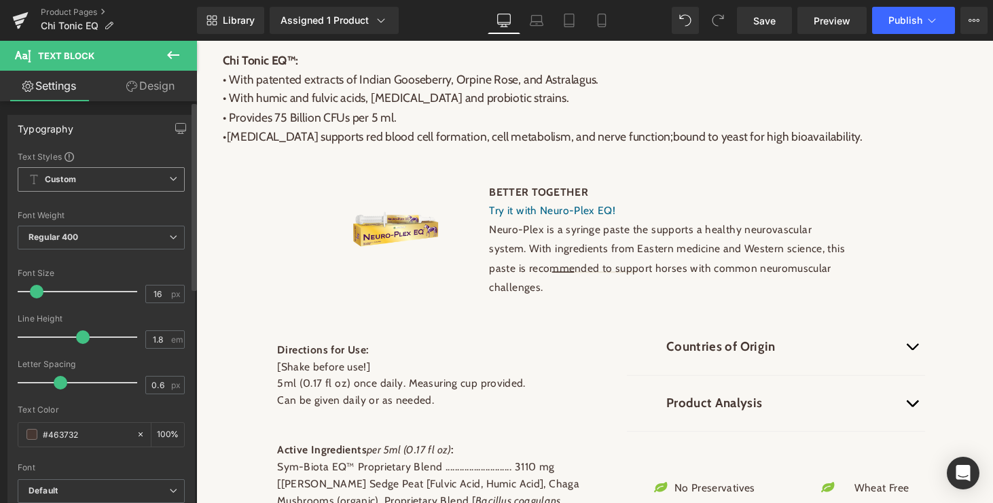
click at [162, 178] on span "Custom Setup Global Style" at bounding box center [101, 179] width 167 height 24
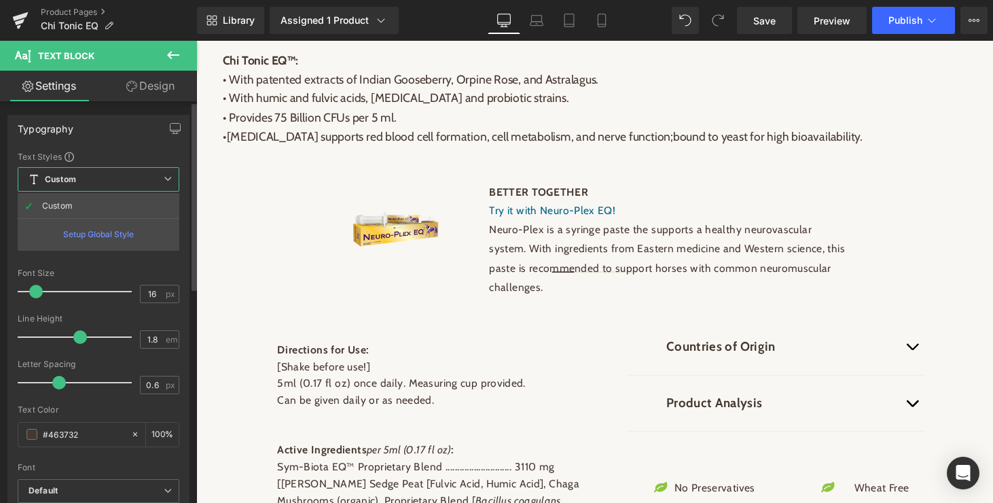
click at [166, 175] on icon at bounding box center [168, 179] width 8 height 8
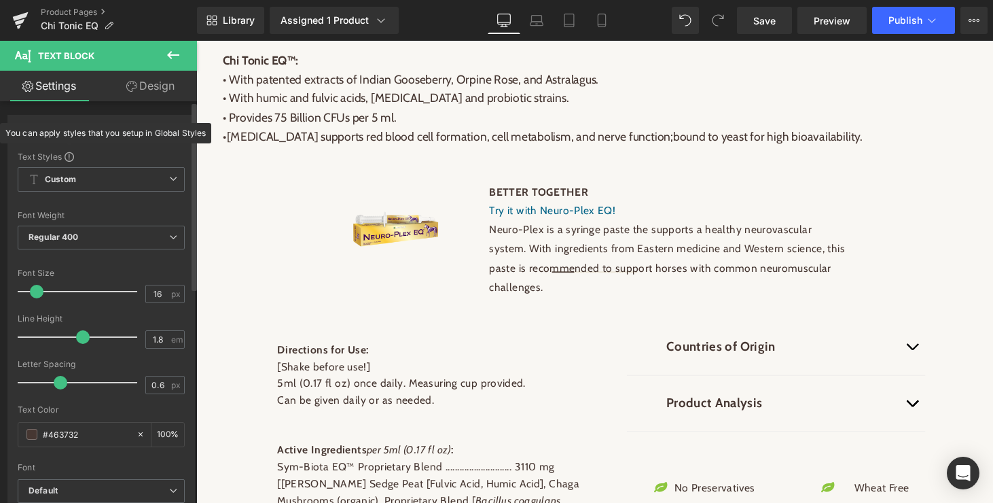
click at [69, 160] on span at bounding box center [70, 157] width 10 height 10
click at [139, 156] on div "Text Styles" at bounding box center [101, 156] width 167 height 11
click at [58, 179] on b "Custom" at bounding box center [60, 180] width 31 height 12
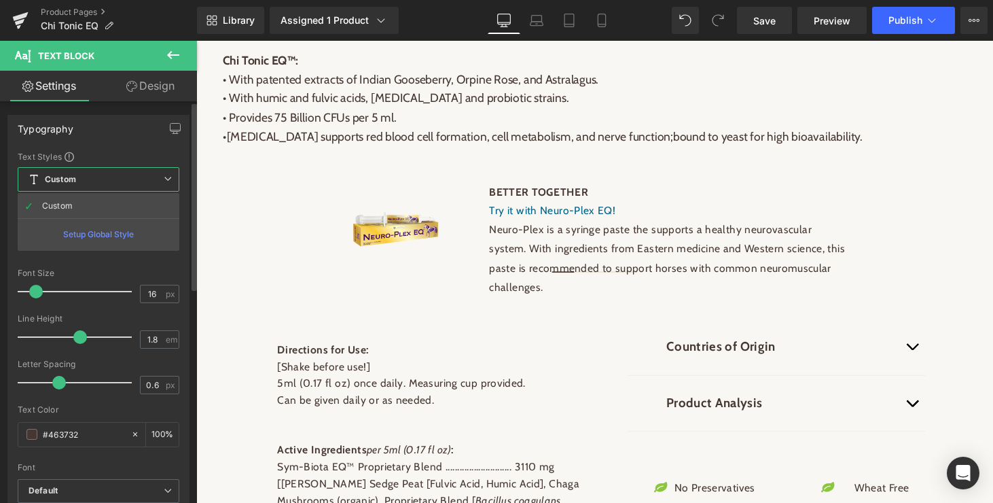
click at [92, 236] on div "Setup Global Style" at bounding box center [99, 234] width 162 height 32
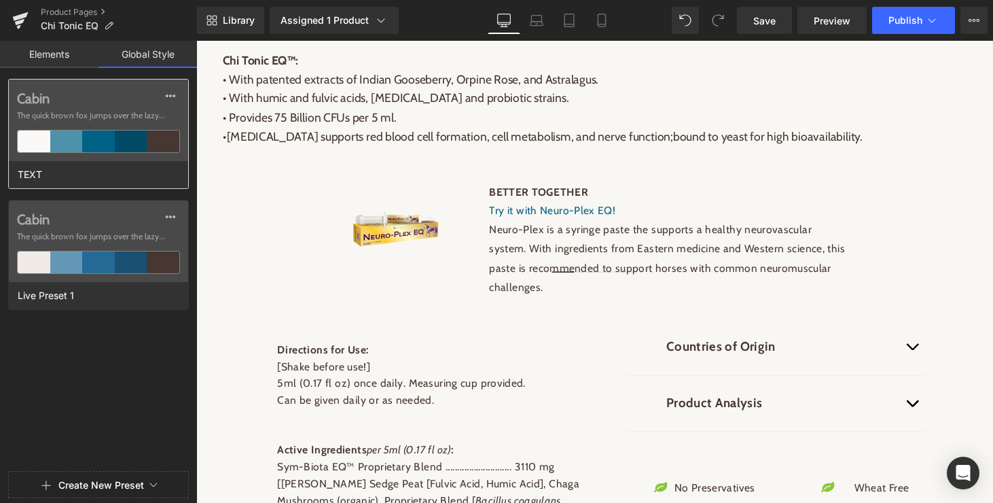
click at [104, 147] on div at bounding box center [98, 141] width 33 height 22
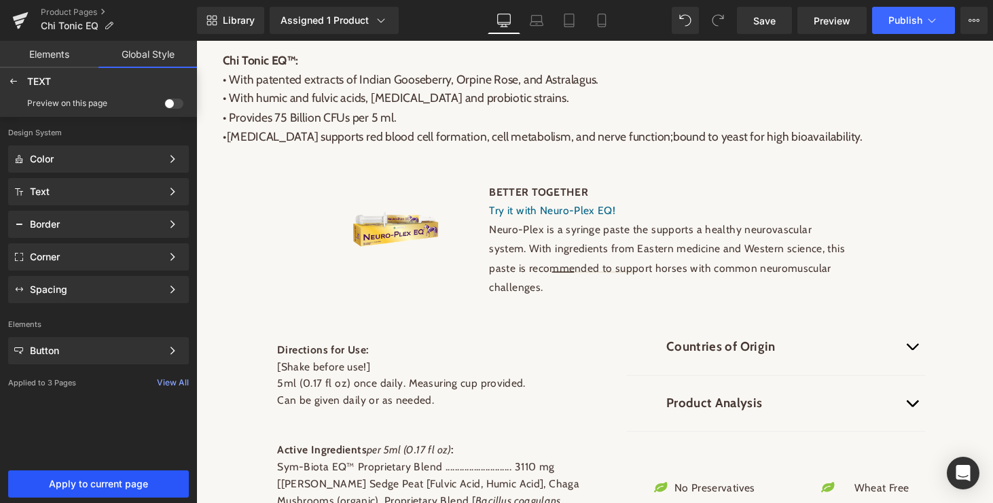
click at [132, 485] on span "Apply to current page" at bounding box center [98, 483] width 164 height 11
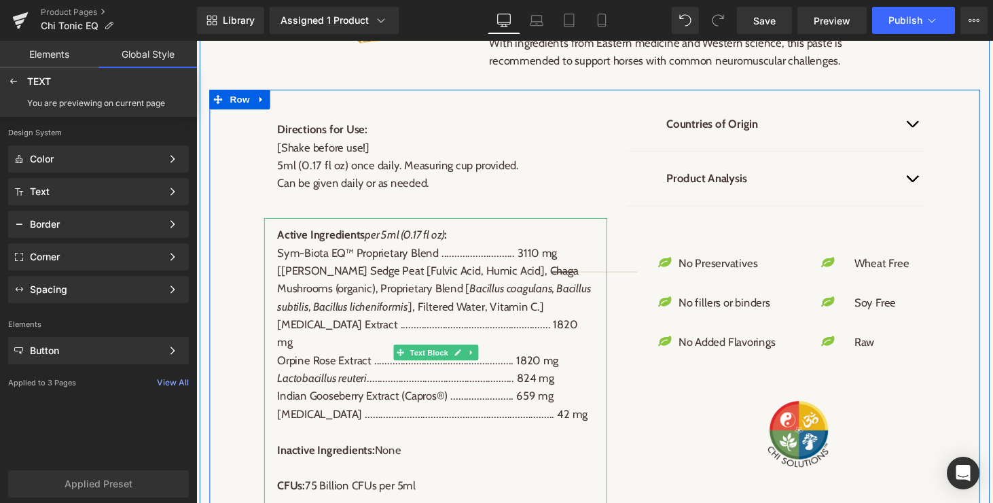
scroll to position [1056, 0]
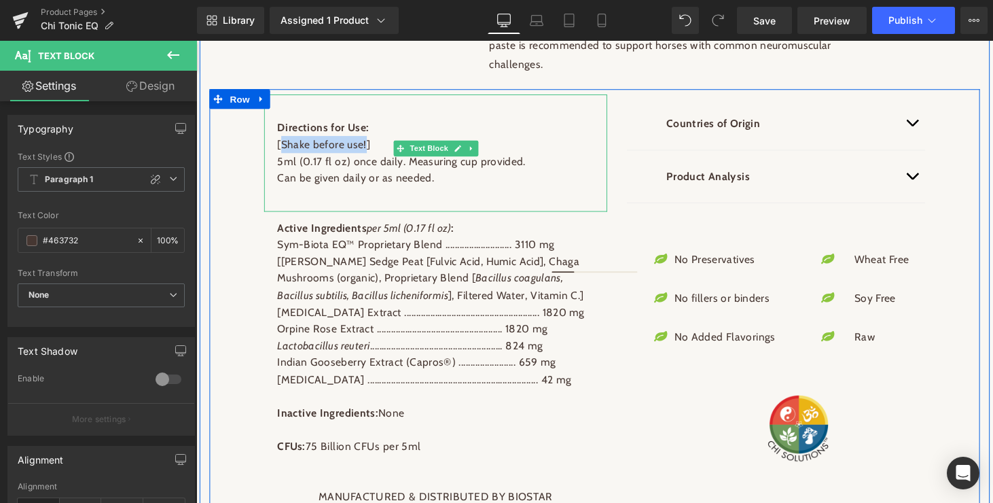
drag, startPoint x: 369, startPoint y: 160, endPoint x: 283, endPoint y: 159, distance: 85.6
click at [283, 156] on p "[Shake before use!]" at bounding box center [443, 148] width 327 height 18
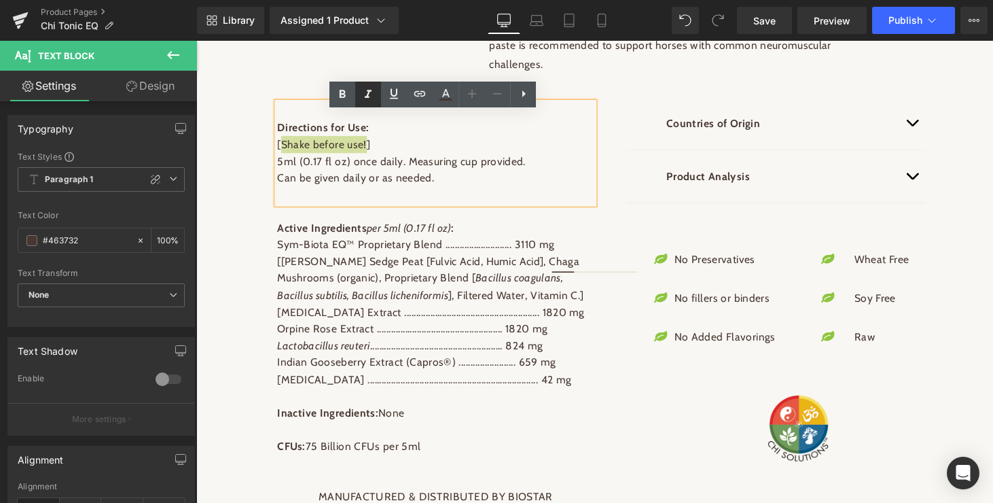
click at [367, 94] on icon at bounding box center [368, 94] width 16 height 16
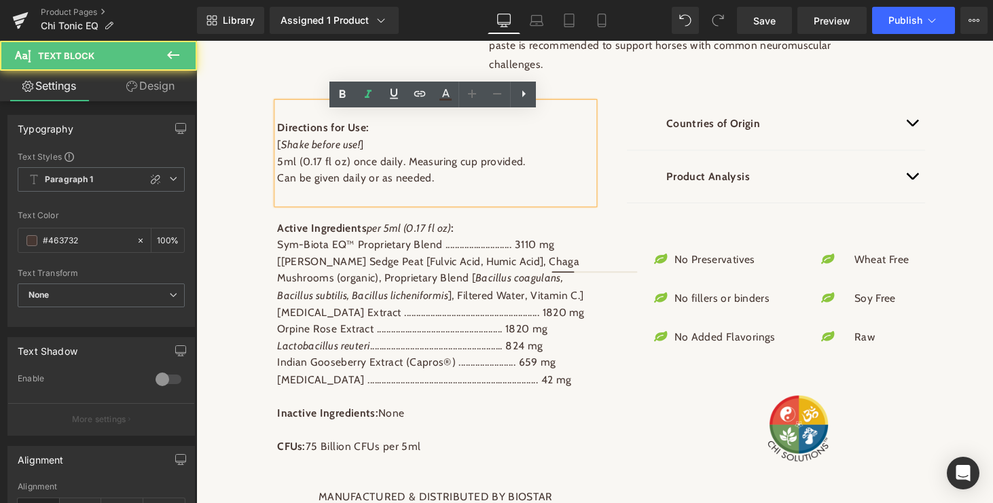
click at [433, 209] on div at bounding box center [443, 200] width 327 height 18
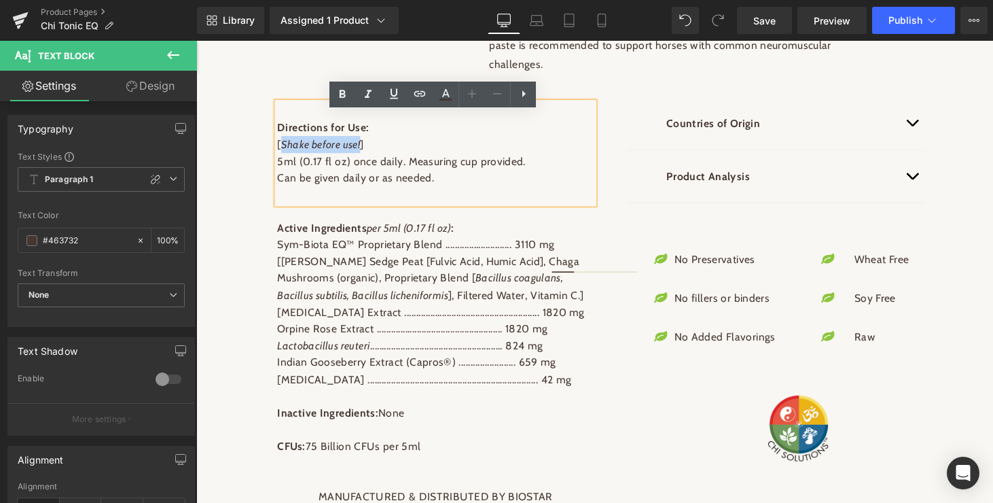
drag, startPoint x: 363, startPoint y: 164, endPoint x: 283, endPoint y: 160, distance: 80.3
click at [283, 156] on p "[ Shake before use! ]" at bounding box center [443, 148] width 327 height 18
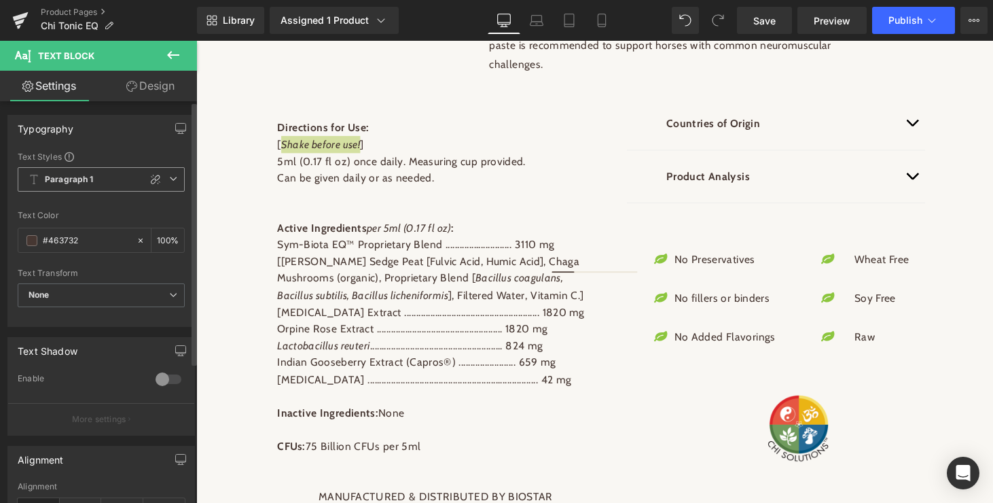
click at [169, 179] on icon at bounding box center [173, 179] width 8 height 8
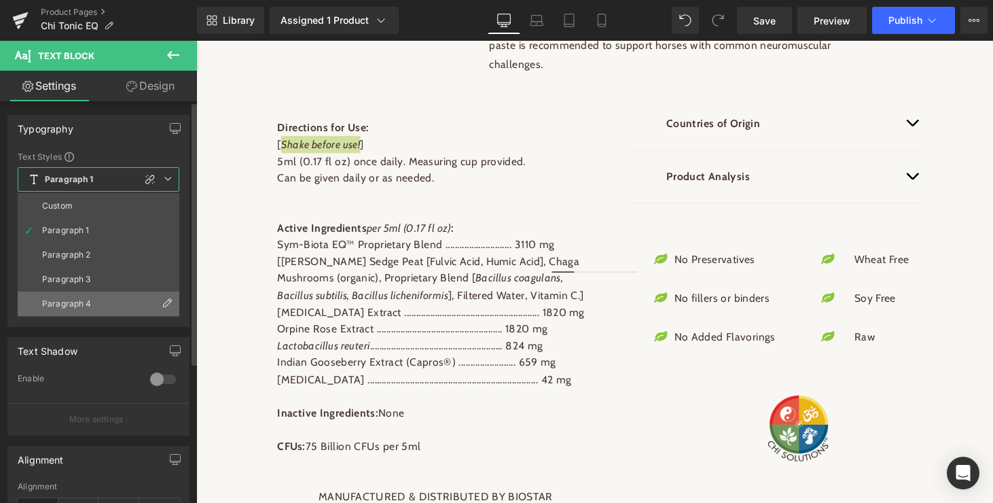
click at [71, 300] on div "Paragraph 4" at bounding box center [67, 304] width 50 height 10
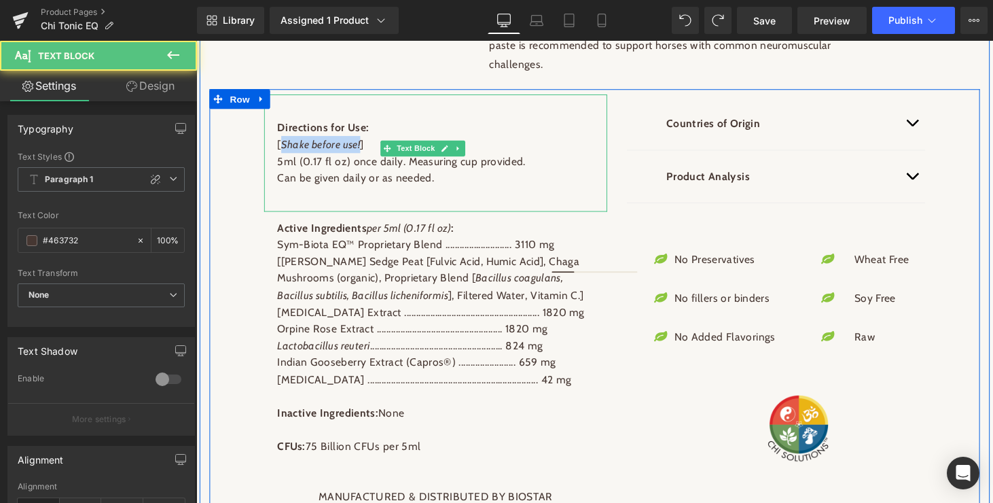
click at [443, 209] on div at bounding box center [443, 200] width 327 height 18
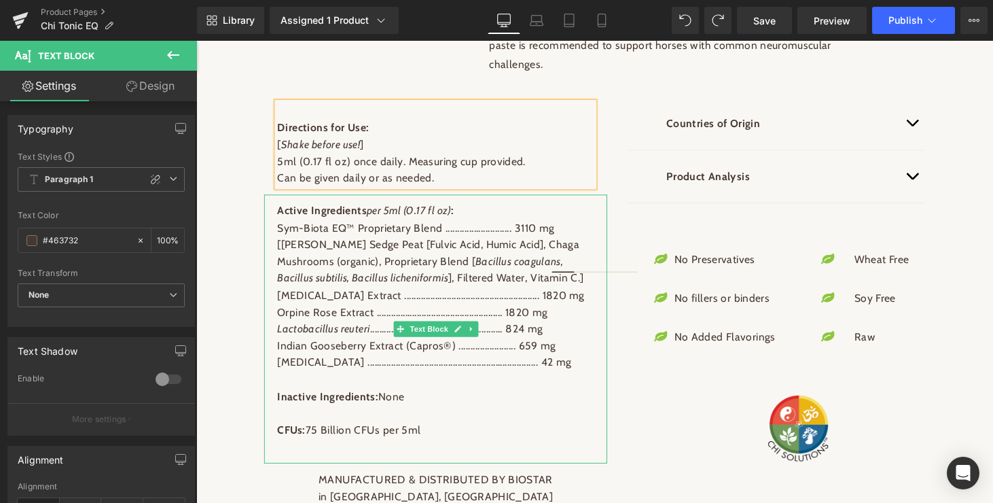
scroll to position [1087, 0]
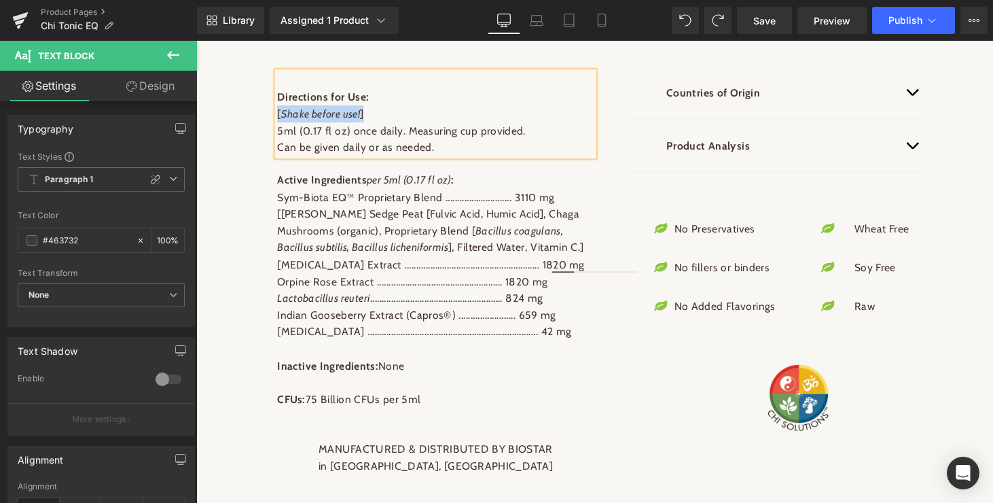
drag, startPoint x: 378, startPoint y: 129, endPoint x: 280, endPoint y: 125, distance: 97.9
click at [280, 125] on p "[ Shake before use! ]" at bounding box center [443, 116] width 327 height 18
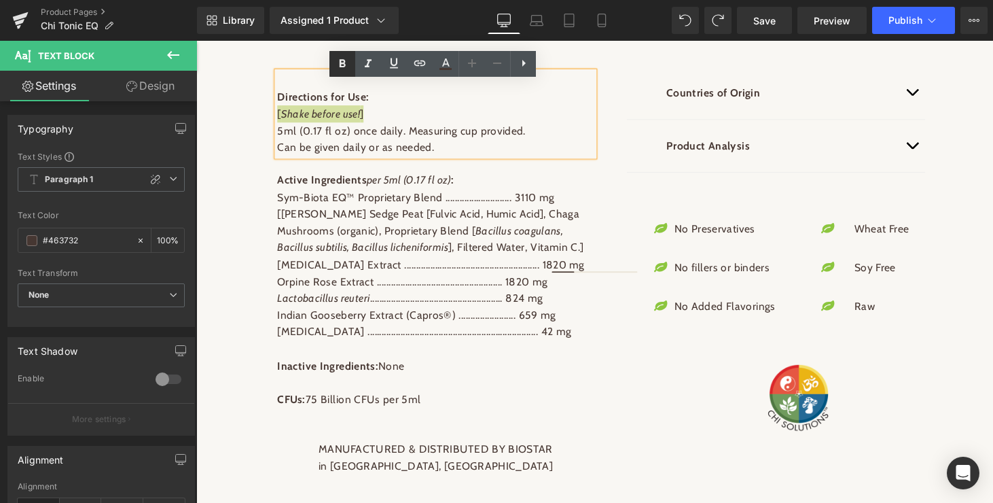
click at [341, 63] on icon at bounding box center [343, 64] width 6 height 8
click at [426, 147] on p "5ml (0.17 fl oz) once daily. Measuring cup provided. Can be given daily or as n…" at bounding box center [443, 142] width 327 height 35
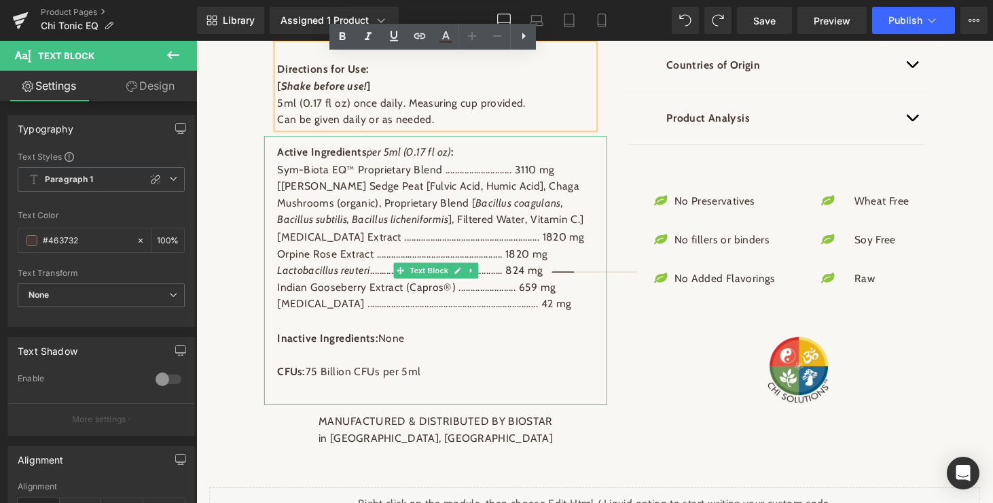
scroll to position [1117, 0]
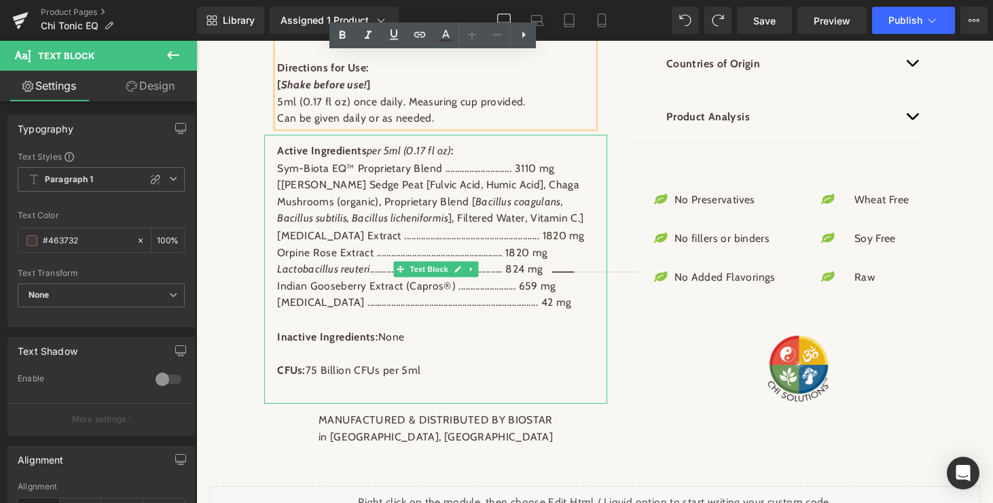
click at [507, 209] on p "[Reed Sedge Peat [Fulvic Acid, Humic Acid], Chaga Mushrooms (organic), Propriet…" at bounding box center [443, 207] width 327 height 52
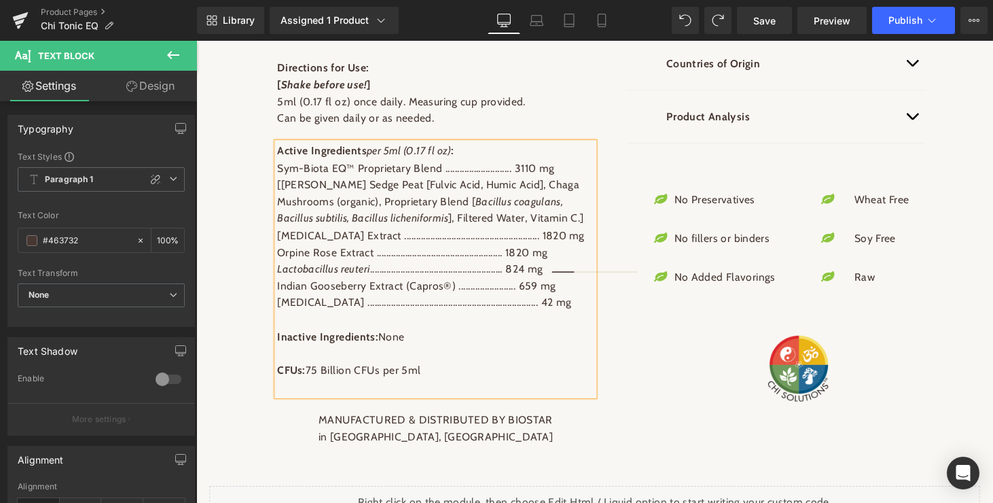
click at [507, 209] on p "[Reed Sedge Peat [Fulvic Acid, Humic Acid], Chaga Mushrooms (organic), Propriet…" at bounding box center [443, 207] width 327 height 52
click at [439, 216] on p "[Reed Sedge Peat [Fulvic Acid, Humic Acid], Chaga Mushrooms (organic), Propriet…" at bounding box center [443, 207] width 327 height 52
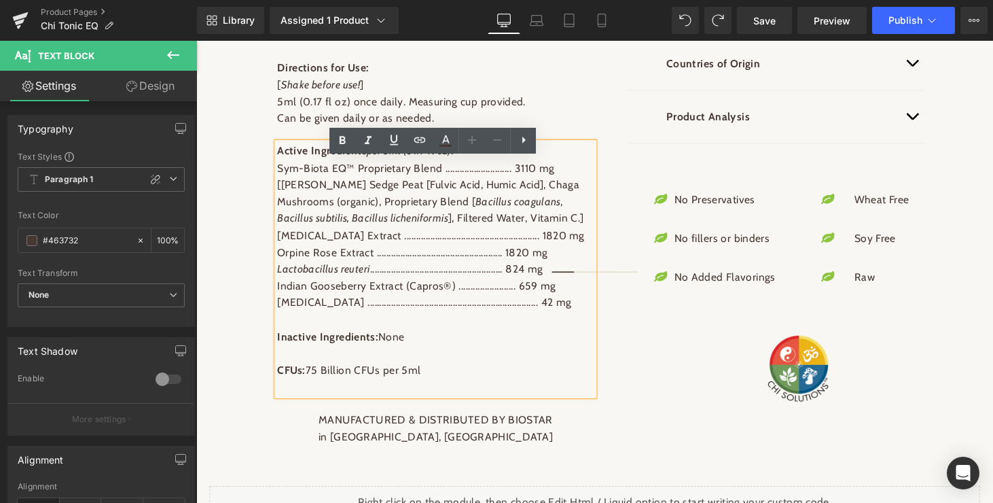
click at [281, 209] on p "[Reed Sedge Peat [Fulvic Acid, Humic Acid], Chaga Mushrooms (organic), Propriet…" at bounding box center [443, 207] width 327 height 52
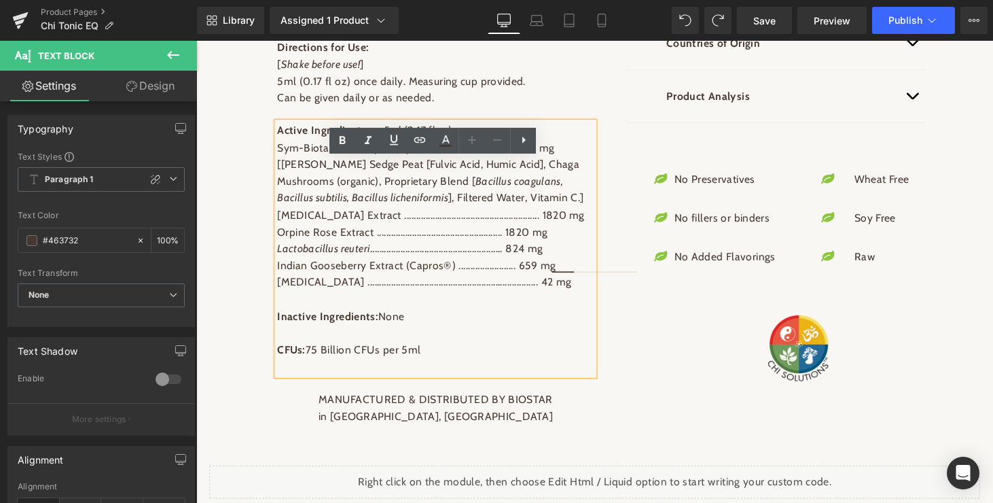
scroll to position [1139, 0]
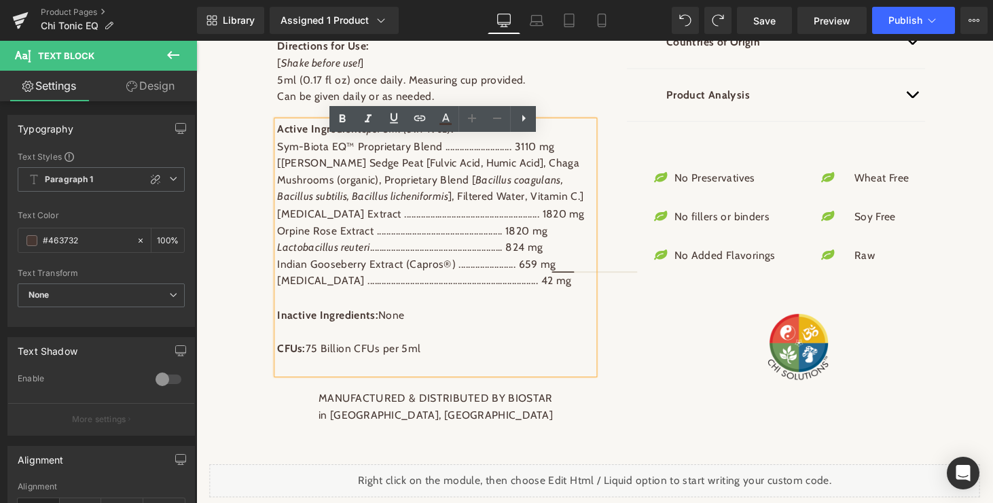
click at [516, 159] on p "Sym-Biota EQ™ Proprietary Blend ............................ 3110 mg" at bounding box center [443, 150] width 327 height 18
click at [486, 228] on p "Astragalus Extract ......................................................... 18…" at bounding box center [443, 220] width 327 height 18
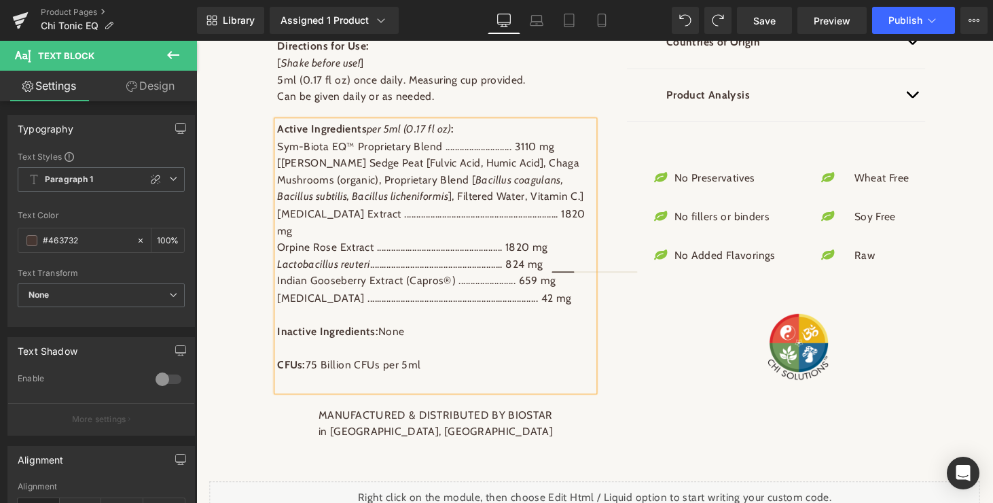
click at [488, 159] on p "Sym-Biota EQ™ Proprietary Blend ............................ 3110 mg" at bounding box center [443, 150] width 327 height 18
click at [486, 261] on p "Orpine Rose Extract ..................................................... 1820 …" at bounding box center [443, 254] width 327 height 18
click at [481, 279] on p "Lactobacillus reuteri ........................................................ …" at bounding box center [443, 272] width 327 height 18
click at [500, 298] on p "Indian Gooseberry Extract (Capros®) ........................ 659 mg" at bounding box center [443, 289] width 327 height 18
click at [491, 310] on p "Vitamin B12 ...................................................................…" at bounding box center [443, 307] width 327 height 18
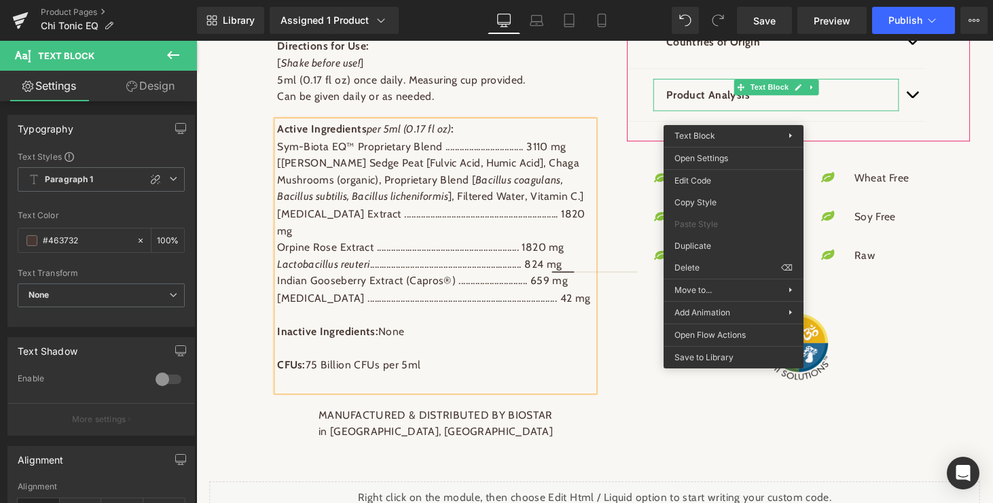
click at [963, 131] on div "Countries of Origin Text Block Reed Sedge Peat - US and Canada Chaga mushrooms …" at bounding box center [818, 78] width 354 height 132
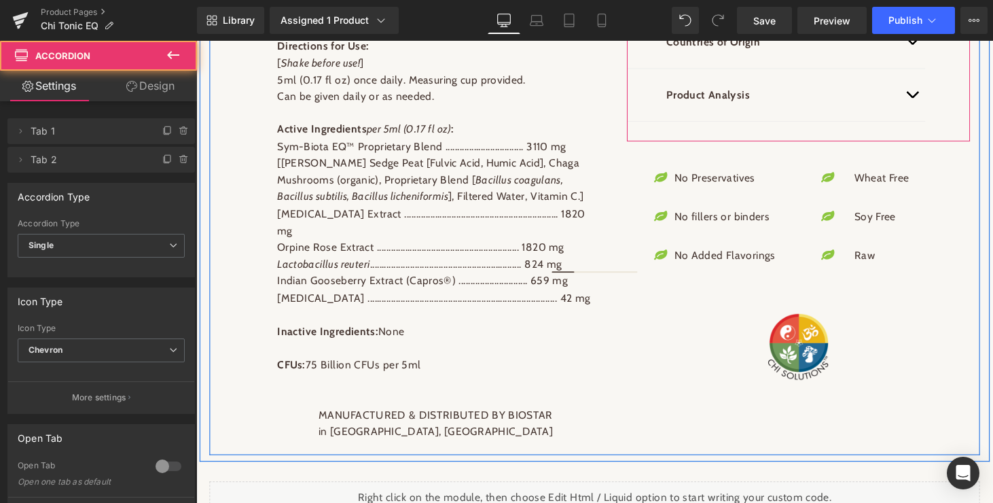
click at [935, 100] on span "button" at bounding box center [935, 100] width 0 height 0
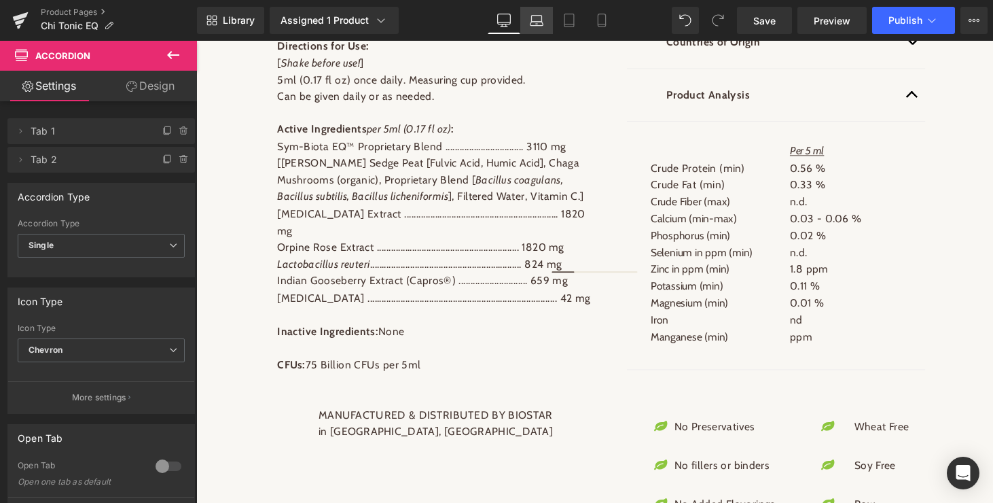
click at [540, 16] on icon at bounding box center [537, 21] width 14 height 14
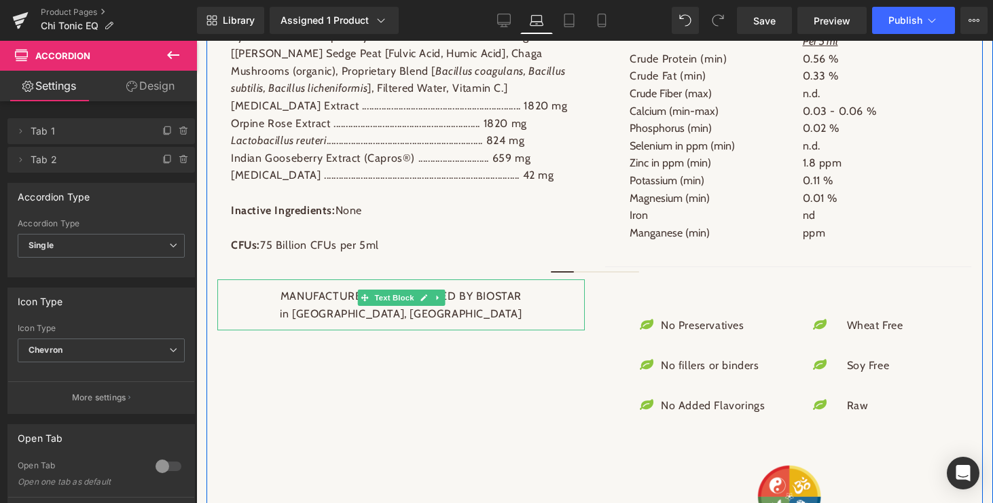
scroll to position [1223, 0]
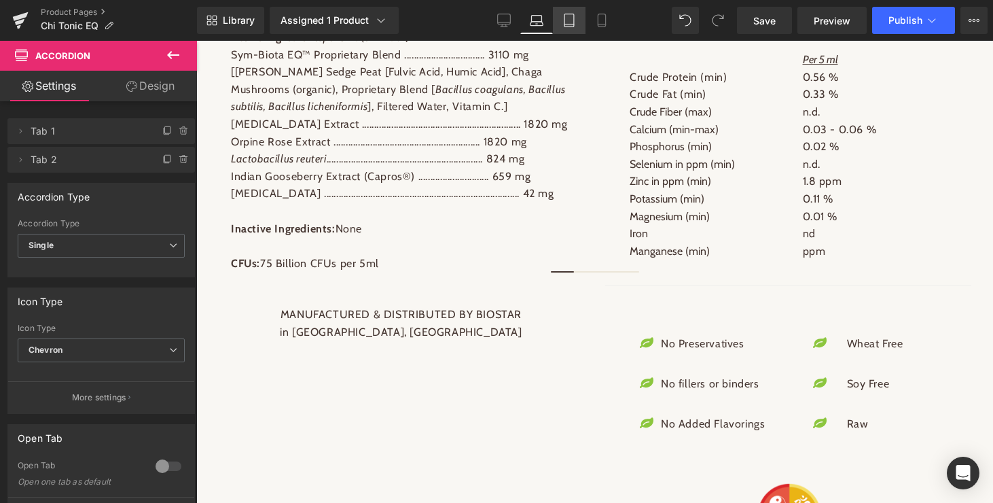
click at [569, 26] on icon at bounding box center [570, 20] width 10 height 13
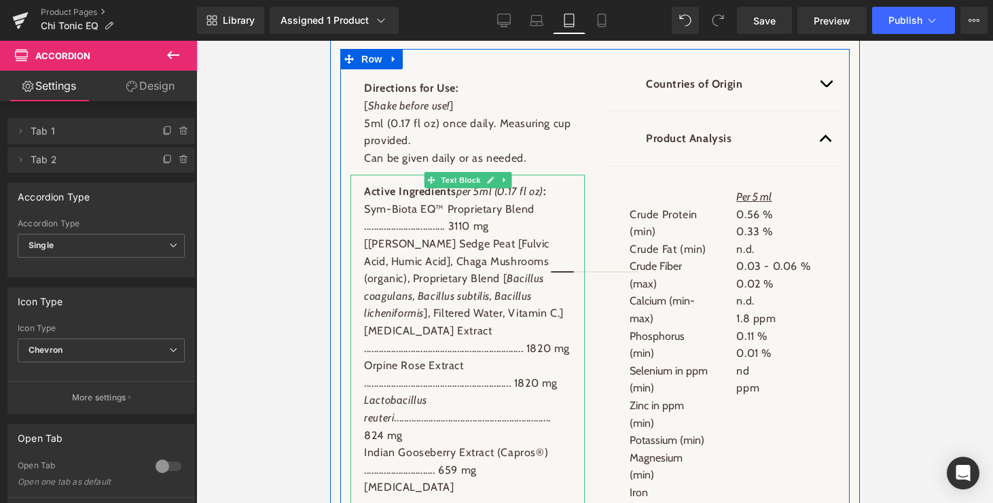
scroll to position [1660, 0]
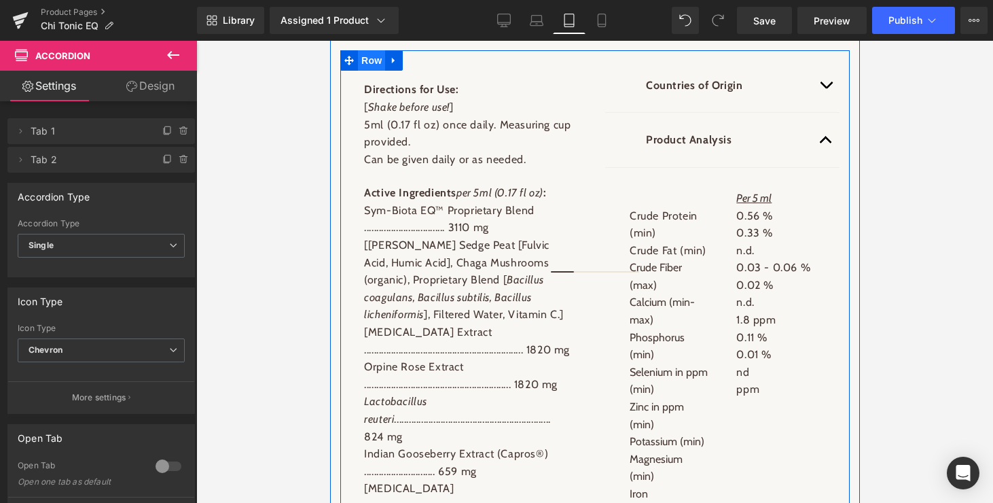
click at [370, 71] on span "Row" at bounding box center [370, 60] width 27 height 20
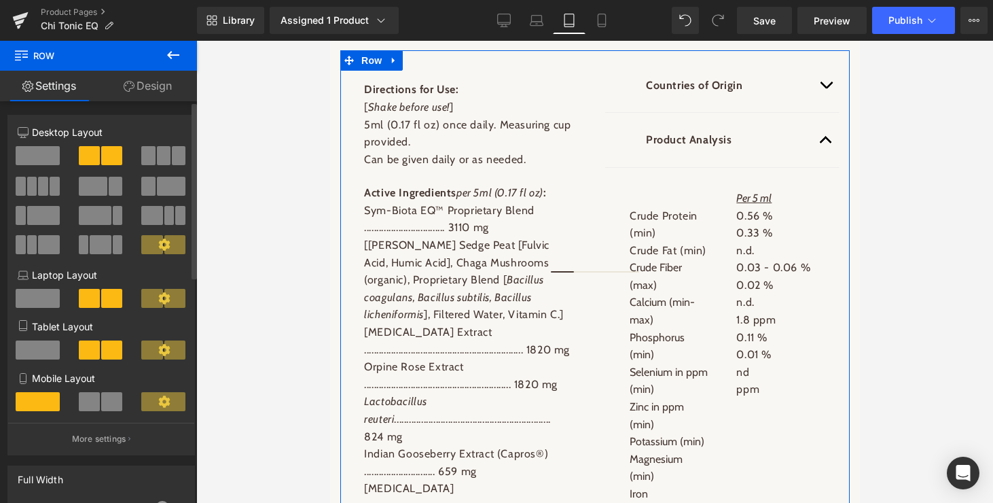
click at [33, 351] on span at bounding box center [38, 349] width 44 height 19
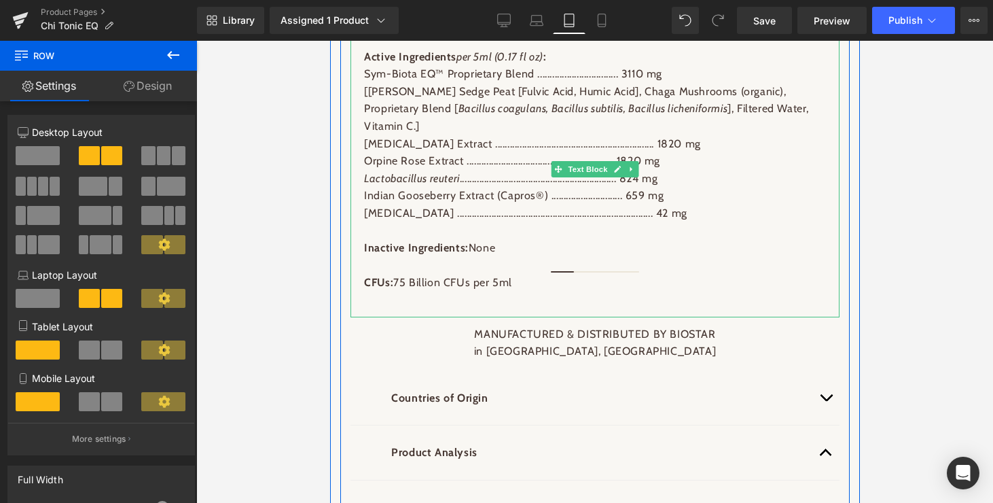
scroll to position [1770, 0]
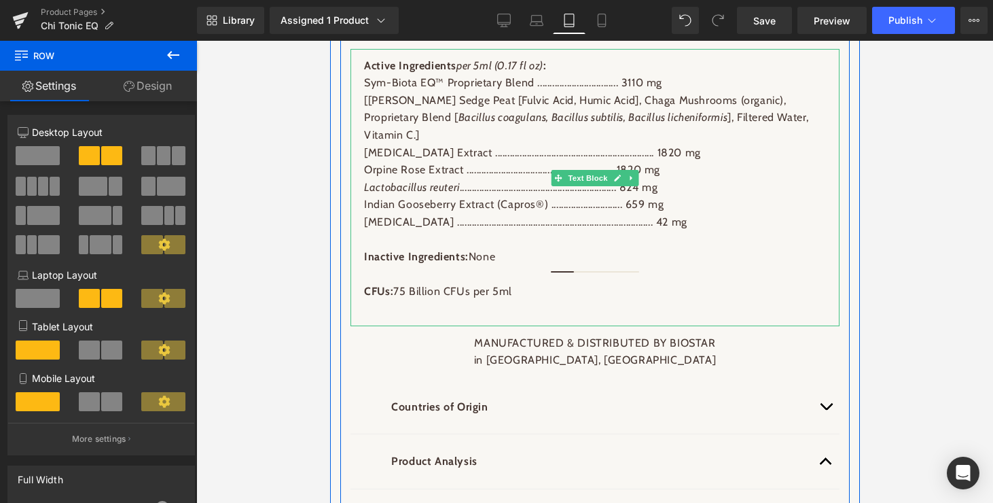
click at [512, 130] on p "[Reed Sedge Peat [Fulvic Acid, Humic Acid], Chaga Mushrooms (organic), Propriet…" at bounding box center [594, 118] width 462 height 52
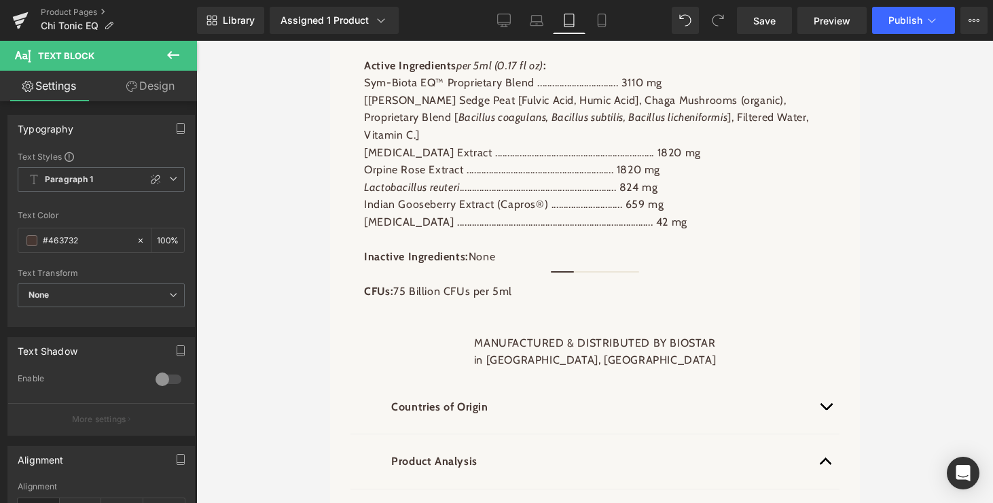
click at [162, 88] on link "Design" at bounding box center [150, 86] width 99 height 31
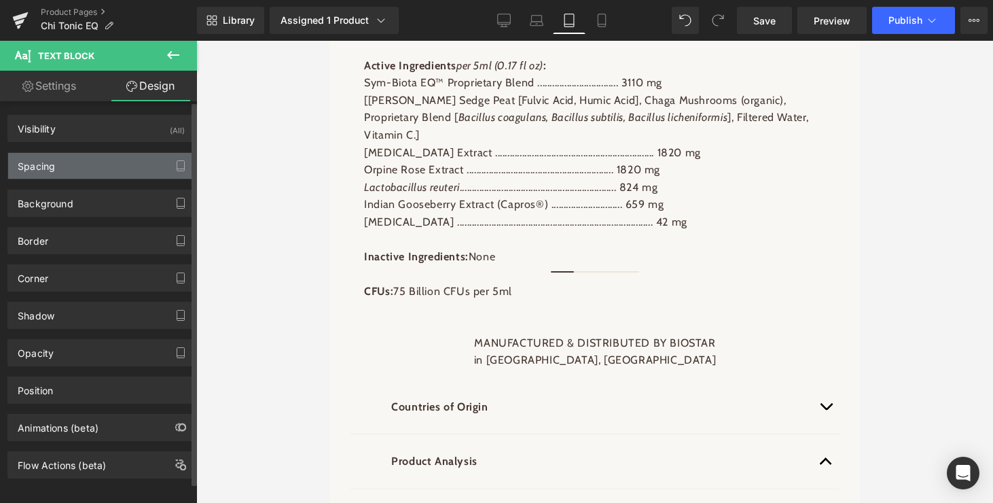
click at [55, 170] on div "Spacing" at bounding box center [101, 166] width 186 height 26
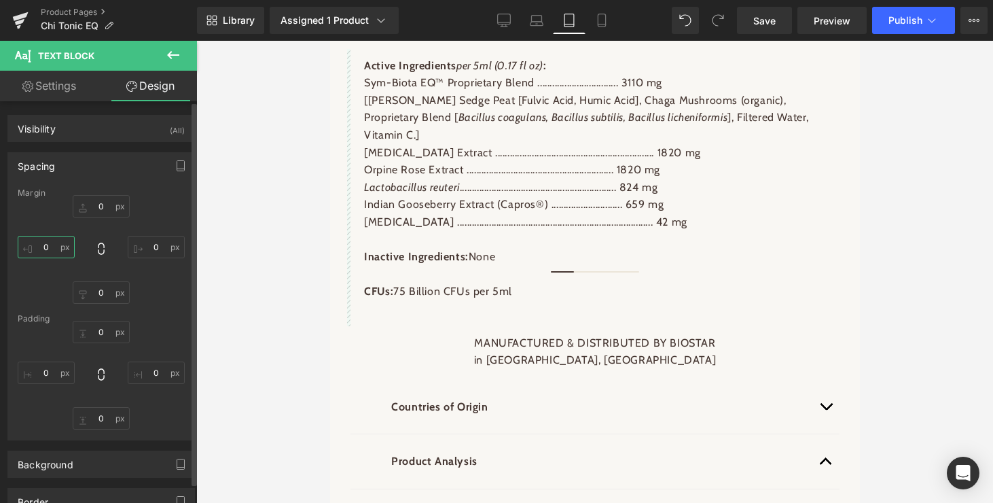
click at [45, 249] on input "0" at bounding box center [46, 247] width 57 height 22
type input "30"
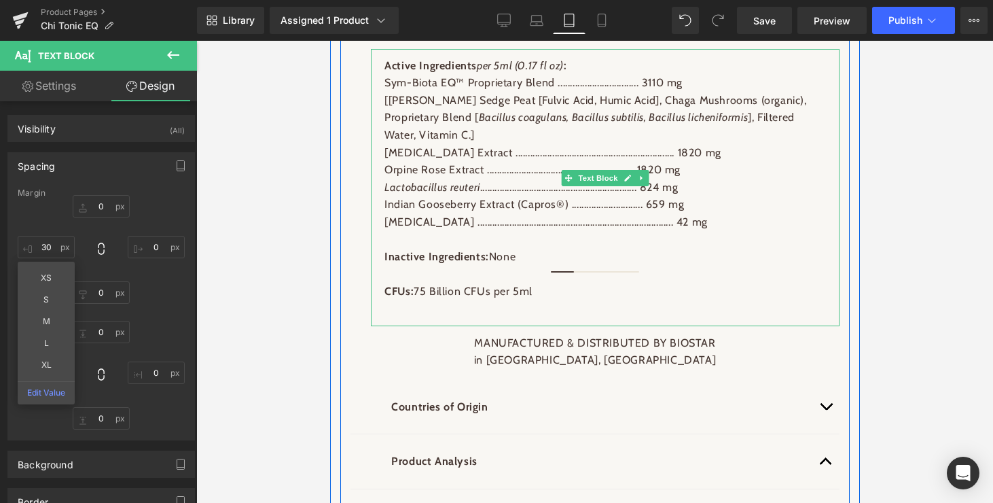
click at [820, 130] on p "[Reed Sedge Peat [Fulvic Acid, Humic Acid], Chaga Mushrooms (organic), Propriet…" at bounding box center [605, 118] width 442 height 52
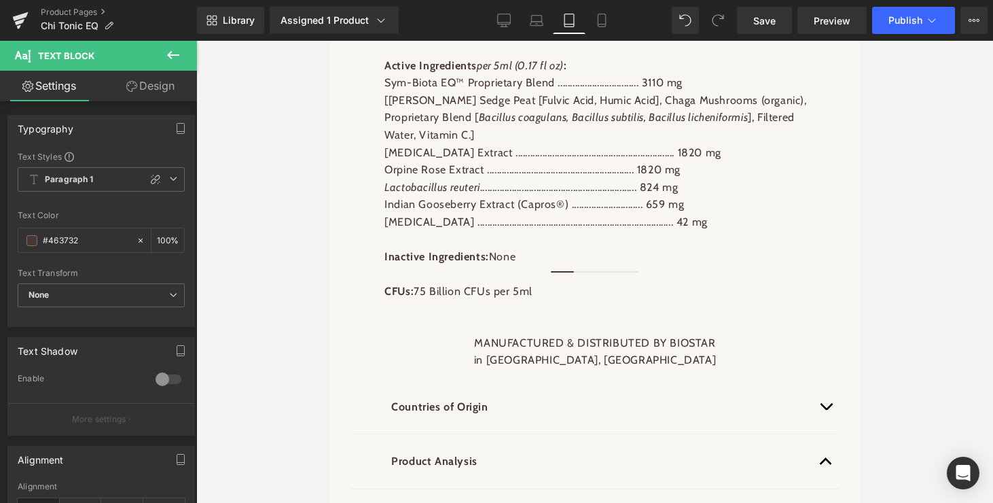
click at [165, 85] on link "Design" at bounding box center [150, 86] width 99 height 31
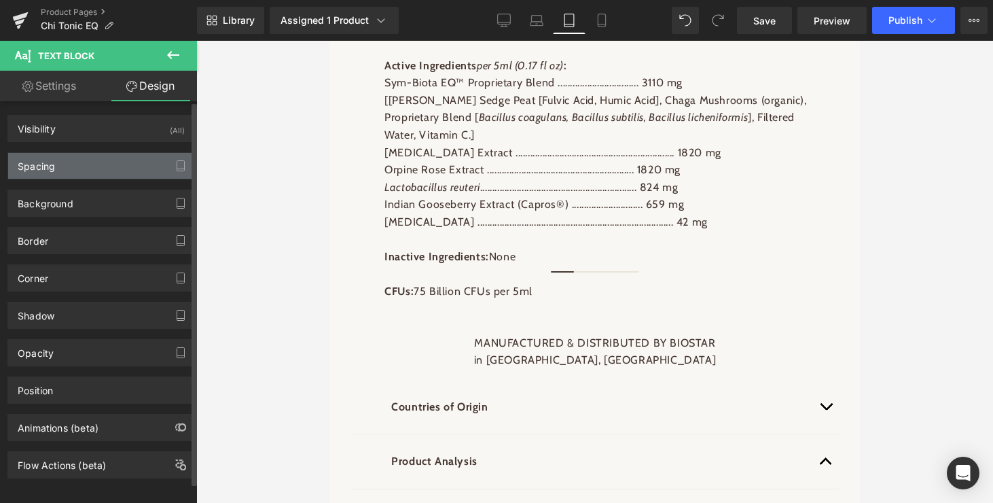
click at [104, 166] on div "Spacing" at bounding box center [101, 166] width 186 height 26
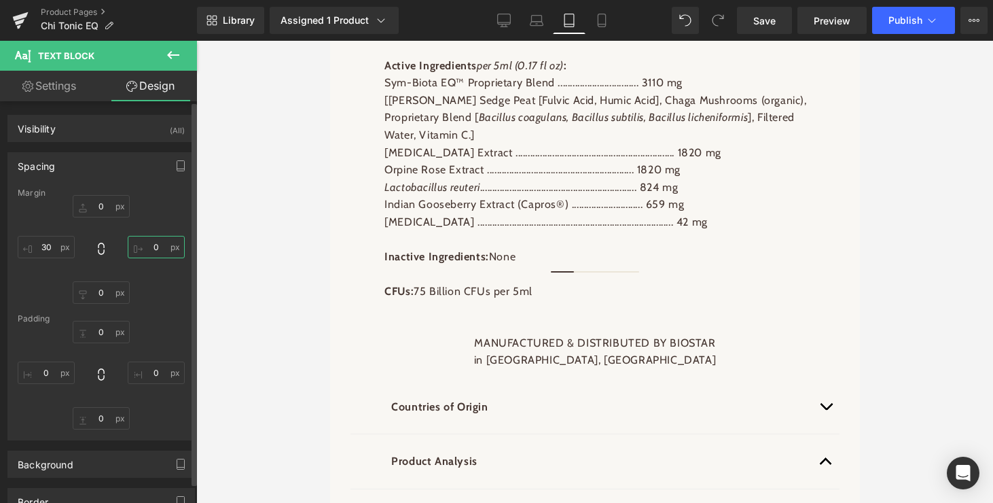
click at [151, 246] on input "0" at bounding box center [156, 247] width 57 height 22
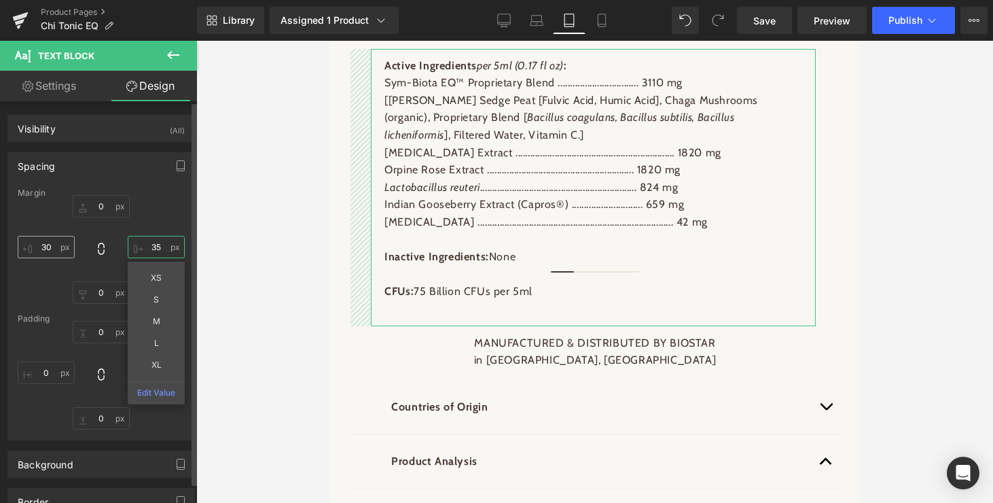
type input "35"
click at [50, 249] on input "30" at bounding box center [46, 247] width 57 height 22
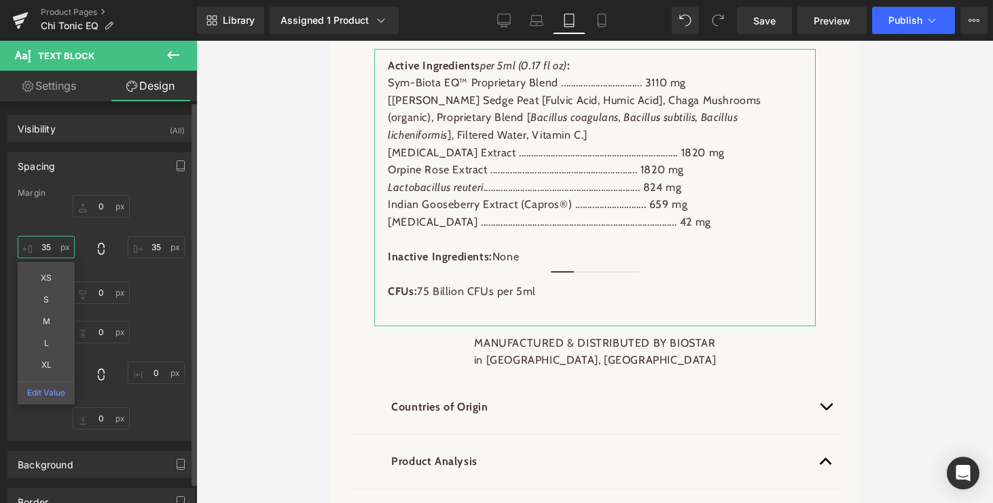
type input "35"
click at [149, 219] on div "0px 0 35 35 0px 0 35 35 XS S M L XL Edit Value" at bounding box center [101, 249] width 167 height 109
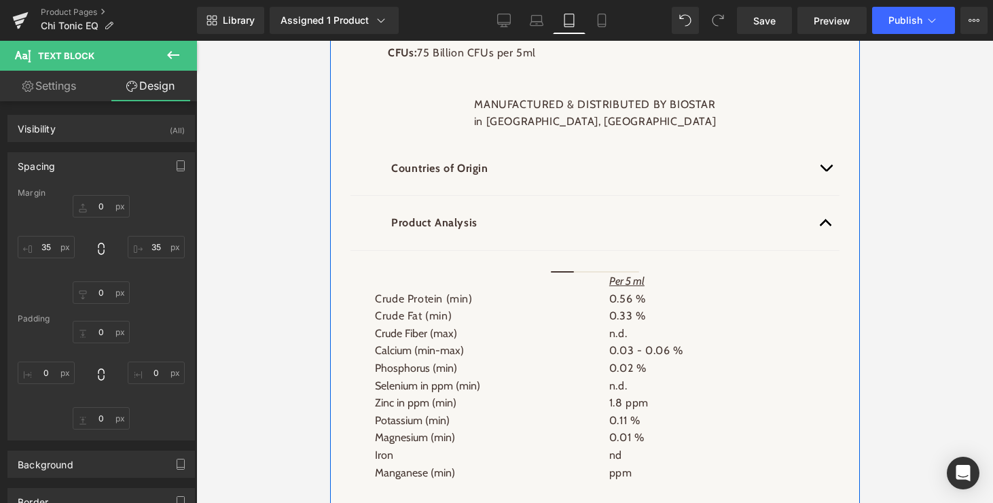
scroll to position [1971, 0]
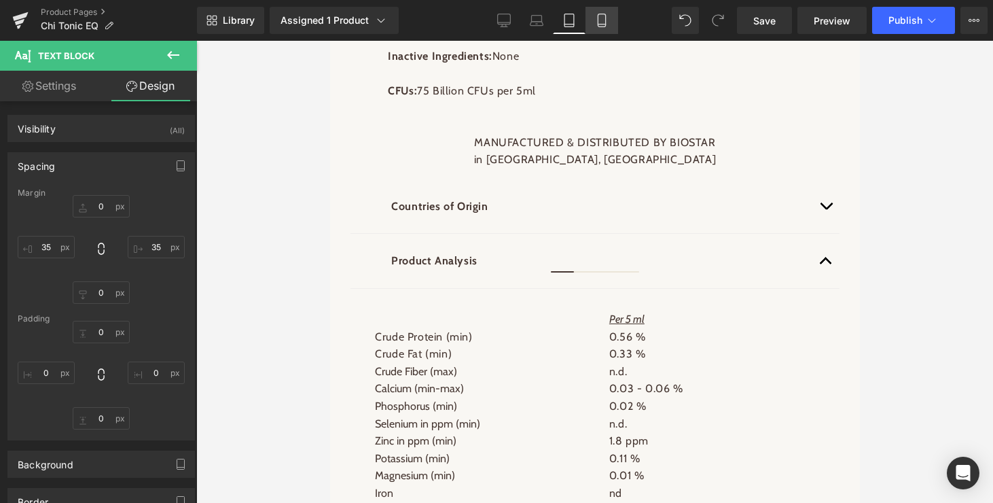
click at [605, 18] on icon at bounding box center [602, 21] width 14 height 14
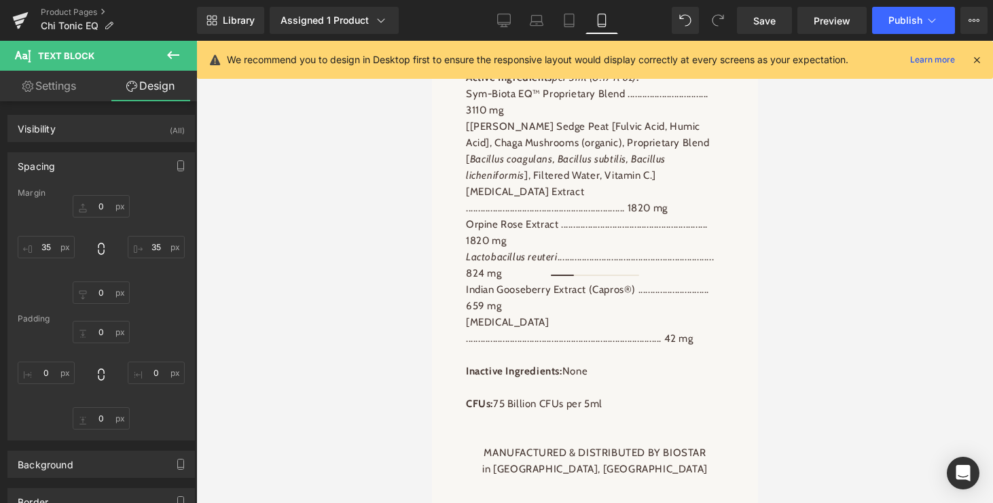
type input "0"
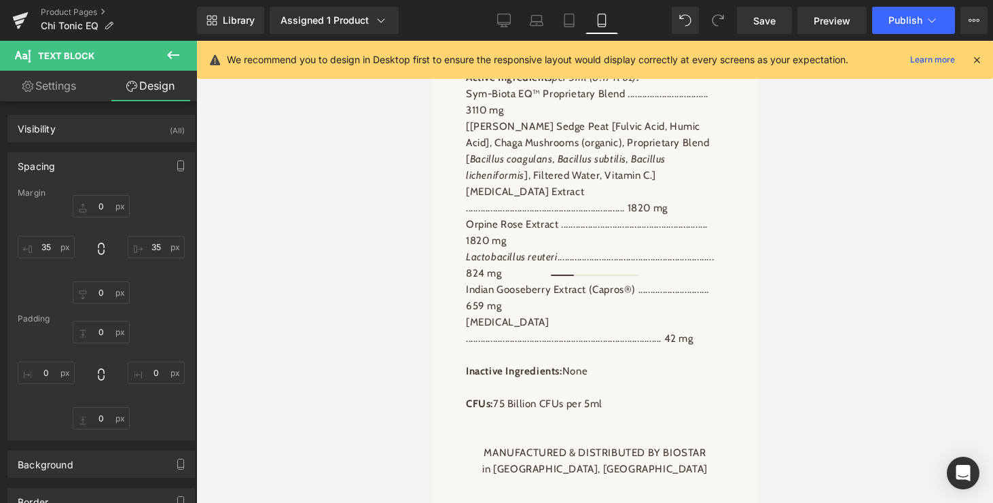
type input "0"
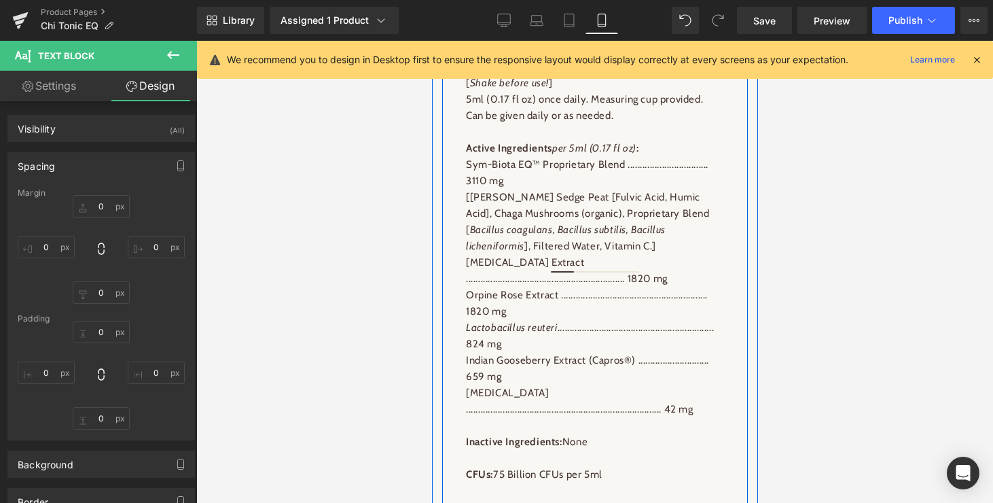
scroll to position [1704, 0]
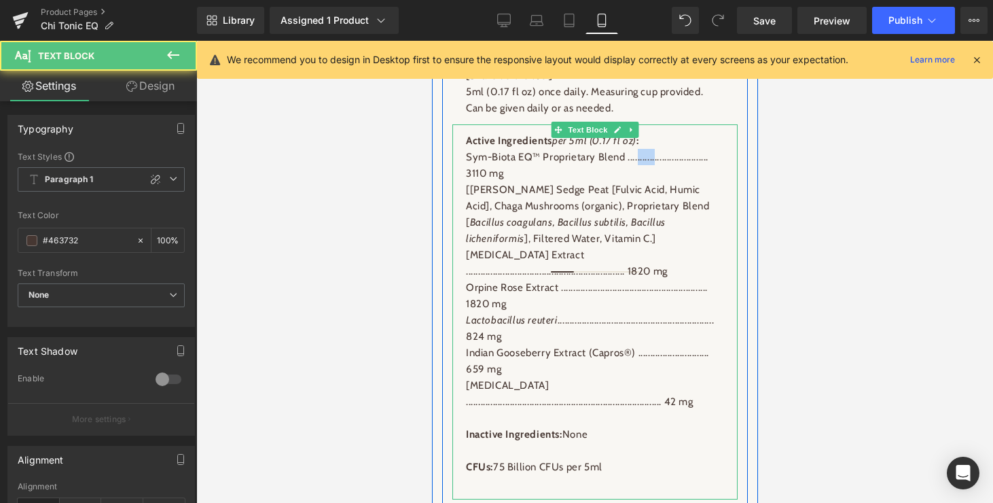
drag, startPoint x: 660, startPoint y: 251, endPoint x: 643, endPoint y: 251, distance: 17.7
click at [643, 181] on p "Sym-Biota EQ™ Proprietary Blend ................................. 3110 mg" at bounding box center [594, 165] width 258 height 33
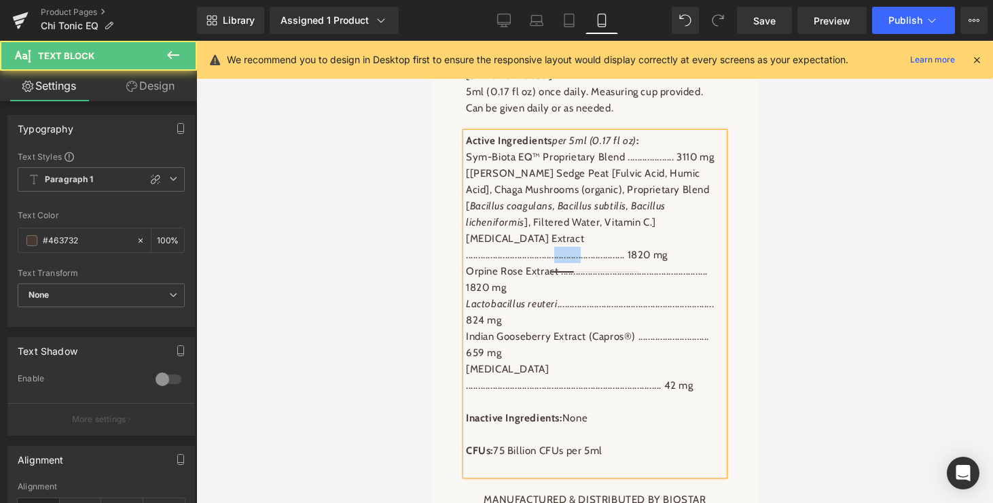
drag, startPoint x: 678, startPoint y: 343, endPoint x: 651, endPoint y: 344, distance: 27.2
click at [651, 263] on p "Astragalus Extract ............................................................…" at bounding box center [594, 246] width 258 height 33
drag, startPoint x: 675, startPoint y: 365, endPoint x: 635, endPoint y: 365, distance: 39.4
click at [635, 296] on p "Orpine Rose Extract ...........................................................…" at bounding box center [594, 279] width 258 height 33
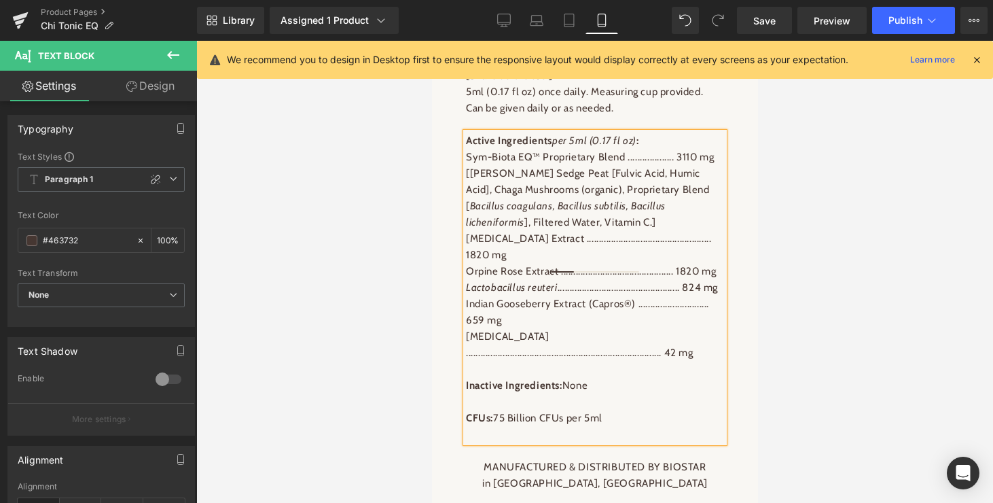
click at [682, 328] on p "Indian Gooseberry Extract (Capros®) ............................. 659 mg" at bounding box center [594, 312] width 258 height 33
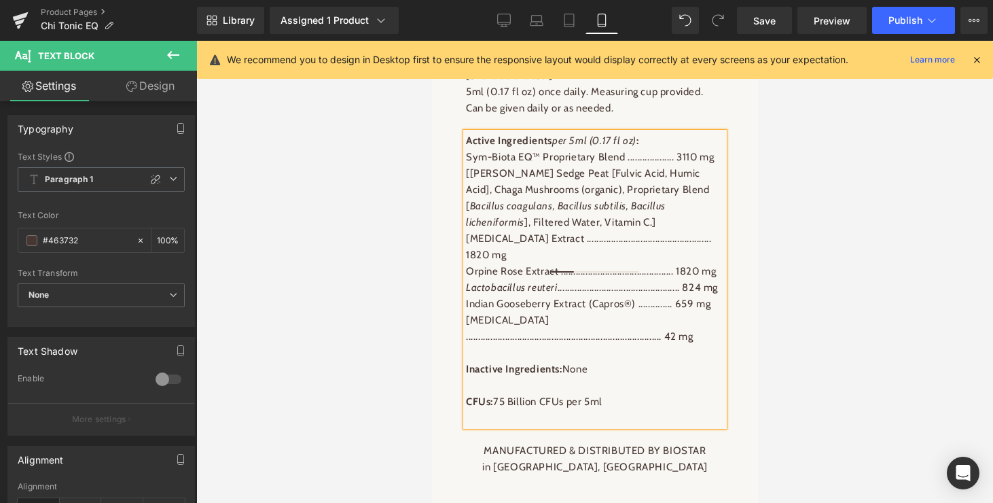
click at [686, 344] on p "Vitamin B12 ...................................................................…" at bounding box center [594, 328] width 258 height 33
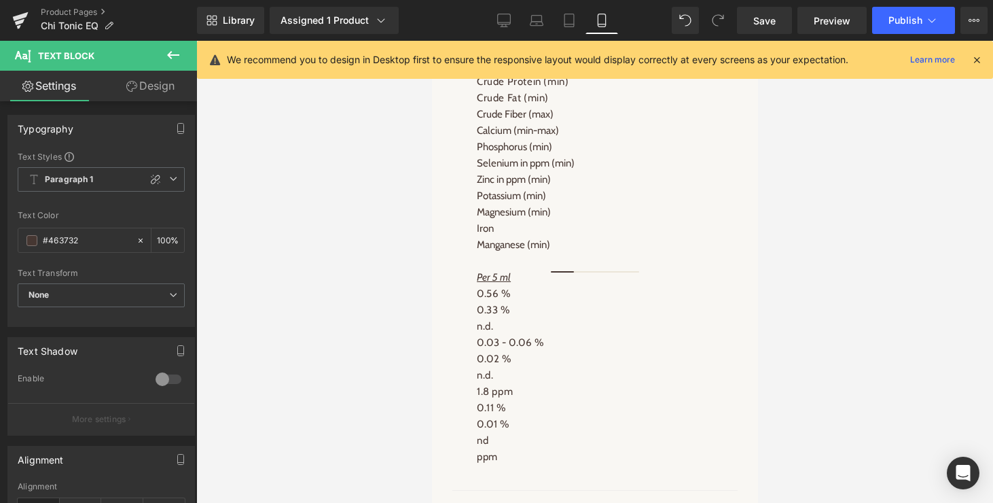
scroll to position [2264, 0]
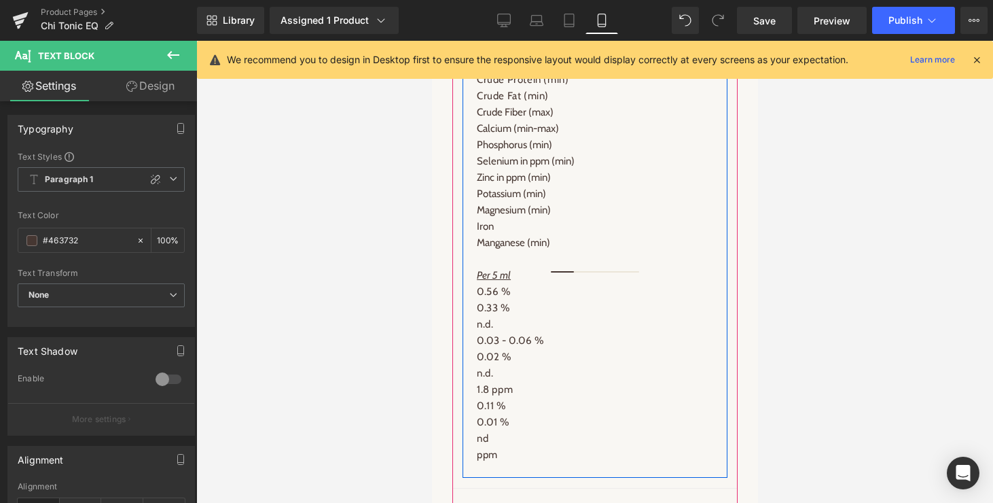
click at [490, 64] on span "Row" at bounding box center [493, 53] width 27 height 20
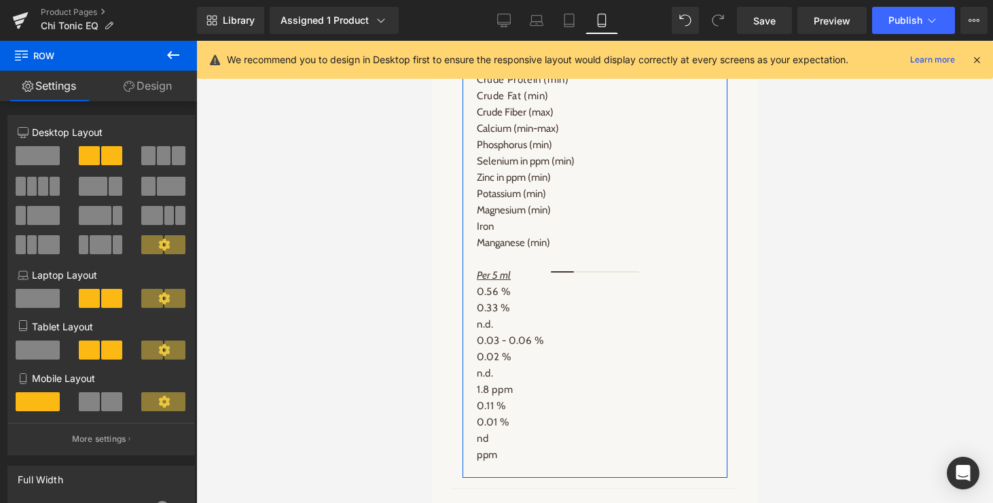
click at [92, 399] on span at bounding box center [89, 401] width 21 height 19
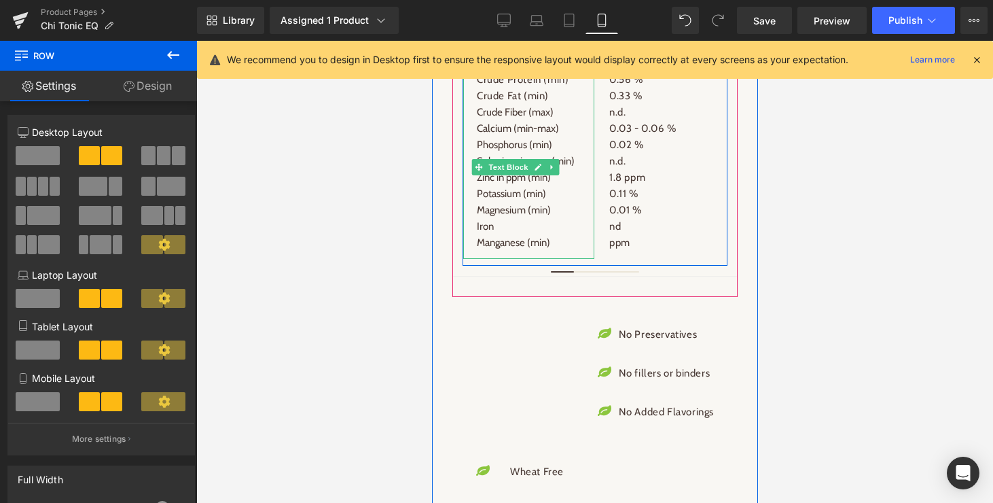
click at [539, 135] on span "Calcium (min-max)" at bounding box center [517, 128] width 82 height 12
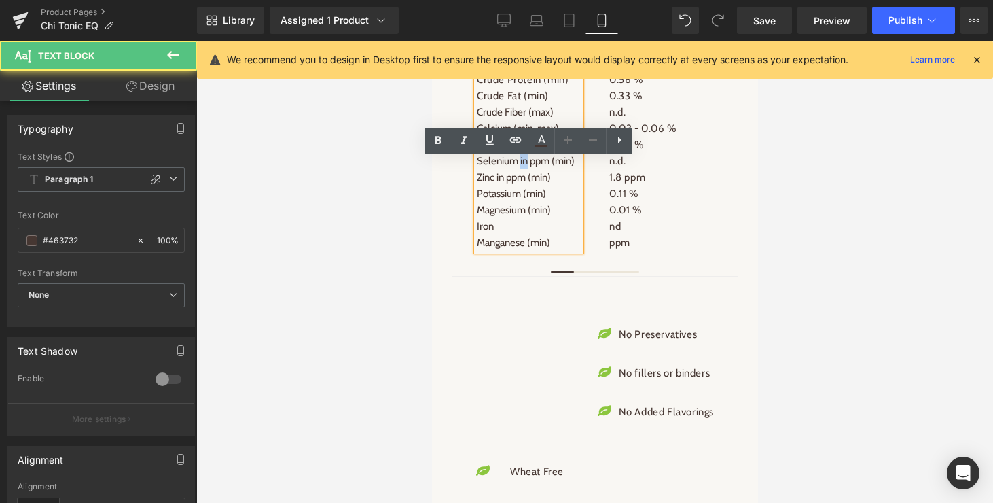
drag, startPoint x: 533, startPoint y: 281, endPoint x: 525, endPoint y: 281, distance: 7.5
click at [525, 167] on span "Selenium in ppm (min)" at bounding box center [525, 161] width 98 height 12
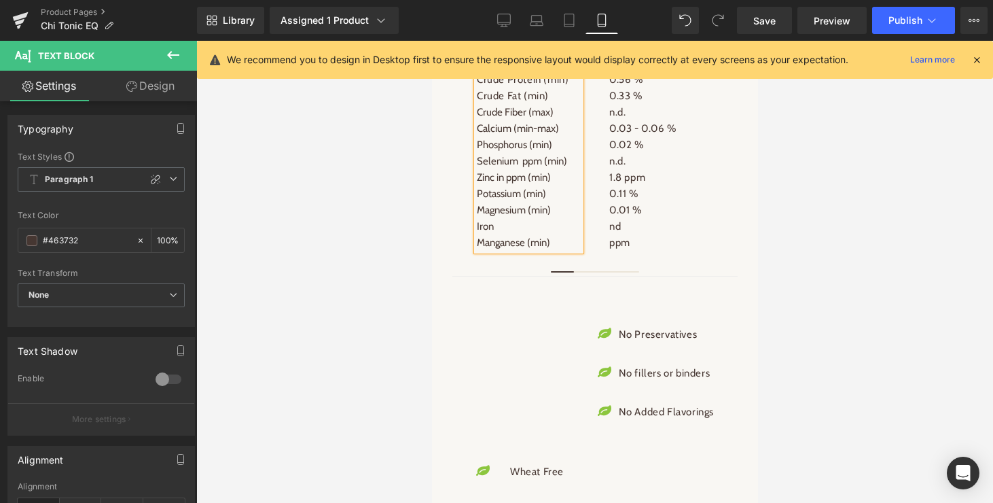
click at [528, 167] on span "Selenium ppm (min)" at bounding box center [521, 161] width 90 height 12
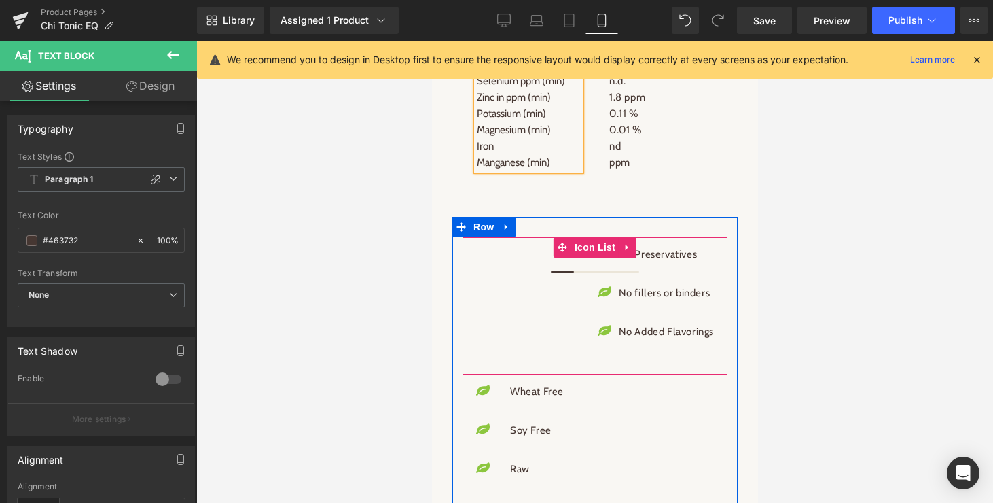
scroll to position [2454, 0]
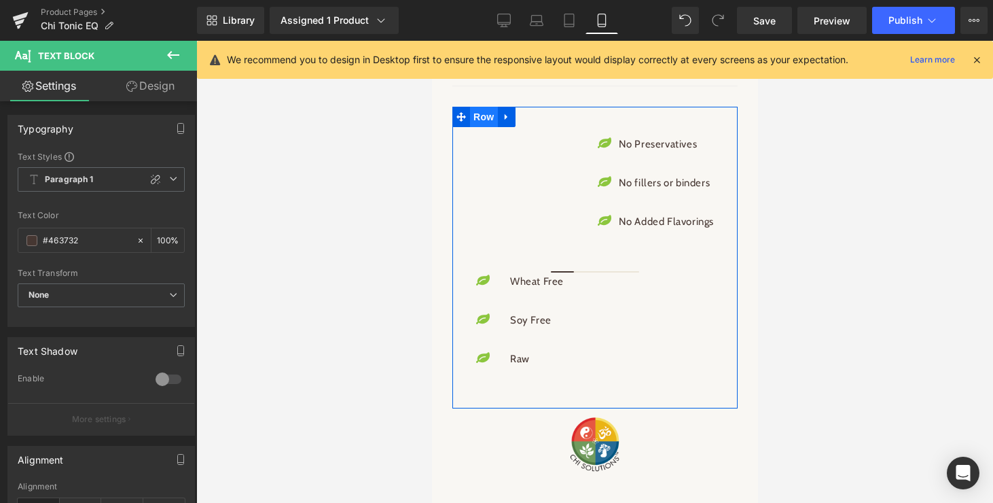
click at [483, 127] on span "Row" at bounding box center [482, 117] width 27 height 20
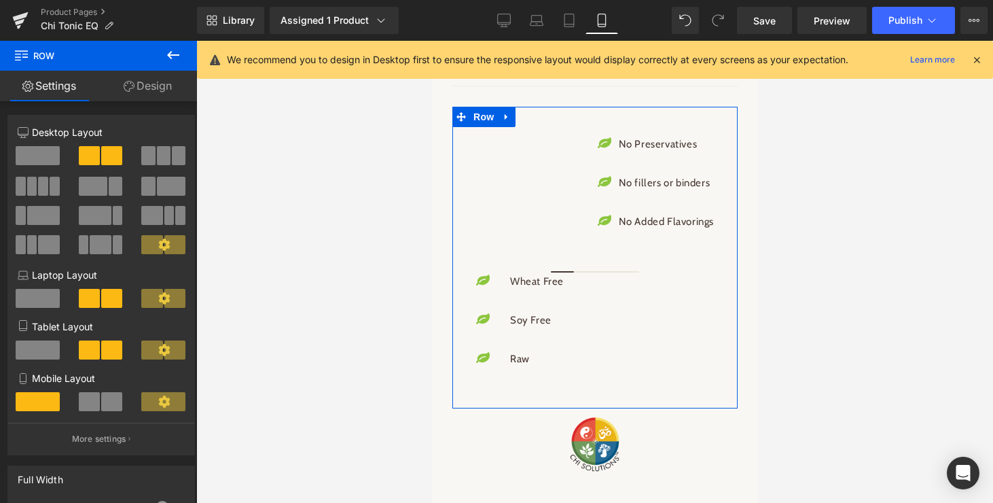
click at [88, 401] on span at bounding box center [89, 401] width 21 height 19
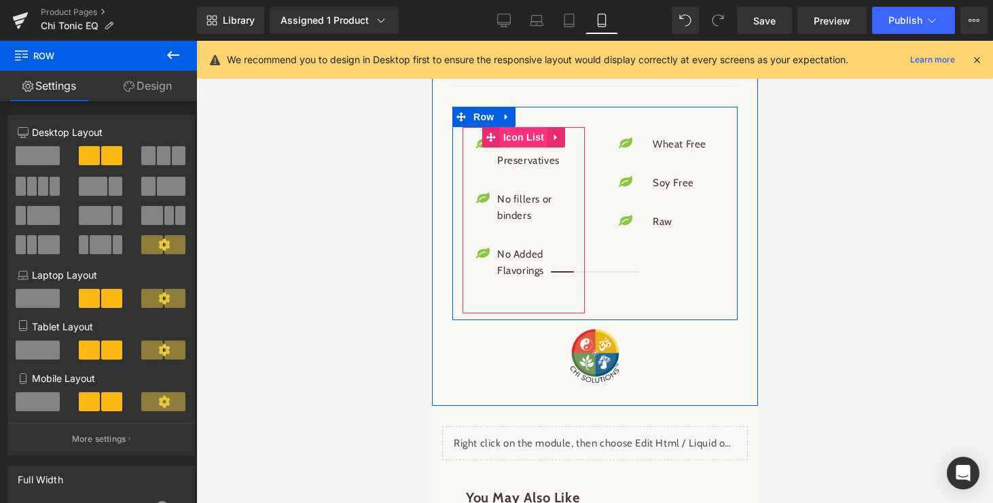
click at [516, 147] on span "Icon List" at bounding box center [523, 137] width 48 height 20
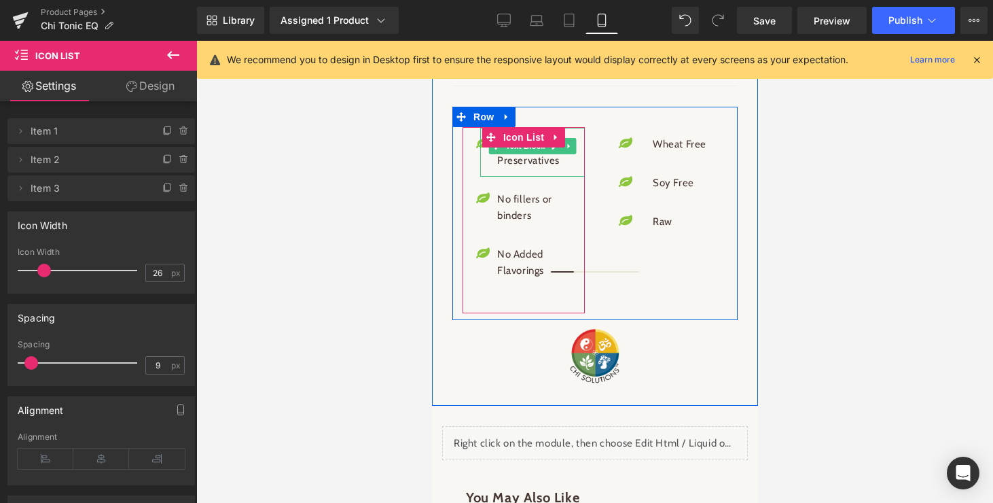
click at [517, 168] on p "No Preservatives" at bounding box center [534, 152] width 74 height 33
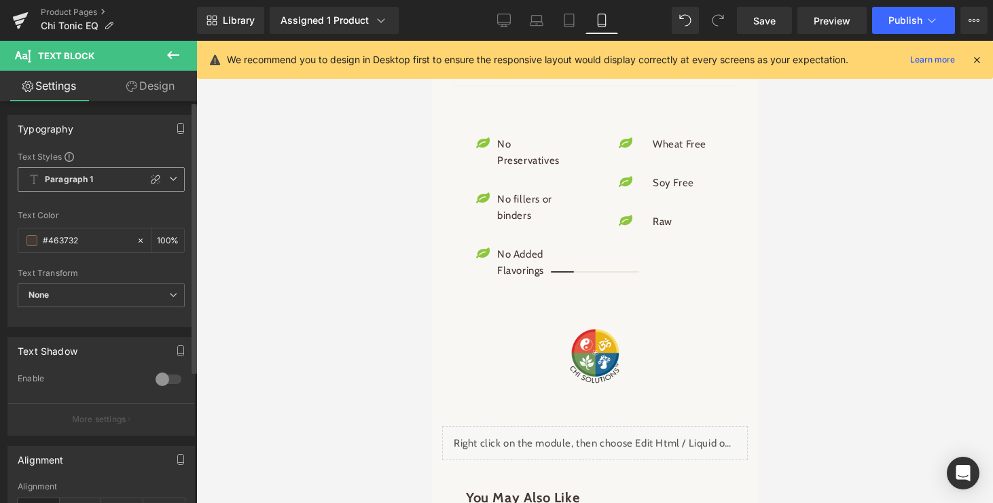
click at [170, 176] on icon at bounding box center [173, 179] width 8 height 8
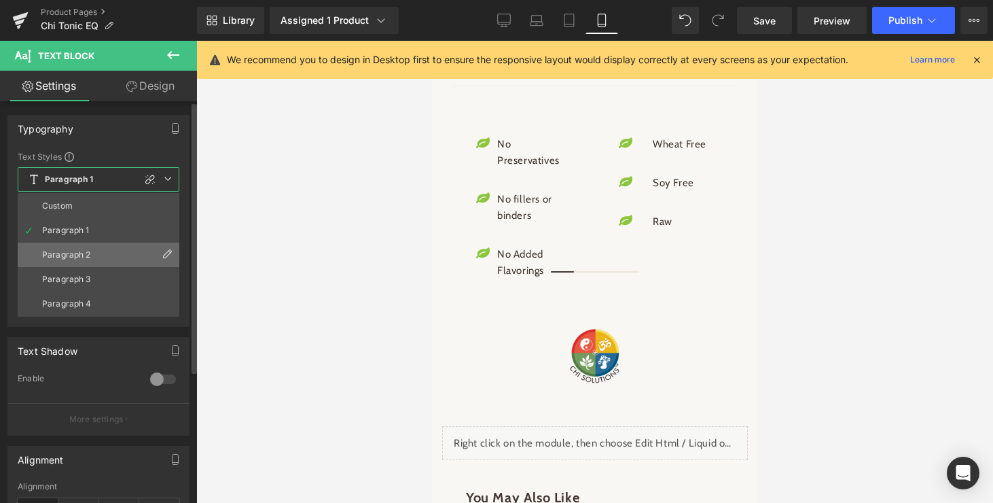
click at [52, 253] on div "Paragraph 2" at bounding box center [66, 255] width 49 height 10
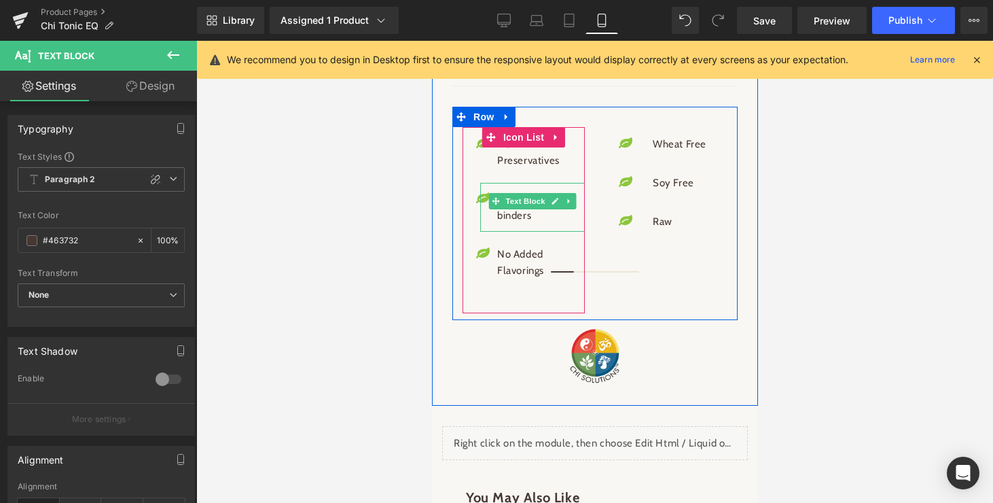
click at [520, 209] on span "Text Block" at bounding box center [525, 201] width 45 height 16
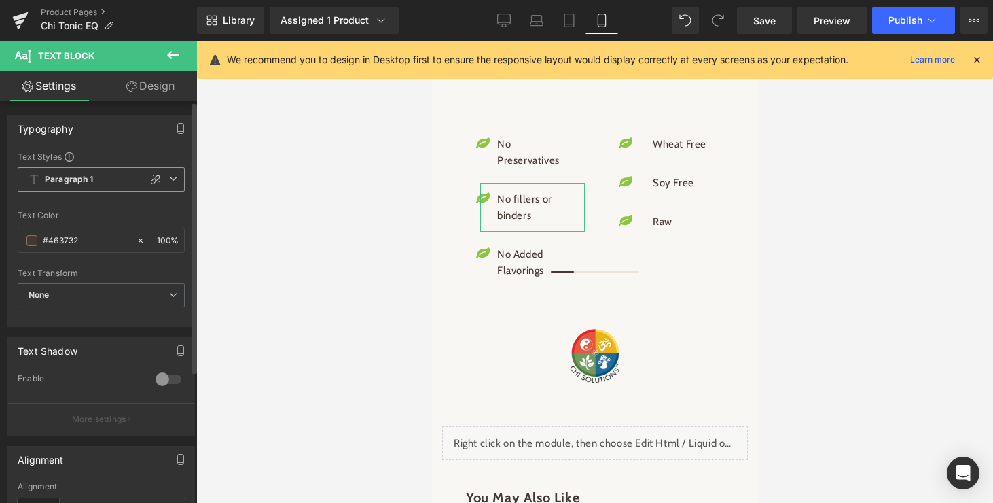
click at [169, 178] on icon at bounding box center [173, 179] width 8 height 8
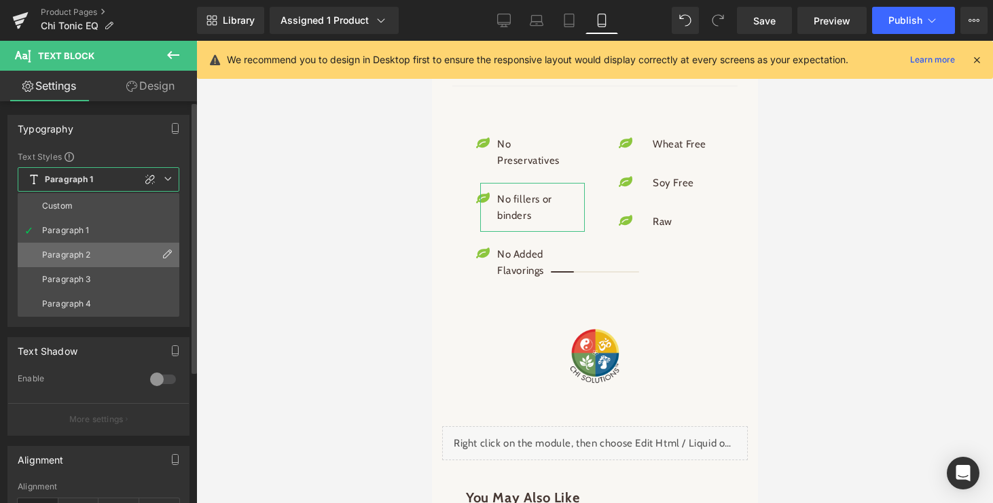
click at [73, 253] on div "Paragraph 2" at bounding box center [66, 255] width 49 height 10
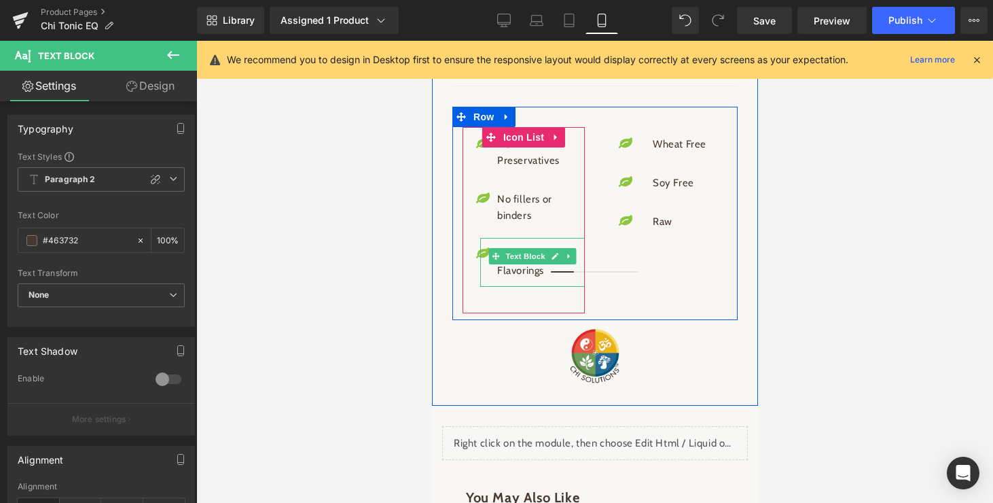
click at [521, 264] on span "Text Block" at bounding box center [525, 256] width 45 height 16
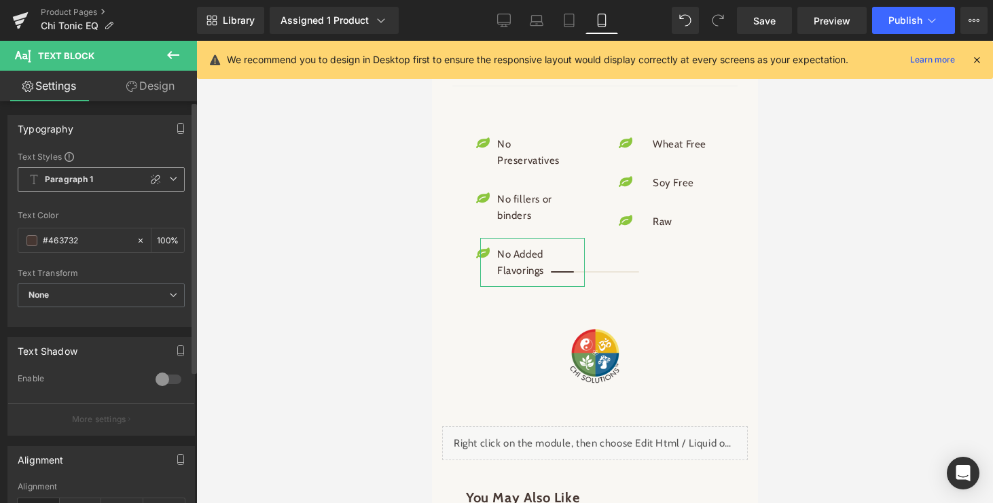
click at [169, 179] on icon at bounding box center [173, 179] width 8 height 8
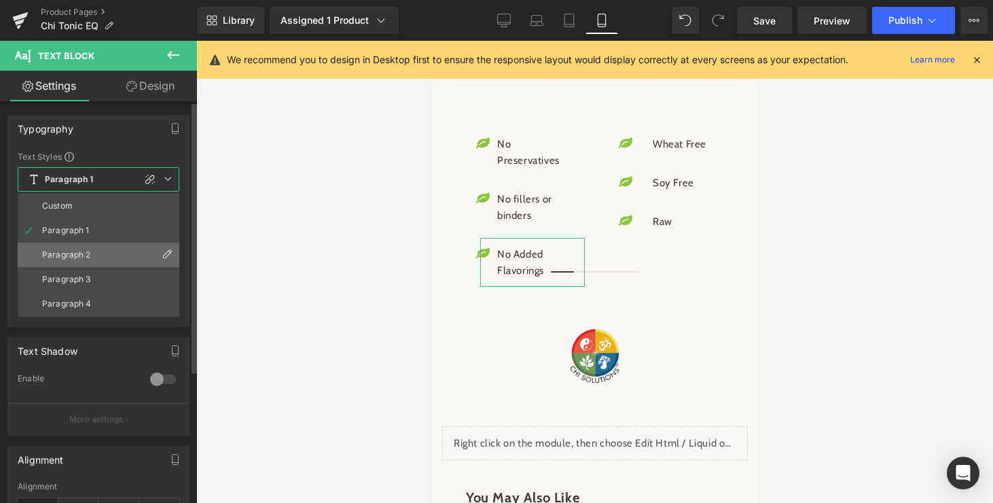
click at [69, 251] on div "Paragraph 2" at bounding box center [66, 255] width 49 height 10
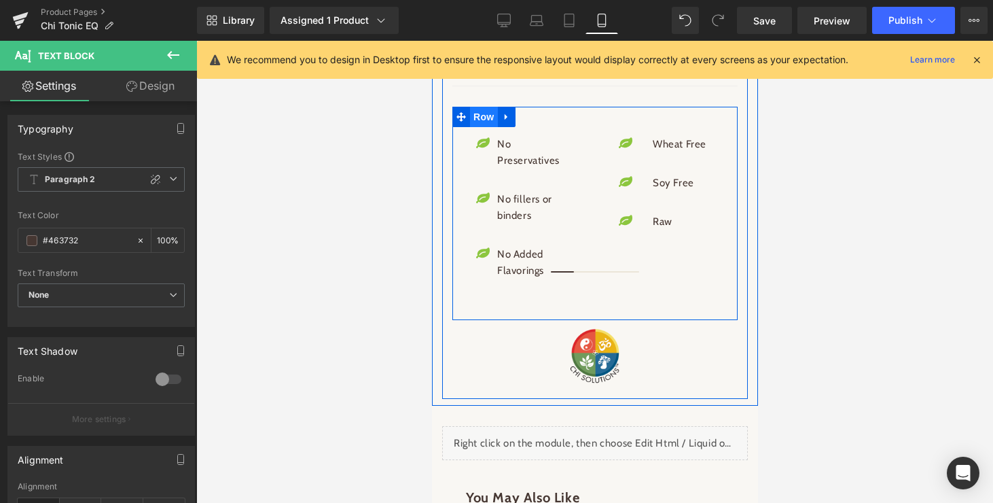
click at [485, 127] on span "Row" at bounding box center [482, 117] width 27 height 20
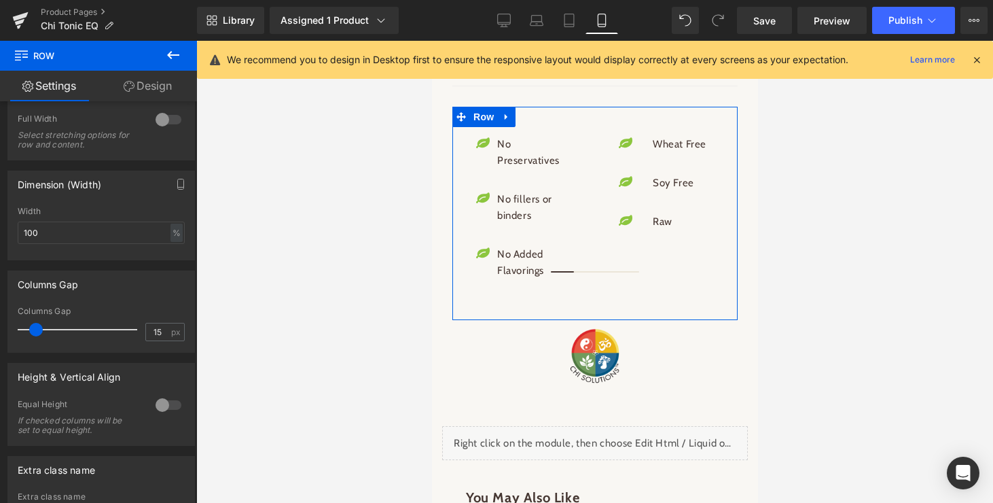
scroll to position [515, 0]
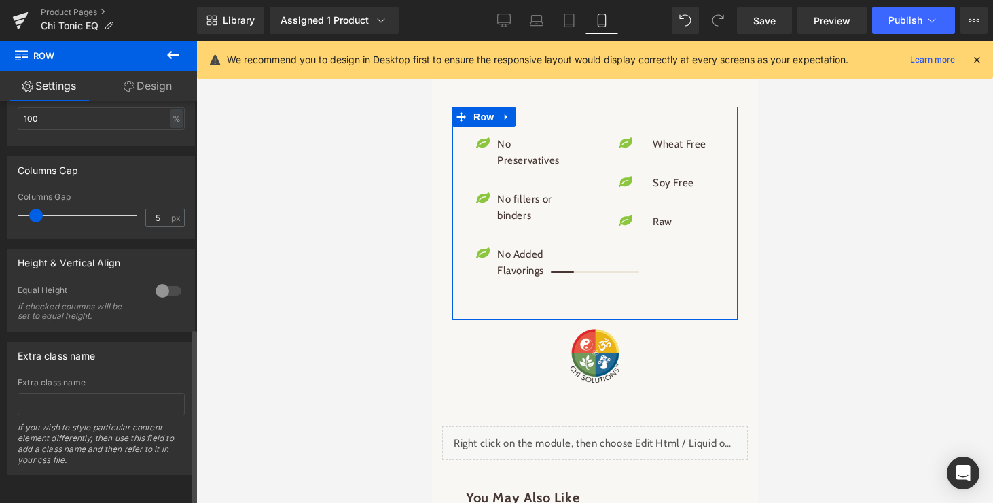
type input "0"
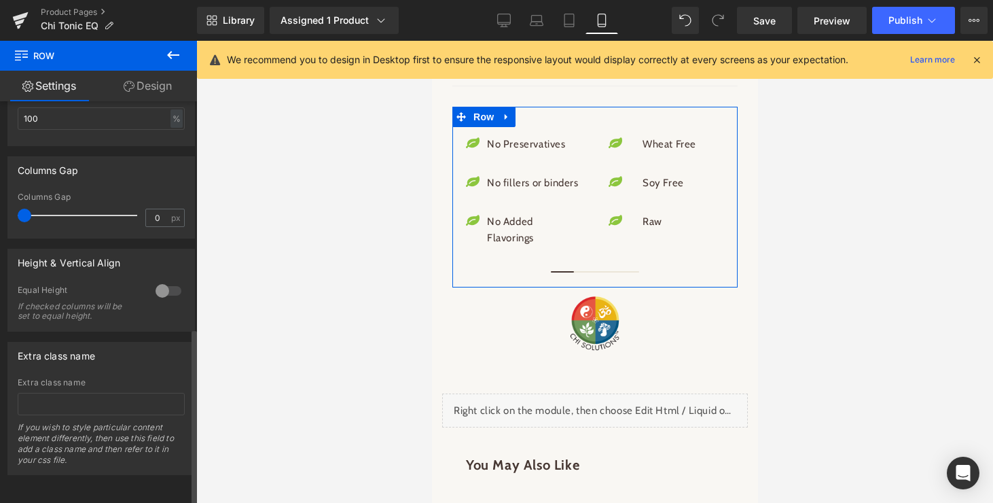
drag, startPoint x: 35, startPoint y: 205, endPoint x: 10, endPoint y: 205, distance: 25.1
click at [10, 205] on div "0px Columns Gap 0 px" at bounding box center [101, 215] width 186 height 46
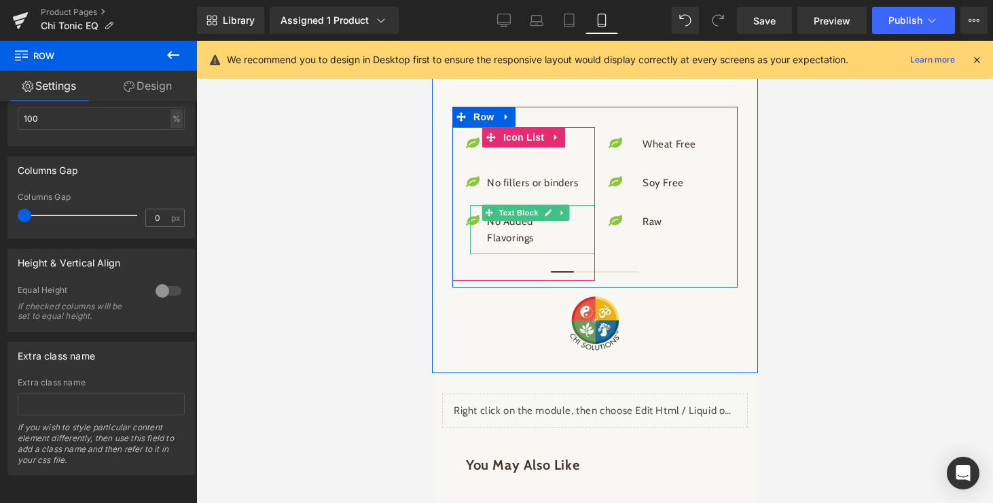
click at [533, 221] on span "Text Block" at bounding box center [517, 212] width 45 height 16
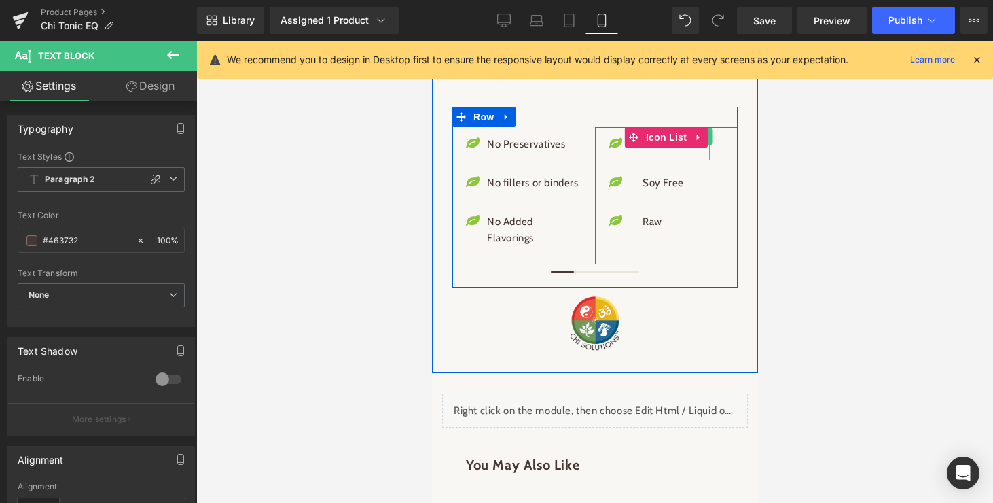
click at [675, 160] on div "Wheat Free Text Block" at bounding box center [667, 144] width 84 height 33
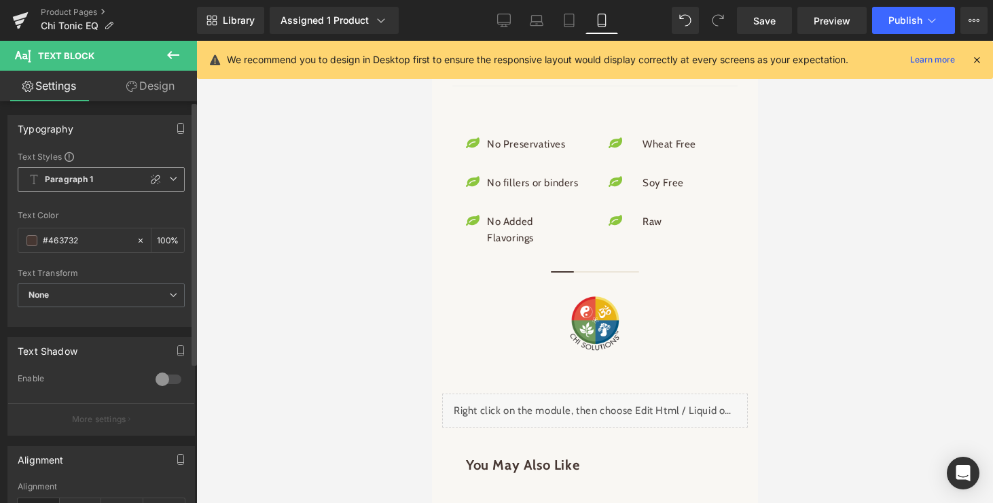
click at [169, 177] on icon at bounding box center [173, 179] width 8 height 8
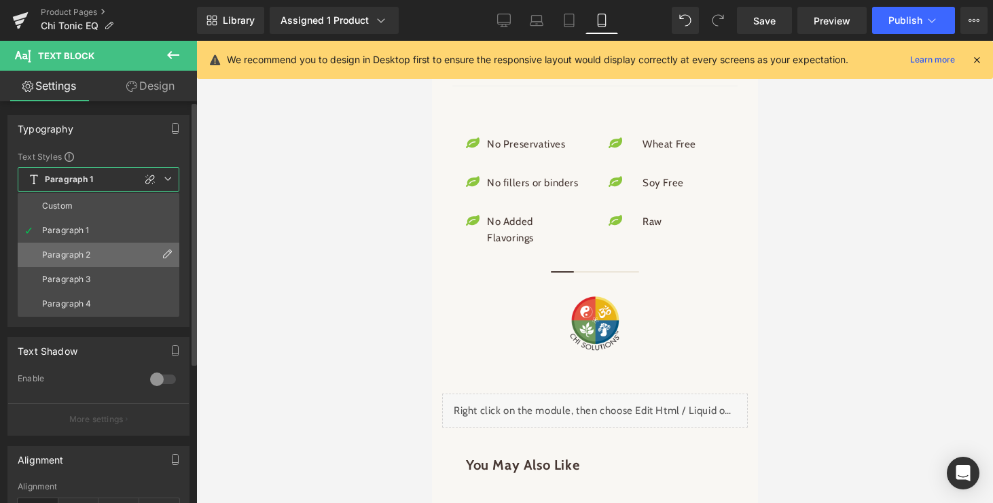
click at [88, 249] on li "Paragraph 2" at bounding box center [99, 255] width 162 height 24
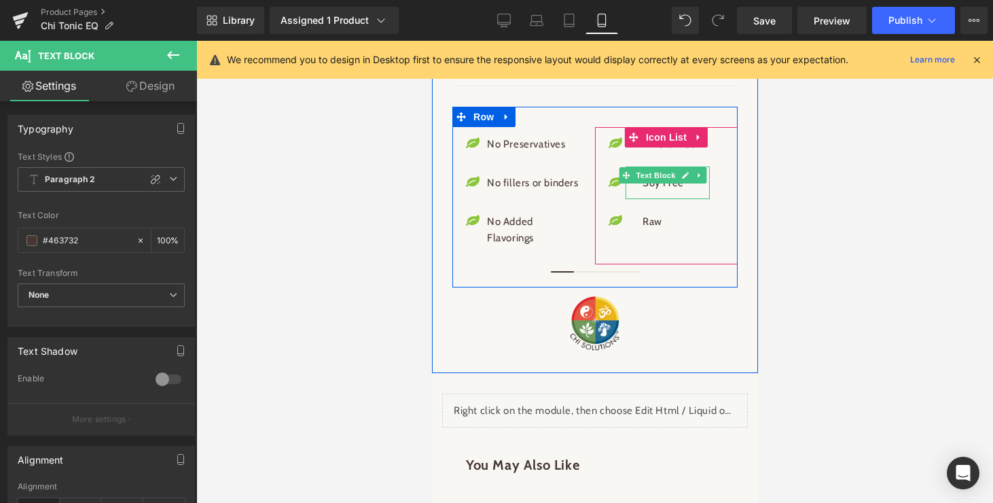
click at [662, 191] on p "Soy Free" at bounding box center [669, 183] width 54 height 16
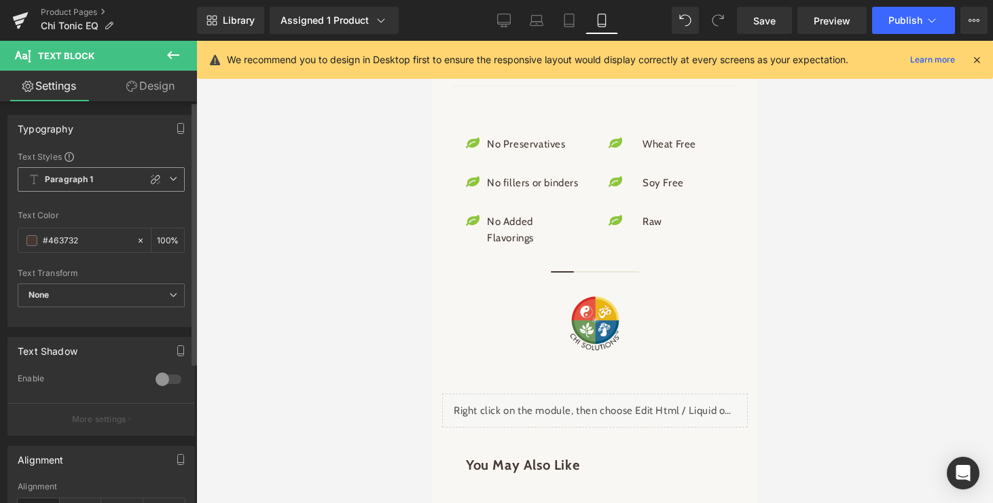
click at [169, 179] on icon at bounding box center [173, 179] width 8 height 8
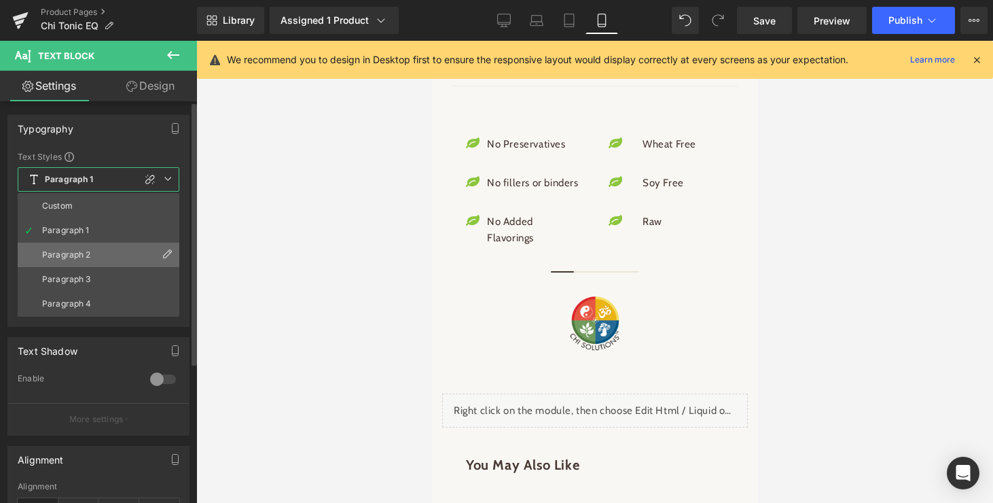
click at [124, 247] on li "Paragraph 2" at bounding box center [99, 255] width 162 height 24
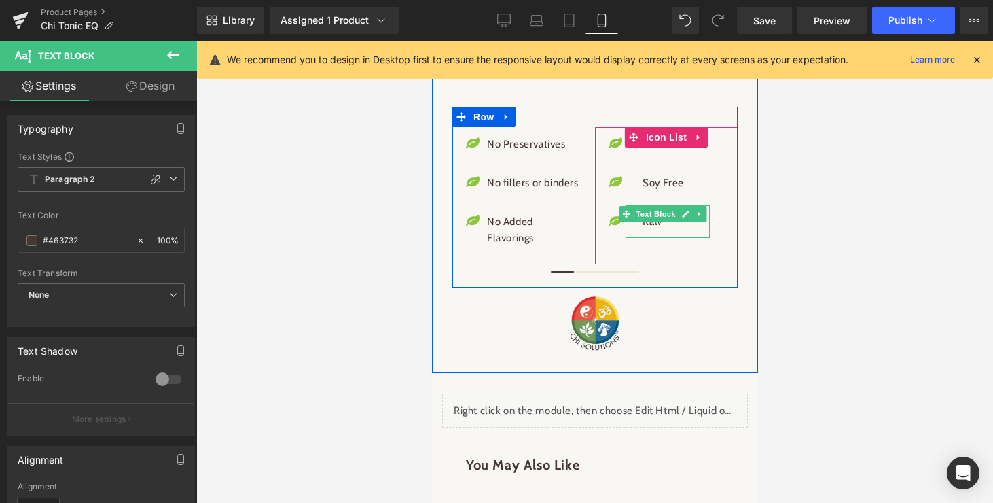
click at [659, 230] on p "Raw" at bounding box center [669, 221] width 54 height 16
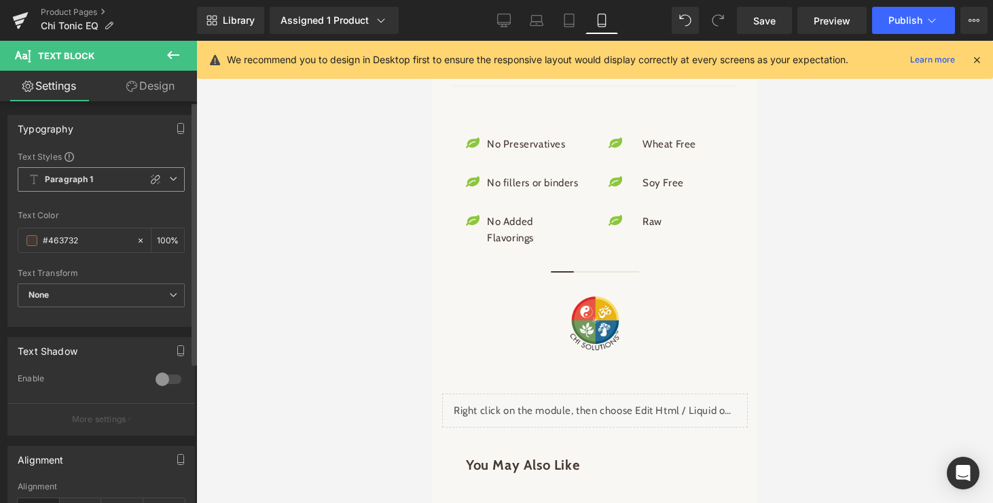
click at [169, 179] on icon at bounding box center [173, 179] width 8 height 8
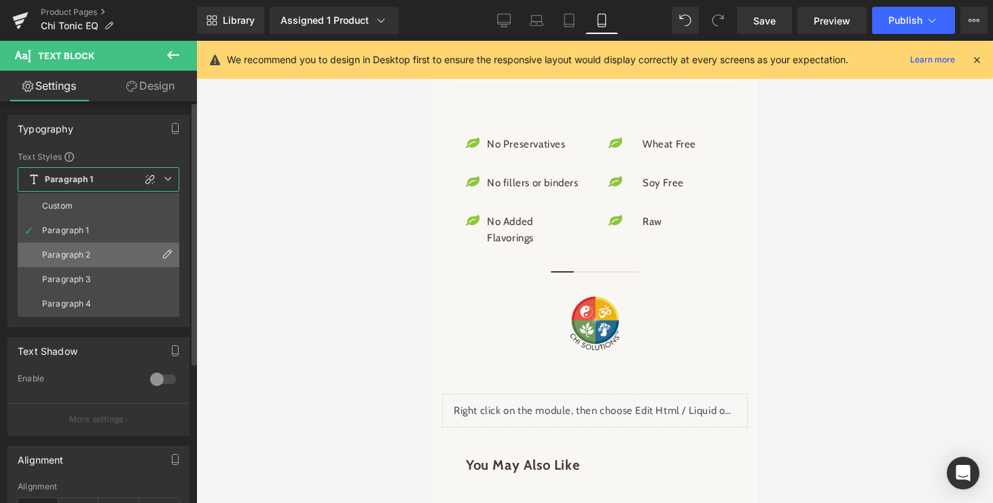
click at [119, 250] on li "Paragraph 2" at bounding box center [99, 255] width 162 height 24
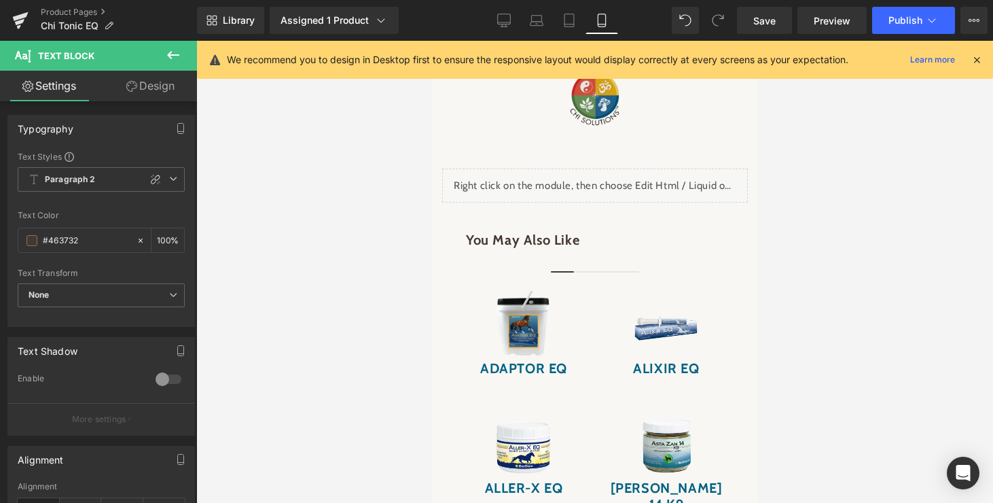
scroll to position [2687, 0]
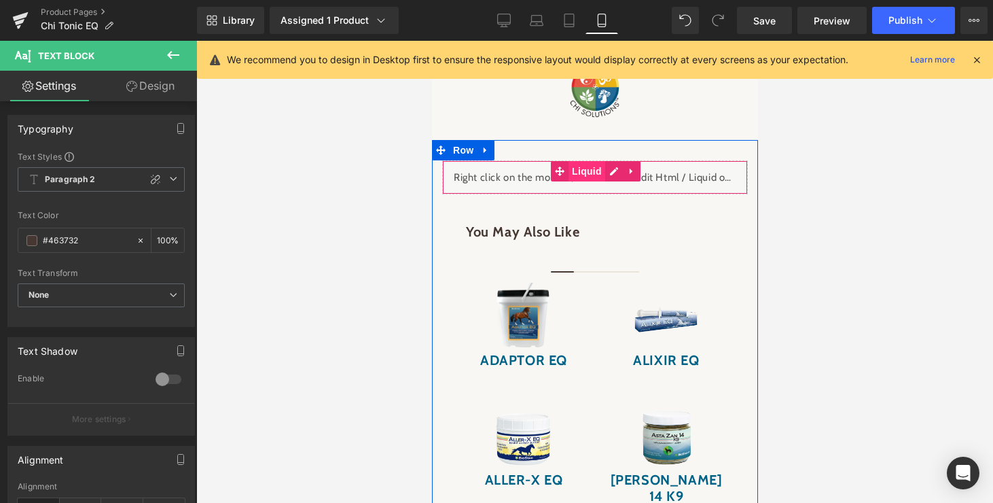
click at [592, 181] on span "Liquid" at bounding box center [586, 171] width 37 height 20
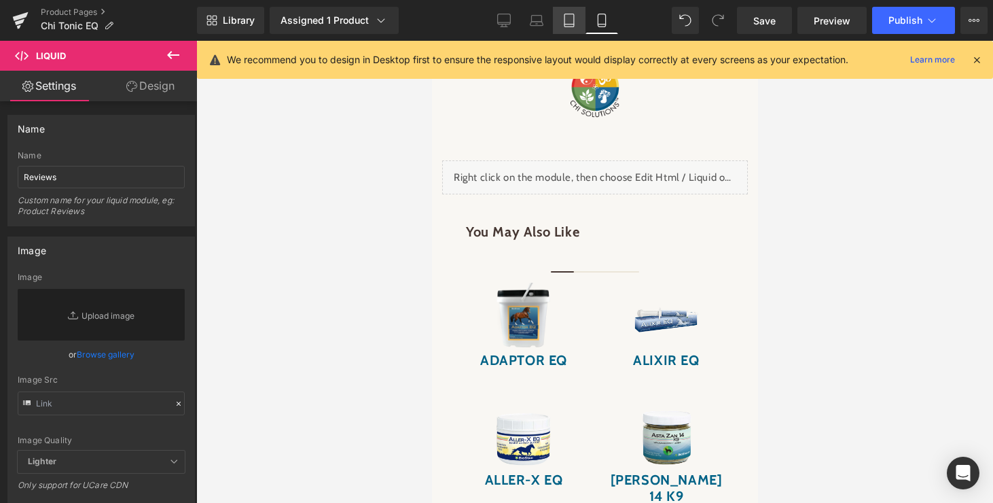
click at [572, 18] on icon at bounding box center [569, 21] width 14 height 14
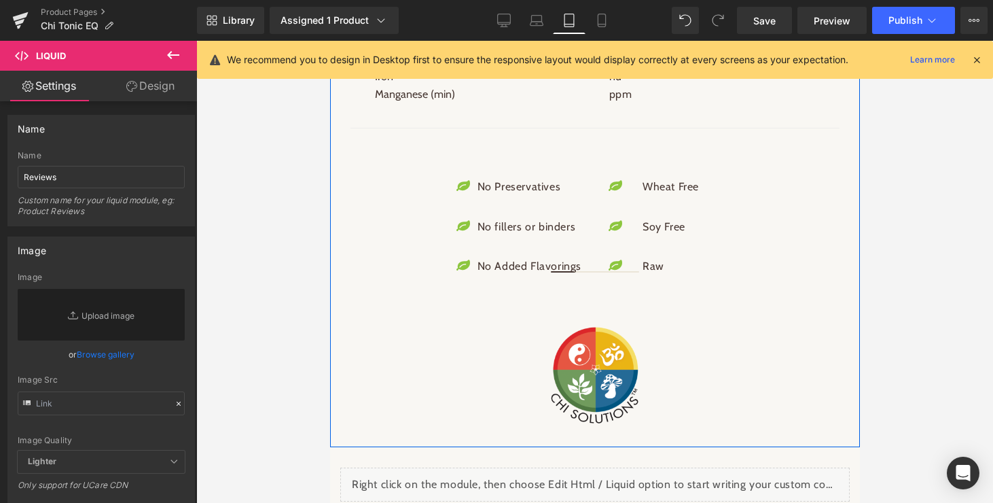
scroll to position [2412, 0]
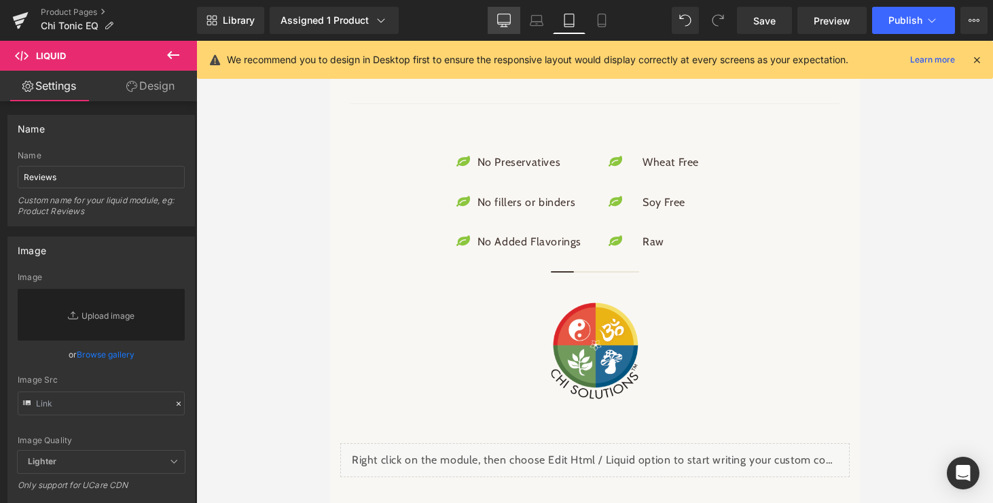
click at [499, 16] on icon at bounding box center [504, 21] width 14 height 14
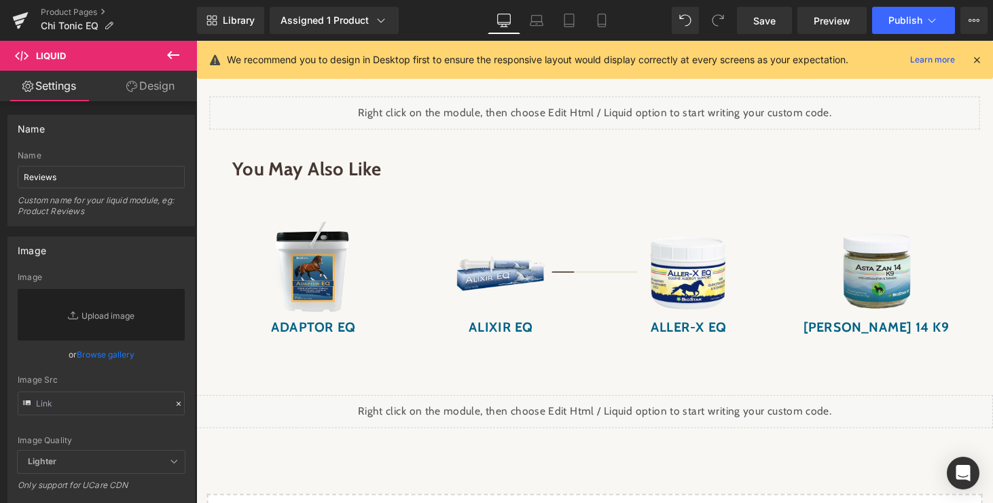
scroll to position [1660, 0]
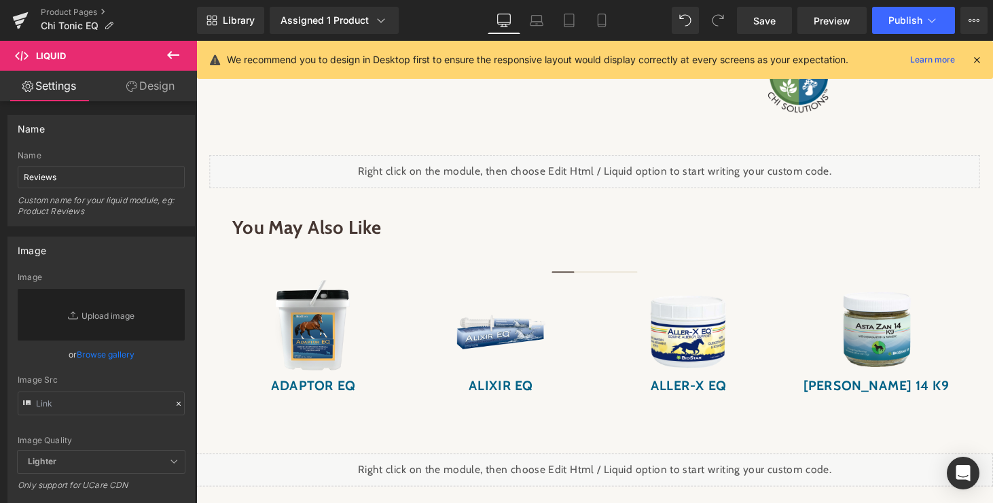
click at [165, 51] on icon at bounding box center [173, 55] width 16 height 16
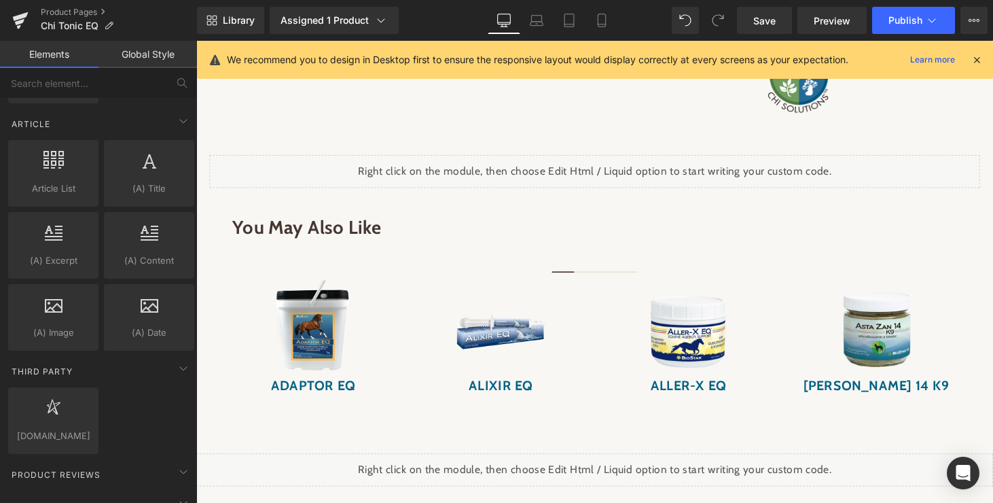
scroll to position [2448, 0]
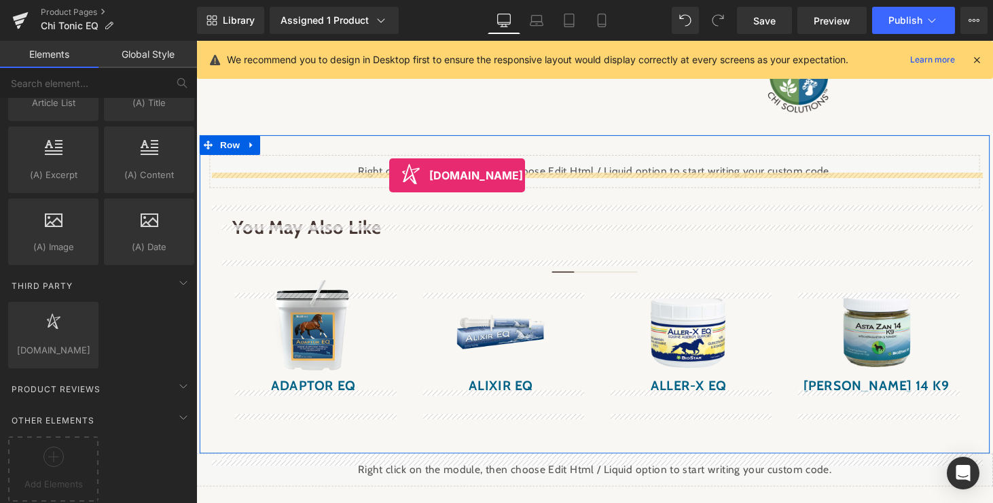
drag, startPoint x: 245, startPoint y: 364, endPoint x: 395, endPoint y: 179, distance: 238.5
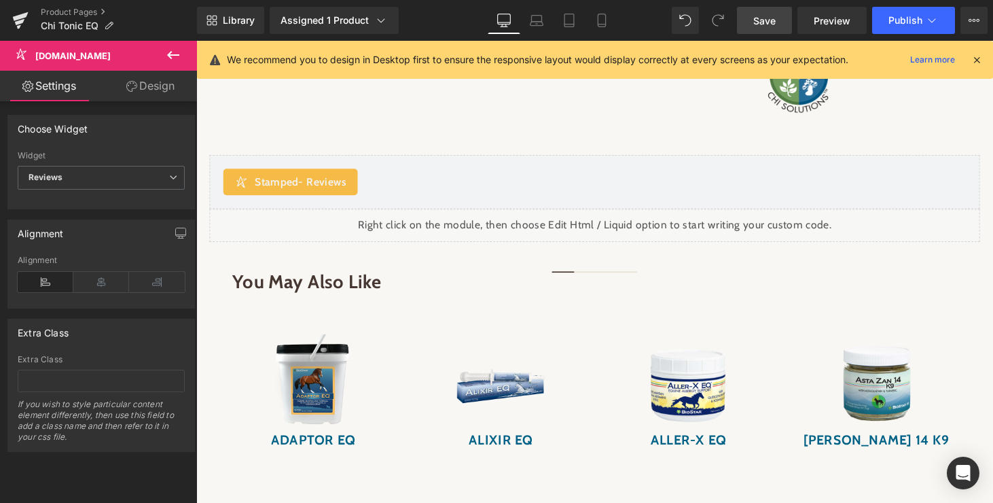
click at [765, 24] on span "Save" at bounding box center [764, 21] width 22 height 14
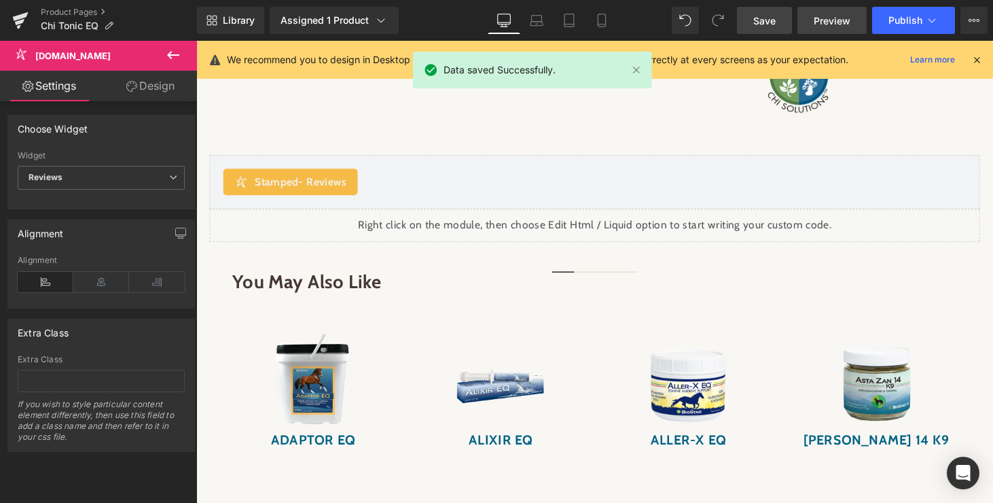
click at [838, 19] on span "Preview" at bounding box center [832, 21] width 37 height 14
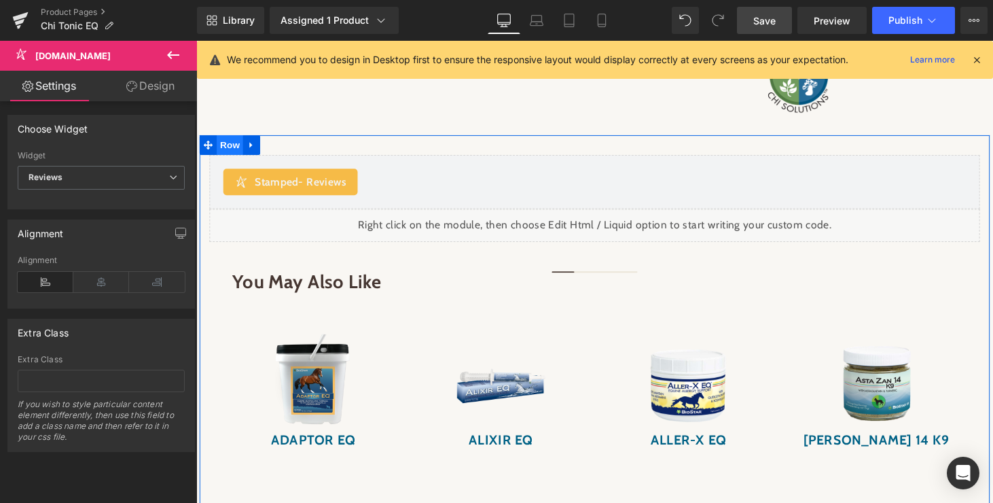
click at [236, 158] on span "Row" at bounding box center [230, 148] width 27 height 20
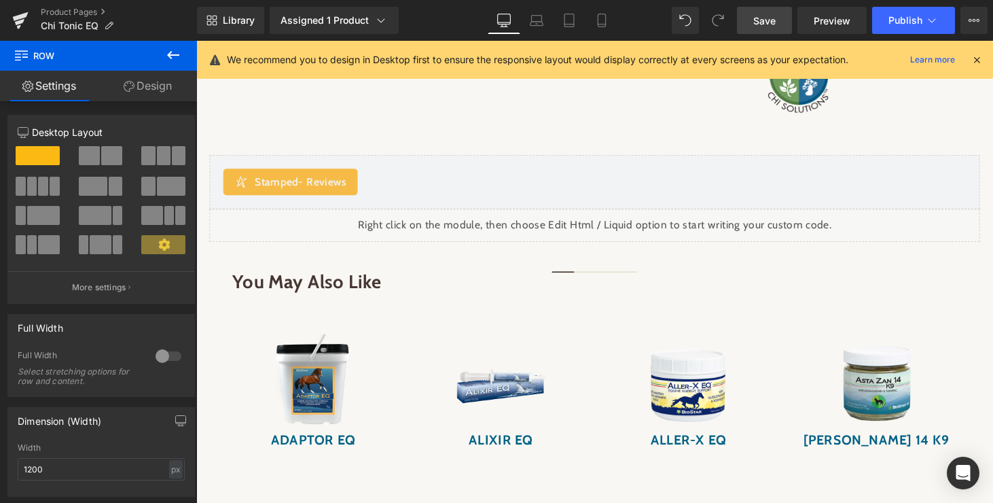
click at [170, 53] on icon at bounding box center [173, 55] width 12 height 8
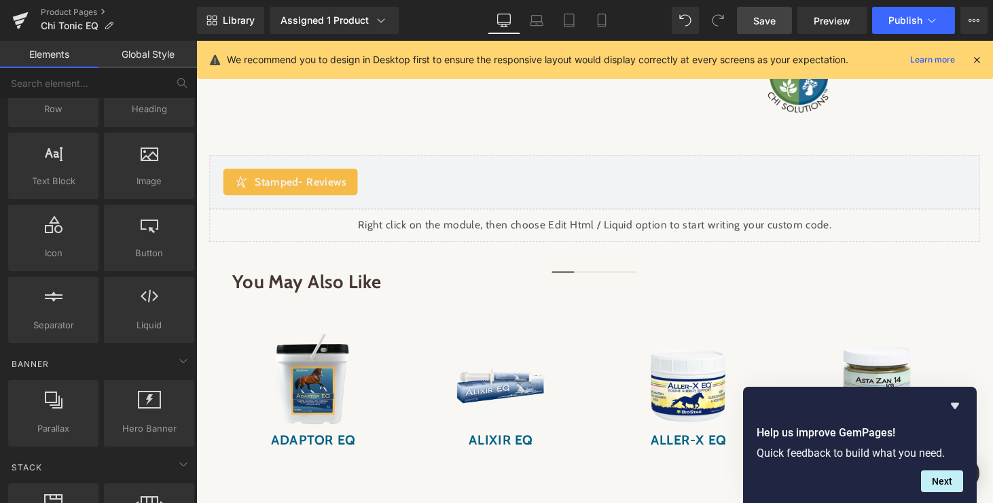
scroll to position [0, 0]
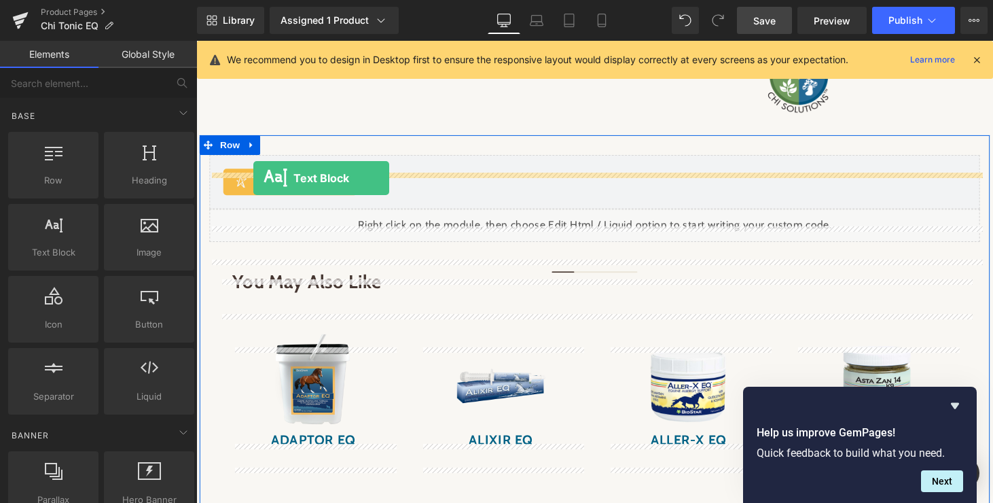
drag, startPoint x: 254, startPoint y: 285, endPoint x: 255, endPoint y: 182, distance: 102.6
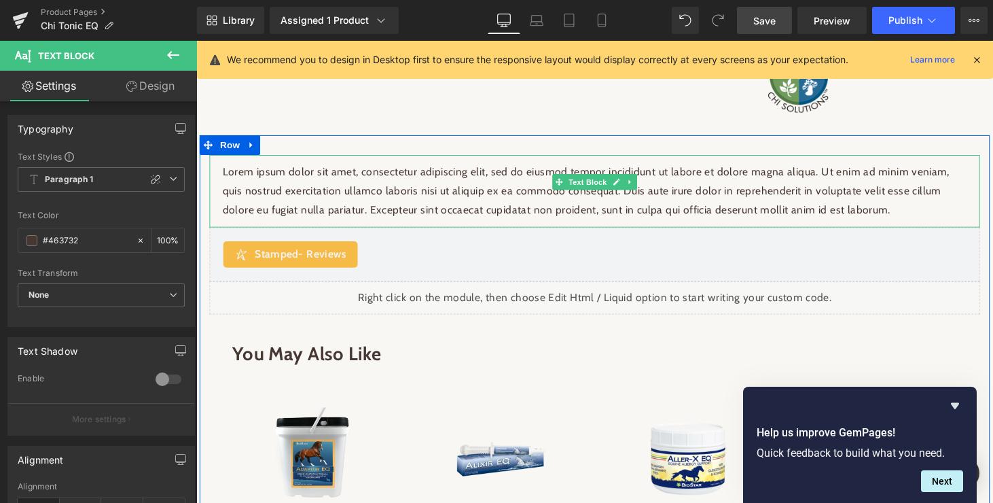
click at [281, 215] on p "Lorem ipsum dolor sit amet, consectetur adipiscing elit, sed do eiusmod tempor …" at bounding box center [608, 195] width 768 height 58
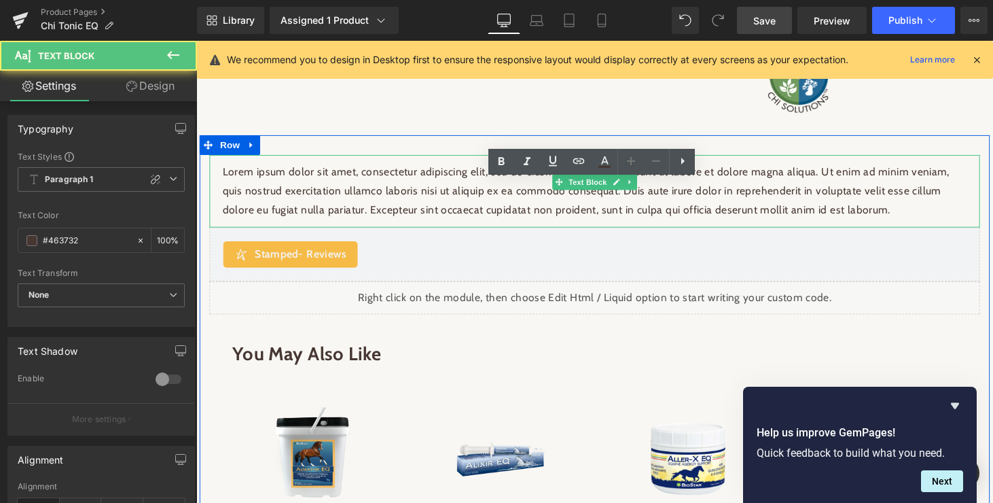
click at [281, 215] on p "Lorem ipsum dolor sit amet, consectetur adipiscing elit, sed do eiusmod tempor …" at bounding box center [608, 195] width 768 height 58
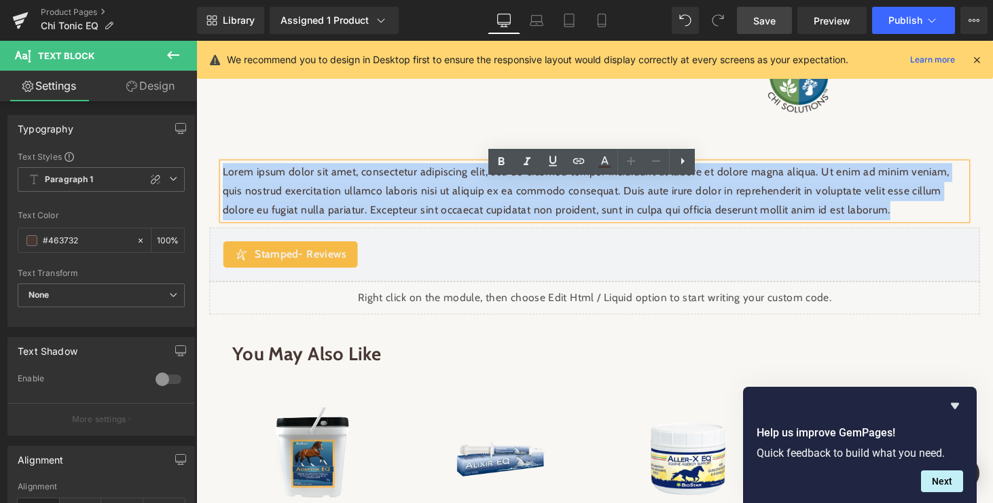
drag, startPoint x: 224, startPoint y: 195, endPoint x: 871, endPoint y: 234, distance: 647.9
click at [871, 225] on p "Lorem ipsum dolor sit amet, consectetur adipiscing elit, sed do eiusmod tempor …" at bounding box center [608, 195] width 768 height 58
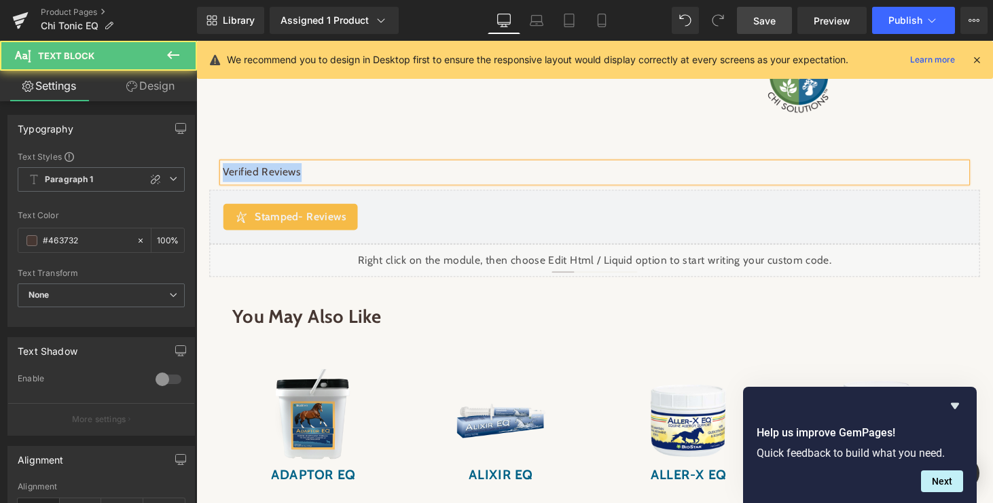
drag, startPoint x: 319, startPoint y: 200, endPoint x: 213, endPoint y: 192, distance: 106.3
click at [213, 192] on div "Verified Reviews Text Block" at bounding box center [607, 176] width 795 height 36
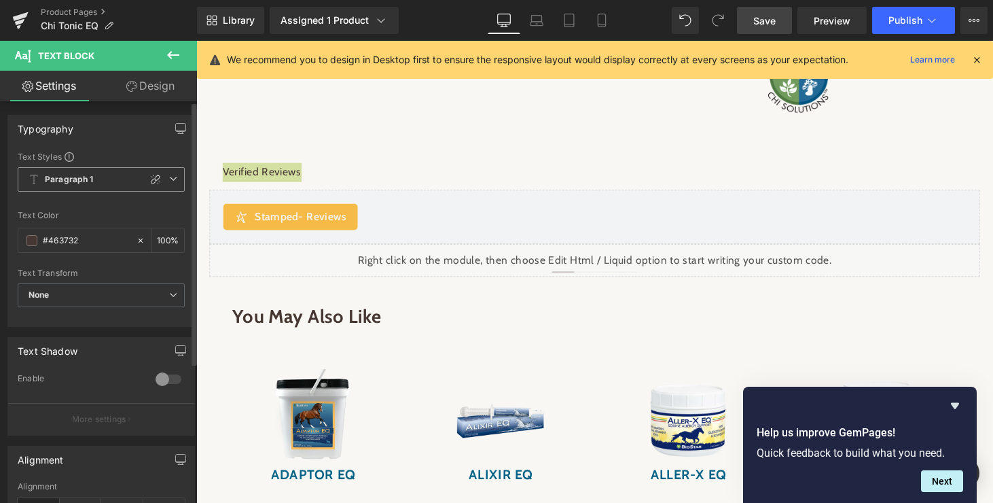
click at [169, 181] on icon at bounding box center [173, 179] width 8 height 8
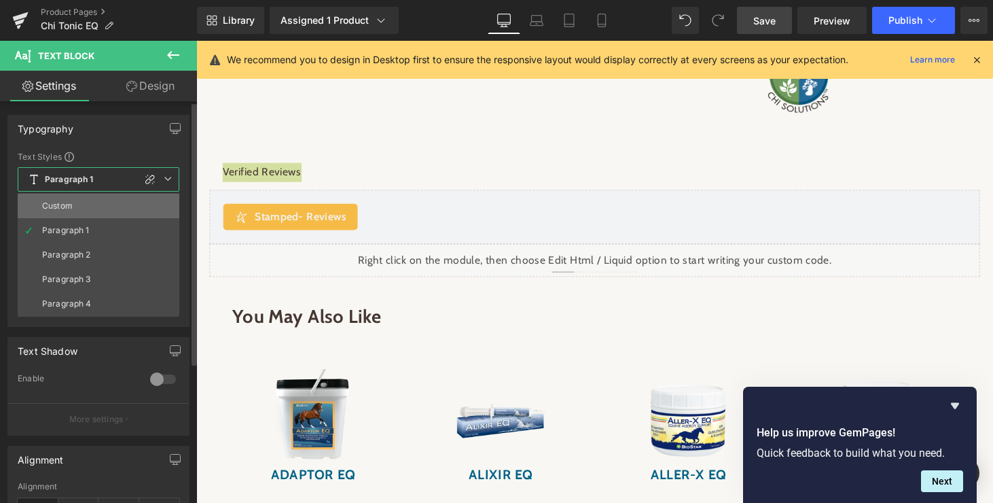
click at [58, 209] on div "Custom" at bounding box center [57, 206] width 31 height 10
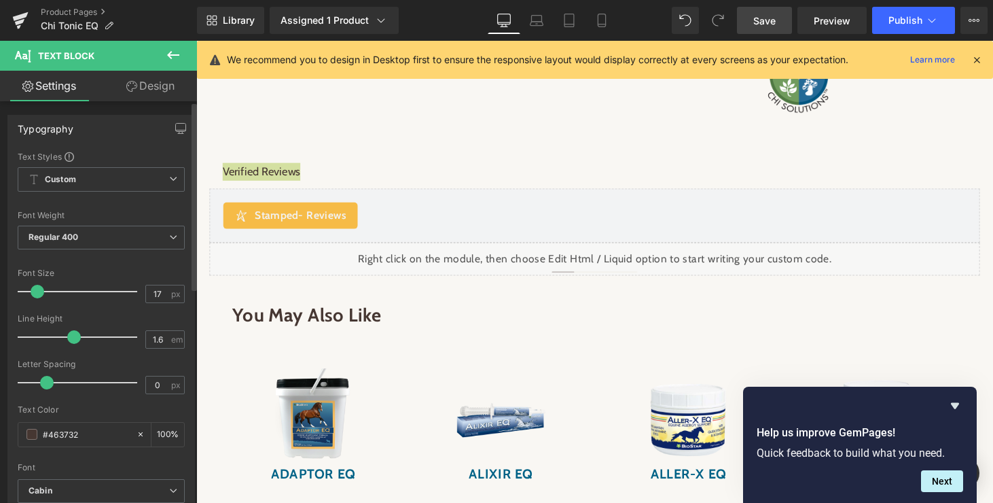
click at [106, 223] on div "Font Weight Regular 400 Thin 100 Semi Thin 200 Light 300 Regular 400 Medium 500…" at bounding box center [101, 238] width 167 height 54
click at [105, 234] on span "Regular 400" at bounding box center [101, 238] width 167 height 24
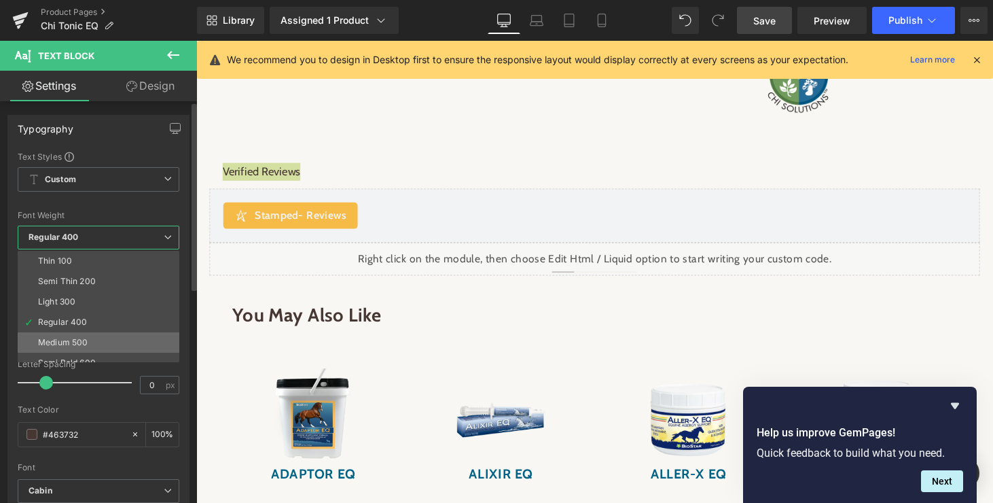
click at [63, 338] on div "Medium 500" at bounding box center [63, 343] width 50 height 10
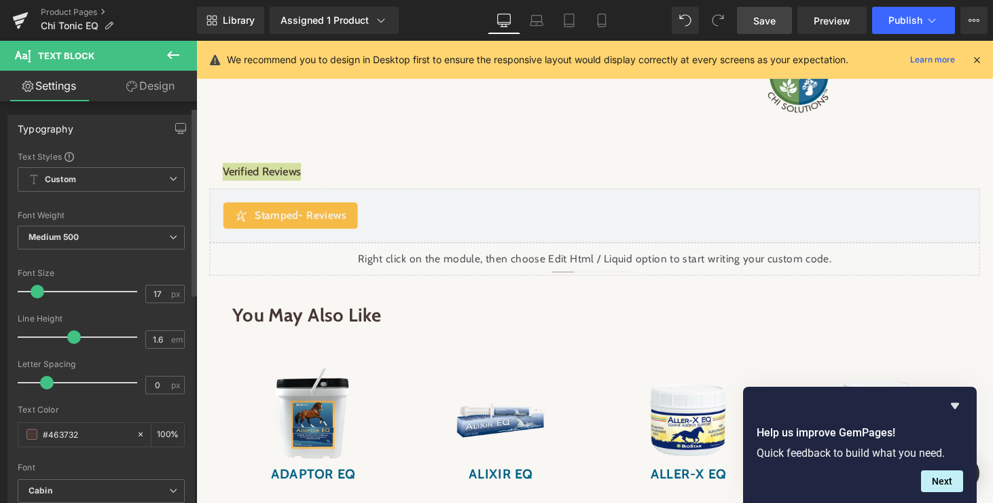
scroll to position [45, 0]
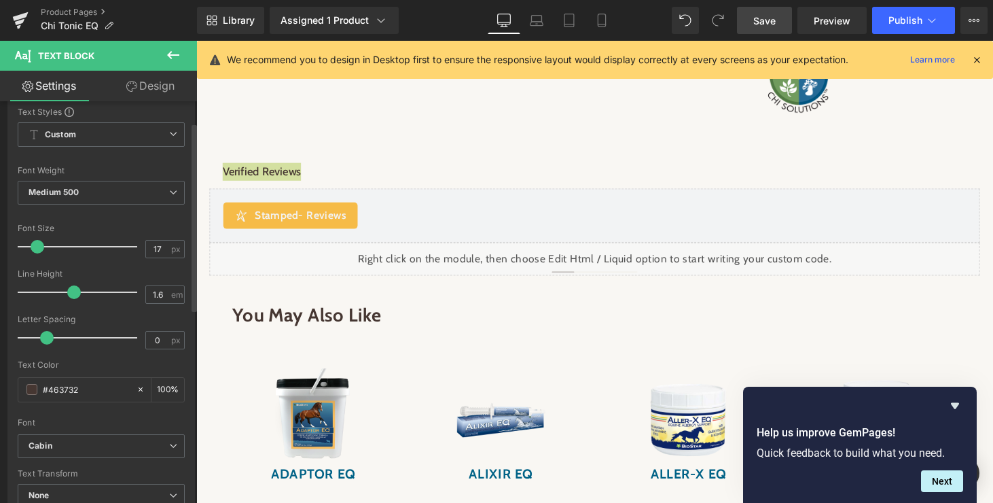
type input "29"
click at [51, 245] on div at bounding box center [80, 246] width 113 height 27
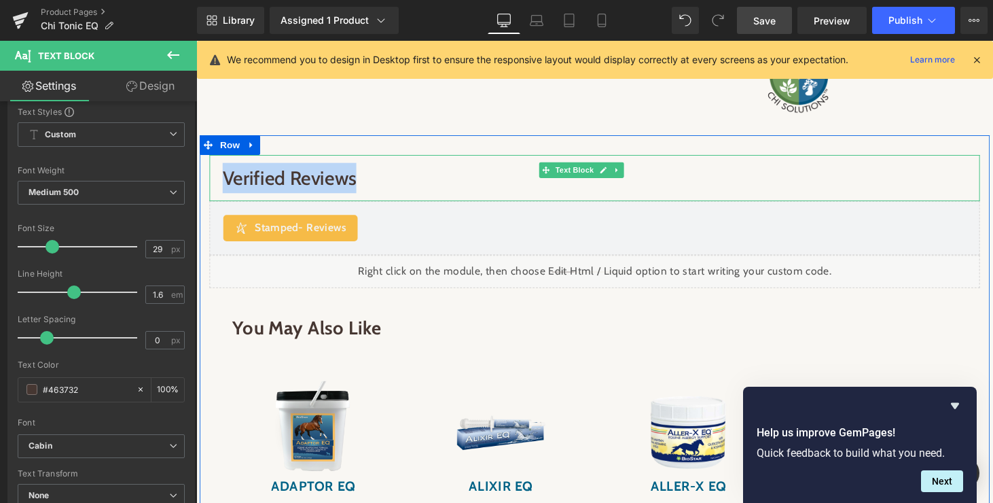
click at [631, 178] on icon at bounding box center [629, 174] width 7 height 8
click at [640, 178] on icon at bounding box center [637, 174] width 7 height 7
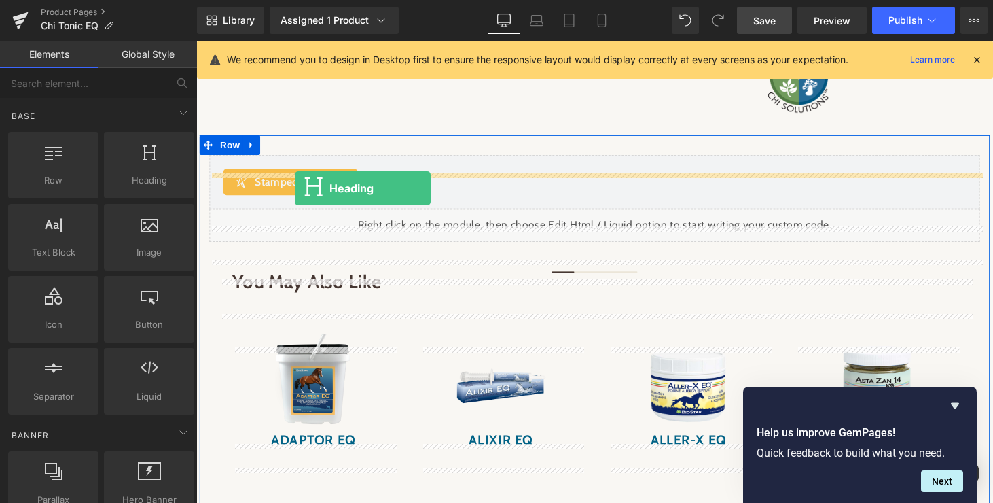
drag, startPoint x: 328, startPoint y: 209, endPoint x: 298, endPoint y: 193, distance: 34.0
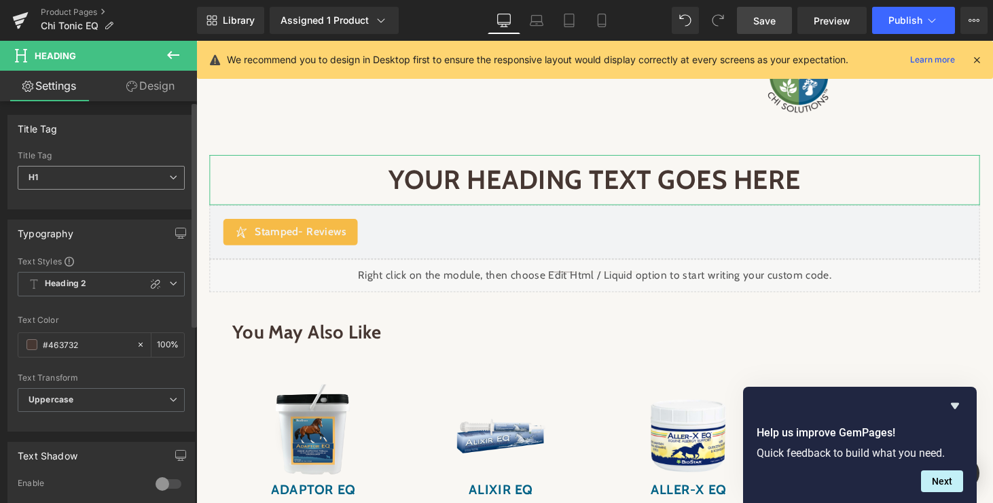
click at [171, 180] on icon at bounding box center [173, 177] width 8 height 8
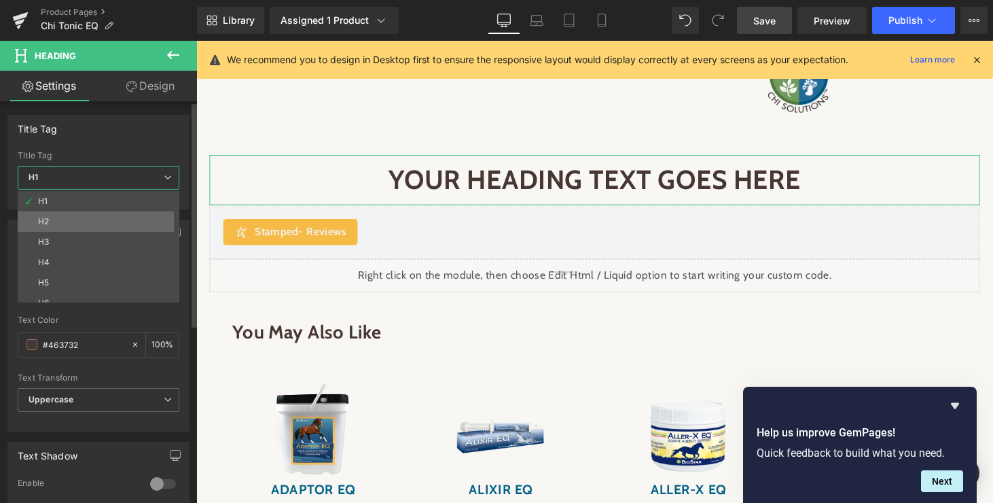
click at [113, 223] on li "H2" at bounding box center [102, 221] width 168 height 20
type input "100"
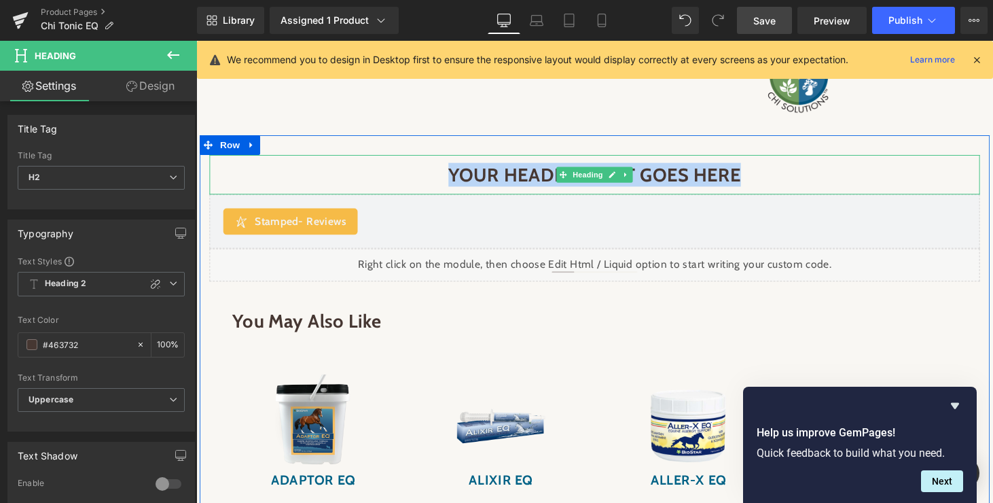
drag, startPoint x: 735, startPoint y: 193, endPoint x: 480, endPoint y: 197, distance: 255.5
click at [480, 191] on h2 "Your heading text goes here" at bounding box center [608, 178] width 768 height 24
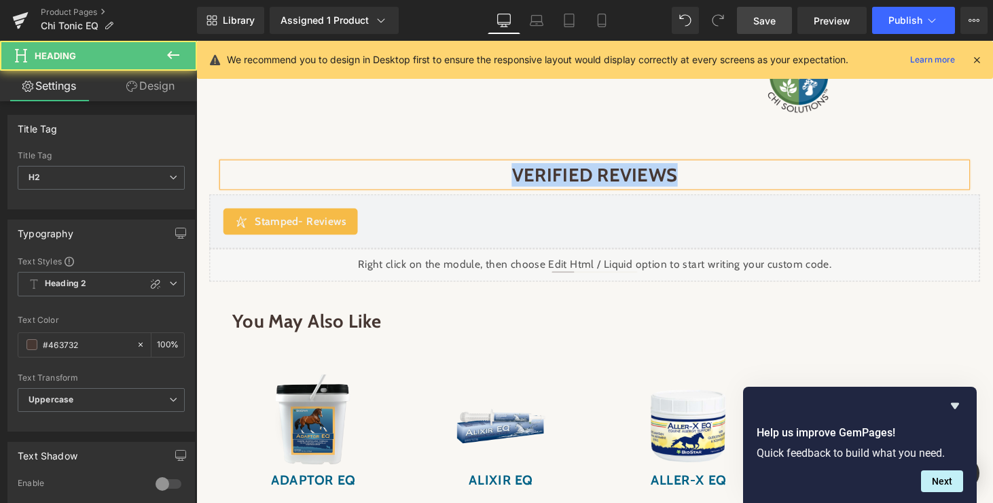
drag, startPoint x: 694, startPoint y: 194, endPoint x: 526, endPoint y: 190, distance: 167.8
click at [526, 190] on h2 "Verified Reviews" at bounding box center [608, 178] width 768 height 24
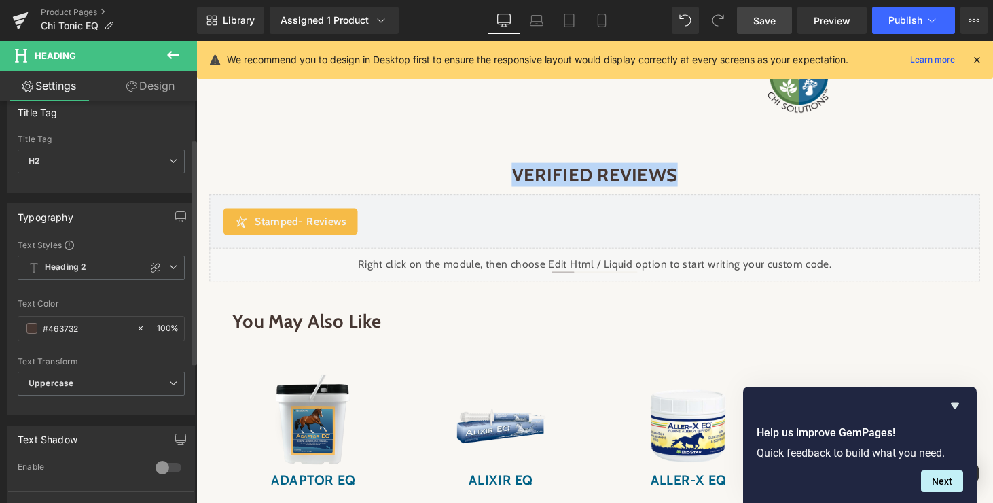
scroll to position [73, 0]
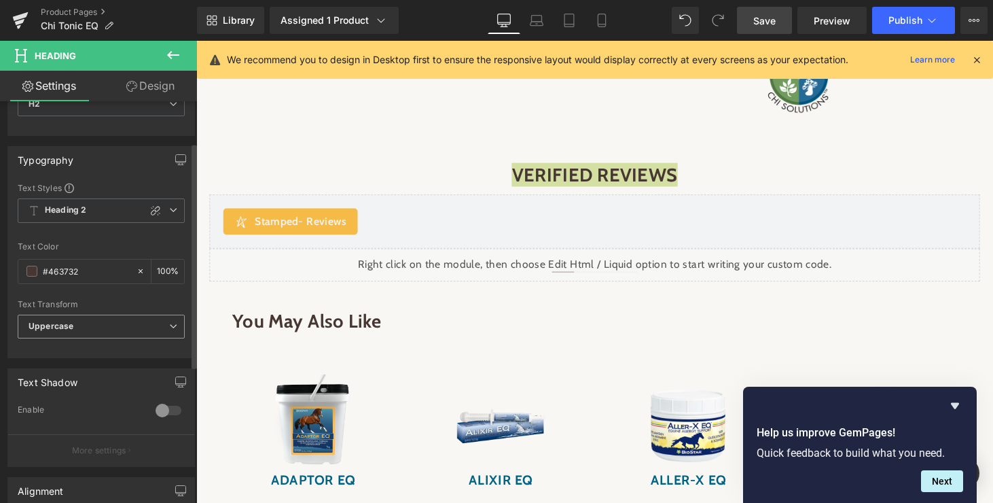
click at [101, 325] on span "Uppercase" at bounding box center [101, 327] width 167 height 24
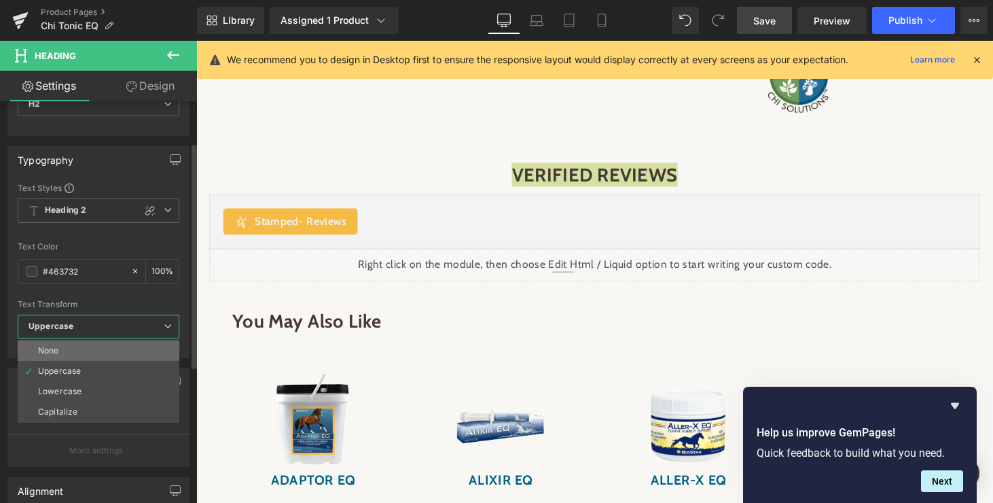
click at [91, 353] on li "None" at bounding box center [99, 350] width 162 height 20
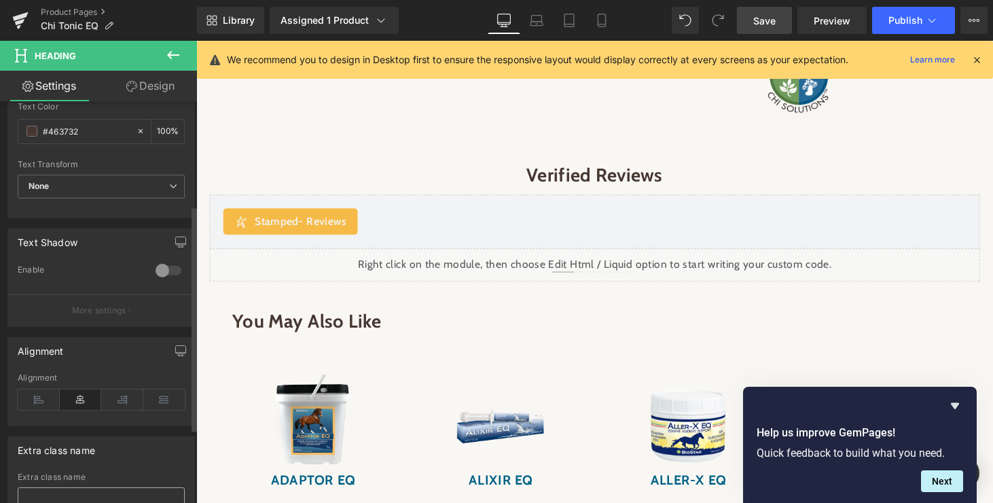
scroll to position [311, 0]
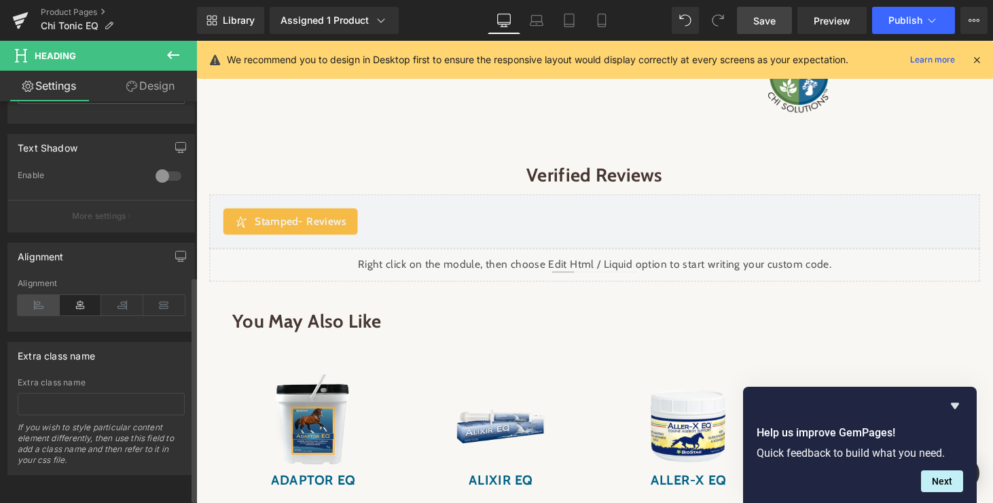
click at [33, 302] on icon at bounding box center [39, 305] width 42 height 20
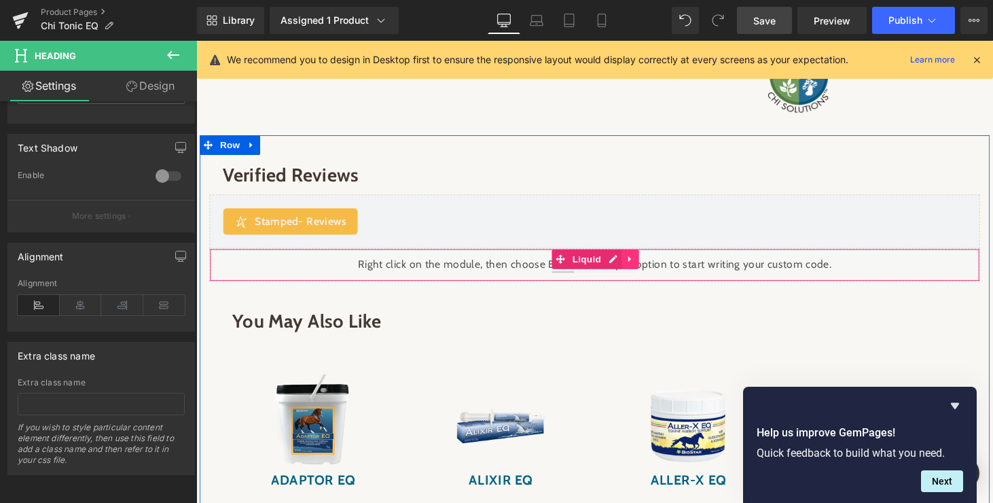
click at [644, 271] on icon at bounding box center [644, 266] width 10 height 10
click at [652, 270] on icon at bounding box center [653, 266] width 10 height 10
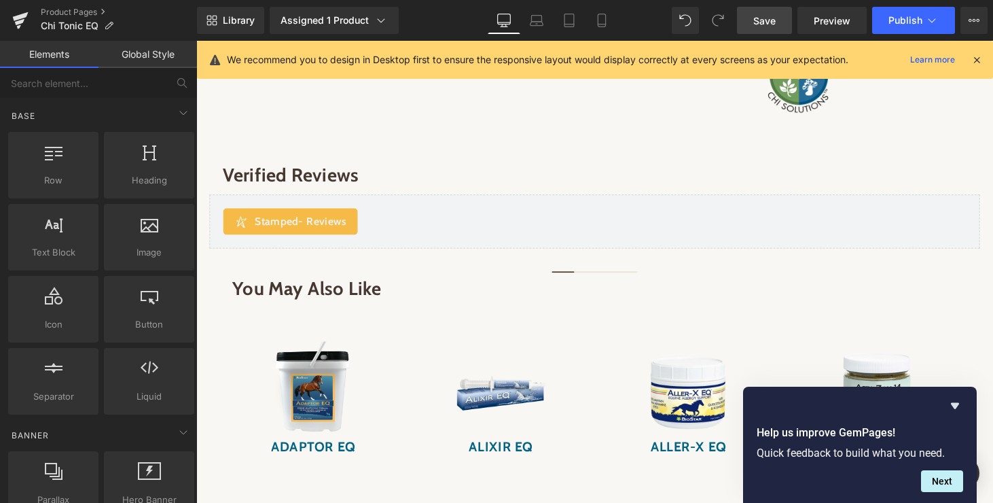
click at [767, 20] on span "Save" at bounding box center [764, 21] width 22 height 14
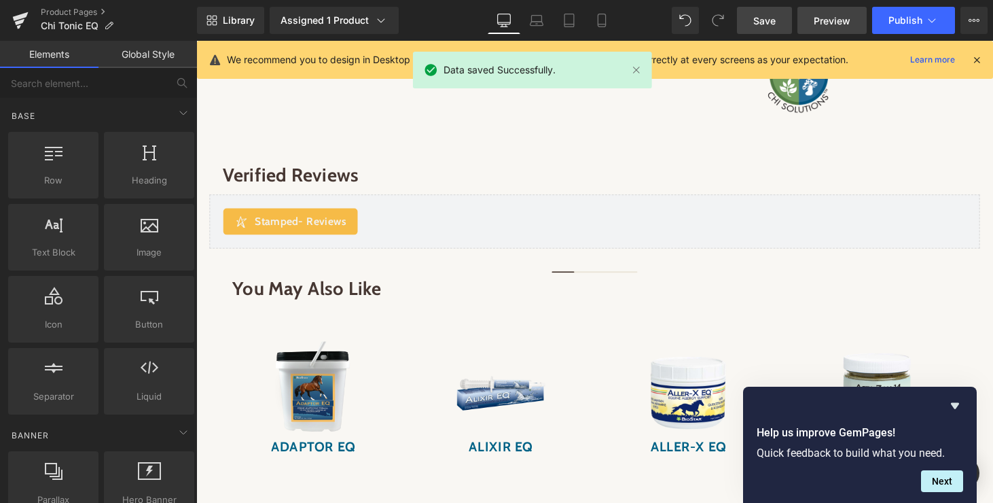
click at [830, 24] on span "Preview" at bounding box center [832, 21] width 37 height 14
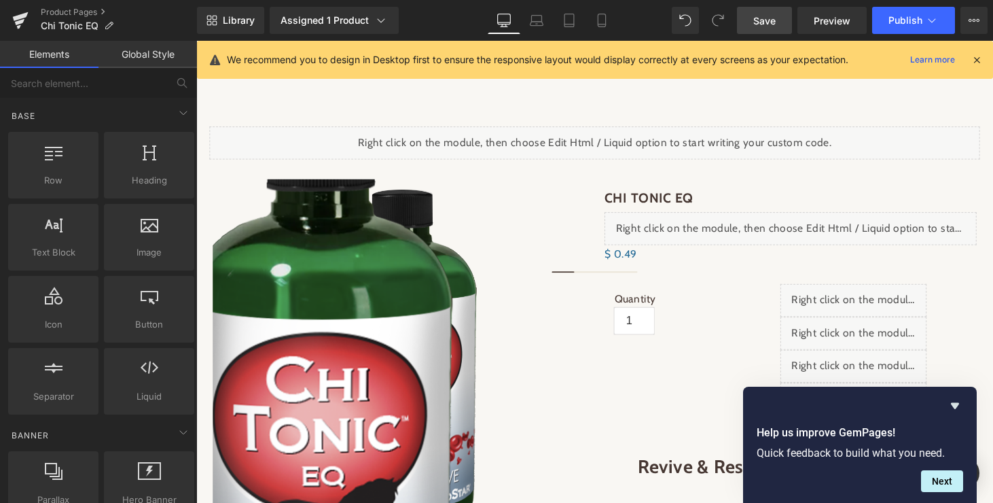
scroll to position [0, 0]
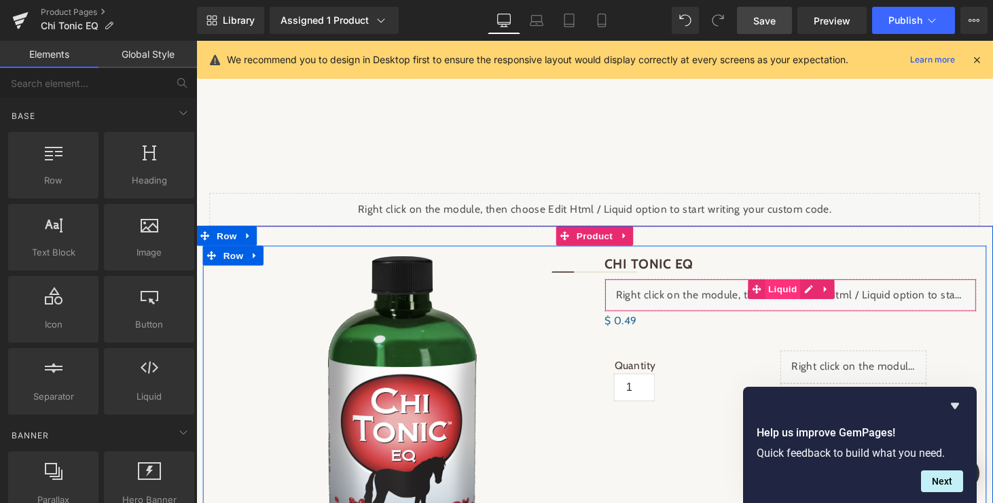
click at [804, 296] on span "Liquid" at bounding box center [801, 297] width 37 height 20
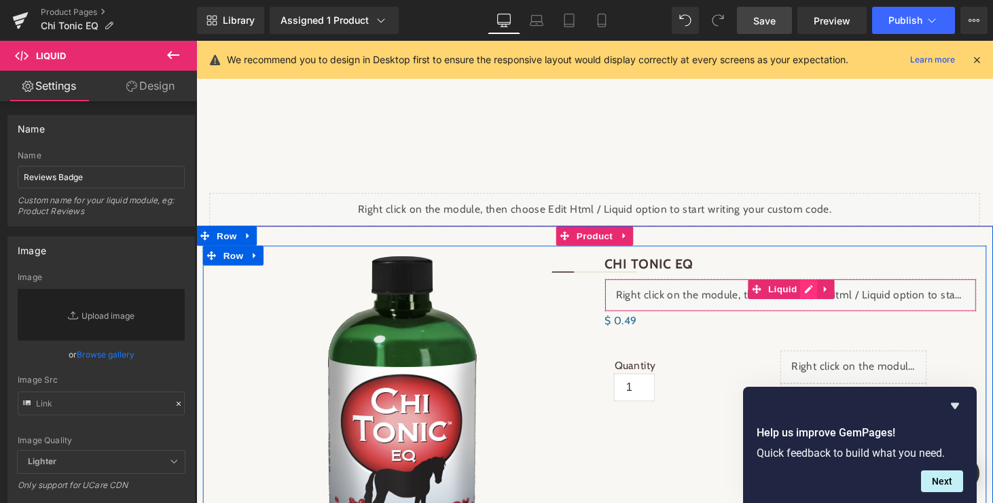
click at [827, 293] on div "Liquid" at bounding box center [810, 303] width 384 height 34
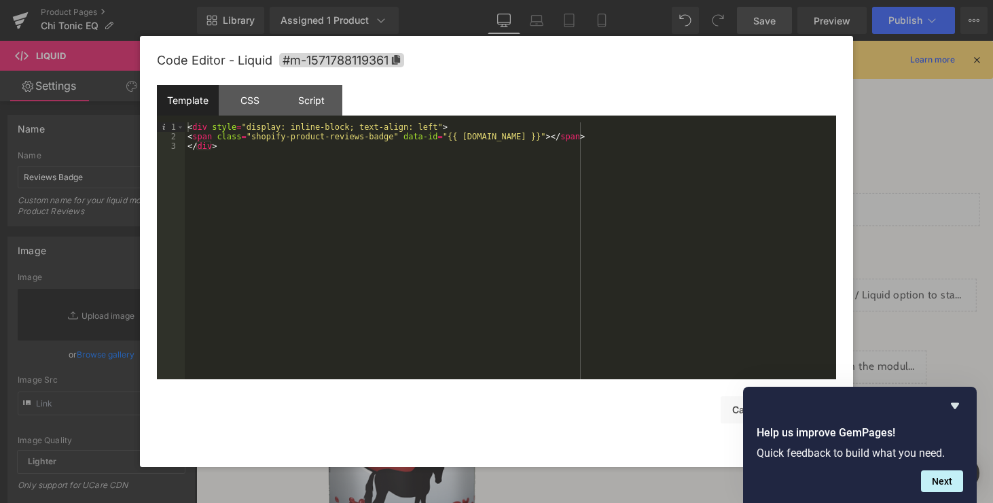
click at [906, 141] on div at bounding box center [496, 251] width 993 height 503
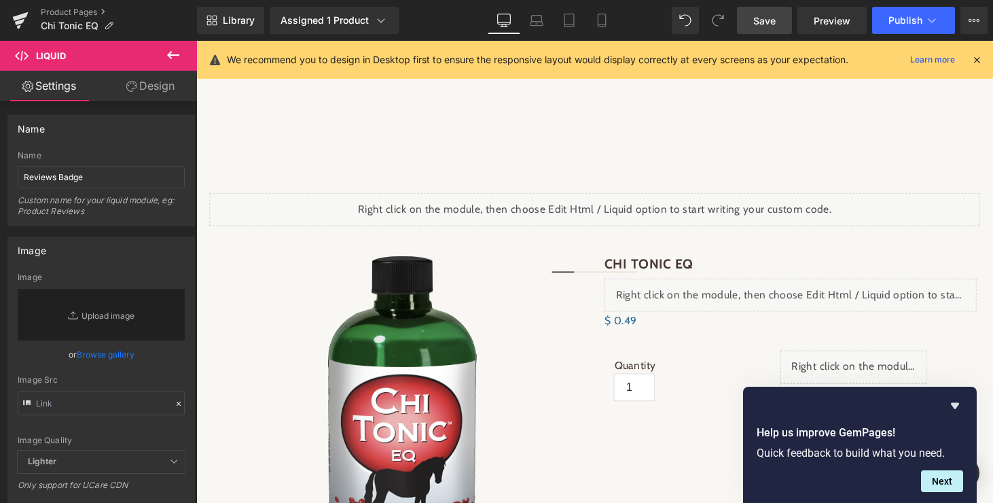
click at [175, 56] on icon at bounding box center [173, 55] width 16 height 16
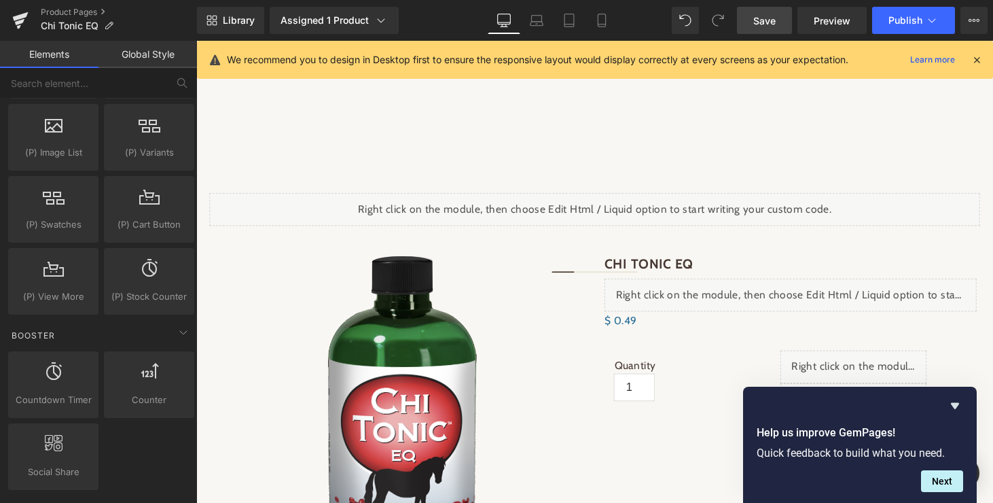
scroll to position [2448, 0]
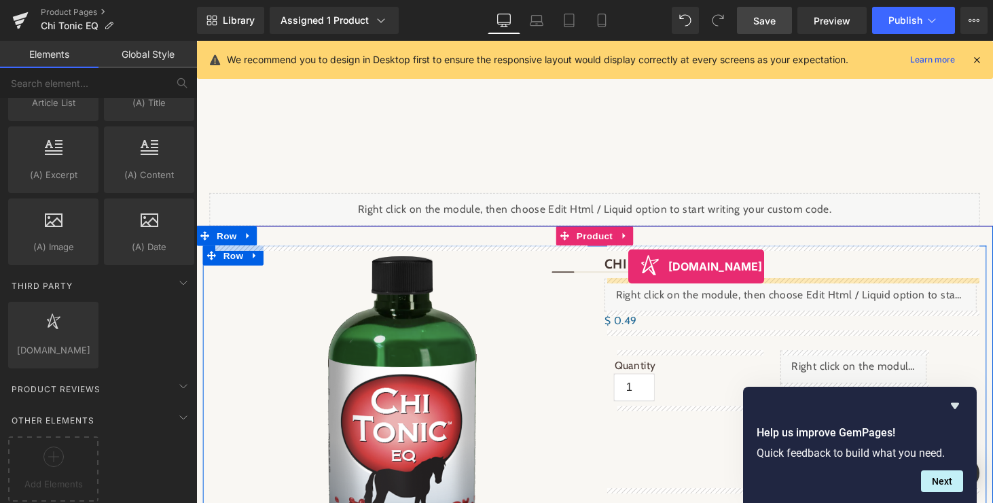
drag, startPoint x: 236, startPoint y: 363, endPoint x: 642, endPoint y: 273, distance: 416.0
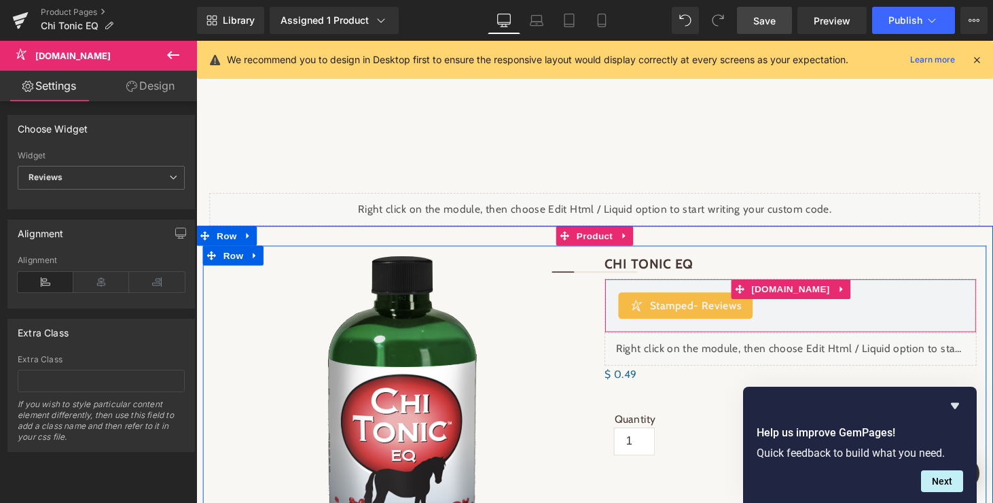
click at [685, 310] on span "Stamped - Reviews" at bounding box center [711, 314] width 95 height 16
click at [805, 291] on span "[DOMAIN_NAME]" at bounding box center [810, 297] width 88 height 20
click at [857, 292] on icon at bounding box center [862, 296] width 10 height 10
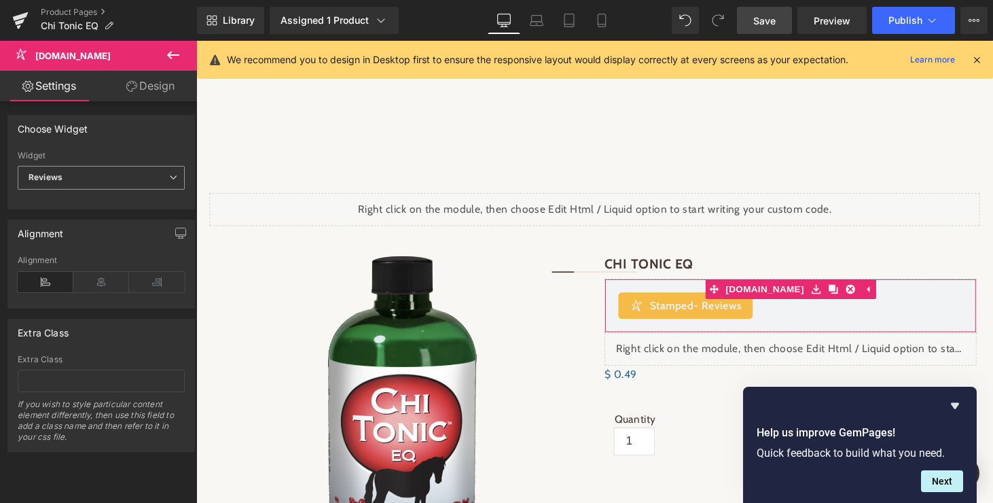
click at [99, 179] on span "Reviews" at bounding box center [101, 178] width 167 height 24
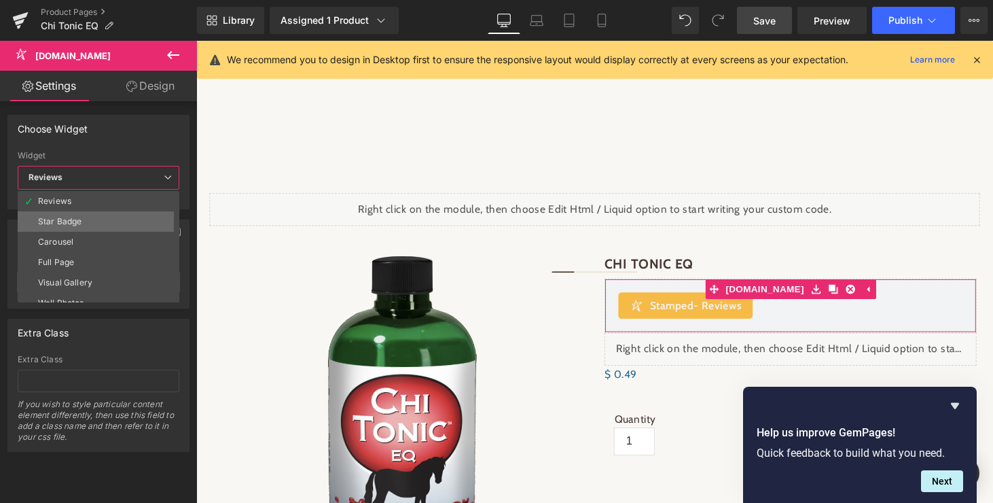
click at [77, 222] on div "Star Badge" at bounding box center [59, 222] width 43 height 10
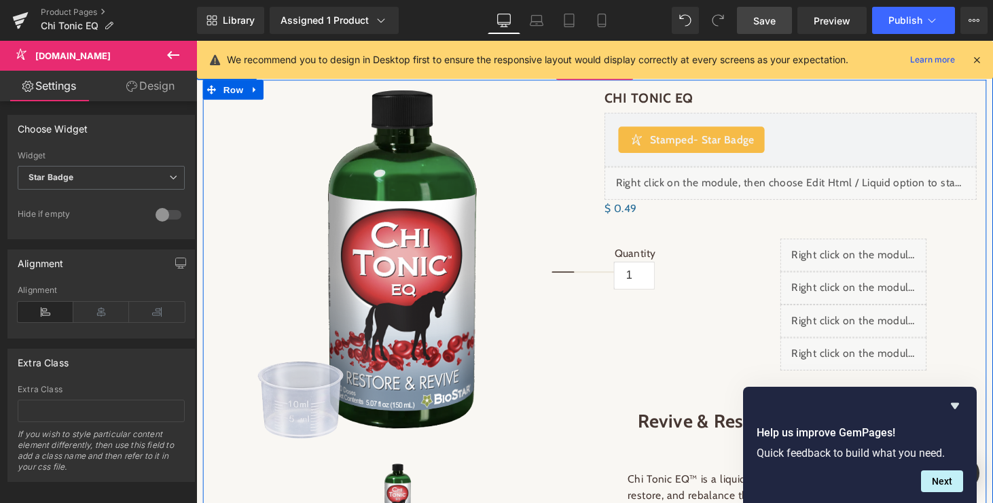
scroll to position [174, 0]
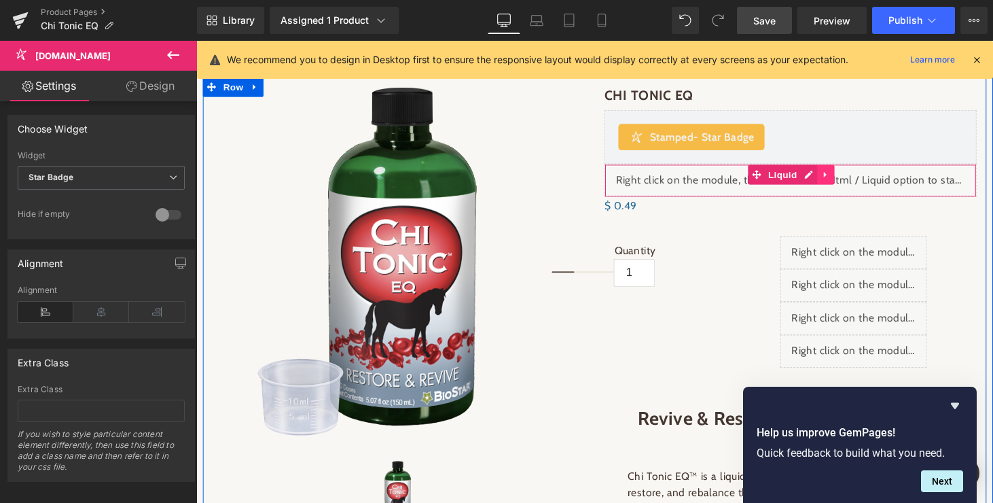
click at [846, 174] on icon at bounding box center [846, 178] width 10 height 10
click at [855, 175] on icon at bounding box center [855, 179] width 10 height 10
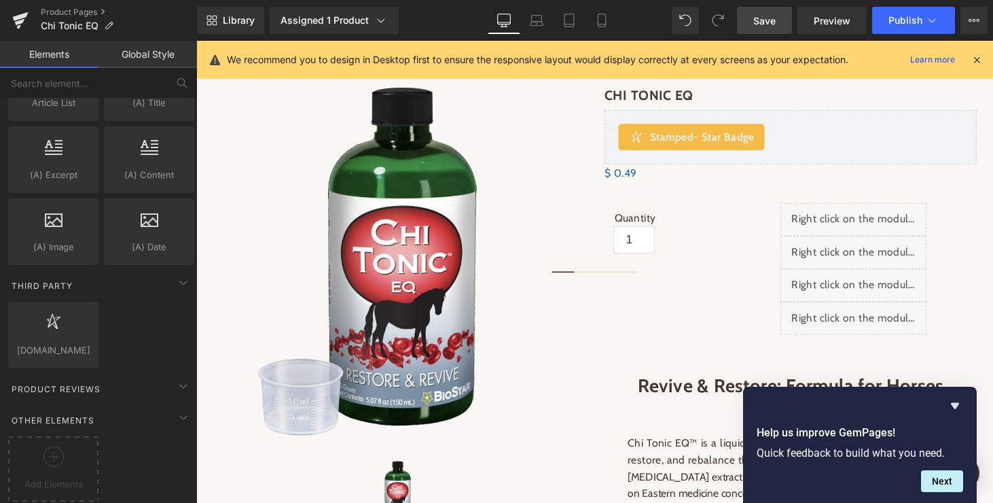
click at [773, 14] on span "Save" at bounding box center [764, 21] width 22 height 14
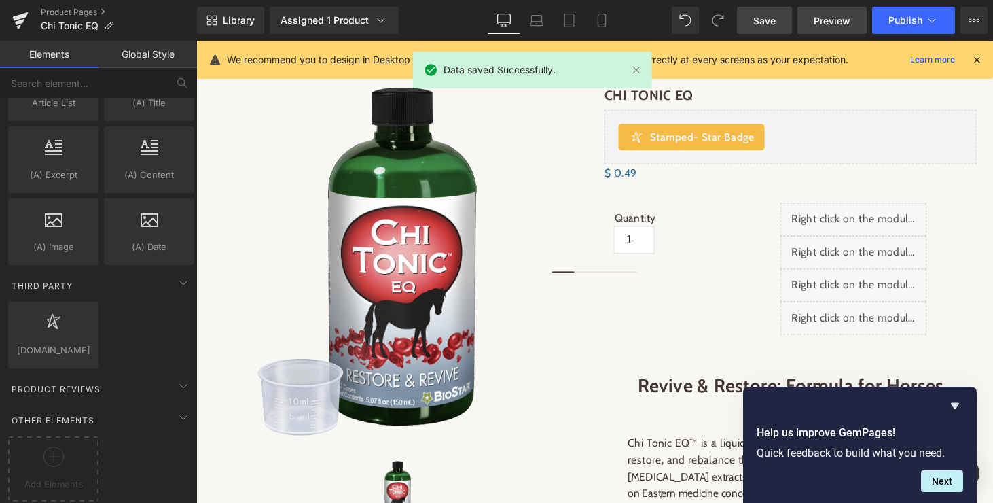
click at [827, 22] on span "Preview" at bounding box center [832, 21] width 37 height 14
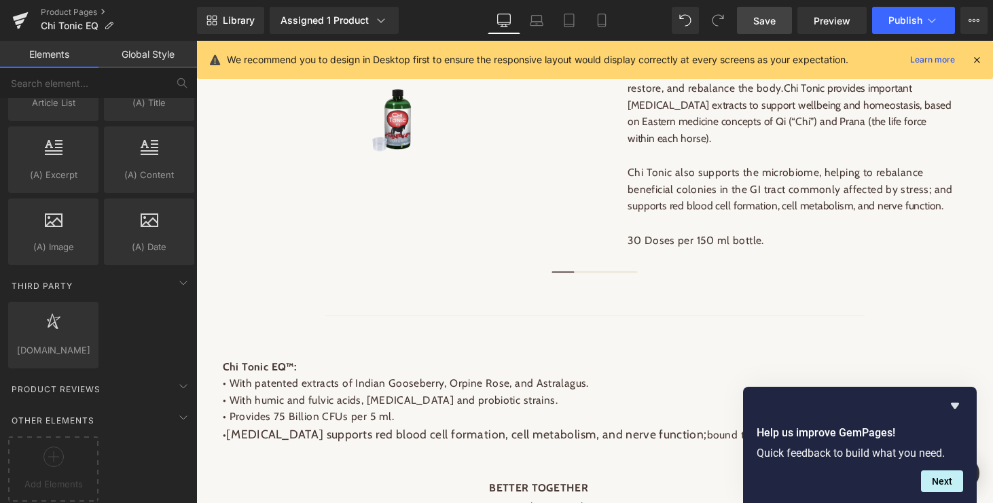
scroll to position [575, 0]
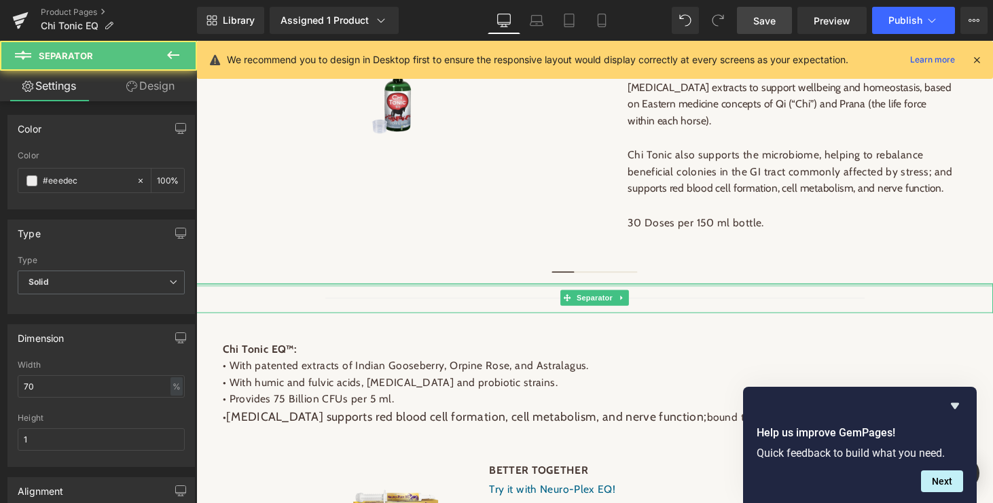
click at [522, 293] on div at bounding box center [607, 292] width 822 height 3
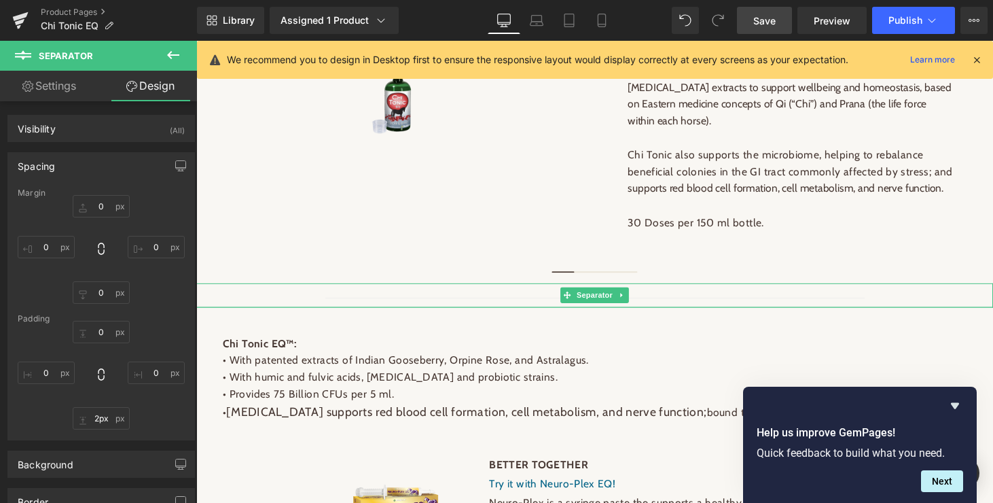
type input "1px"
click at [524, 313] on div "Separator" at bounding box center [607, 303] width 822 height 24
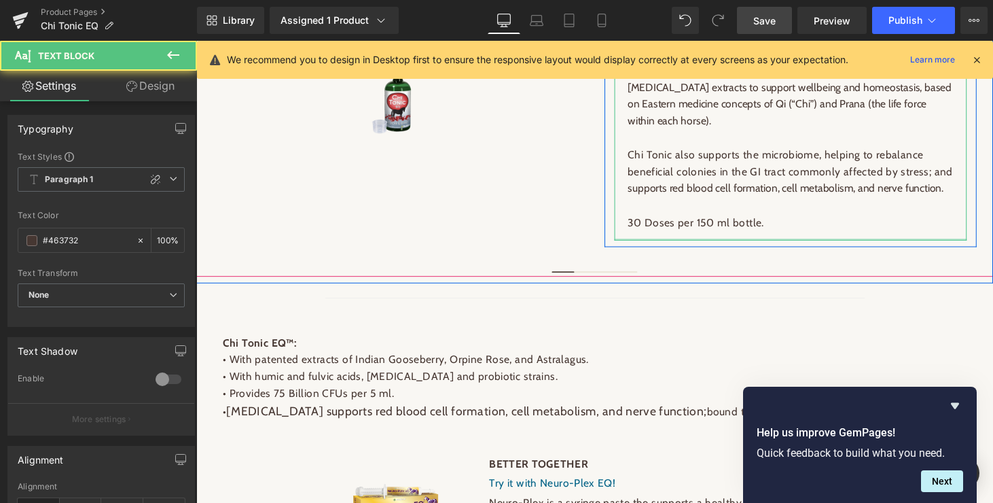
click at [647, 247] on div "Chi Tonic EQ™ is a liquid supplement for horses to revitalize, restore, and reb…" at bounding box center [809, 133] width 363 height 227
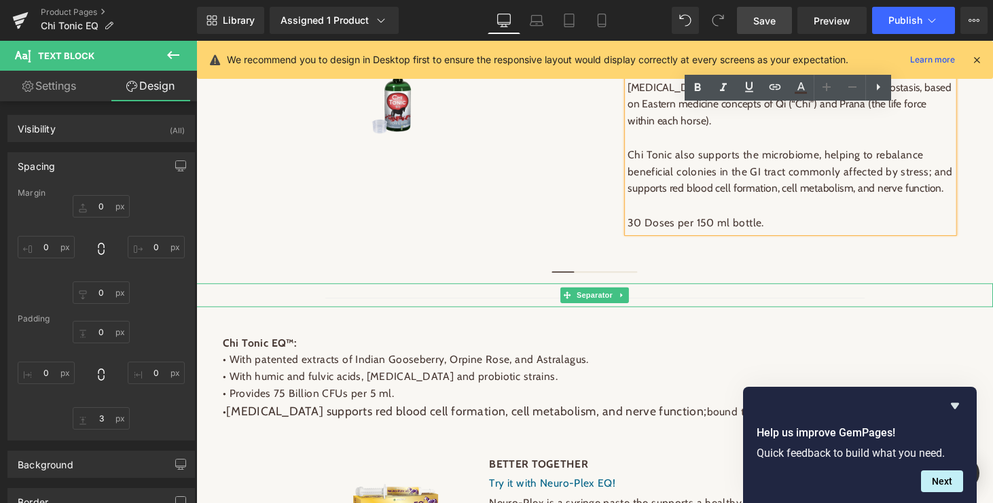
click at [607, 305] on span "Separator" at bounding box center [607, 303] width 42 height 16
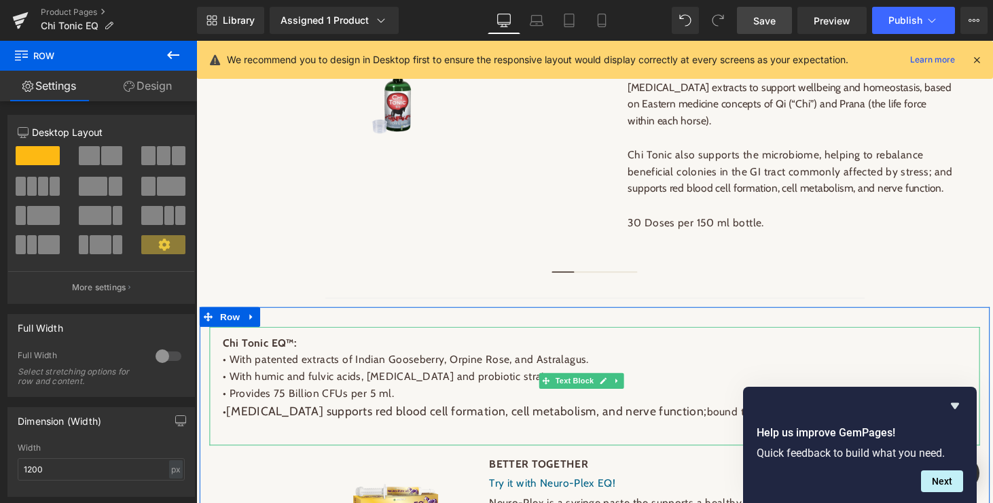
click at [225, 357] on b "Chi Tonic EQ™:" at bounding box center [262, 352] width 77 height 13
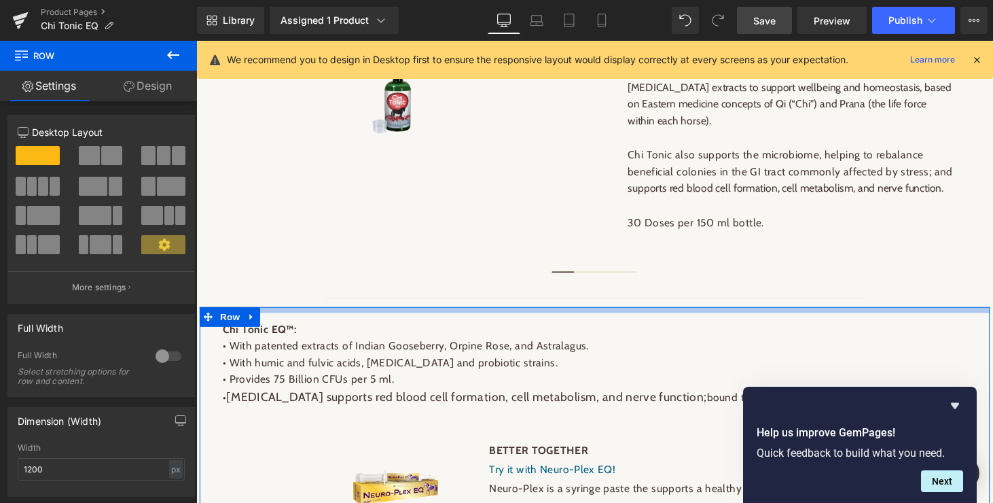
drag, startPoint x: 284, startPoint y: 327, endPoint x: 284, endPoint y: 312, distance: 14.3
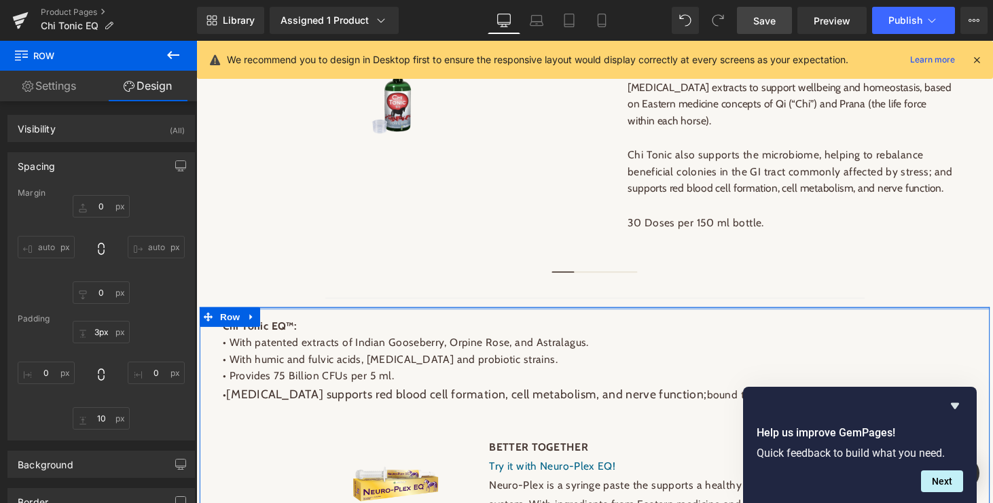
type input "2px"
click at [284, 317] on div at bounding box center [607, 315] width 815 height 1
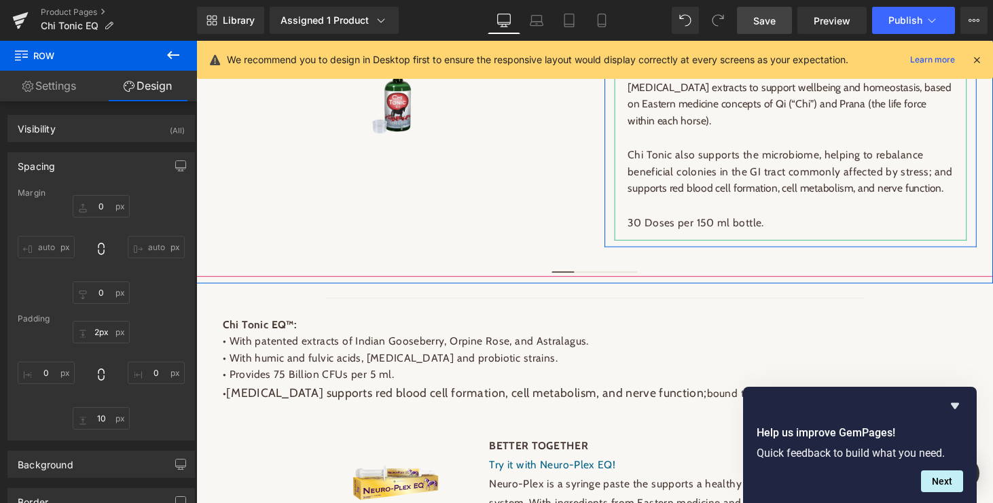
click at [651, 247] on div "Chi Tonic EQ™ is a liquid supplement for horses to revitalize, restore, and reb…" at bounding box center [809, 133] width 363 height 227
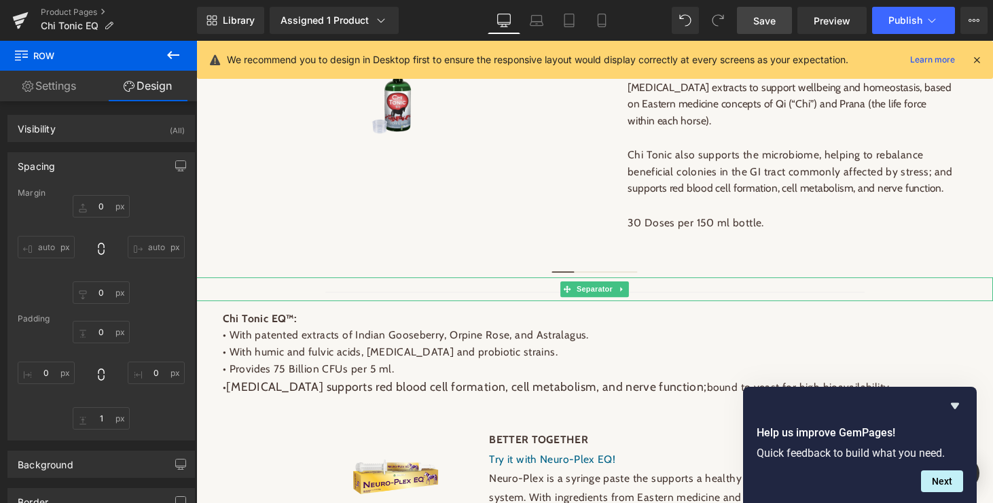
click at [558, 296] on div at bounding box center [607, 297] width 795 height 8
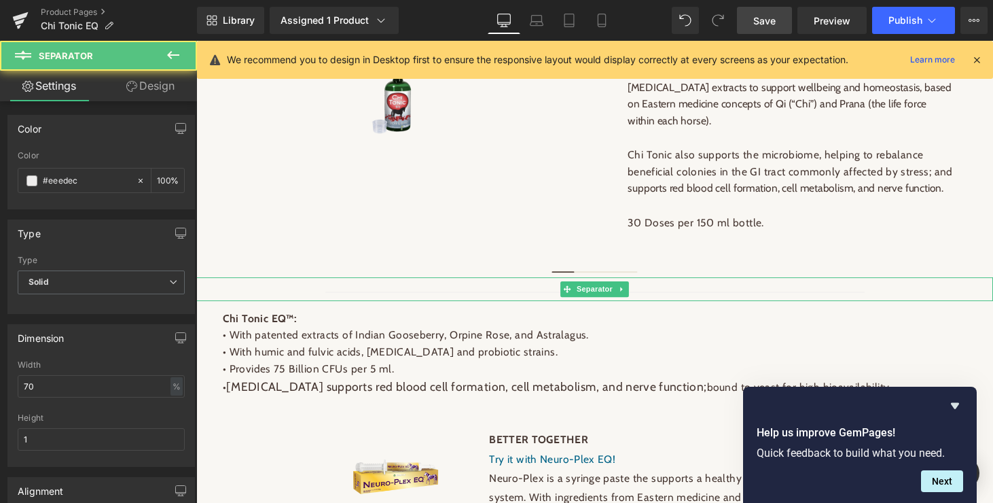
click at [610, 300] on span "Separator" at bounding box center [607, 297] width 42 height 16
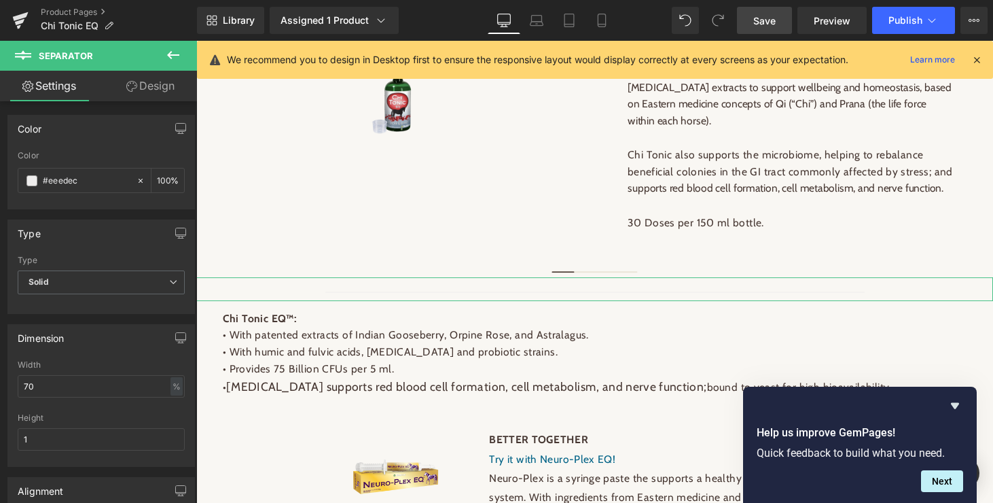
click at [152, 85] on link "Design" at bounding box center [150, 86] width 99 height 31
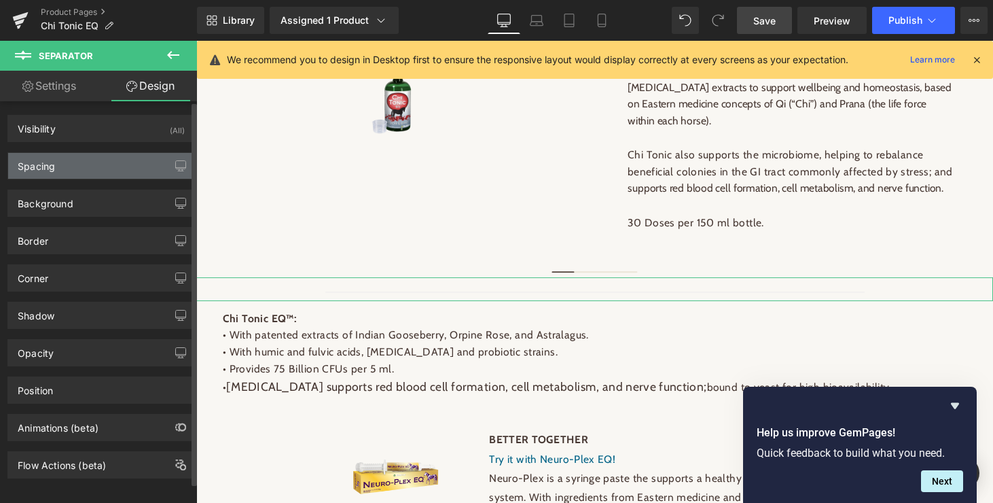
click at [39, 168] on div "Spacing" at bounding box center [36, 162] width 37 height 19
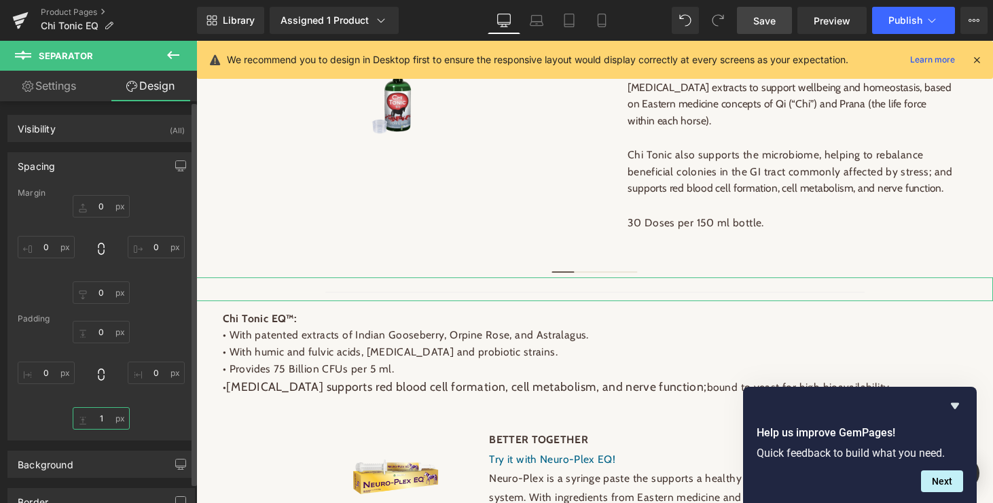
click at [99, 418] on input "1" at bounding box center [101, 418] width 57 height 22
type input "0"
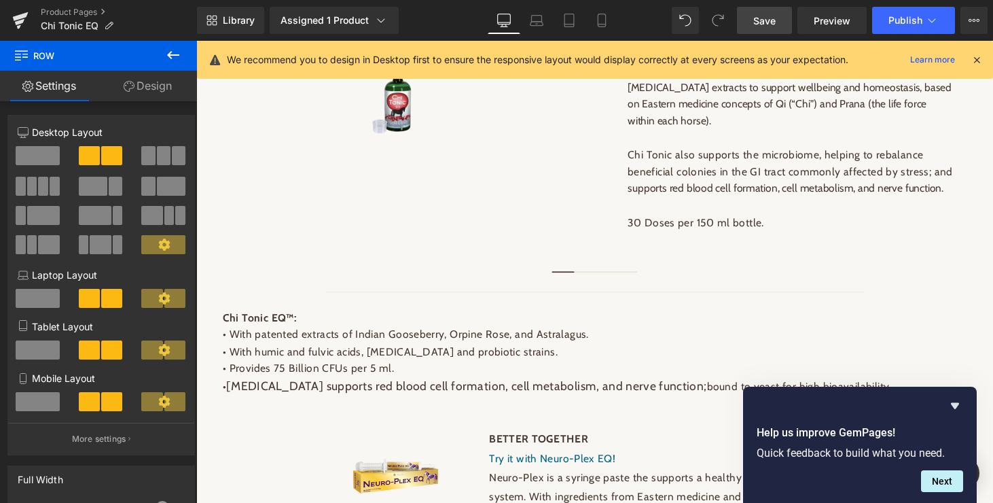
click at [761, 20] on span "Save" at bounding box center [764, 21] width 22 height 14
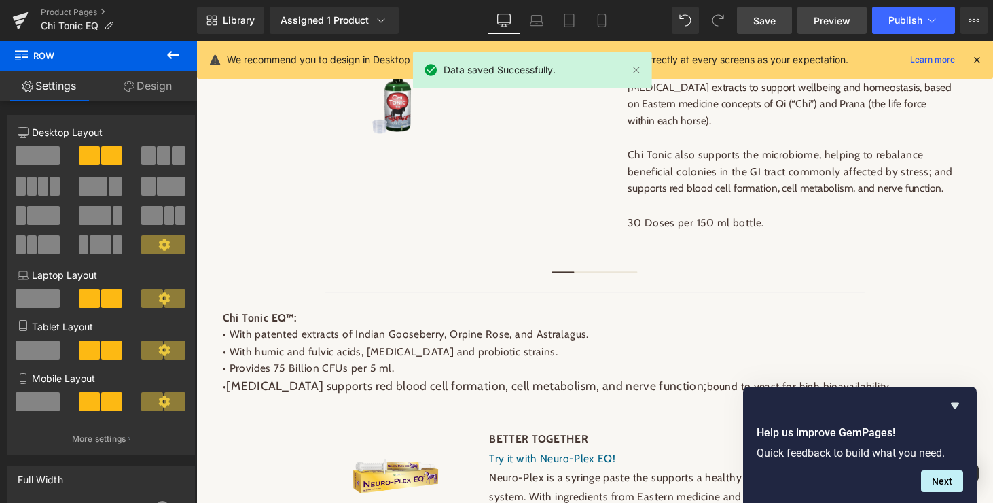
click at [828, 20] on span "Preview" at bounding box center [832, 21] width 37 height 14
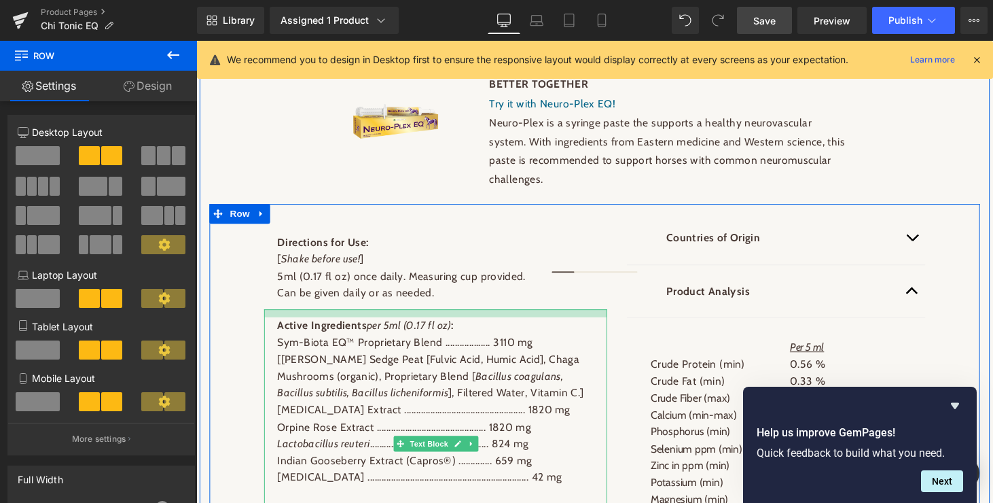
scroll to position [948, 0]
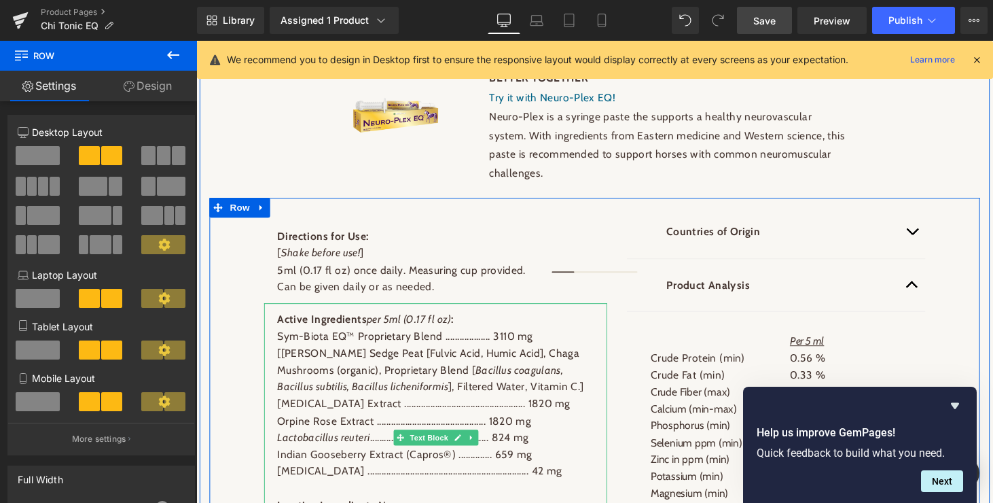
click at [293, 359] on p "[Reed Sedge Peat [Fulvic Acid, Humic Acid], Chaga Mushrooms (organic), Propriet…" at bounding box center [443, 380] width 327 height 52
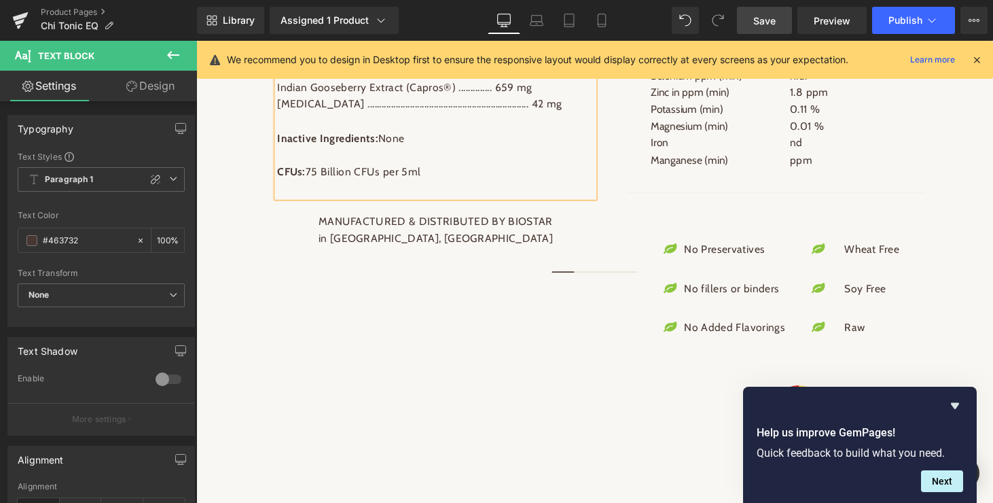
scroll to position [1355, 0]
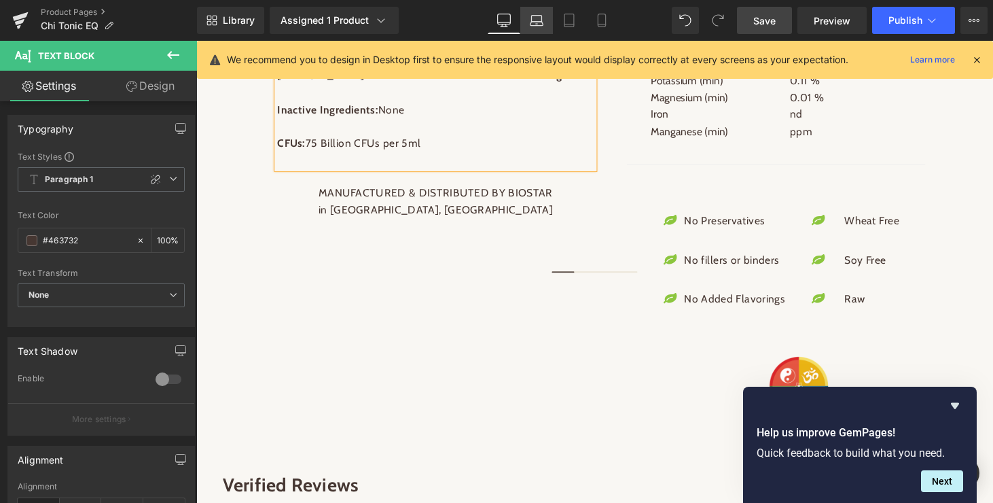
click at [533, 23] on icon at bounding box center [537, 21] width 14 height 14
type input "100"
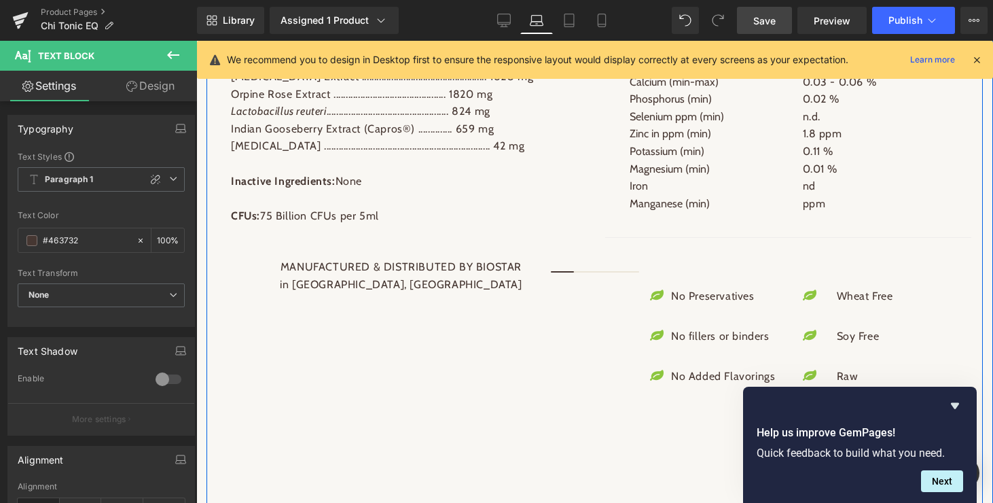
scroll to position [1321, 0]
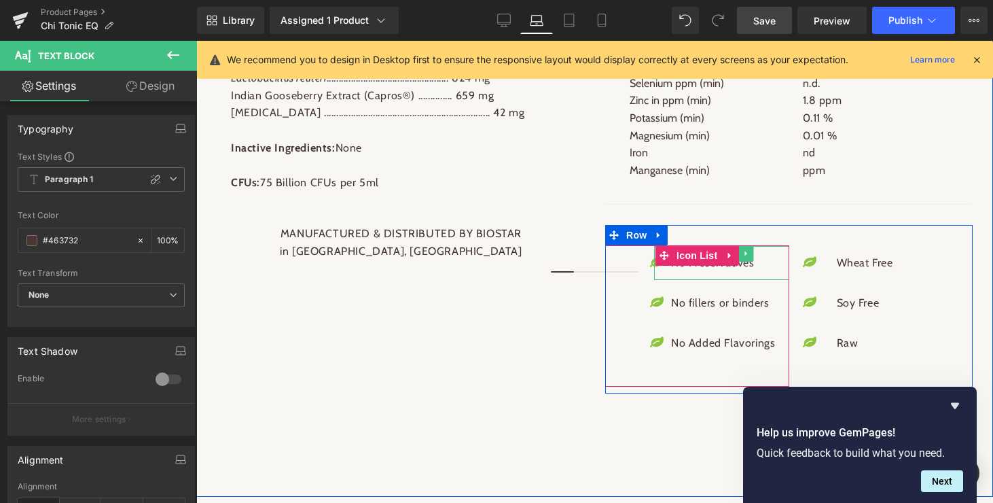
click at [751, 272] on p "No Preservatives" at bounding box center [723, 263] width 104 height 18
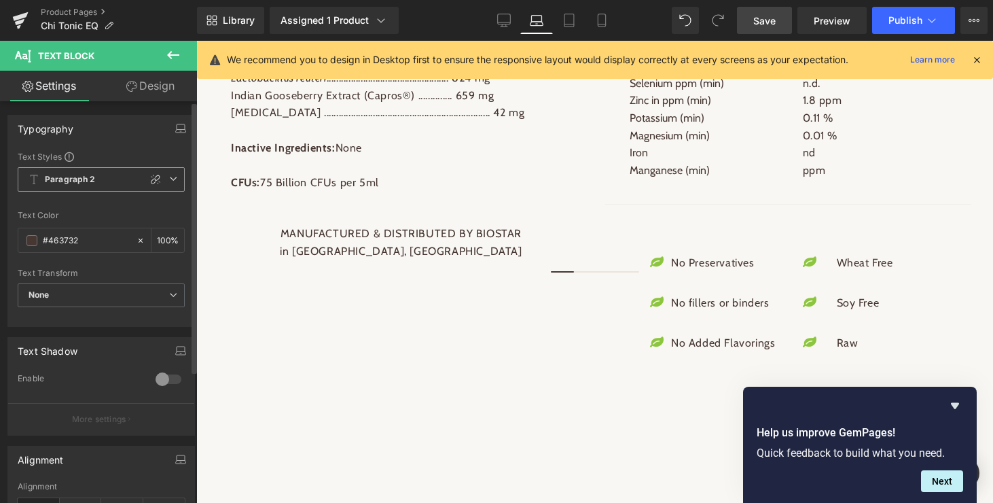
click at [169, 177] on icon at bounding box center [173, 179] width 8 height 8
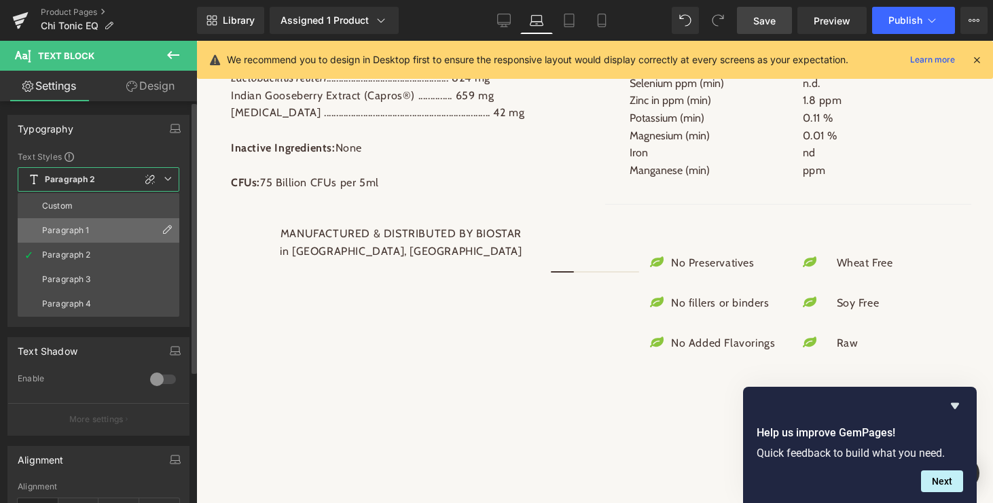
click at [51, 231] on div "Paragraph 1" at bounding box center [66, 231] width 48 height 10
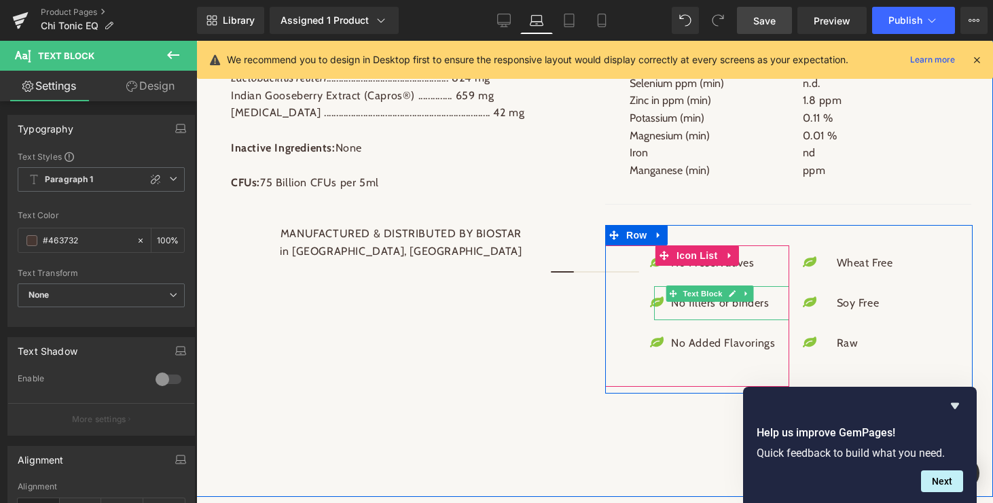
click at [722, 312] on p "No fillers or binders" at bounding box center [723, 303] width 104 height 18
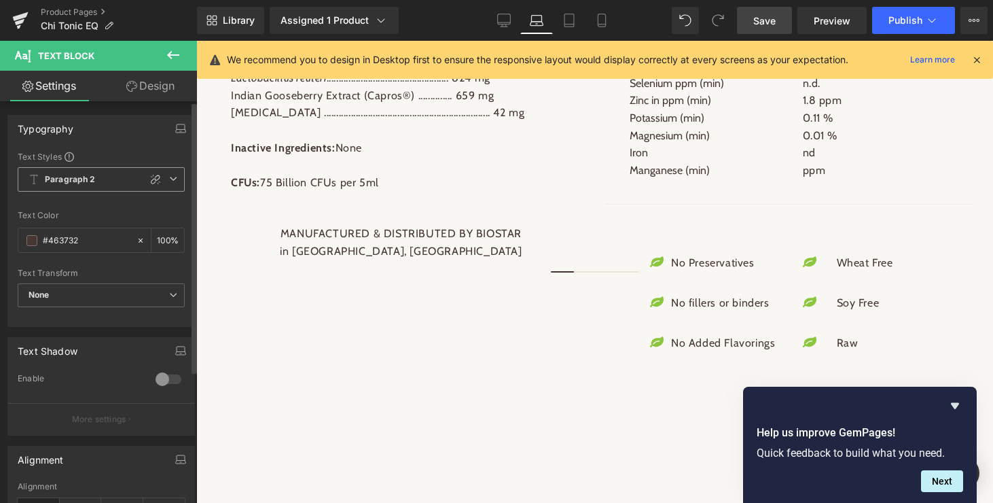
click at [169, 175] on icon at bounding box center [173, 179] width 8 height 8
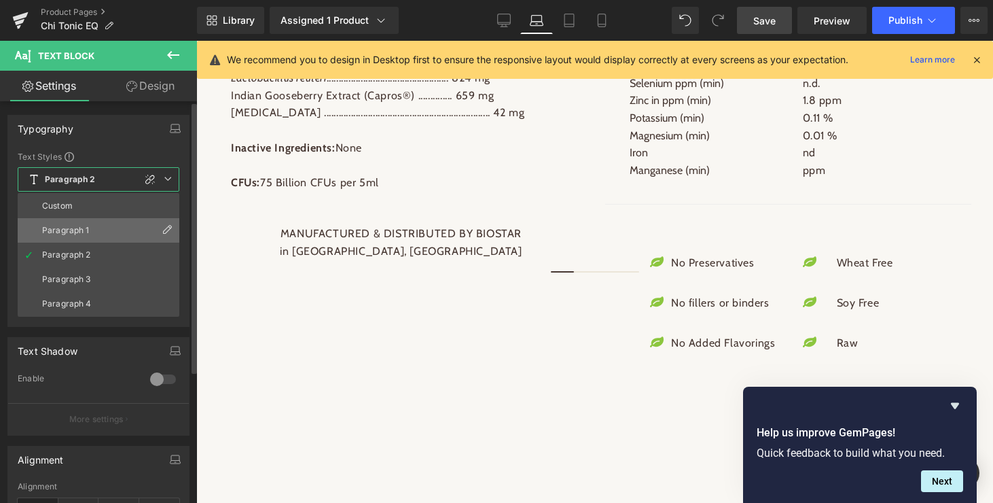
click at [73, 226] on div "Paragraph 1" at bounding box center [66, 231] width 48 height 10
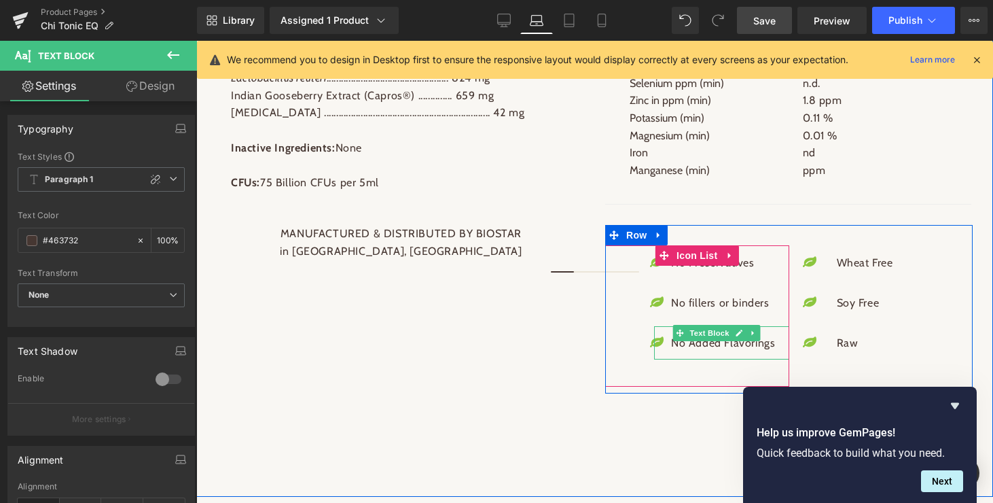
click at [713, 352] on p "No Added Flavorings" at bounding box center [723, 343] width 104 height 18
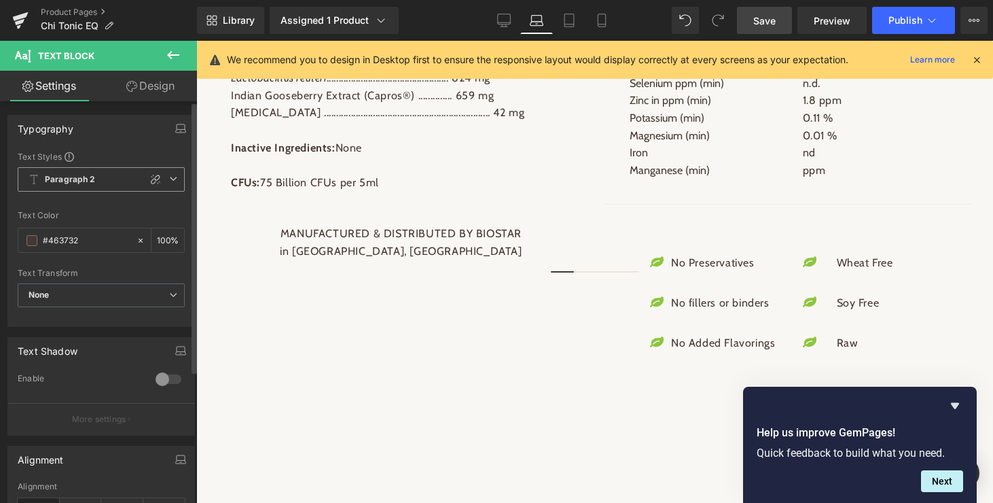
click at [170, 179] on icon at bounding box center [173, 179] width 8 height 8
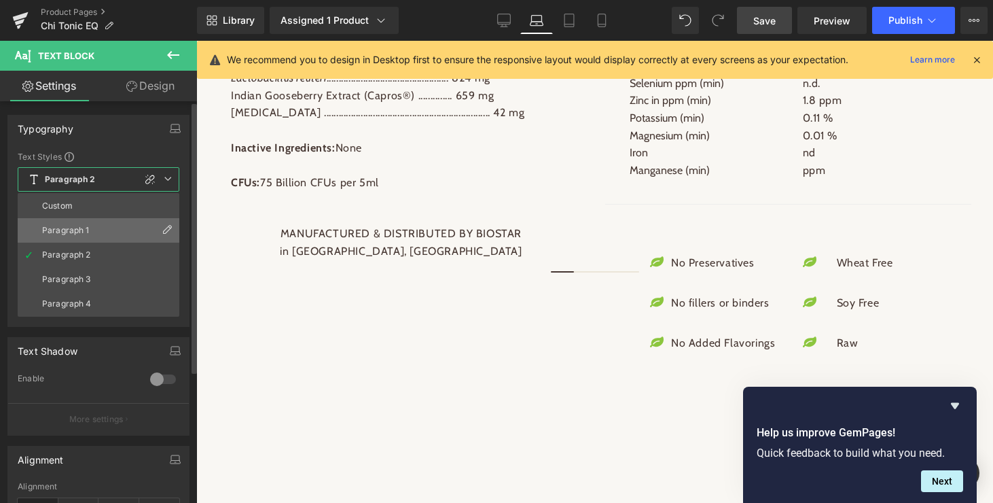
click at [71, 226] on div "Paragraph 1" at bounding box center [66, 231] width 48 height 10
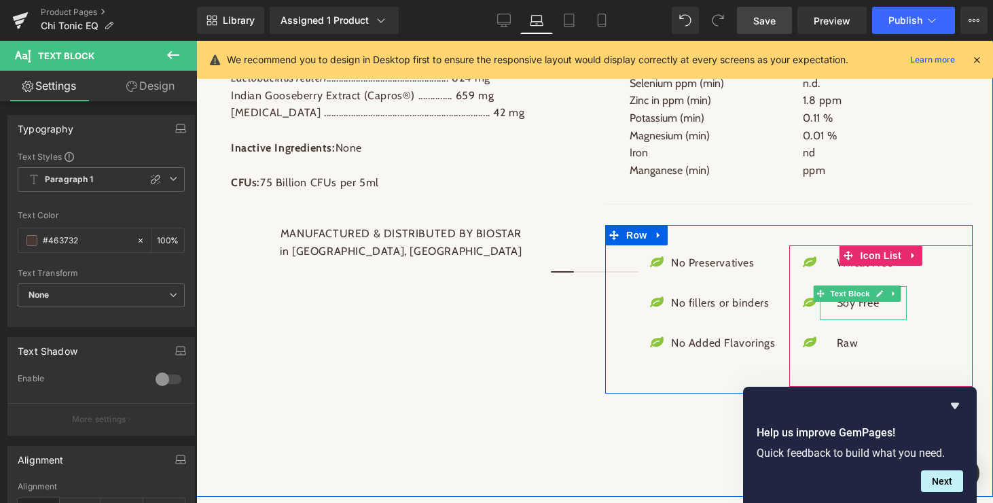
click at [851, 302] on span "Text Block" at bounding box center [849, 293] width 45 height 16
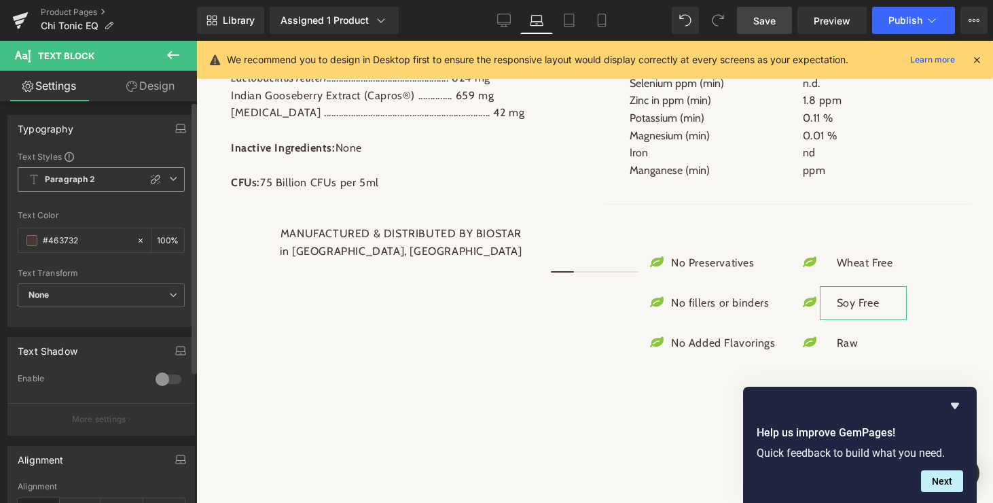
click at [169, 178] on icon at bounding box center [173, 179] width 8 height 8
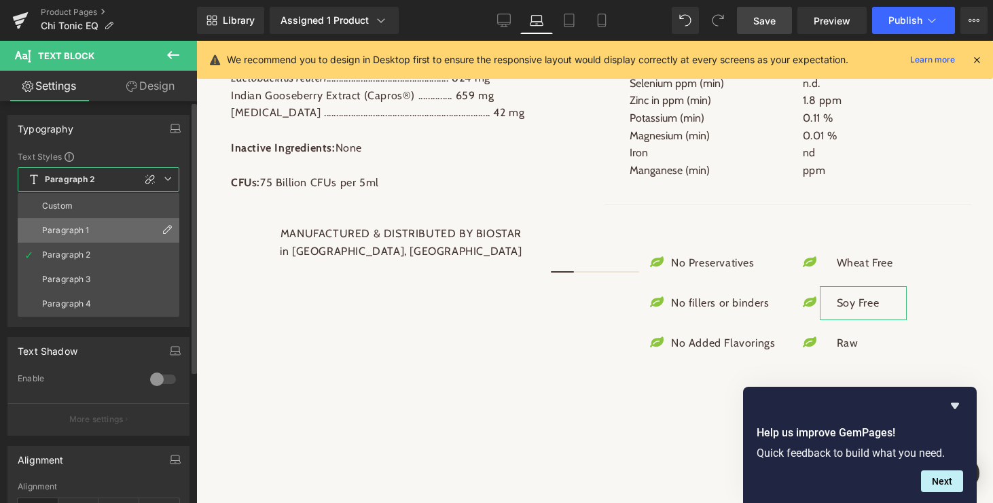
click at [79, 234] on div "Paragraph 1" at bounding box center [66, 231] width 48 height 10
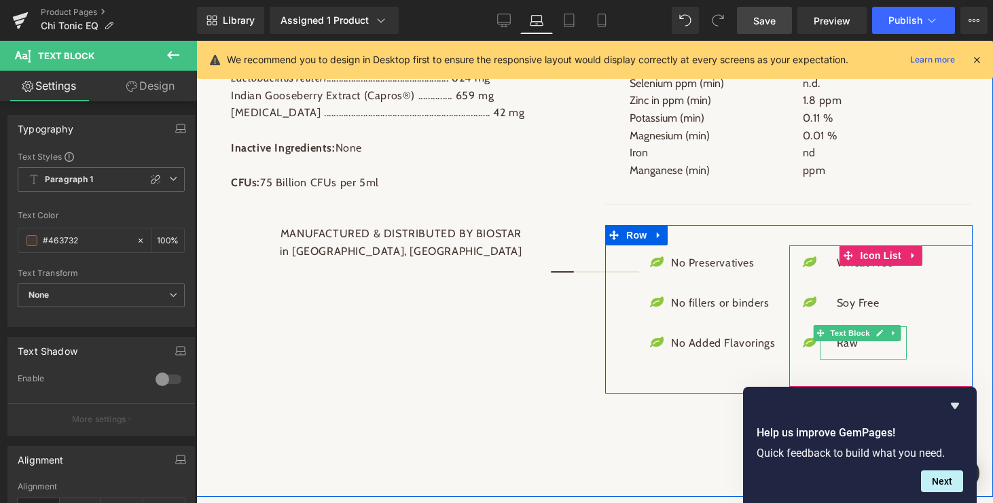
click at [854, 341] on span "Text Block" at bounding box center [849, 333] width 45 height 16
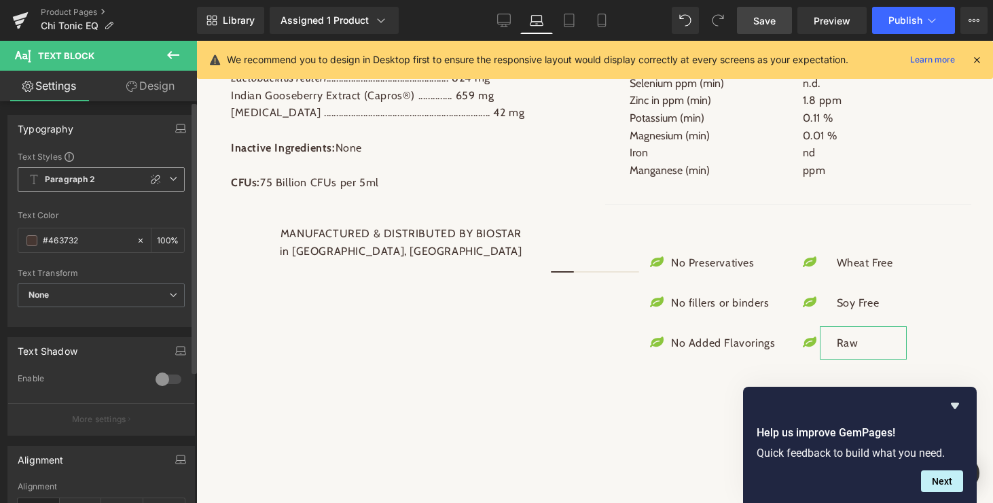
click at [169, 180] on icon at bounding box center [173, 179] width 8 height 8
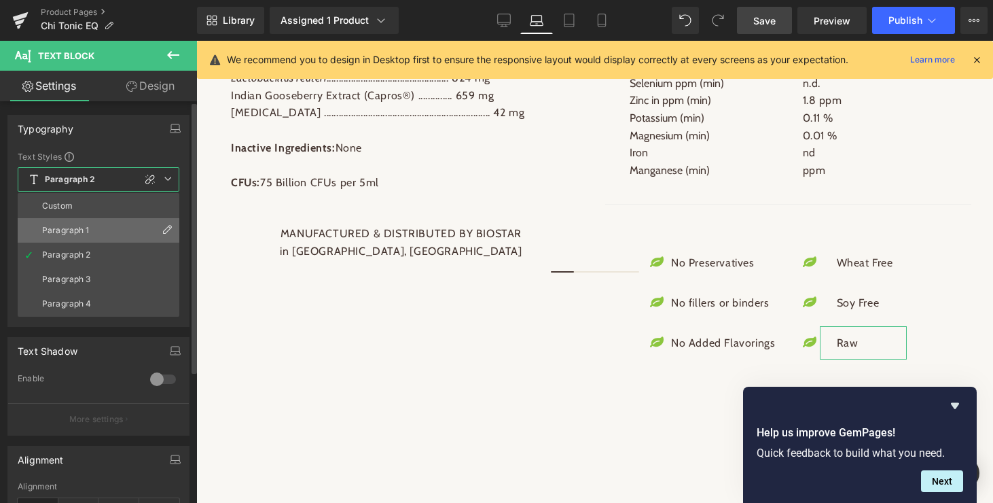
click at [105, 229] on li "Paragraph 1" at bounding box center [99, 230] width 162 height 24
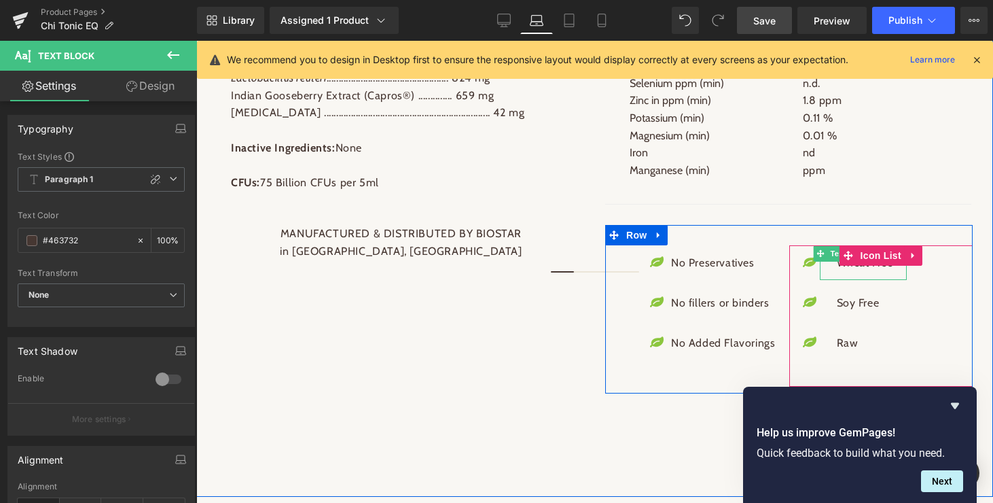
click at [862, 272] on p "Wheat Free" at bounding box center [865, 263] width 56 height 18
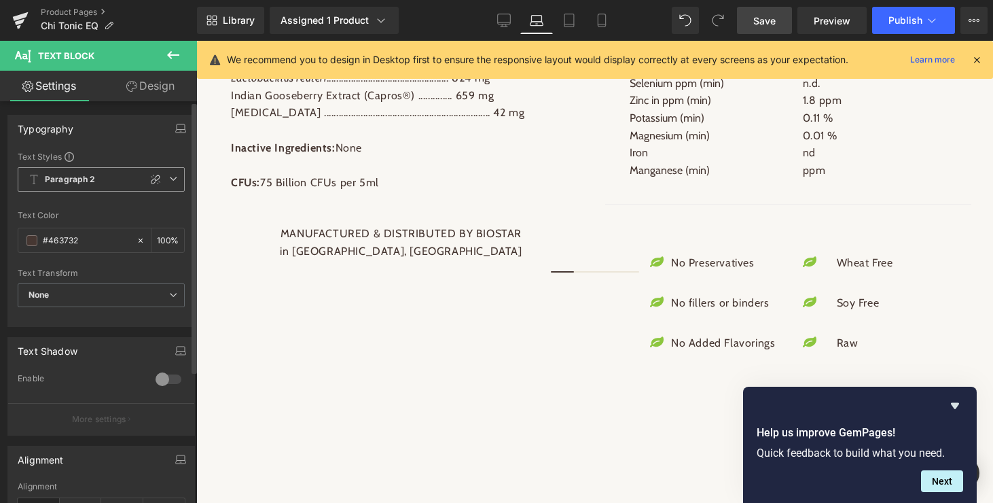
click at [169, 177] on icon at bounding box center [173, 179] width 8 height 8
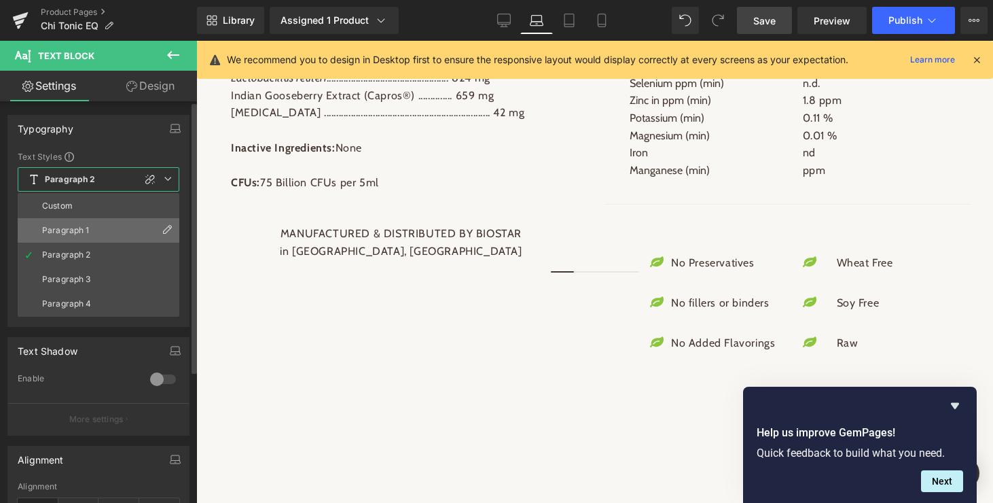
click at [103, 227] on li "Paragraph 1" at bounding box center [99, 230] width 162 height 24
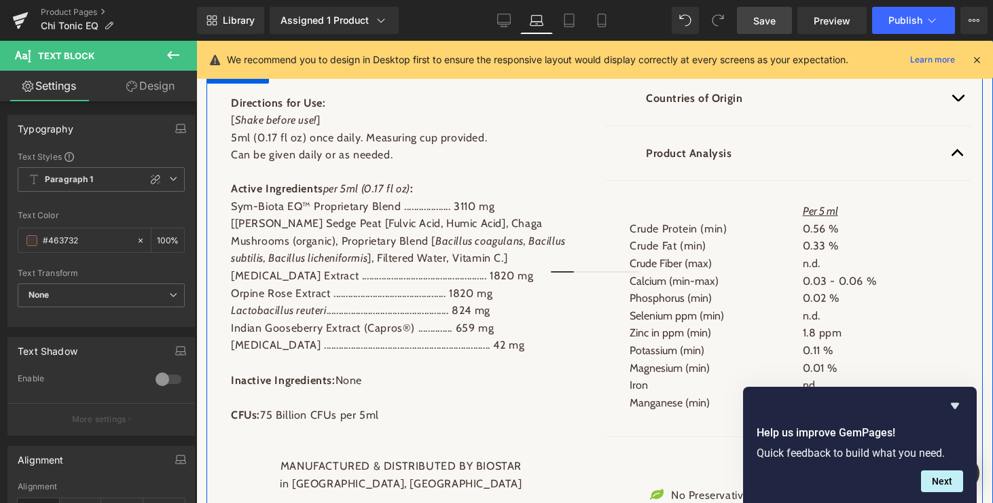
scroll to position [1088, 0]
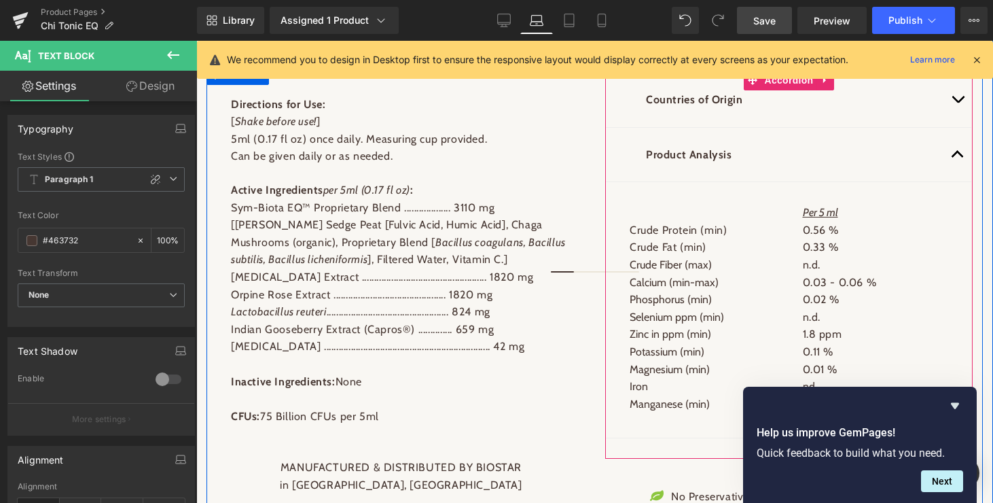
click at [958, 158] on span "button" at bounding box center [958, 158] width 0 height 0
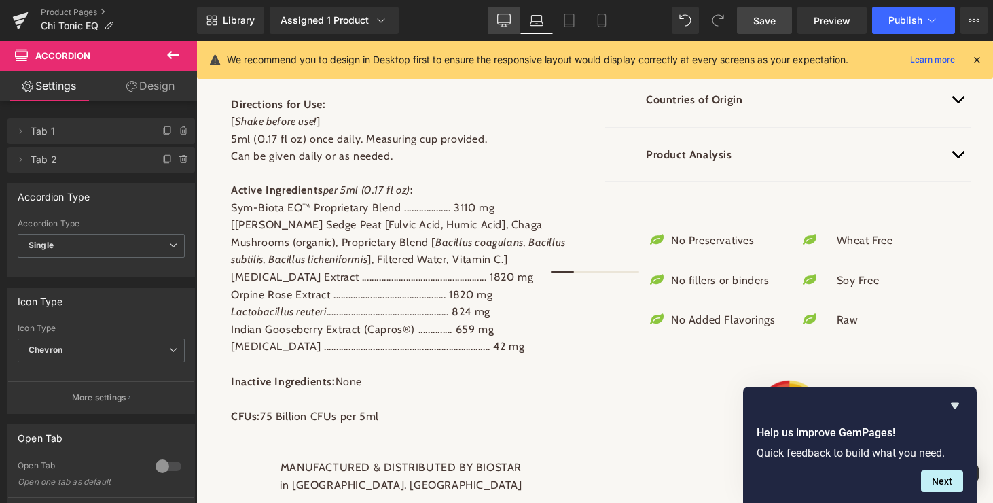
click at [503, 18] on icon at bounding box center [504, 21] width 14 height 14
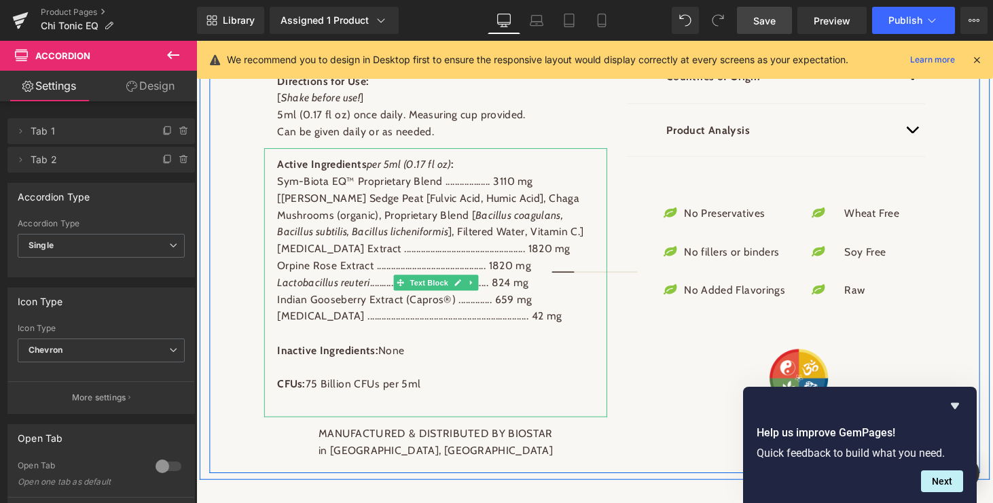
scroll to position [1101, 0]
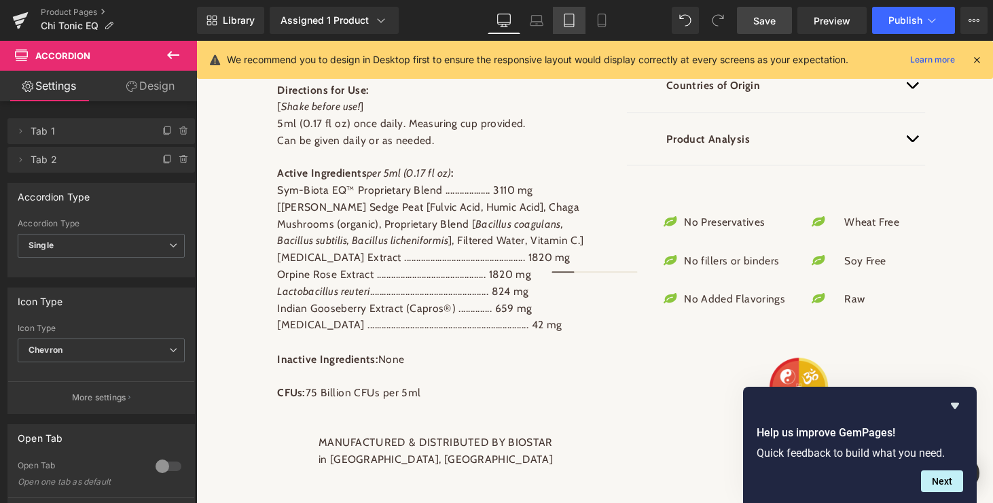
click at [571, 22] on icon at bounding box center [569, 21] width 14 height 14
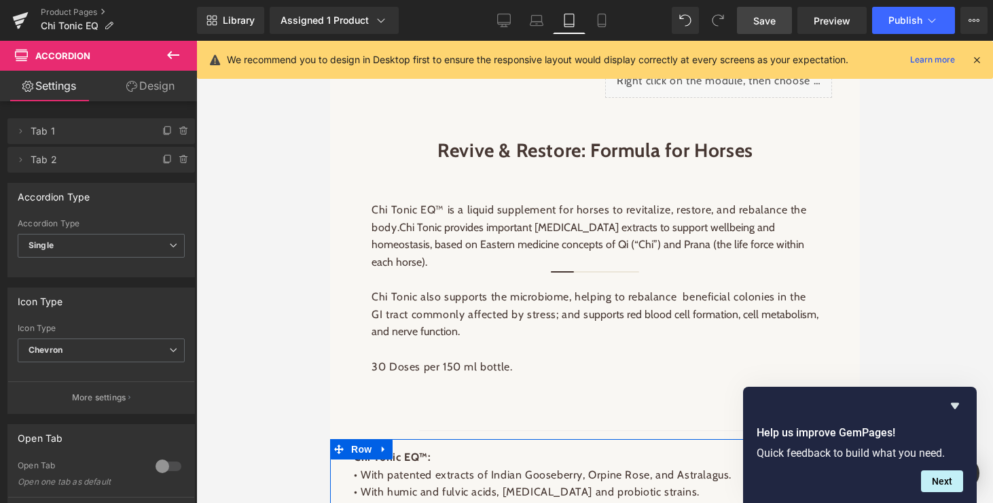
scroll to position [901, 0]
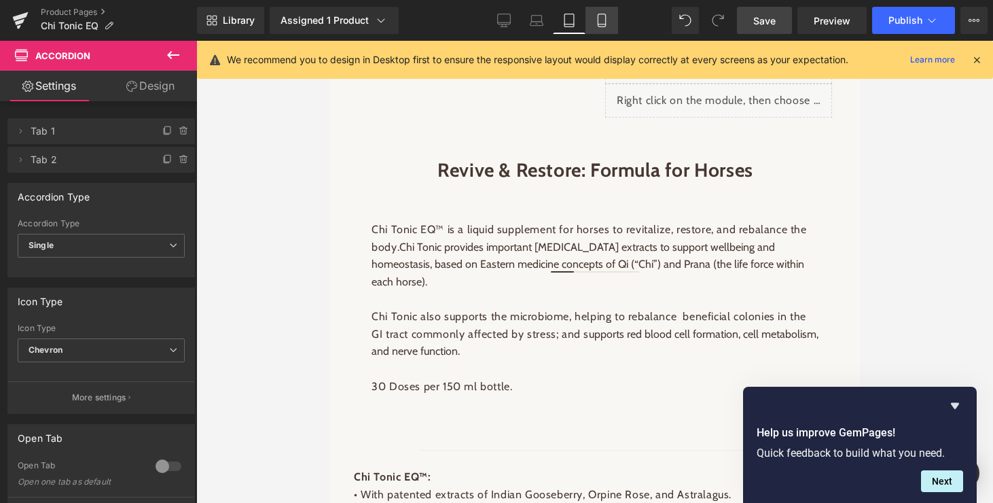
click at [604, 21] on icon at bounding box center [602, 21] width 14 height 14
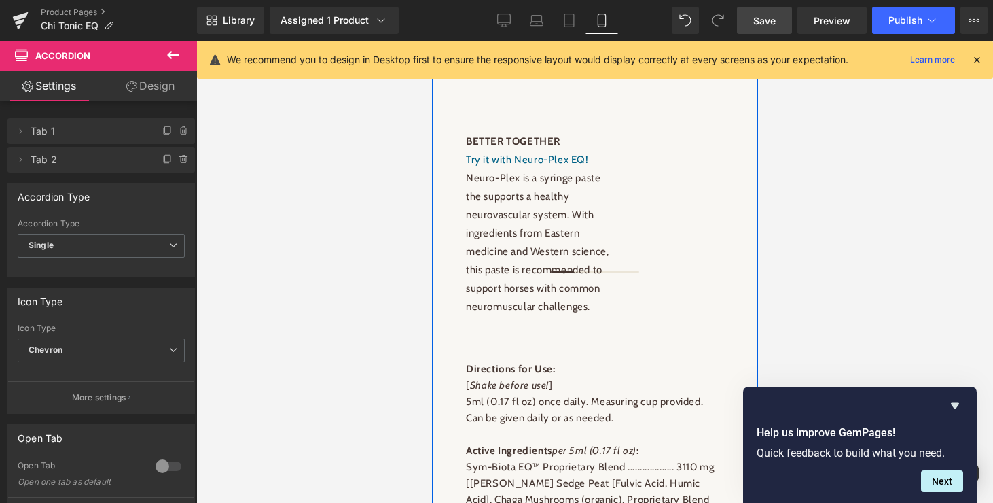
scroll to position [1338, 0]
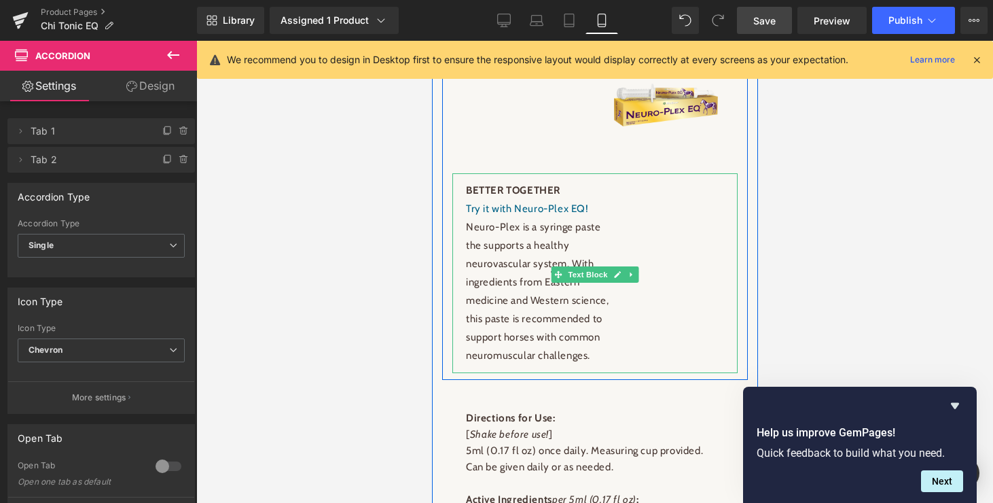
click at [469, 196] on strong "BETTER TOGETHER" at bounding box center [512, 190] width 94 height 12
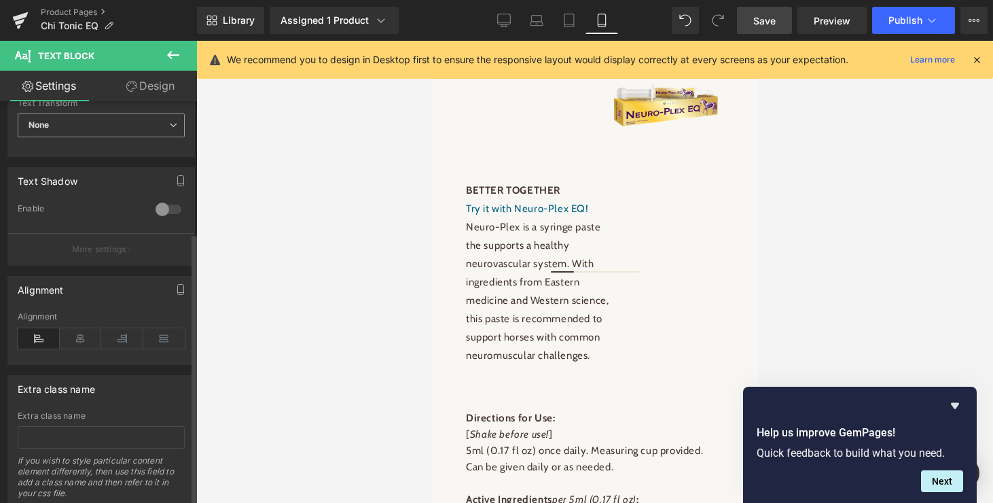
scroll to position [213, 0]
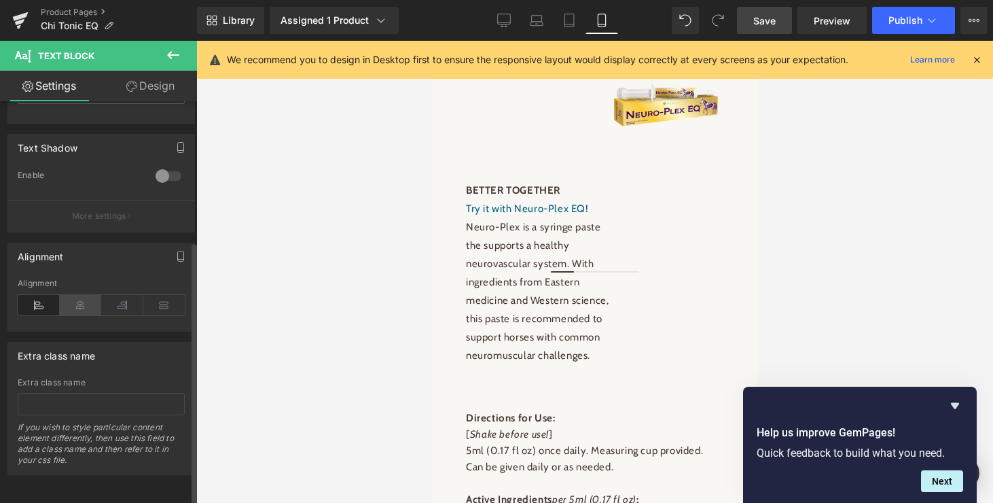
click at [82, 295] on icon at bounding box center [81, 305] width 42 height 20
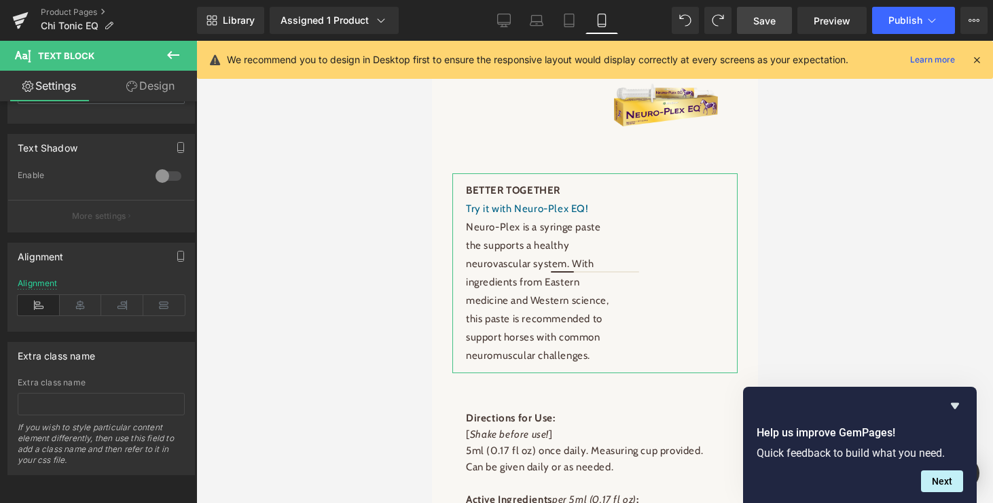
click at [163, 88] on link "Design" at bounding box center [150, 86] width 99 height 31
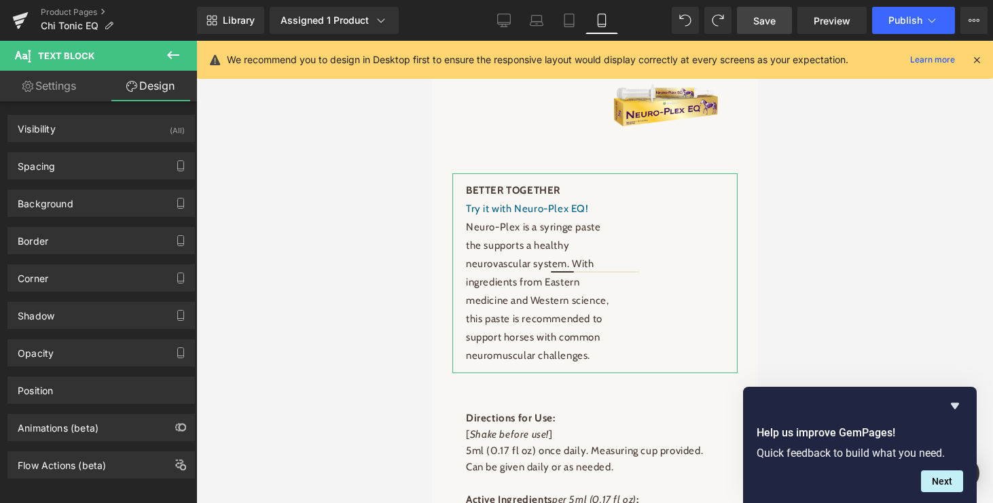
type input "0"
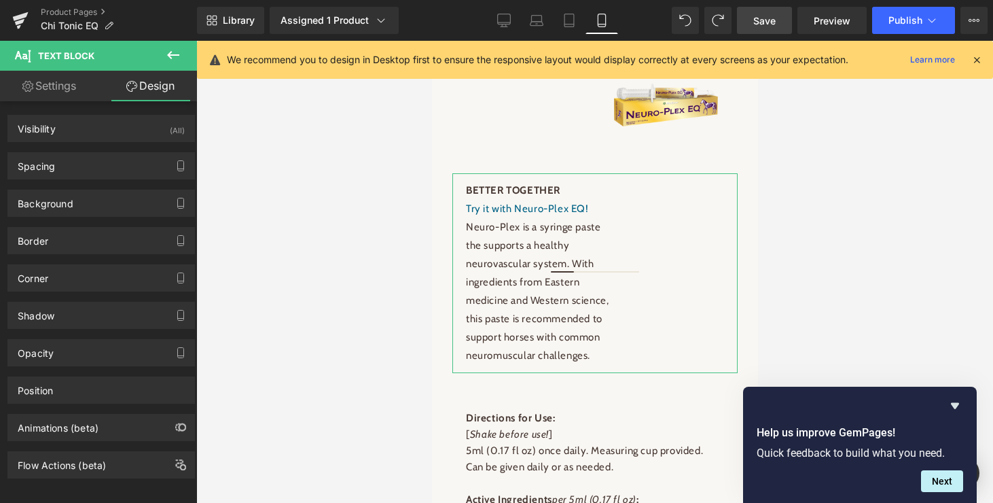
type input "169"
type input "0"
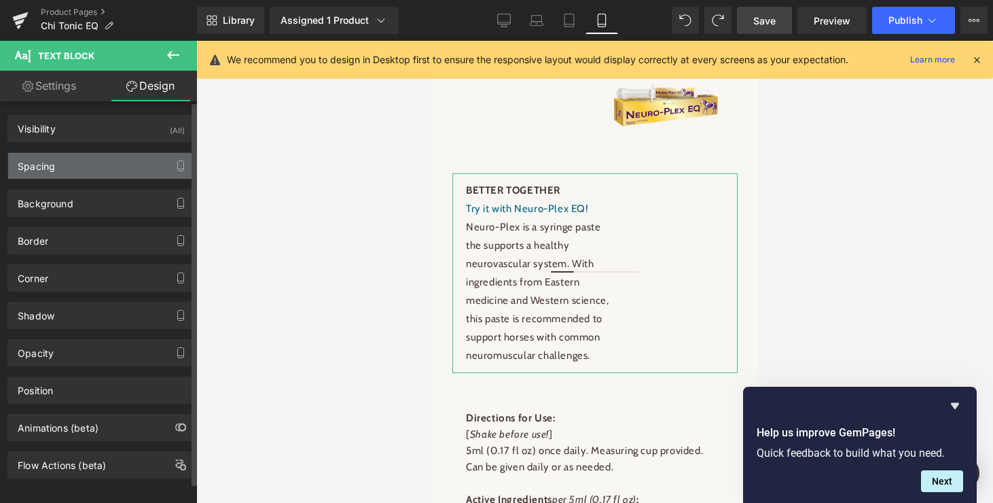
click at [93, 161] on div "Spacing" at bounding box center [101, 166] width 186 height 26
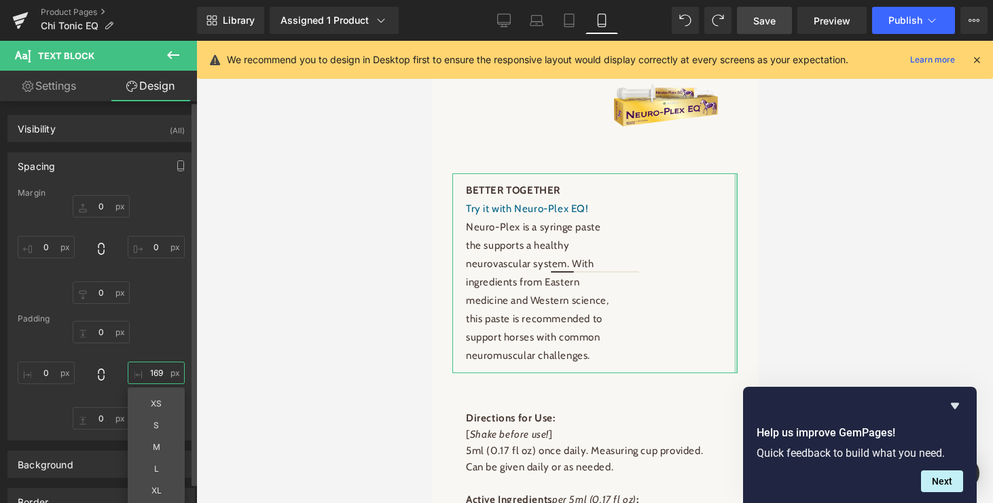
type input "0"
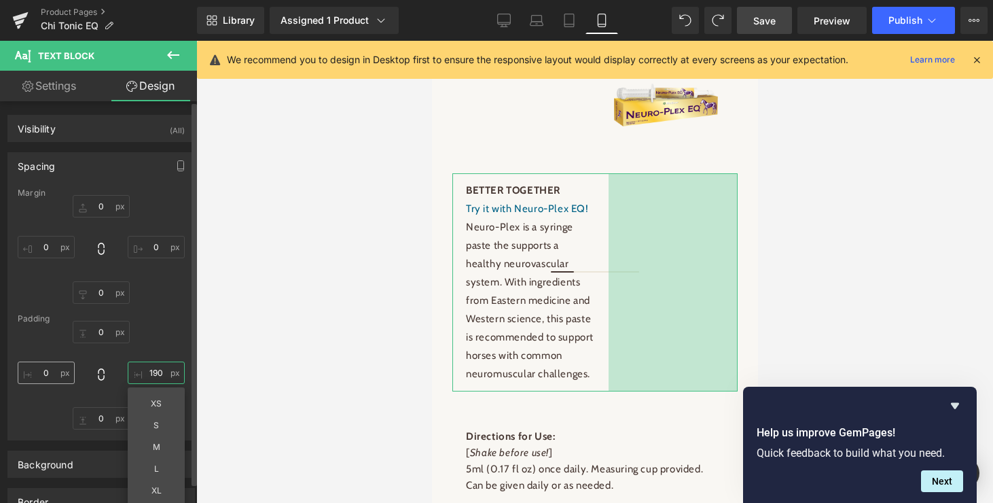
type input "190"
click at [50, 376] on input "0" at bounding box center [46, 372] width 57 height 22
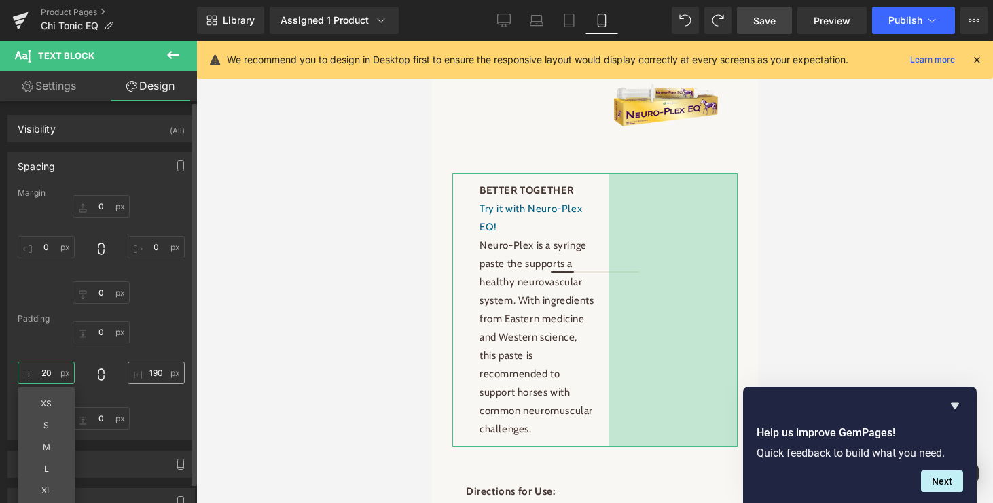
type input "20"
click at [147, 374] on input "190" at bounding box center [156, 372] width 57 height 22
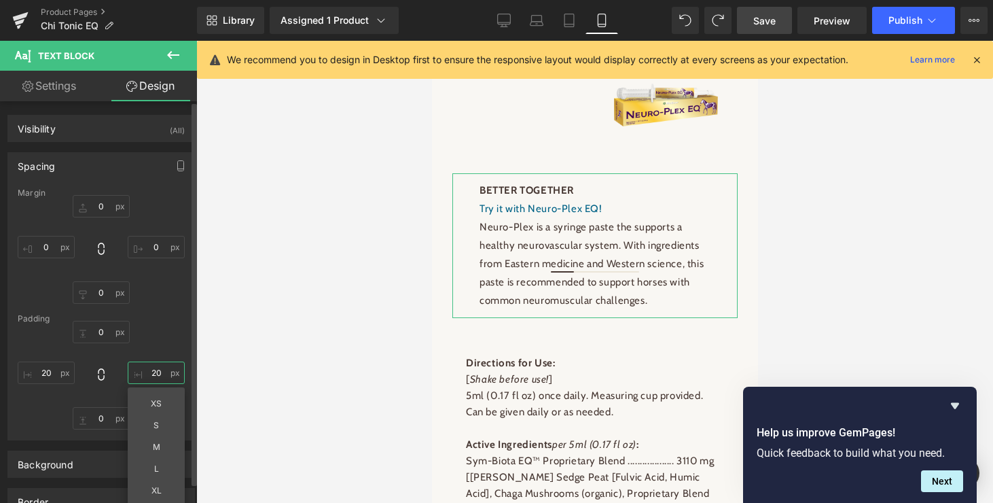
type input "20"
click at [153, 339] on div "0px 0 20 20 XS S M L XL Edit Value 0px 0 20 20" at bounding box center [101, 375] width 167 height 109
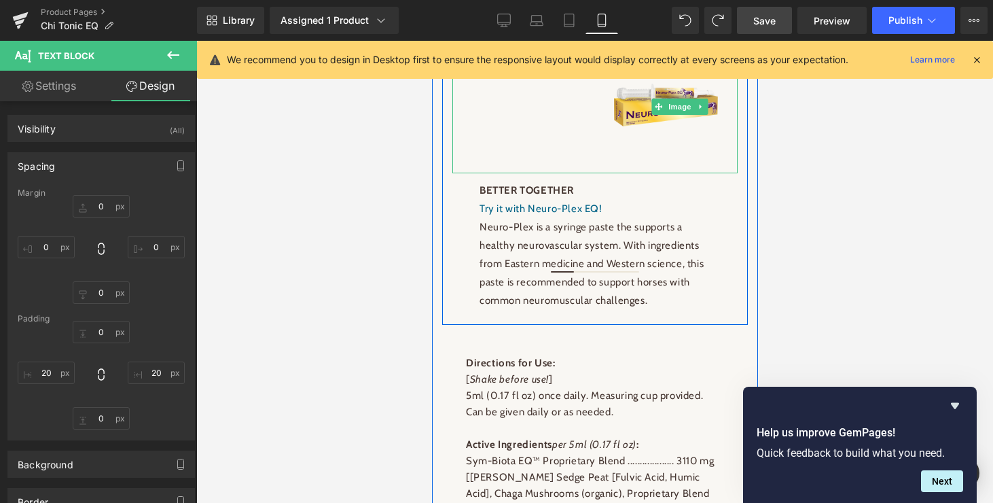
click at [673, 115] on span "Image" at bounding box center [679, 107] width 29 height 16
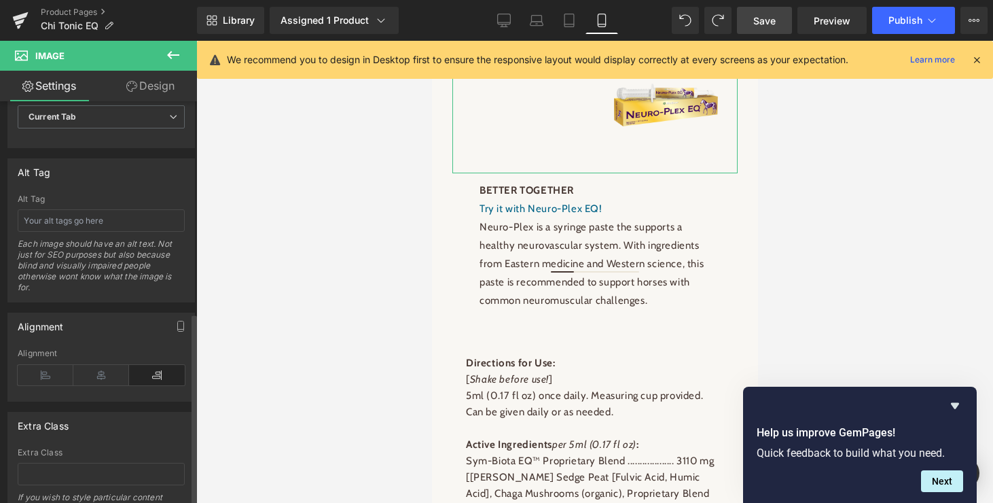
scroll to position [733, 0]
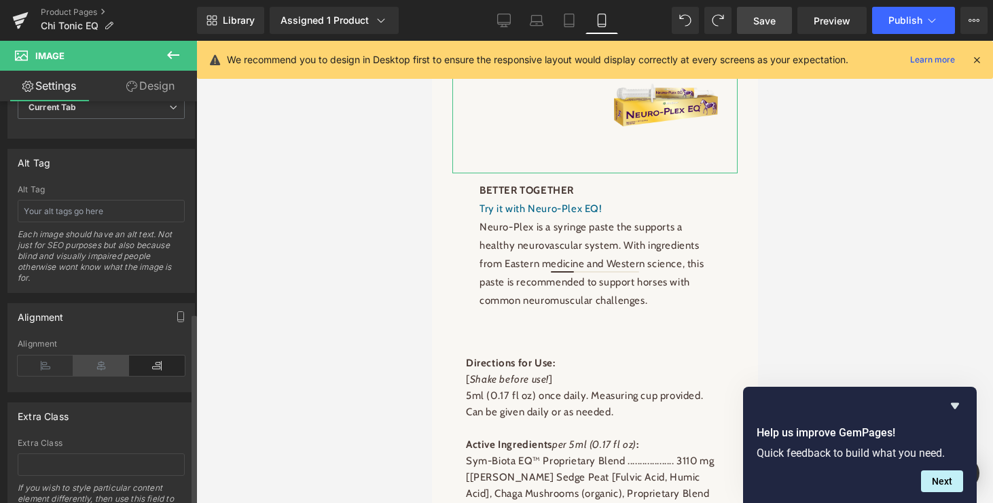
click at [101, 365] on icon at bounding box center [101, 365] width 56 height 20
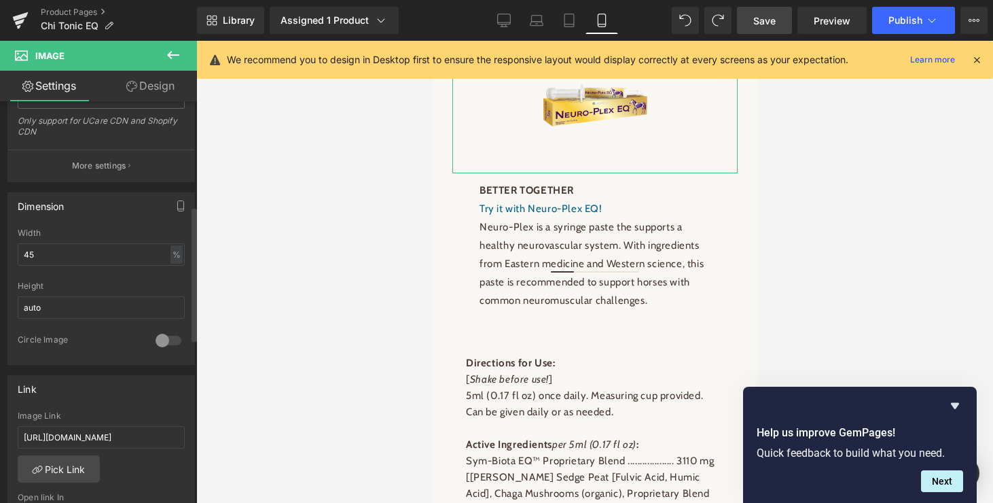
scroll to position [310, 0]
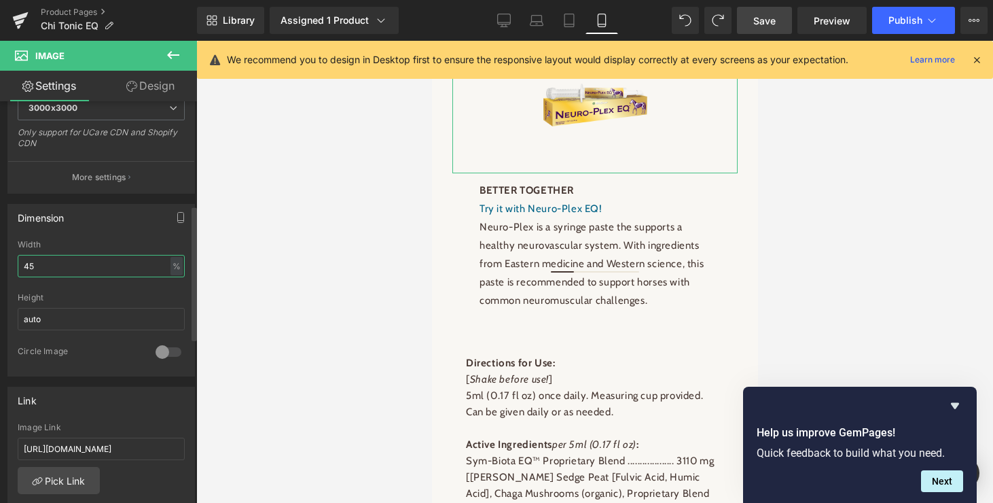
drag, startPoint x: 34, startPoint y: 268, endPoint x: 16, endPoint y: 265, distance: 18.5
click at [16, 265] on div "45% Width 45 % % px auto Height auto 0 Circle Image" at bounding box center [101, 308] width 186 height 136
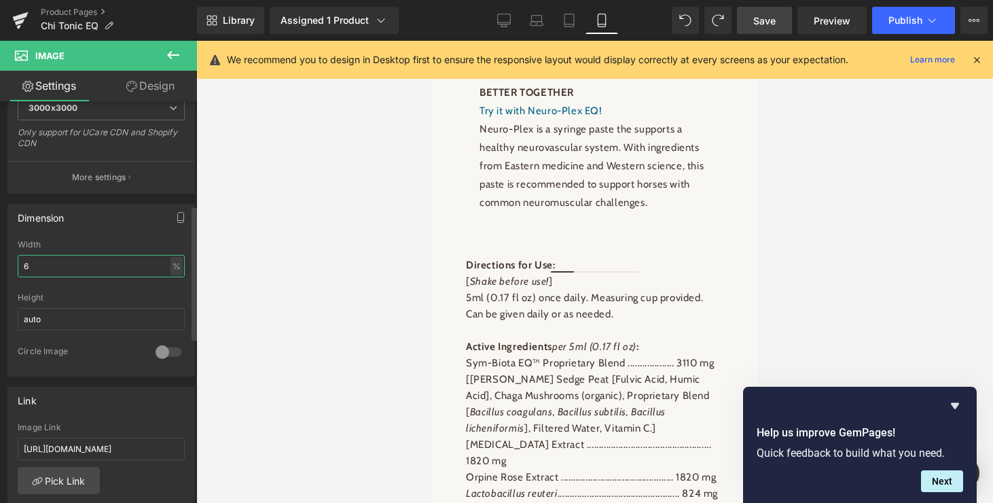
type input "60"
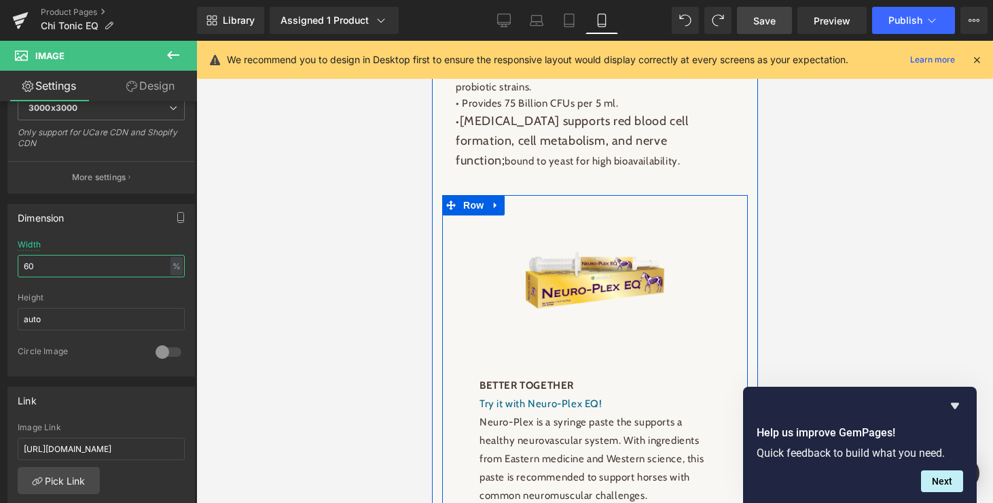
scroll to position [1179, 0]
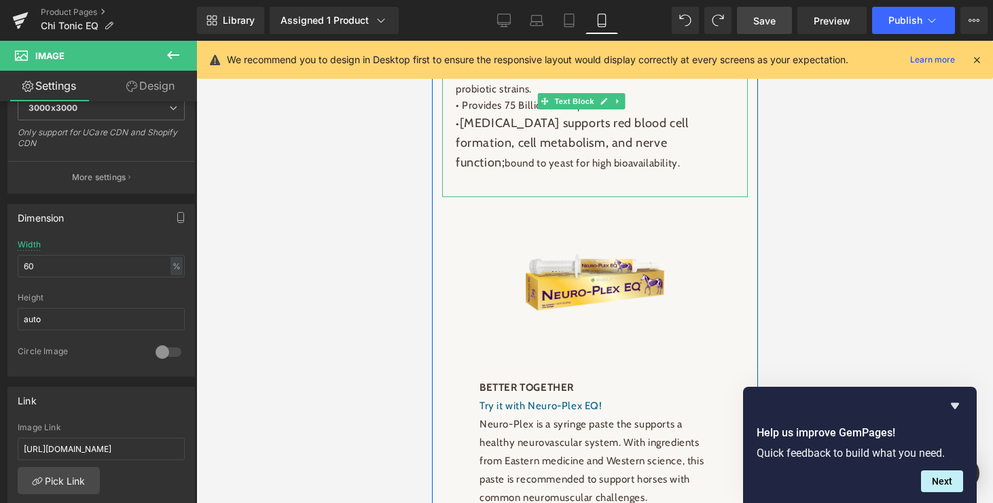
click at [590, 170] on span "Vitamin B12 supports red blood cell formation, cell metabolism, and nerve funct…" at bounding box center [571, 142] width 232 height 54
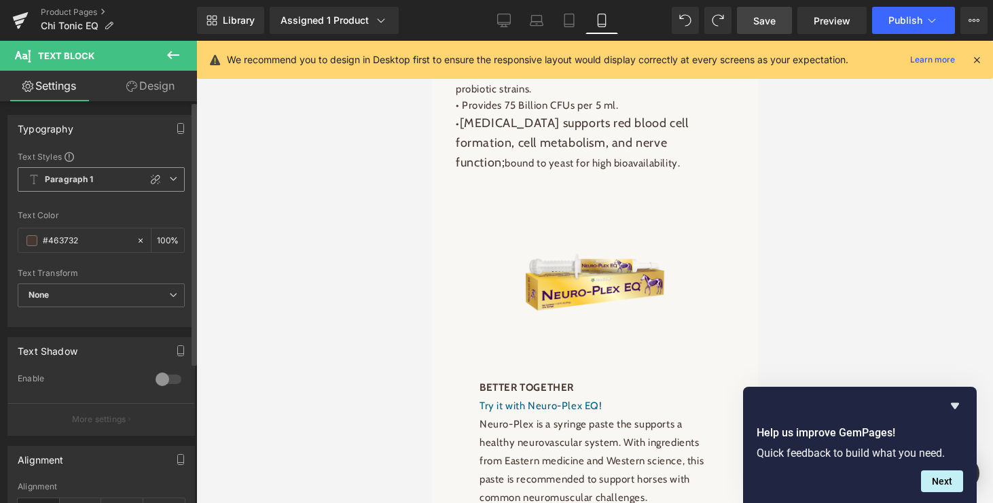
click at [169, 177] on icon at bounding box center [173, 179] width 8 height 8
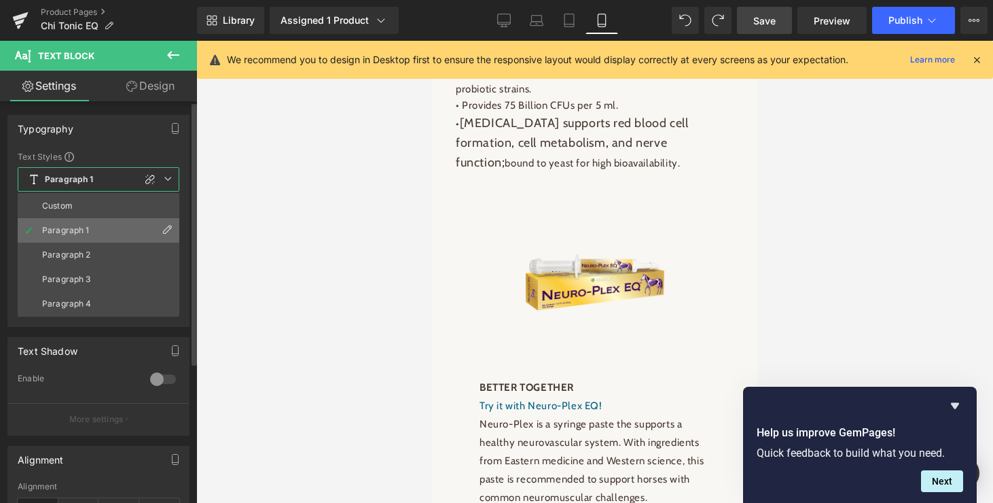
click at [102, 226] on li "Paragraph 1" at bounding box center [99, 230] width 162 height 24
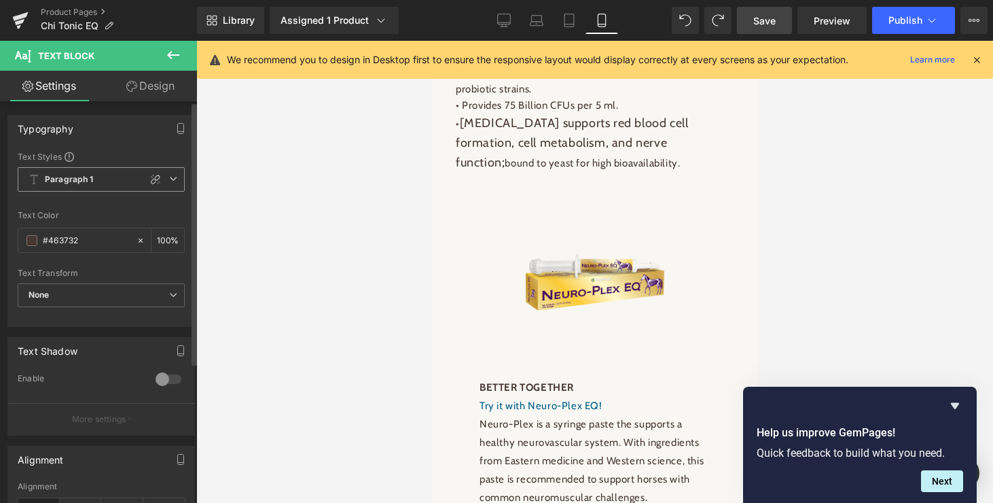
click at [169, 177] on icon at bounding box center [173, 179] width 8 height 8
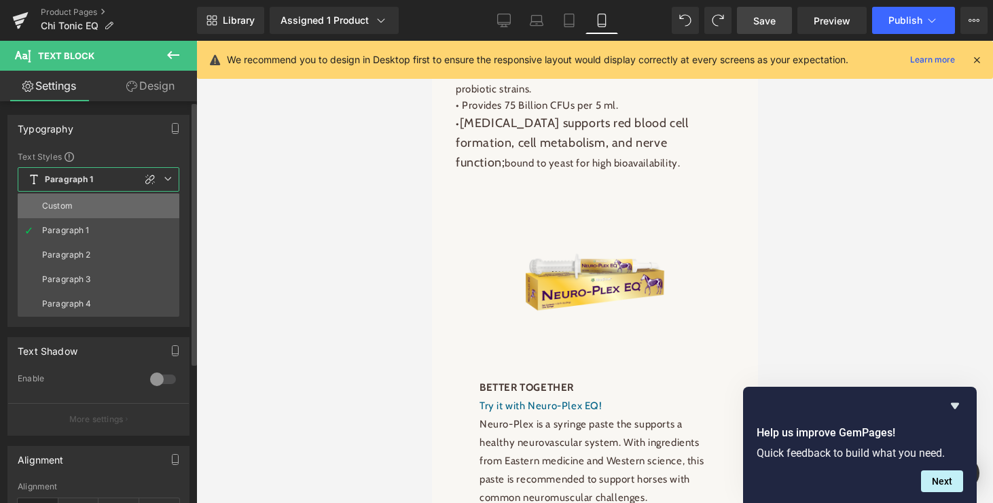
click at [55, 201] on div "Custom" at bounding box center [57, 206] width 31 height 10
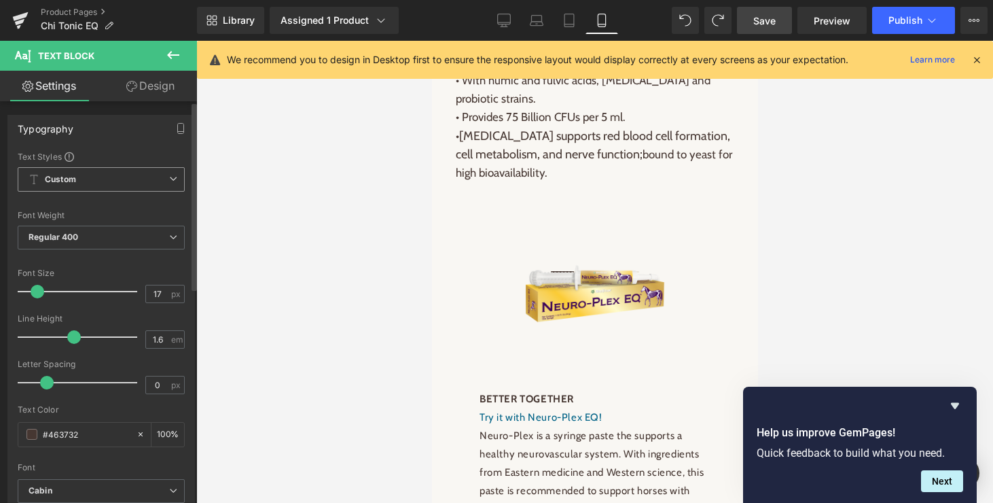
click at [65, 176] on b "Custom" at bounding box center [60, 180] width 31 height 12
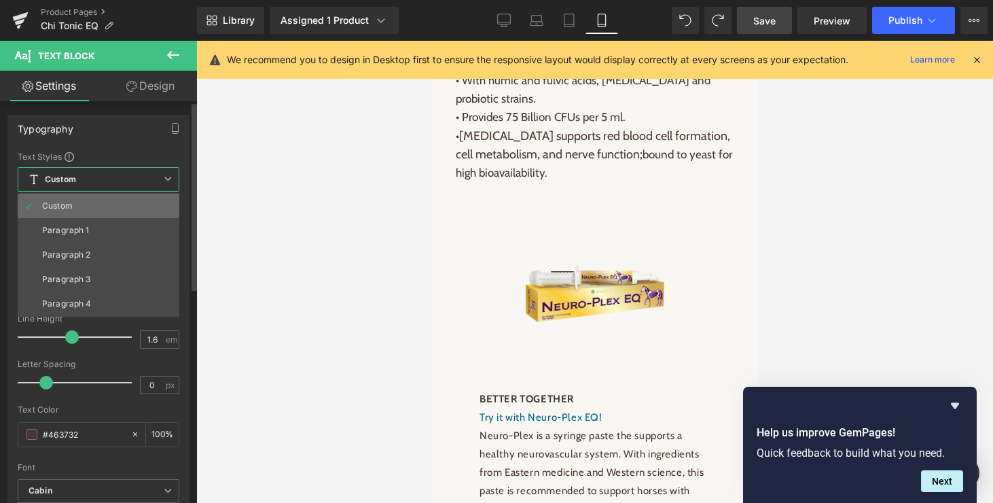
click at [54, 201] on div "Custom" at bounding box center [57, 206] width 31 height 10
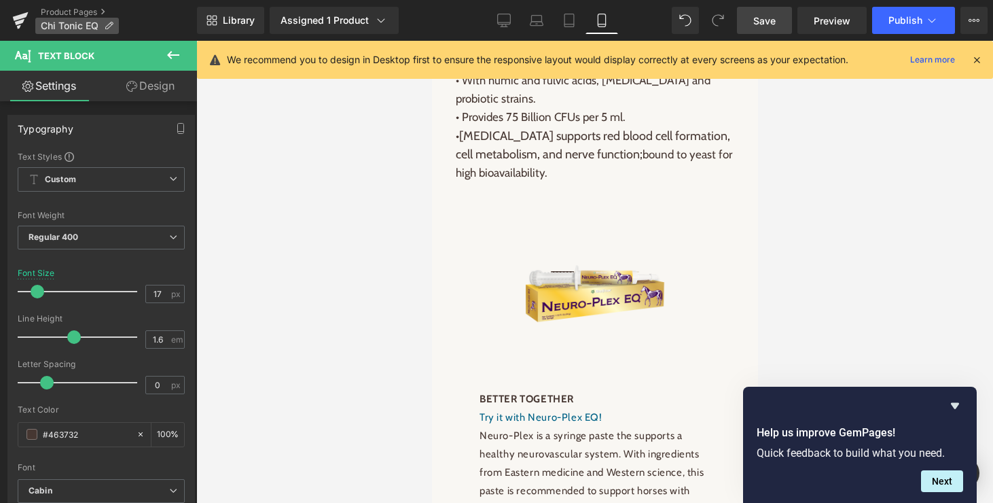
click at [106, 26] on icon at bounding box center [109, 26] width 10 height 10
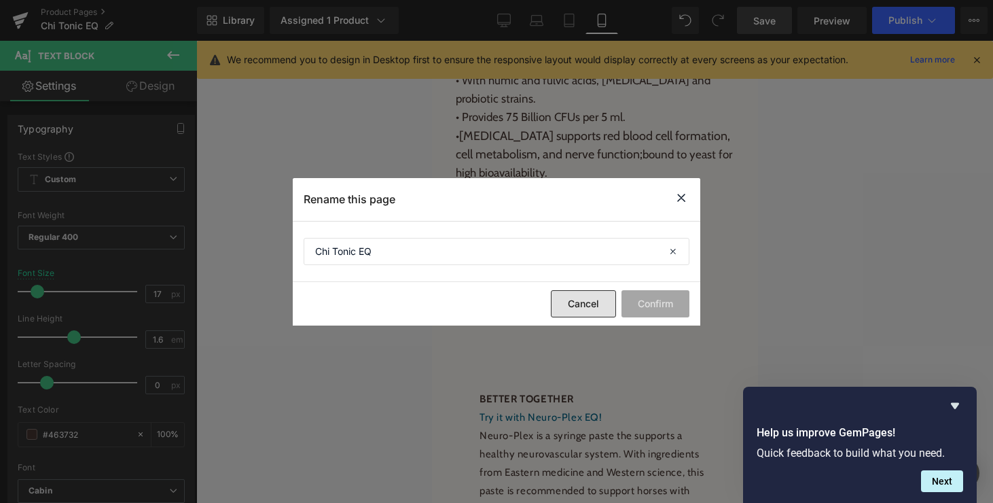
click at [577, 304] on button "Cancel" at bounding box center [583, 303] width 65 height 27
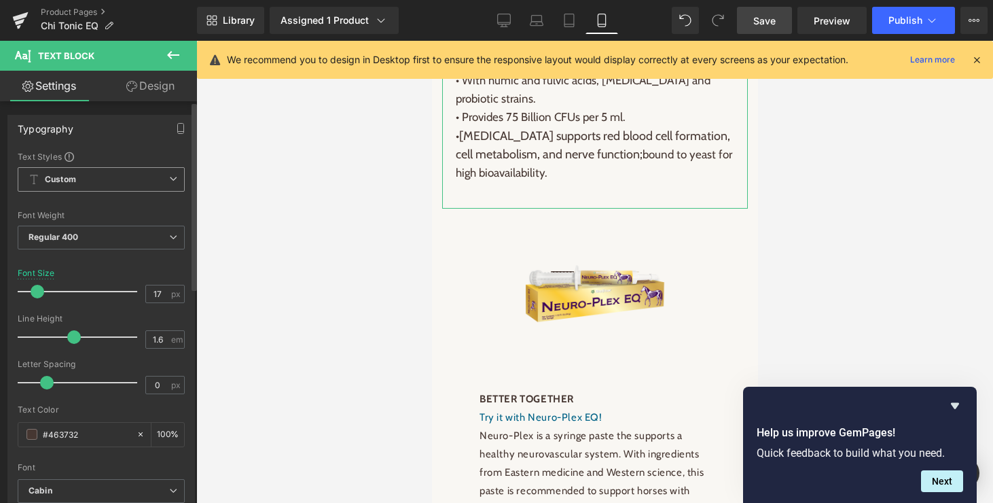
click at [171, 177] on icon at bounding box center [173, 179] width 8 height 8
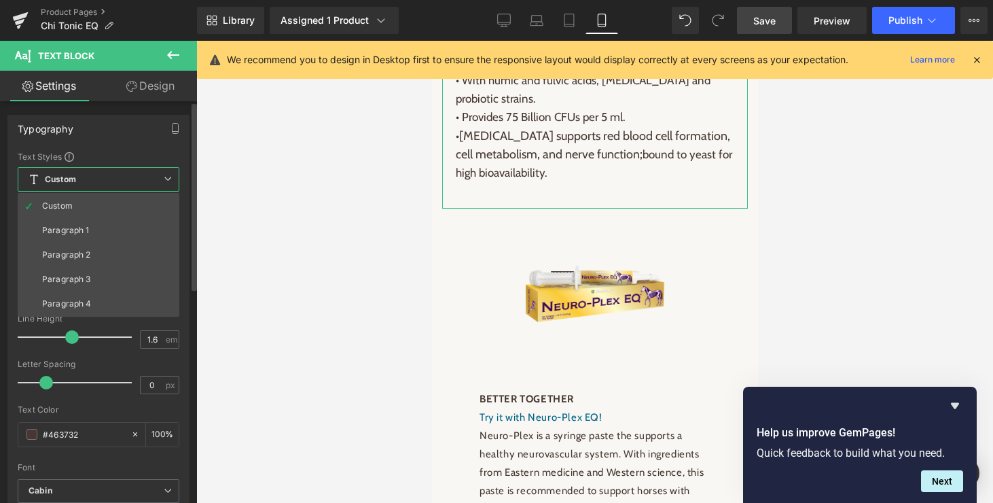
click at [143, 147] on div "Typography Text Styles Custom Paragraph 1 Paragraph 2 Paragraph 3 Paragraph 4 C…" at bounding box center [98, 343] width 182 height 457
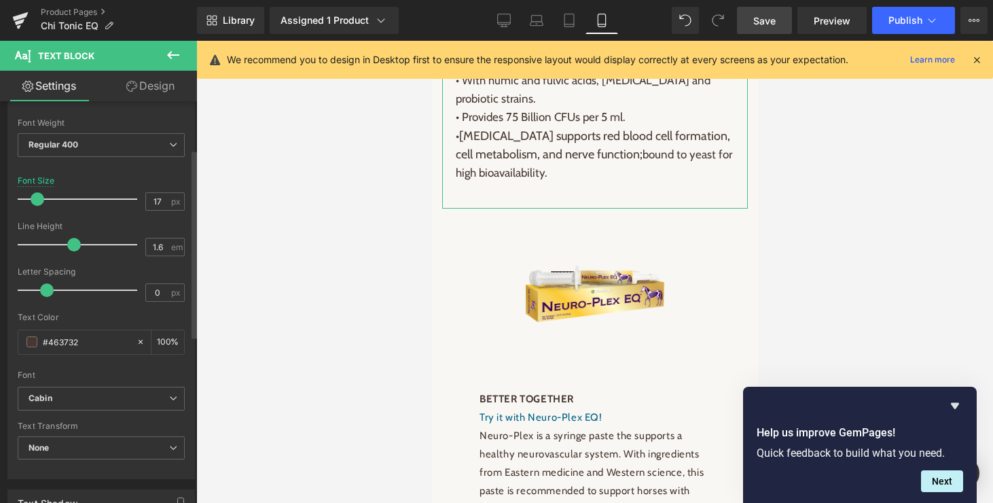
scroll to position [102, 0]
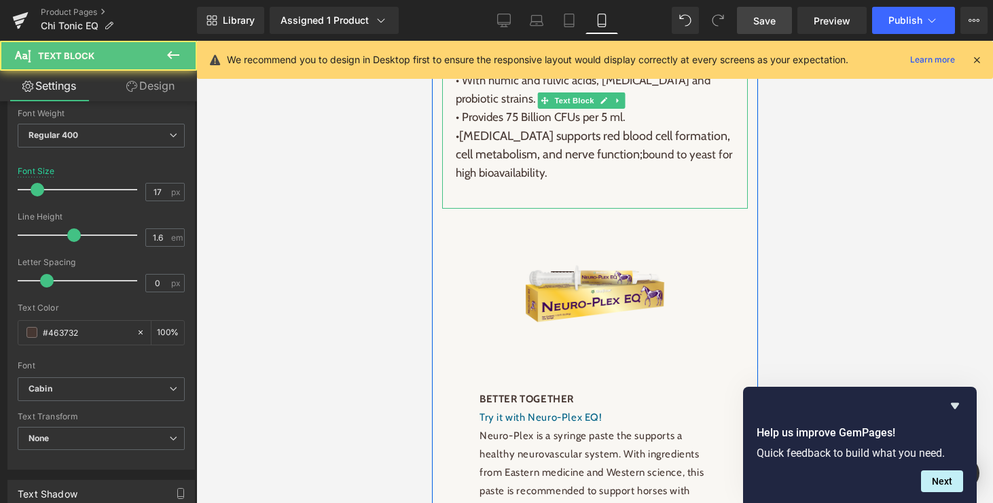
click at [482, 162] on span "Vitamin B12 supports red blood cell formation, cell metabolism, and nerve funct…" at bounding box center [592, 144] width 274 height 33
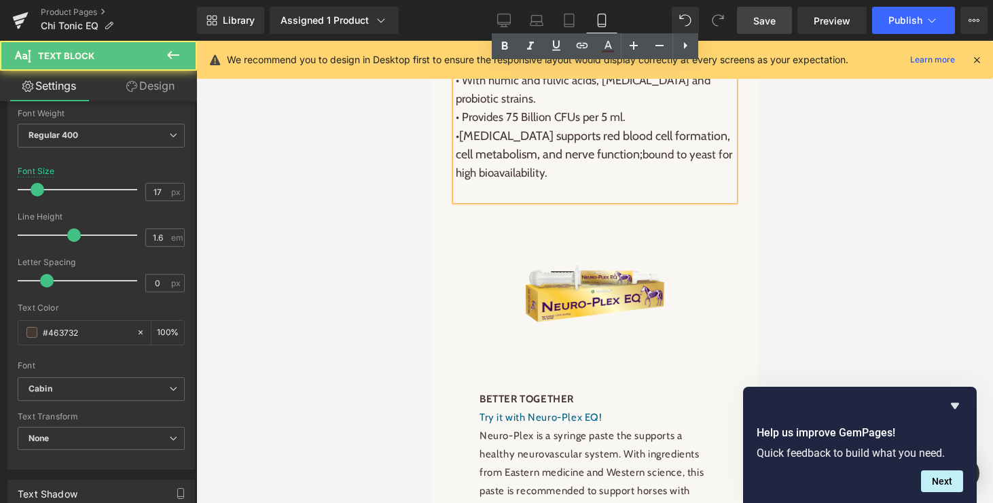
drag, startPoint x: 457, startPoint y: 184, endPoint x: 570, endPoint y: 228, distance: 121.7
click at [570, 183] on p "• Vitamin B12 supports red blood cell formation, cell metabolism, and nerve fun…" at bounding box center [594, 155] width 279 height 56
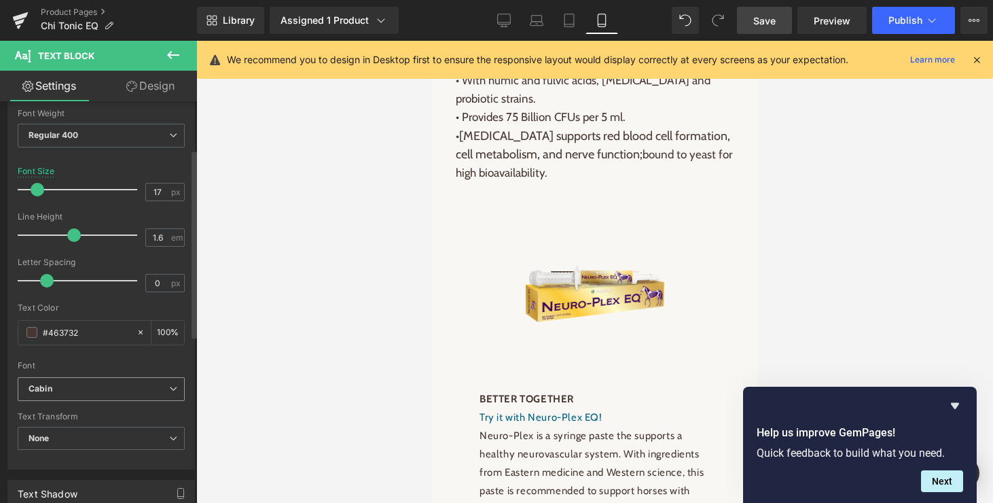
click at [169, 387] on icon at bounding box center [173, 389] width 8 height 8
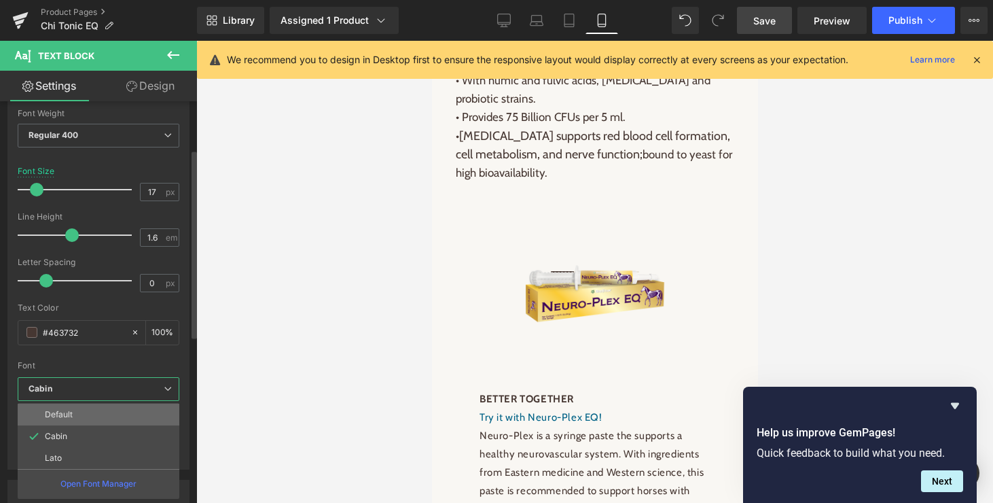
click at [82, 415] on li "Default" at bounding box center [99, 415] width 162 height 22
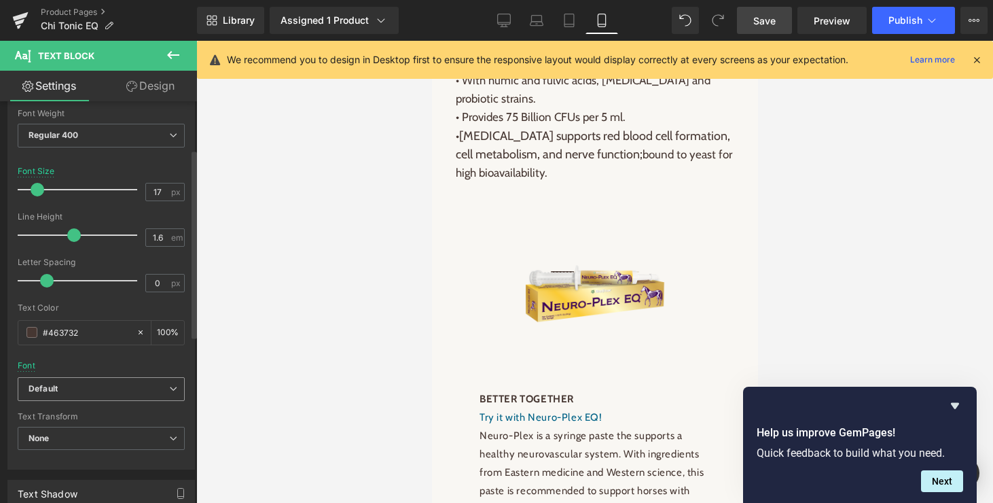
click at [83, 388] on b "Default" at bounding box center [99, 389] width 141 height 12
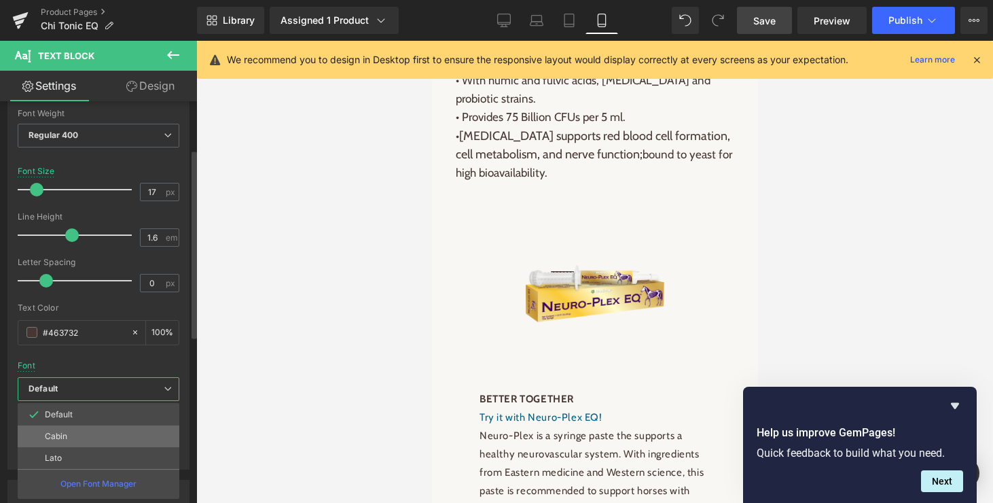
click at [62, 433] on p "Cabin" at bounding box center [56, 436] width 22 height 10
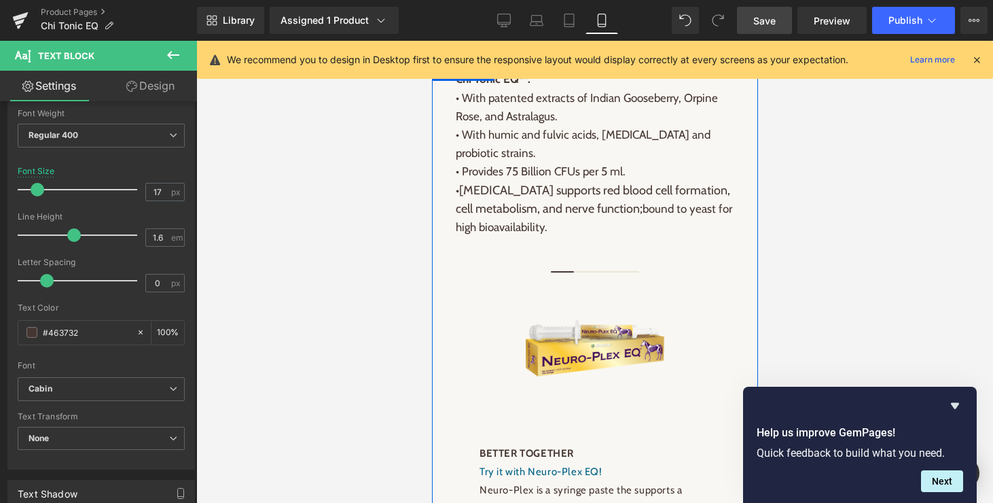
scroll to position [1124, 0]
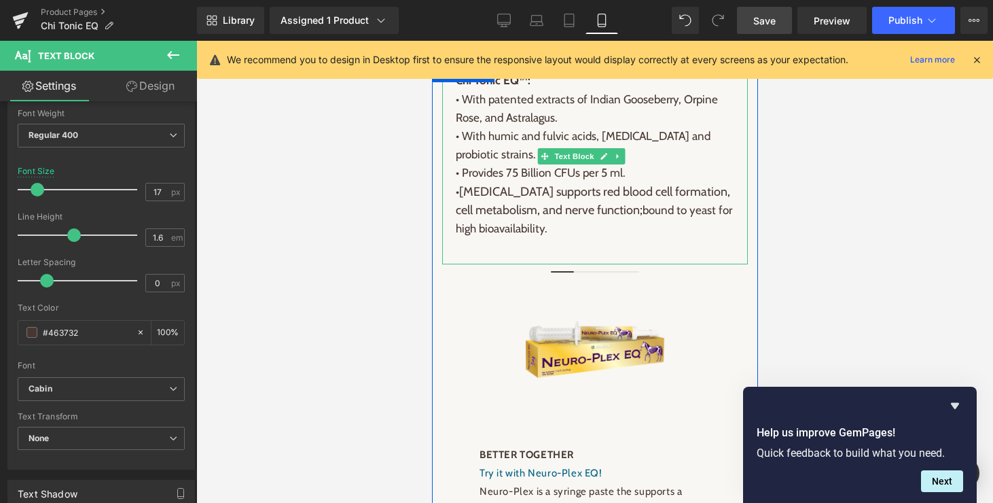
click at [562, 217] on span "Vitamin B12 supports red blood cell formation, cell metabolism, and nerve funct…" at bounding box center [592, 200] width 274 height 33
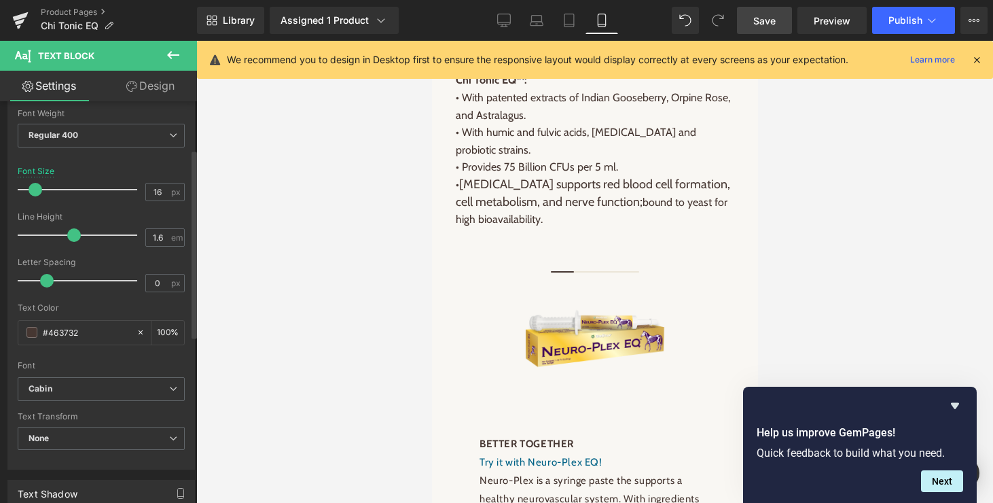
type input "17"
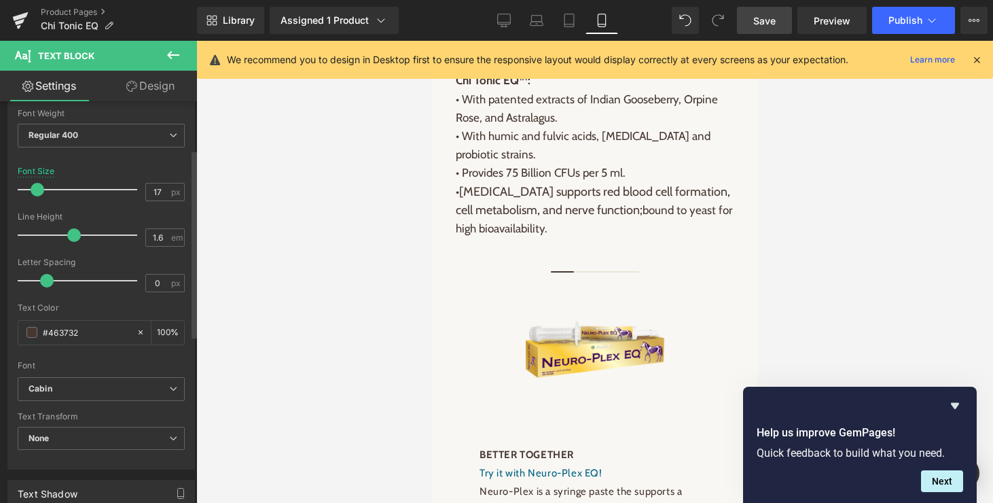
click at [37, 189] on span at bounding box center [38, 190] width 14 height 14
click at [135, 126] on span "Regular 400" at bounding box center [101, 136] width 167 height 24
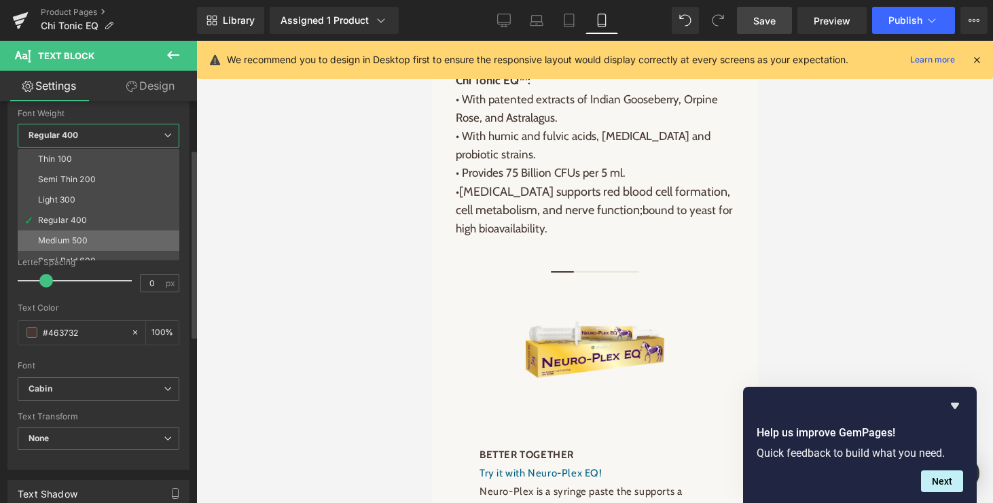
click at [113, 237] on li "Medium 500" at bounding box center [102, 240] width 168 height 20
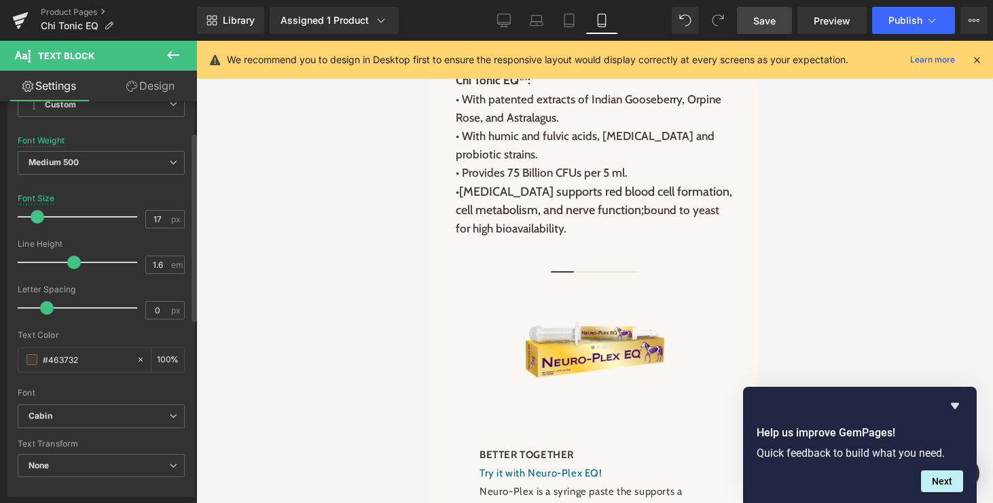
scroll to position [52, 0]
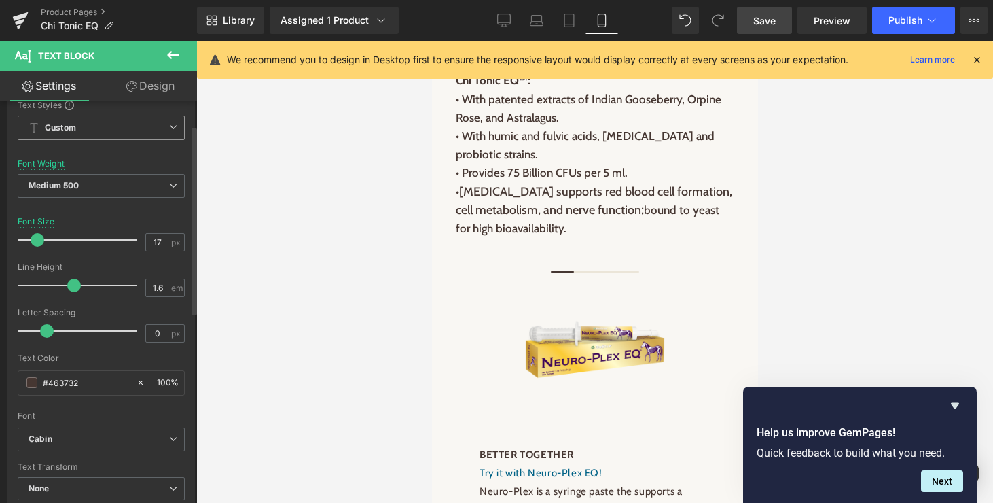
click at [118, 128] on span "Custom" at bounding box center [101, 127] width 167 height 24
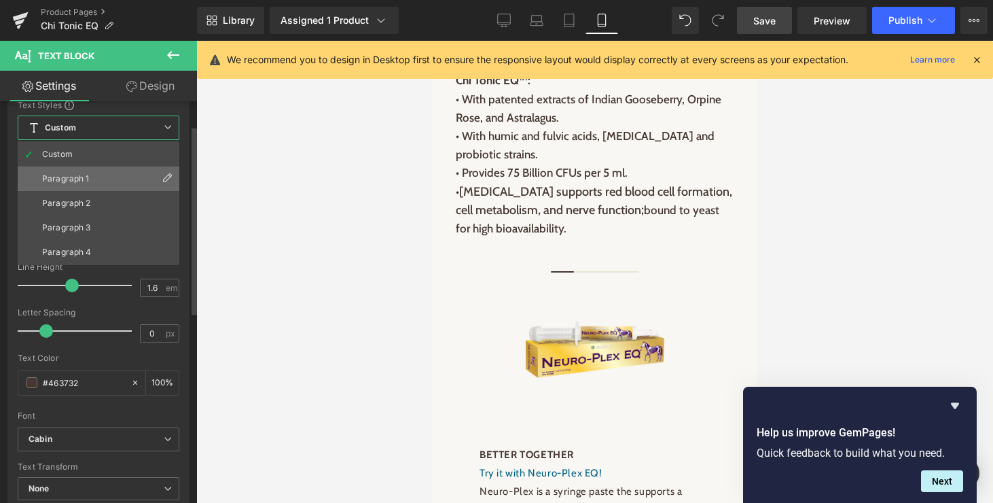
click at [71, 180] on div "Paragraph 1" at bounding box center [66, 179] width 48 height 10
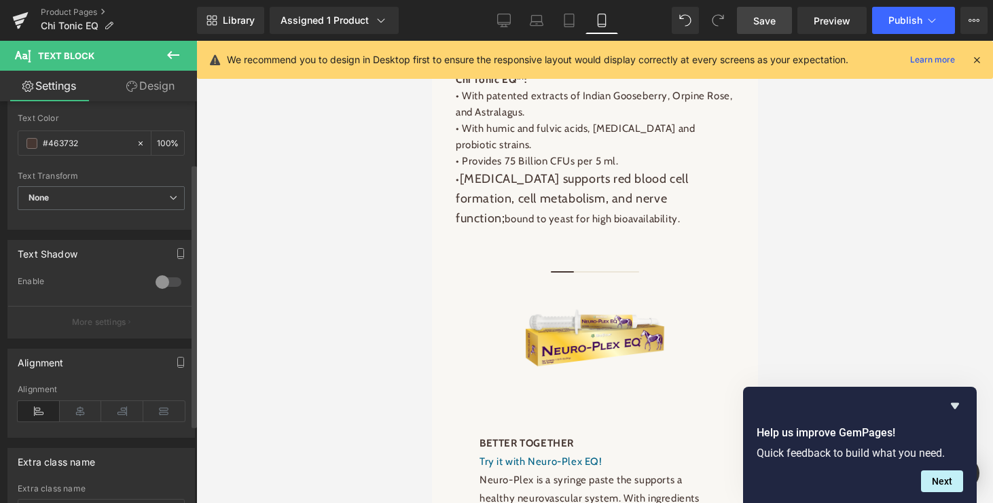
scroll to position [103, 0]
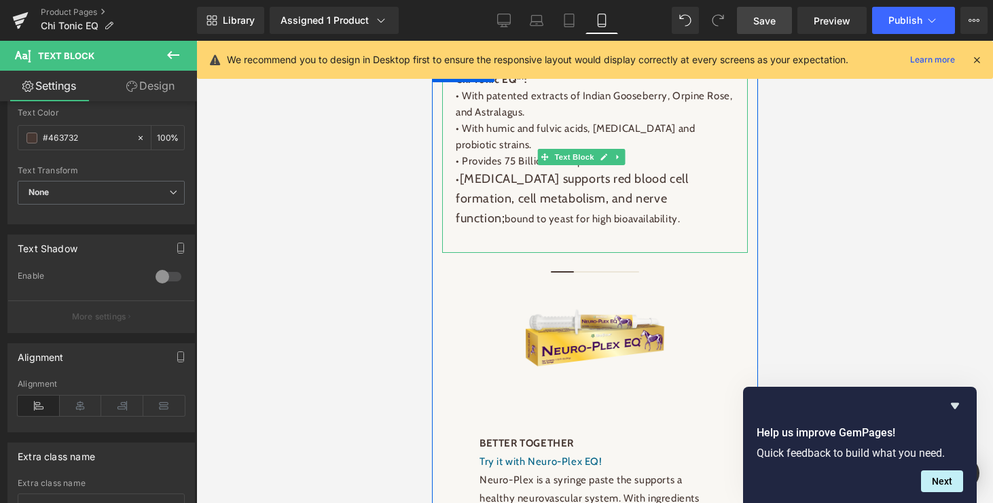
click at [679, 225] on span "bound to yeast for high bioavailability." at bounding box center [591, 219] width 175 height 12
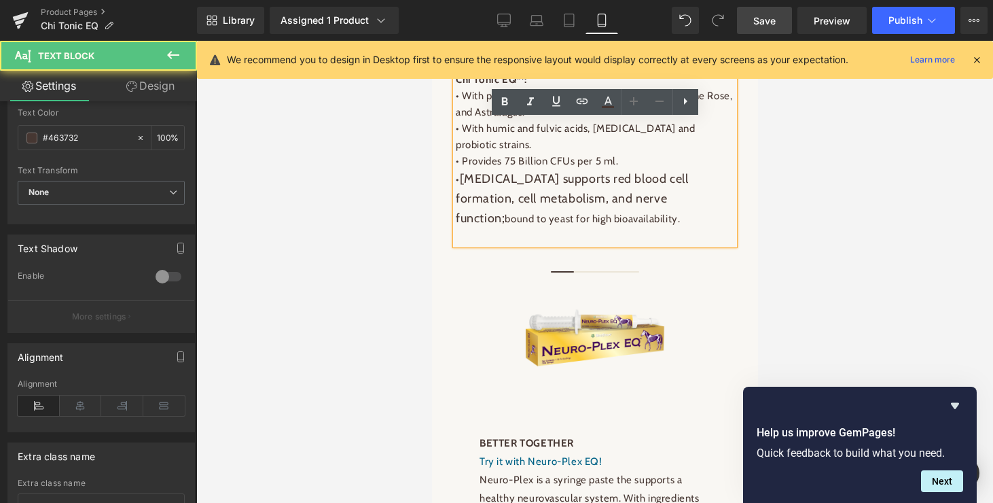
click at [722, 228] on p "• Vitamin B12 supports red blood cell formation, cell metabolism, and nerve fun…" at bounding box center [594, 198] width 279 height 58
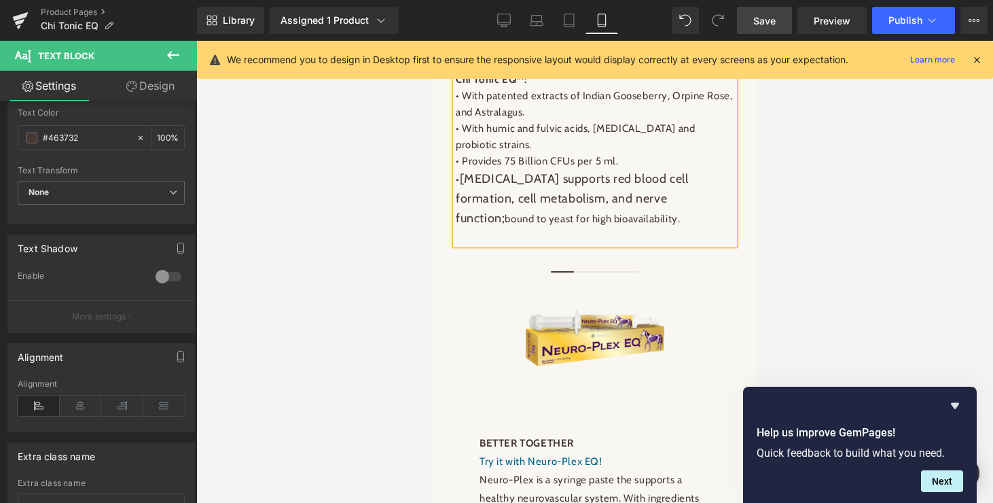
click at [560, 228] on p "• Vitamin B12 supports red blood cell formation, cell metabolism, and nerve fun…" at bounding box center [594, 198] width 279 height 58
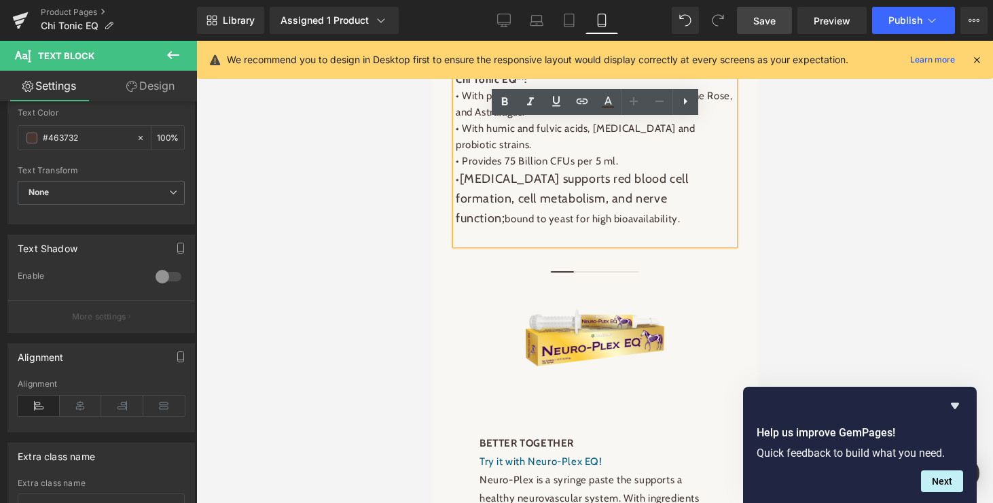
drag, startPoint x: 560, startPoint y: 279, endPoint x: 456, endPoint y: 266, distance: 105.3
click at [456, 228] on p "• Vitamin B12 supports red blood cell formation, cell metabolism, and nerve fun…" at bounding box center [594, 198] width 279 height 58
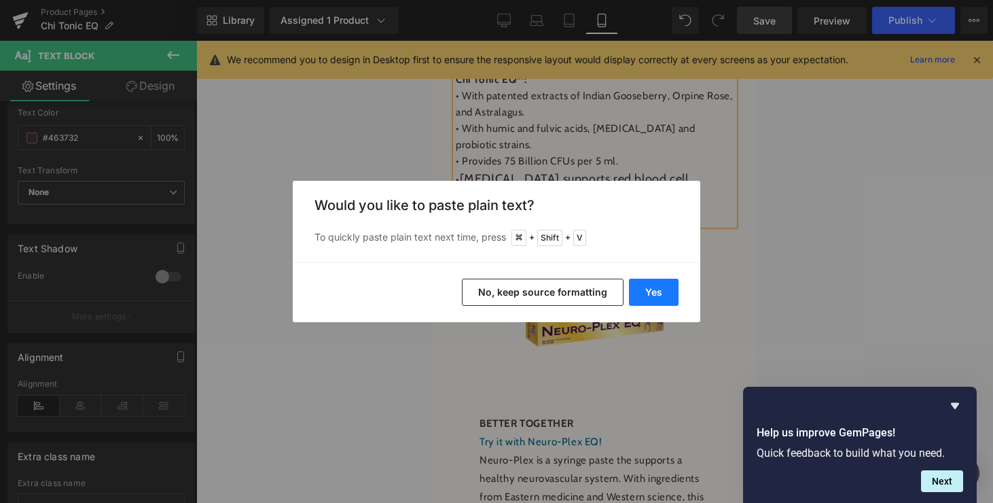
click at [654, 291] on button "Yes" at bounding box center [654, 292] width 50 height 27
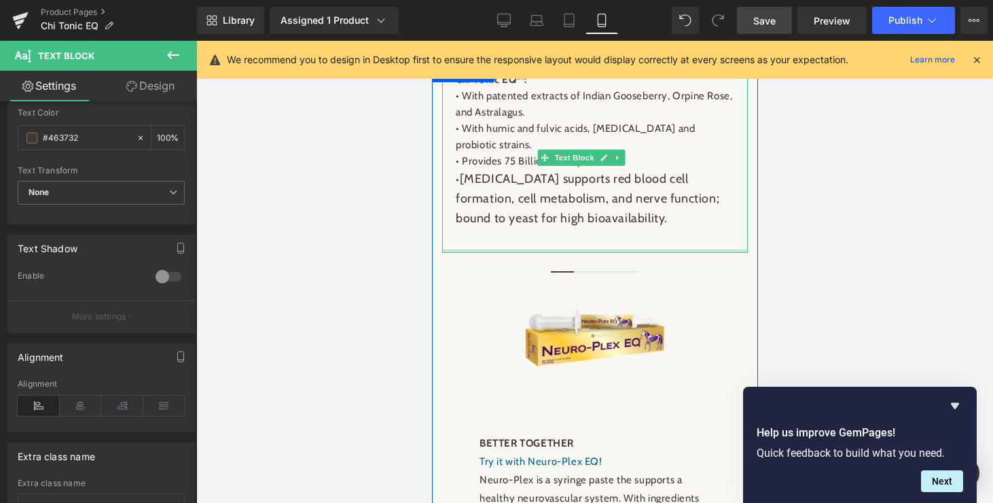
click at [599, 252] on div "Chi Tonic EQ™: • With patented extracts of Indian Gooseberry, Orpine Rose, and …" at bounding box center [595, 157] width 306 height 189
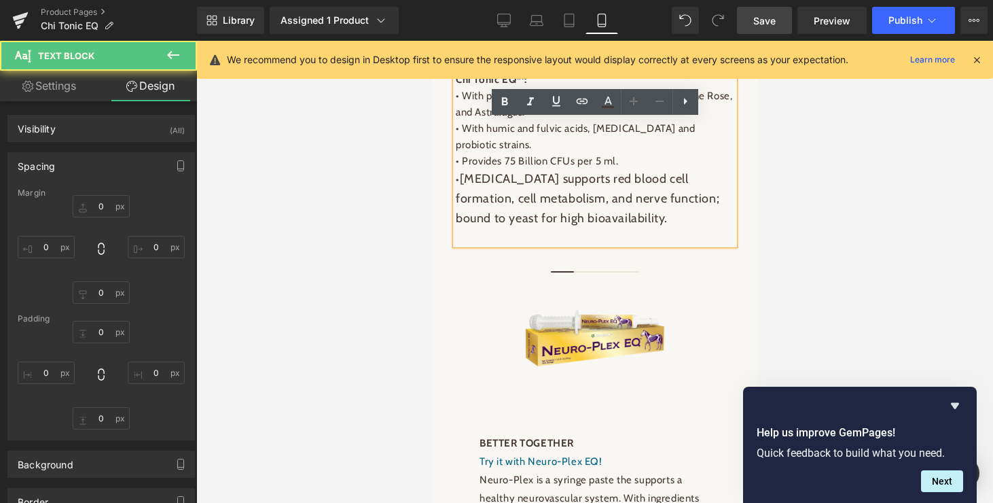
click at [589, 245] on p at bounding box center [594, 236] width 279 height 16
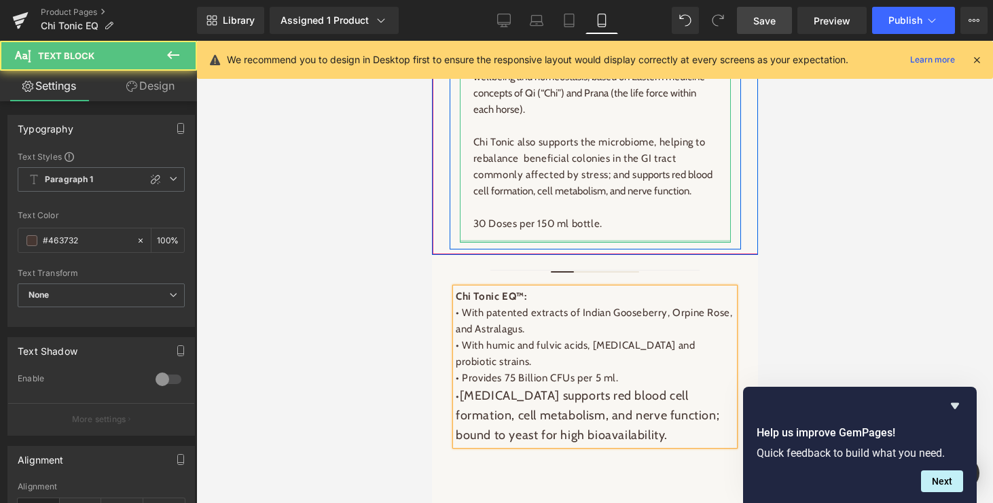
scroll to position [908, 0]
click at [541, 242] on div "Chi Tonic EQ™ is a liquid supplement for horses to revitalize, restore, and reb…" at bounding box center [594, 118] width 271 height 247
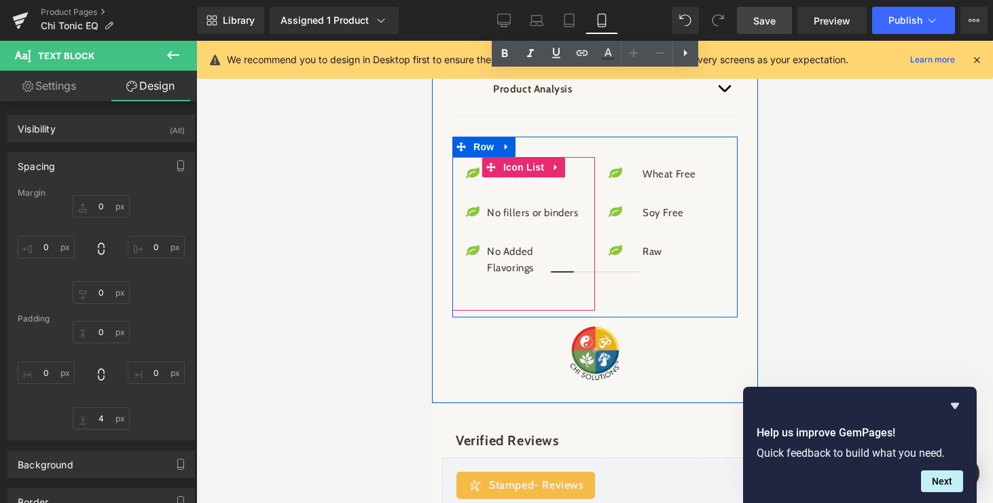
scroll to position [2117, 0]
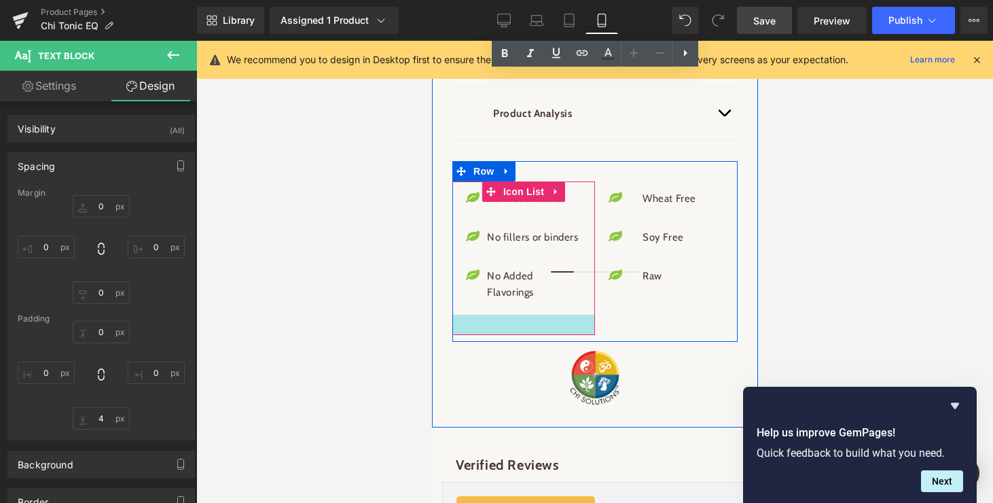
click at [522, 335] on div at bounding box center [523, 325] width 143 height 20
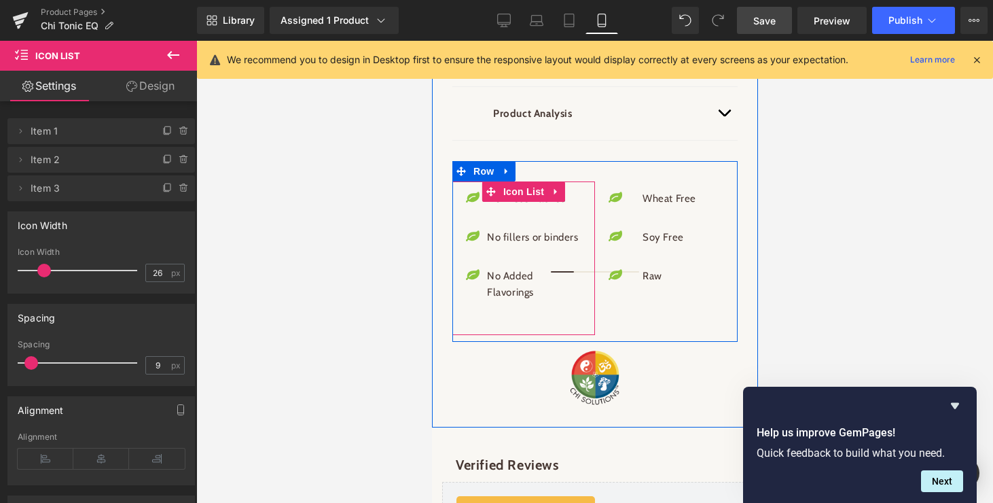
click at [517, 335] on div at bounding box center [523, 325] width 143 height 20
click at [514, 335] on div at bounding box center [523, 325] width 143 height 20
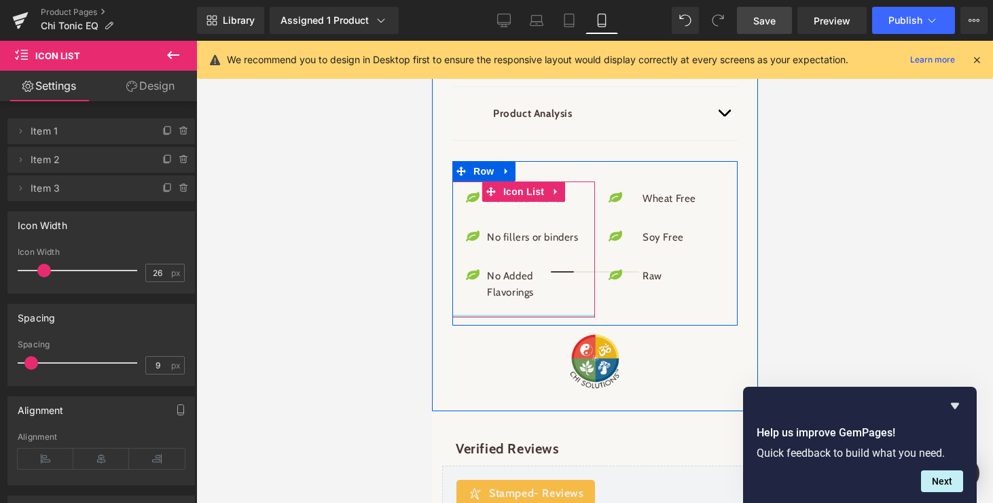
drag, startPoint x: 542, startPoint y: 412, endPoint x: 543, endPoint y: 395, distance: 17.7
click at [543, 317] on div "Icon No Preservatives Text Block Icon No fillers or binders Text Block Icon No …" at bounding box center [523, 249] width 143 height 136
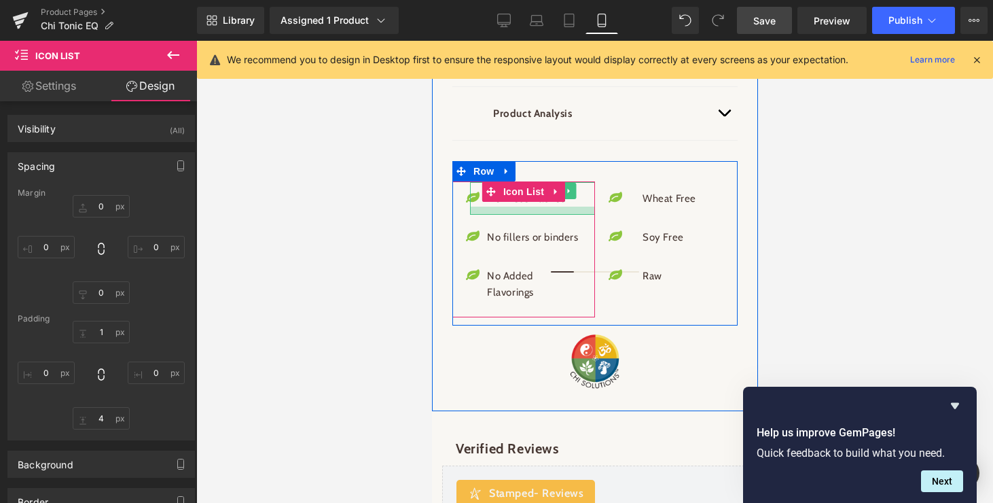
click at [520, 215] on div at bounding box center [531, 211] width 125 height 8
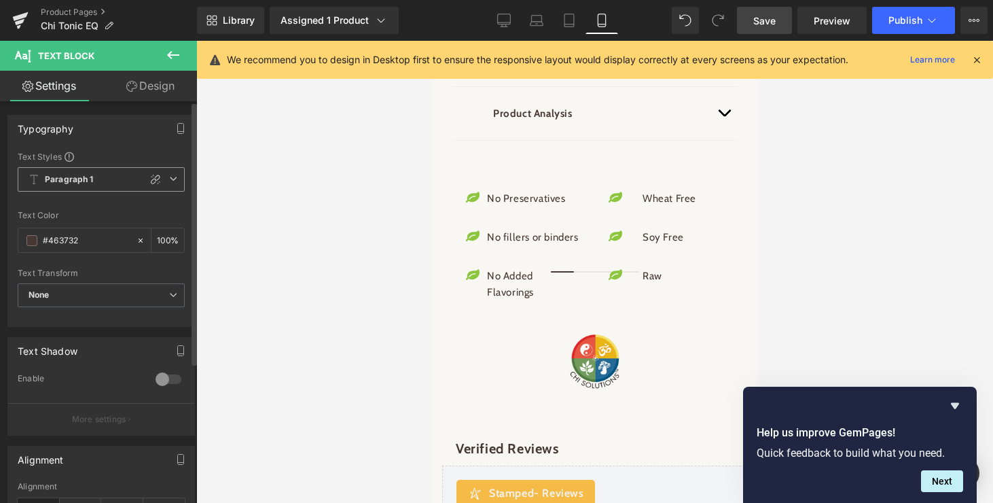
click at [169, 176] on icon at bounding box center [173, 179] width 8 height 8
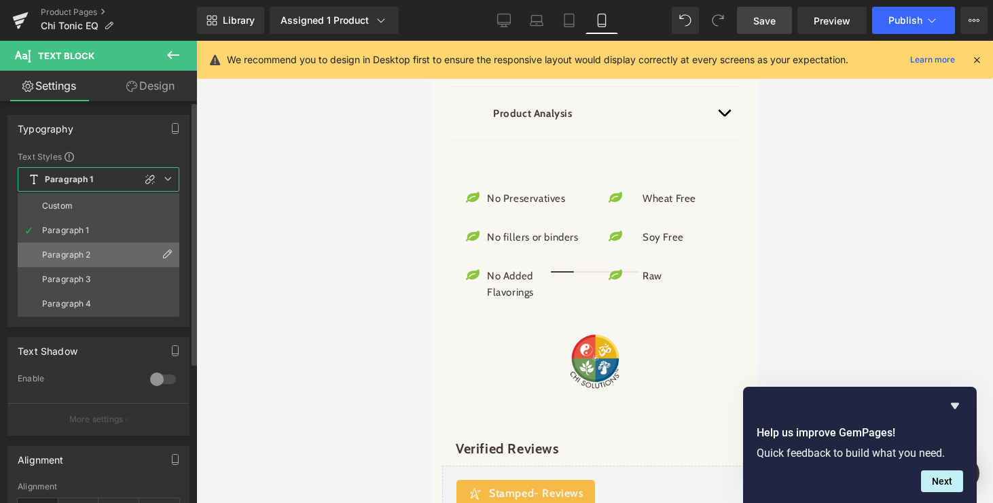
click at [69, 252] on div "Paragraph 2" at bounding box center [66, 255] width 49 height 10
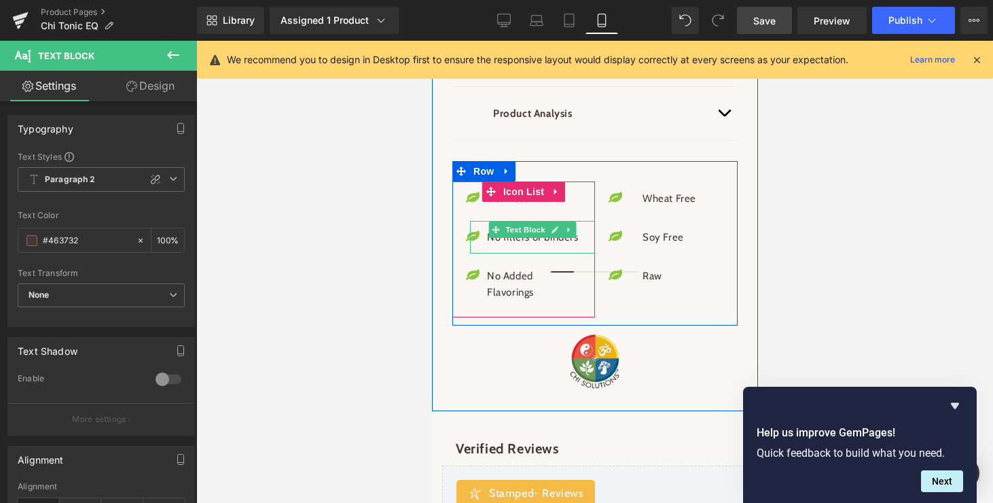
click at [516, 238] on span "Text Block" at bounding box center [525, 229] width 45 height 16
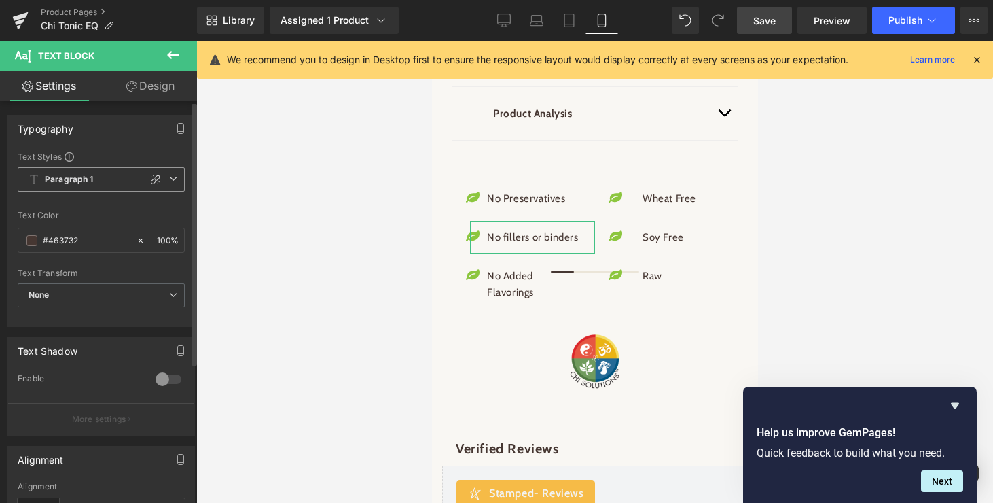
click at [172, 180] on icon at bounding box center [173, 179] width 8 height 8
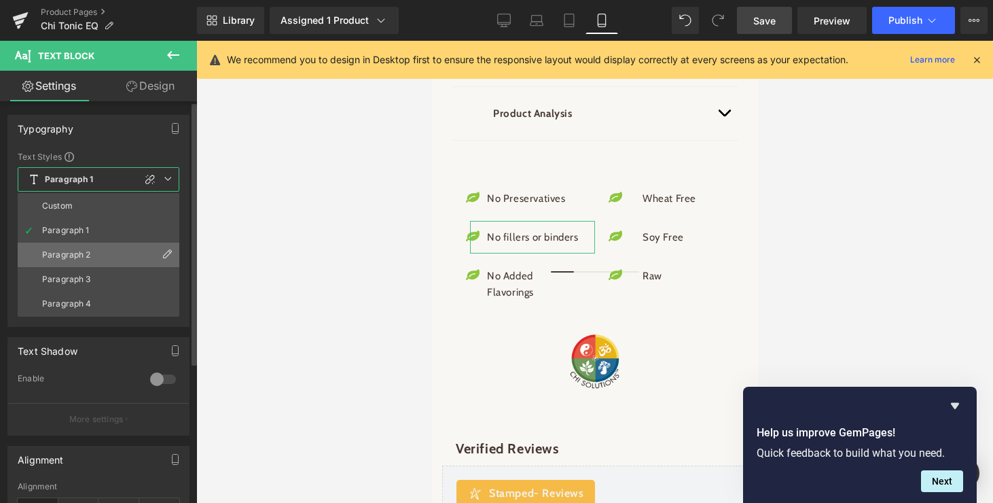
click at [88, 253] on div "Paragraph 2" at bounding box center [66, 255] width 49 height 10
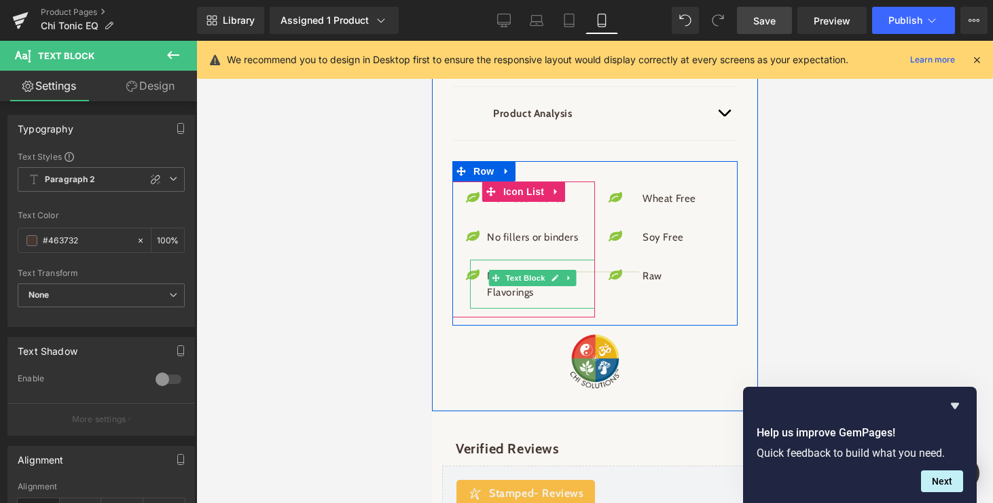
click at [511, 300] on p "No Added Flavorings" at bounding box center [533, 284] width 94 height 33
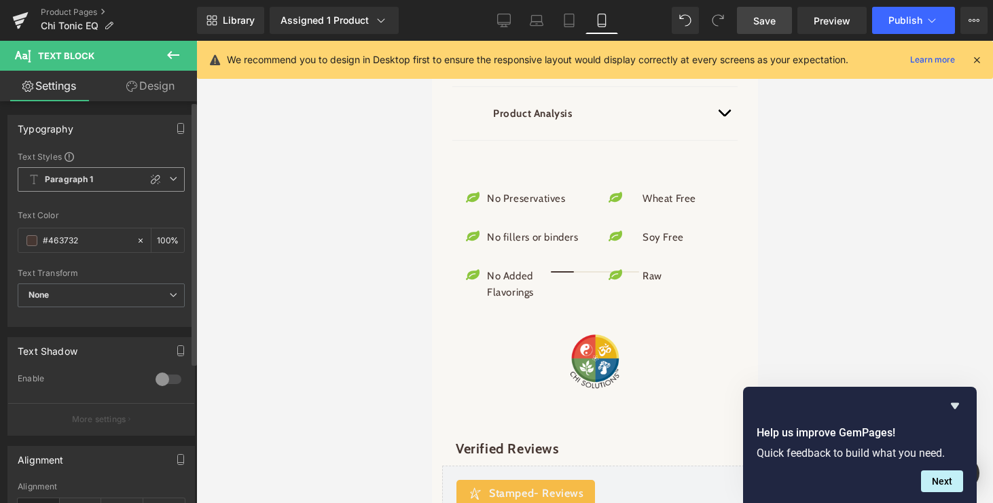
click at [169, 175] on icon at bounding box center [173, 179] width 8 height 8
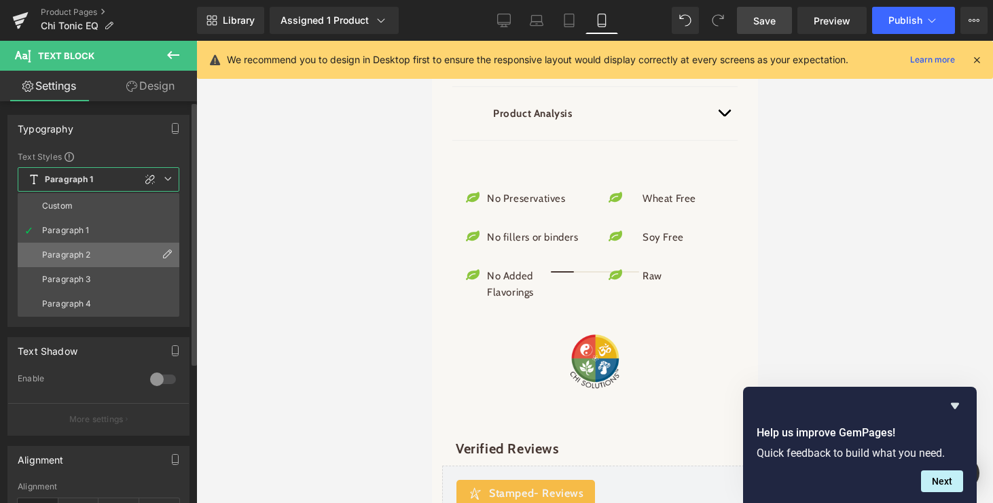
click at [82, 251] on div "Paragraph 2" at bounding box center [66, 255] width 49 height 10
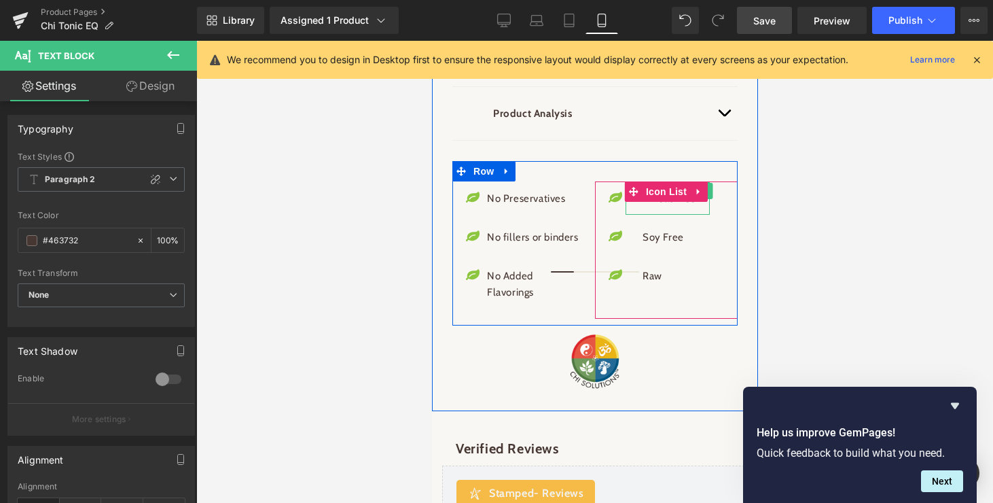
click at [679, 207] on p "Wheat Free" at bounding box center [669, 198] width 54 height 16
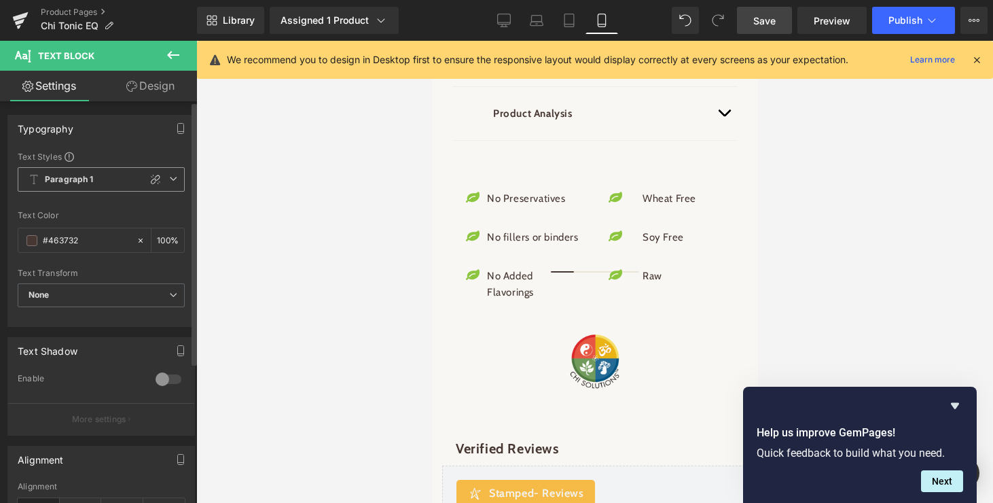
click at [170, 178] on icon at bounding box center [173, 179] width 8 height 8
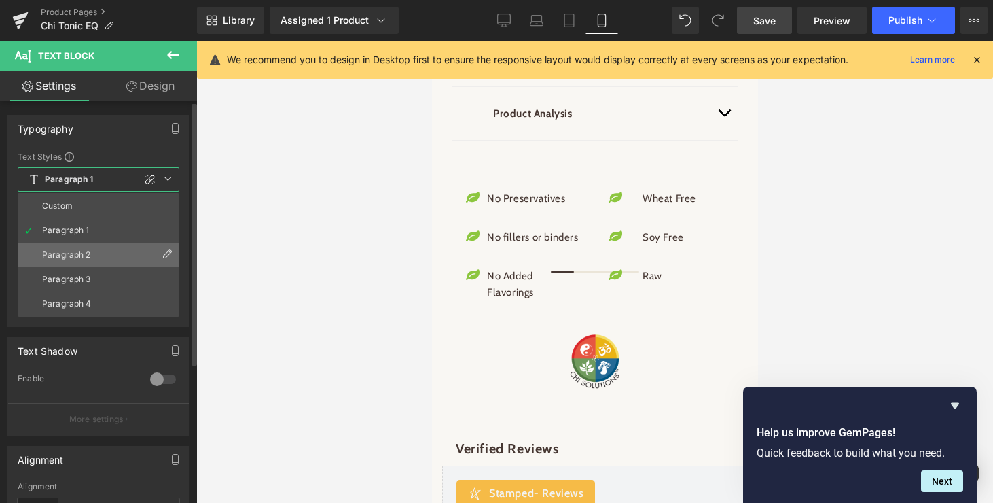
click at [102, 251] on li "Paragraph 2" at bounding box center [99, 255] width 162 height 24
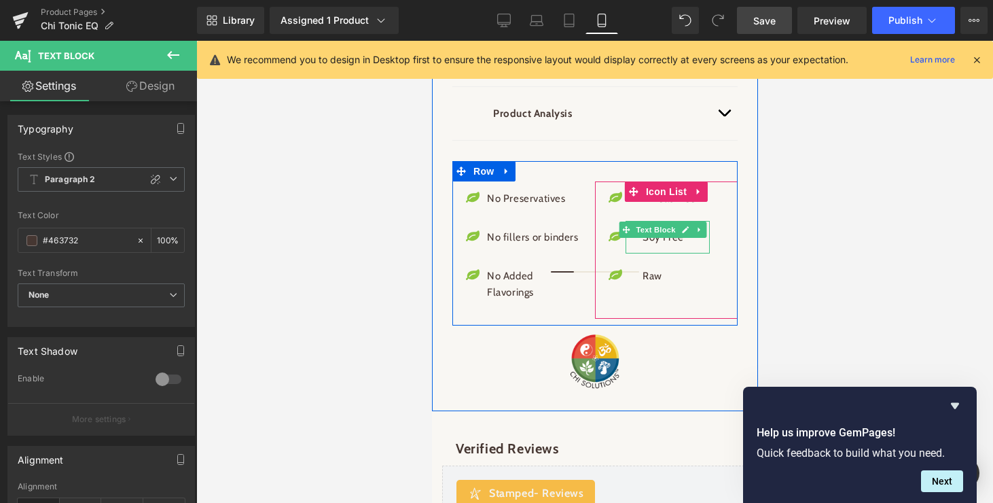
click at [664, 245] on p "Soy Free" at bounding box center [669, 237] width 54 height 16
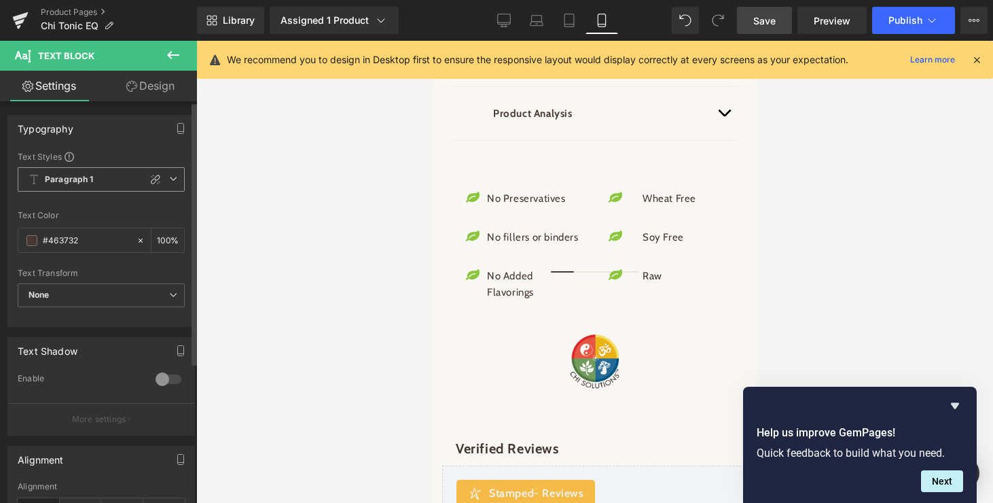
click at [171, 179] on icon at bounding box center [173, 179] width 8 height 8
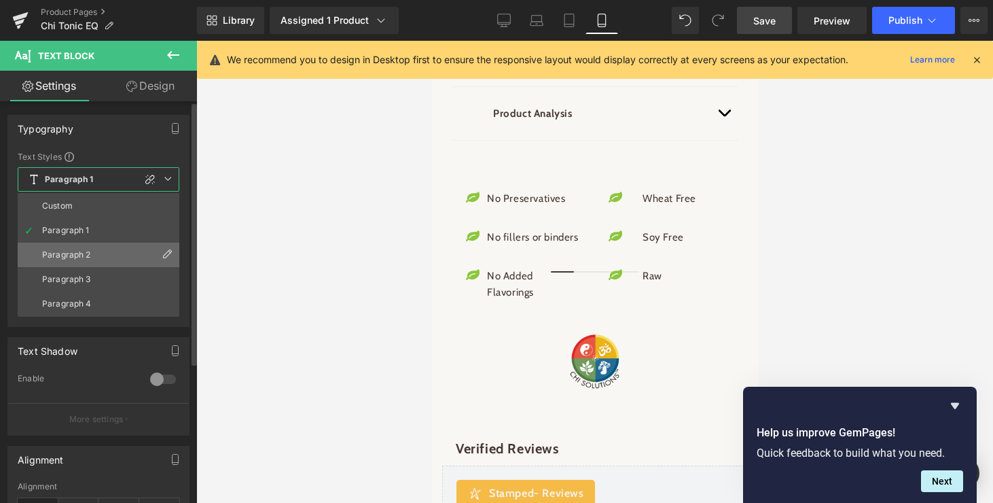
click at [149, 251] on li "Paragraph 2" at bounding box center [99, 255] width 162 height 24
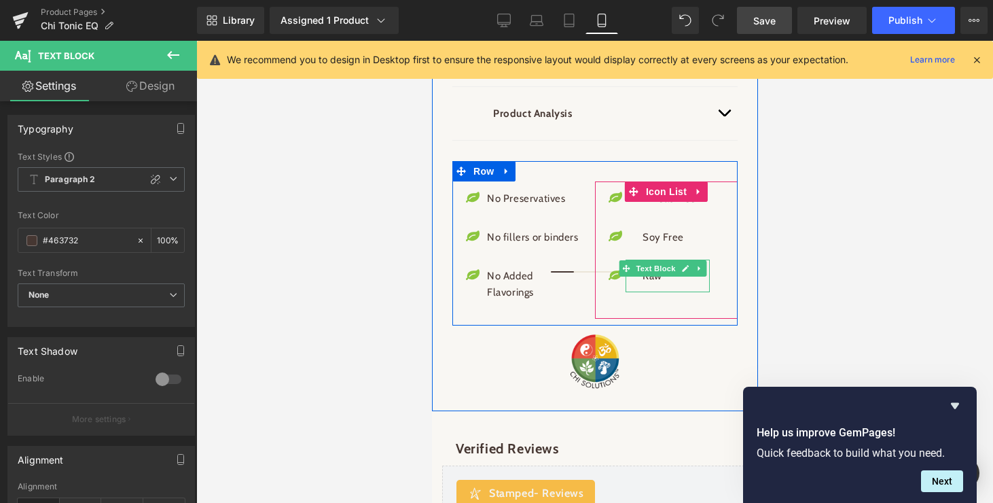
click at [656, 284] on p "Raw" at bounding box center [669, 276] width 54 height 16
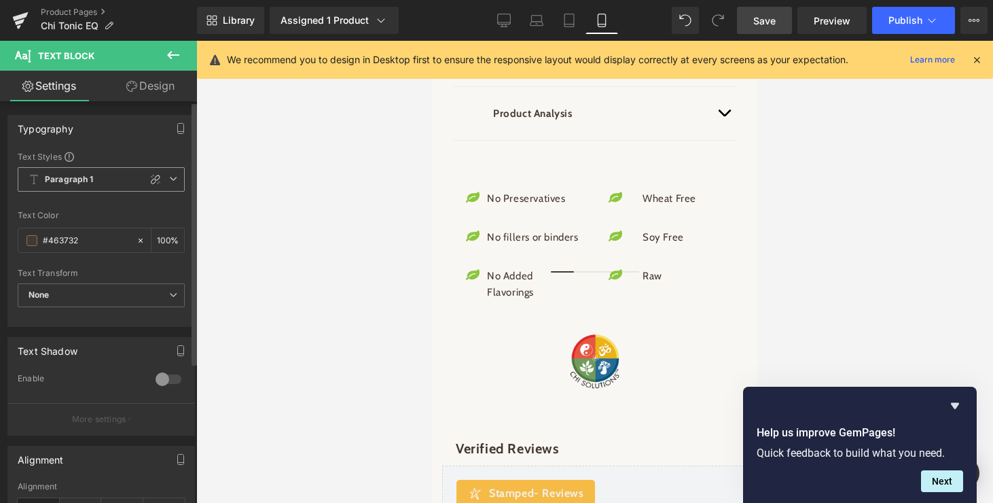
click at [169, 179] on icon at bounding box center [173, 179] width 8 height 8
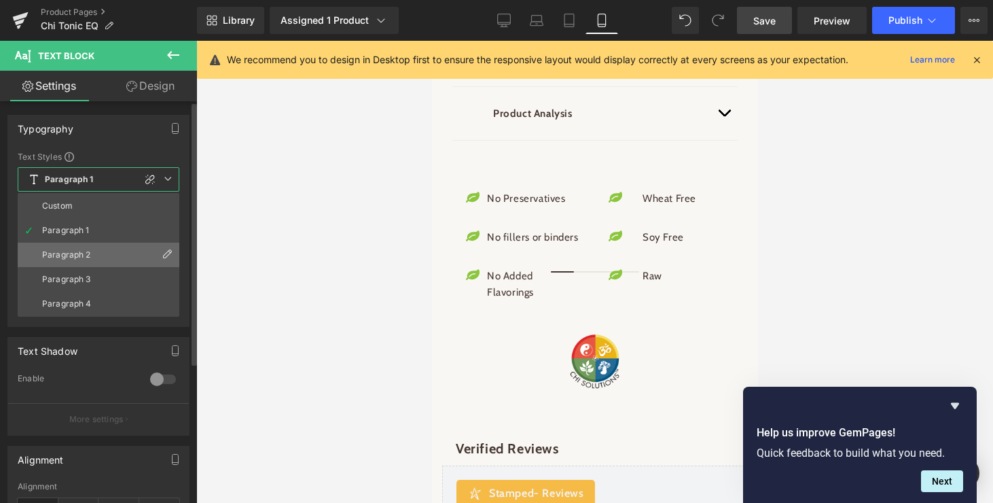
click at [117, 247] on li "Paragraph 2" at bounding box center [99, 255] width 162 height 24
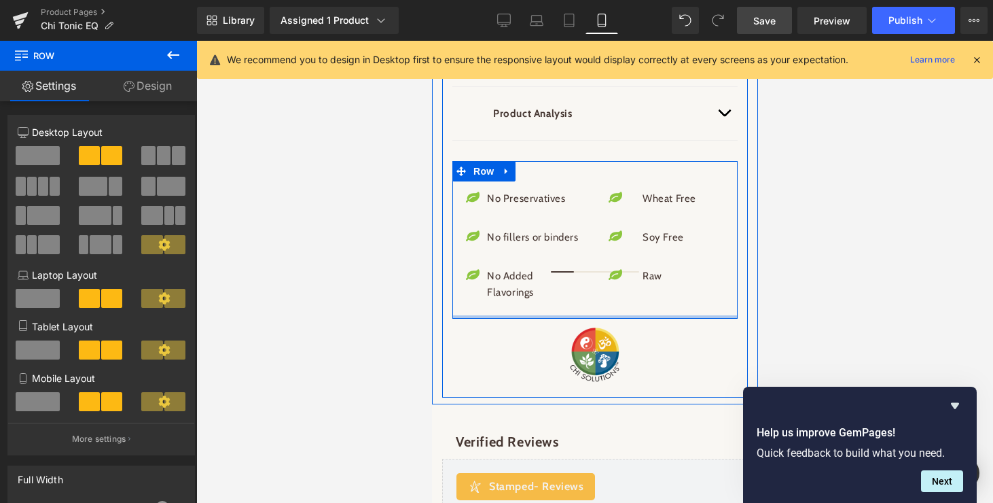
drag, startPoint x: 587, startPoint y: 400, endPoint x: 588, endPoint y: 393, distance: 7.6
click at [588, 319] on div "Icon No Preservatives Text Block Icon No fillers or binders Text Block Icon No …" at bounding box center [594, 240] width 285 height 158
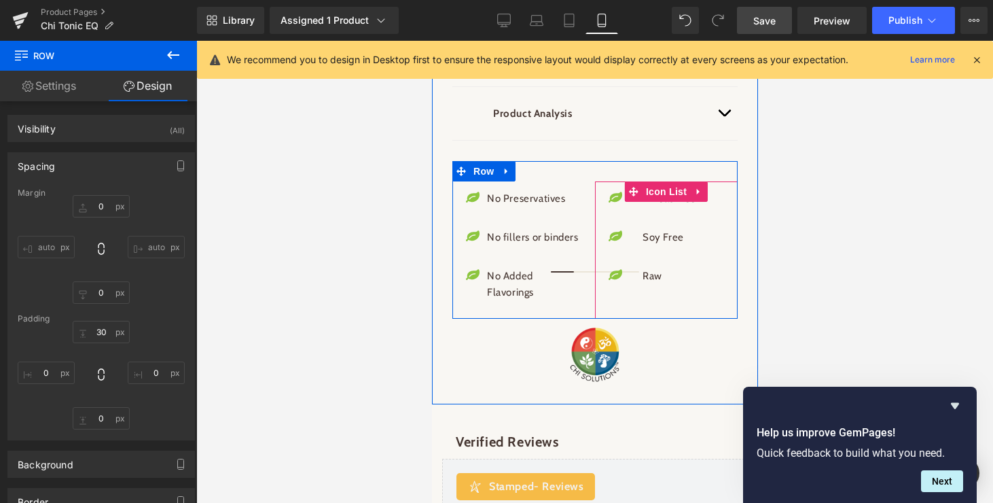
click at [654, 319] on div "Icon Wheat Free Text Block Icon Soy Free Text Block Icon Raw Text Block Icon Li…" at bounding box center [665, 249] width 143 height 137
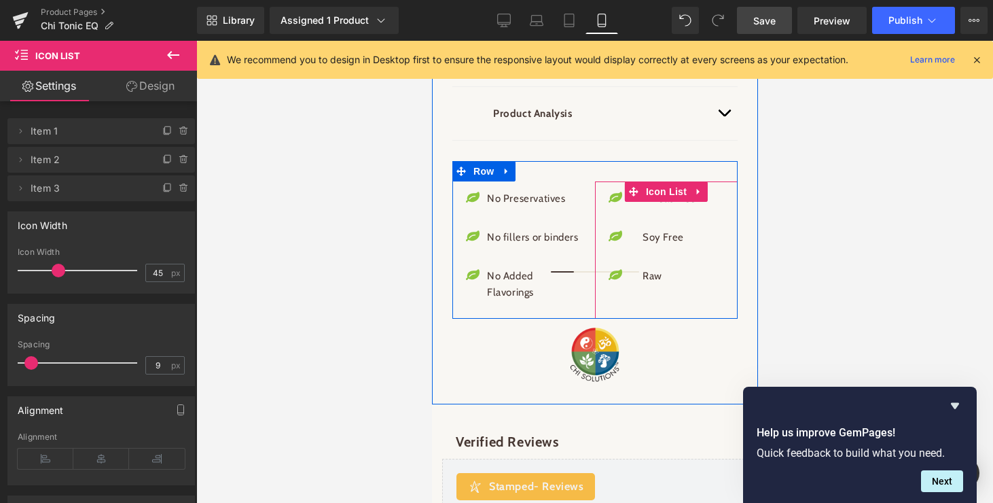
click at [694, 319] on div "Icon Wheat Free Text Block Icon Soy Free Text Block Icon Raw Text Block Icon Li…" at bounding box center [665, 249] width 143 height 137
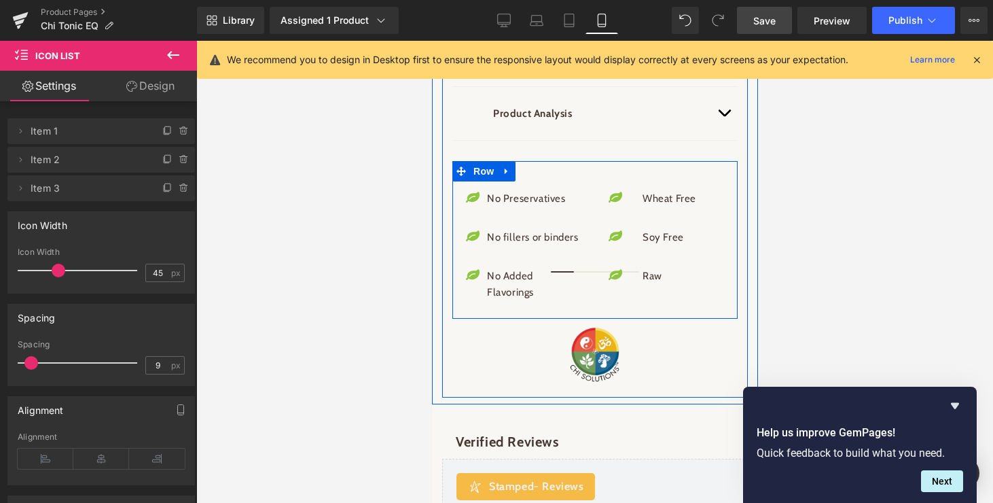
click at [541, 319] on div "Icon No Preservatives Text Block Icon No fillers or binders Text Block Icon No …" at bounding box center [594, 240] width 285 height 158
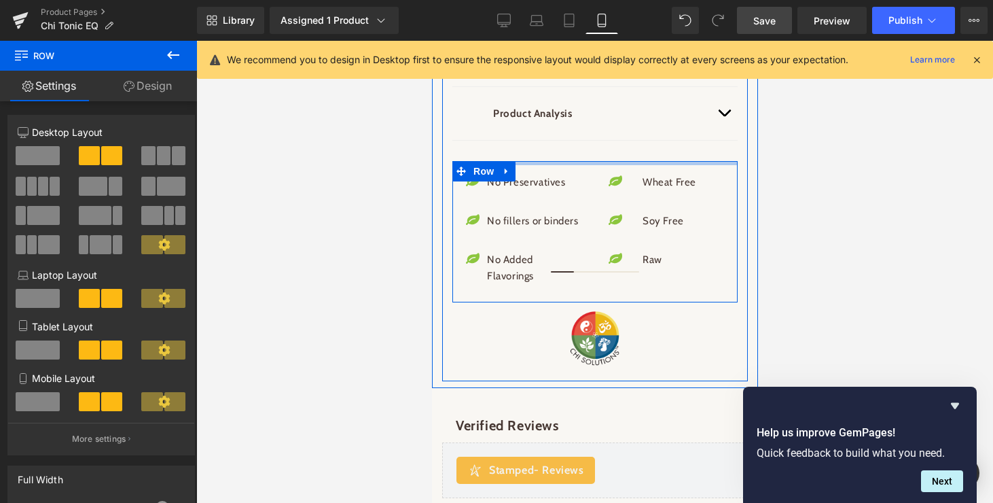
drag, startPoint x: 595, startPoint y: 263, endPoint x: 596, endPoint y: 245, distance: 17.7
click at [596, 165] on div at bounding box center [594, 163] width 285 height 4
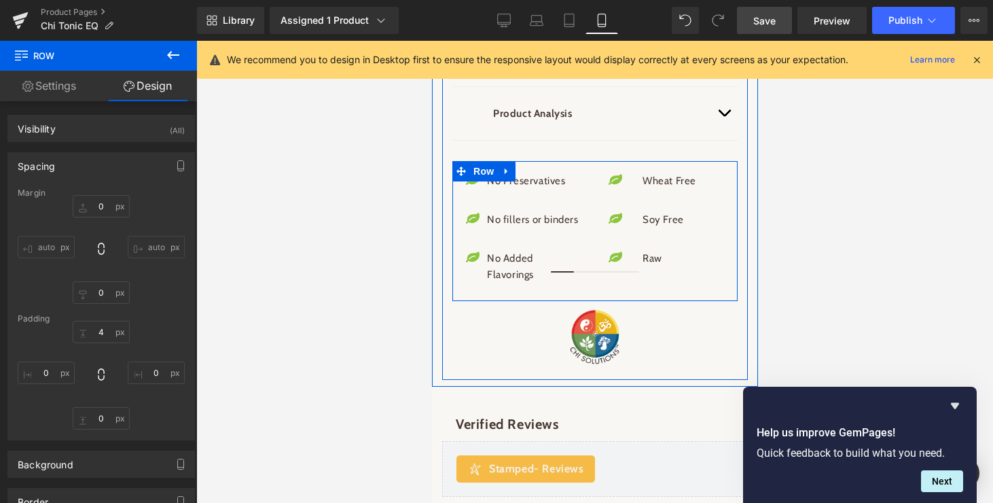
click at [544, 301] on div "Icon No Preservatives Text Block Icon No fillers or binders Text Block Icon No …" at bounding box center [594, 231] width 285 height 140
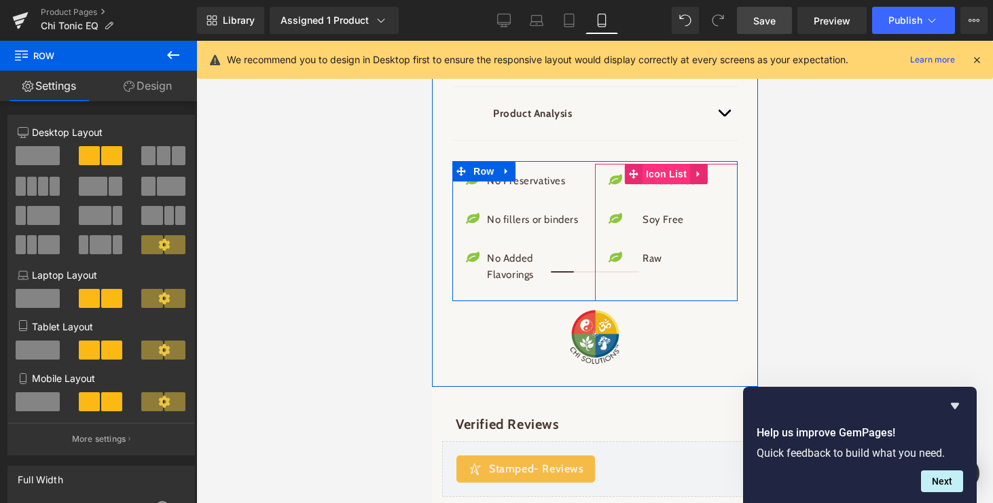
click at [660, 184] on span "Icon List" at bounding box center [666, 174] width 48 height 20
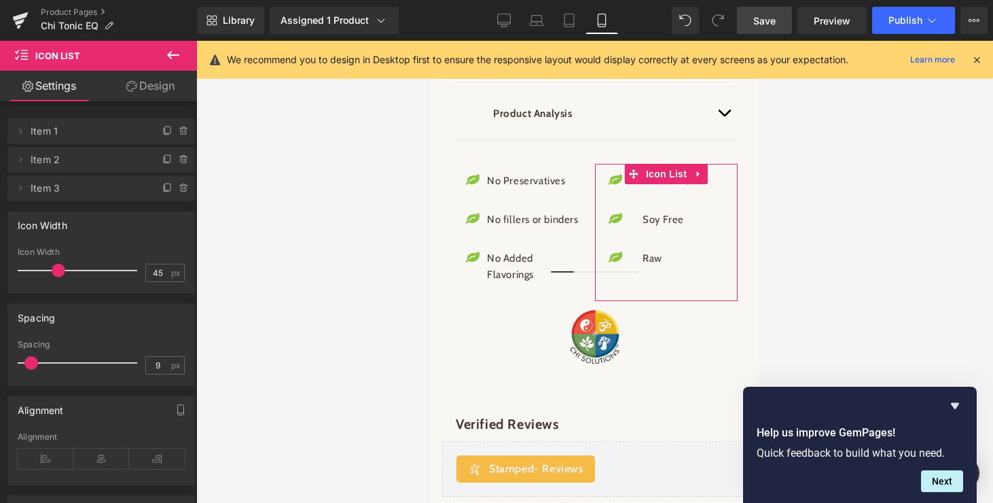
click at [156, 78] on link "Design" at bounding box center [150, 86] width 99 height 31
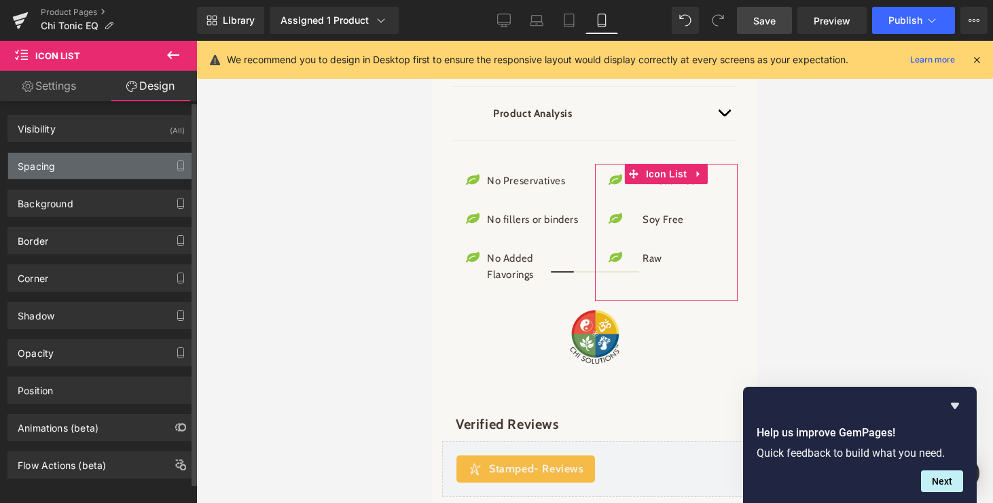
type input "0"
type input "1"
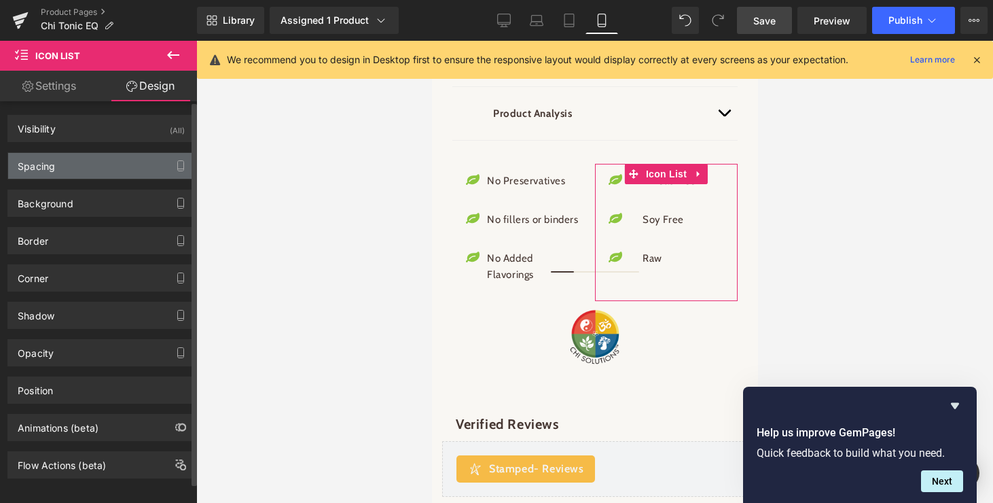
type input "0"
type input "30"
type input "0"
click at [36, 163] on div "Spacing" at bounding box center [36, 162] width 37 height 19
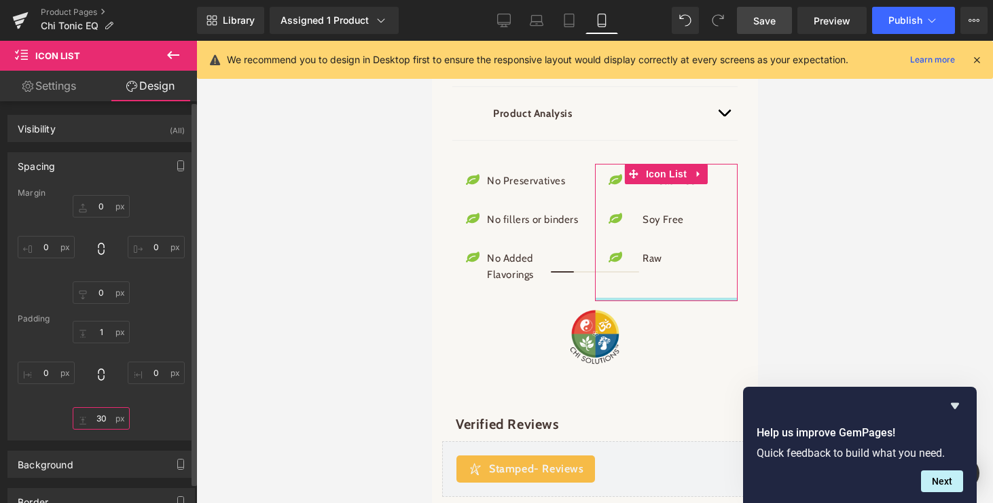
click at [101, 420] on input "30" at bounding box center [101, 418] width 57 height 22
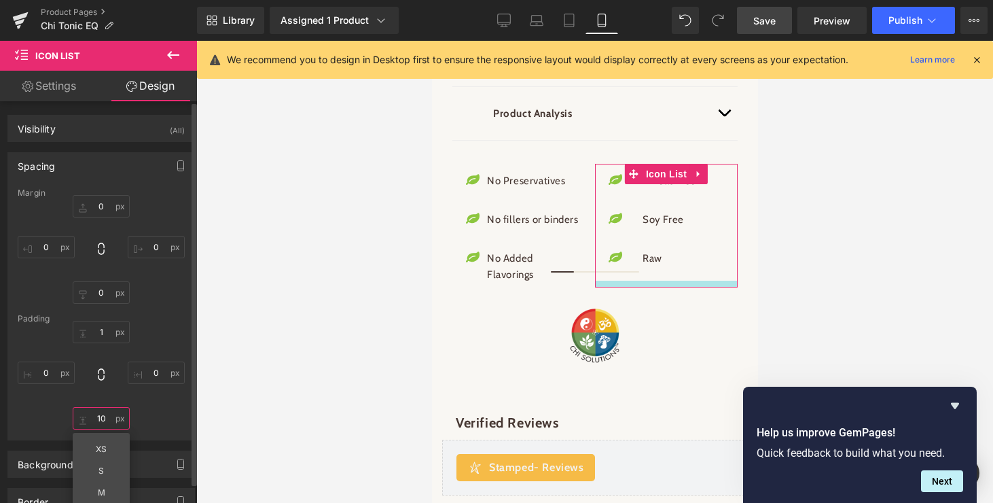
type input "1"
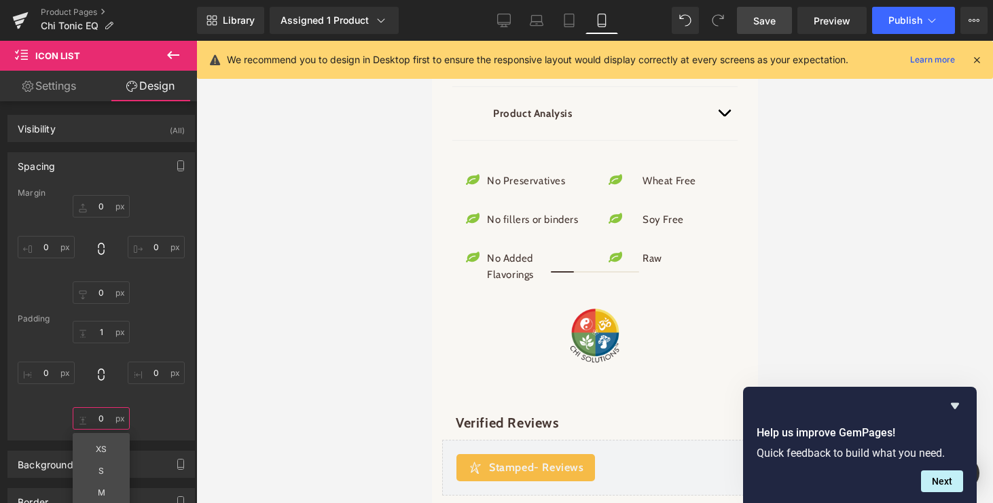
type input "0"
click at [346, 355] on div at bounding box center [594, 272] width 797 height 462
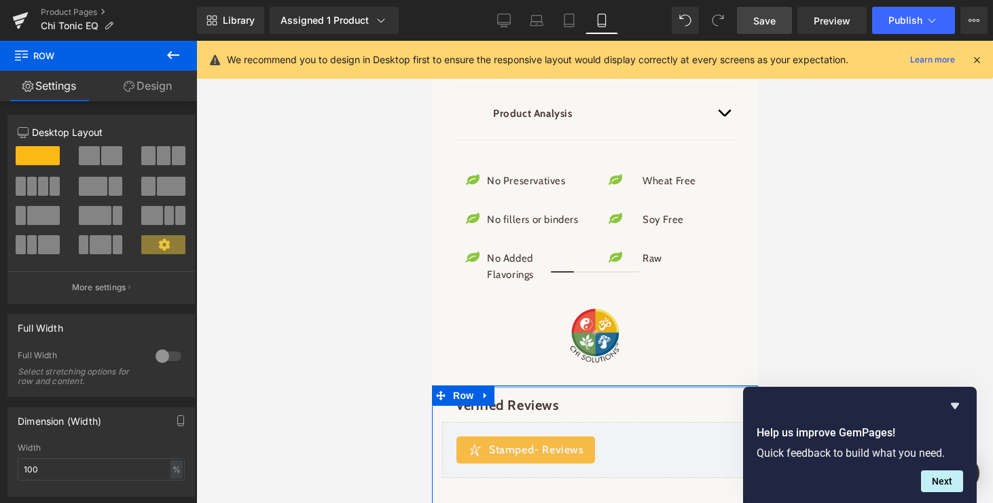
drag, startPoint x: 603, startPoint y: 464, endPoint x: 602, endPoint y: 444, distance: 20.4
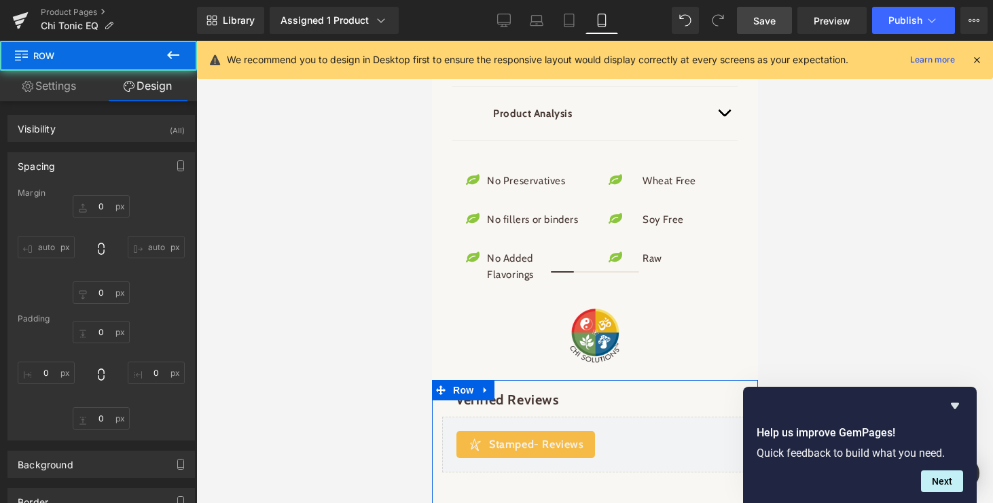
type input "0"
type input "2"
type input "0"
type input "2"
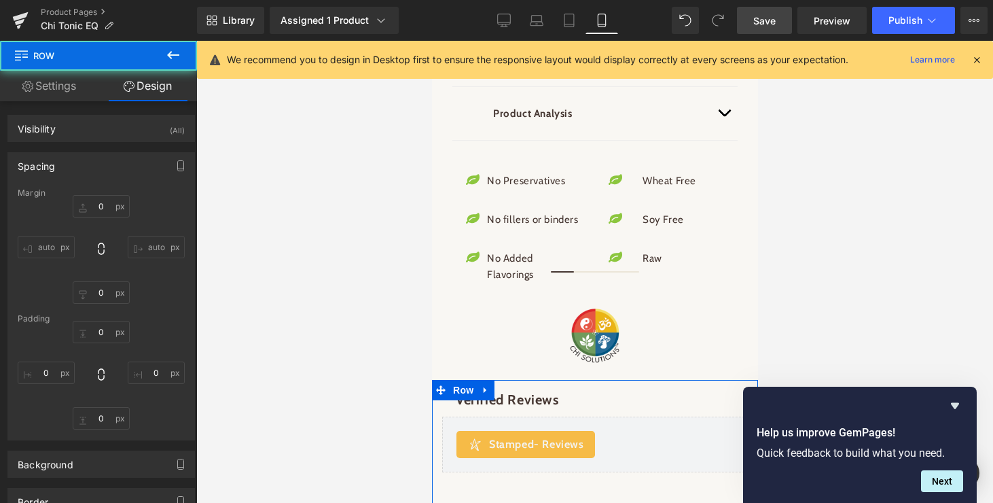
type input "0"
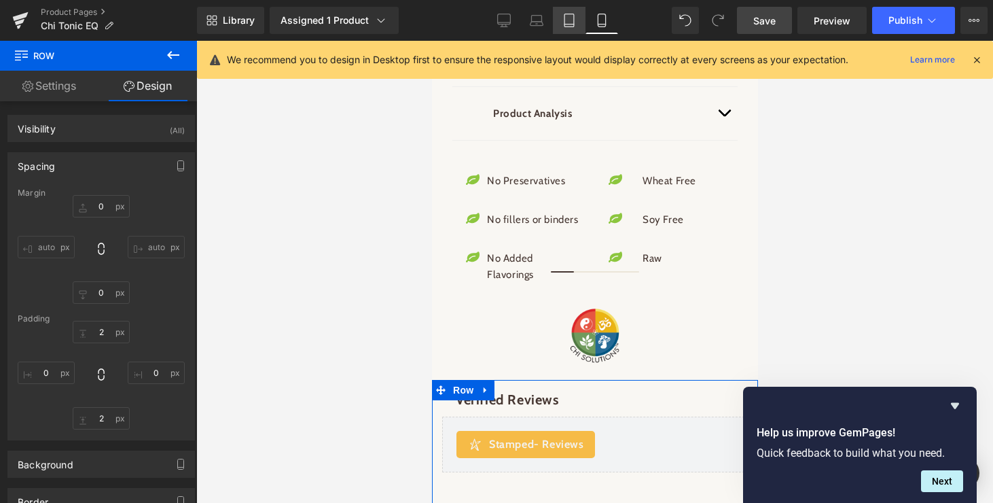
click at [571, 22] on icon at bounding box center [569, 21] width 14 height 14
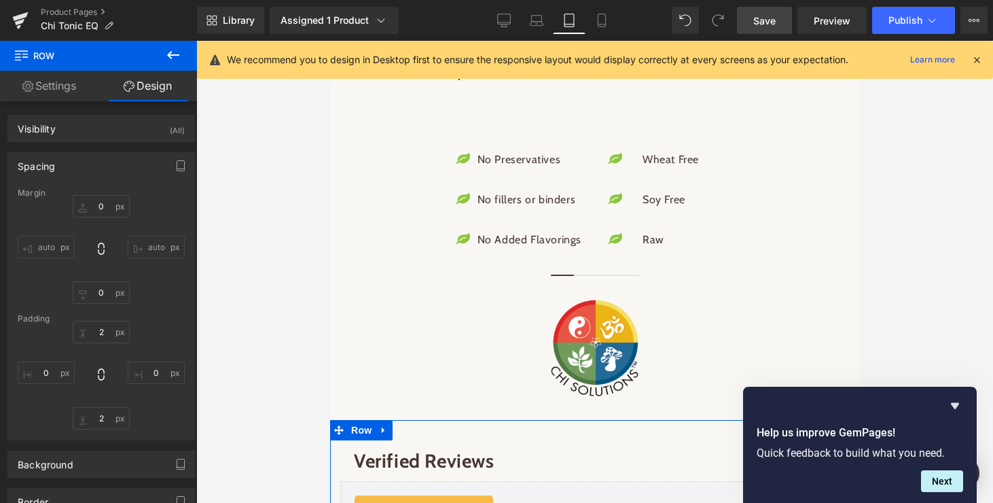
type input "0"
type input "2"
type input "0"
type input "10"
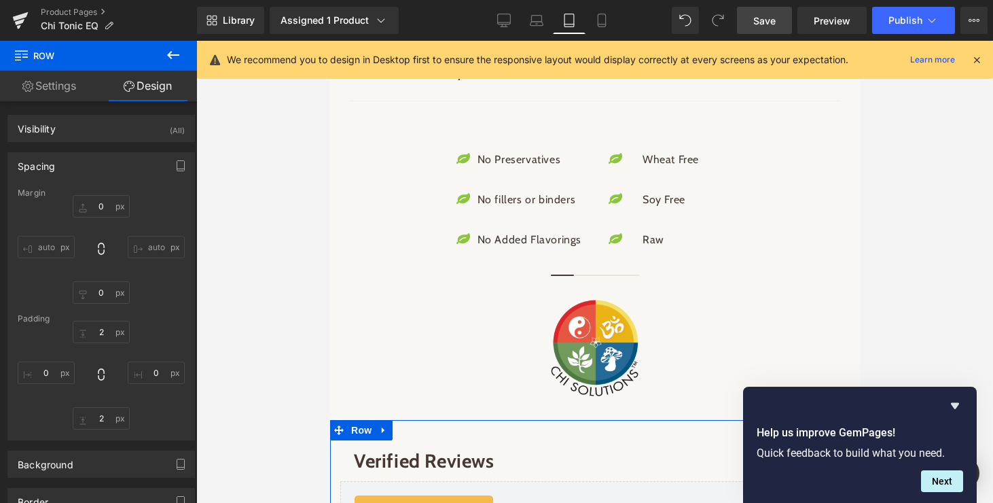
type input "0"
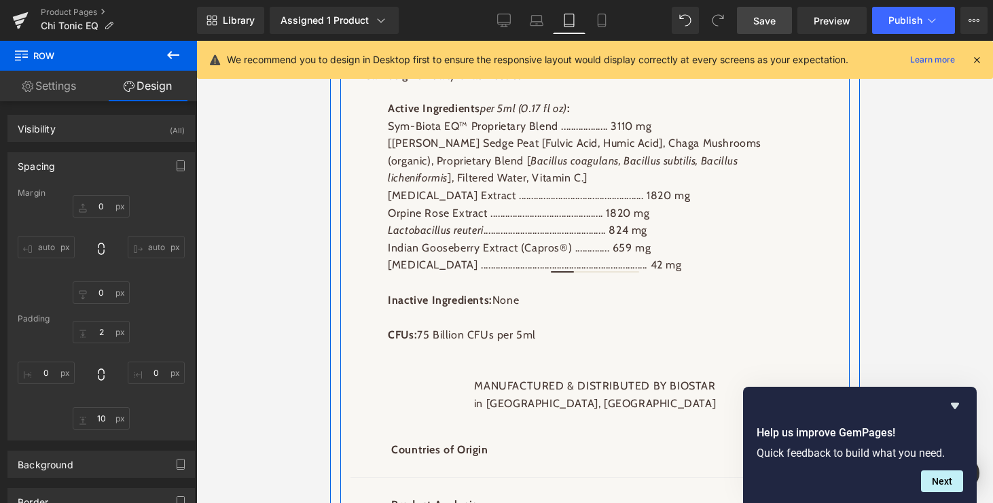
scroll to position [1702, 0]
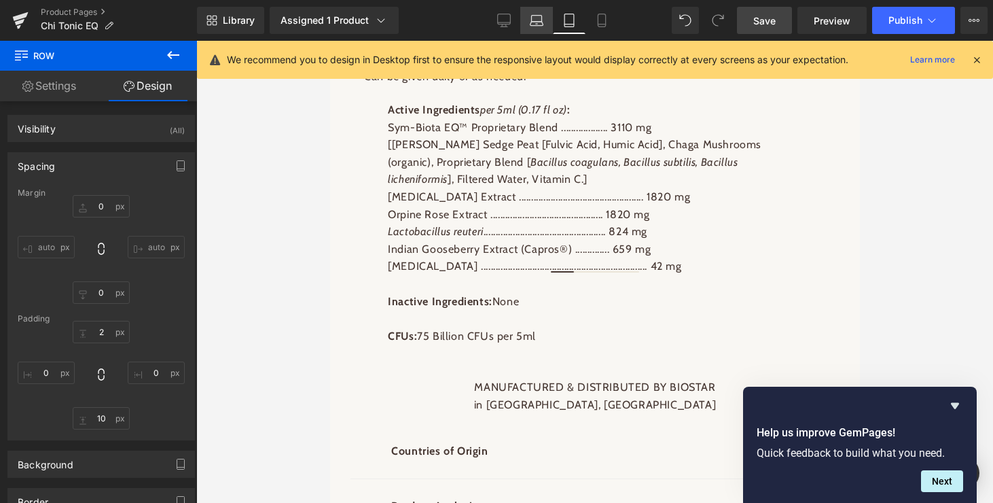
click at [533, 22] on icon at bounding box center [537, 24] width 13 height 4
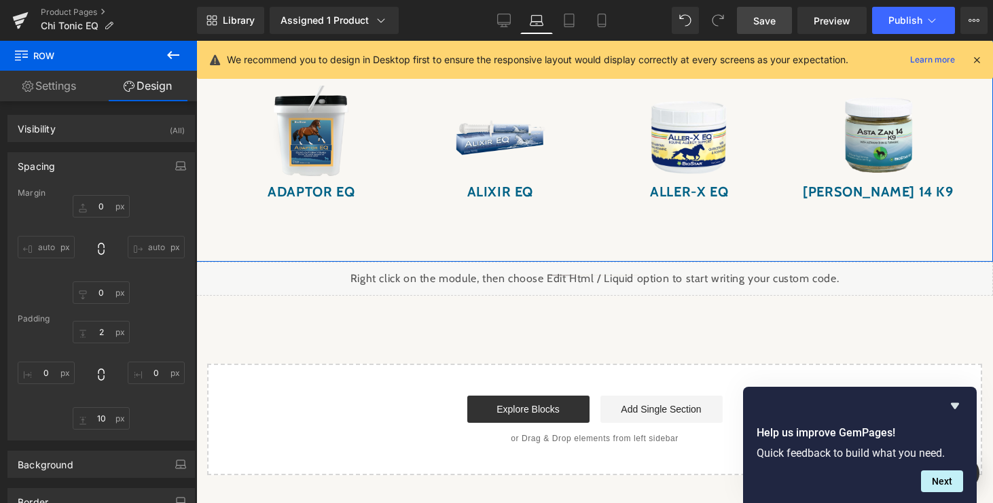
type input "0"
type input "2"
type input "0"
type input "10"
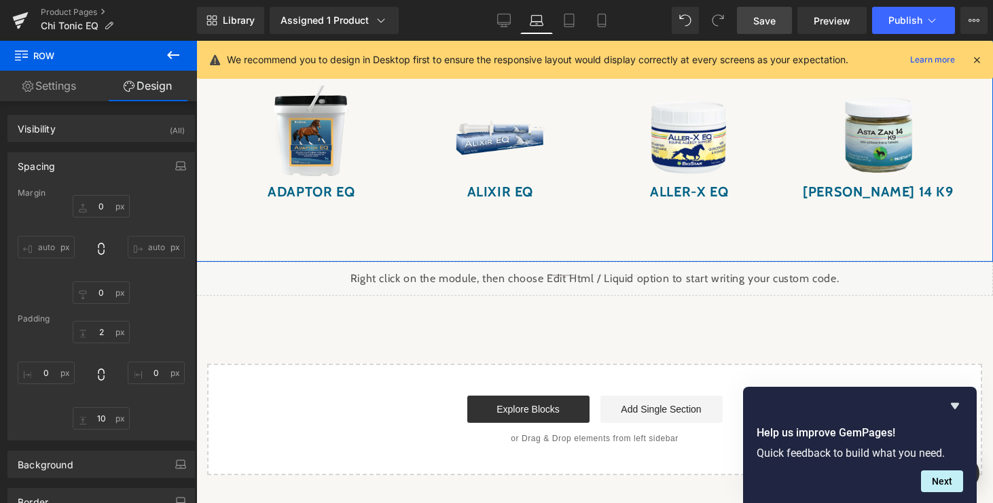
type input "0"
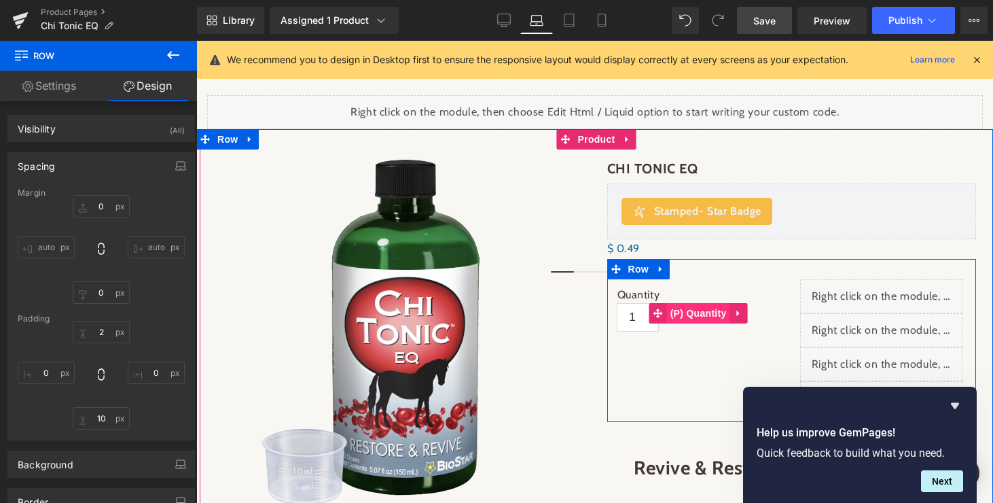
scroll to position [207, 0]
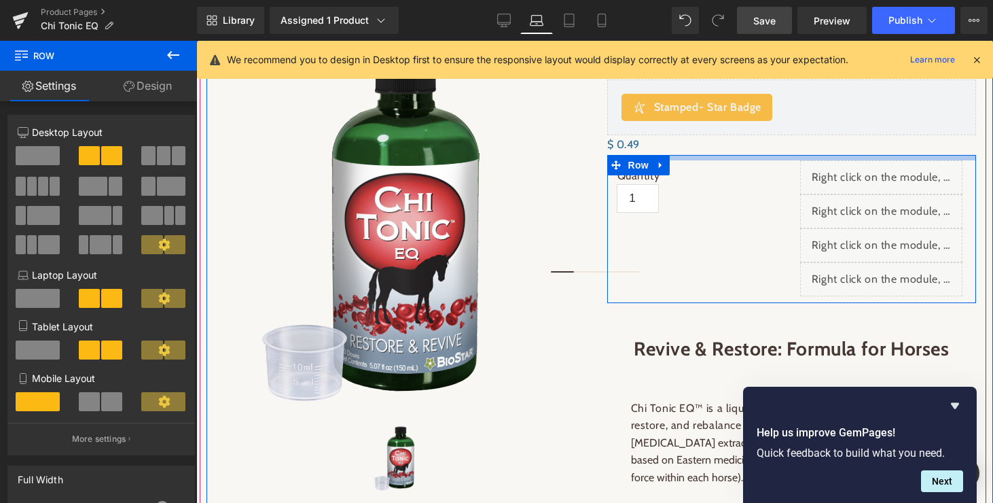
drag, startPoint x: 707, startPoint y: 171, endPoint x: 707, endPoint y: 156, distance: 14.9
click at [707, 156] on div at bounding box center [792, 157] width 370 height 5
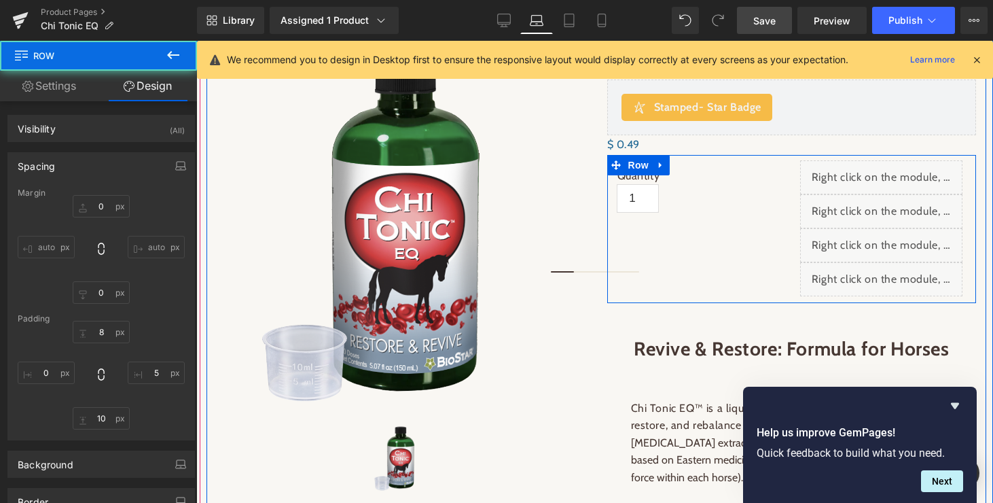
scroll to position [329, 0]
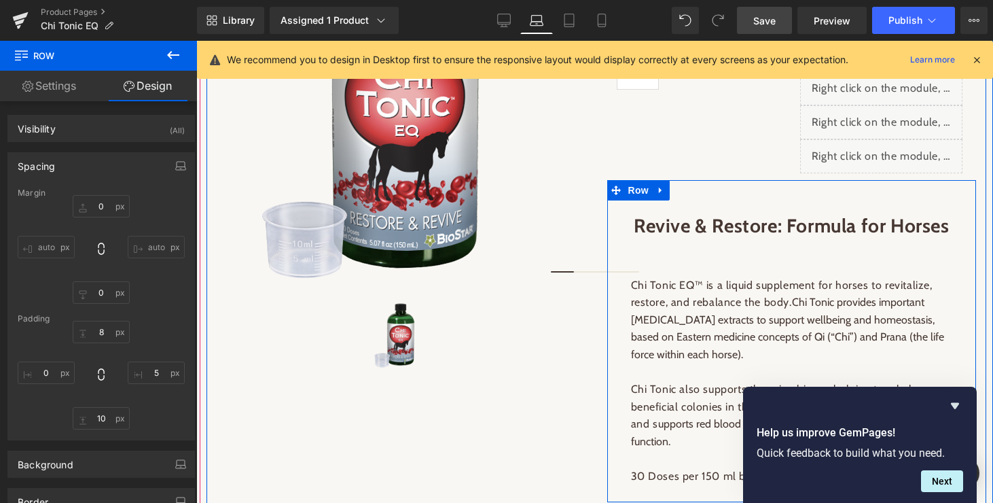
click at [719, 193] on div "Revive & Restore: Formula for Horses Heading Chi Tonic EQ™ is a liquid suppleme…" at bounding box center [792, 341] width 370 height 322
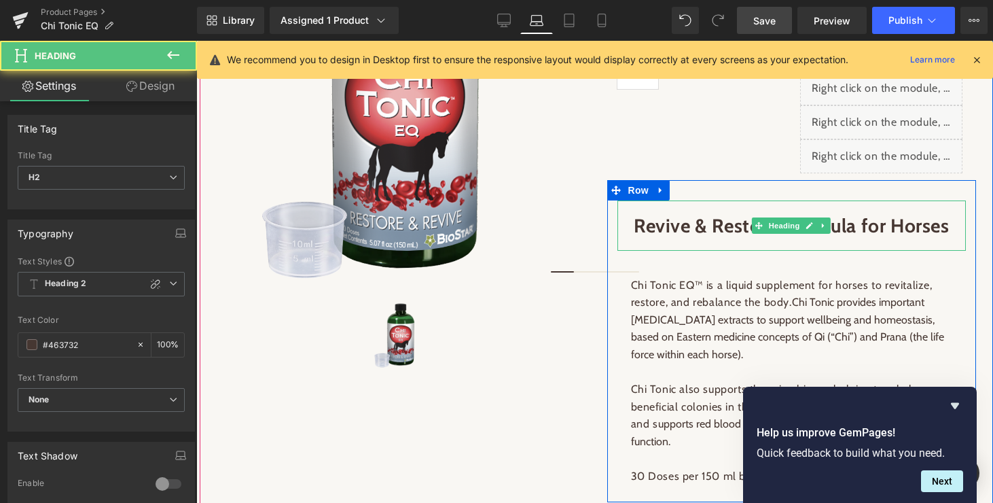
click at [704, 237] on div "Revive & Restore: Formula for Horses Heading" at bounding box center [792, 225] width 349 height 50
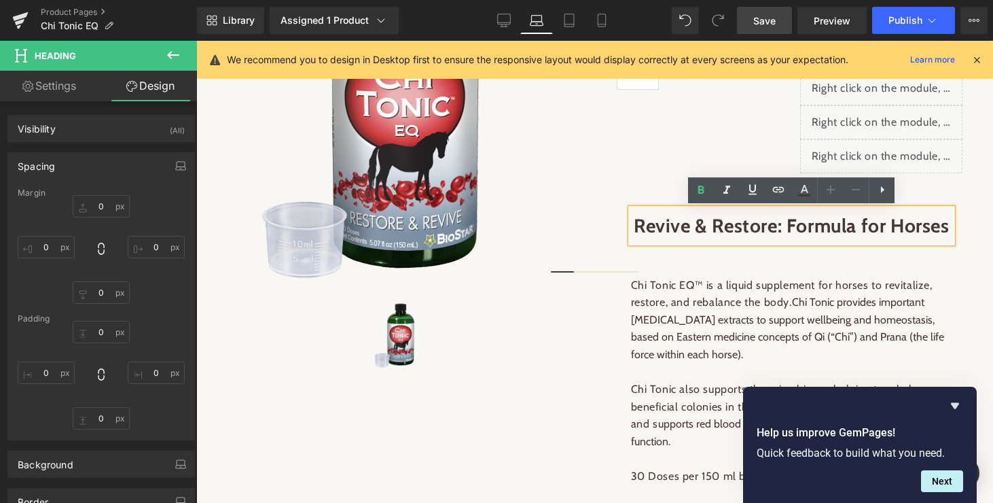
click at [680, 193] on div "Revive & Restore: Formula for Horses Heading Chi Tonic EQ™ is a liquid suppleme…" at bounding box center [792, 341] width 370 height 322
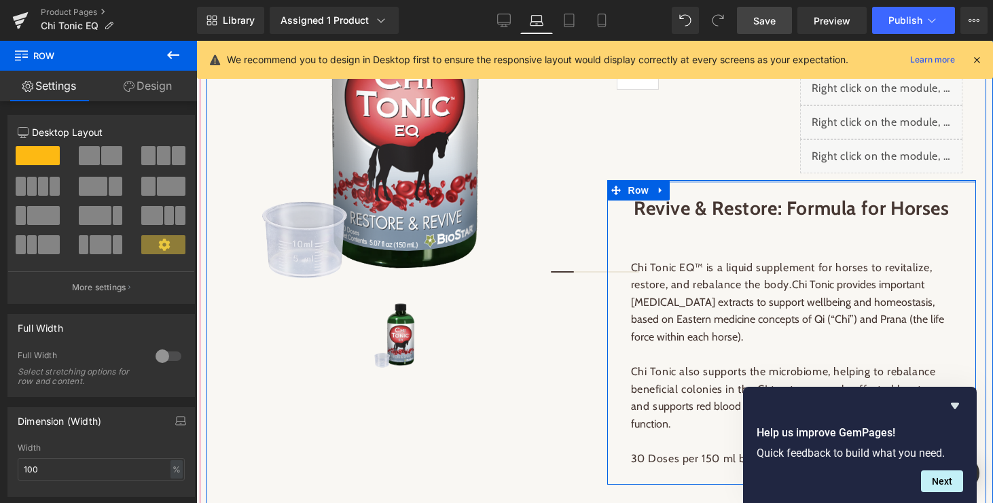
drag, startPoint x: 700, startPoint y: 183, endPoint x: 699, endPoint y: 165, distance: 17.7
click at [699, 165] on div "Chi Tonic EQ (P) Title Stamped - Star Badge Stamped.io $ 0 $ 0.49 (P) Price Qua…" at bounding box center [792, 225] width 390 height 605
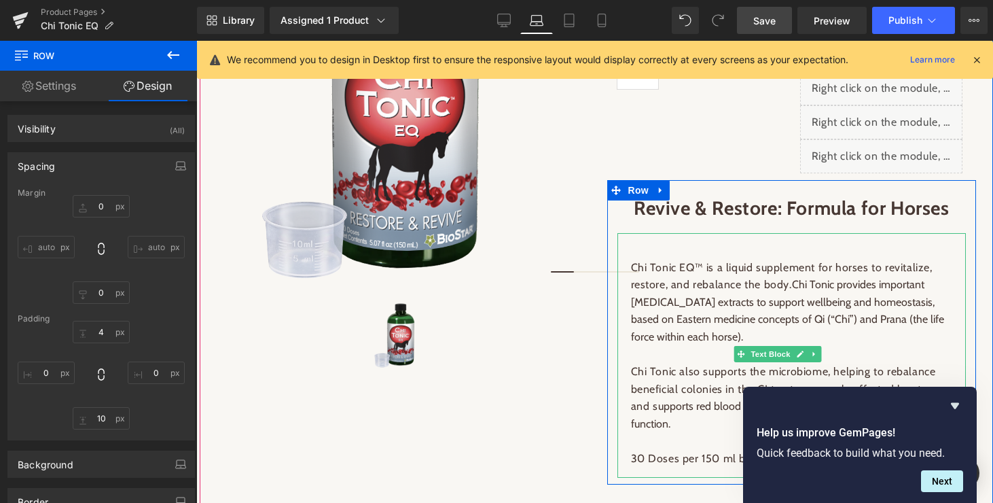
click at [704, 245] on p at bounding box center [792, 250] width 322 height 18
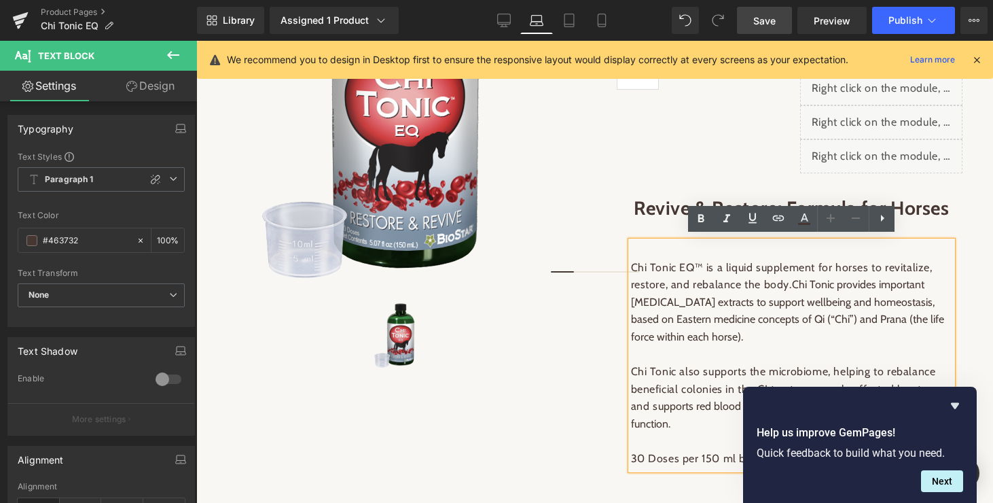
click at [632, 266] on span "Chi Tonic EQ™ is a liquid supplement for horses to revitalize, restore, and reb…" at bounding box center [782, 276] width 302 height 31
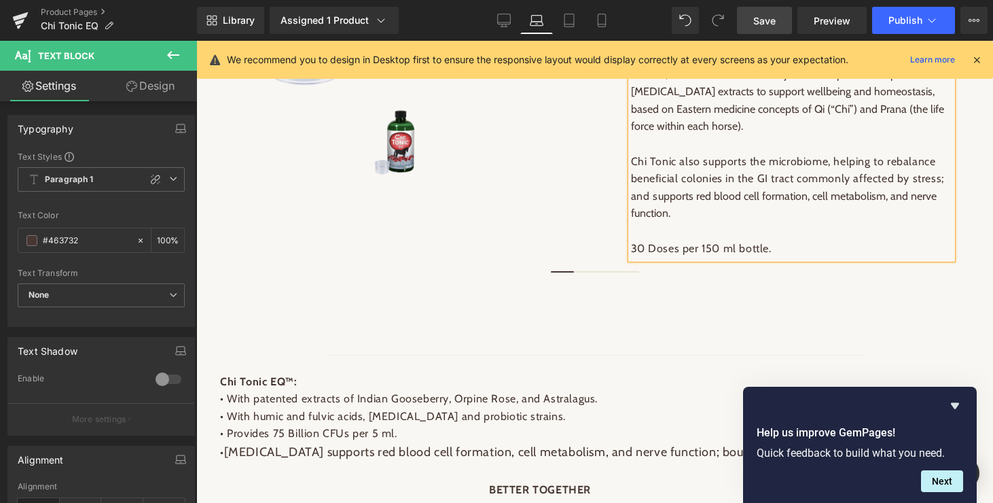
scroll to position [534, 0]
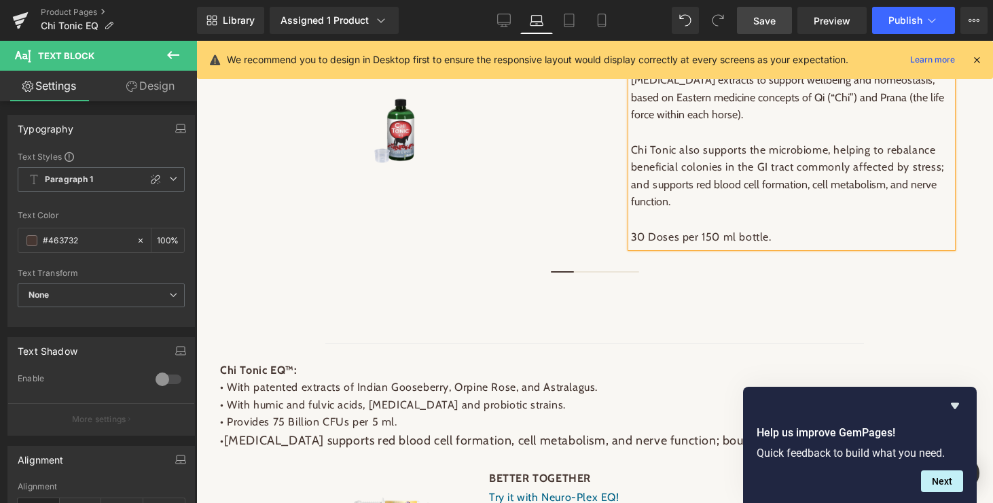
click at [669, 263] on div "Revive & Restore: Formula for Horses Heading Chi Tonic EQ™ is a liquid suppleme…" at bounding box center [792, 119] width 370 height 287
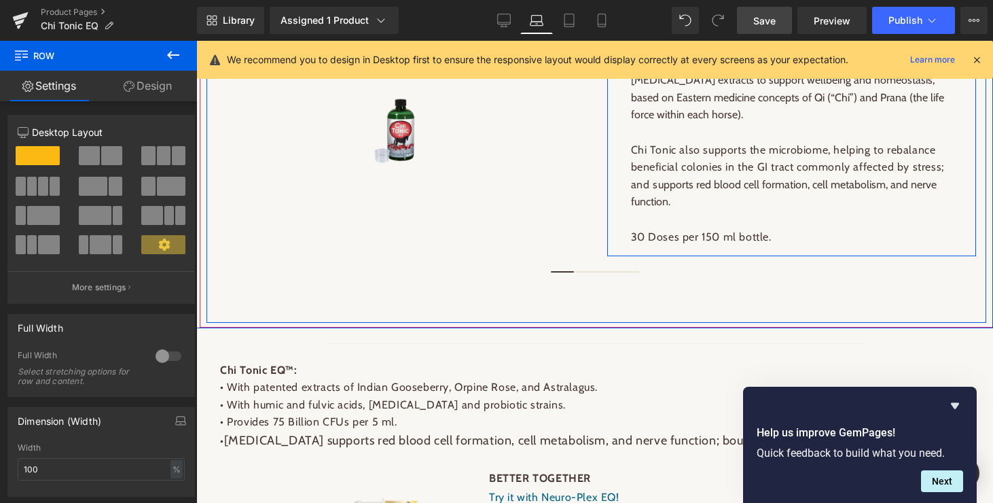
drag, startPoint x: 660, startPoint y: 266, endPoint x: 671, endPoint y: 300, distance: 34.8
click at [661, 257] on div "Revive & Restore: Formula for Horses Heading Chi Tonic EQ™ is a liquid suppleme…" at bounding box center [792, 116] width 370 height 281
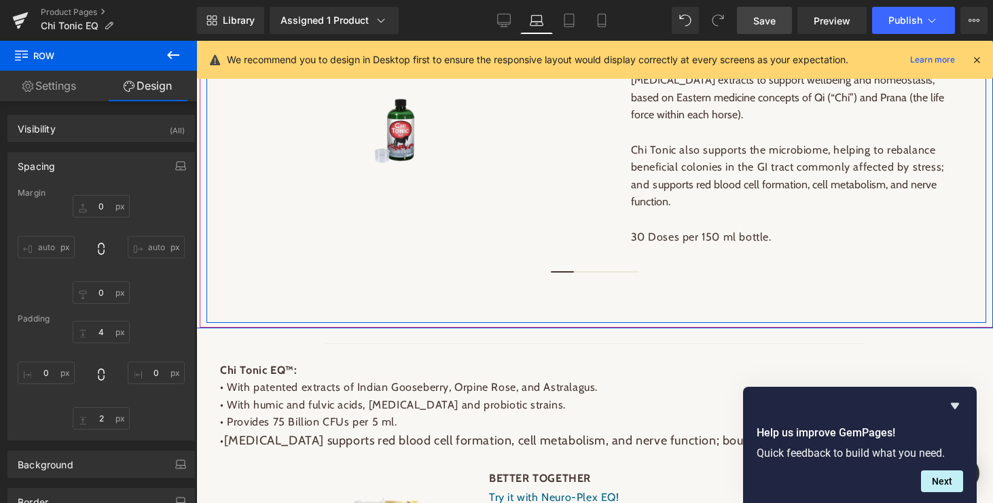
click at [673, 304] on div "Chi Tonic EQ (P) Title Stamped - Star Badge Stamped.io $ 0 $ 0.49 (P) Price Qua…" at bounding box center [792, 20] width 390 height 605
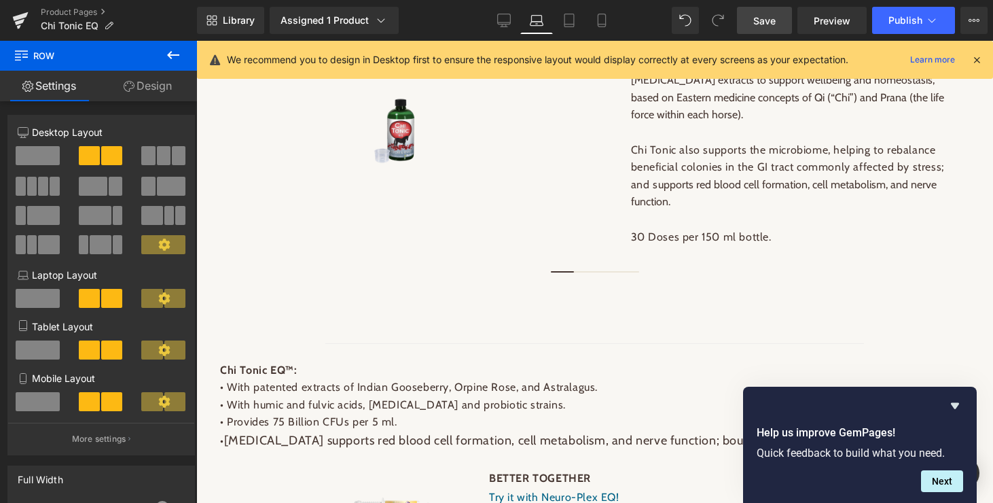
click at [754, 16] on span "Save" at bounding box center [764, 21] width 22 height 14
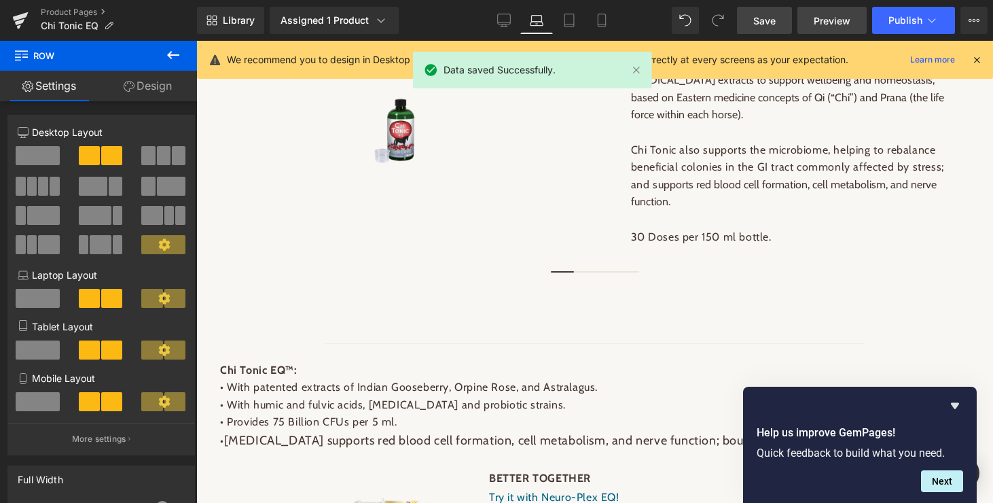
click at [827, 20] on span "Preview" at bounding box center [832, 21] width 37 height 14
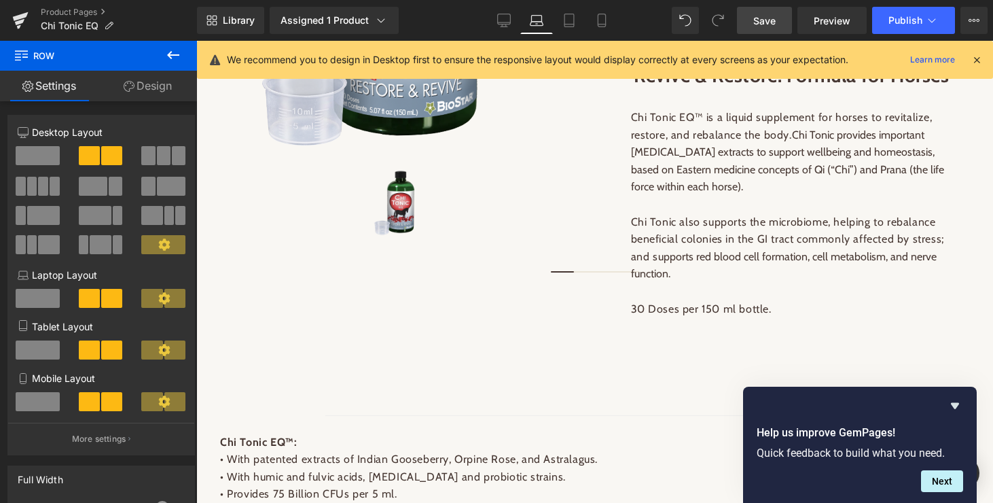
scroll to position [456, 0]
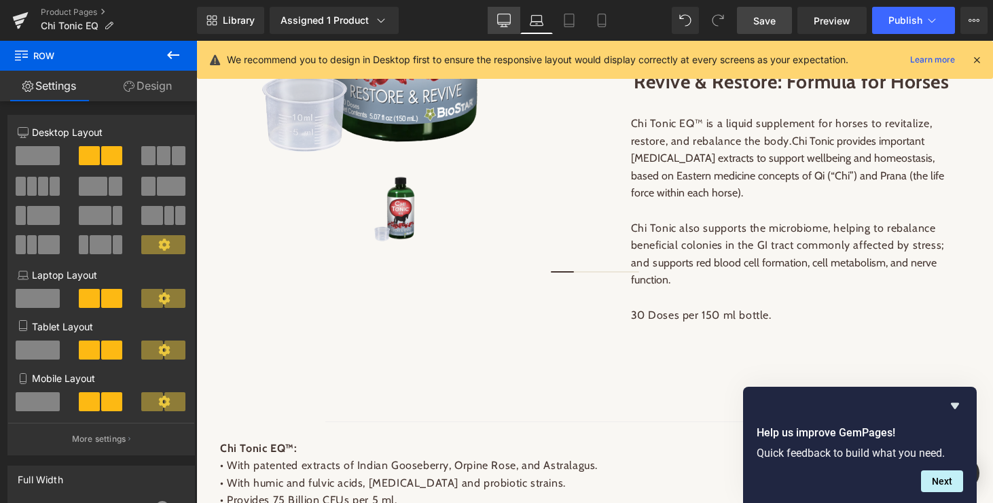
click at [502, 25] on icon at bounding box center [504, 21] width 14 height 14
type input "1200"
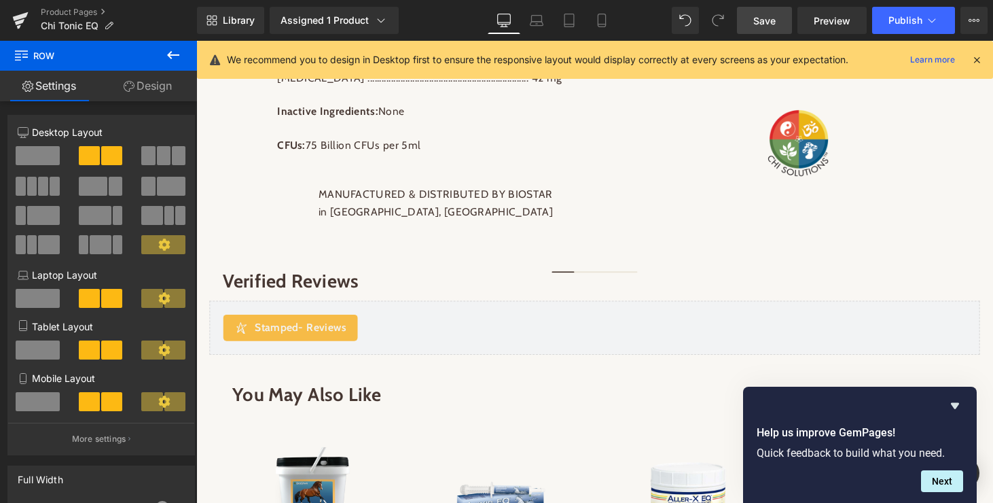
scroll to position [1319, 0]
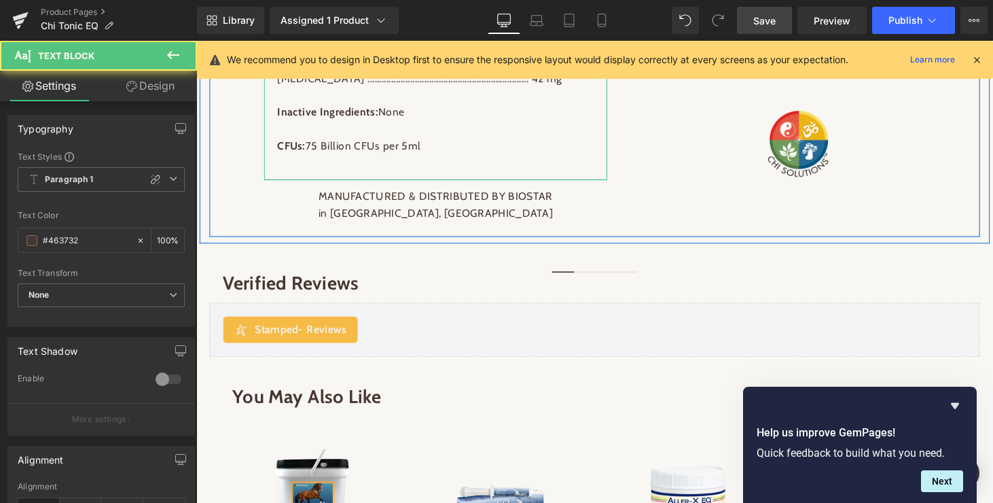
click at [453, 184] on div "Active Ingredients per 5ml (0.17 fl oz) : Sym-Biota EQ™ Proprietary Blend .....…" at bounding box center [443, 45] width 354 height 279
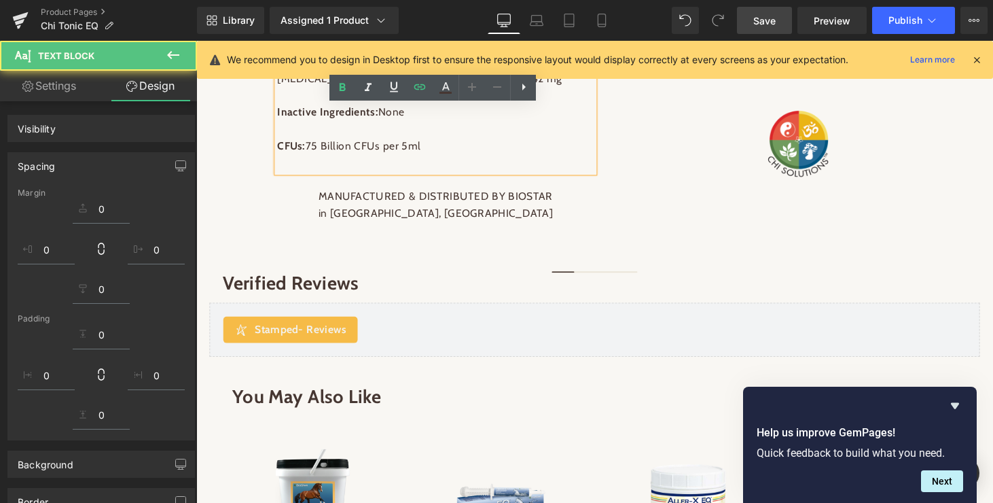
click at [438, 175] on p at bounding box center [443, 167] width 327 height 18
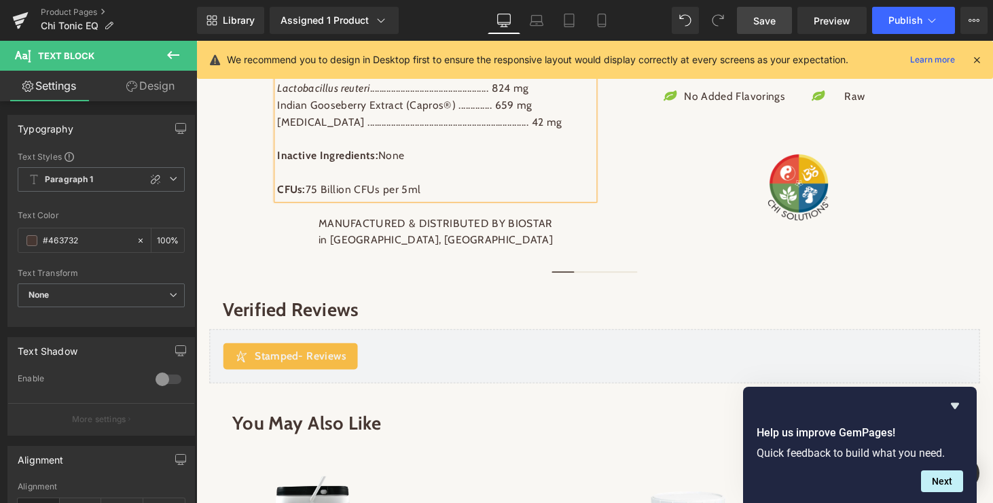
scroll to position [1268, 0]
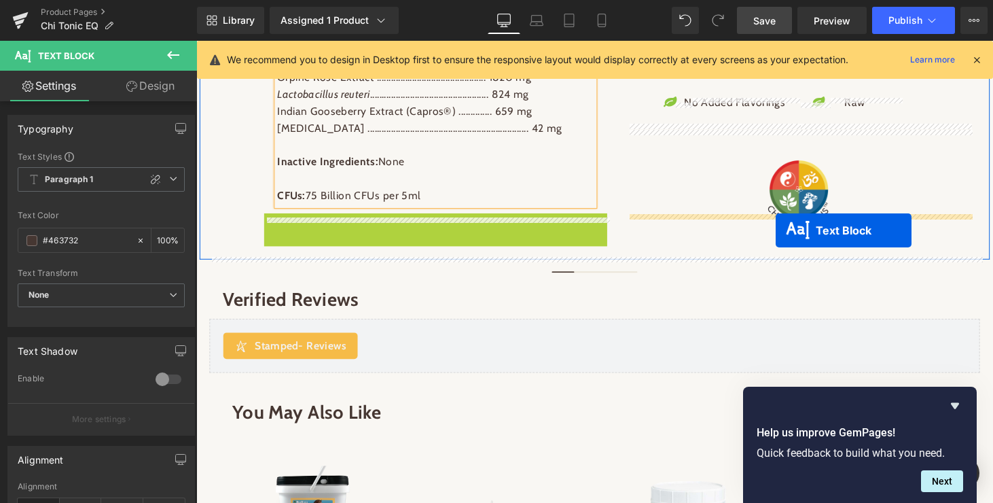
drag, startPoint x: 404, startPoint y: 239, endPoint x: 794, endPoint y: 232, distance: 390.0
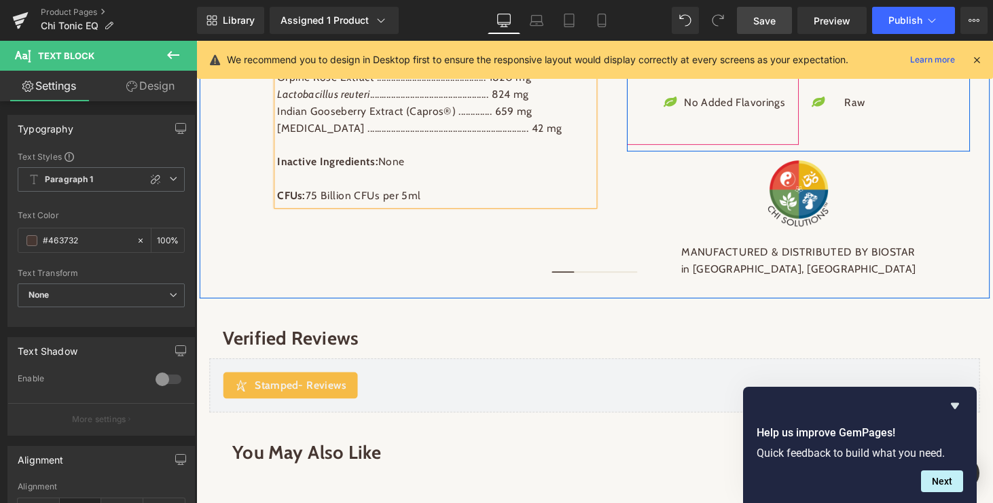
click at [799, 113] on div "Icon No Preservatives Text Block Icon No fillers or binders Text Block Icon No …" at bounding box center [729, 77] width 177 height 141
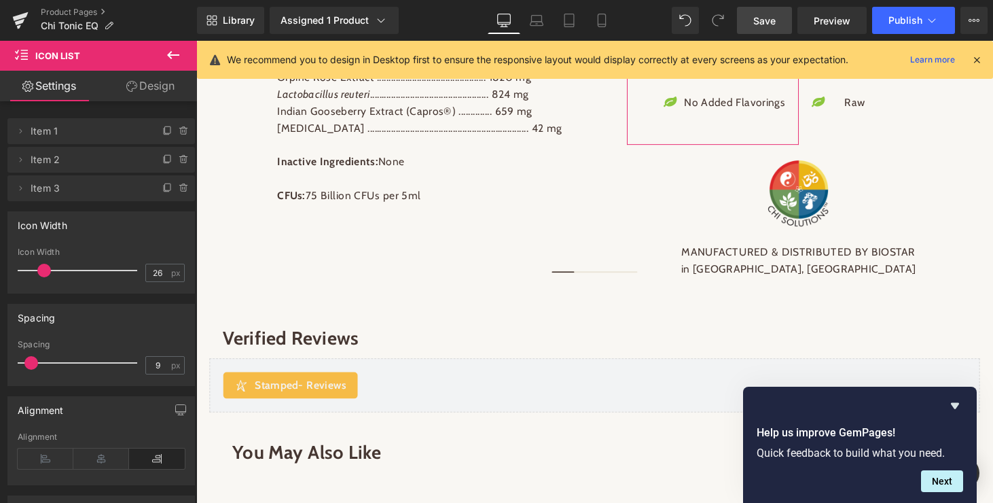
click at [153, 83] on link "Design" at bounding box center [150, 86] width 99 height 31
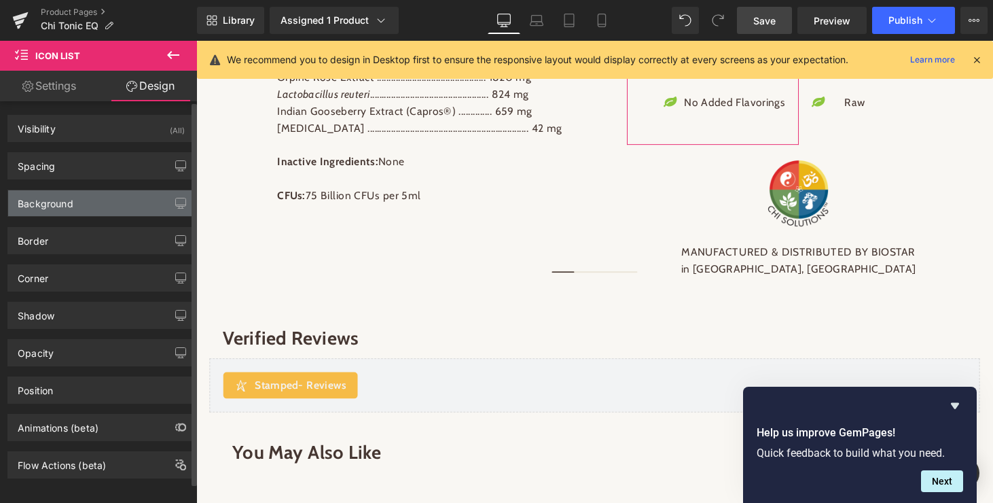
type input "0"
type input "1"
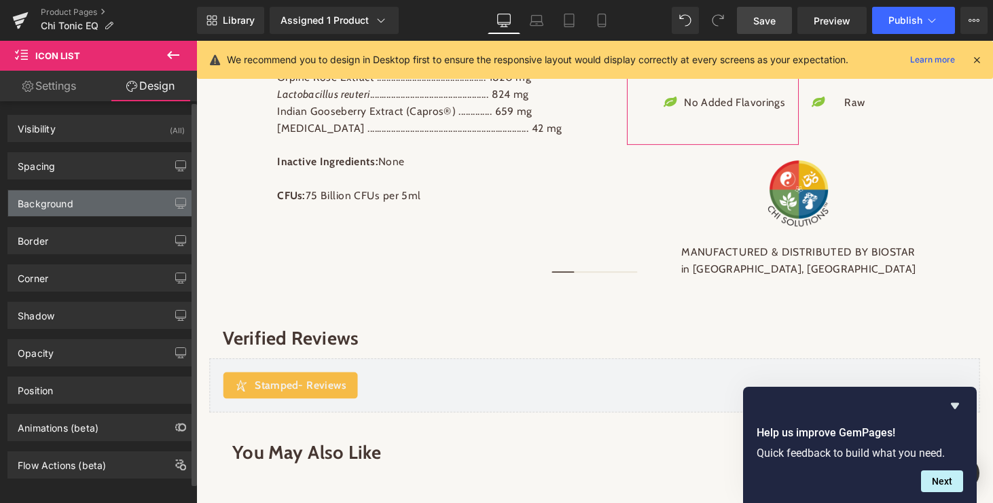
type input "0"
type input "30"
type input "0"
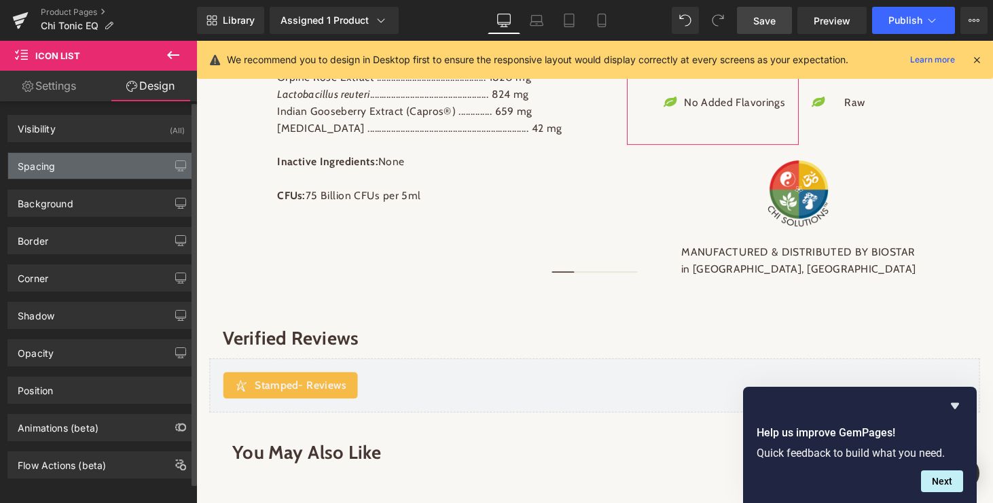
click at [101, 162] on div "Spacing" at bounding box center [101, 166] width 186 height 26
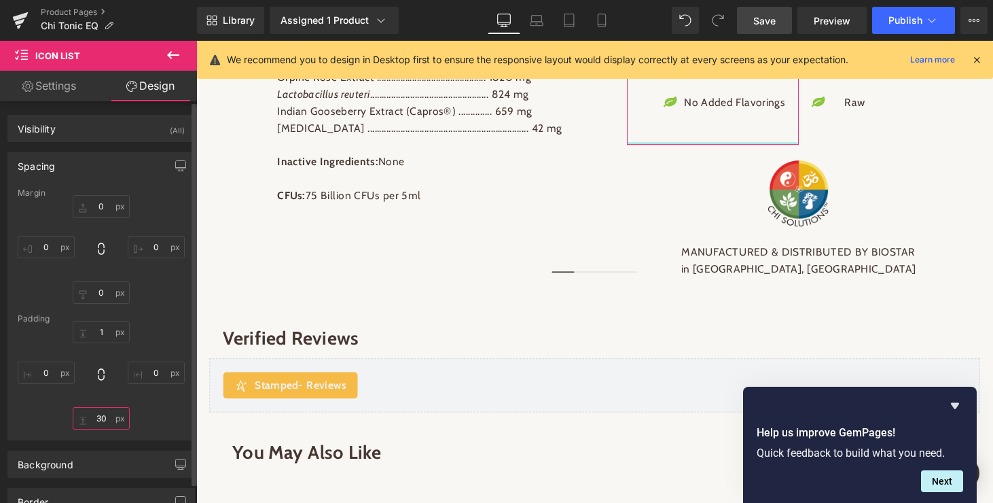
click at [97, 421] on input "30" at bounding box center [101, 418] width 57 height 22
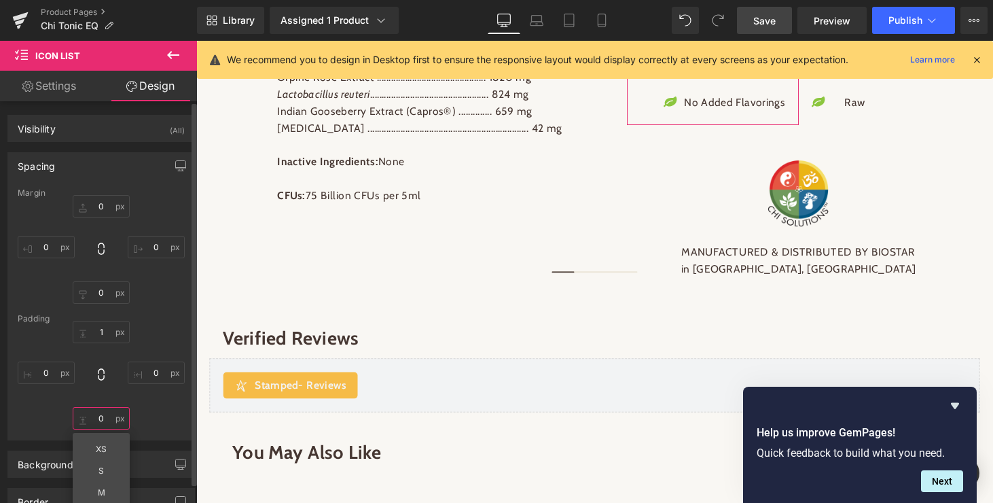
type input "0"
click at [166, 336] on div "1px 1 0px 0 0 0 XS S M L XL Edit Value 0px 0" at bounding box center [101, 375] width 167 height 109
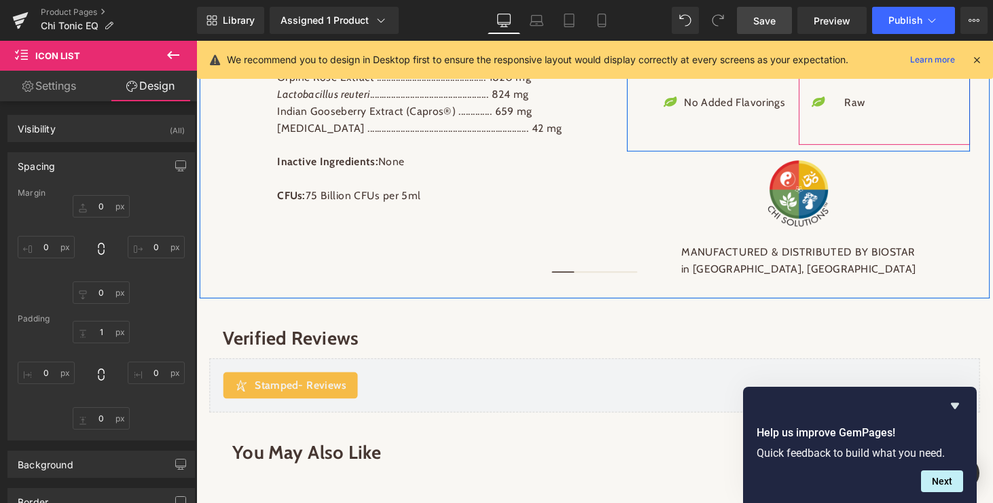
click at [872, 108] on div "Icon Wheat Free Text Block Icon Soy Free Text Block Icon Raw Text Block Icon Li…" at bounding box center [906, 77] width 177 height 141
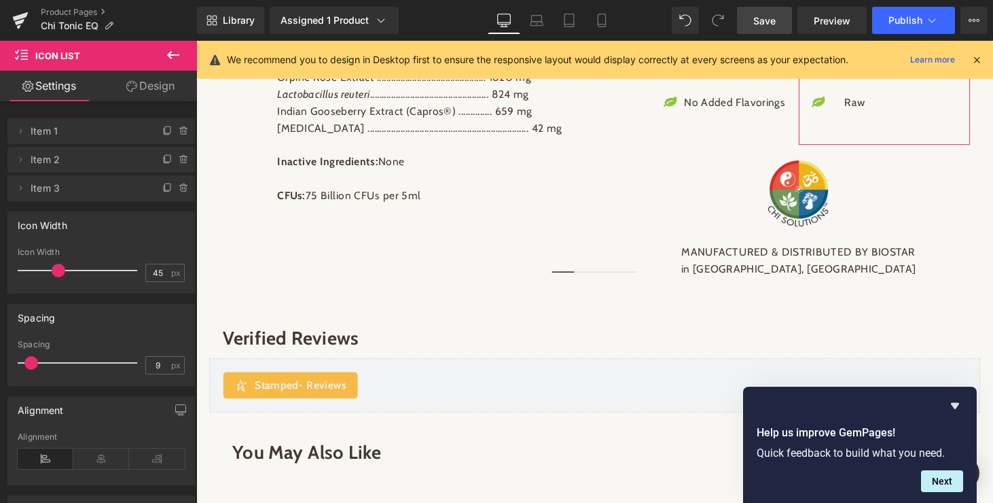
click at [166, 86] on link "Design" at bounding box center [150, 86] width 99 height 31
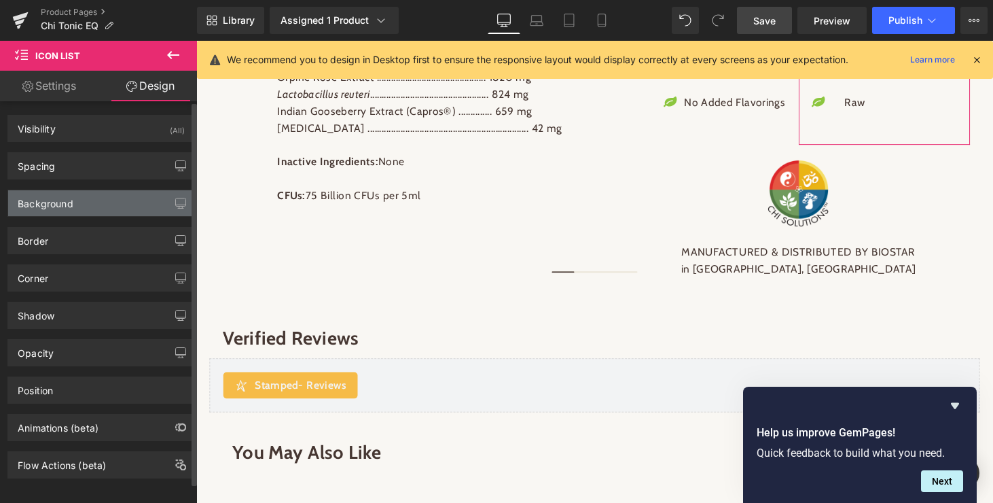
type input "0"
type input "1"
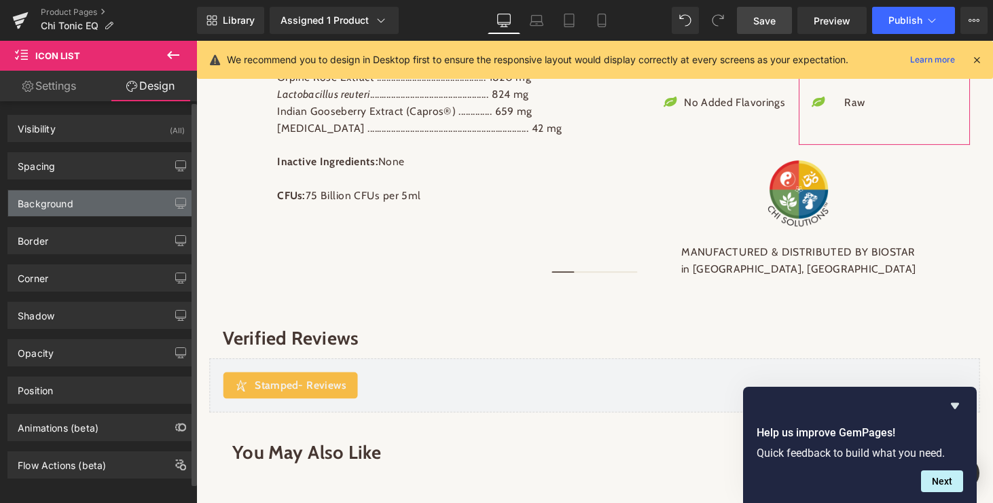
type input "0"
type input "30"
type input "0"
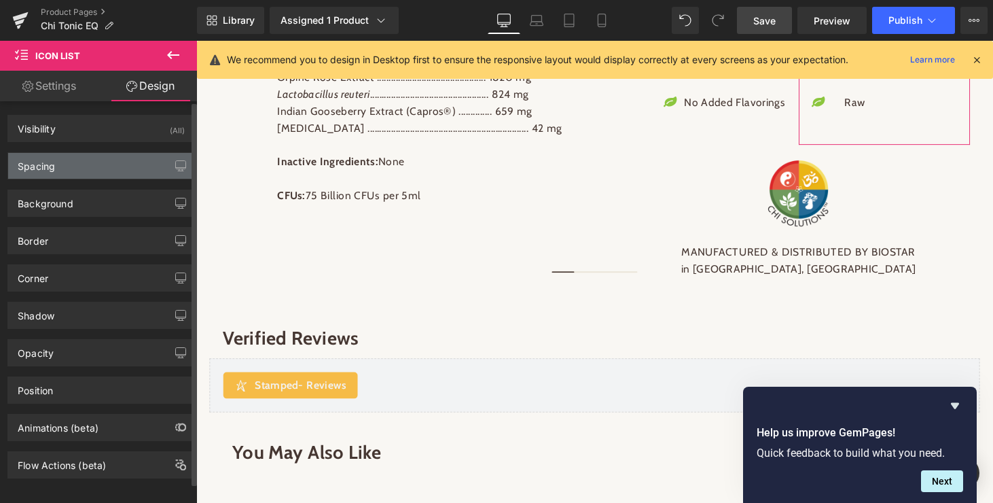
click at [104, 171] on div "Spacing" at bounding box center [101, 166] width 186 height 26
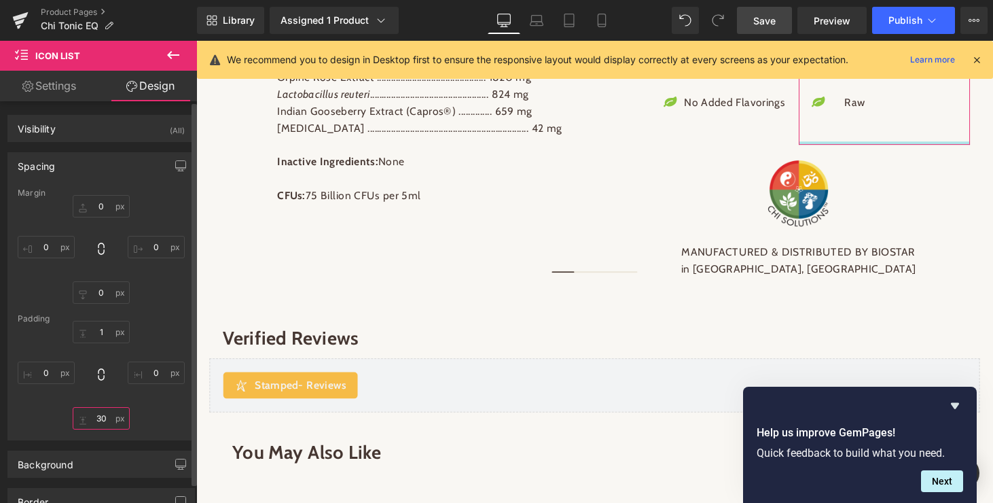
click at [99, 423] on input "30" at bounding box center [101, 418] width 57 height 22
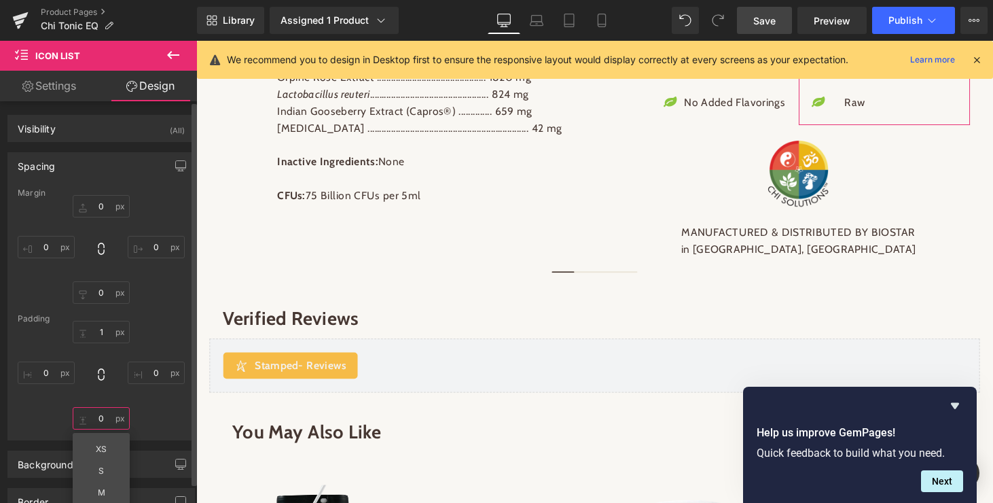
type input "0"
click at [160, 421] on div "1px 1 0px 0 0 0 XS S M L XL Edit Value 0px 0" at bounding box center [101, 375] width 167 height 109
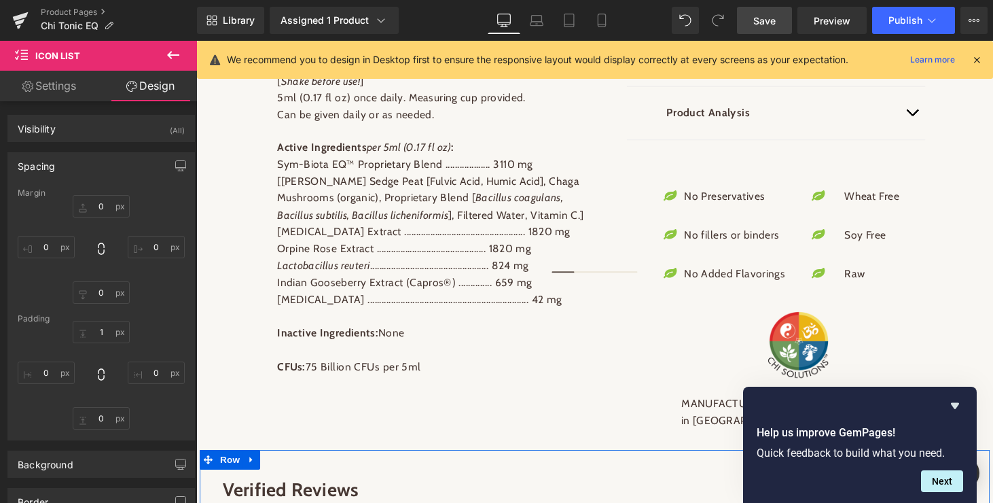
scroll to position [1062, 0]
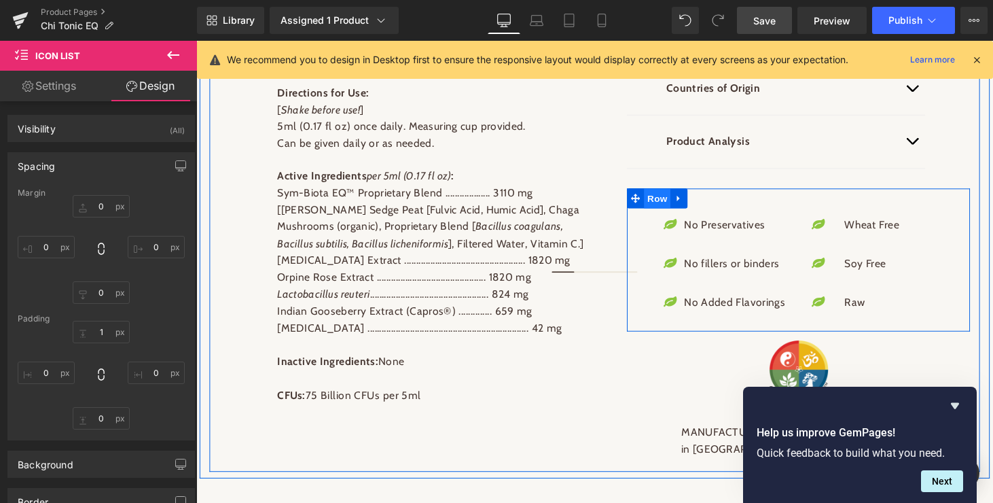
click at [668, 193] on span "Row" at bounding box center [671, 203] width 27 height 20
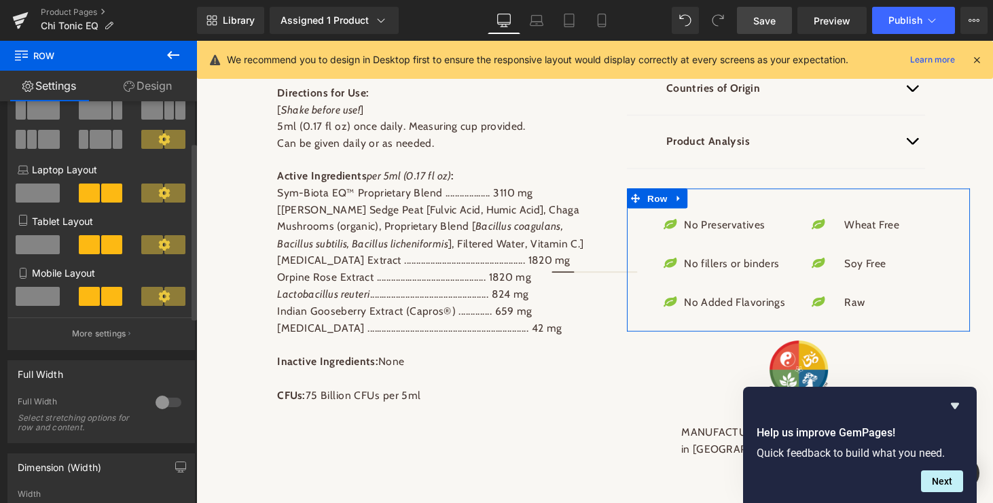
scroll to position [0, 0]
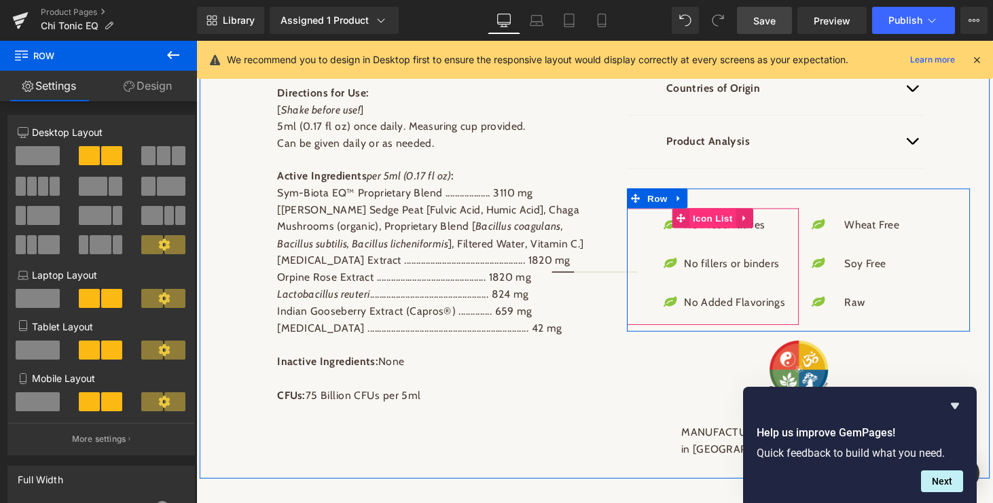
click at [724, 213] on span "Icon List" at bounding box center [729, 223] width 48 height 20
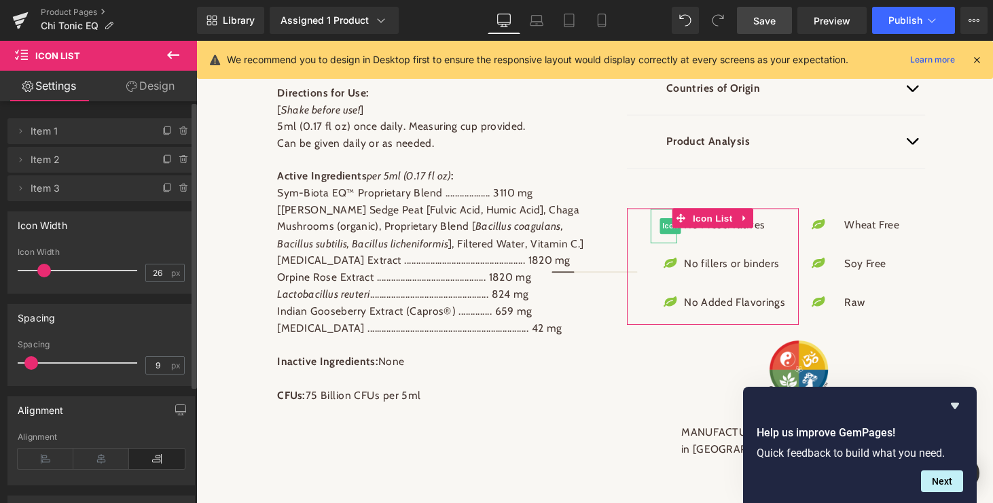
click at [39, 138] on span "Item 1" at bounding box center [88, 131] width 114 height 26
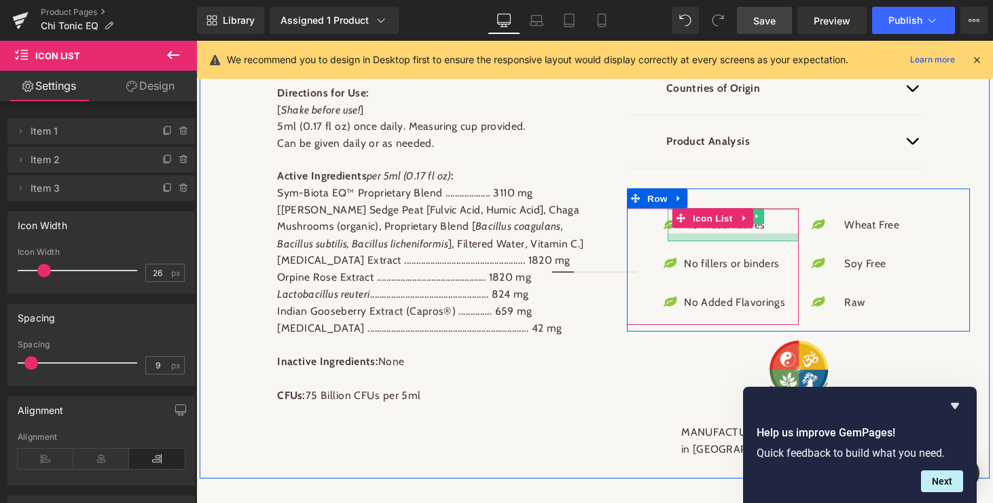
click at [774, 239] on div at bounding box center [750, 243] width 135 height 8
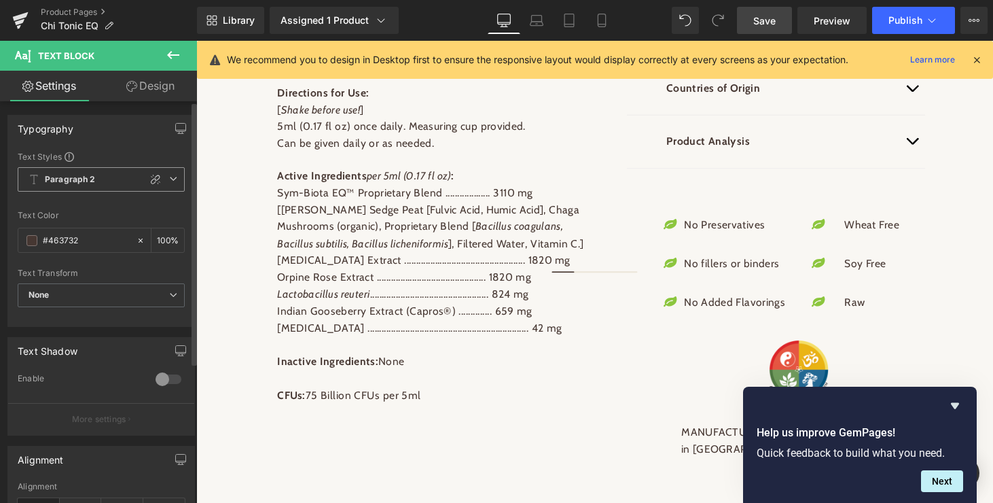
click at [166, 185] on span "Paragraph 2" at bounding box center [101, 179] width 167 height 24
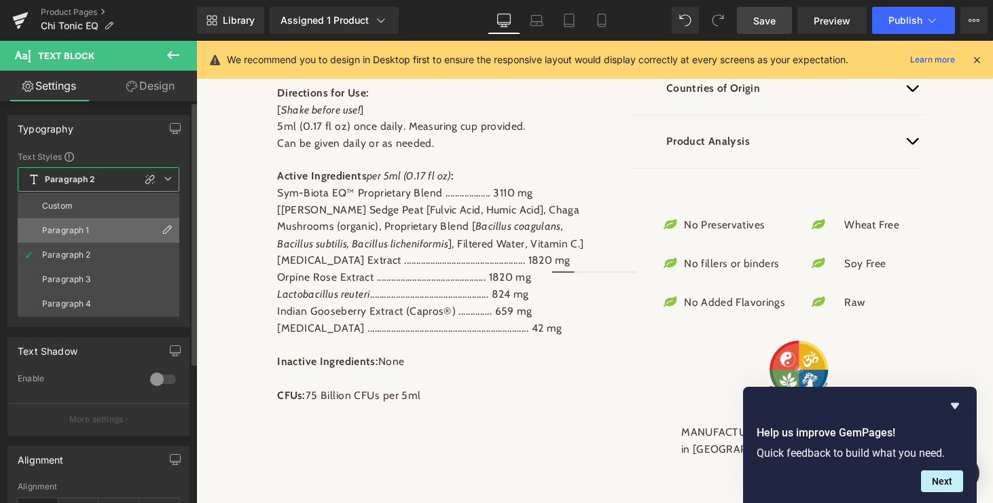
click at [85, 226] on div "Paragraph 1" at bounding box center [66, 231] width 48 height 10
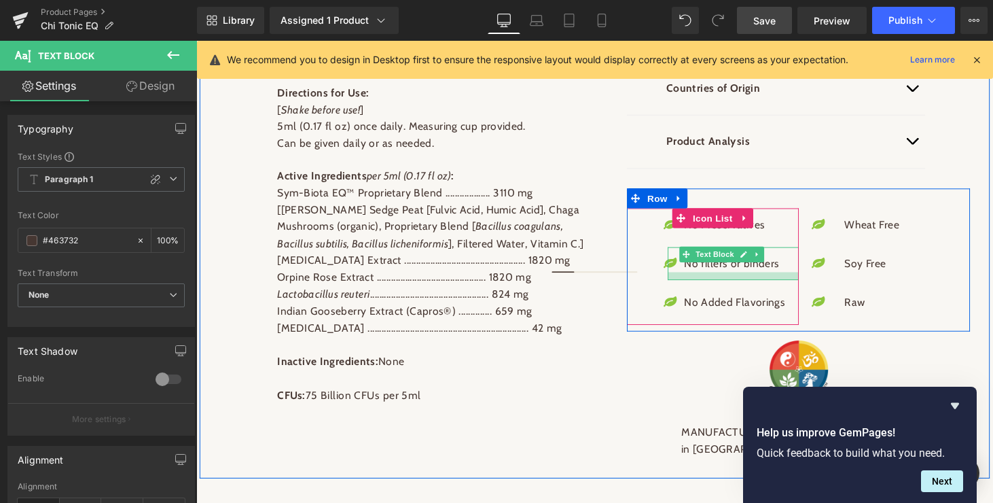
click at [740, 279] on div at bounding box center [750, 283] width 135 height 8
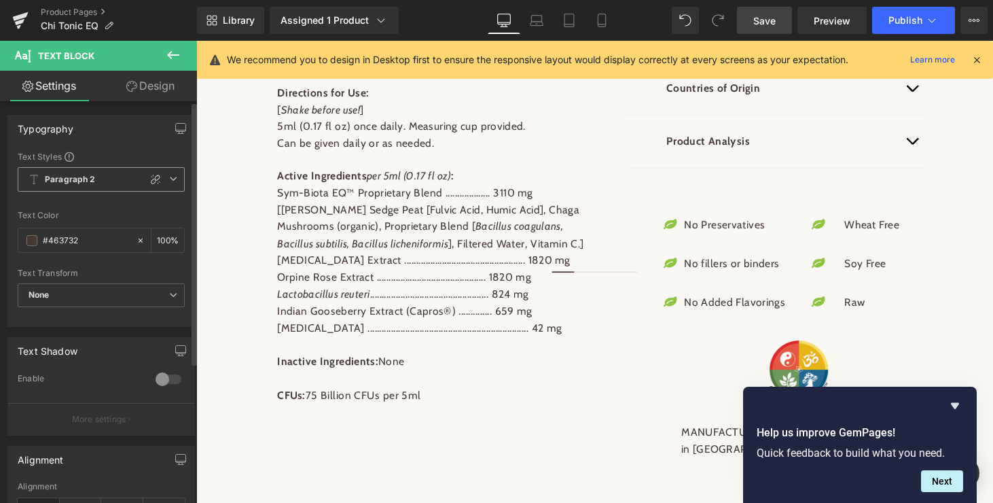
click at [169, 176] on icon at bounding box center [173, 179] width 8 height 8
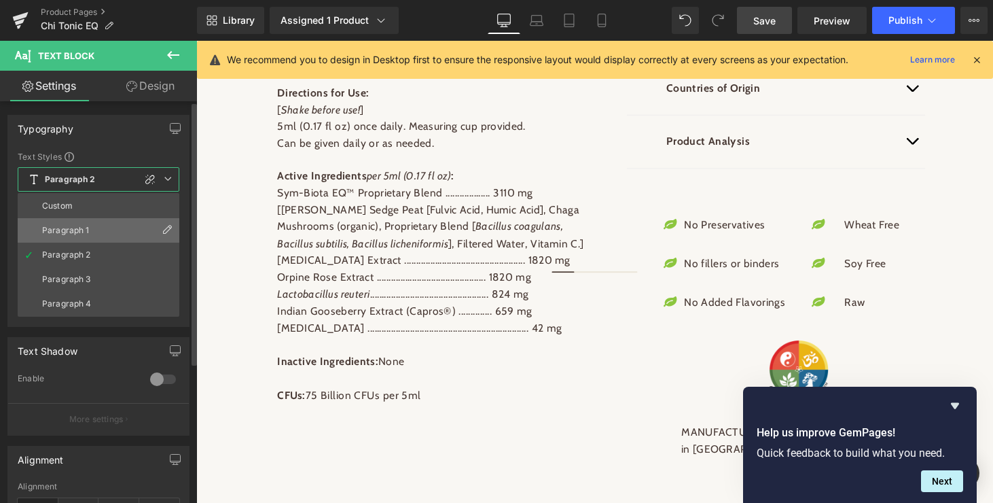
click at [114, 228] on li "Paragraph 1" at bounding box center [99, 230] width 162 height 24
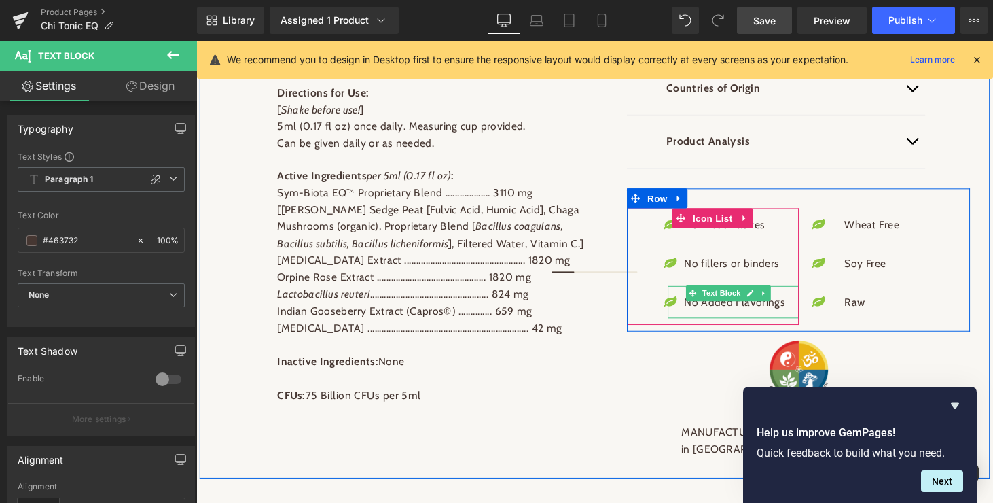
click at [750, 302] on p "No Added Flavorings" at bounding box center [752, 311] width 104 height 18
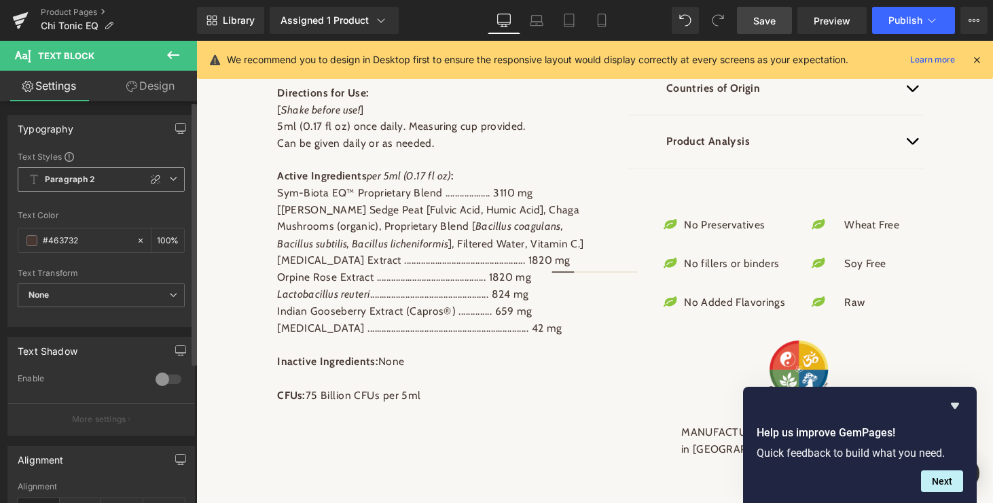
click at [171, 177] on icon at bounding box center [173, 179] width 8 height 8
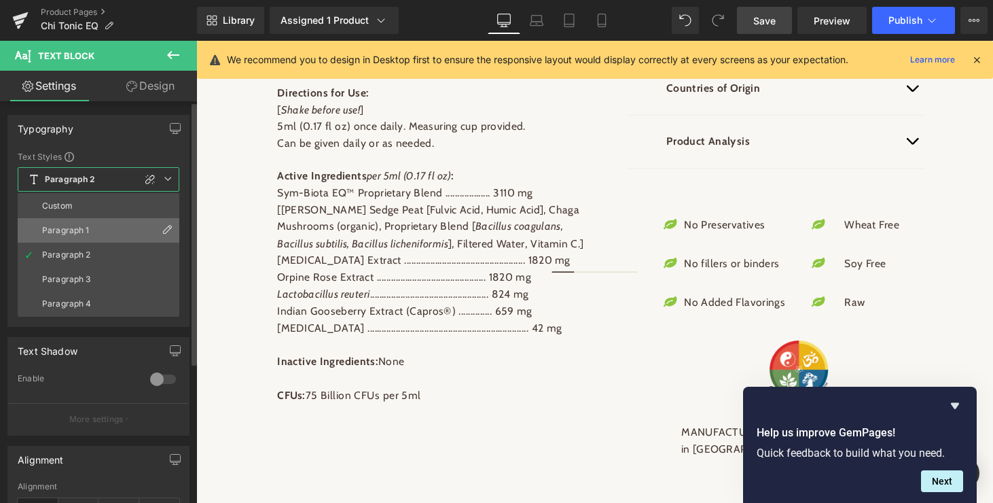
click at [108, 223] on li "Paragraph 1" at bounding box center [99, 230] width 162 height 24
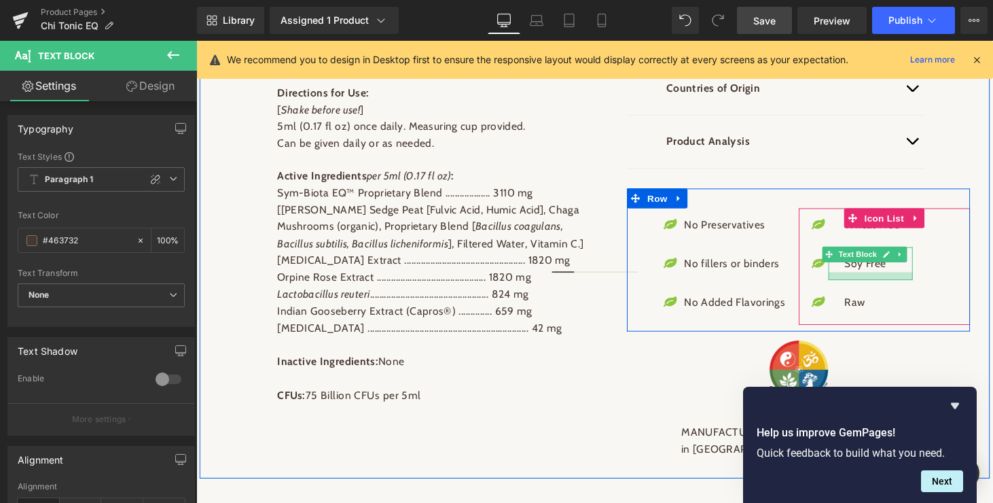
click at [878, 279] on div at bounding box center [891, 283] width 87 height 8
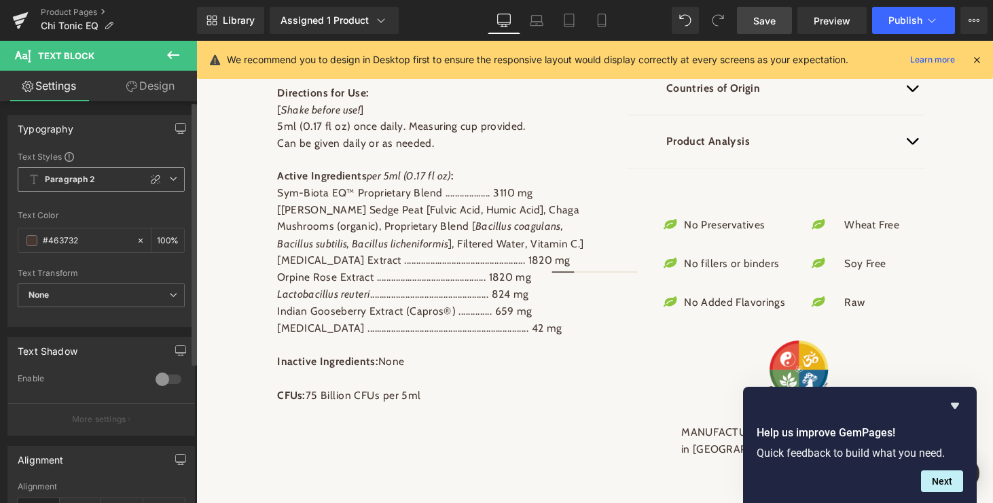
click at [169, 175] on icon at bounding box center [173, 179] width 8 height 8
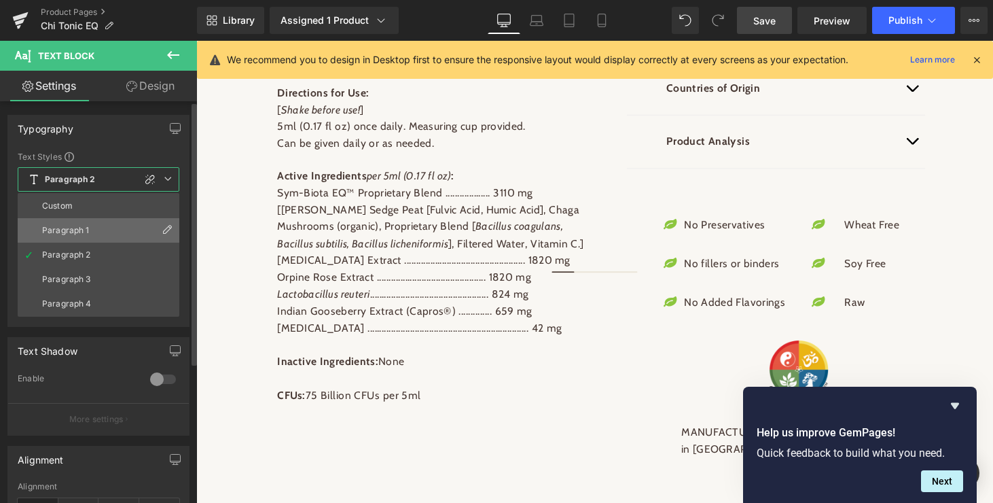
click at [121, 227] on li "Paragraph 1" at bounding box center [99, 230] width 162 height 24
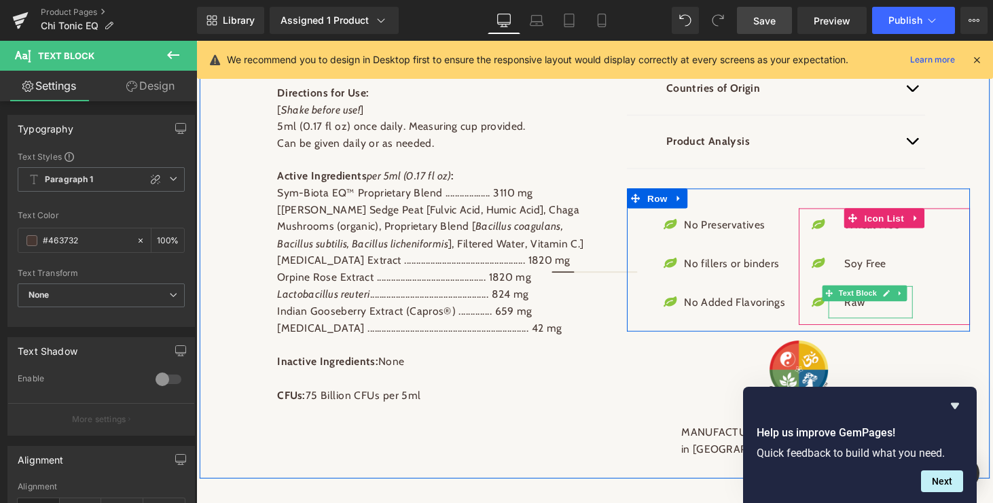
click at [885, 302] on p "Raw" at bounding box center [893, 311] width 56 height 18
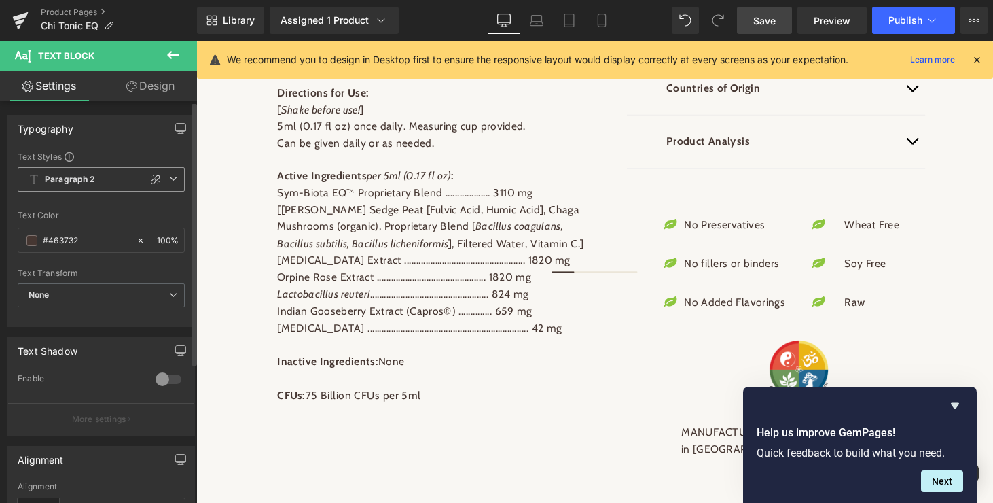
click at [169, 175] on icon at bounding box center [173, 179] width 8 height 8
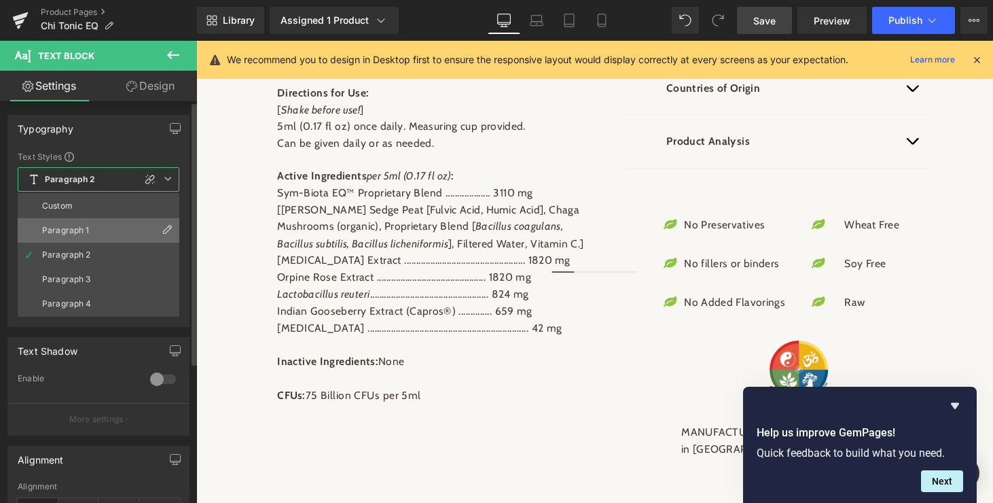
click at [122, 226] on li "Paragraph 1" at bounding box center [99, 230] width 162 height 24
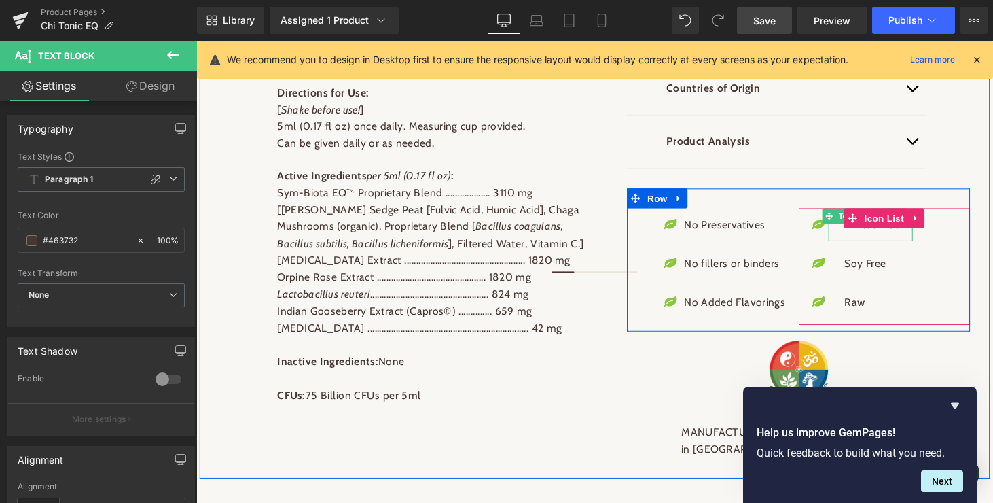
click at [889, 222] on p "Wheat Free" at bounding box center [893, 231] width 56 height 18
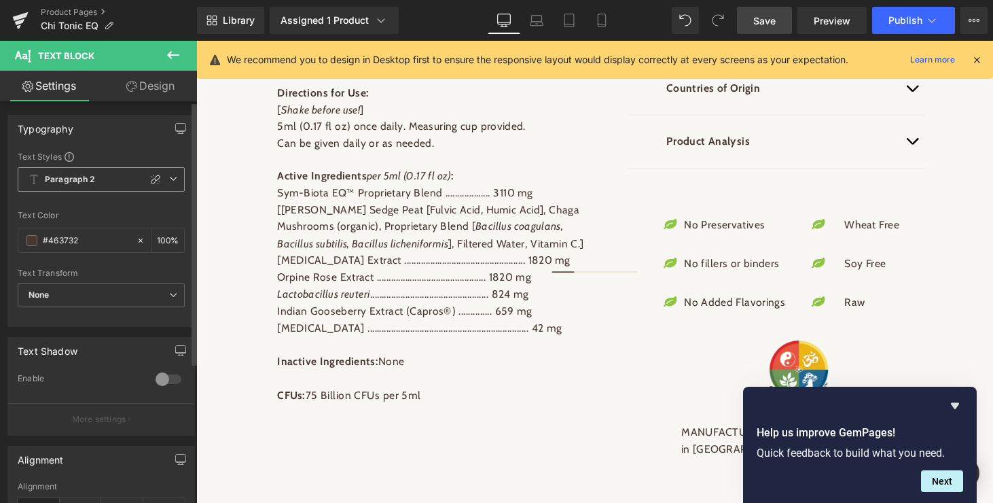
click at [169, 179] on icon at bounding box center [173, 179] width 8 height 8
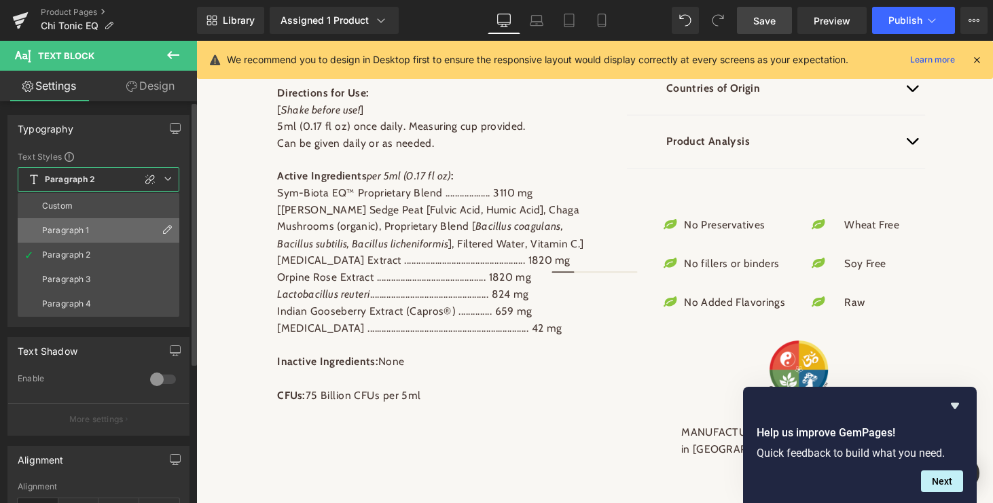
click at [124, 229] on li "Paragraph 1" at bounding box center [99, 230] width 162 height 24
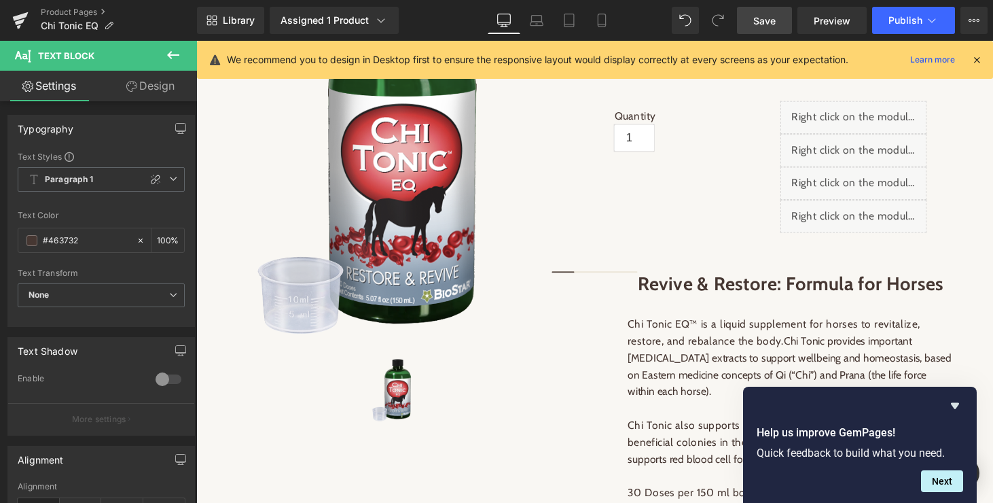
scroll to position [298, 0]
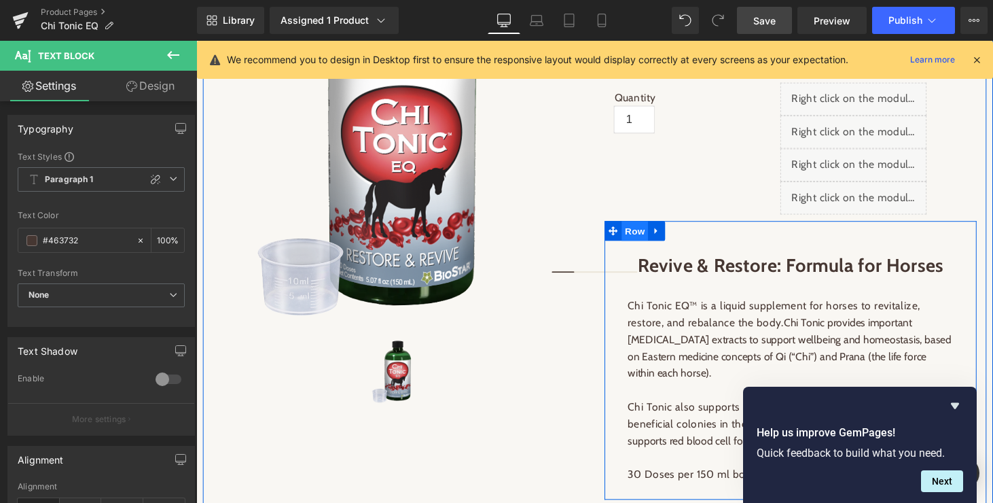
click at [647, 238] on span "Row" at bounding box center [648, 237] width 27 height 20
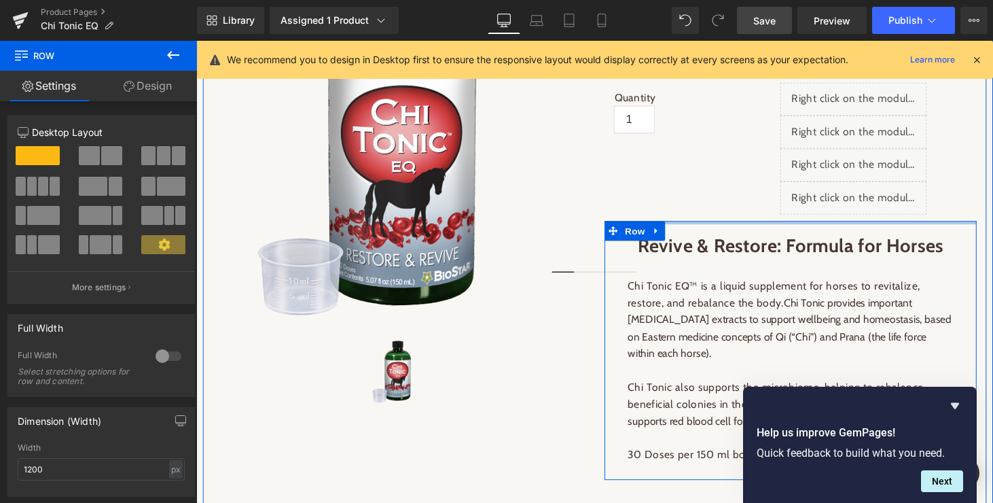
drag, startPoint x: 710, startPoint y: 227, endPoint x: 709, endPoint y: 202, distance: 24.5
click at [709, 202] on div "Chi Tonic EQ (P) Title Stamped - Star Badge Stamped.io $ 0 $ 0.49 (P) Price Qua…" at bounding box center [809, 247] width 404 height 586
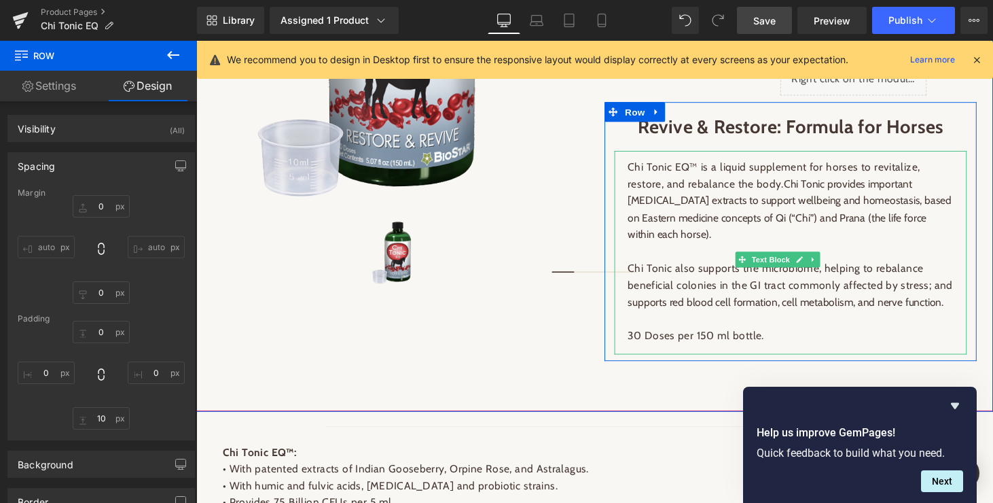
scroll to position [480, 0]
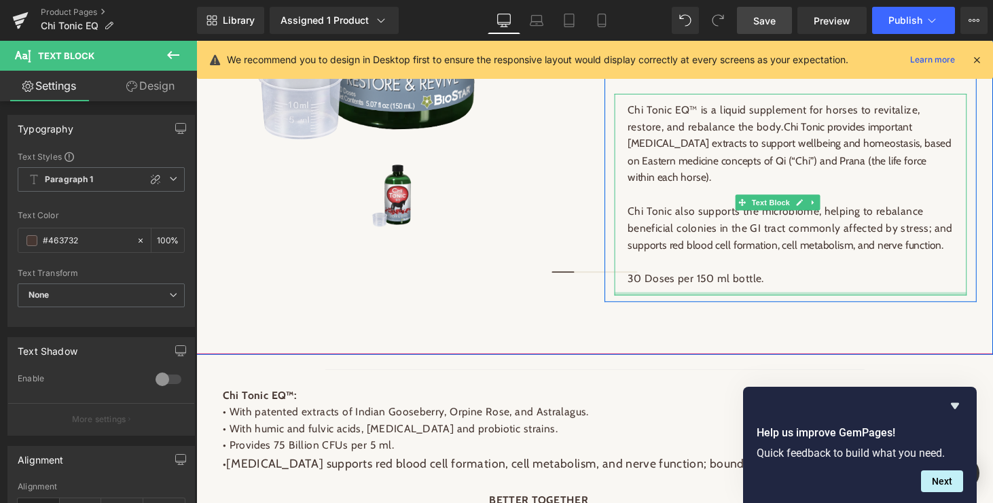
click at [695, 303] on div "Chi Tonic EQ™ is a liquid supplement for horses to revitalize, restore, and reb…" at bounding box center [809, 199] width 363 height 208
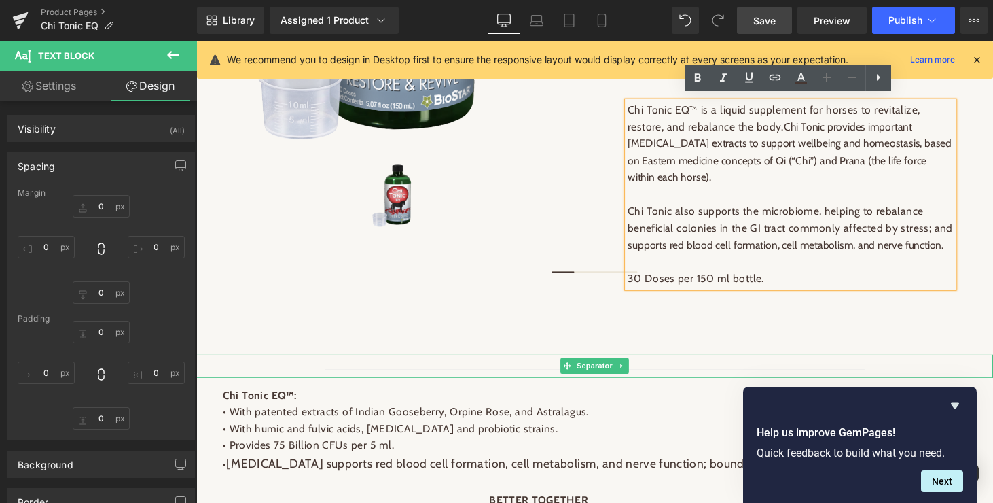
click at [611, 375] on span "Separator" at bounding box center [607, 376] width 42 height 16
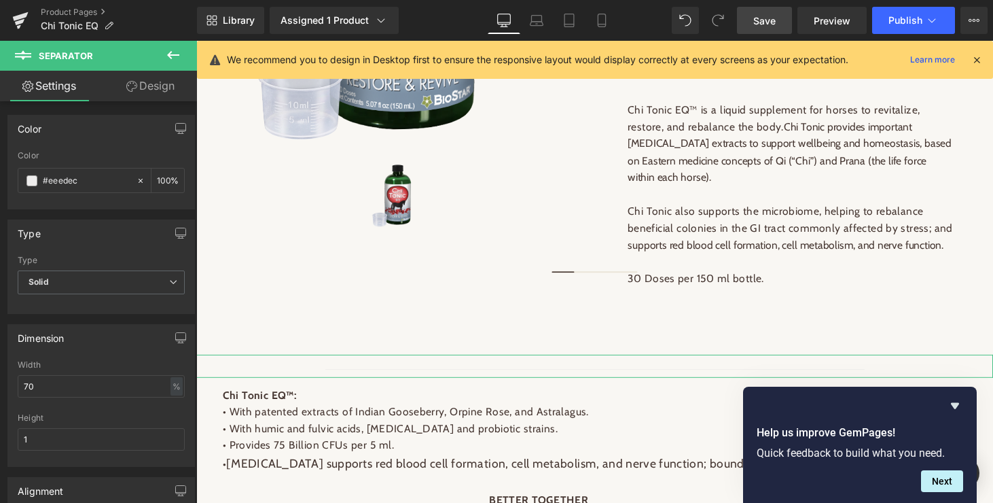
click at [158, 95] on link "Design" at bounding box center [150, 86] width 99 height 31
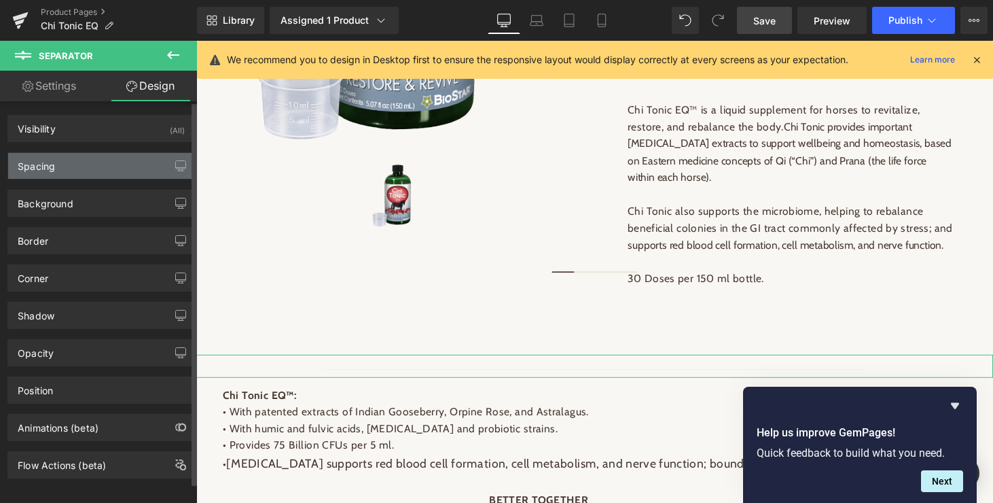
click at [39, 168] on div "Spacing" at bounding box center [36, 162] width 37 height 19
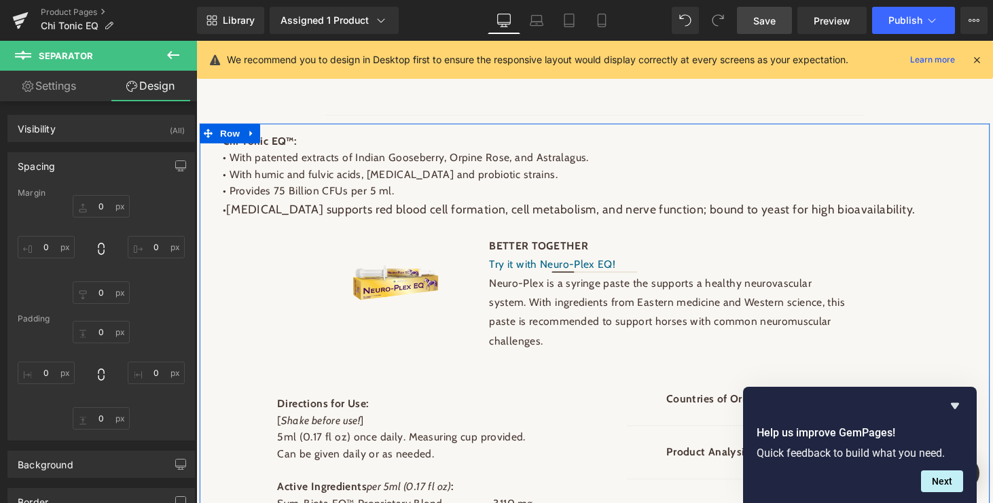
scroll to position [791, 0]
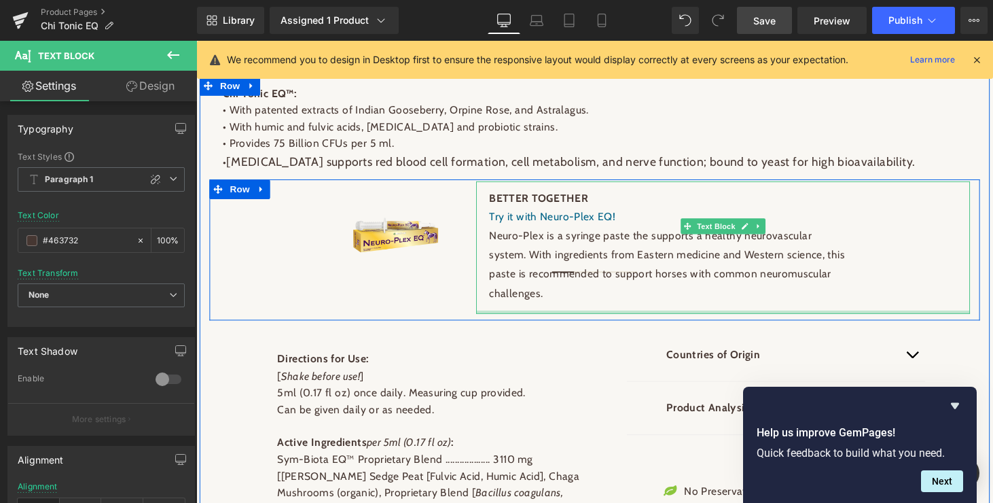
click at [605, 296] on div "BETTER TOGETHER Try it with Neuro-Plex EQ! Neuro-Plex is a syringe paste the su…" at bounding box center [740, 253] width 510 height 137
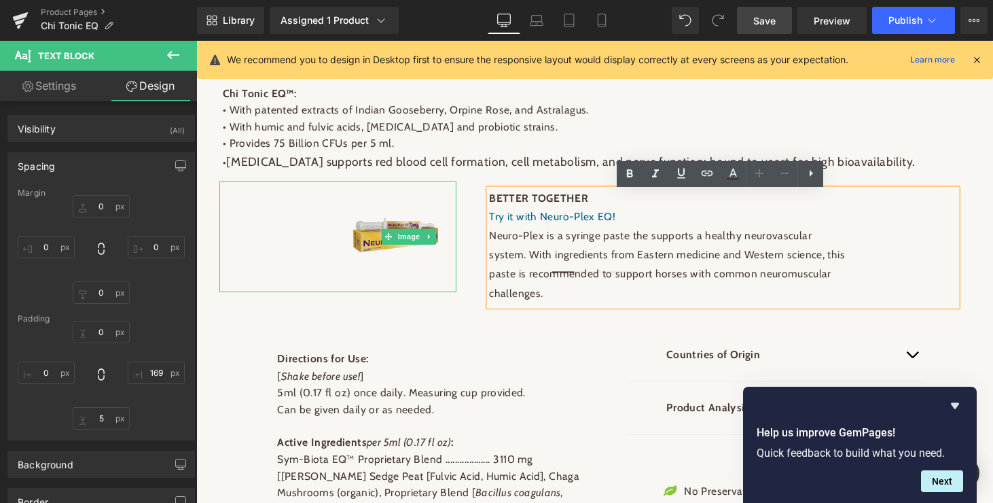
click at [428, 291] on img at bounding box center [402, 243] width 98 height 98
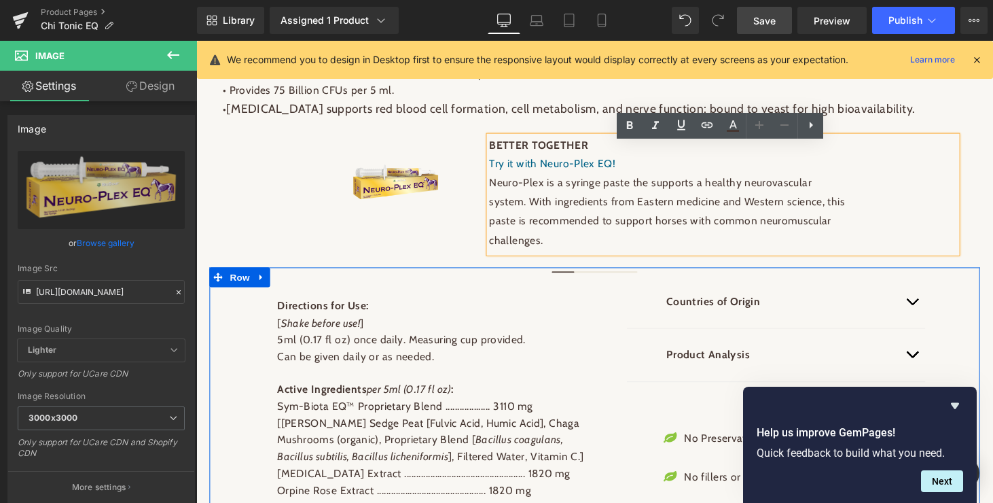
scroll to position [864, 0]
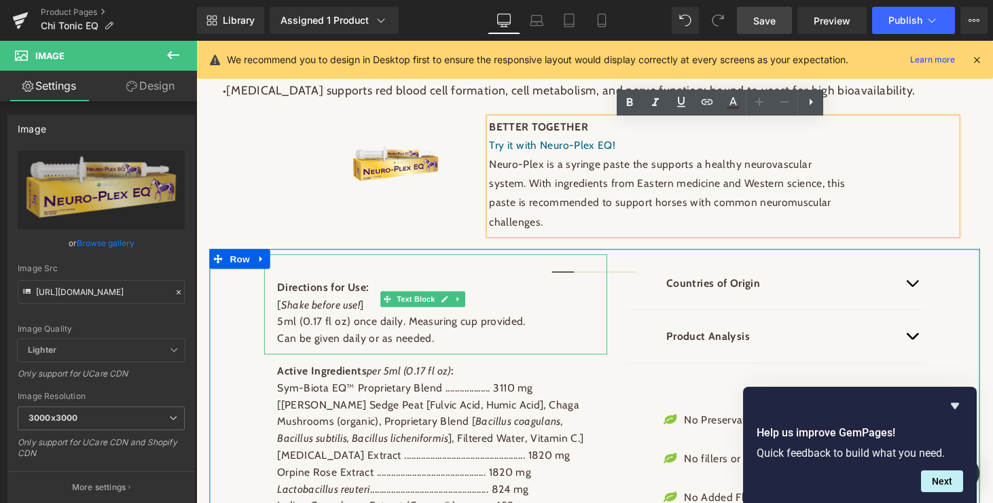
click at [281, 289] on b "Directions for Use:" at bounding box center [327, 295] width 94 height 13
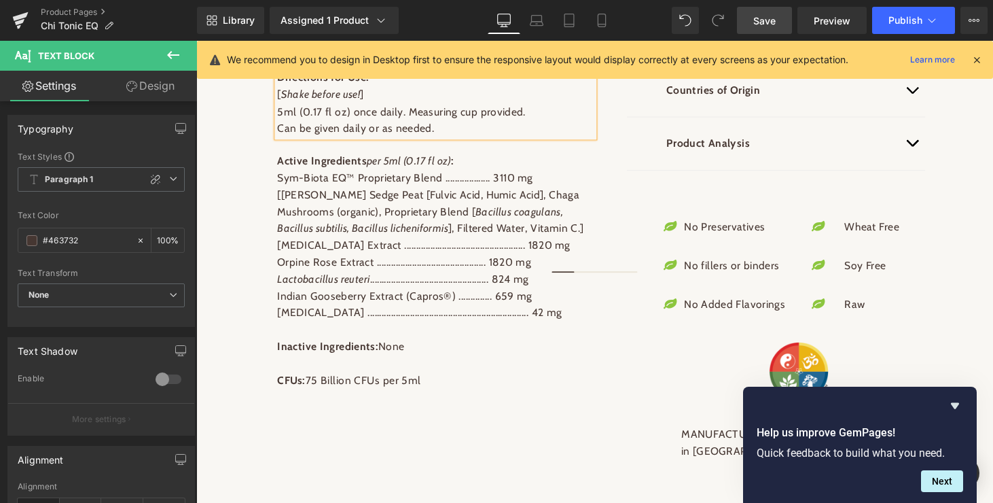
scroll to position [1066, 0]
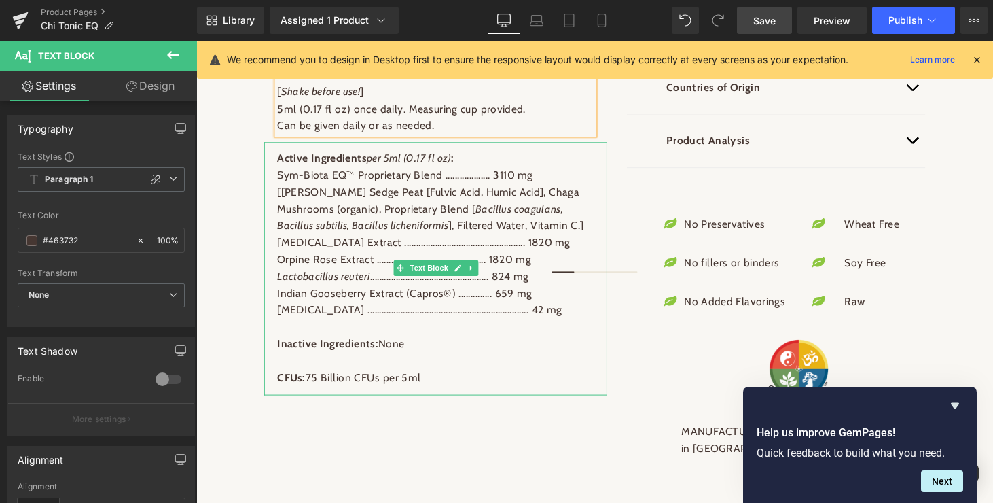
click at [283, 354] on span "Inactive Ingredients" at bounding box center [330, 352] width 101 height 13
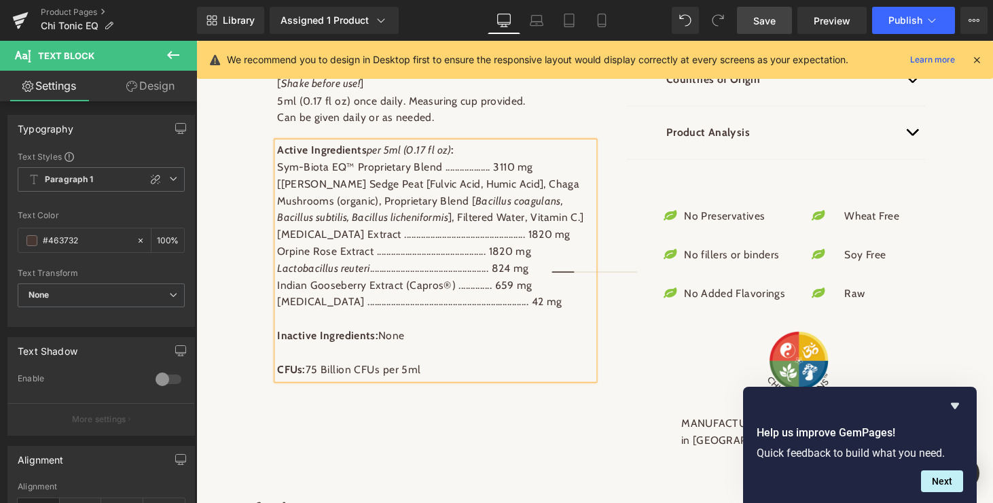
scroll to position [993, 0]
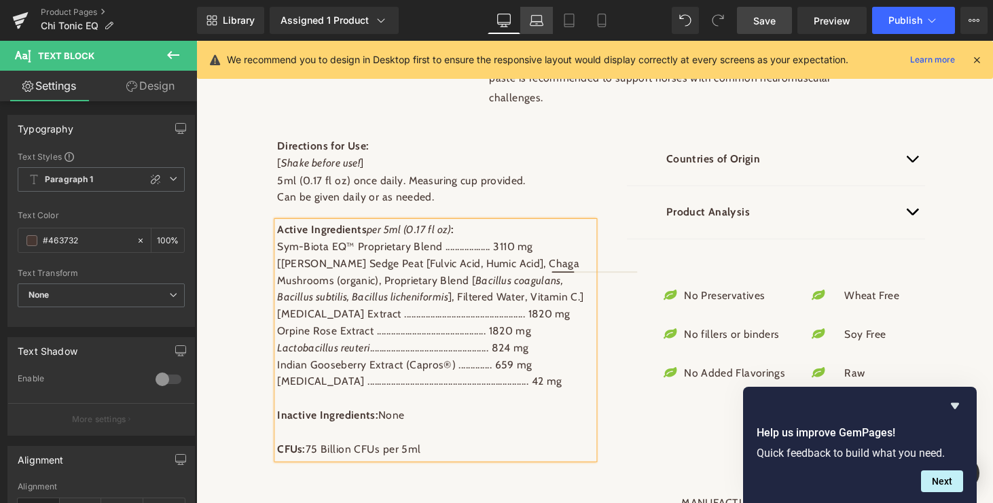
click at [541, 18] on icon at bounding box center [537, 21] width 14 height 14
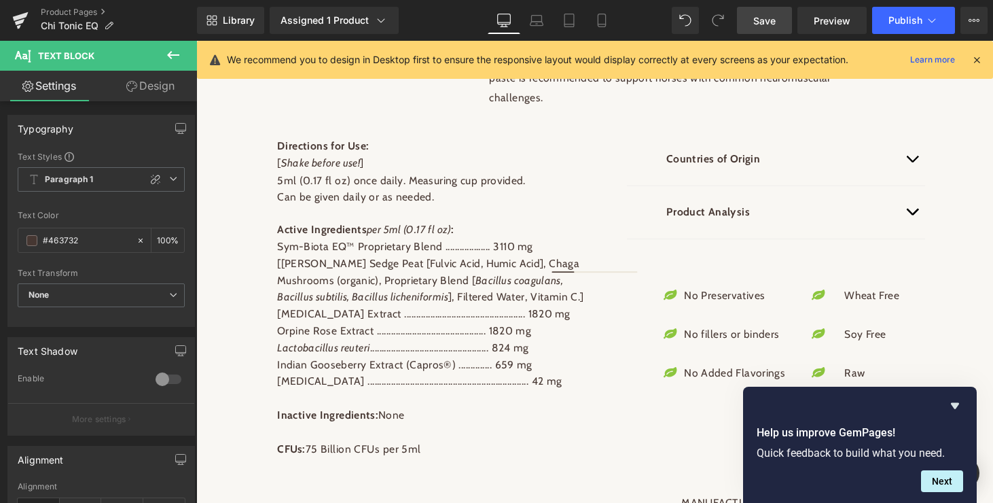
type input "100"
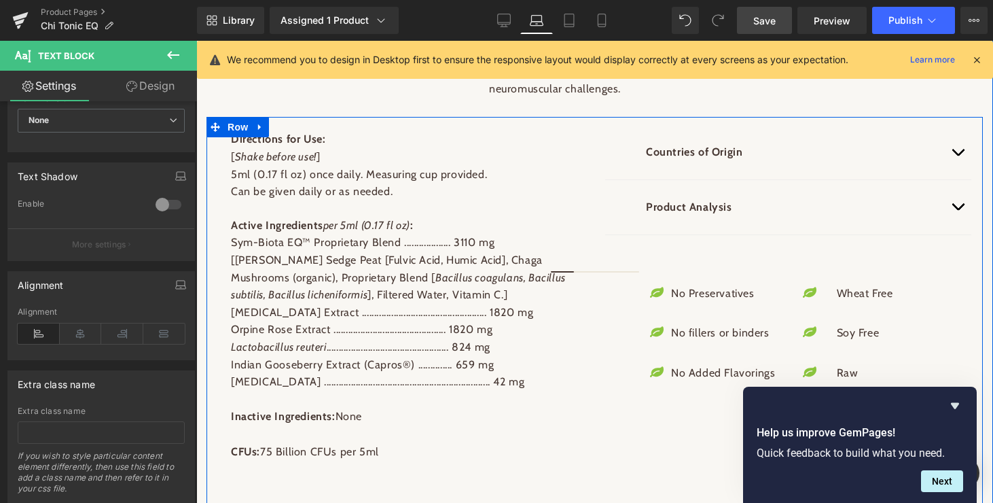
scroll to position [873, 0]
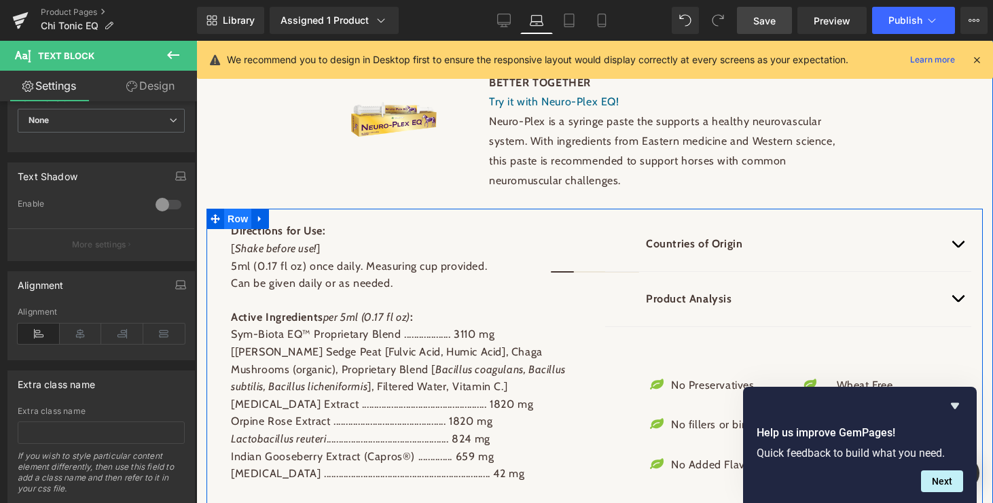
click at [234, 215] on span "Row" at bounding box center [237, 219] width 27 height 20
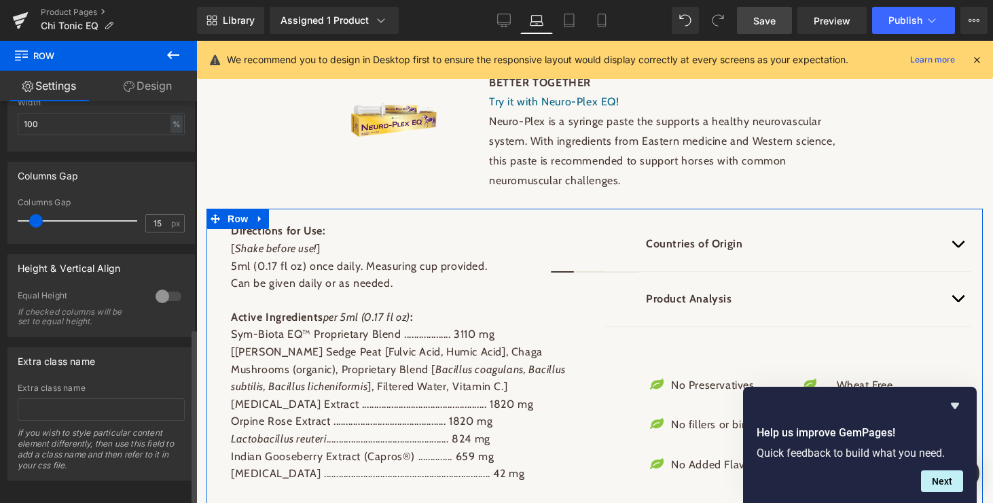
scroll to position [515, 0]
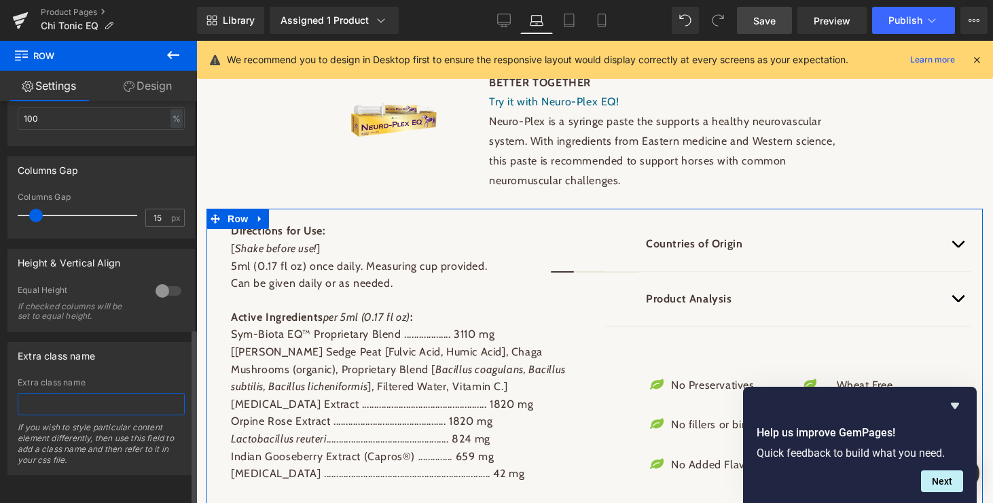
click at [64, 394] on input "text" at bounding box center [101, 404] width 167 height 22
click at [36, 395] on input "min-width" at bounding box center [101, 404] width 167 height 22
type input "mid-width"
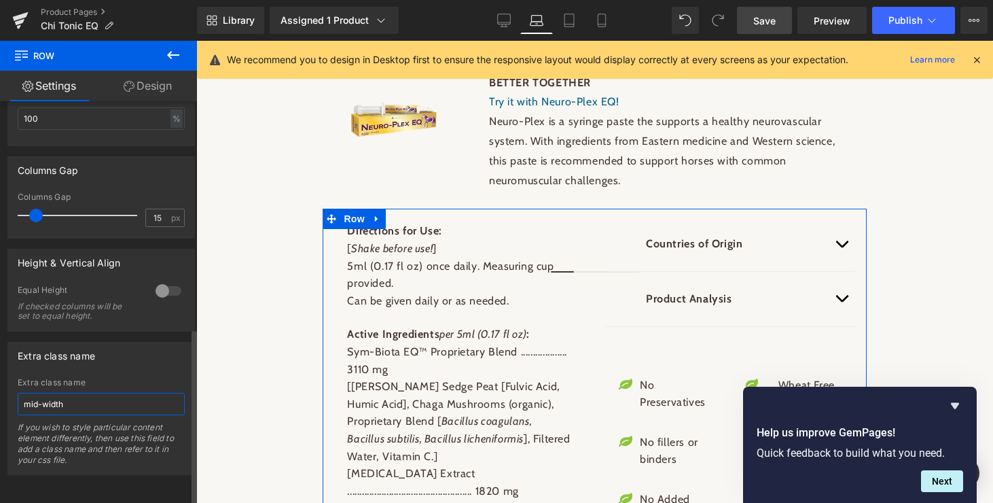
scroll to position [874, 0]
drag, startPoint x: 69, startPoint y: 393, endPoint x: 20, endPoint y: 388, distance: 48.5
click at [20, 393] on input "mid-width" at bounding box center [101, 404] width 167 height 22
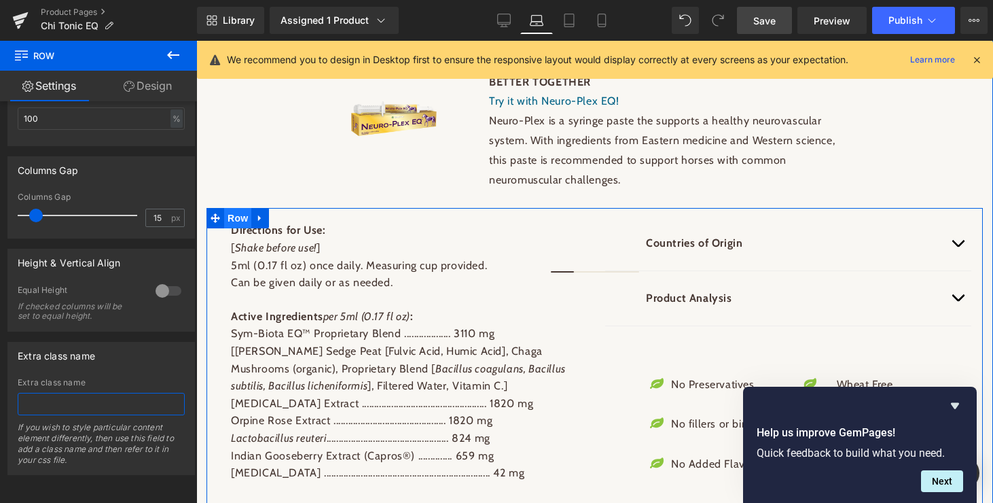
click at [234, 215] on span "Row" at bounding box center [237, 218] width 27 height 20
click at [151, 85] on link "Design" at bounding box center [148, 86] width 99 height 31
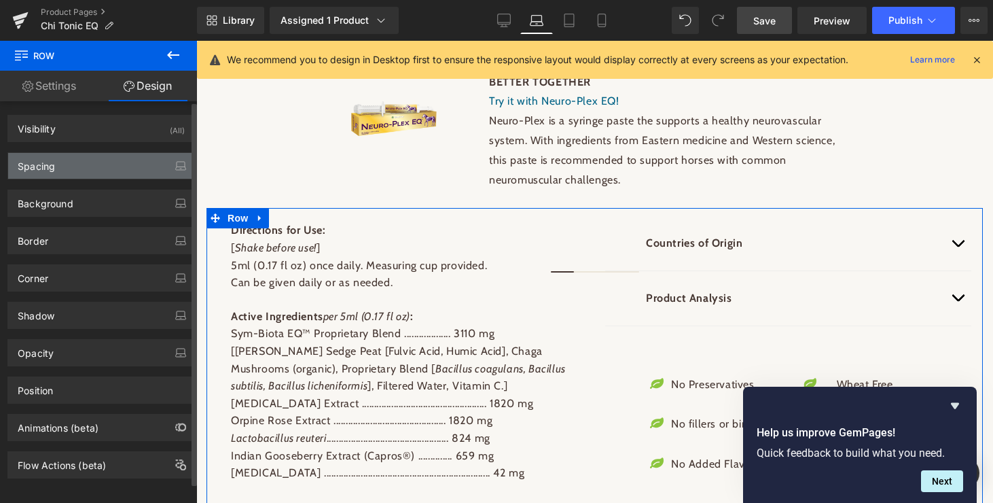
type input "0"
type input "8"
type input "0"
type input "10"
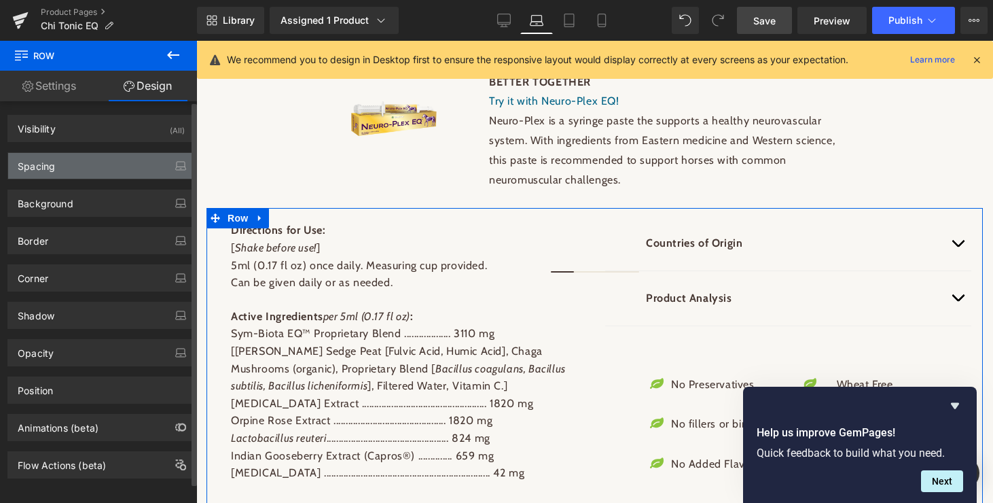
type input "1"
click at [38, 164] on div "Spacing" at bounding box center [36, 162] width 37 height 19
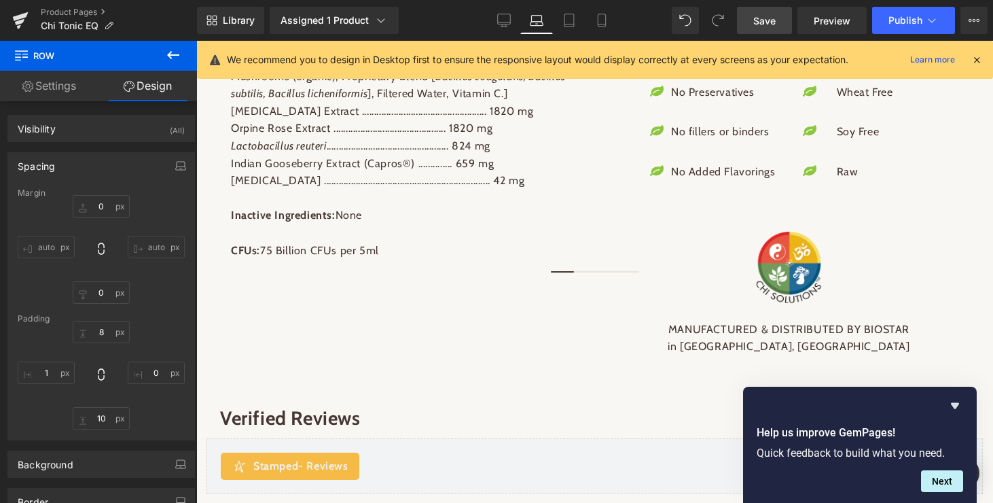
scroll to position [1169, 0]
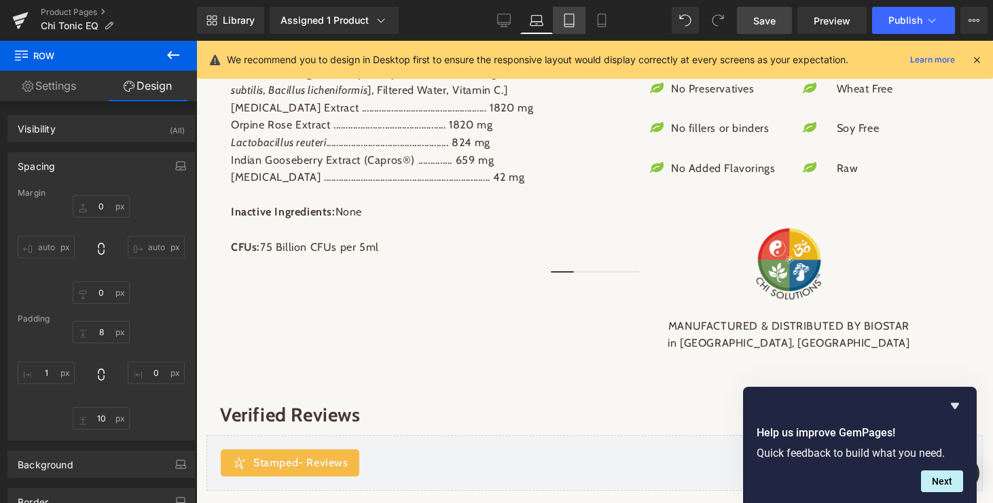
click at [569, 20] on icon at bounding box center [569, 21] width 14 height 14
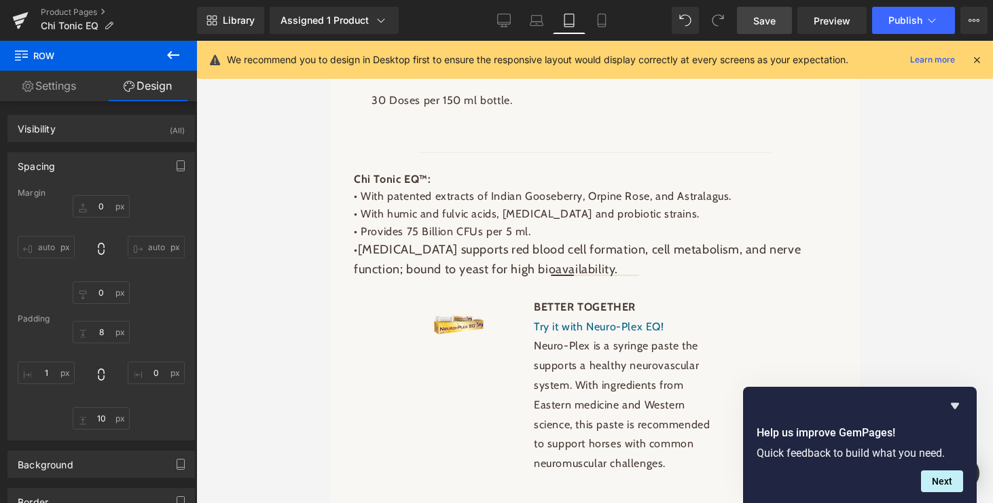
type input "0"
type input "8"
type input "0"
type input "10"
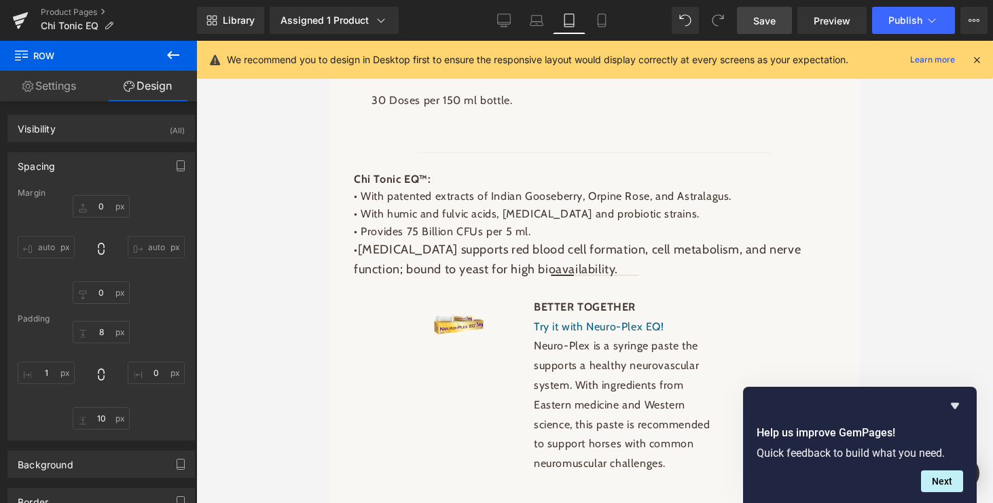
type input "0.2"
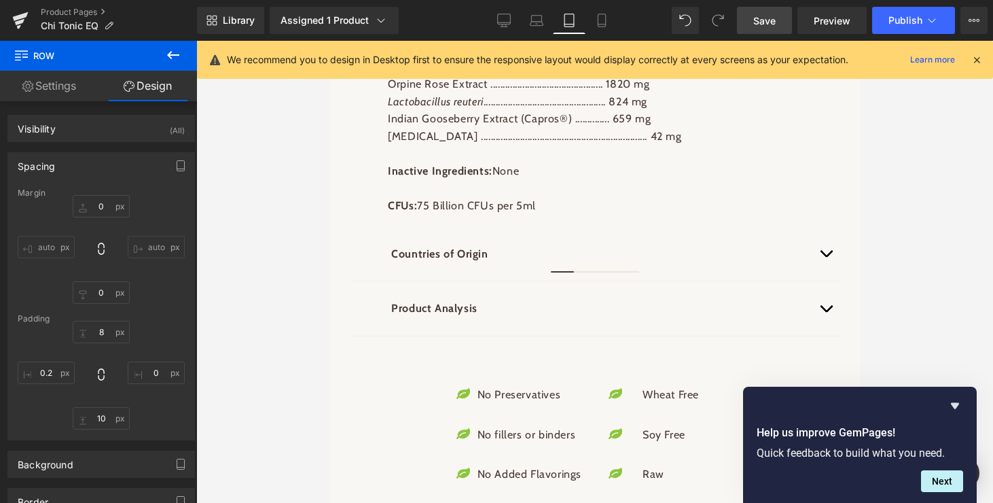
scroll to position [1790, 0]
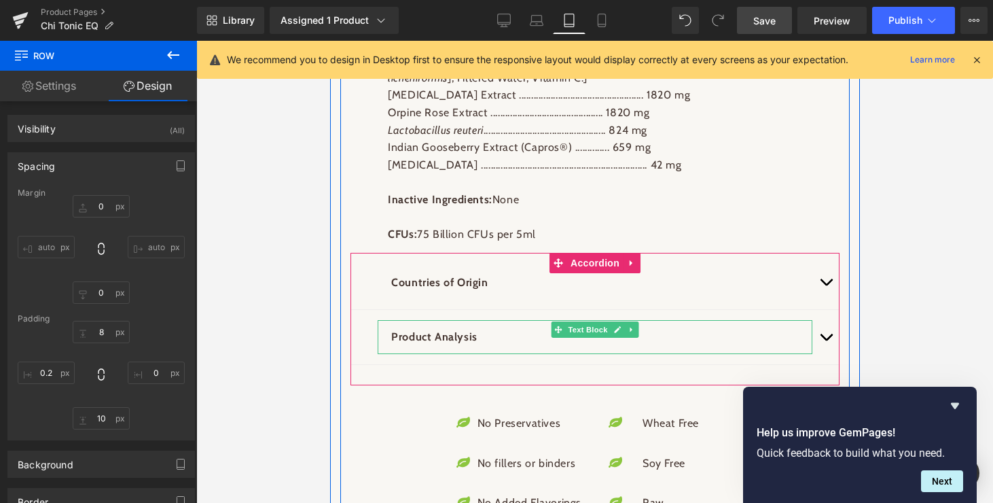
click at [424, 343] on b "Product Analysis" at bounding box center [434, 336] width 86 height 13
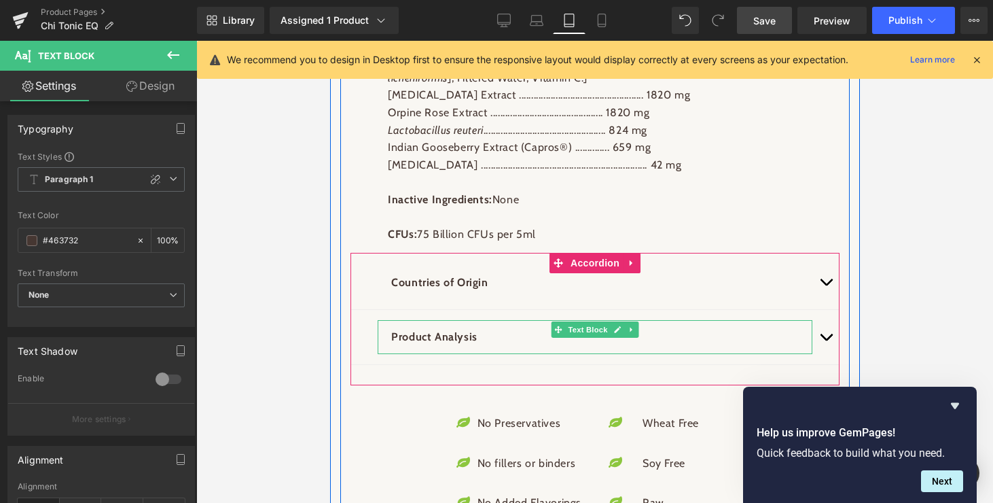
click at [475, 346] on p "Product Analysis" at bounding box center [594, 337] width 407 height 18
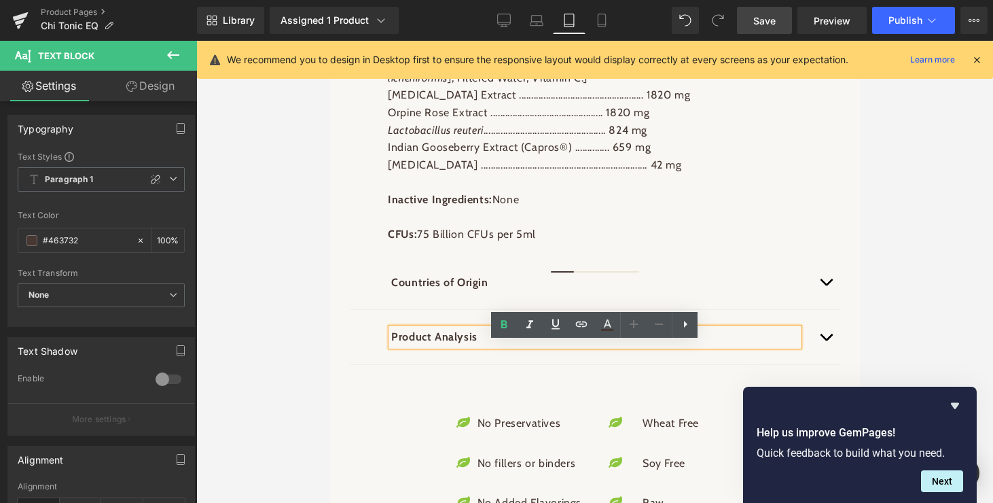
drag, startPoint x: 475, startPoint y: 353, endPoint x: 389, endPoint y: 349, distance: 85.7
click at [391, 346] on div "Product Analysis" at bounding box center [594, 337] width 407 height 18
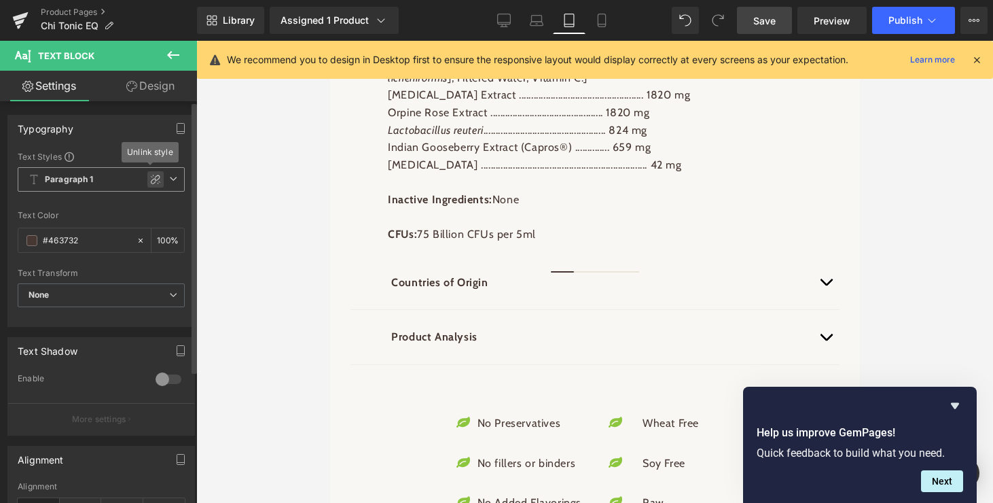
click at [151, 176] on icon at bounding box center [156, 180] width 10 height 10
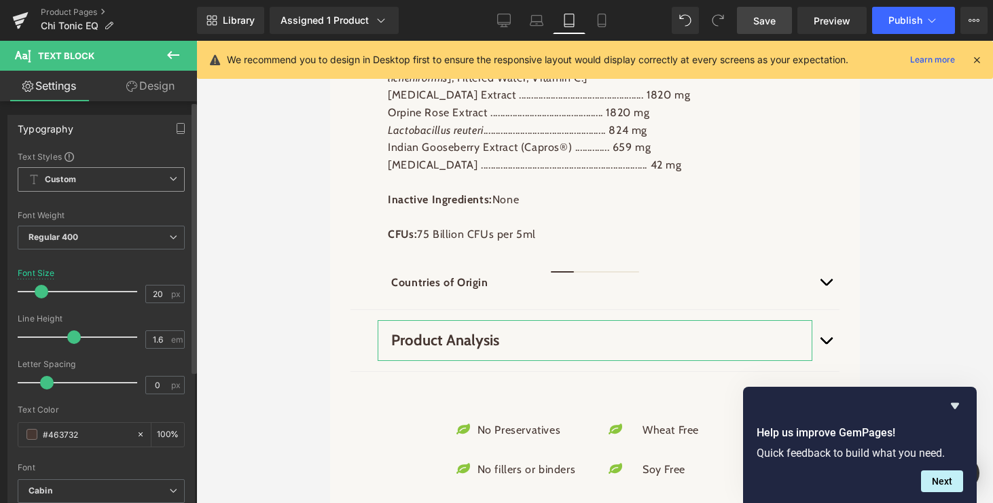
type input "19"
click at [38, 291] on span at bounding box center [40, 292] width 14 height 14
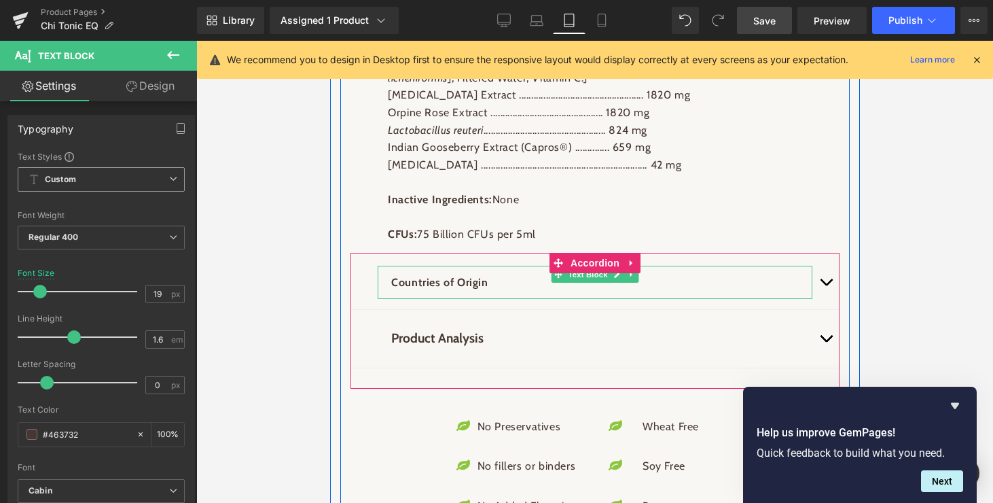
click at [426, 289] on b "Countries of Origin" at bounding box center [439, 282] width 96 height 13
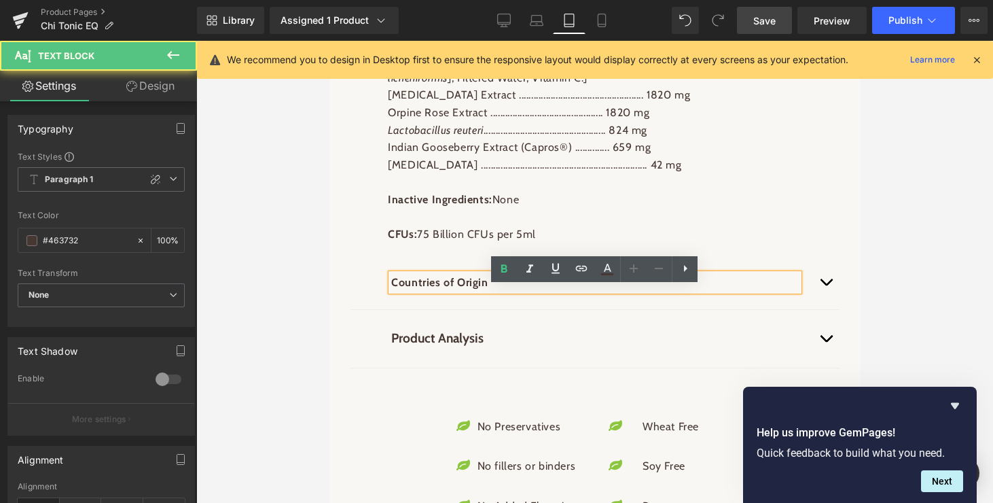
click at [426, 289] on b "Countries of Origin" at bounding box center [439, 282] width 96 height 13
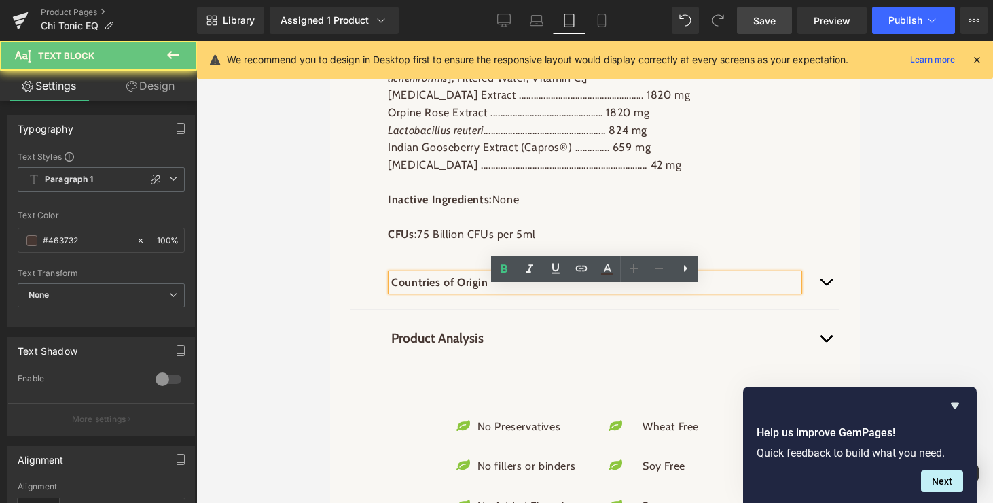
click at [426, 289] on b "Countries of Origin" at bounding box center [439, 282] width 96 height 13
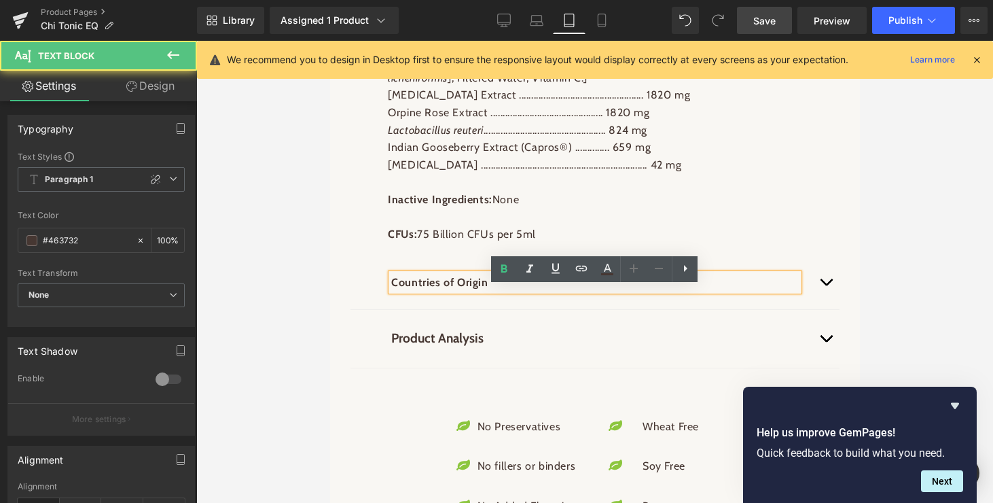
drag, startPoint x: 486, startPoint y: 298, endPoint x: 387, endPoint y: 294, distance: 99.2
click at [391, 291] on div "Countries of Origin" at bounding box center [594, 283] width 407 height 18
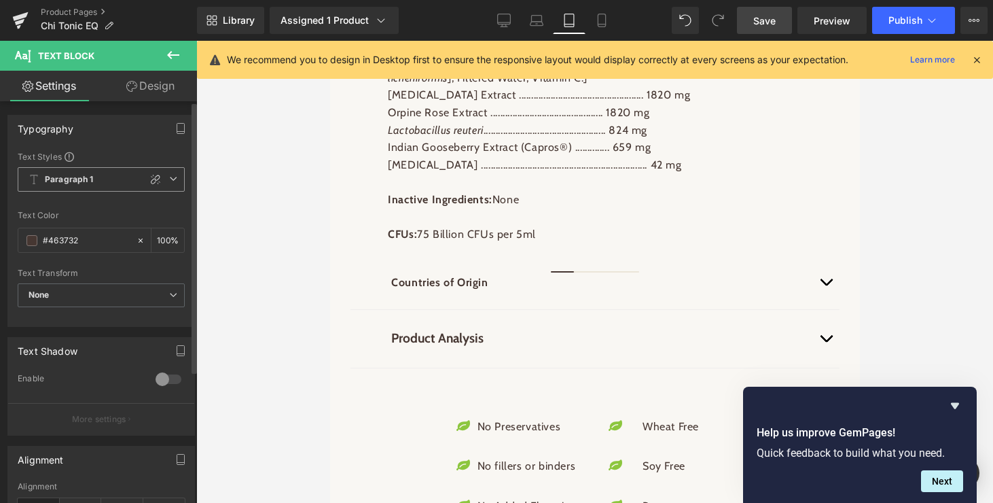
click at [169, 180] on icon at bounding box center [173, 179] width 8 height 8
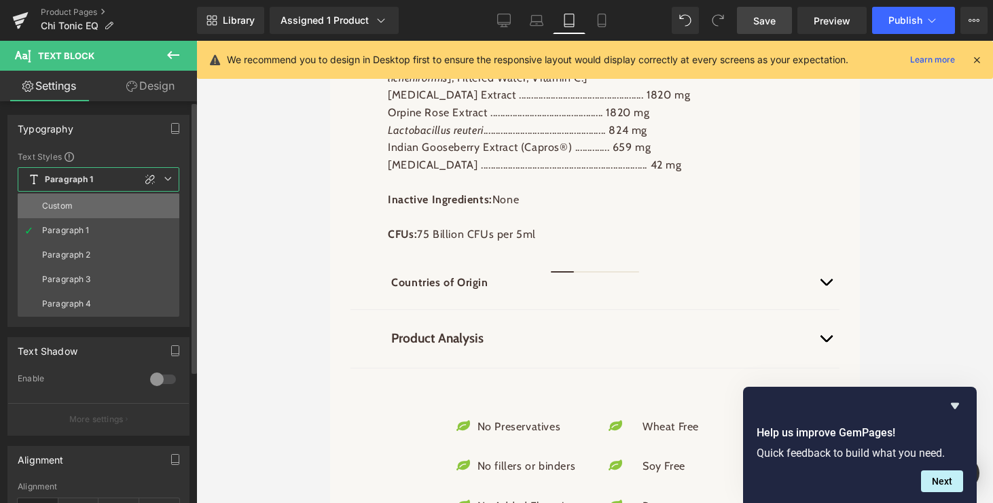
click at [67, 213] on li "Custom" at bounding box center [99, 206] width 162 height 24
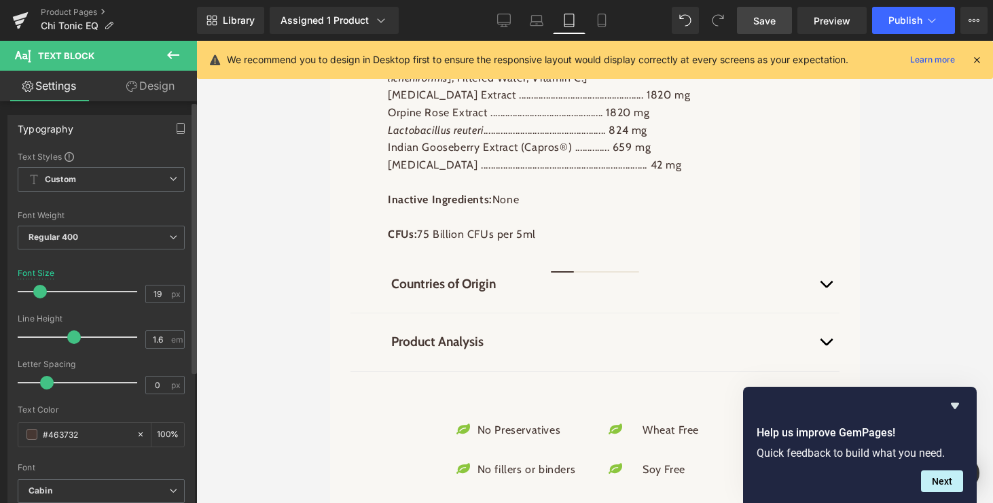
click at [39, 290] on span at bounding box center [40, 292] width 14 height 14
click at [605, 15] on icon at bounding box center [601, 20] width 7 height 13
type input "17"
type input "100"
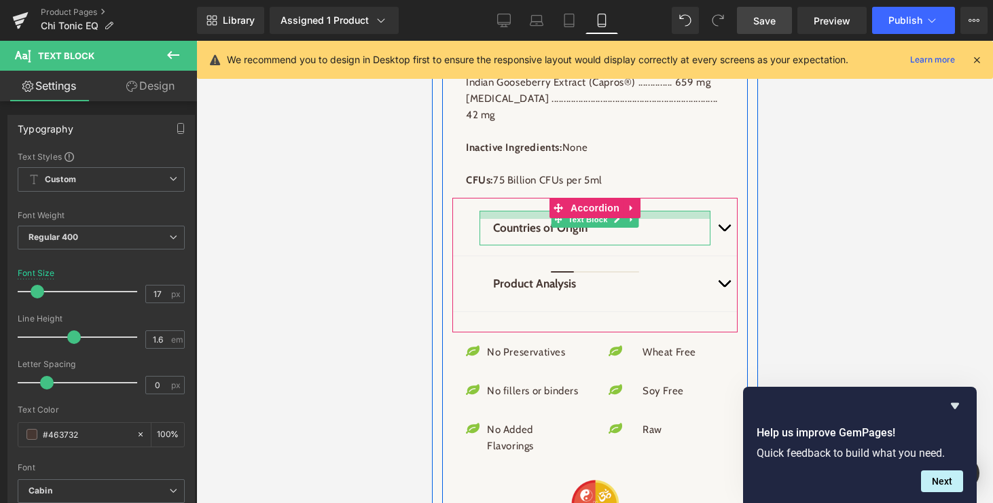
scroll to position [1876, 0]
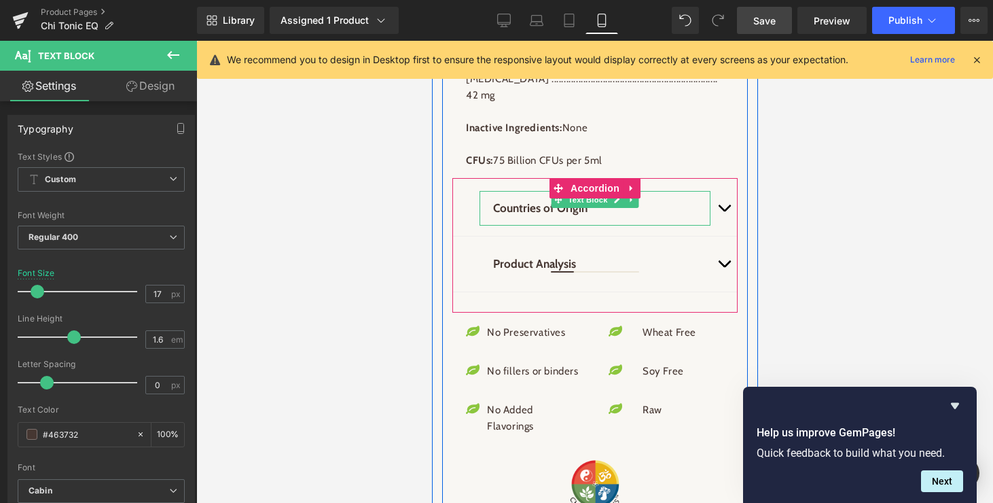
click at [534, 215] on b "Countries of Origin" at bounding box center [540, 208] width 94 height 14
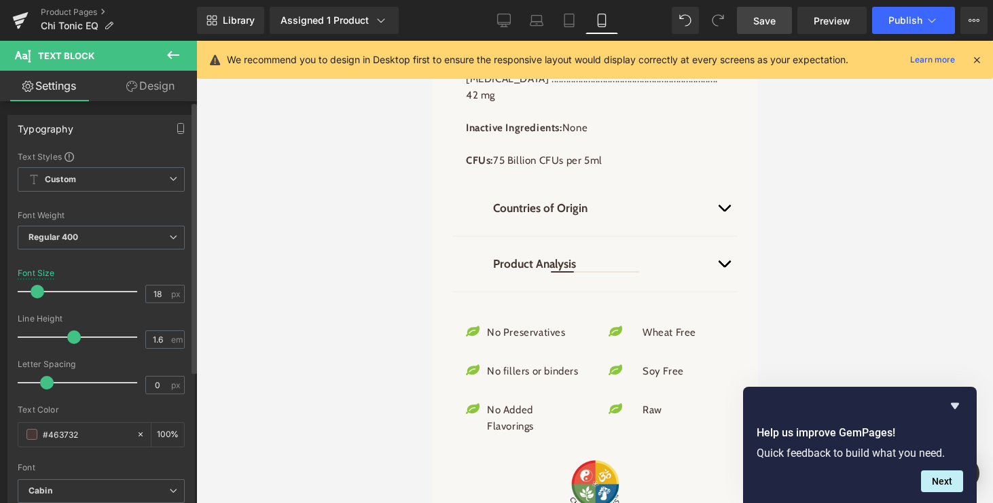
type input "19"
click at [35, 291] on span at bounding box center [40, 292] width 14 height 14
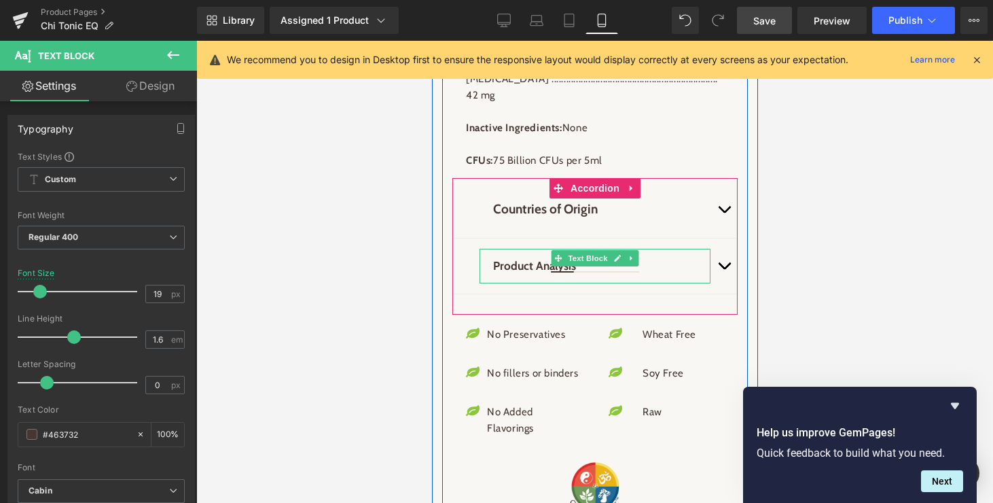
click at [532, 272] on b "Product Analysis" at bounding box center [534, 266] width 83 height 14
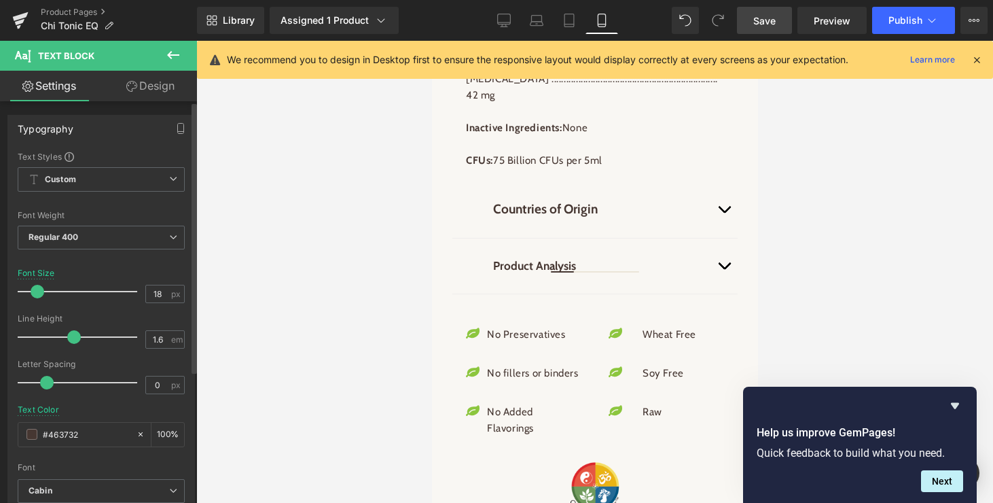
type input "19"
click at [41, 295] on span at bounding box center [40, 292] width 14 height 14
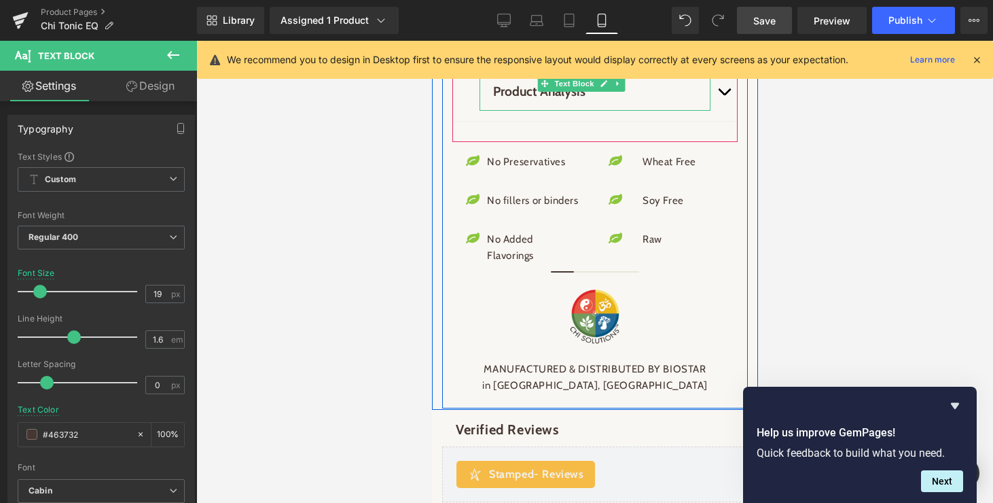
scroll to position [2071, 0]
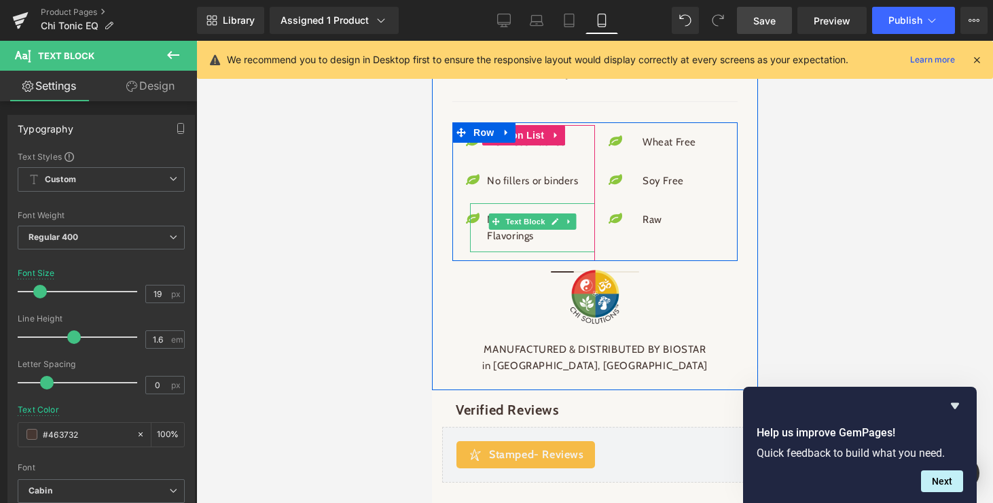
click at [517, 230] on span "Text Block" at bounding box center [525, 221] width 45 height 16
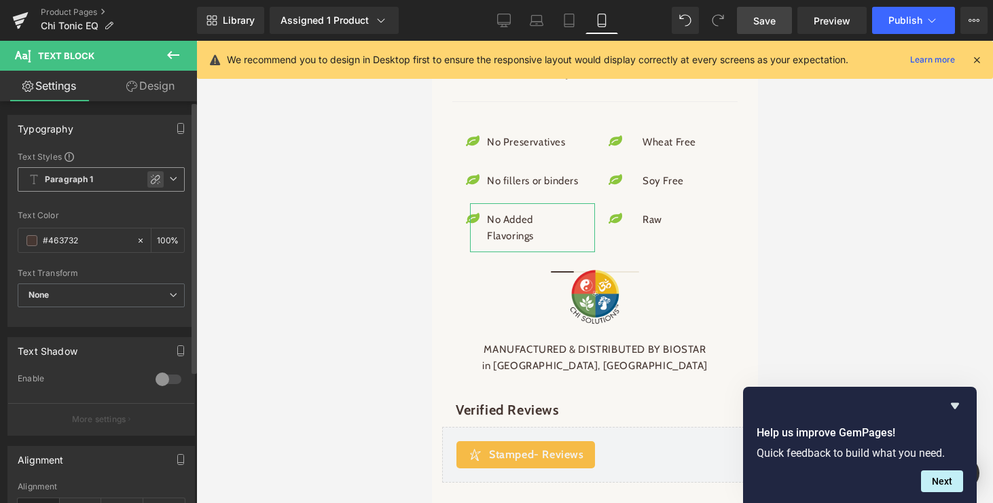
click at [151, 175] on icon at bounding box center [156, 180] width 10 height 10
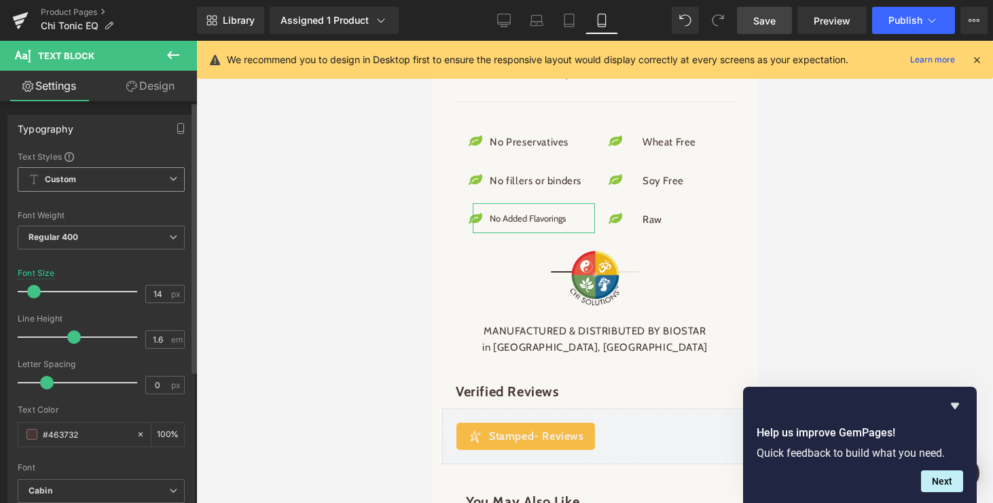
type input "15"
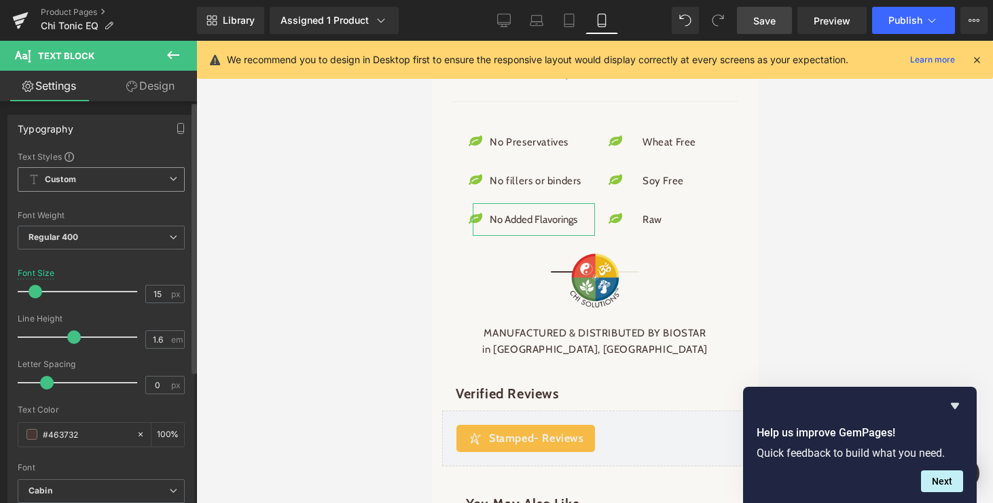
click at [32, 293] on span at bounding box center [36, 292] width 14 height 14
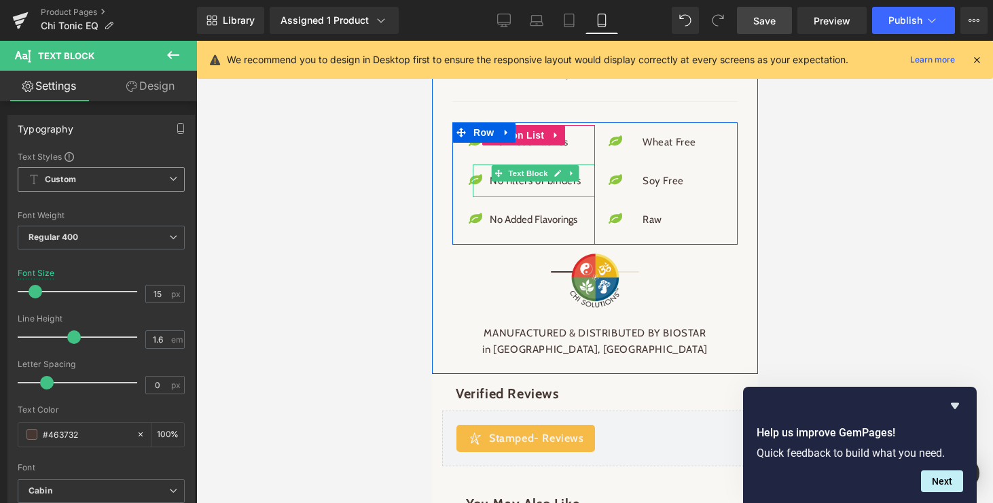
click at [522, 189] on p "No fillers or binders" at bounding box center [535, 181] width 92 height 16
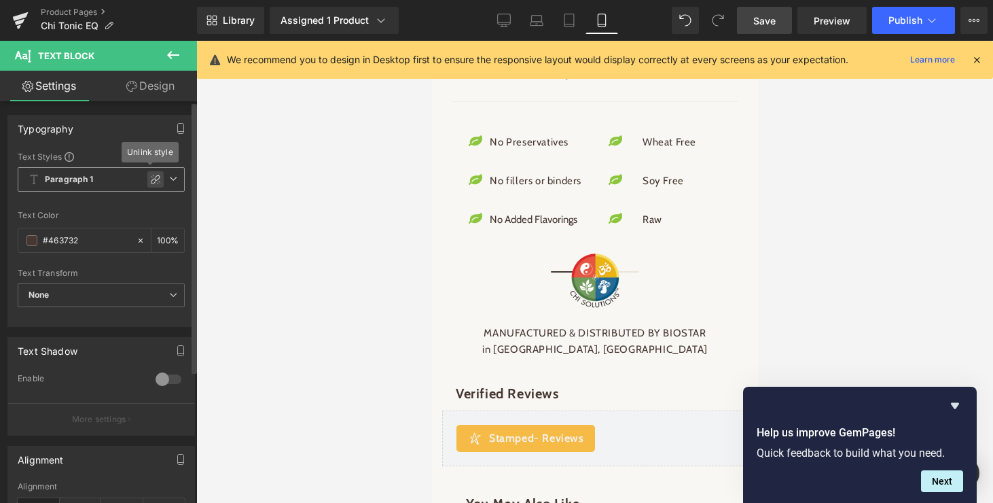
click at [151, 179] on icon at bounding box center [156, 180] width 10 height 10
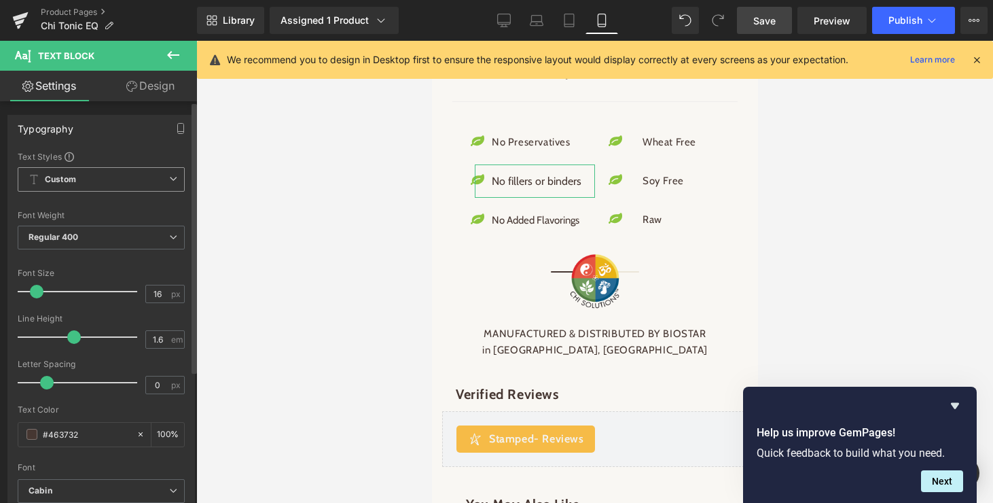
type input "15"
click at [33, 290] on span at bounding box center [36, 292] width 14 height 14
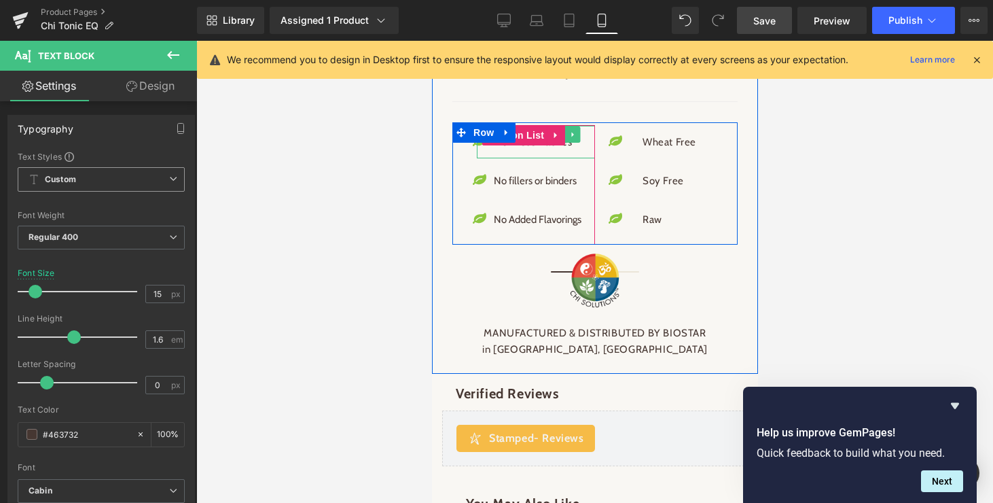
click at [527, 150] on p "No Preservatives" at bounding box center [537, 142] width 88 height 16
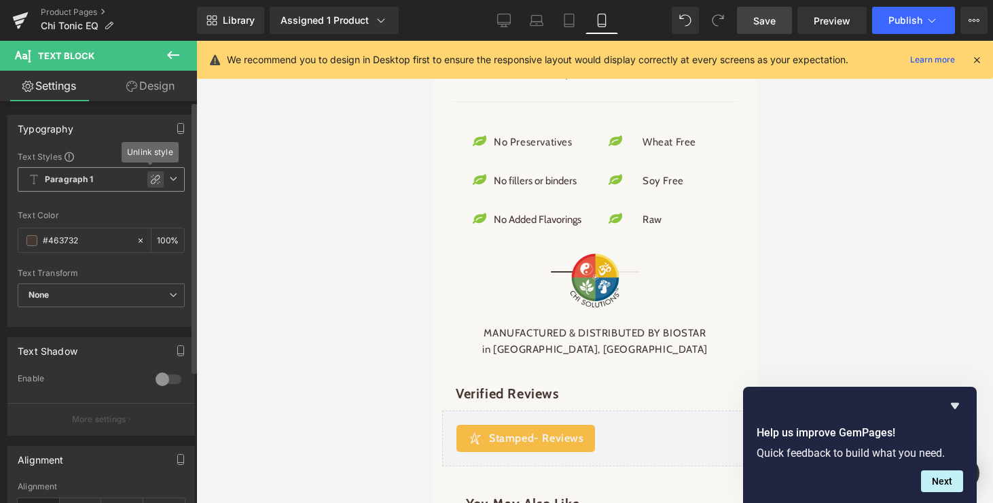
click at [150, 177] on icon at bounding box center [155, 179] width 11 height 11
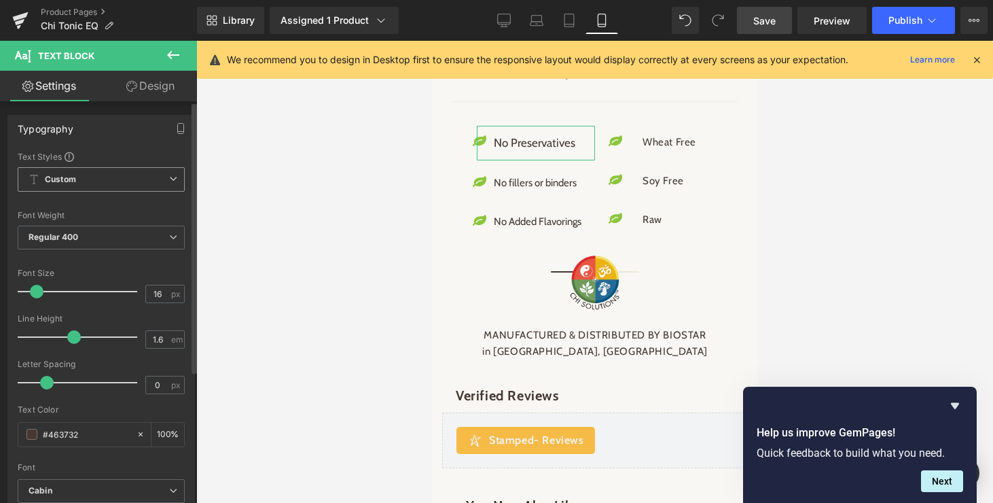
type input "15"
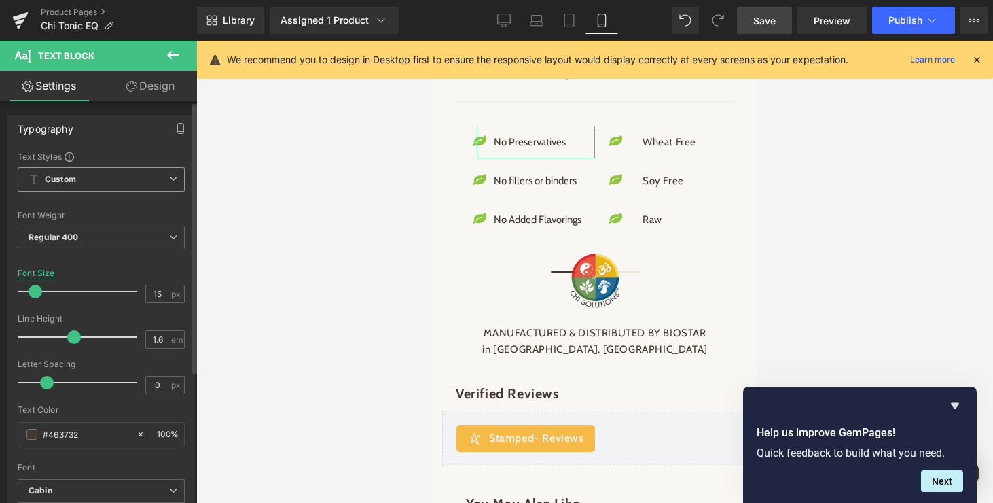
click at [35, 293] on span at bounding box center [36, 292] width 14 height 14
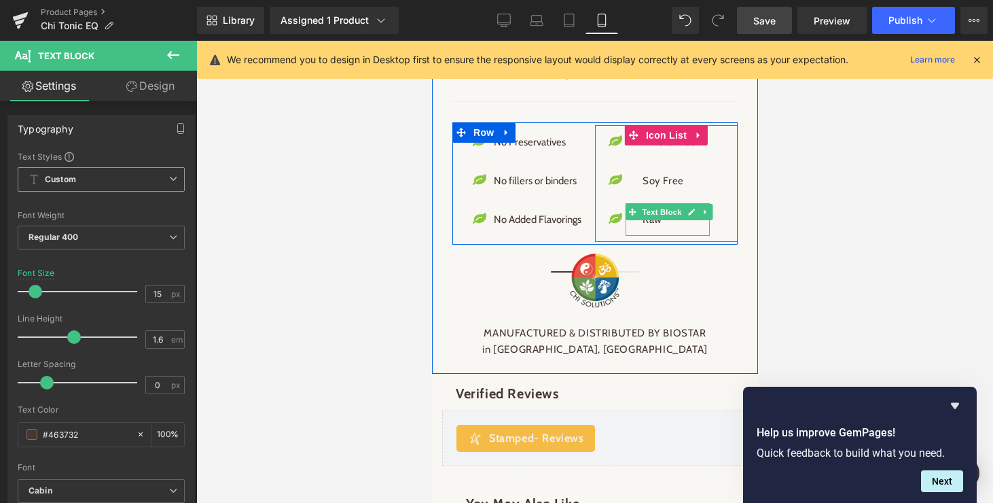
click at [656, 220] on span "Text Block" at bounding box center [661, 212] width 45 height 16
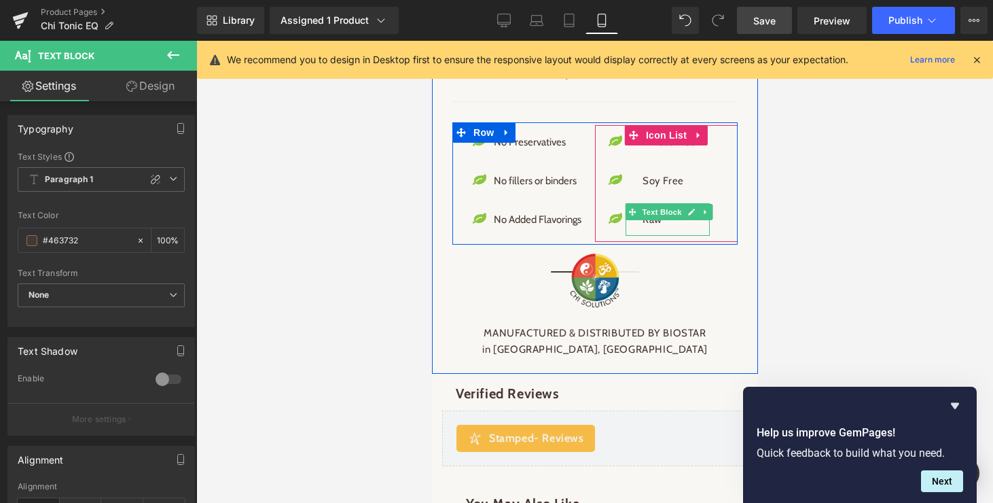
click at [656, 228] on p "Raw" at bounding box center [669, 219] width 54 height 16
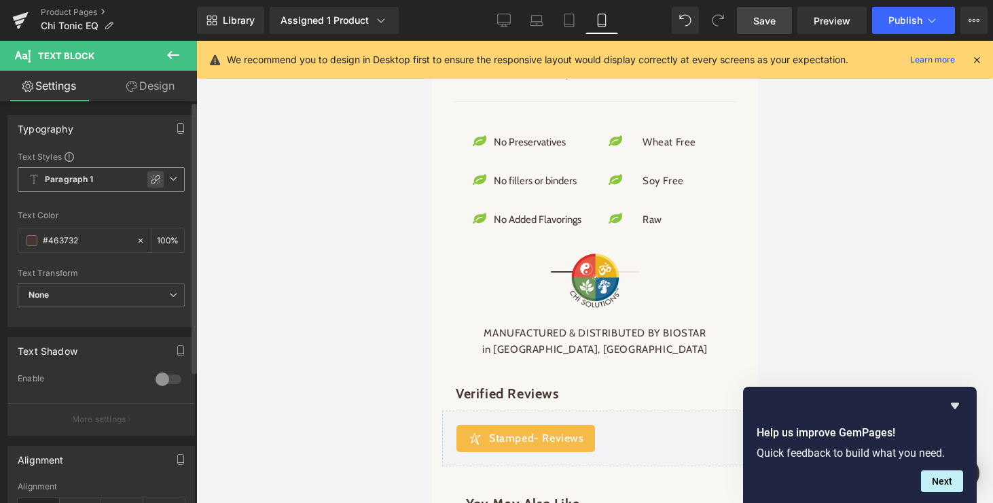
click at [150, 181] on icon at bounding box center [155, 179] width 11 height 11
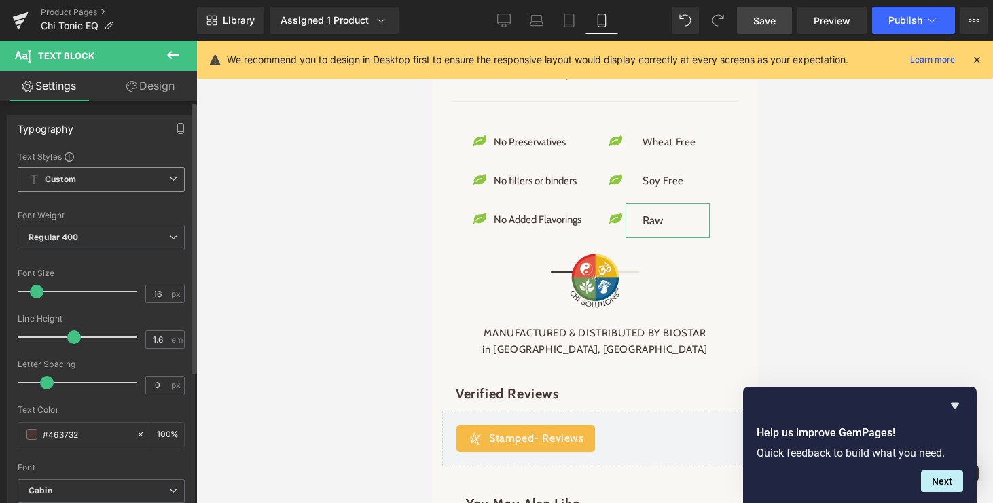
type input "15"
click at [35, 289] on span at bounding box center [36, 292] width 14 height 14
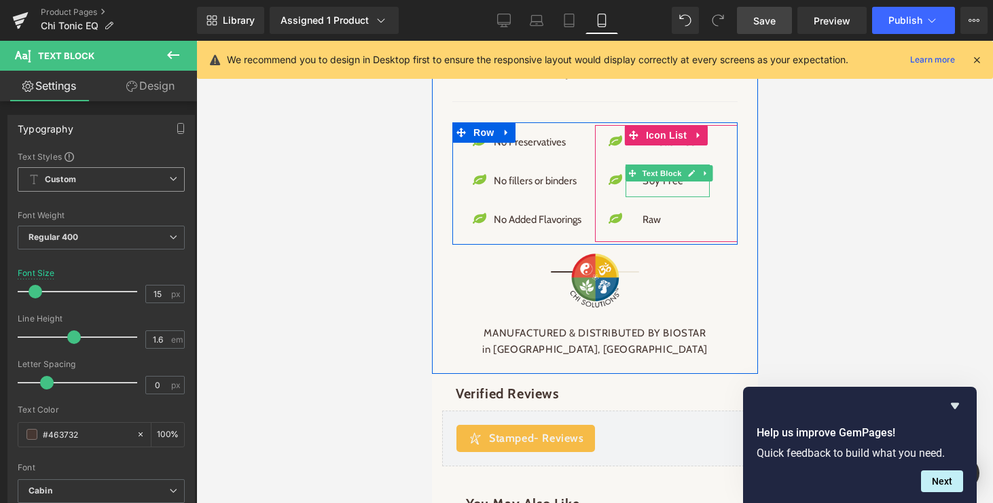
click at [660, 189] on p "Soy Free" at bounding box center [669, 181] width 54 height 16
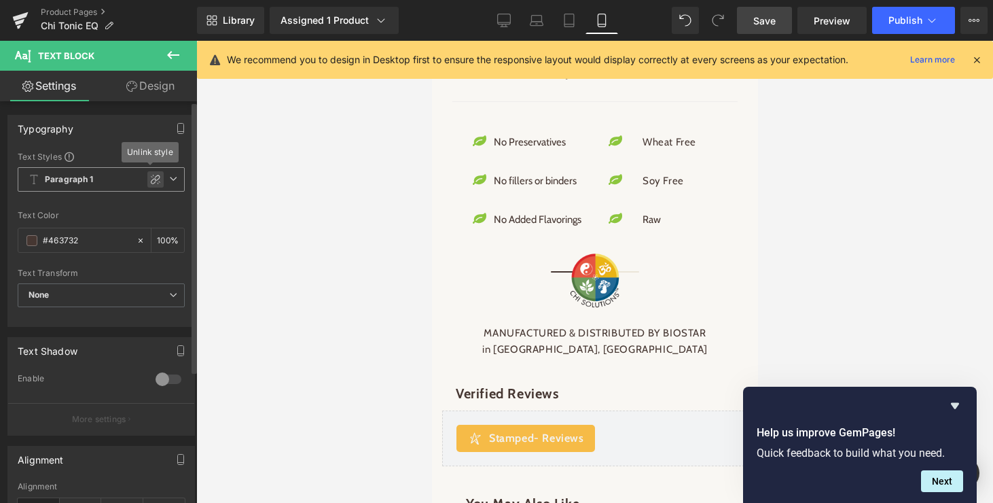
click at [150, 179] on icon at bounding box center [155, 179] width 11 height 11
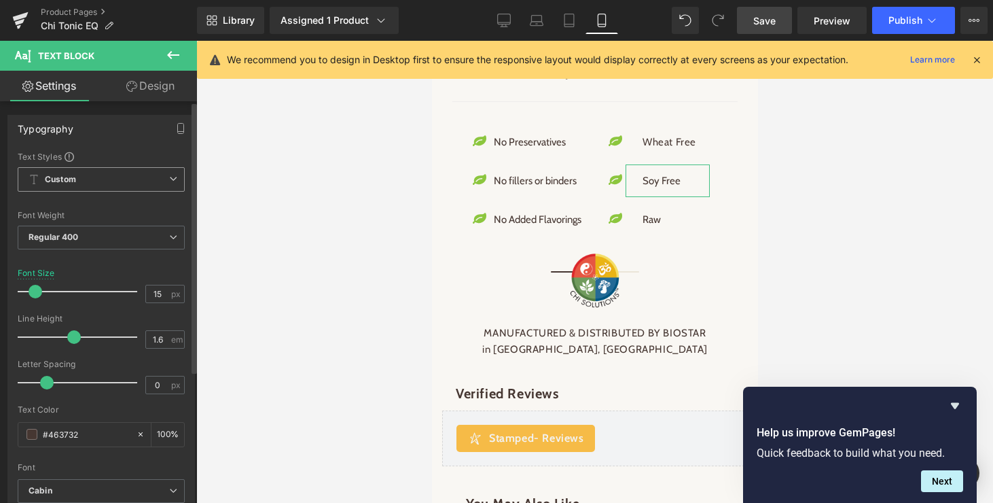
click at [32, 291] on span at bounding box center [36, 292] width 14 height 14
type input "16"
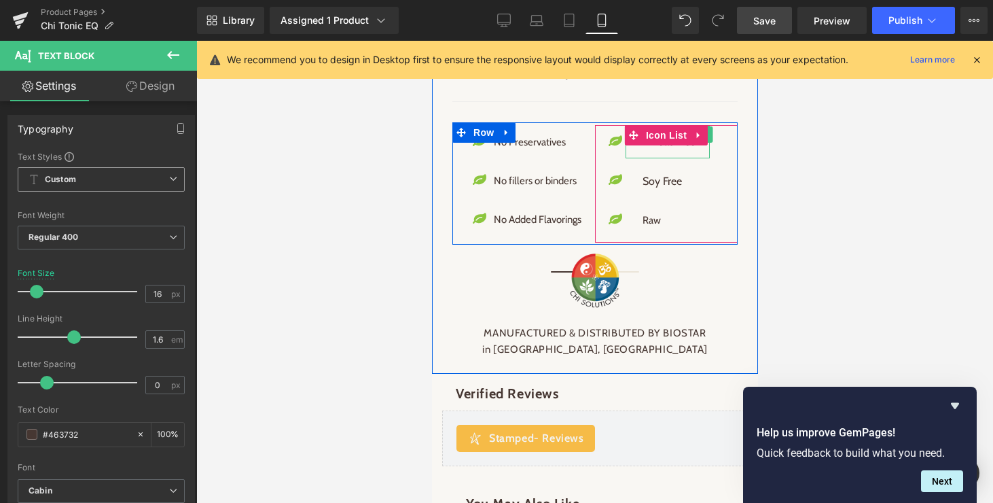
click at [661, 150] on p "Wheat Free" at bounding box center [669, 142] width 54 height 16
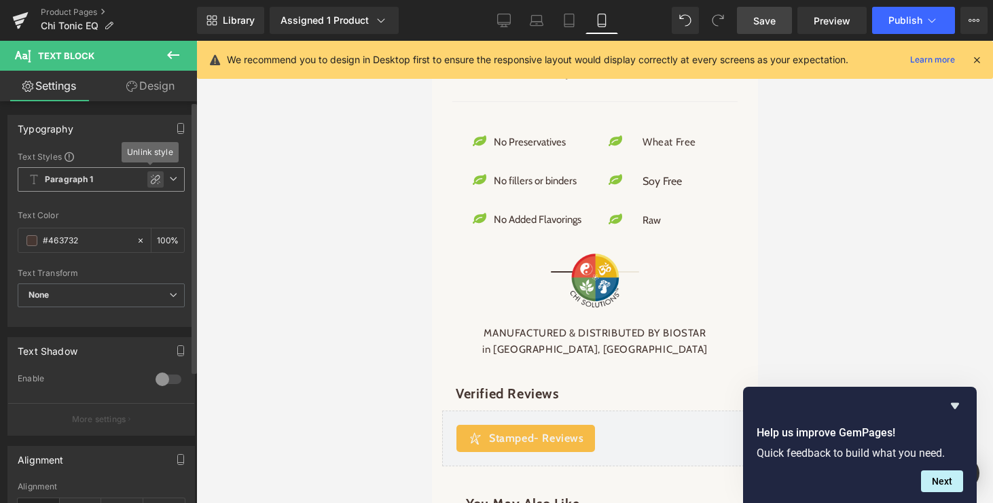
click at [151, 179] on icon at bounding box center [156, 180] width 10 height 10
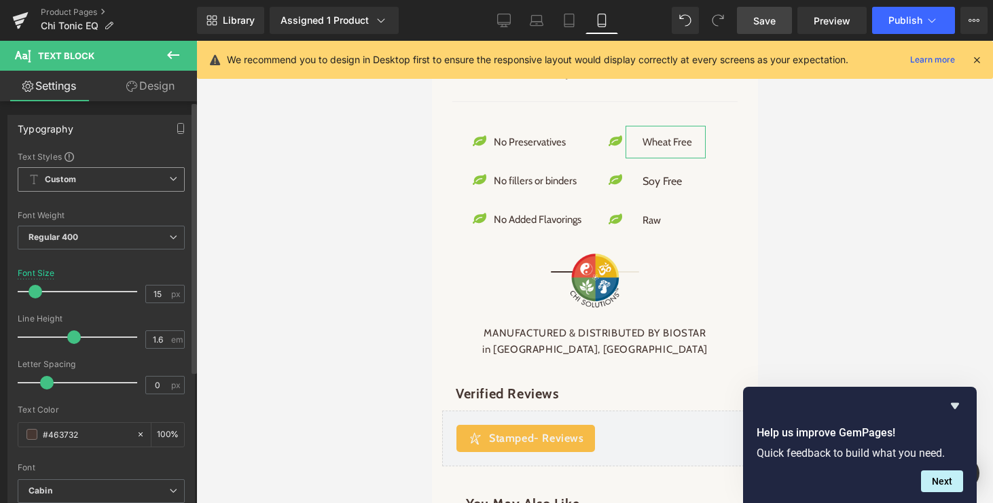
click at [33, 291] on span at bounding box center [36, 292] width 14 height 14
click at [569, 20] on icon at bounding box center [569, 21] width 14 height 14
type input "17"
type input "100"
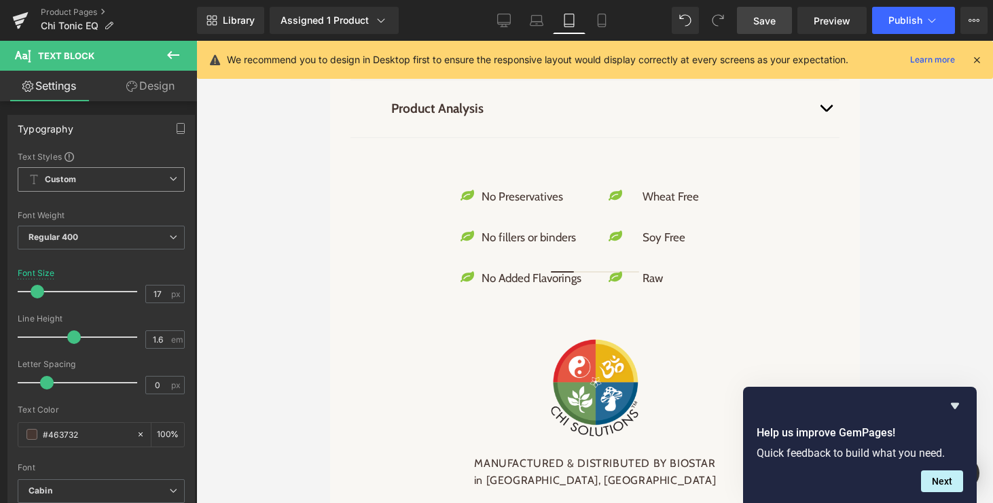
scroll to position [2022, 0]
click at [601, 25] on icon at bounding box center [602, 21] width 14 height 14
type input "15"
type input "100"
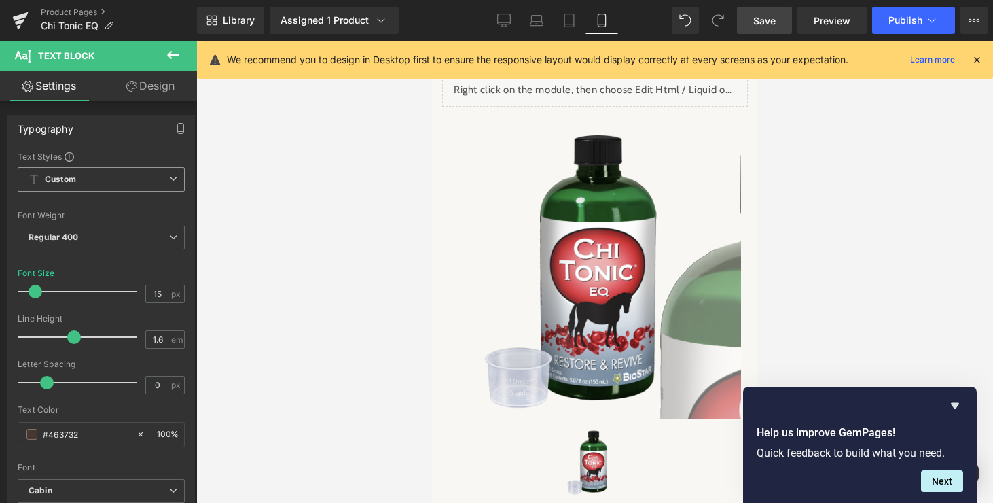
scroll to position [0, 0]
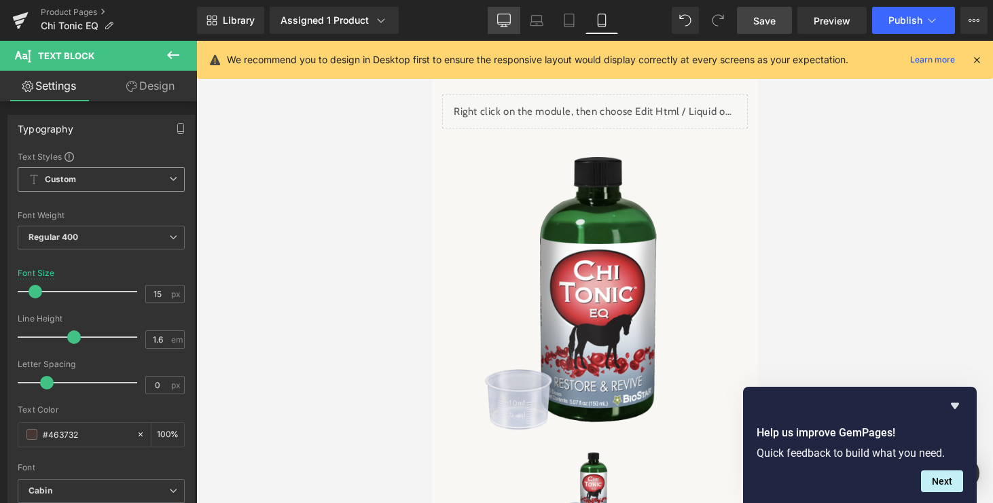
click at [504, 19] on icon at bounding box center [504, 21] width 14 height 14
type input "17"
type input "100"
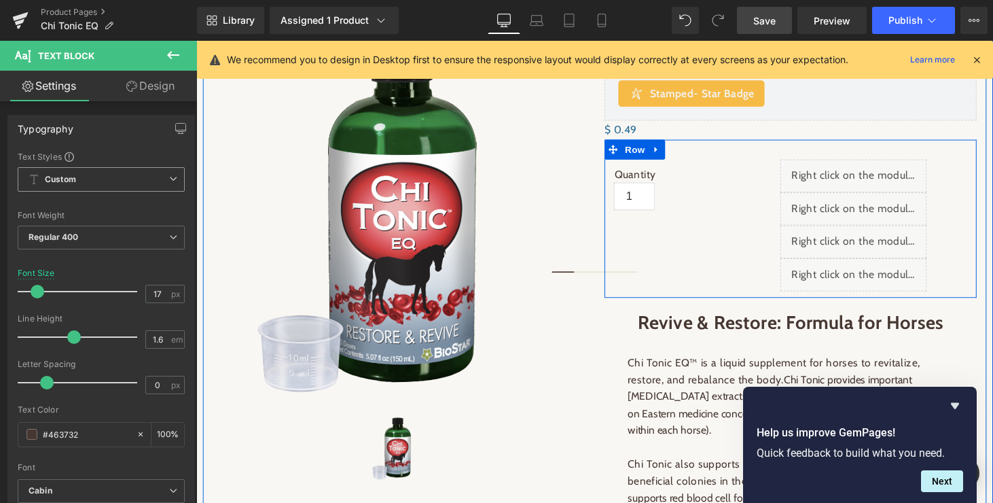
scroll to position [237, 0]
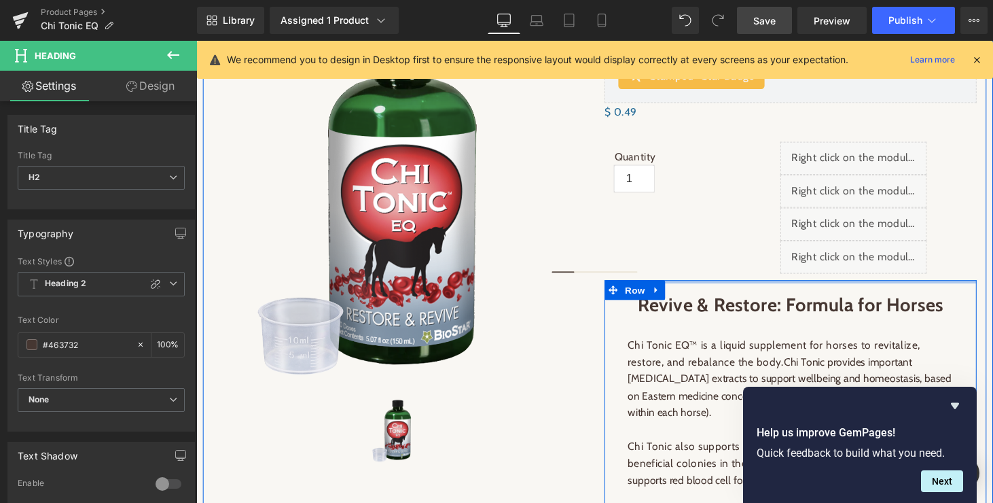
drag, startPoint x: 827, startPoint y: 293, endPoint x: 949, endPoint y: 186, distance: 162.3
click at [827, 289] on div "Revive & Restore: Formula for Horses Heading Chi Tonic EQ™ is a liquid suppleme…" at bounding box center [810, 419] width 384 height 265
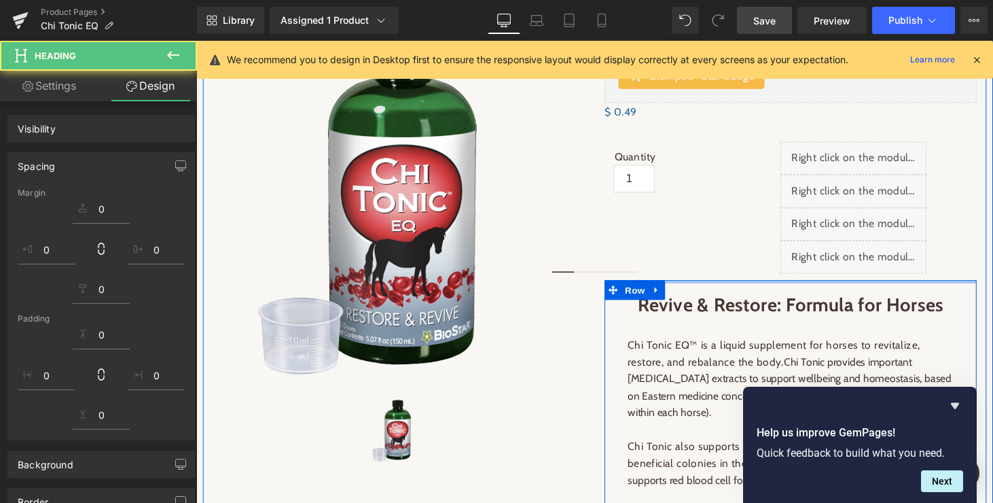
click at [759, 19] on span "Save" at bounding box center [764, 21] width 22 height 14
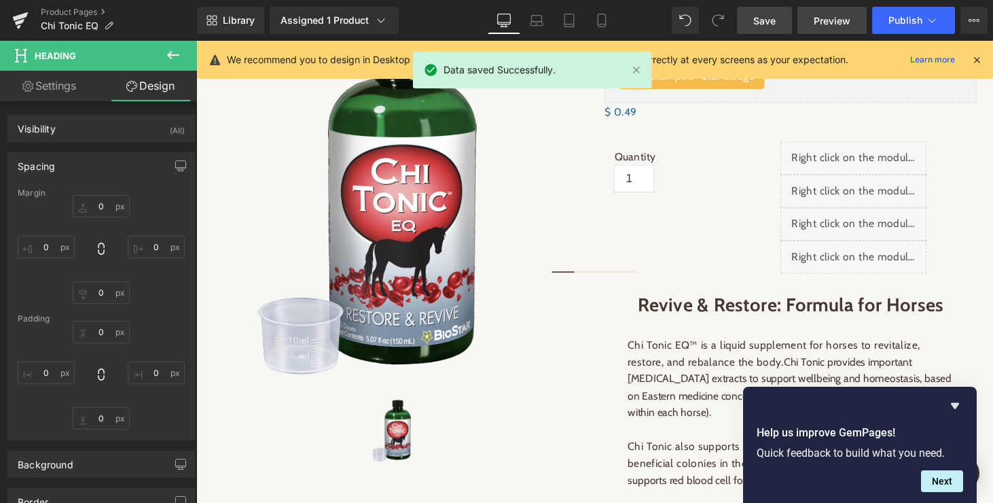
click at [822, 17] on span "Preview" at bounding box center [832, 21] width 37 height 14
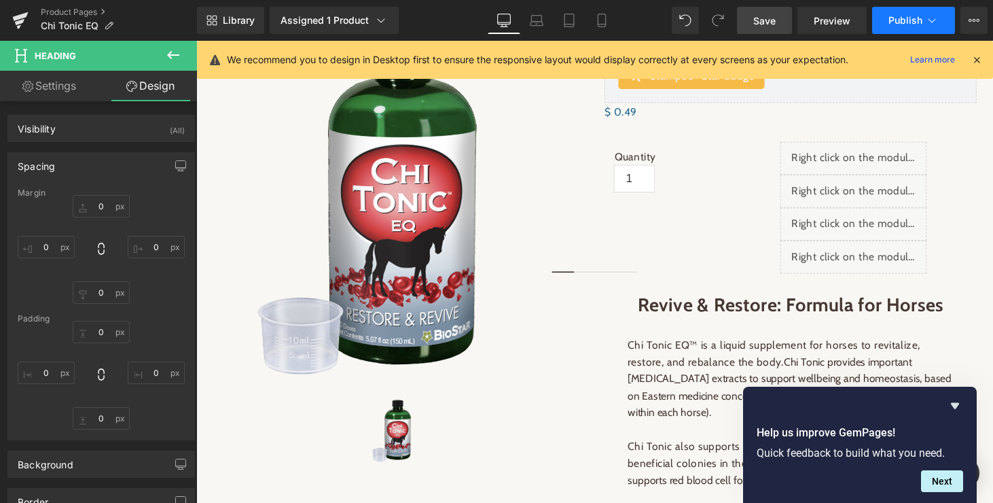
click at [910, 19] on span "Publish" at bounding box center [906, 20] width 34 height 11
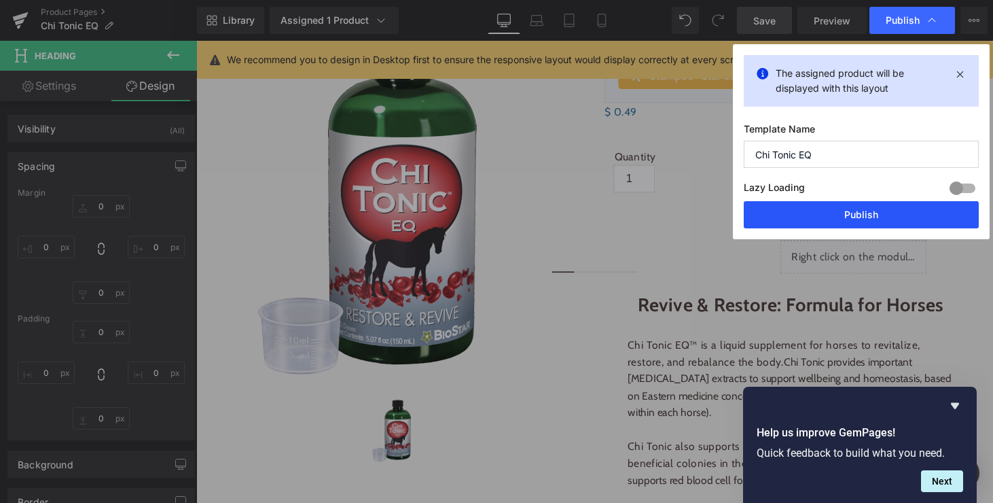
click at [848, 215] on button "Publish" at bounding box center [861, 214] width 235 height 27
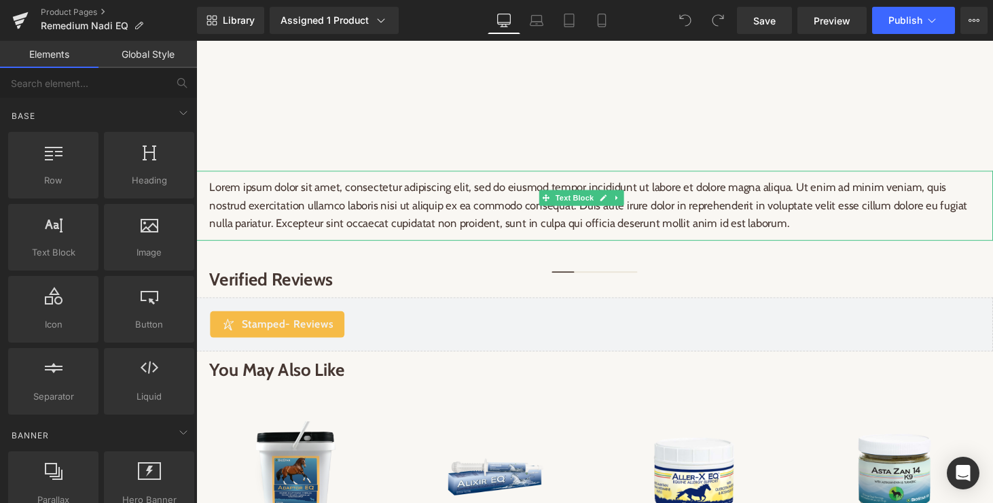
scroll to position [2565, 0]
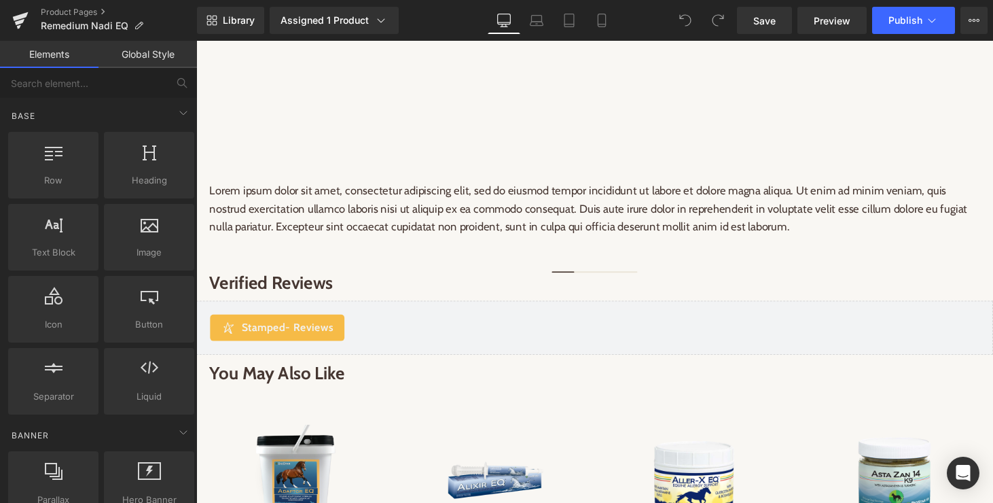
click at [623, 212] on p "Lorem ipsum dolor sit amet, consectetur adipiscing elit, sed do eiusmod tempor …" at bounding box center [607, 215] width 795 height 56
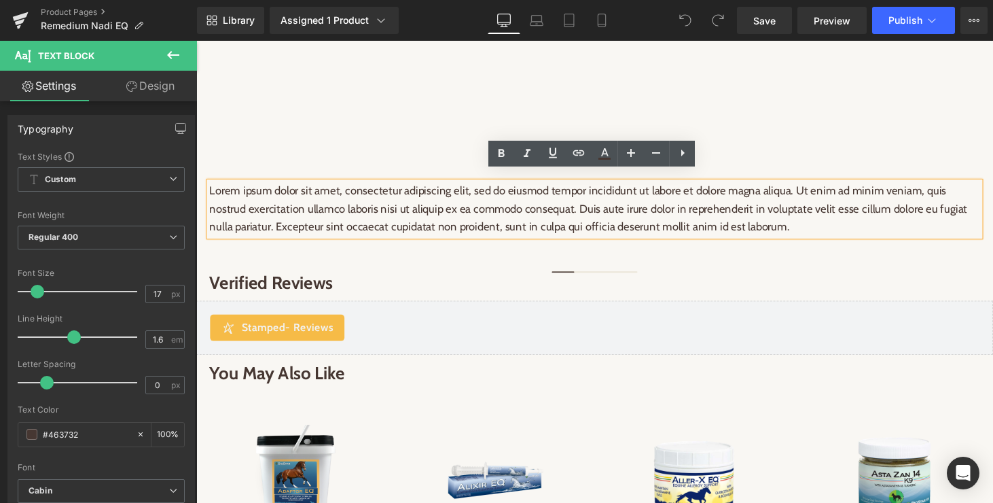
click at [223, 187] on p "Lorem ipsum dolor sit amet, consectetur adipiscing elit, sed do eiusmod tempor …" at bounding box center [607, 215] width 795 height 56
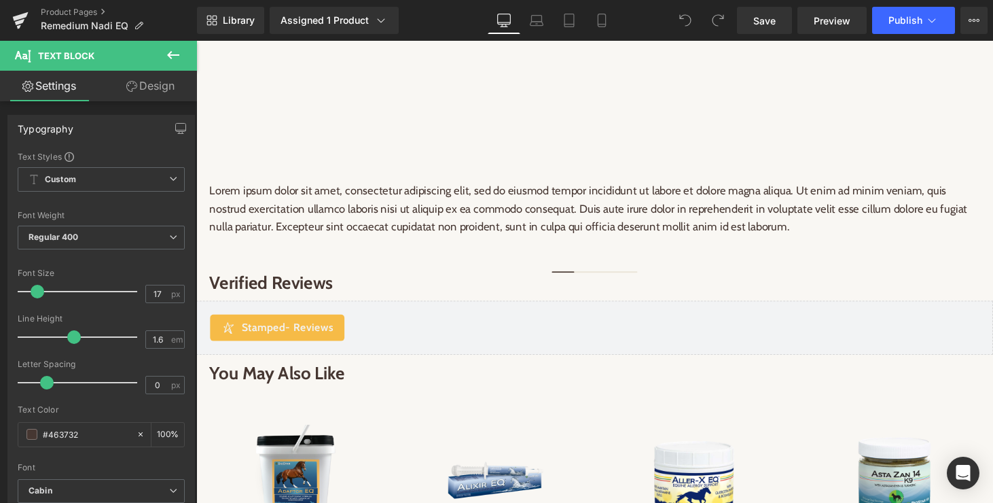
click at [166, 48] on icon at bounding box center [173, 55] width 16 height 16
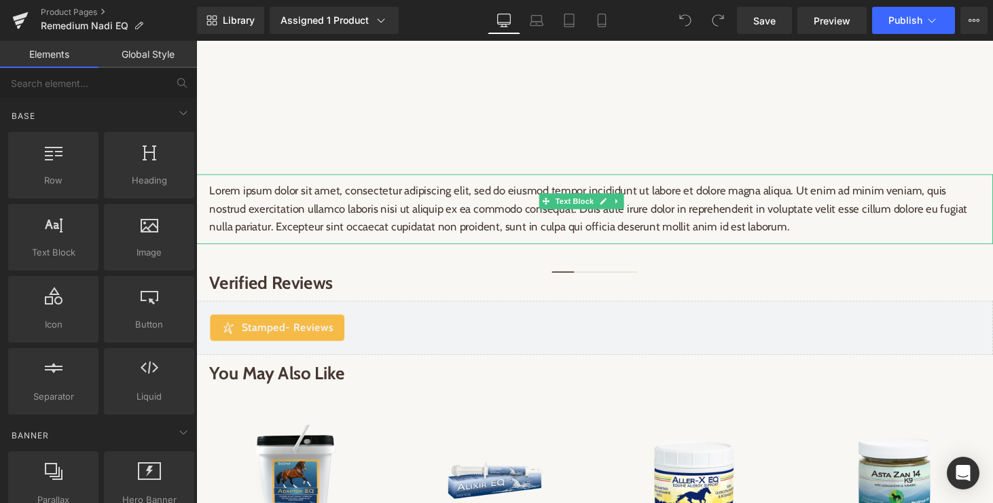
click at [628, 204] on icon at bounding box center [629, 206] width 2 height 5
click at [640, 202] on icon at bounding box center [637, 205] width 7 height 7
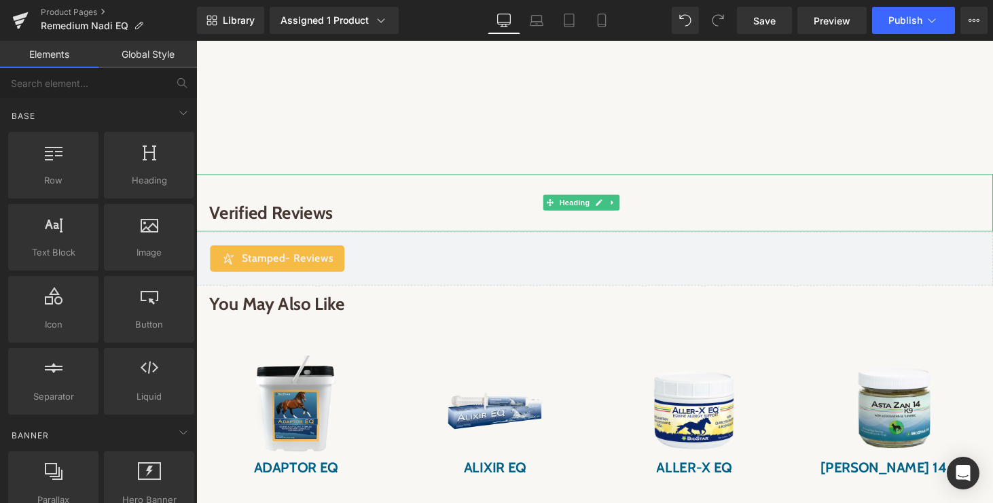
click at [337, 208] on h2 "Verified Reviews" at bounding box center [607, 219] width 795 height 22
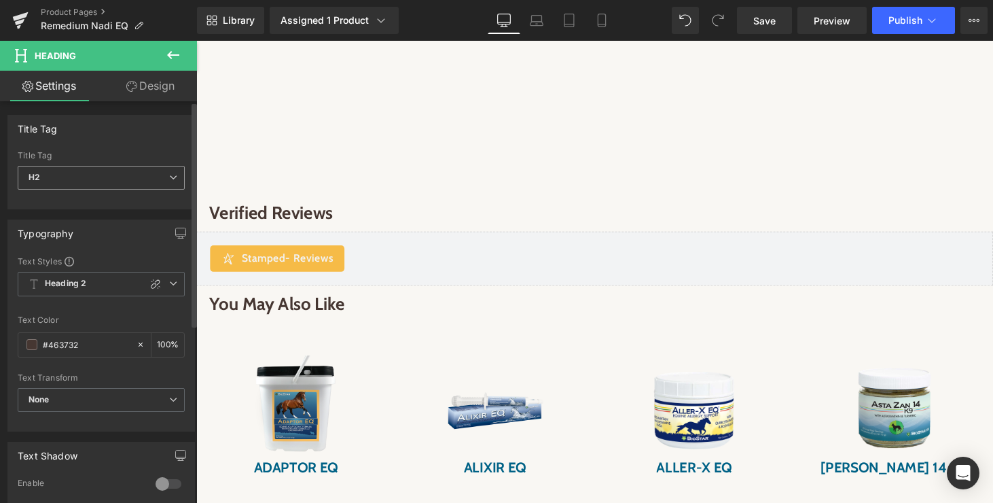
click at [169, 175] on icon at bounding box center [173, 177] width 8 height 8
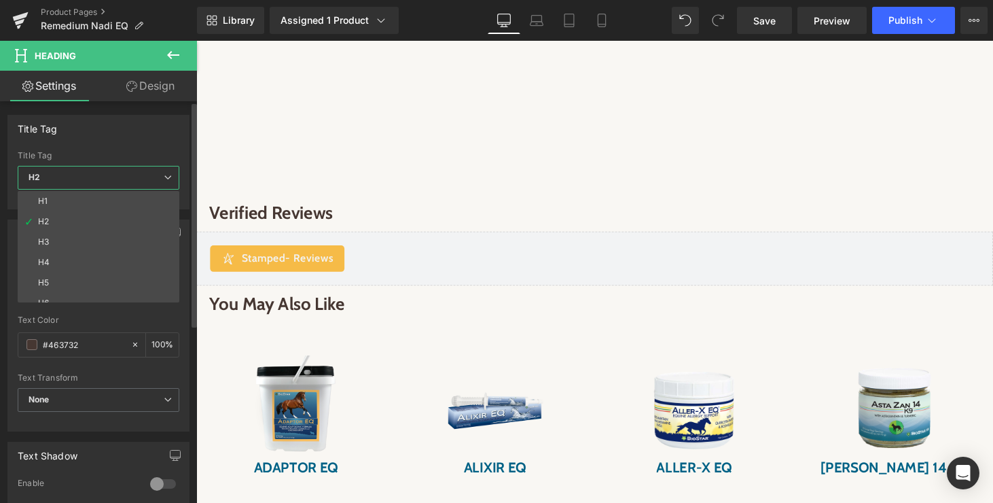
click at [158, 138] on div "Title Tag" at bounding box center [98, 128] width 181 height 26
